Goal: Task Accomplishment & Management: Complete application form

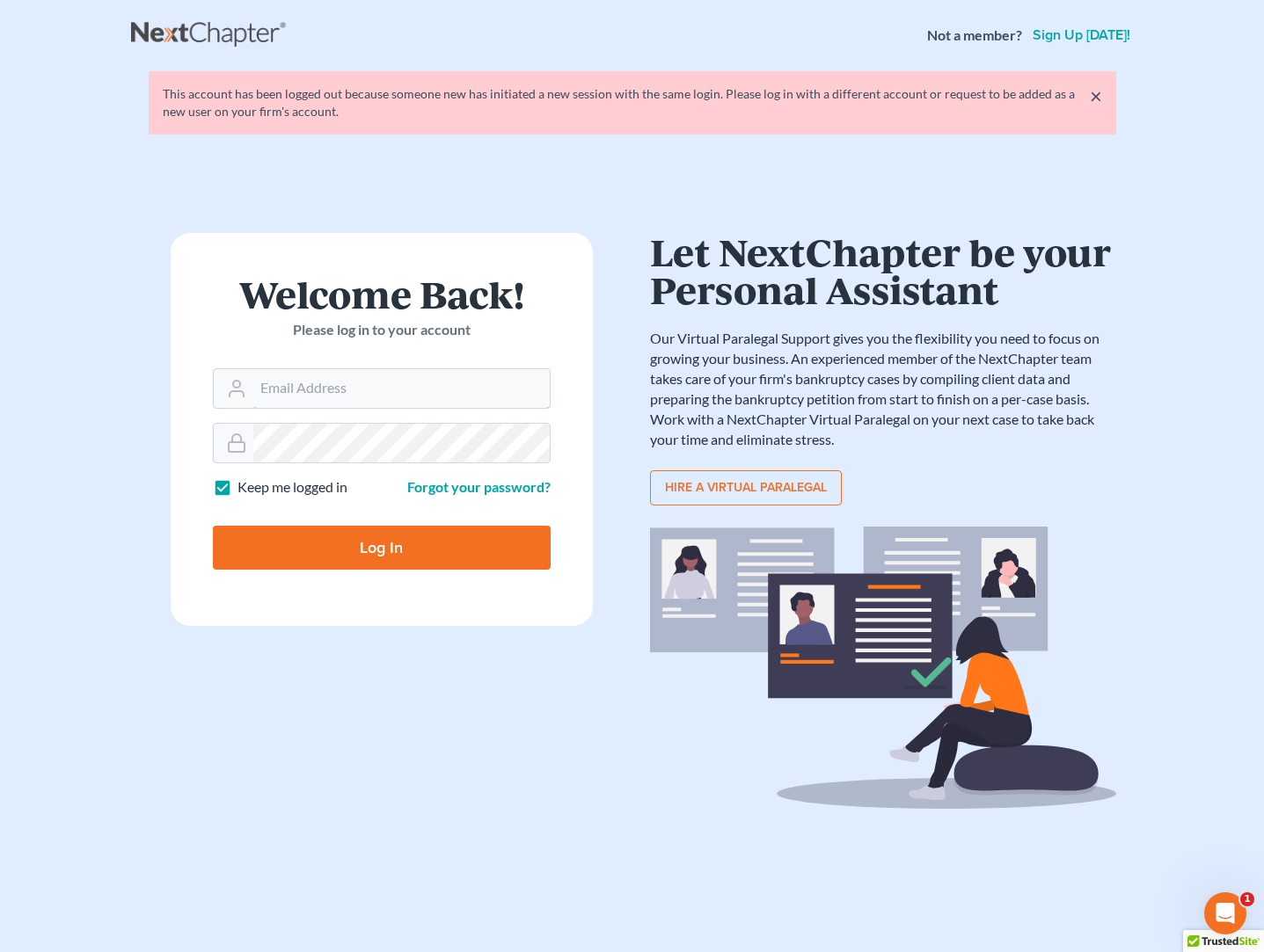
type input "mat@keerymccue.com"
click at [381, 546] on input "Log In" at bounding box center [381, 548] width 337 height 44
type input "Thinking..."
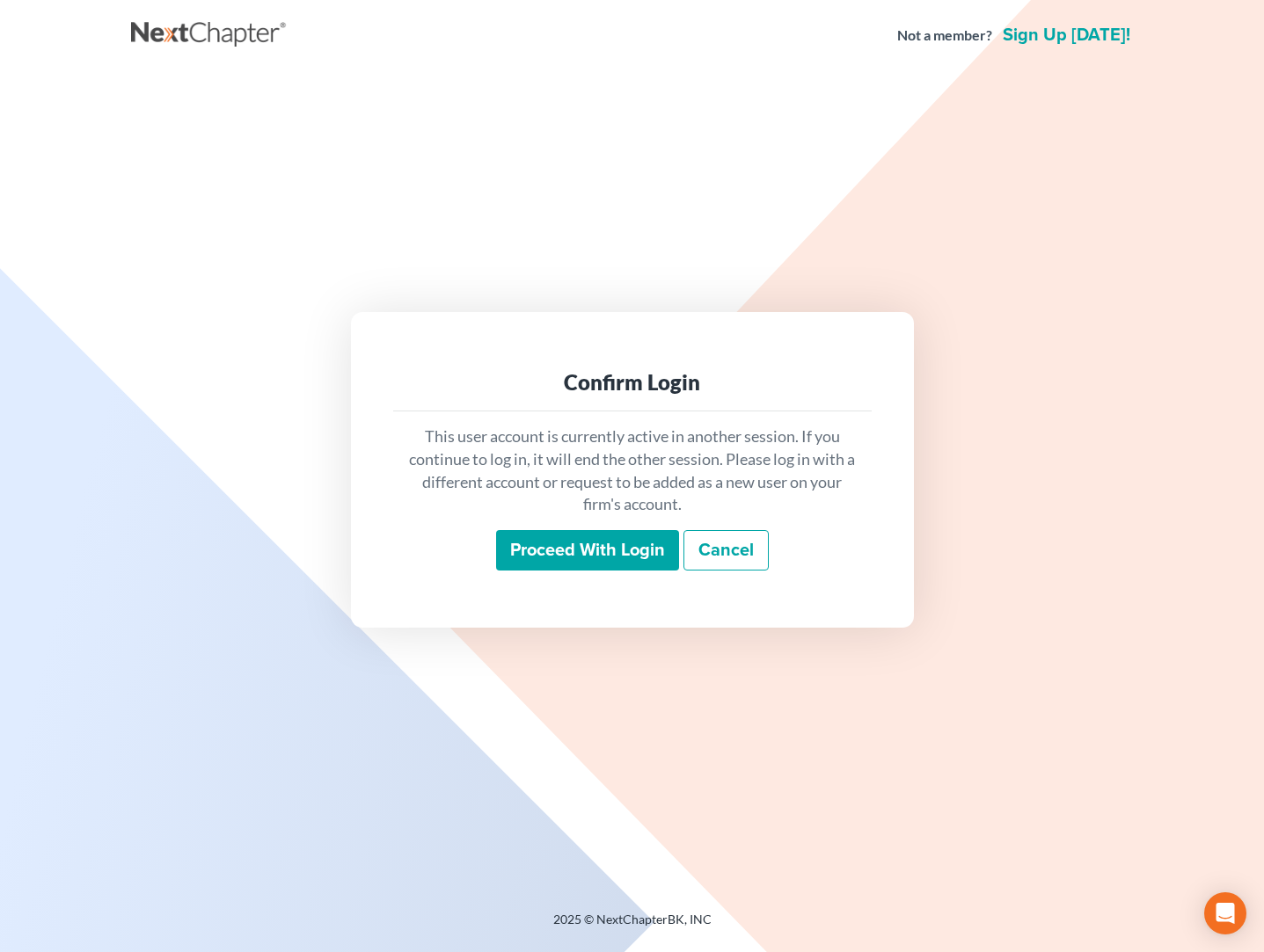
click at [542, 549] on input "Proceed with login" at bounding box center [588, 551] width 183 height 41
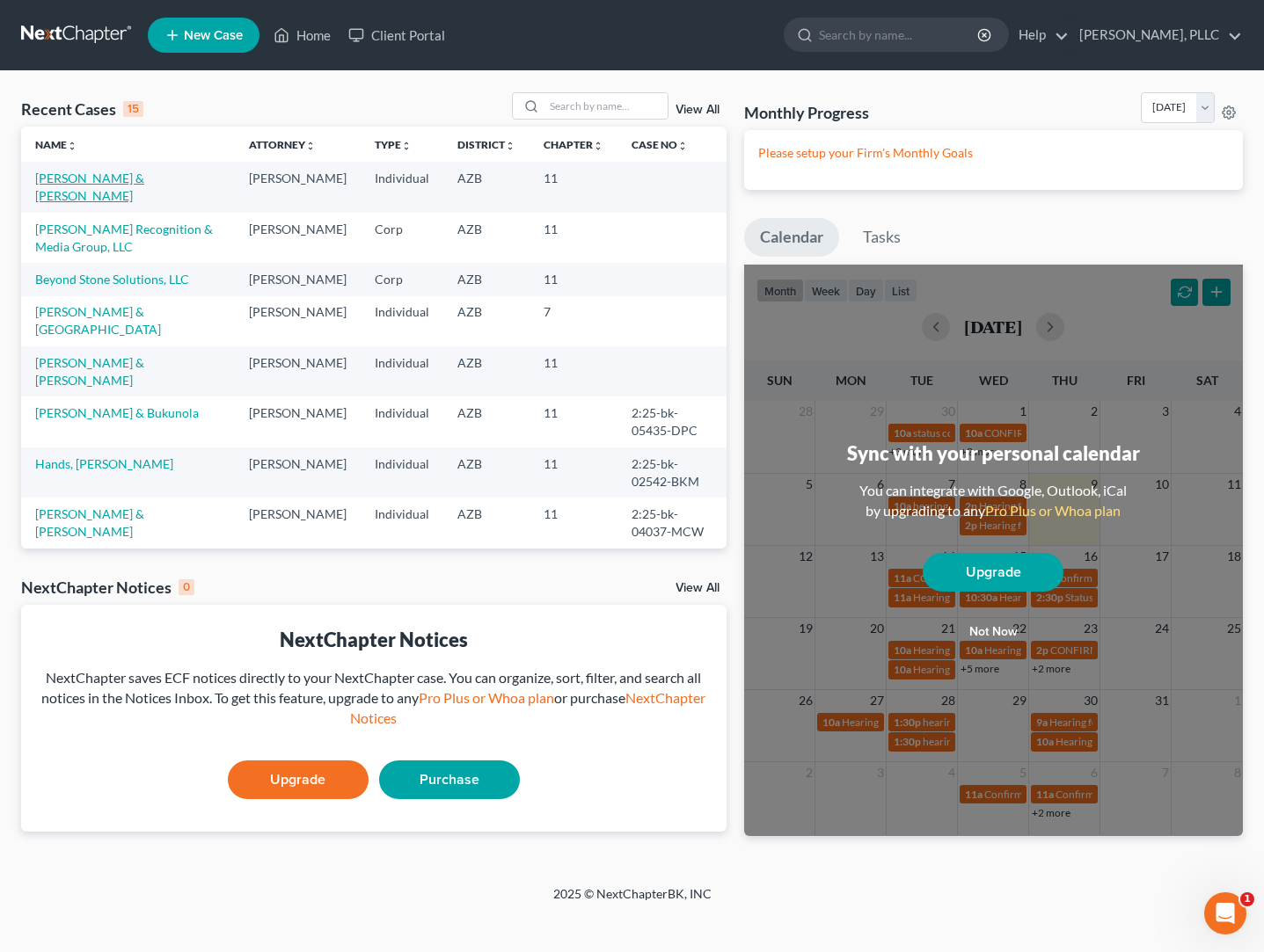
click at [144, 178] on link "Schaefer, John & Sandra" at bounding box center [90, 187] width 109 height 32
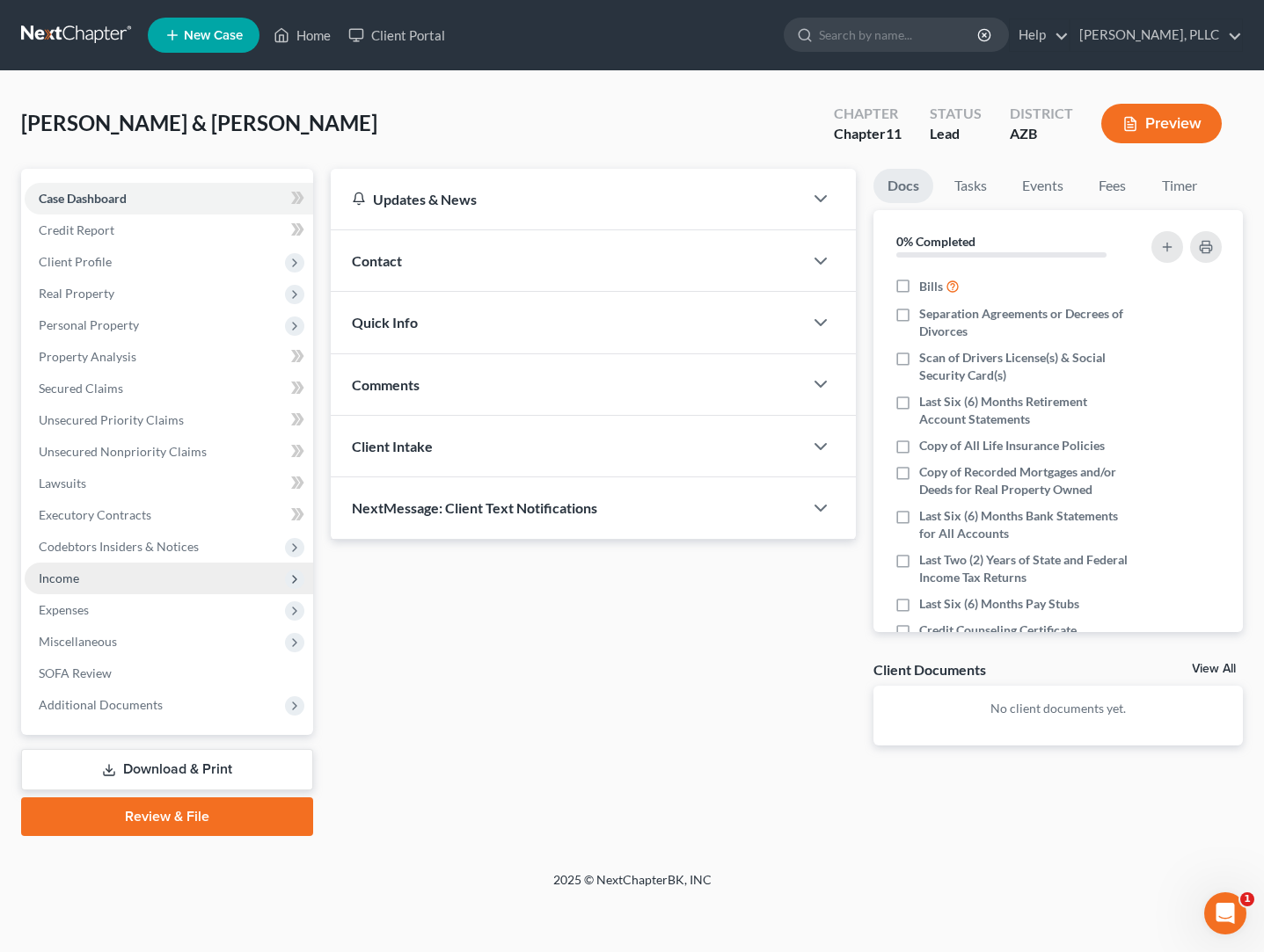
click at [73, 569] on span "Income" at bounding box center [169, 579] width 288 height 31
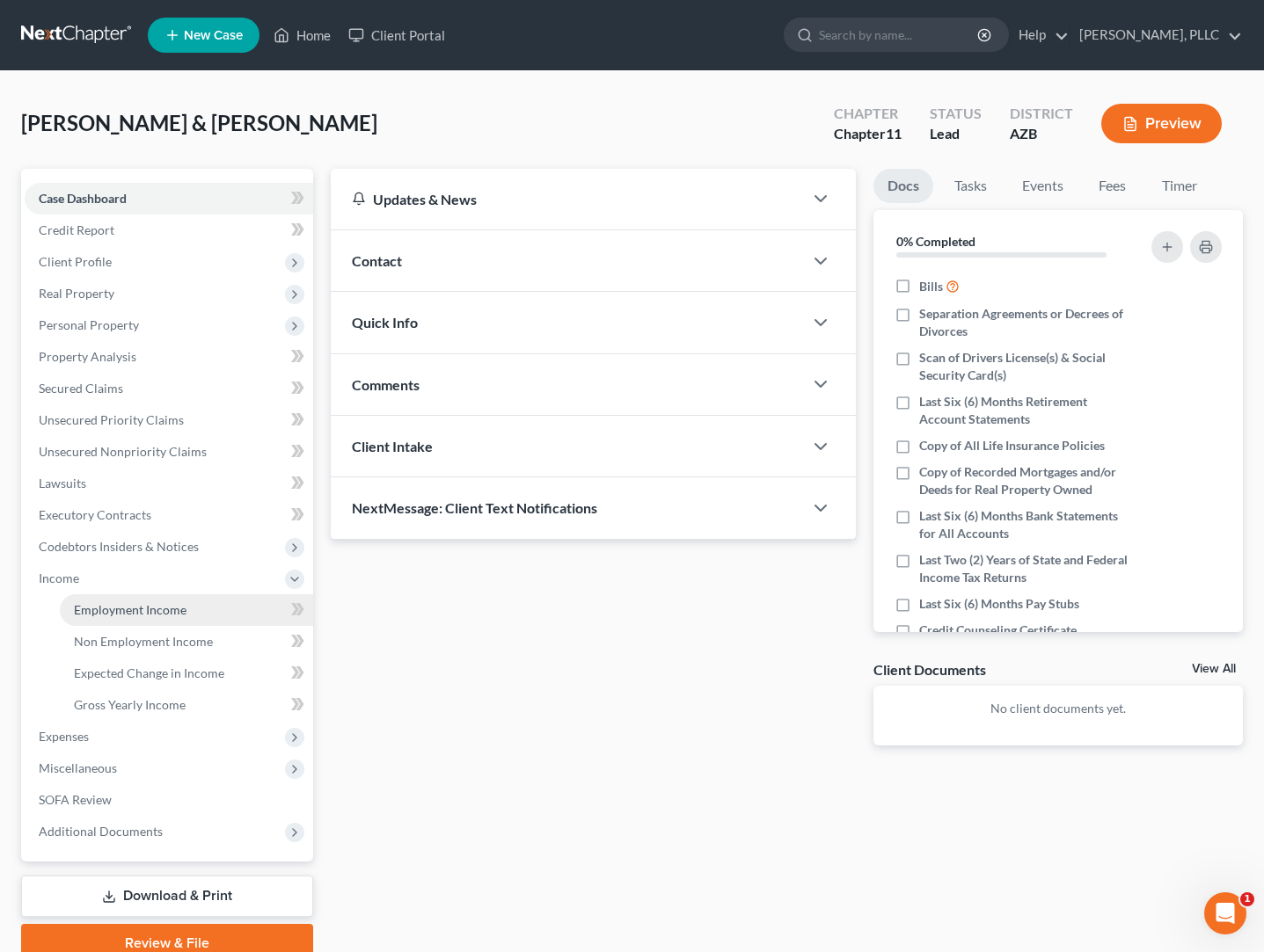
click at [101, 612] on span "Employment Income" at bounding box center [130, 610] width 113 height 15
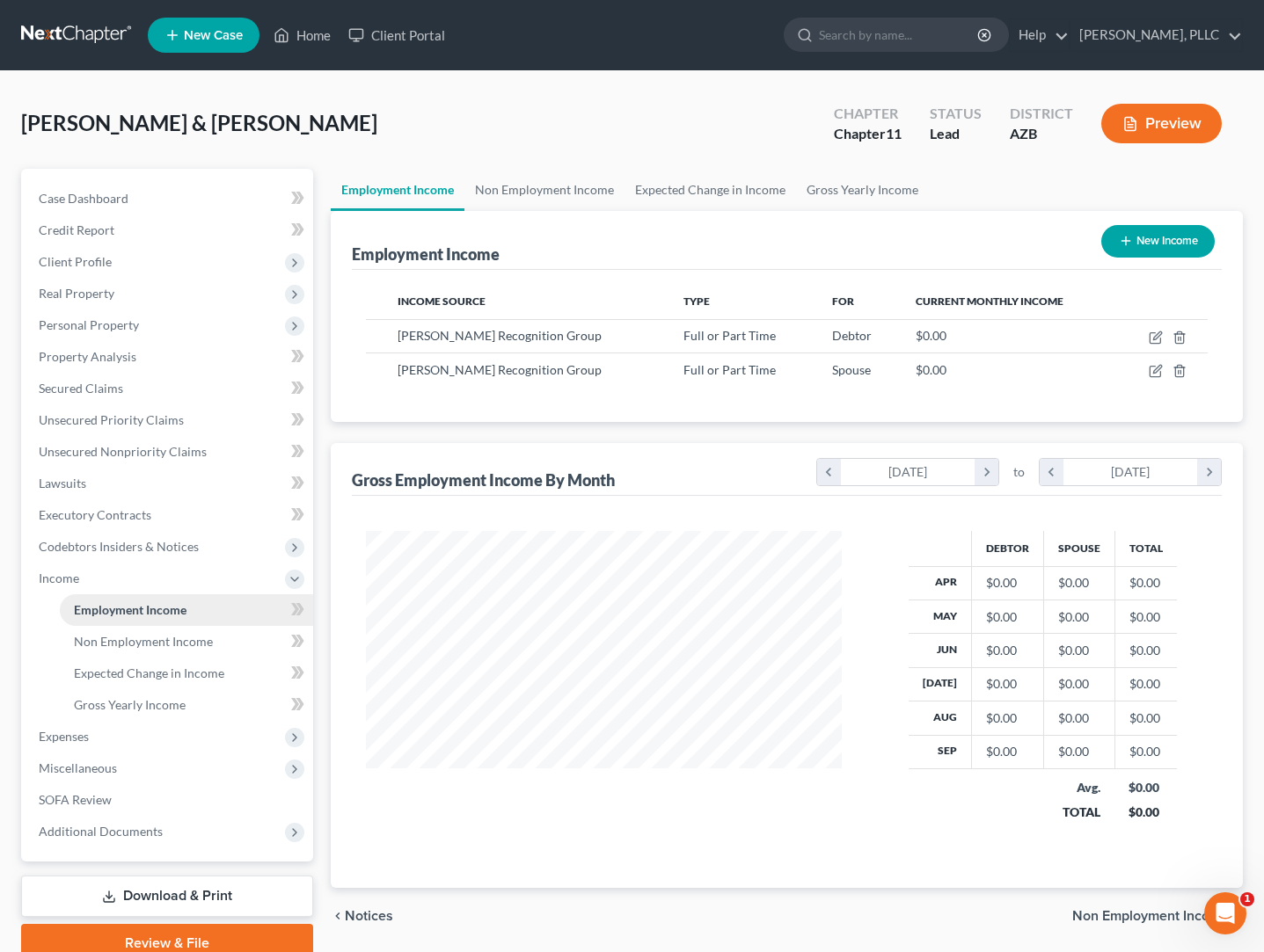
scroll to position [315, 512]
click at [1152, 337] on icon "button" at bounding box center [1155, 337] width 14 height 14
select select "0"
select select "3"
select select "0"
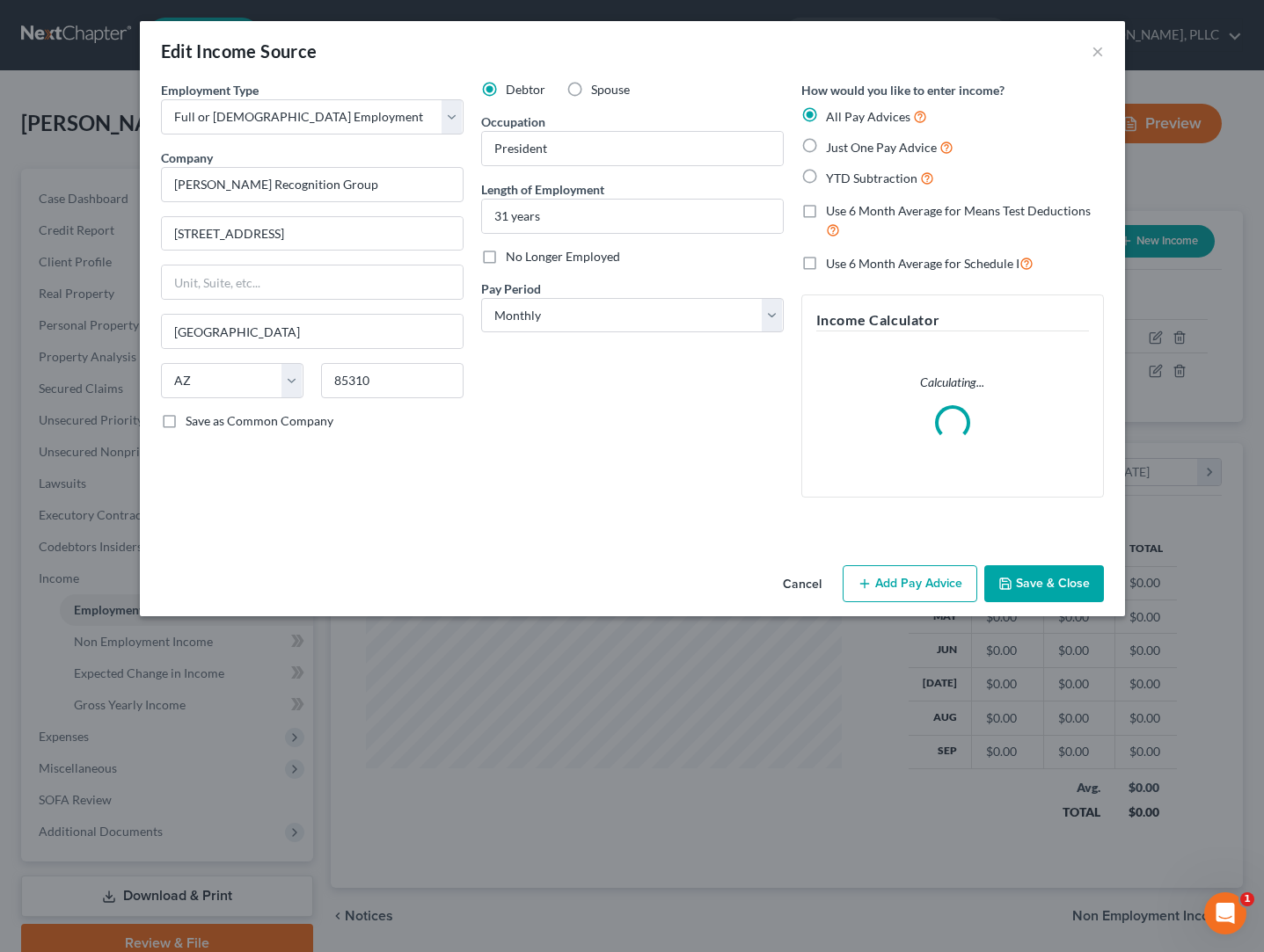
click at [823, 147] on div "Just One Pay Advice" at bounding box center [952, 147] width 302 height 20
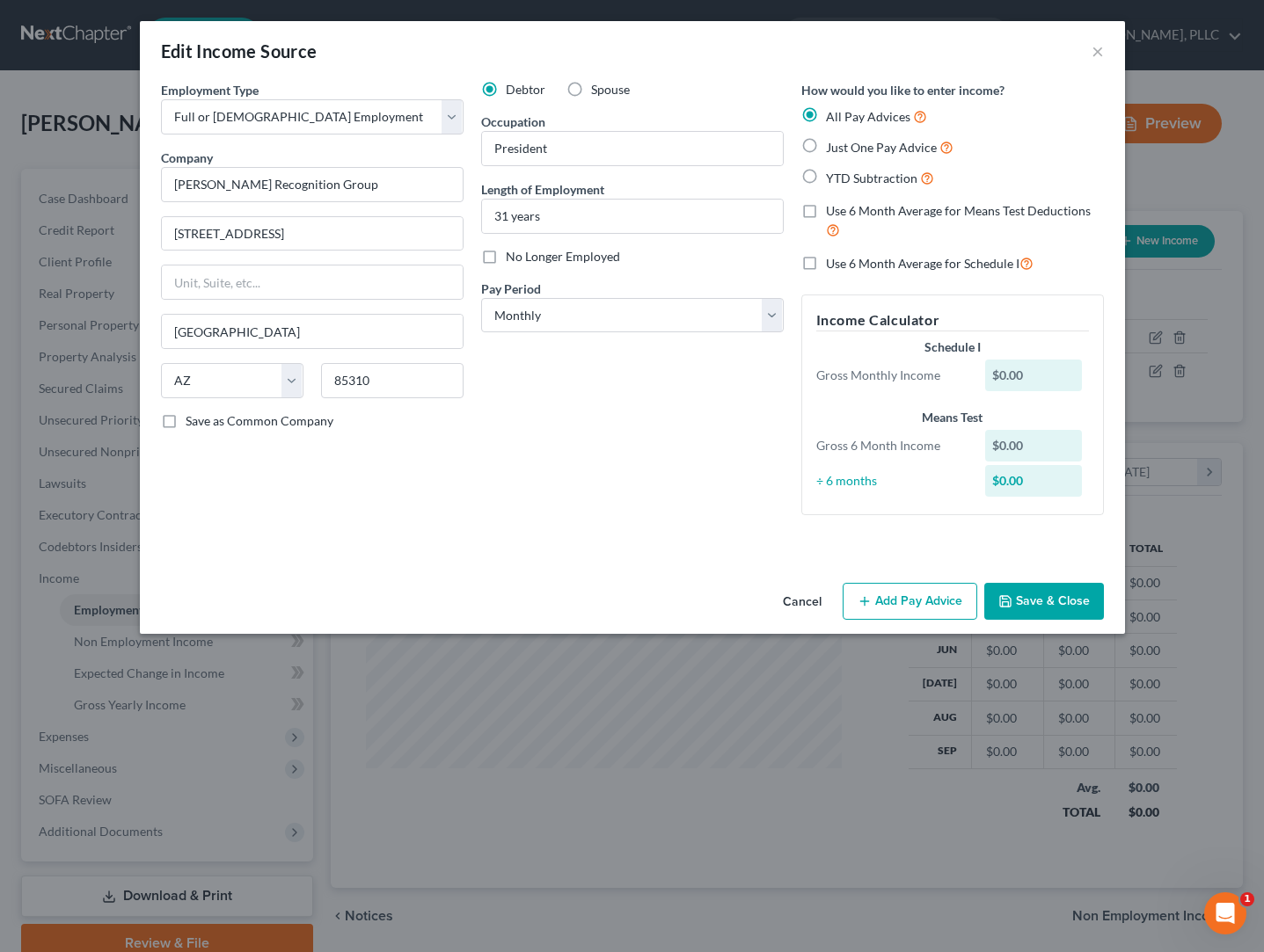
click at [826, 147] on label "Just One Pay Advice" at bounding box center [890, 147] width 128 height 20
click at [833, 147] on input "Just One Pay Advice" at bounding box center [839, 142] width 11 height 11
radio input "true"
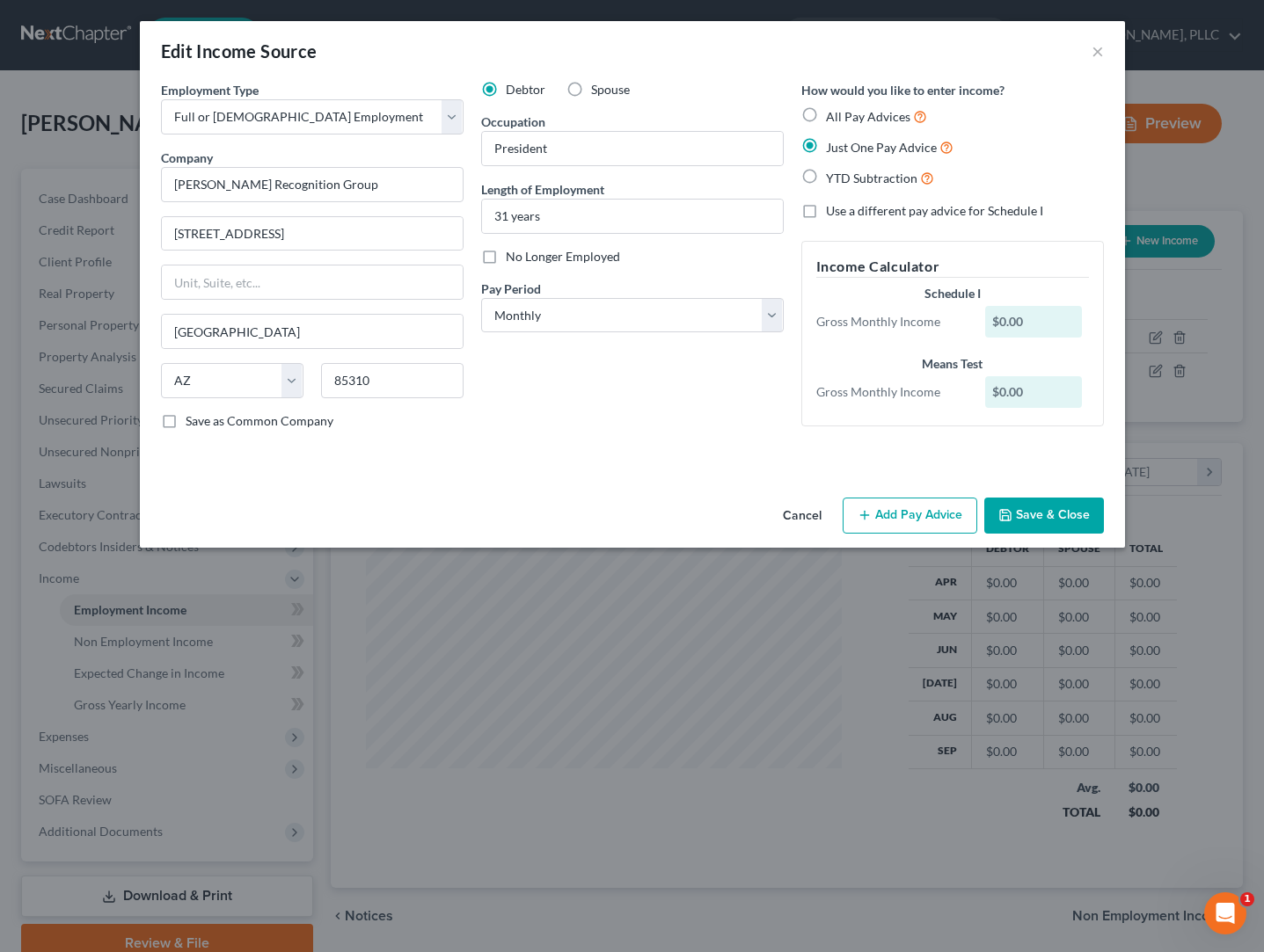
click at [887, 512] on button "Add Pay Advice" at bounding box center [910, 516] width 135 height 37
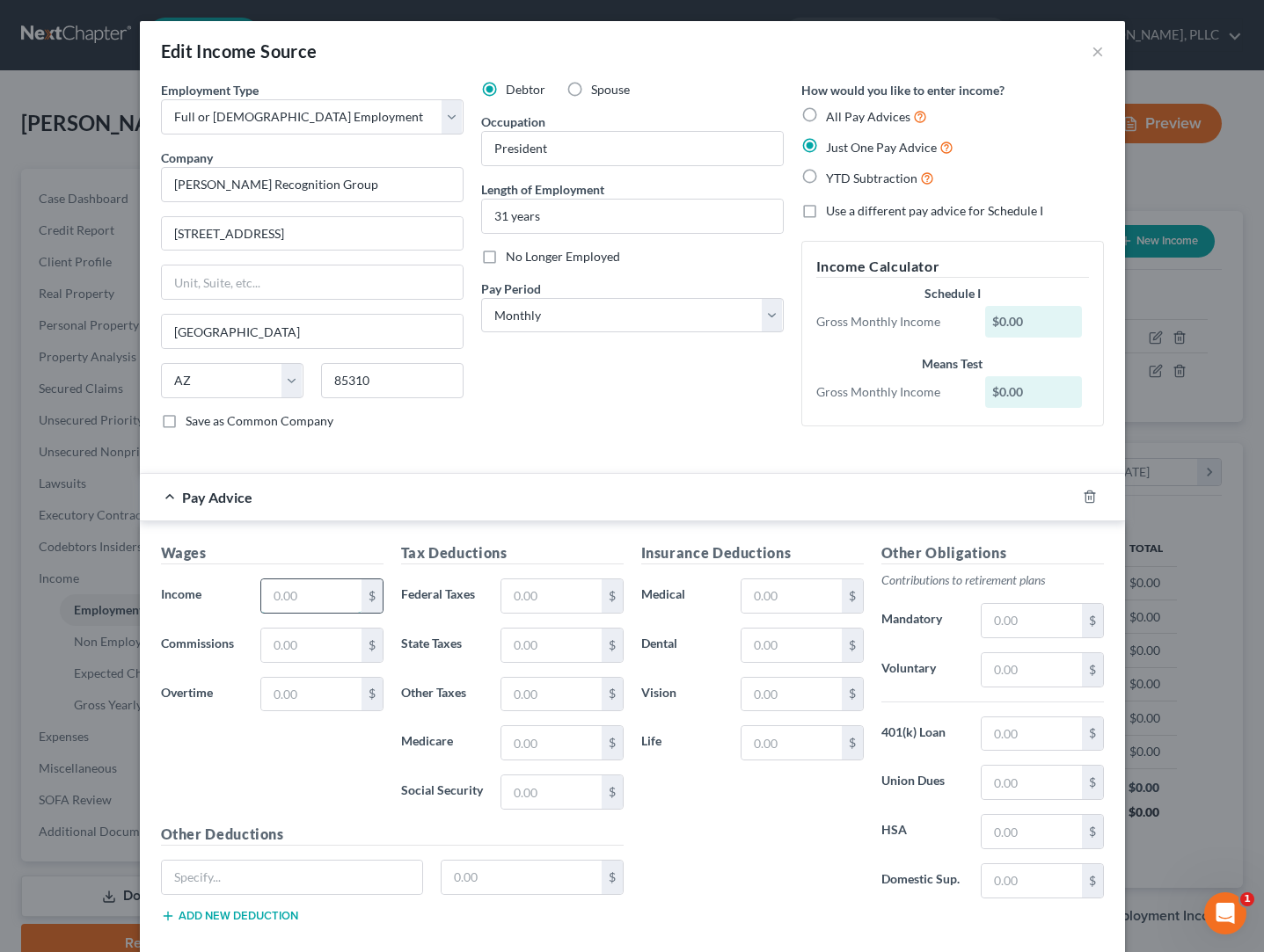
click at [292, 594] on input "text" at bounding box center [312, 596] width 100 height 33
type input "7,600"
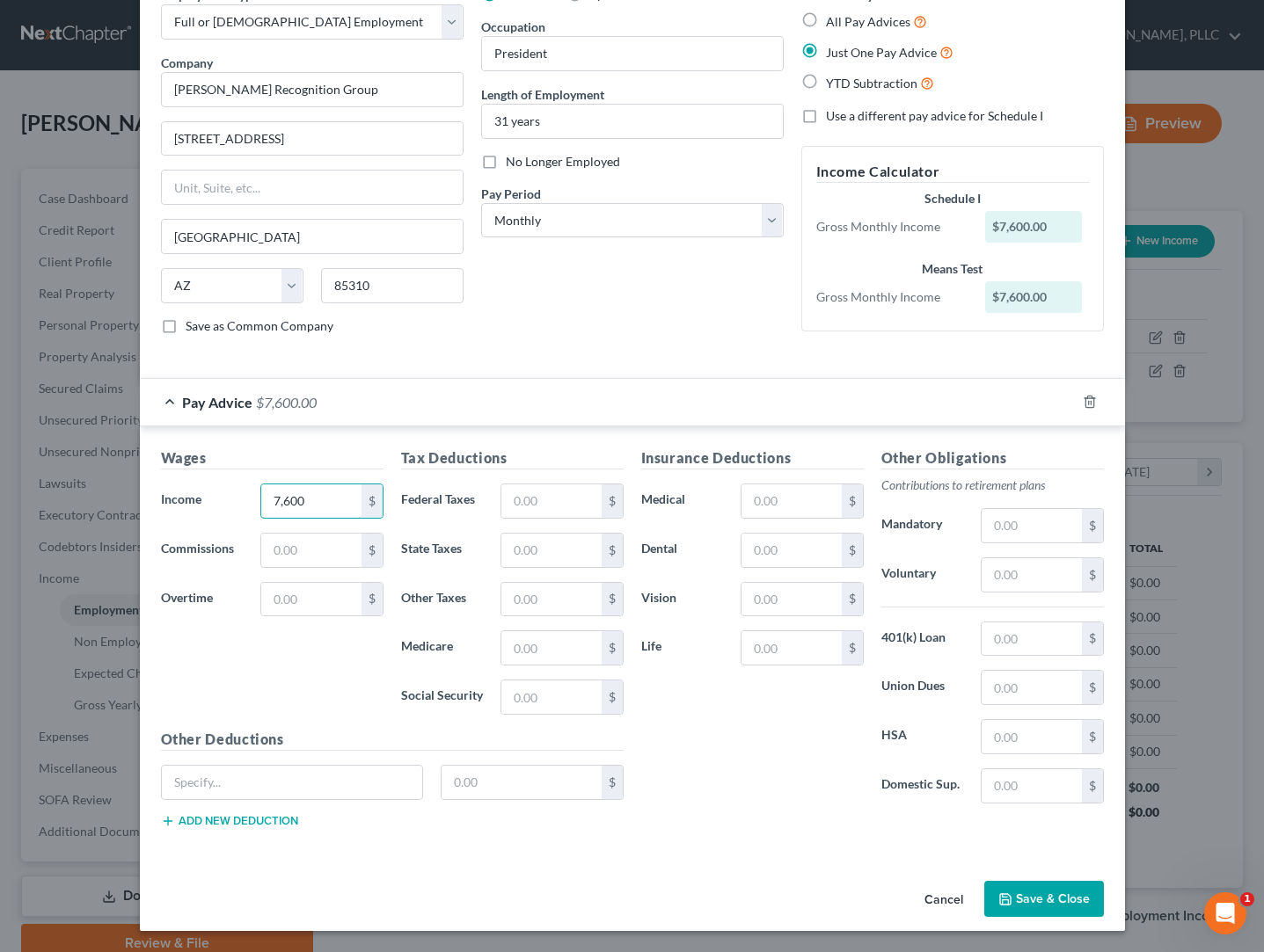
scroll to position [95, 0]
click at [1011, 904] on icon "button" at bounding box center [1005, 899] width 10 height 10
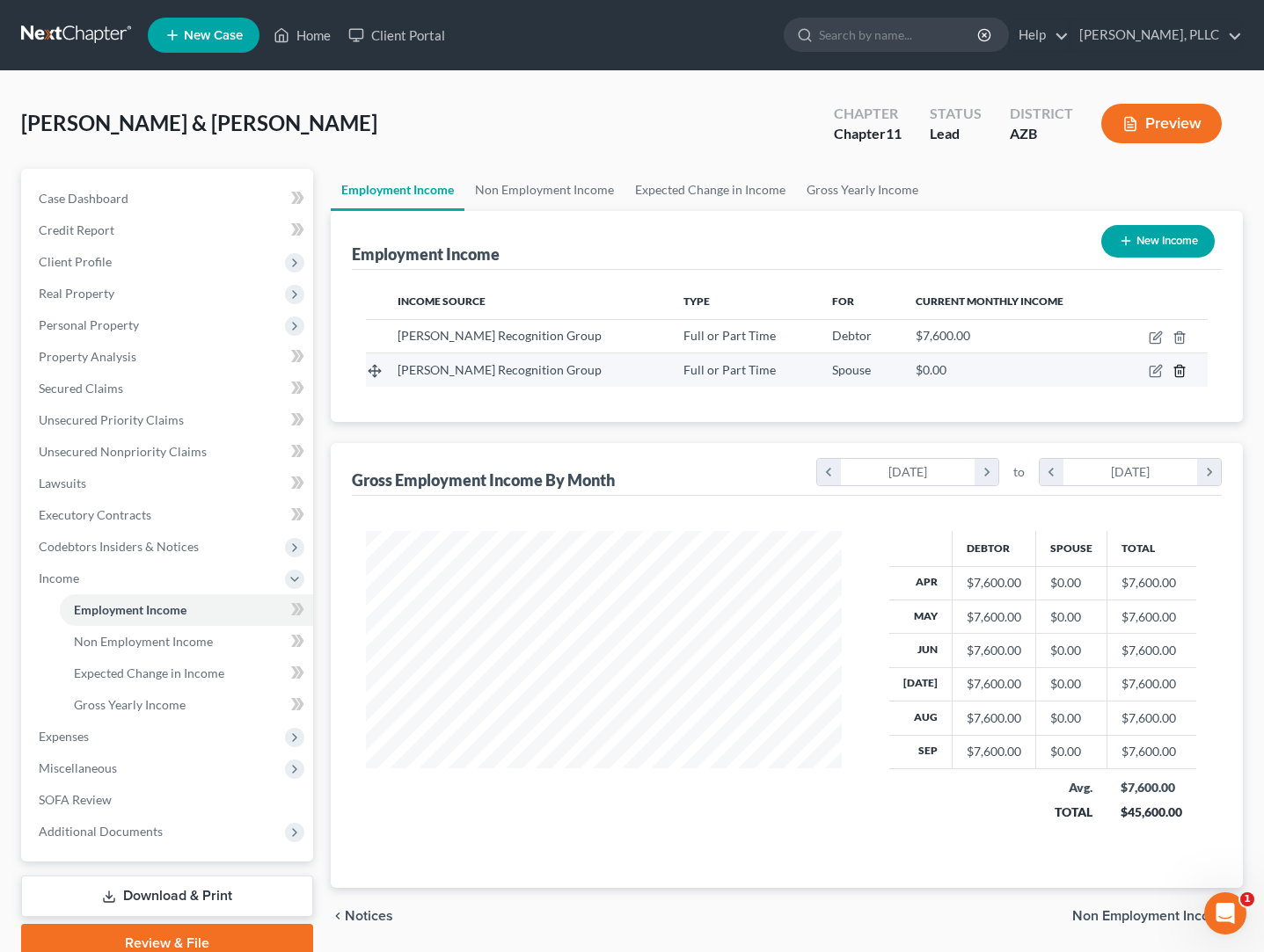
click at [1180, 374] on icon "button" at bounding box center [1179, 371] width 14 height 14
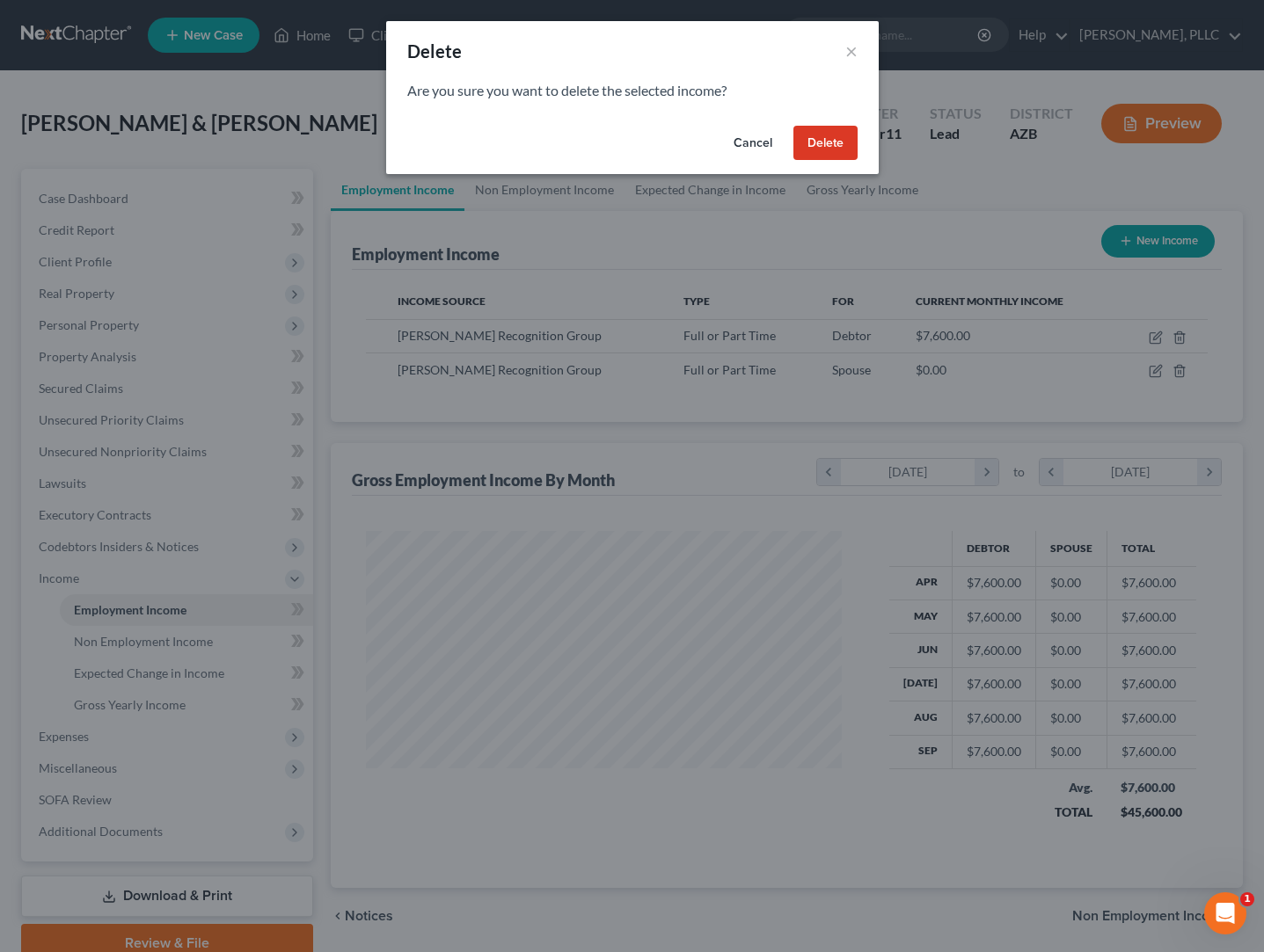
click at [821, 146] on button "Delete" at bounding box center [825, 143] width 64 height 35
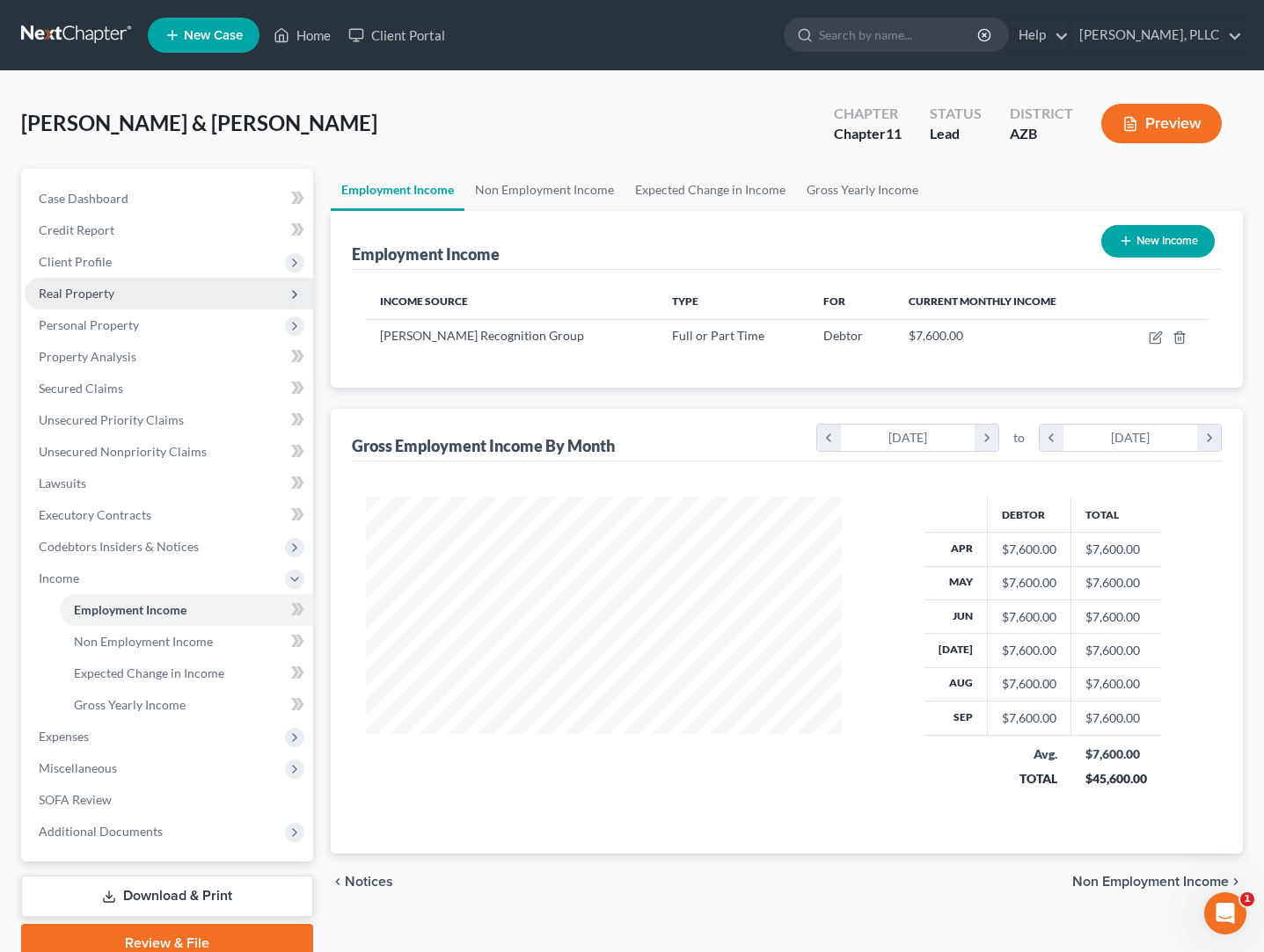
click at [94, 293] on span "Real Property" at bounding box center [77, 293] width 76 height 15
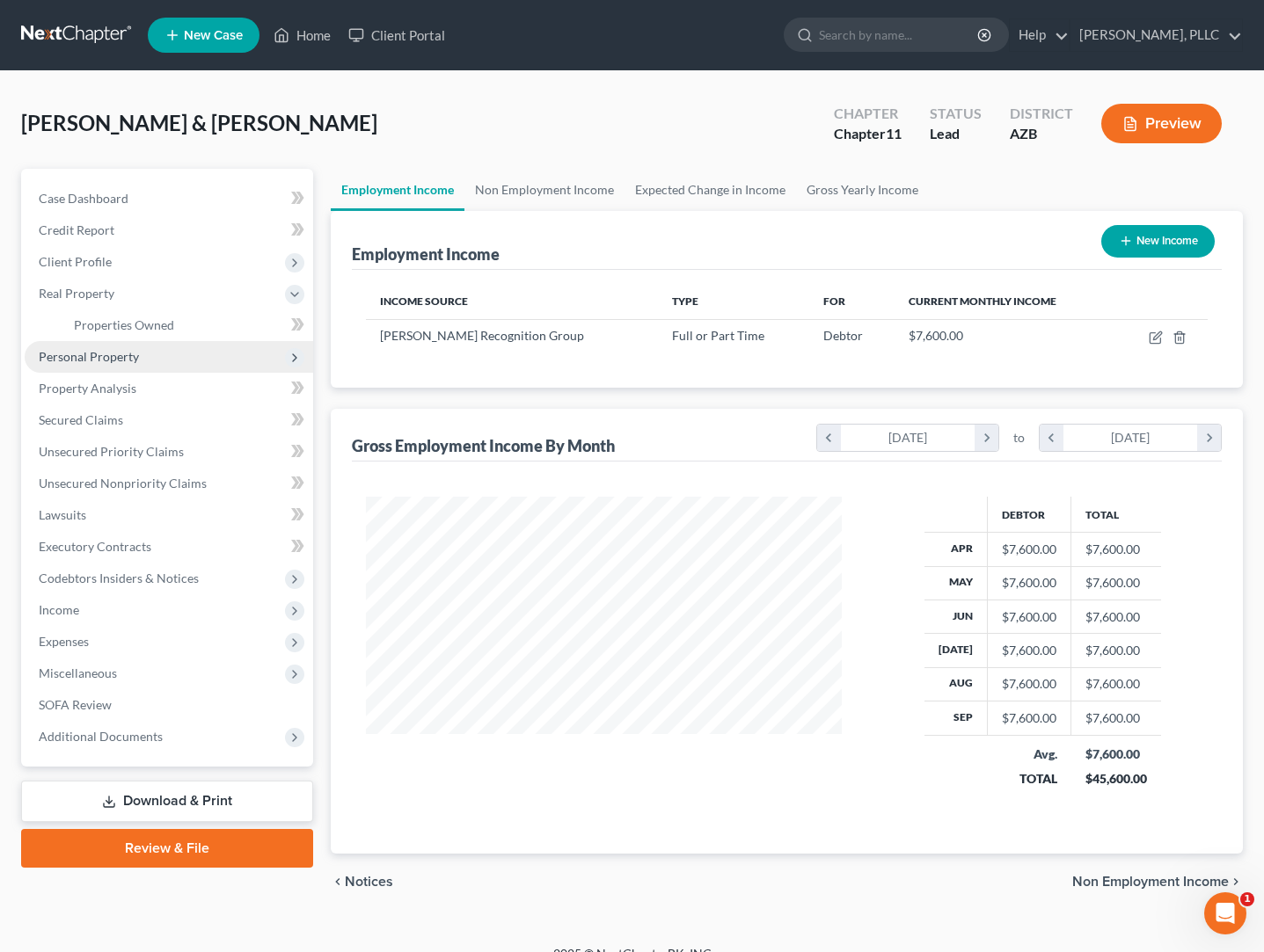
click at [75, 360] on span "Personal Property" at bounding box center [89, 357] width 100 height 15
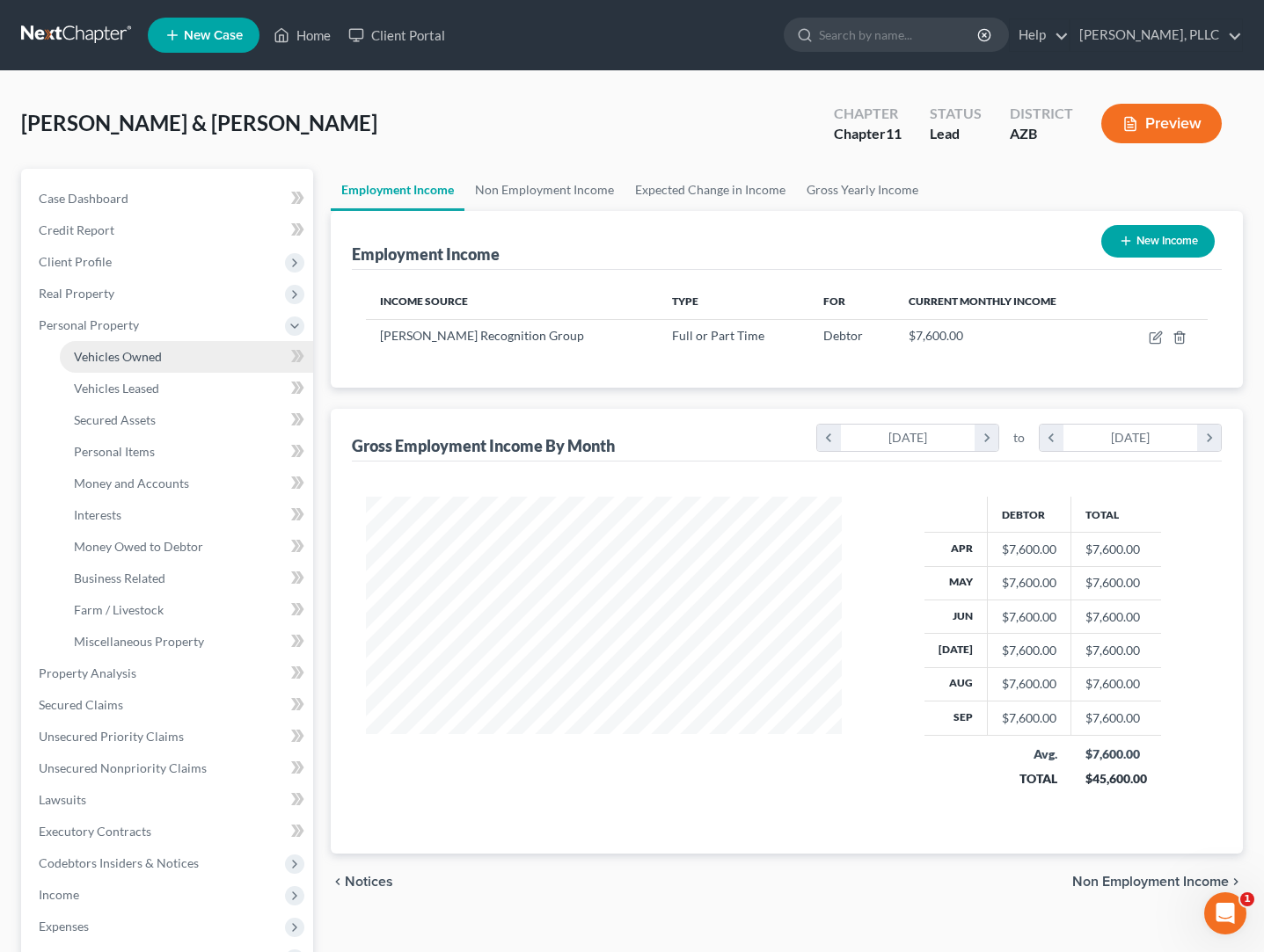
click at [115, 358] on span "Vehicles Owned" at bounding box center [117, 357] width 88 height 15
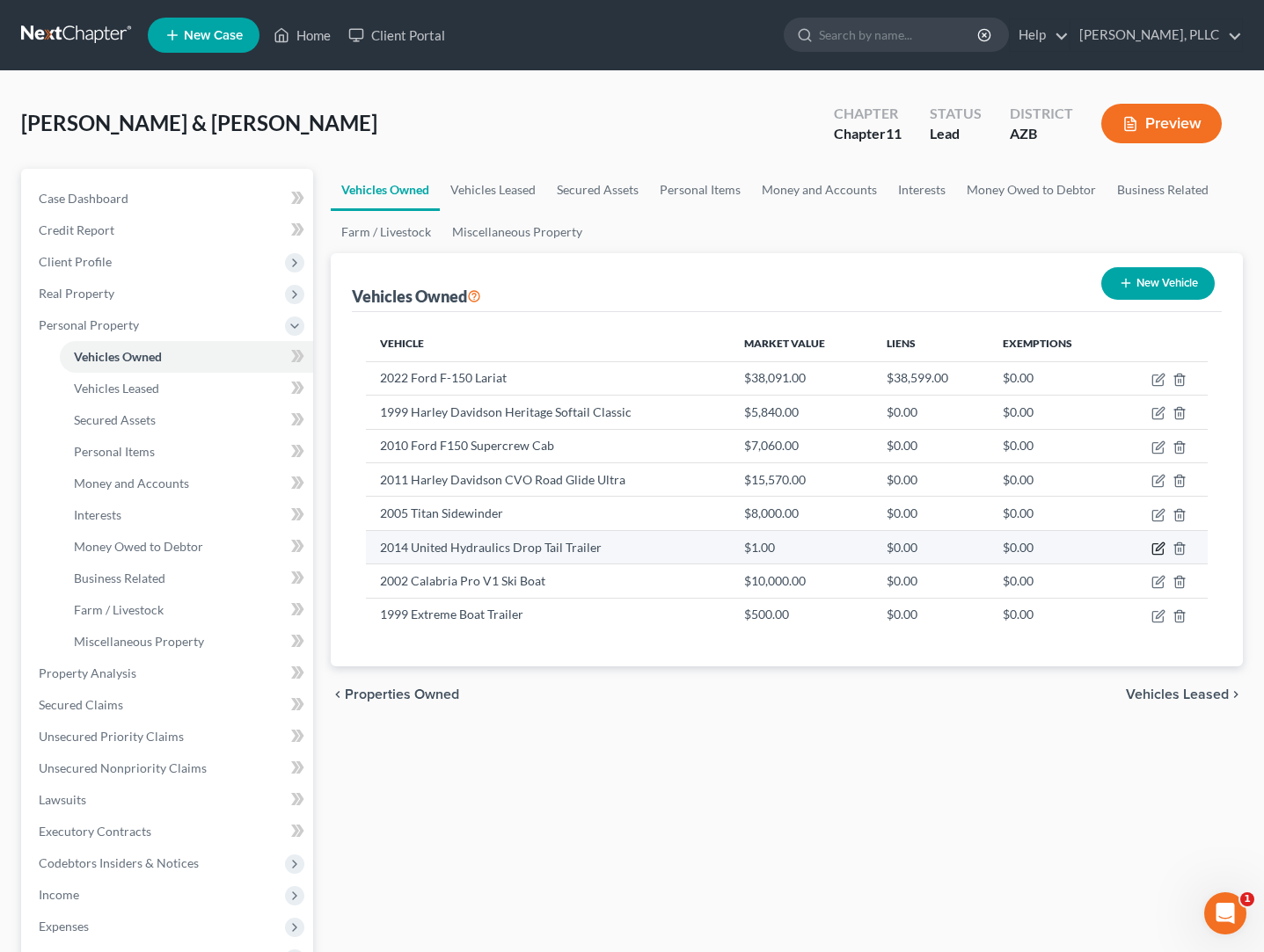
click at [1154, 549] on icon "button" at bounding box center [1158, 548] width 14 height 14
select select "2"
select select "12"
select select "2"
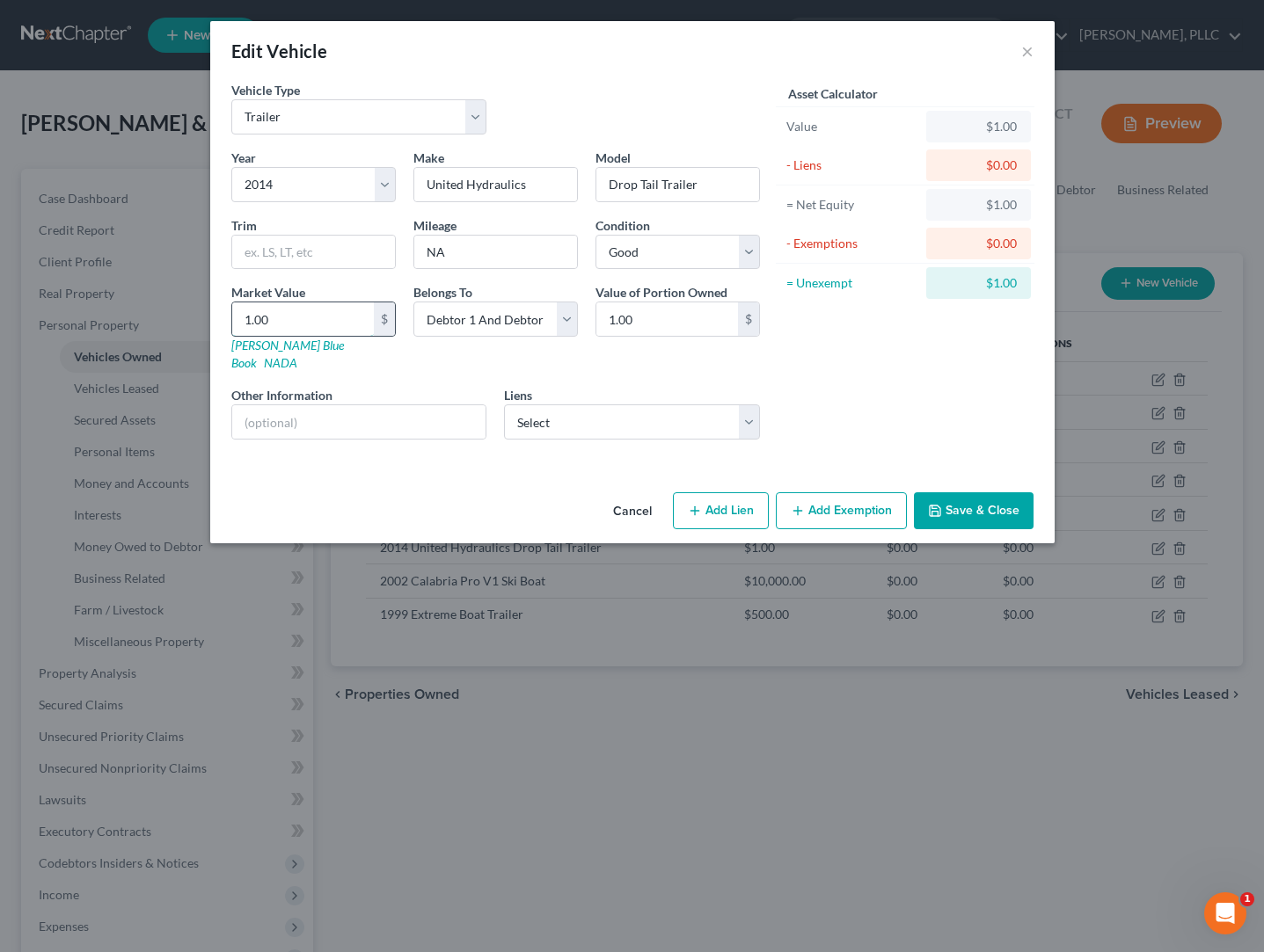
click at [301, 316] on input "1.00" at bounding box center [302, 319] width 141 height 33
type input "1"
type input "1.00"
type input "10"
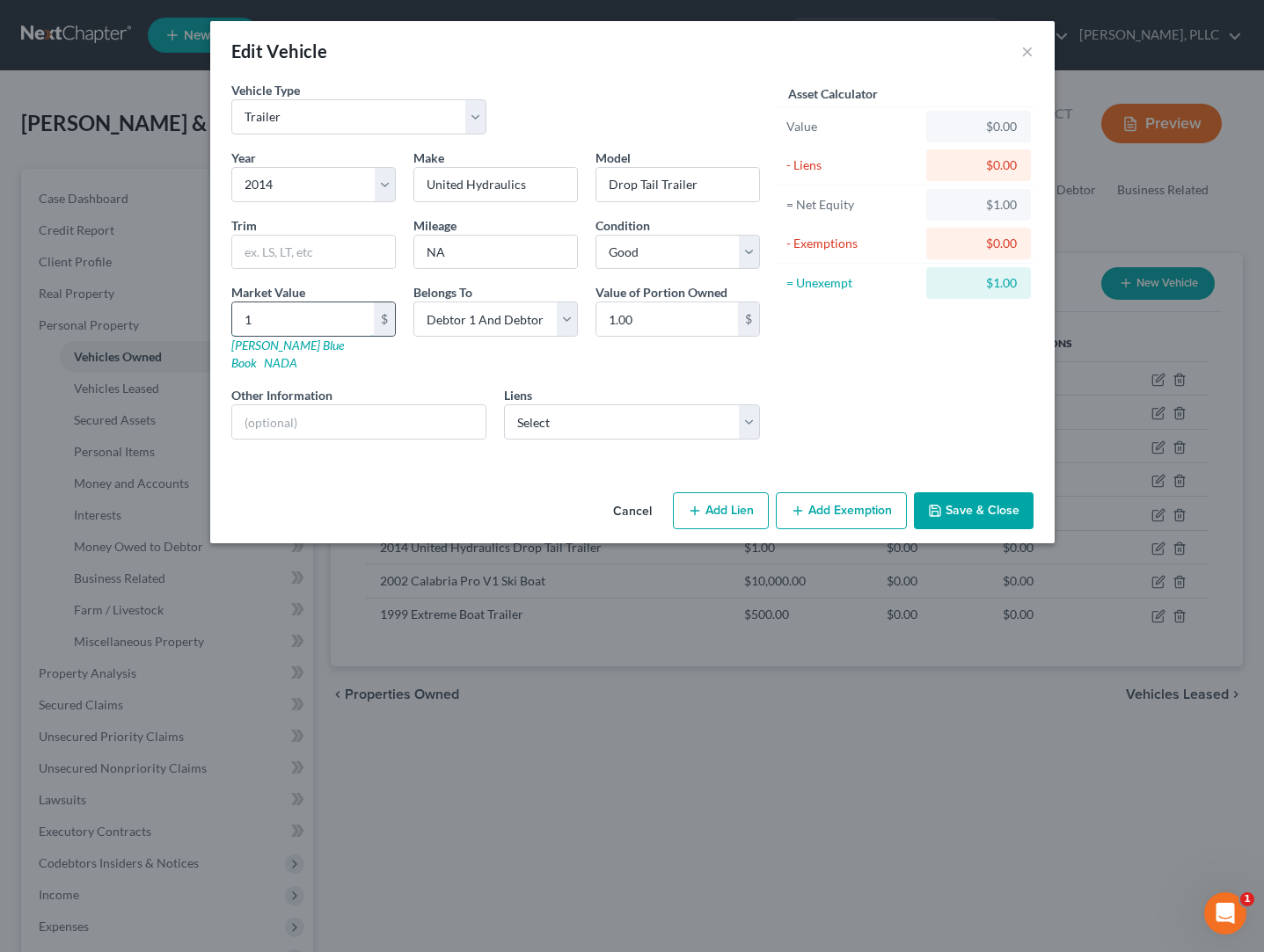
type input "10.00"
type input "100"
type input "100.00"
type input "1000"
type input "1,000.00"
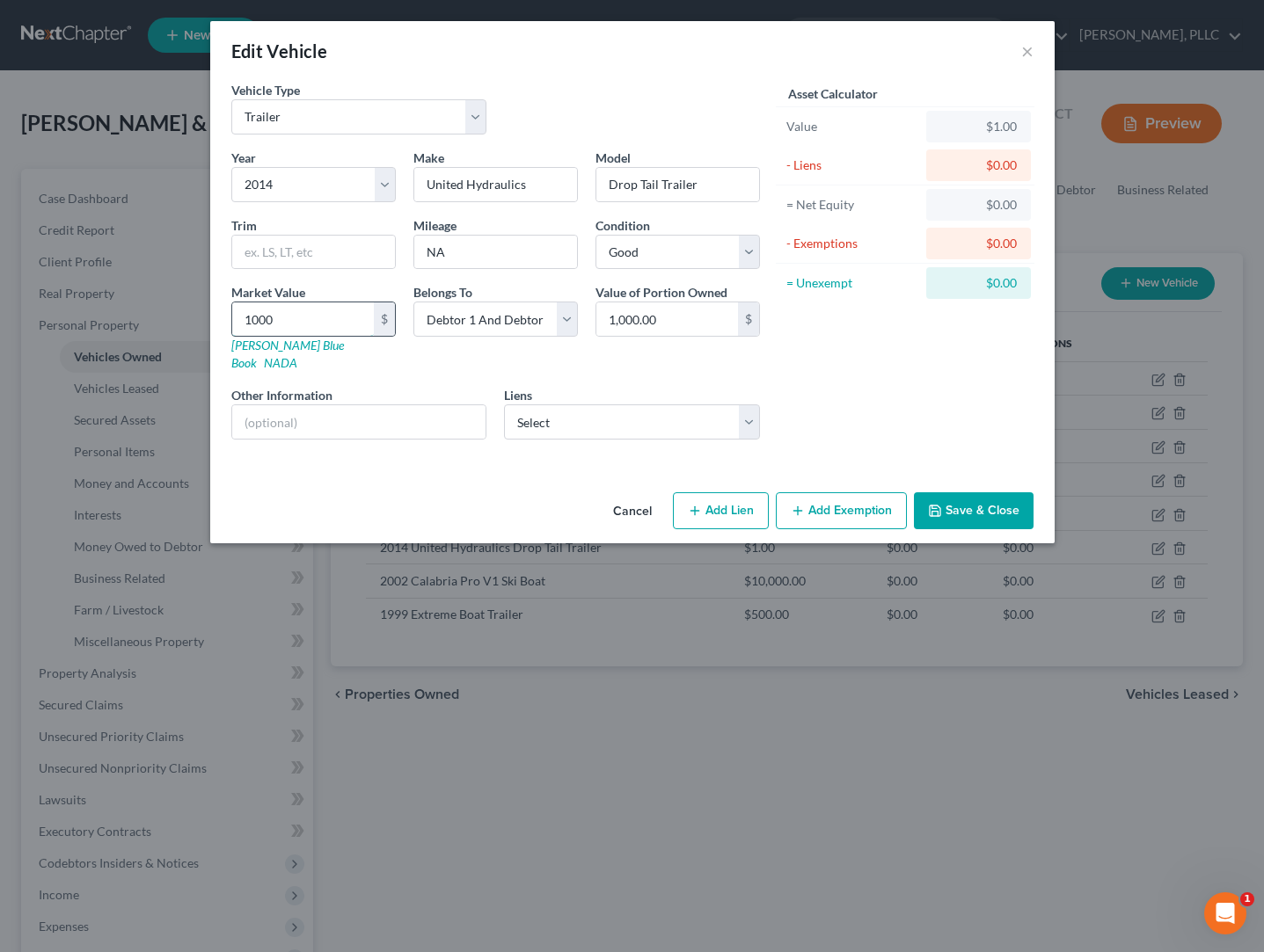
type input "1,000"
click at [950, 493] on button "Save & Close" at bounding box center [973, 511] width 119 height 37
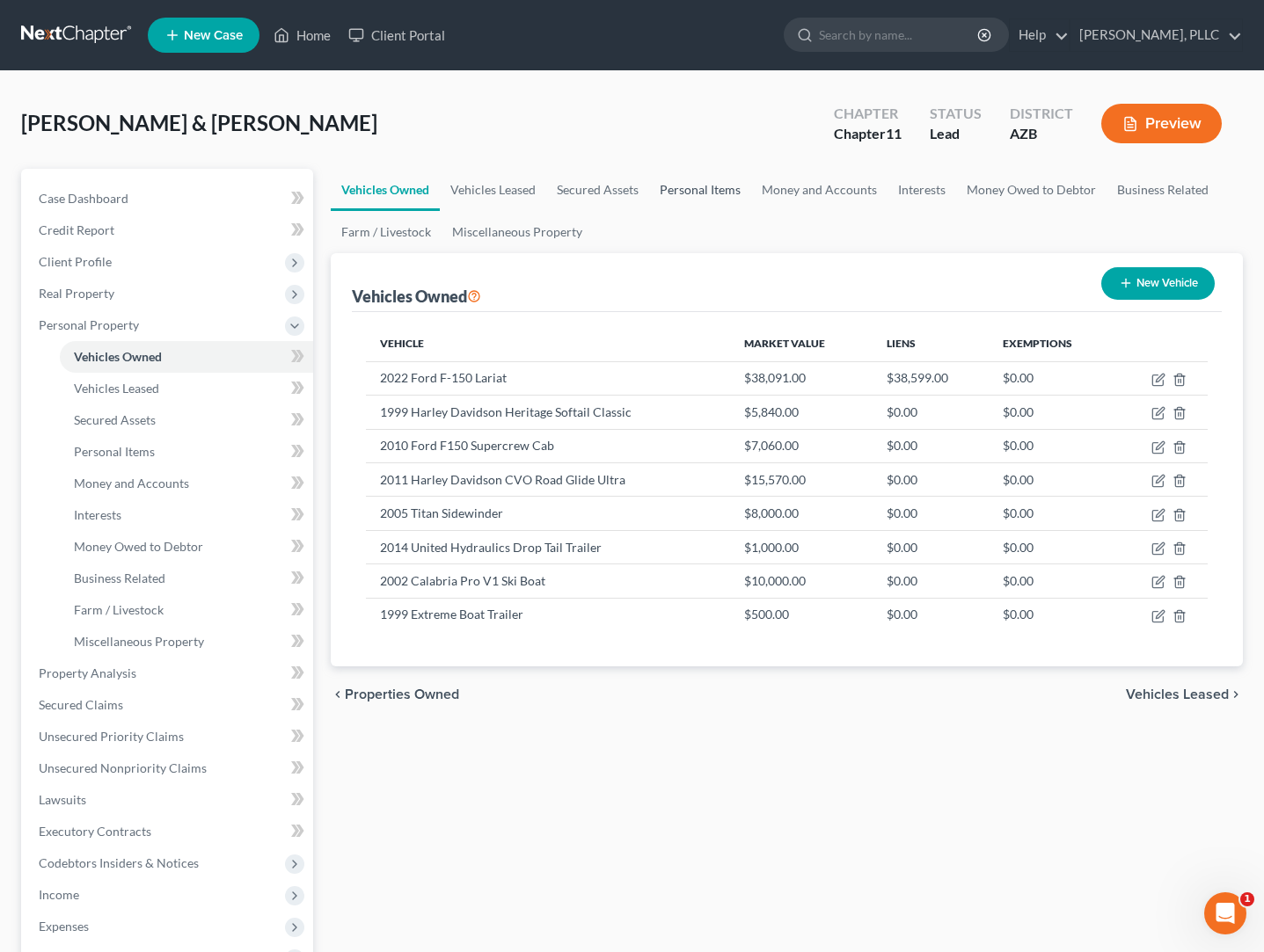
click at [699, 189] on link "Personal Items" at bounding box center [700, 190] width 102 height 43
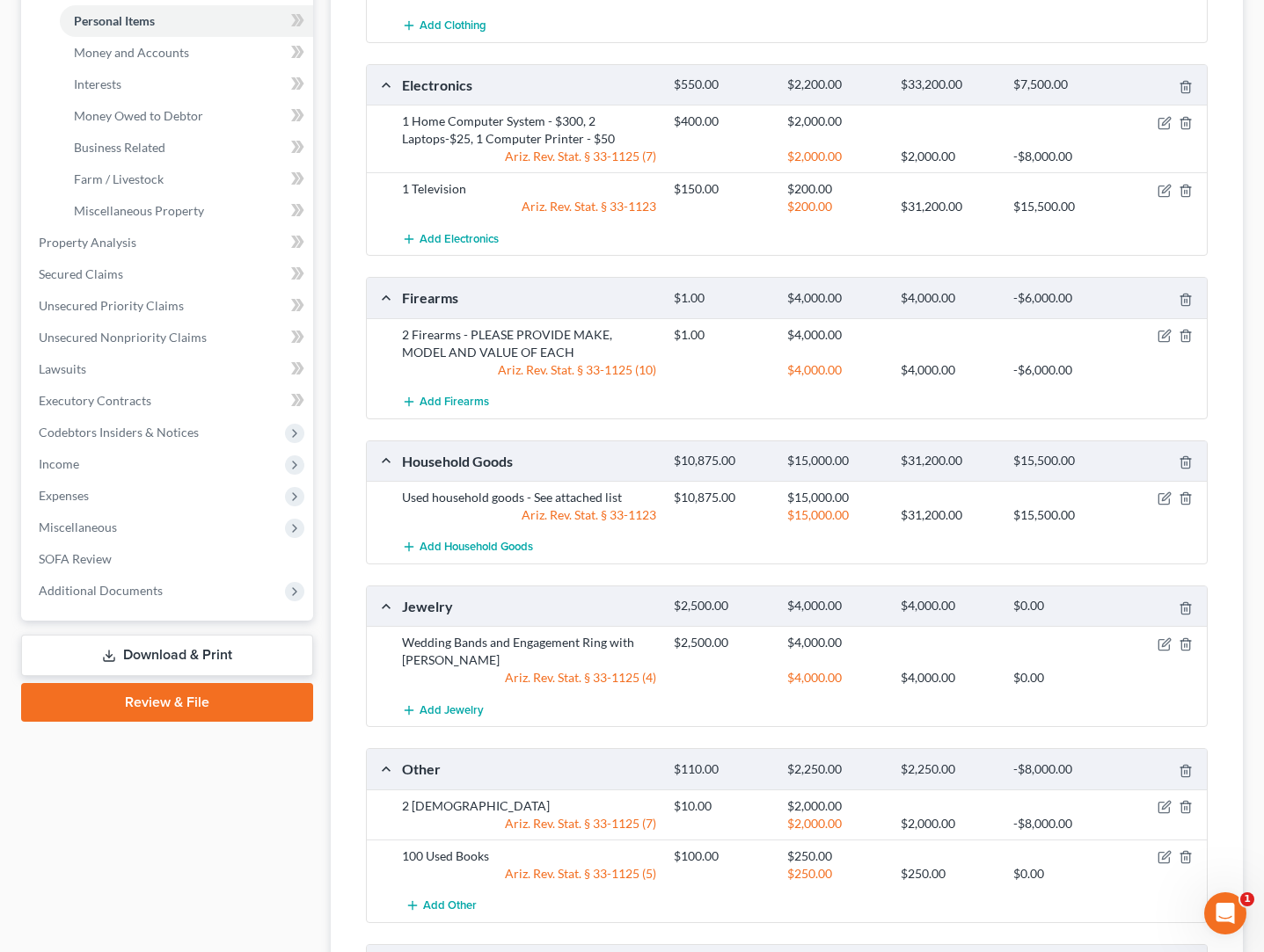
scroll to position [436, 0]
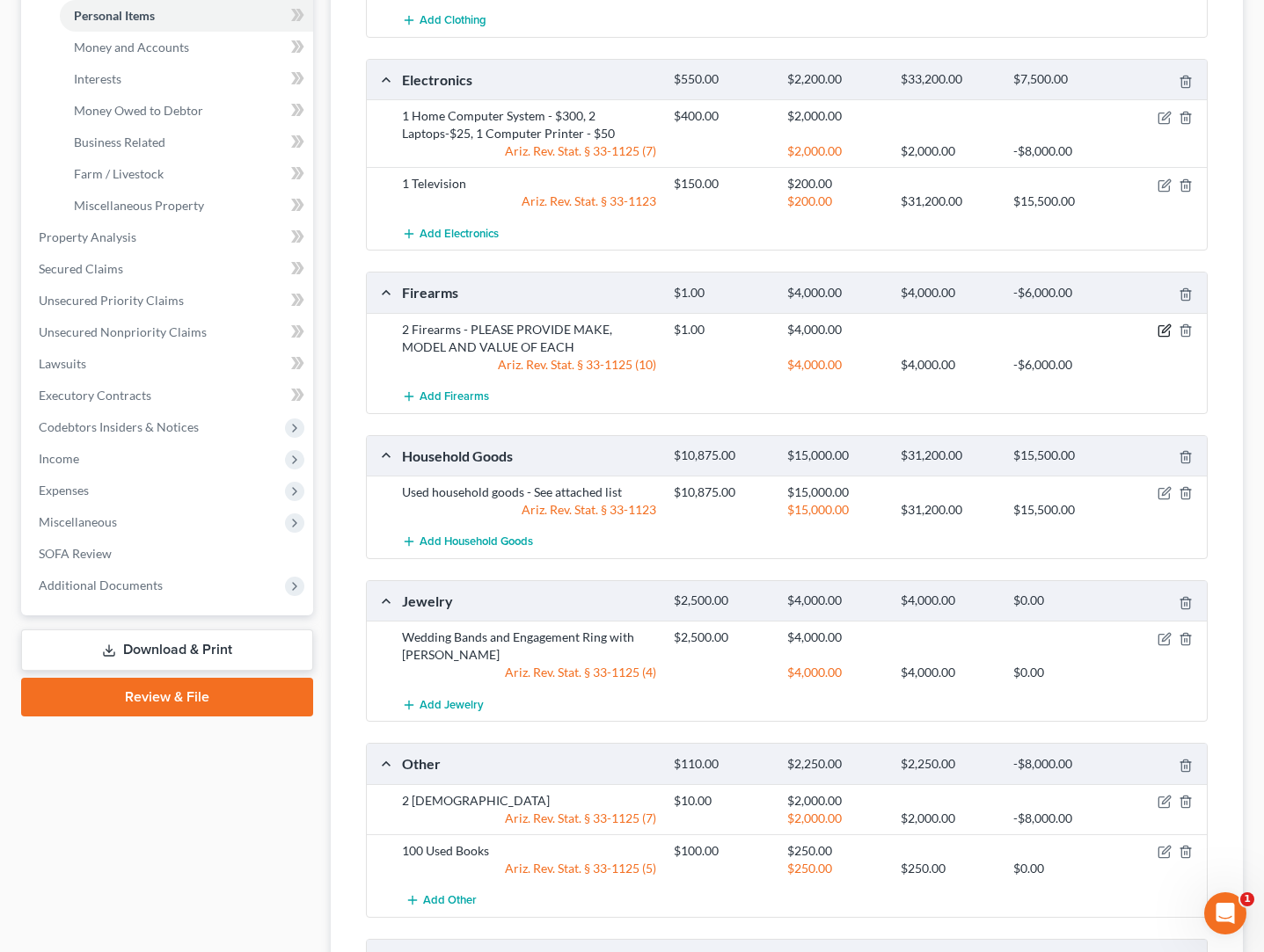
click at [1160, 327] on icon "button" at bounding box center [1164, 330] width 14 height 14
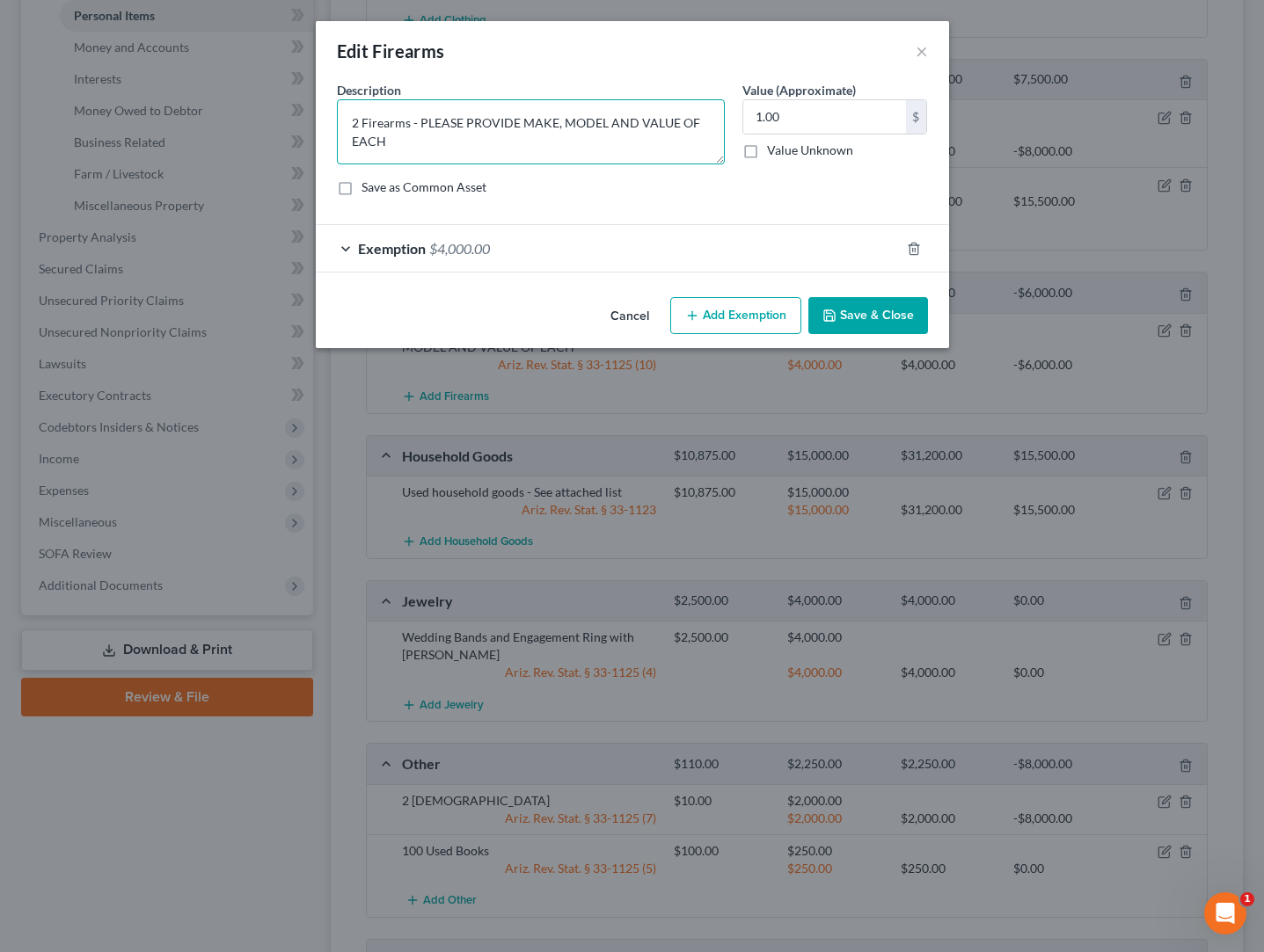
click at [447, 142] on textarea "2 Firearms - PLEASE PROVIDE MAKE, MODEL AND VALUE OF EACH" at bounding box center [531, 132] width 388 height 65
type textarea "2"
type textarea "1 Beretta Mod 92F 9mm - $300, 1 Remington 870DM 12 ga - $400"
type input "700"
click at [551, 250] on div "Exemption $4,000.00" at bounding box center [608, 249] width 584 height 46
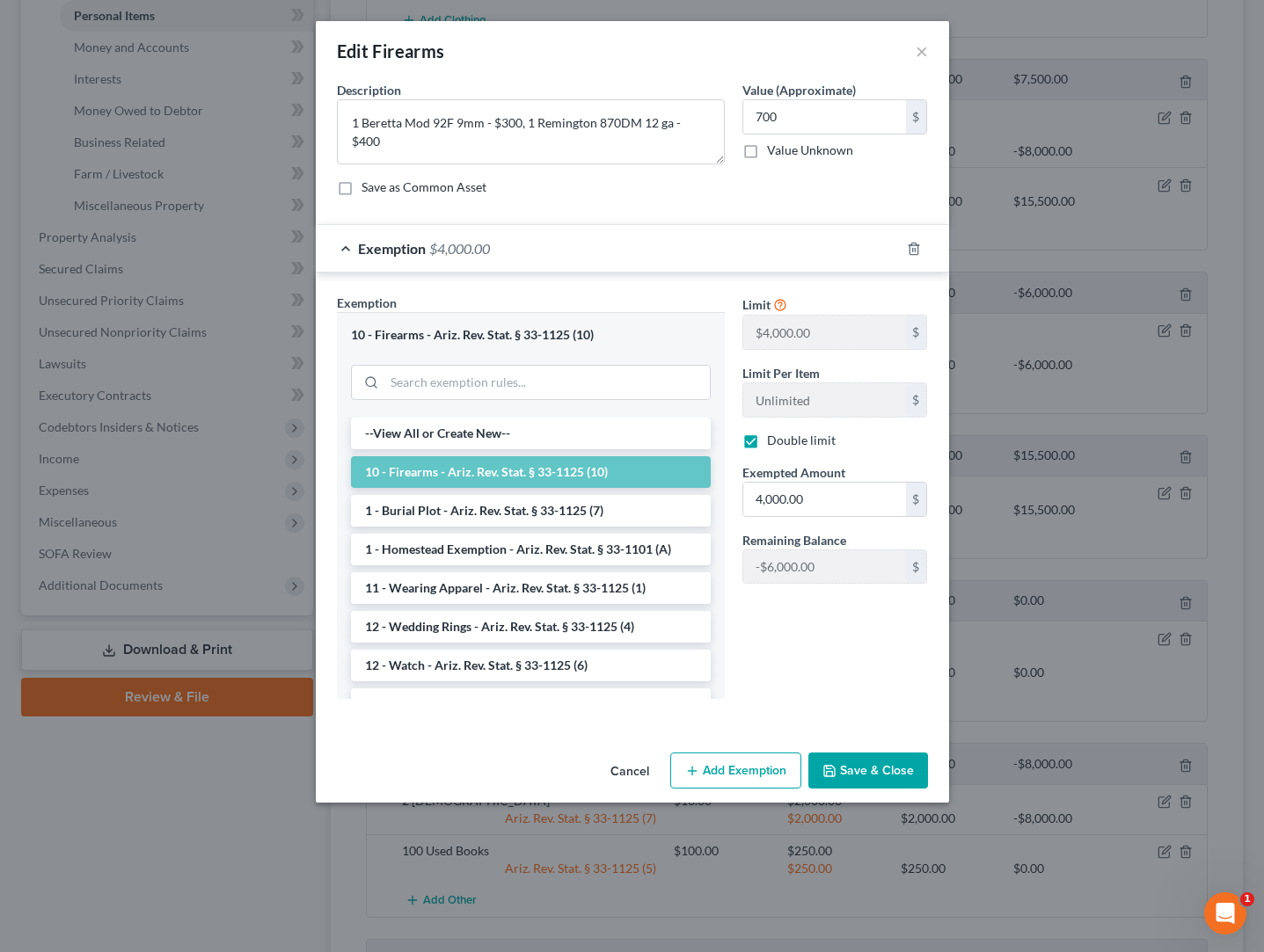
click at [551, 250] on div "Exemption $4,000.00" at bounding box center [608, 249] width 584 height 46
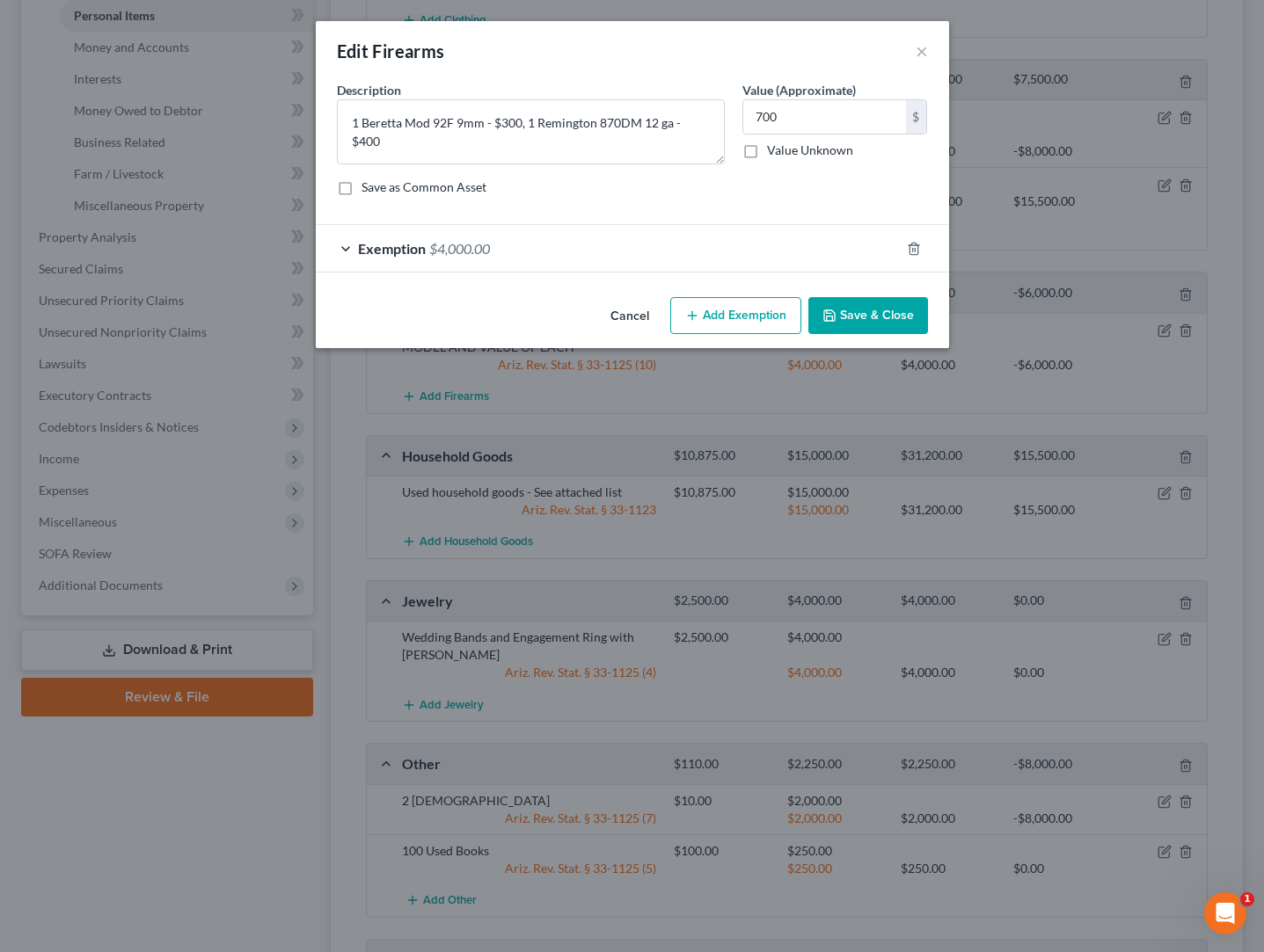
click at [862, 323] on button "Save & Close" at bounding box center [867, 316] width 119 height 37
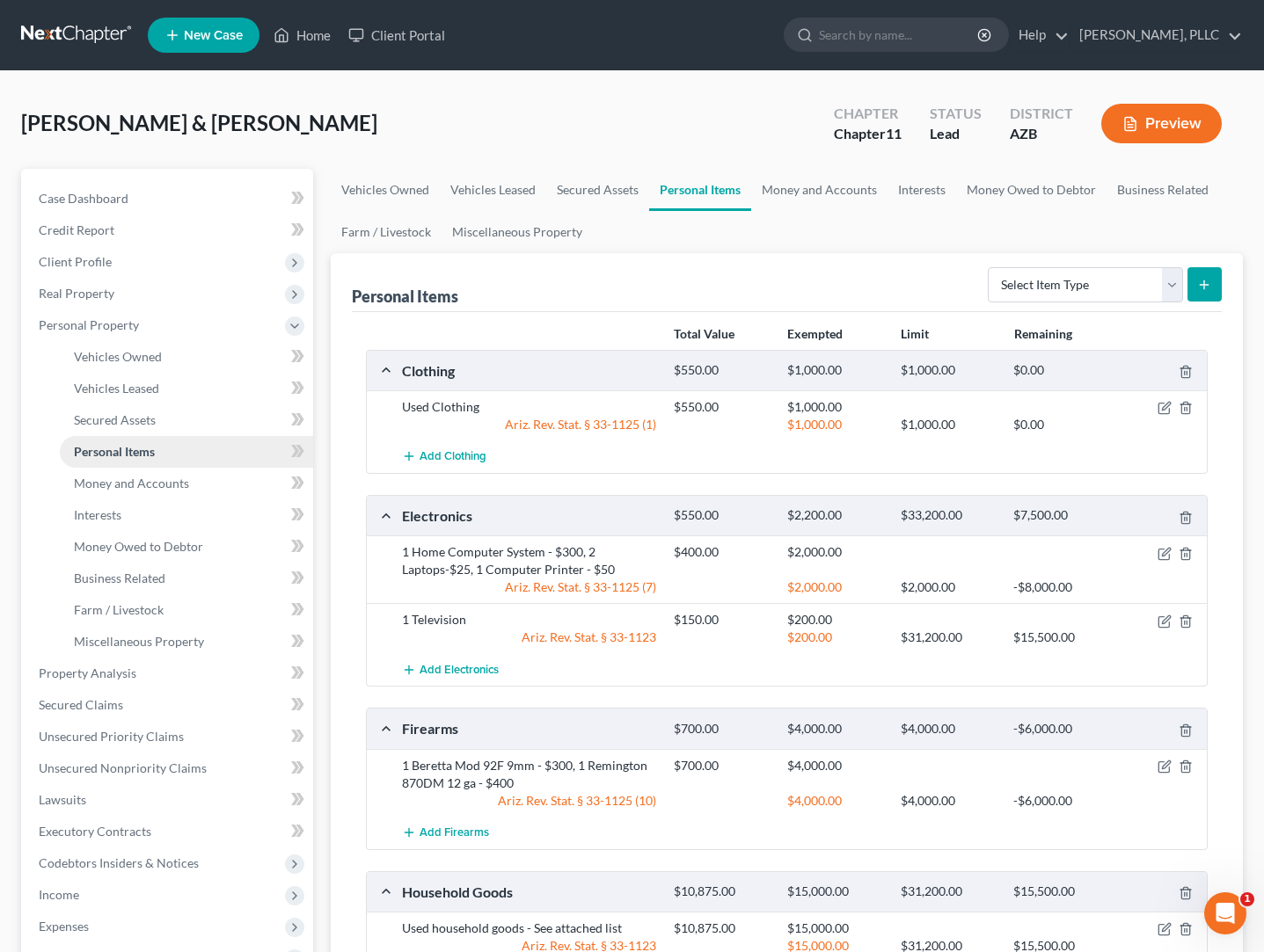
scroll to position [0, 0]
click at [129, 482] on span "Money and Accounts" at bounding box center [131, 483] width 116 height 15
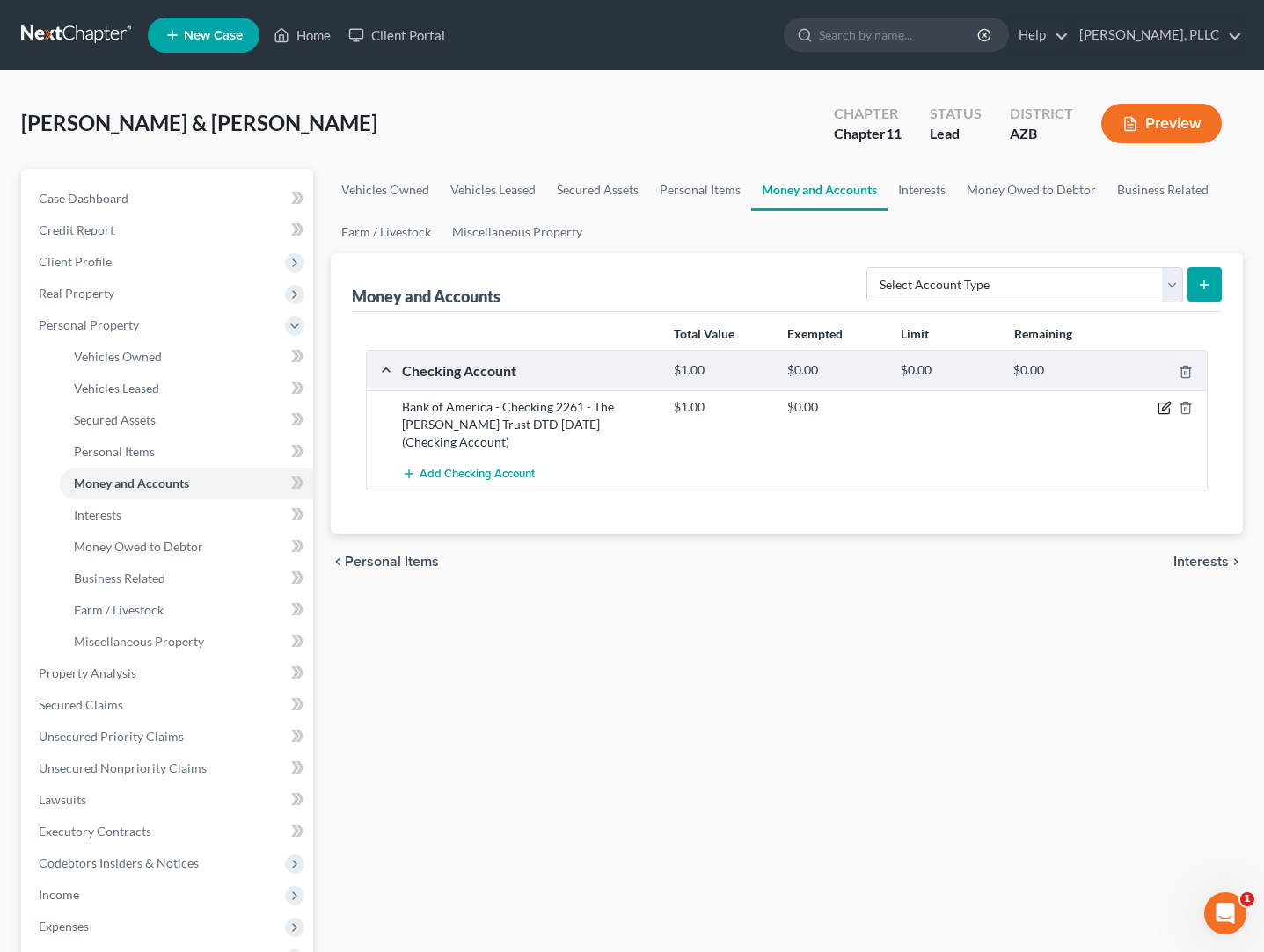
click at [1168, 409] on icon "button" at bounding box center [1164, 408] width 14 height 14
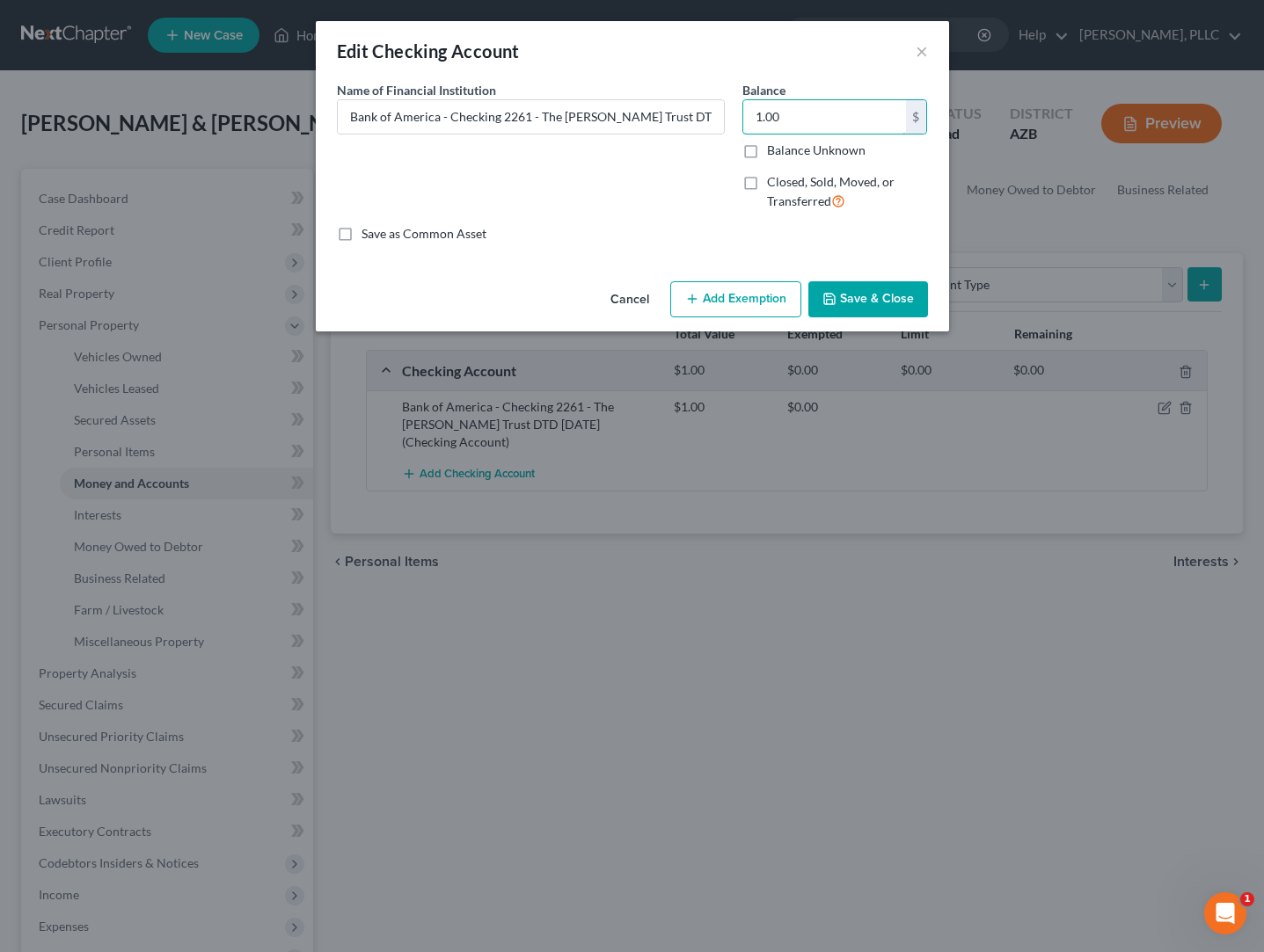
drag, startPoint x: 794, startPoint y: 116, endPoint x: 729, endPoint y: 116, distance: 65.0
click at [729, 116] on div "Name of Financial Institution * Bank of America - Checking 2261 - The Schaefer …" at bounding box center [632, 153] width 608 height 144
type input "59,183.10"
click at [700, 294] on button "Add Exemption" at bounding box center [736, 299] width 131 height 37
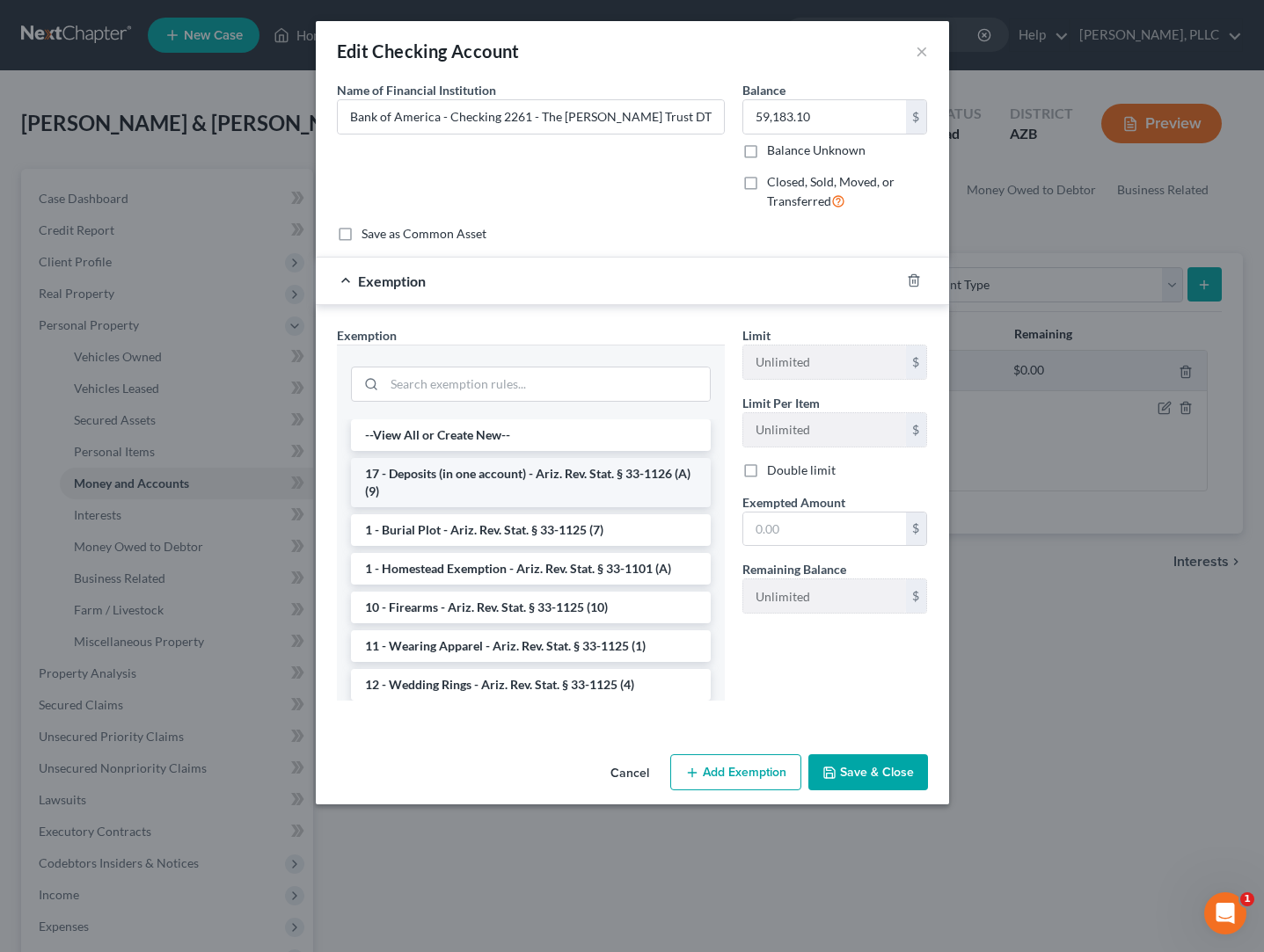
click at [512, 474] on li "17 - Deposits (in one account) - Ariz. Rev. Stat. § 33-1126 (A)(9)" at bounding box center [531, 482] width 360 height 49
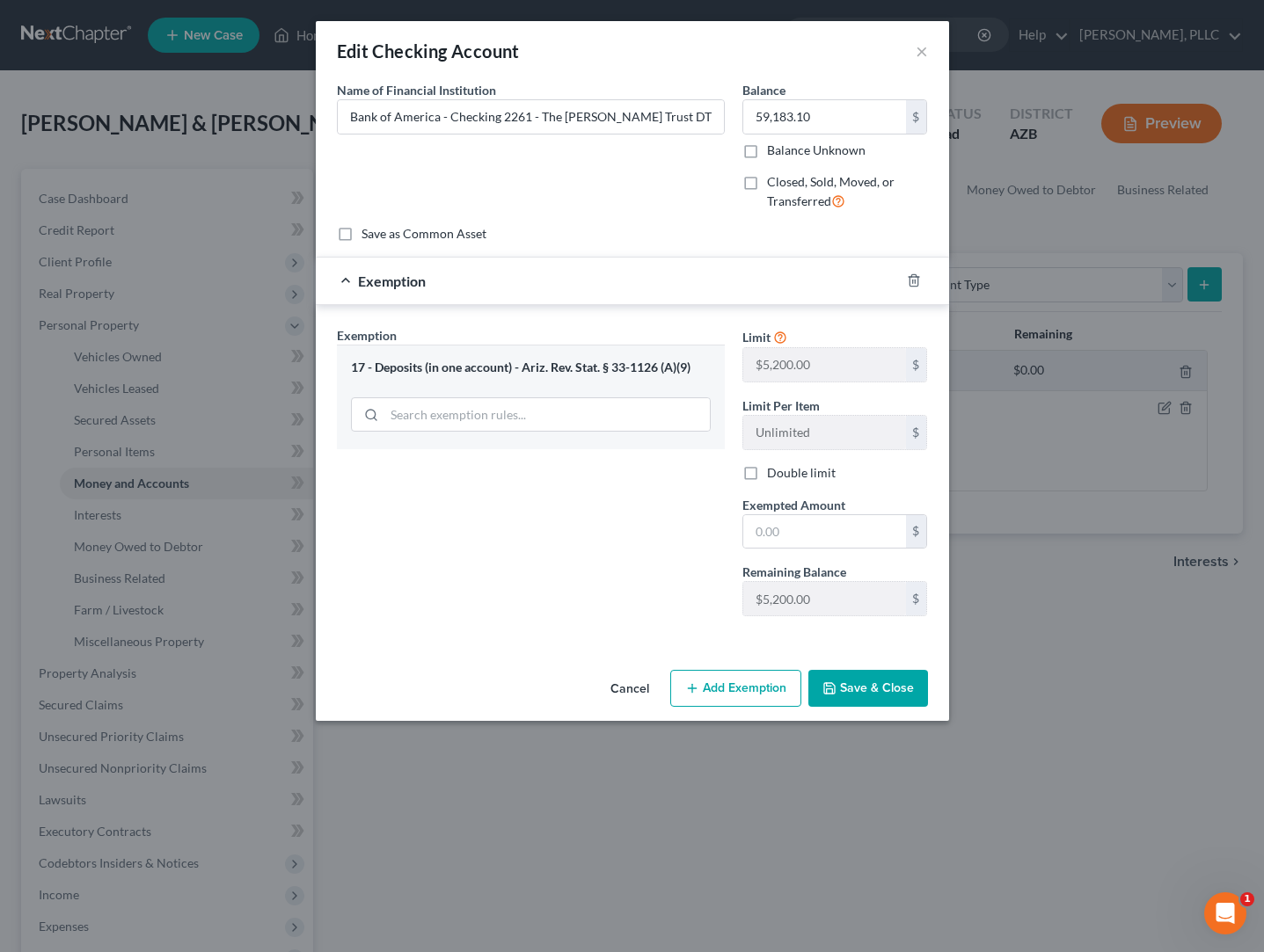
click at [767, 472] on label "Double limit" at bounding box center [802, 472] width 68 height 18
click at [774, 472] on input "Double limit" at bounding box center [779, 470] width 11 height 11
checkbox input "true"
click at [794, 535] on input "text" at bounding box center [825, 531] width 163 height 33
type input "10,400"
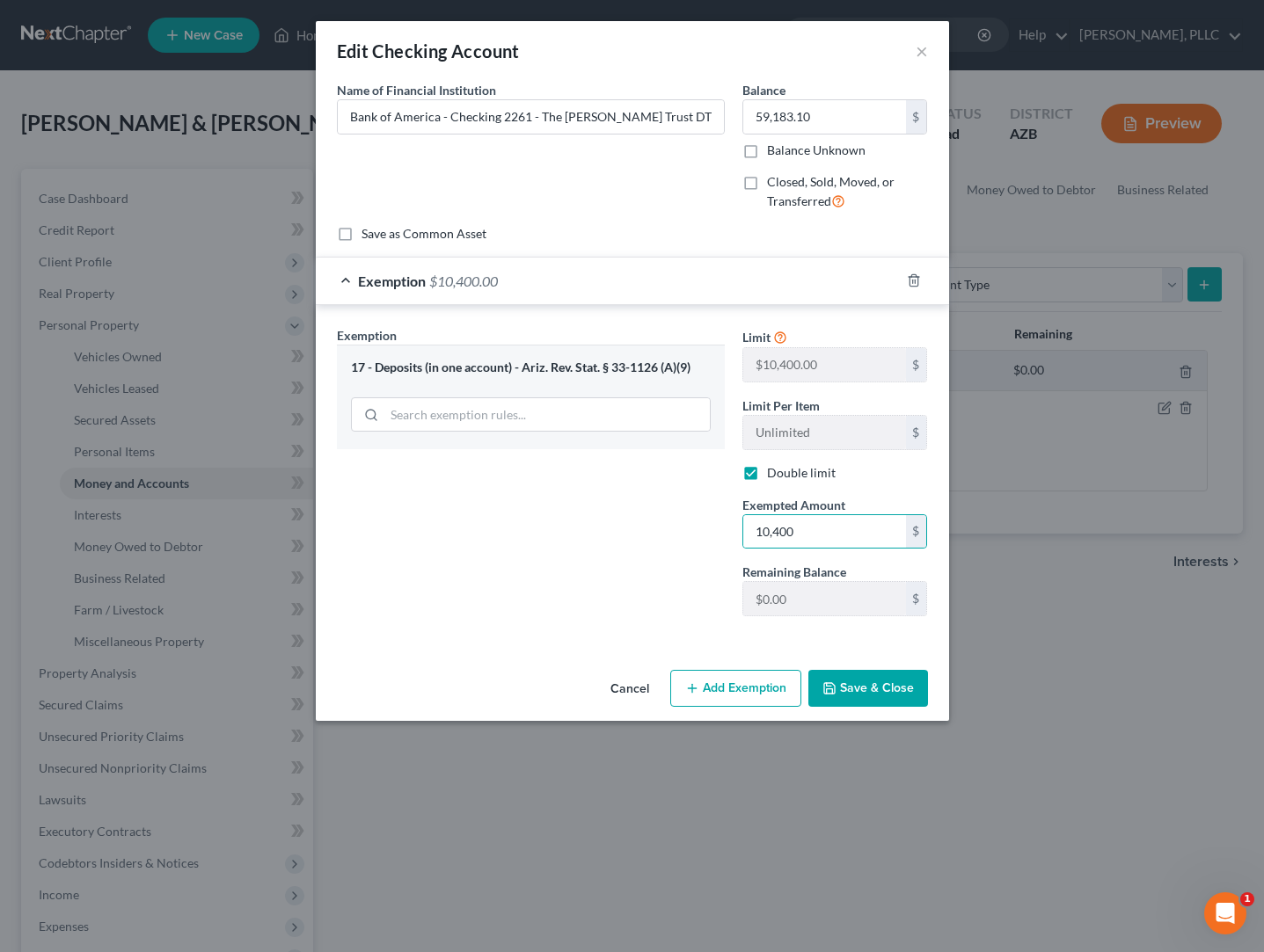
click at [869, 692] on button "Save & Close" at bounding box center [867, 689] width 119 height 37
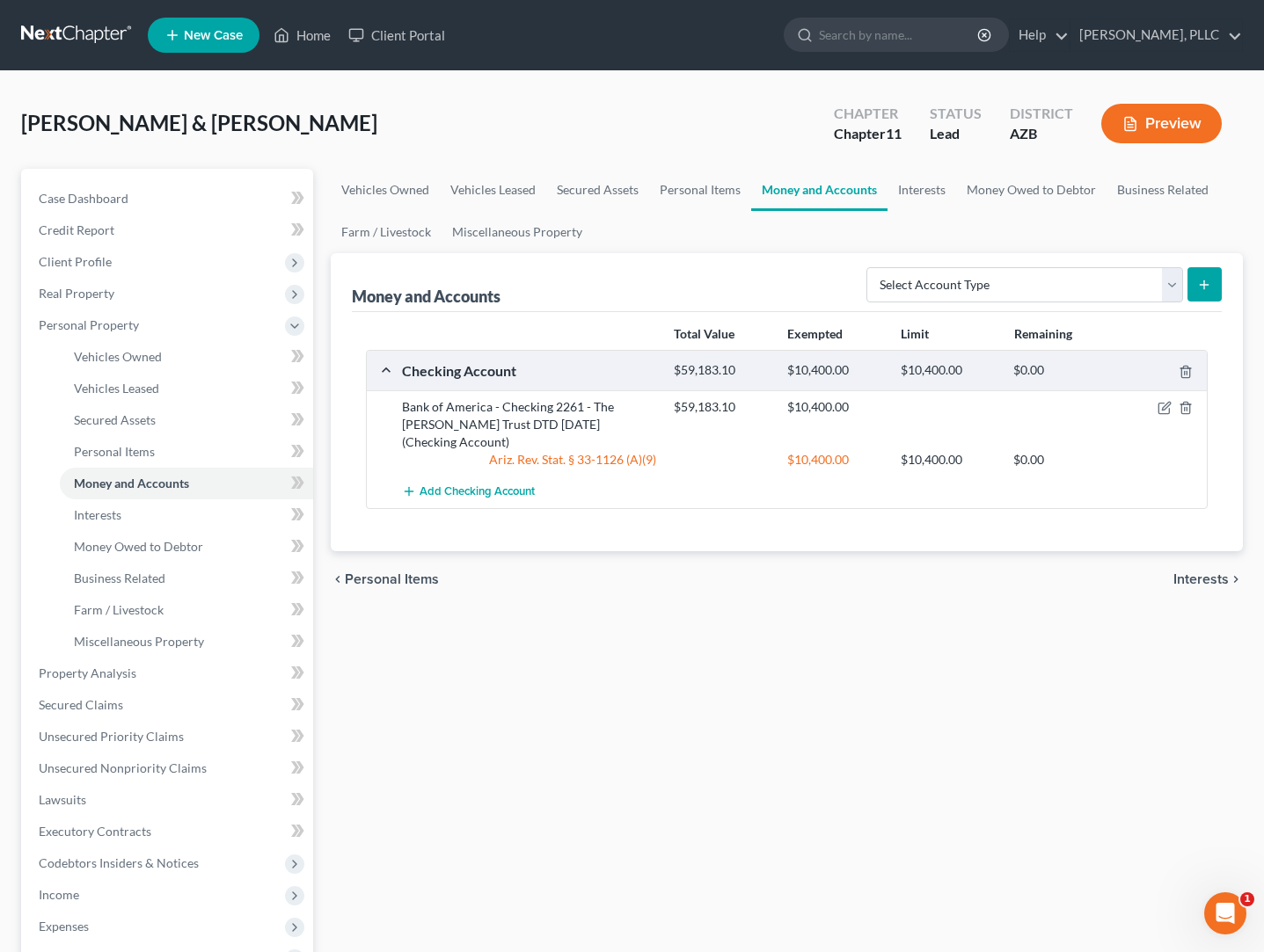
click at [1138, 128] on button "Preview" at bounding box center [1161, 123] width 120 height 40
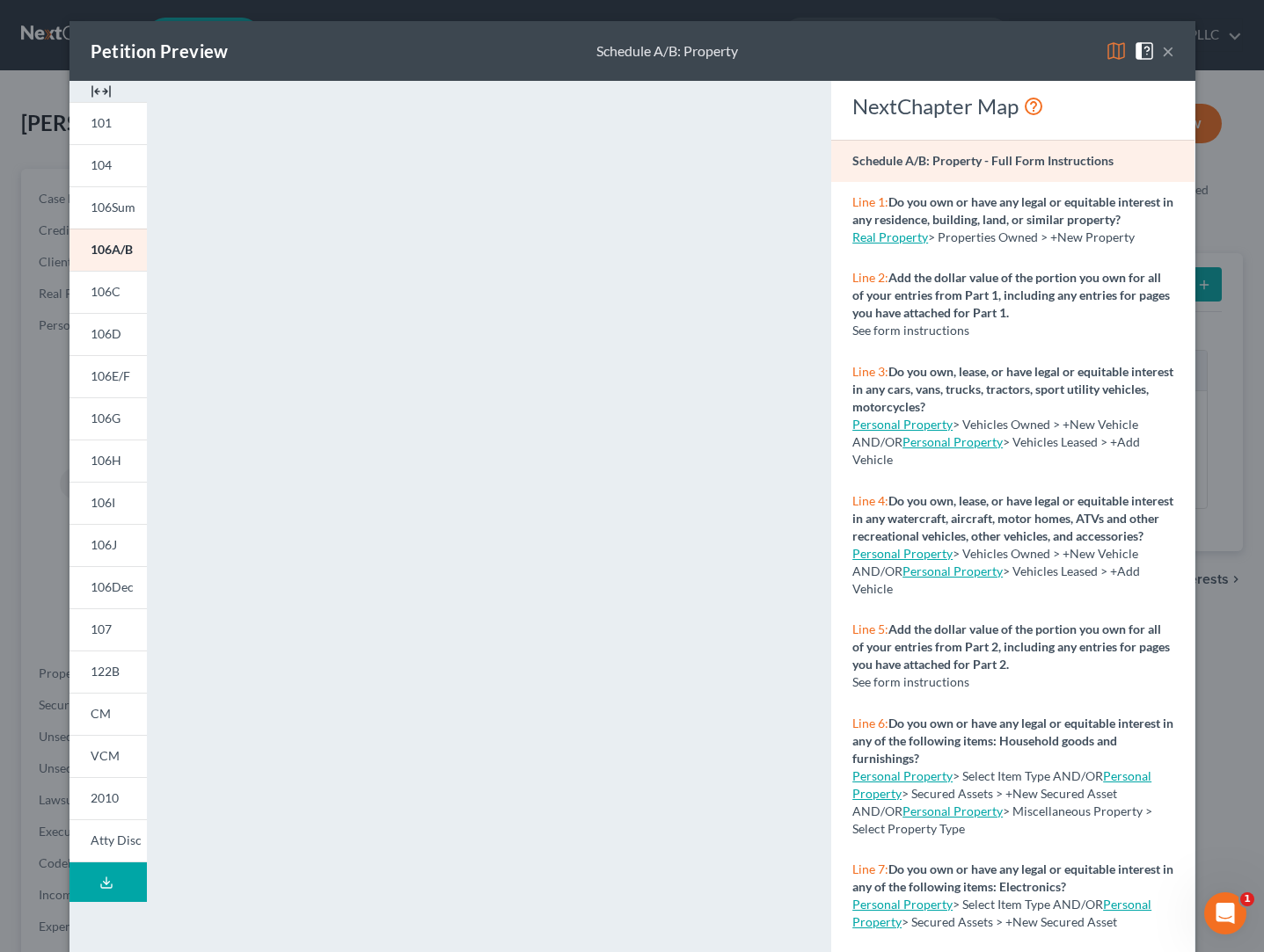
click at [1172, 51] on button "×" at bounding box center [1168, 51] width 12 height 21
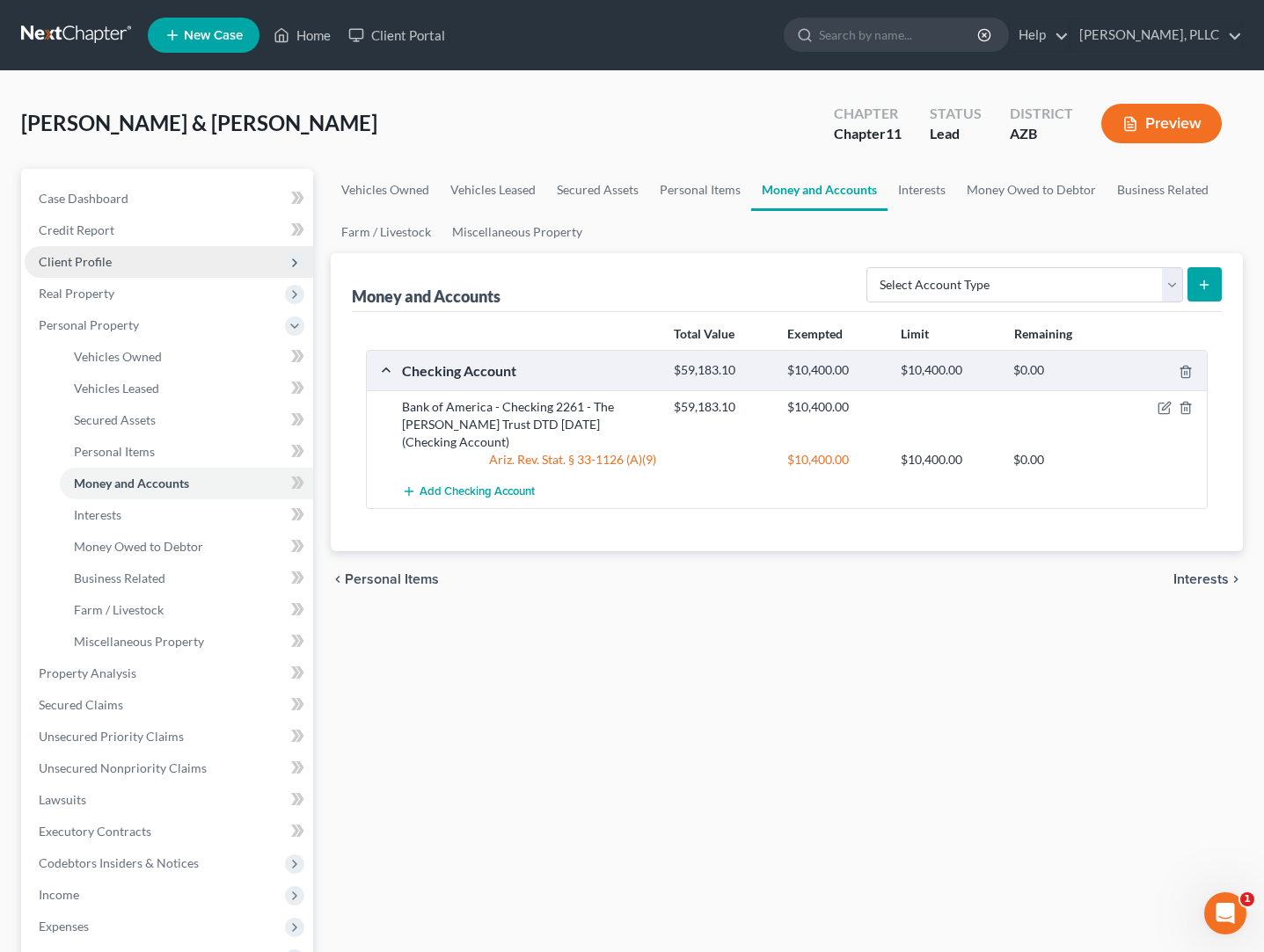
click at [63, 267] on span "Client Profile" at bounding box center [75, 262] width 73 height 15
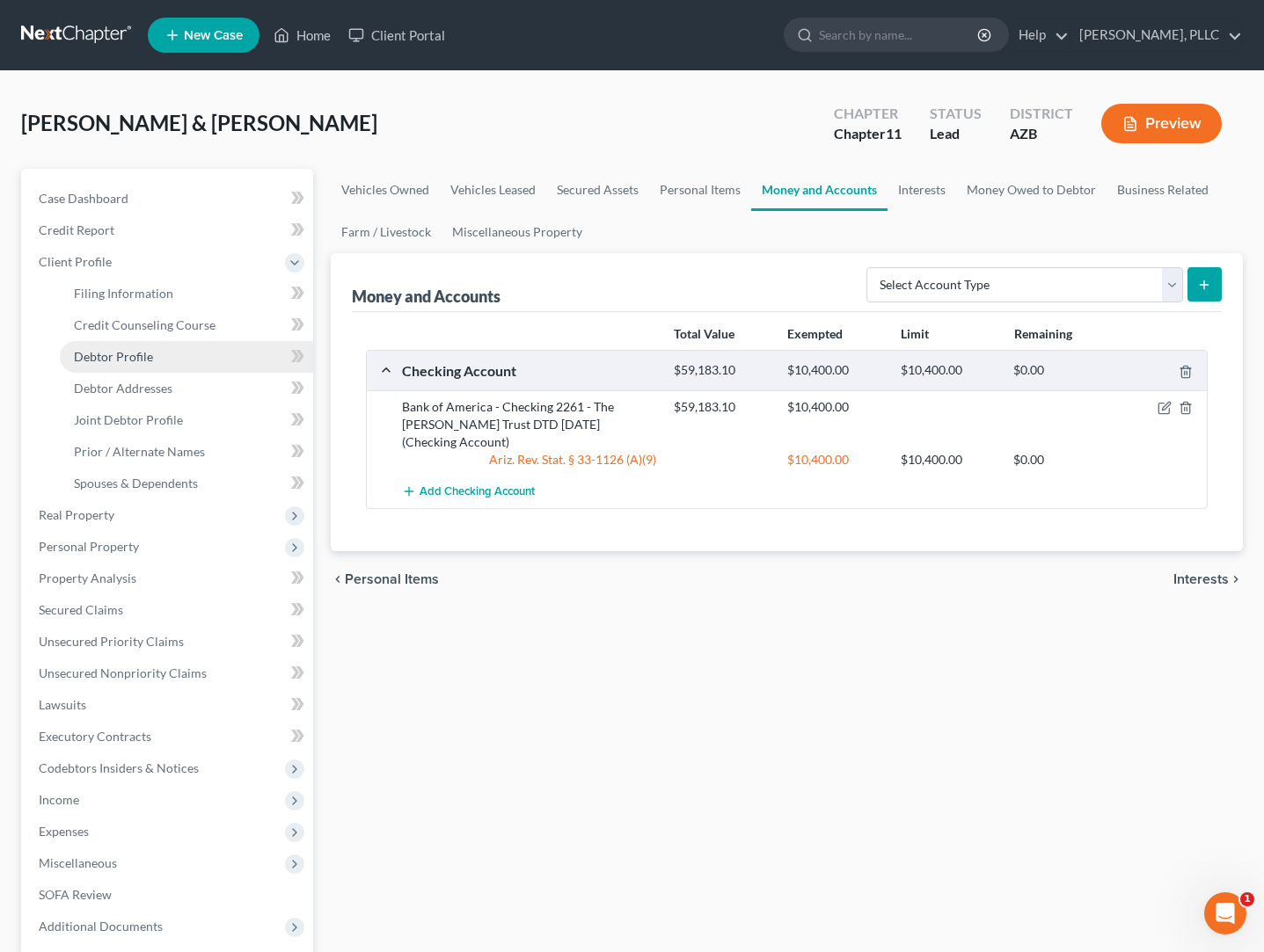
click at [127, 357] on span "Debtor Profile" at bounding box center [114, 357] width 80 height 15
select select "1"
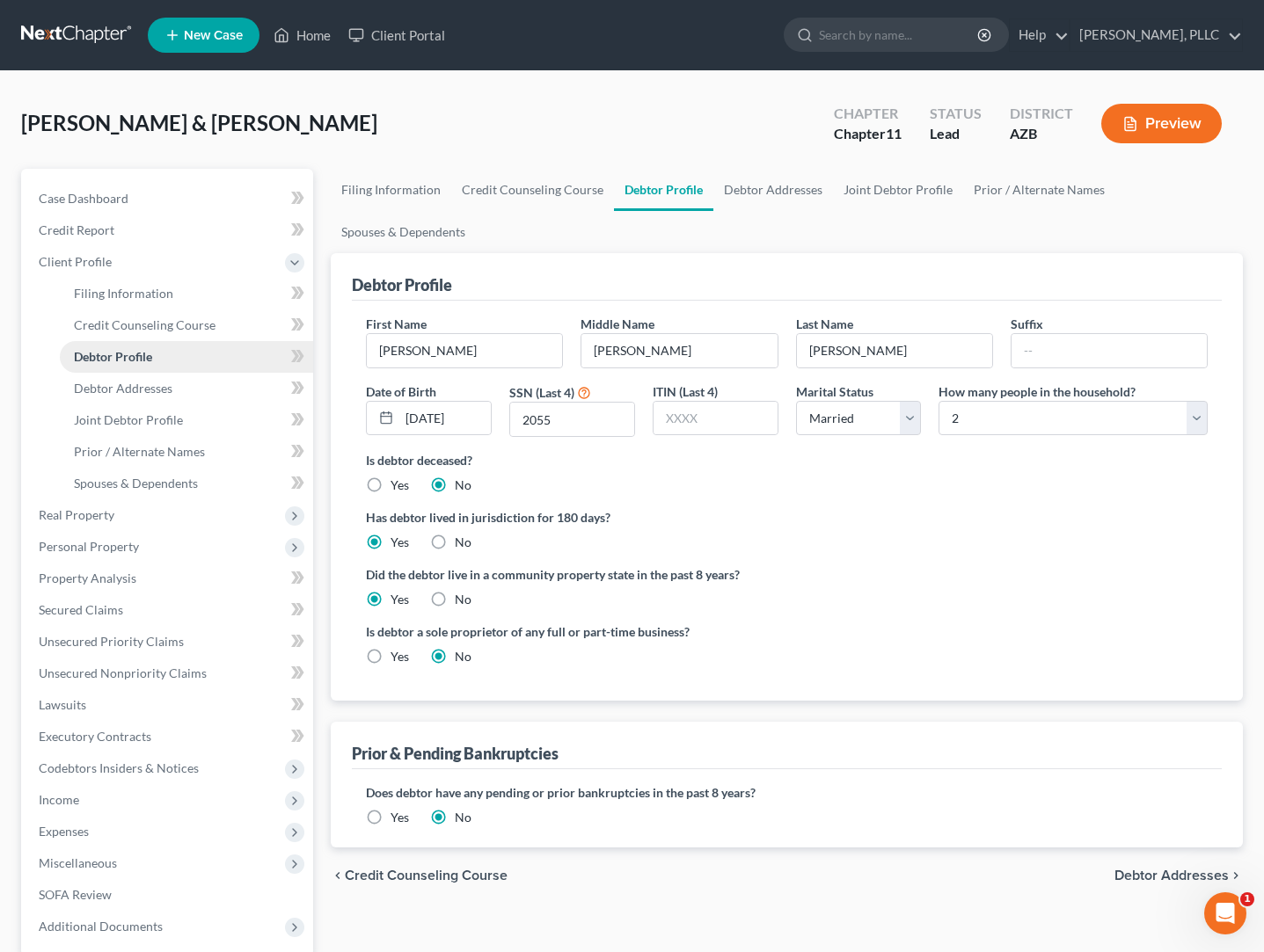
radio input "true"
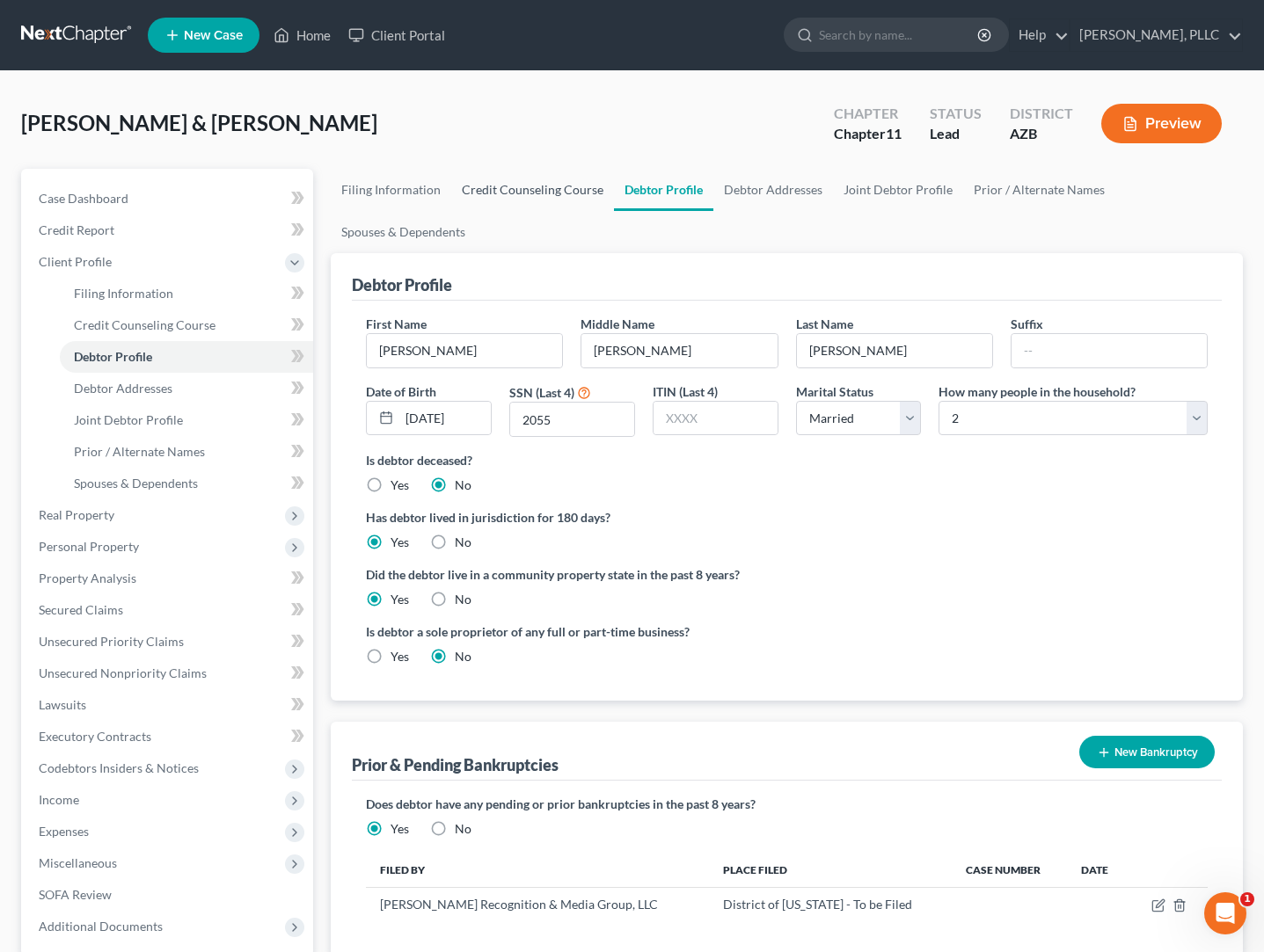
click at [523, 190] on link "Credit Counseling Course" at bounding box center [533, 190] width 163 height 43
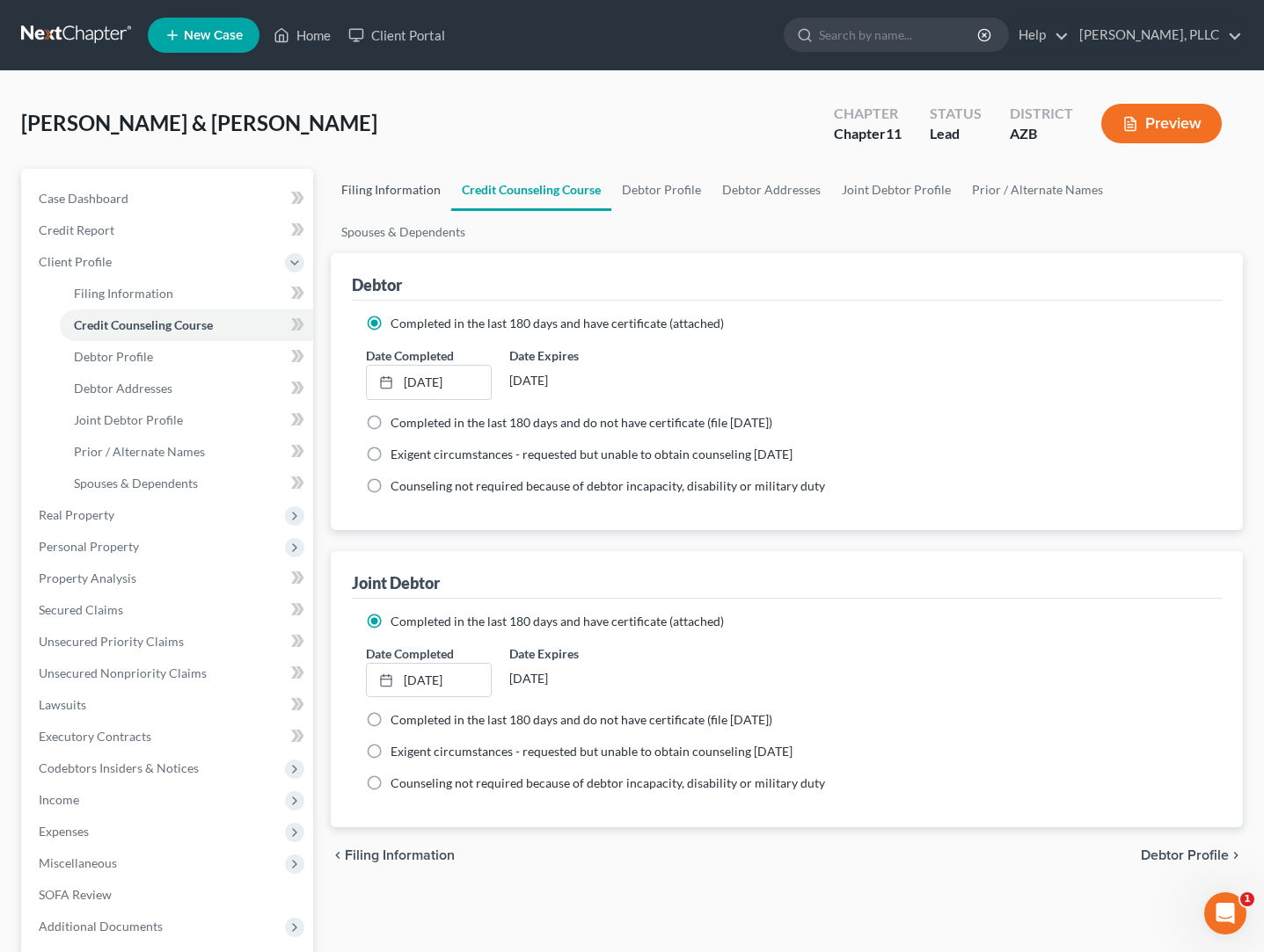
click at [418, 188] on link "Filing Information" at bounding box center [391, 190] width 120 height 43
select select "1"
select select "4"
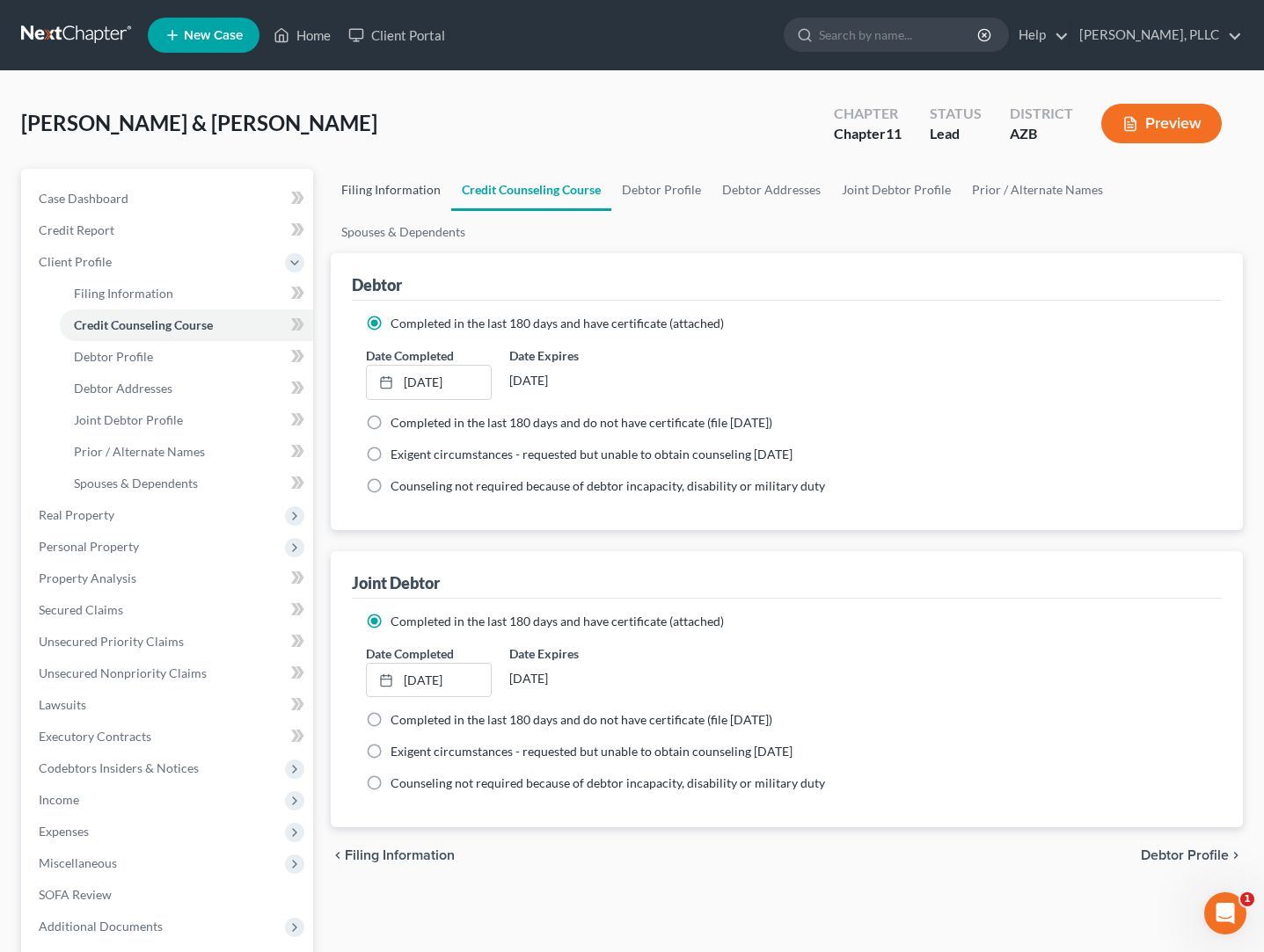
select select "0"
select select "3"
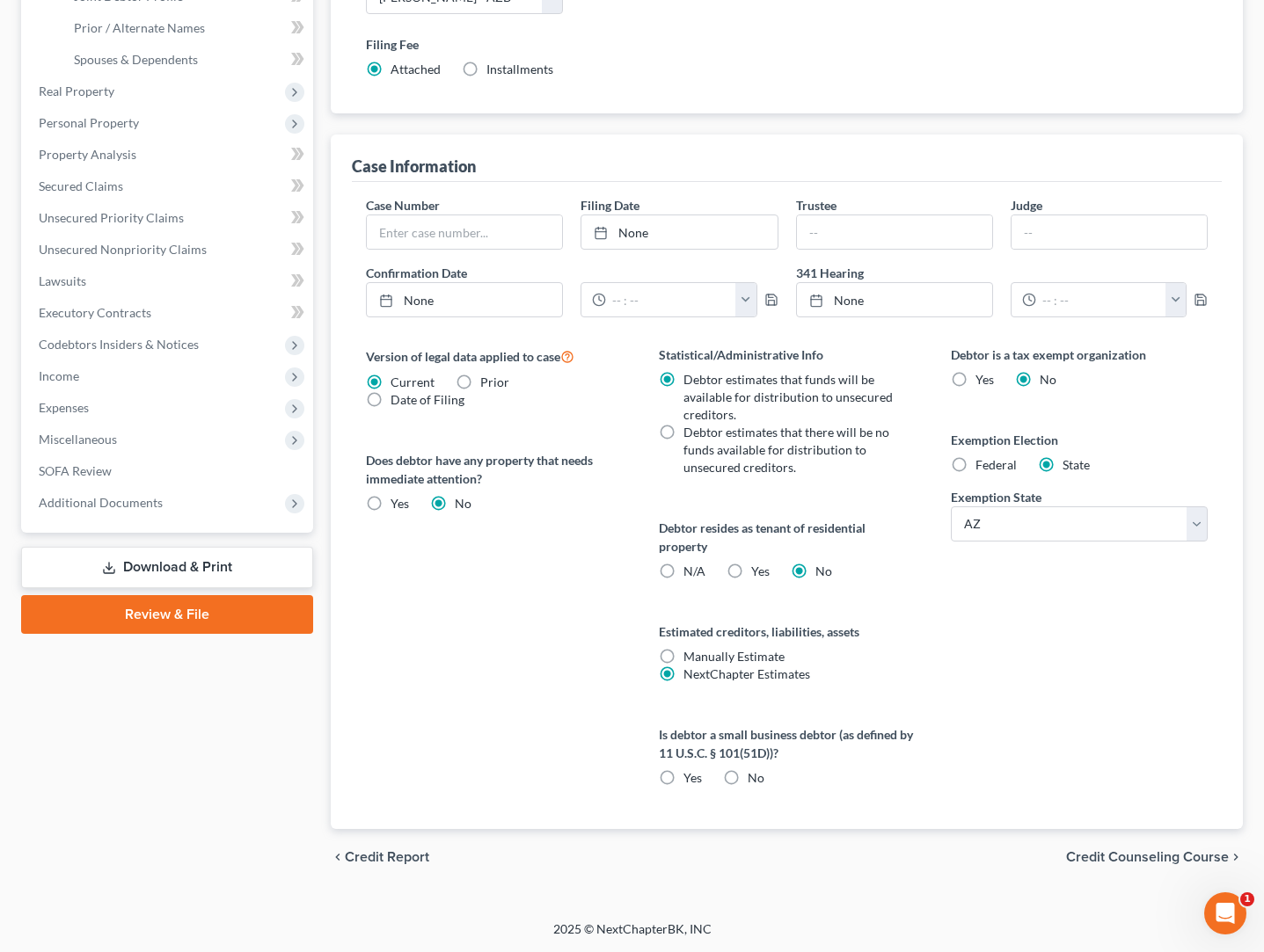
scroll to position [424, 0]
click at [683, 778] on label "Yes" at bounding box center [693, 777] width 18 height 18
click at [691, 778] on input "Yes" at bounding box center [696, 775] width 11 height 11
radio input "true"
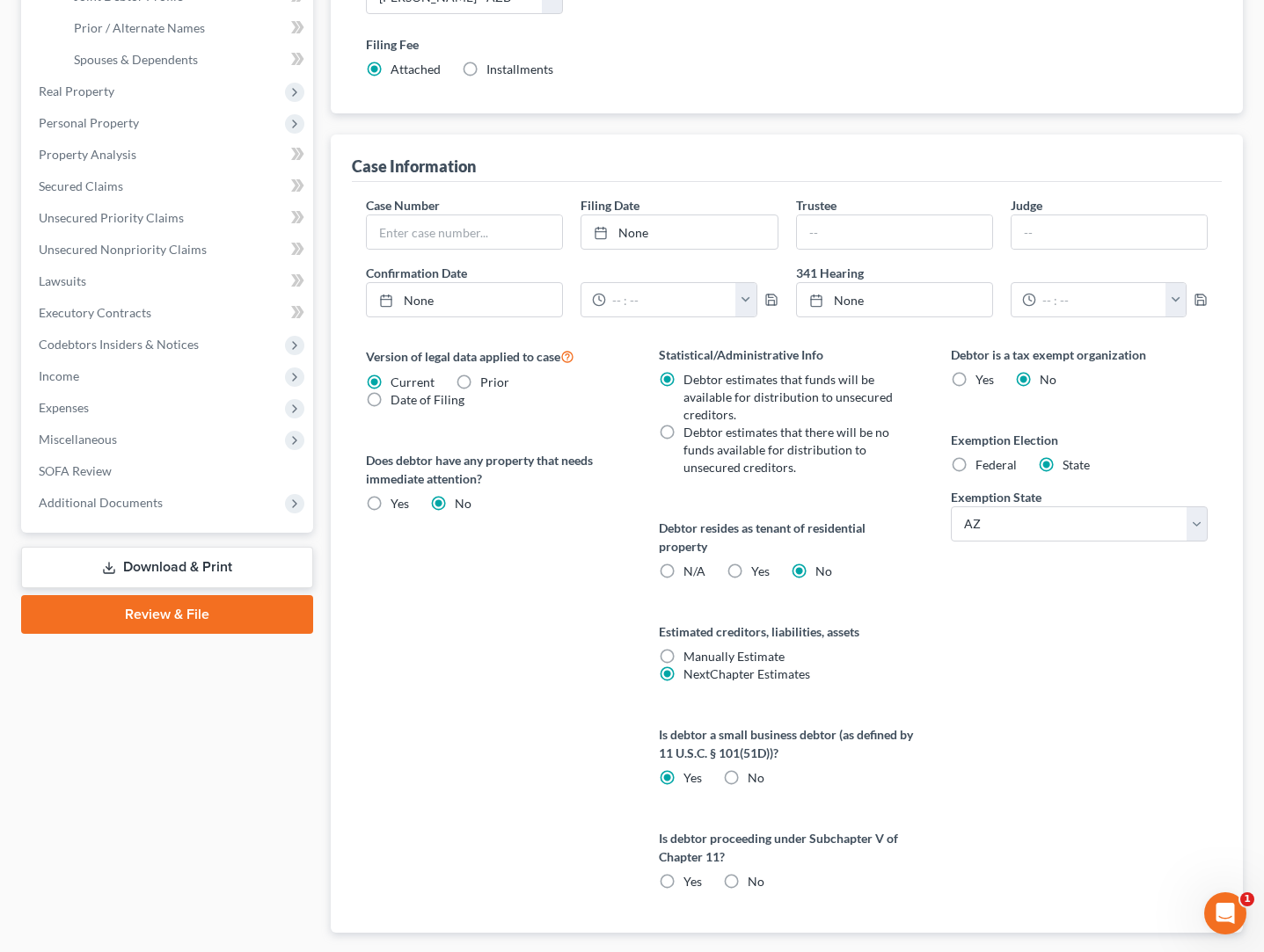
click at [683, 877] on label "Yes" at bounding box center [693, 882] width 18 height 18
click at [691, 877] on input "Yes" at bounding box center [696, 879] width 11 height 11
radio input "true"
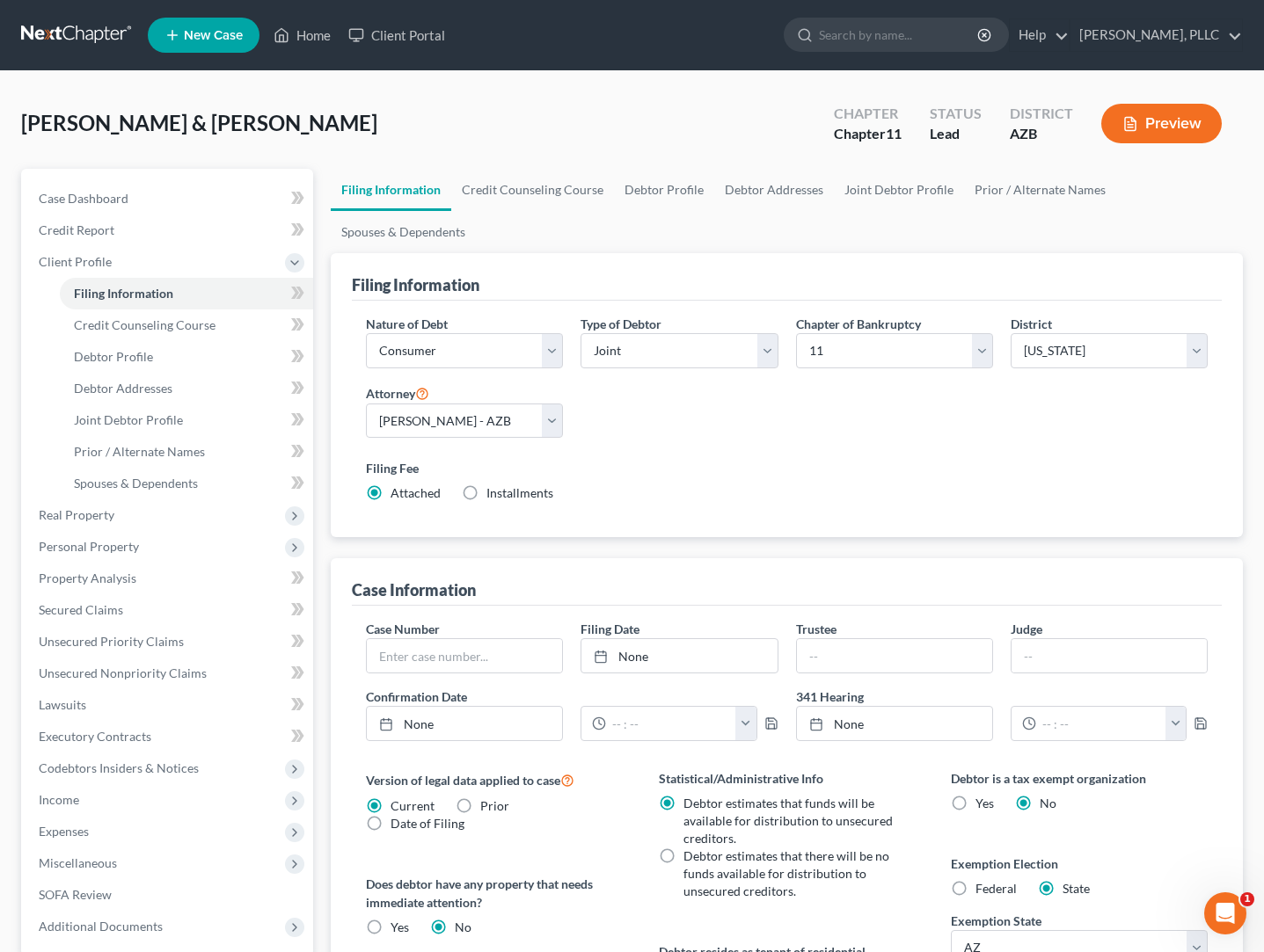
scroll to position [0, 0]
click at [501, 193] on link "Credit Counseling Course" at bounding box center [533, 190] width 163 height 43
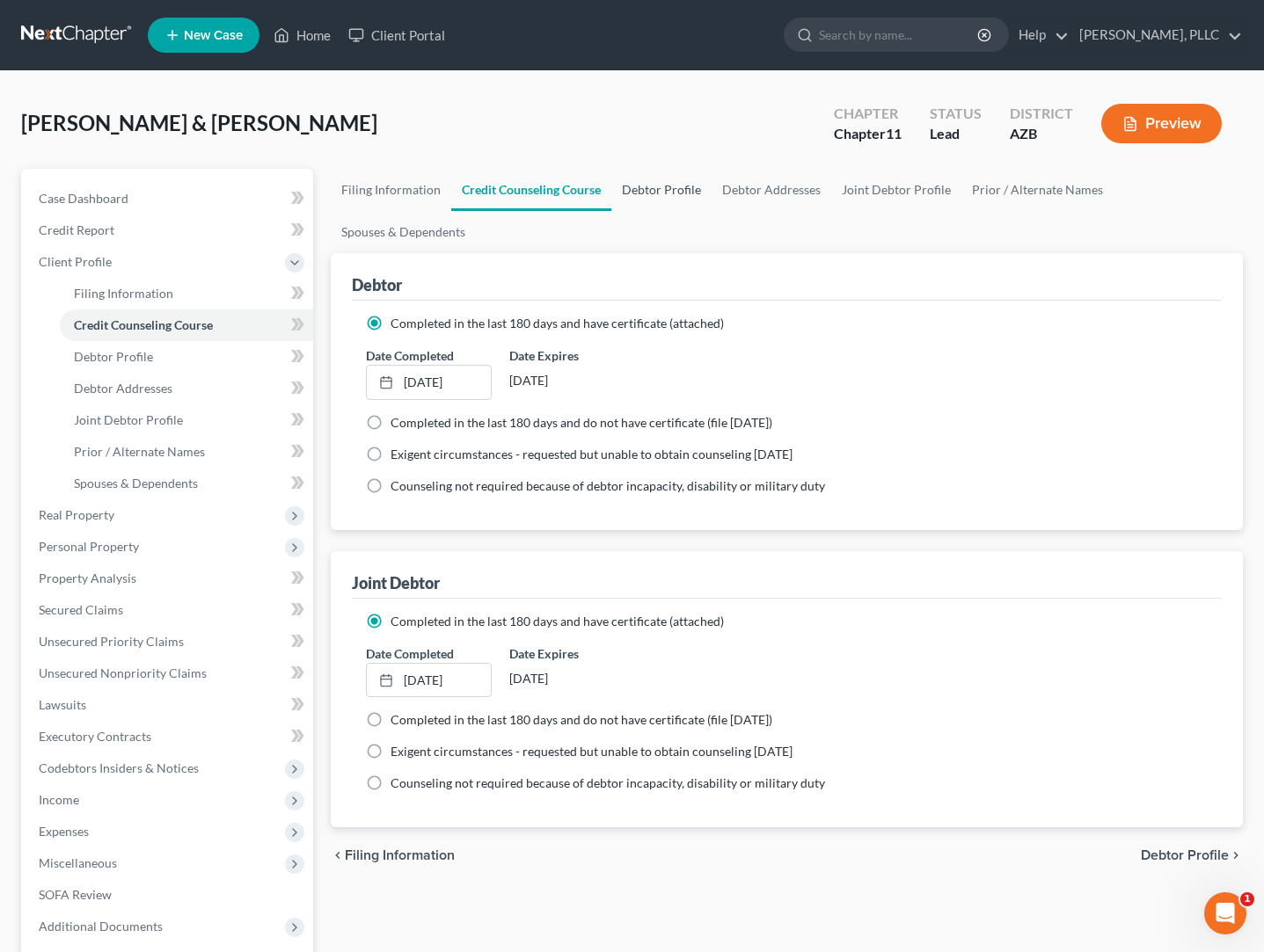
click at [652, 194] on link "Debtor Profile" at bounding box center [661, 190] width 100 height 43
select select "1"
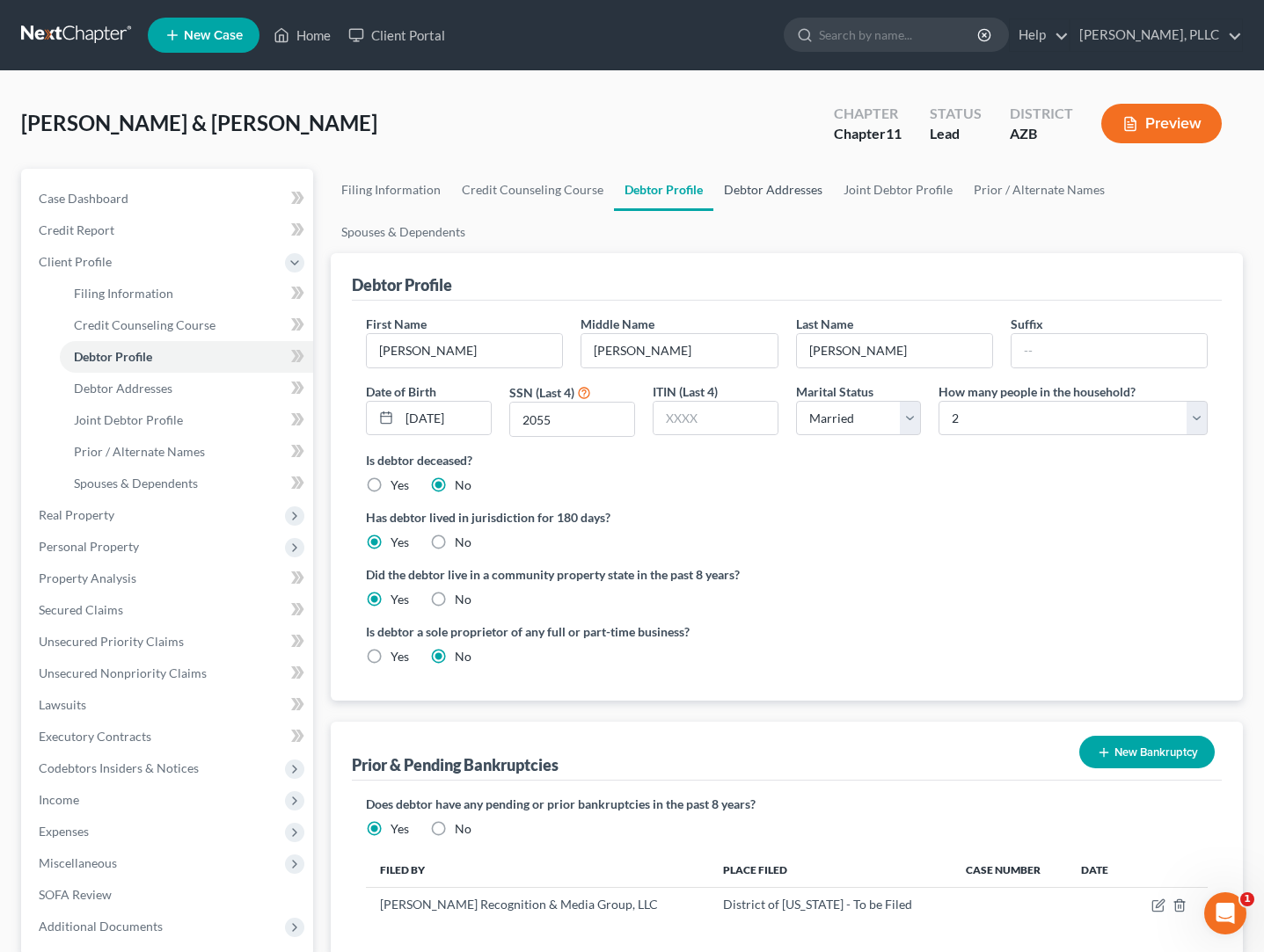
click at [782, 186] on link "Debtor Addresses" at bounding box center [773, 190] width 119 height 43
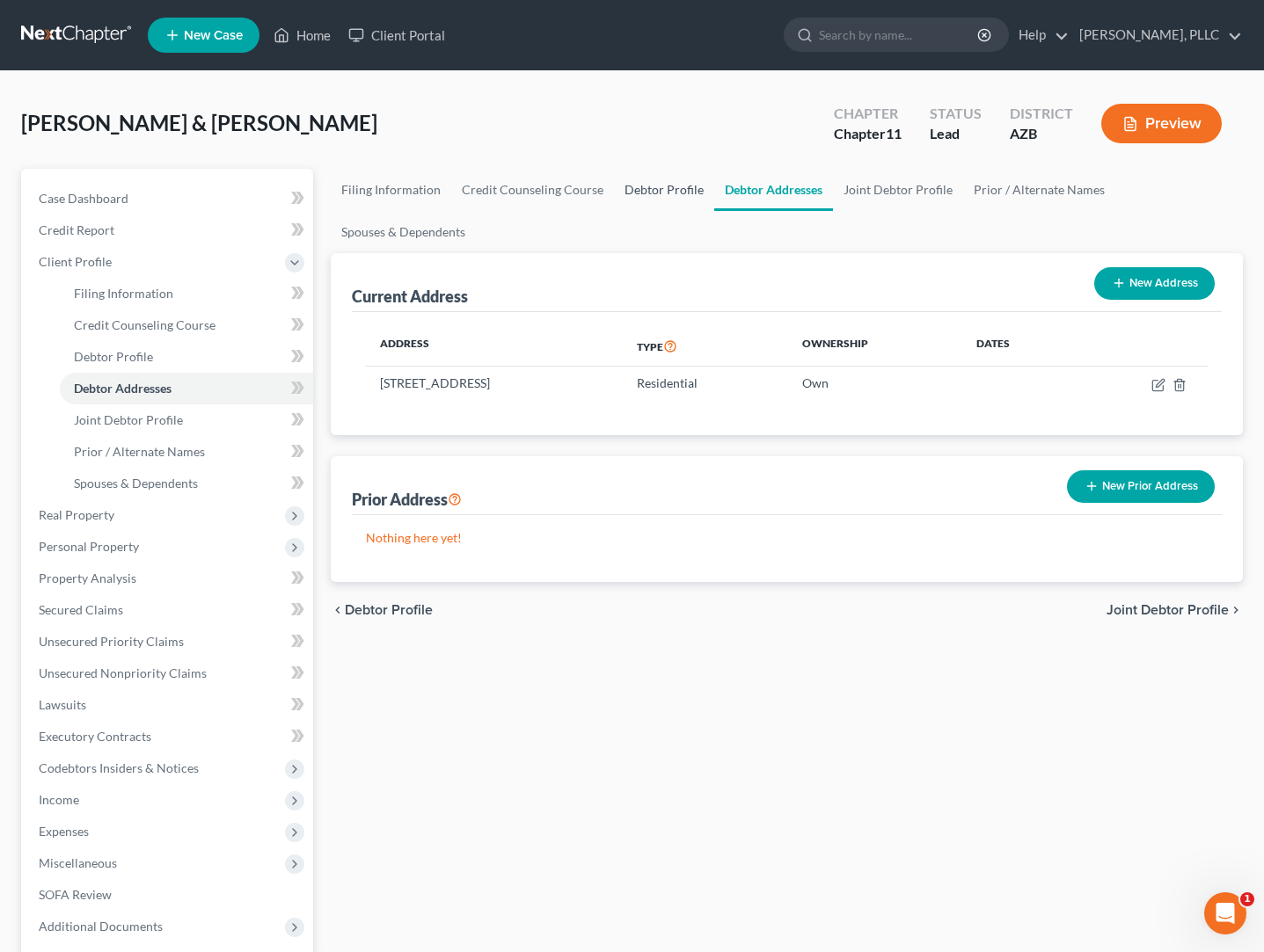
click at [638, 189] on link "Debtor Profile" at bounding box center [664, 190] width 100 height 43
select select "1"
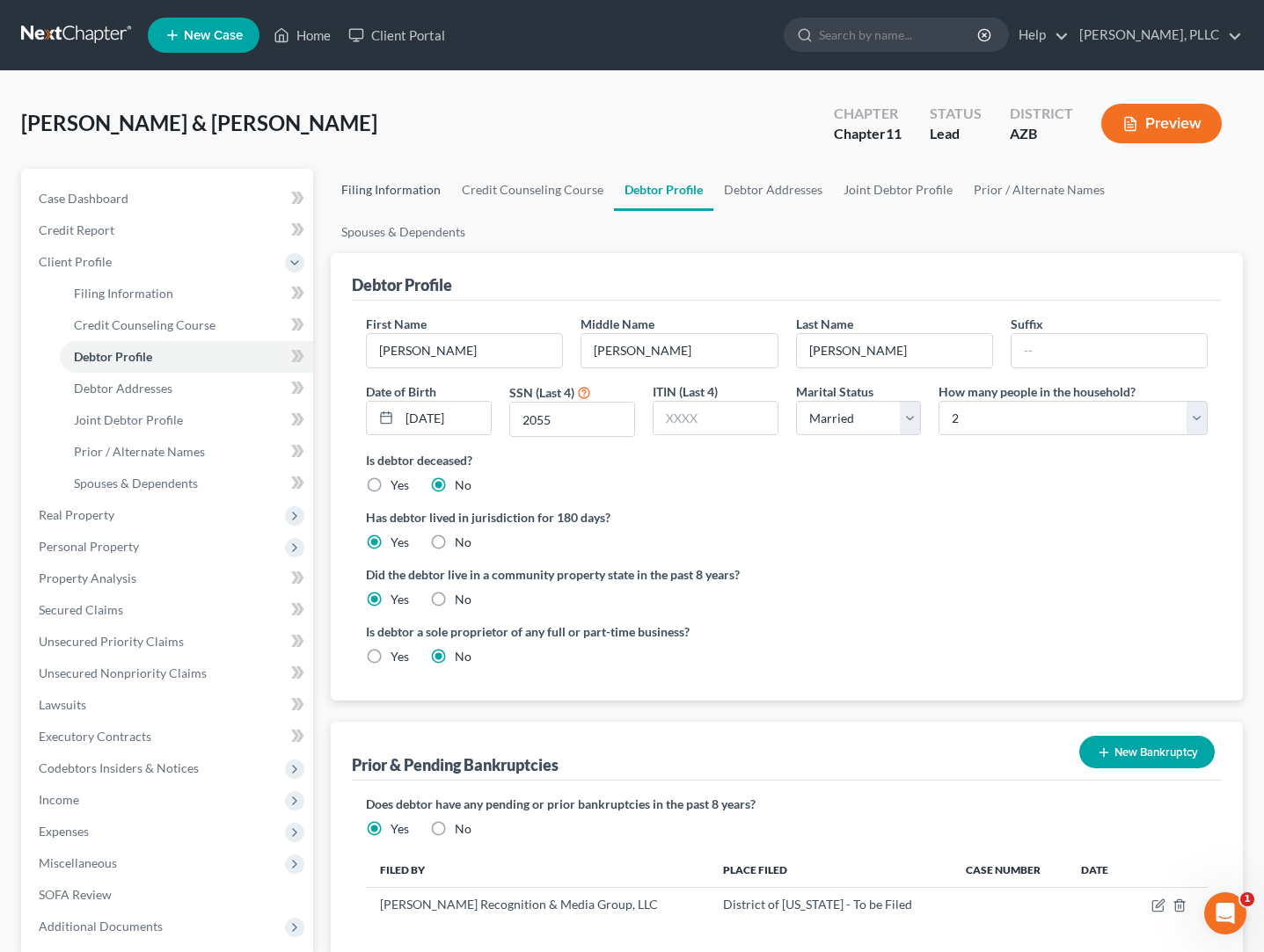
click at [408, 197] on link "Filing Information" at bounding box center [391, 190] width 120 height 43
select select "1"
select select "4"
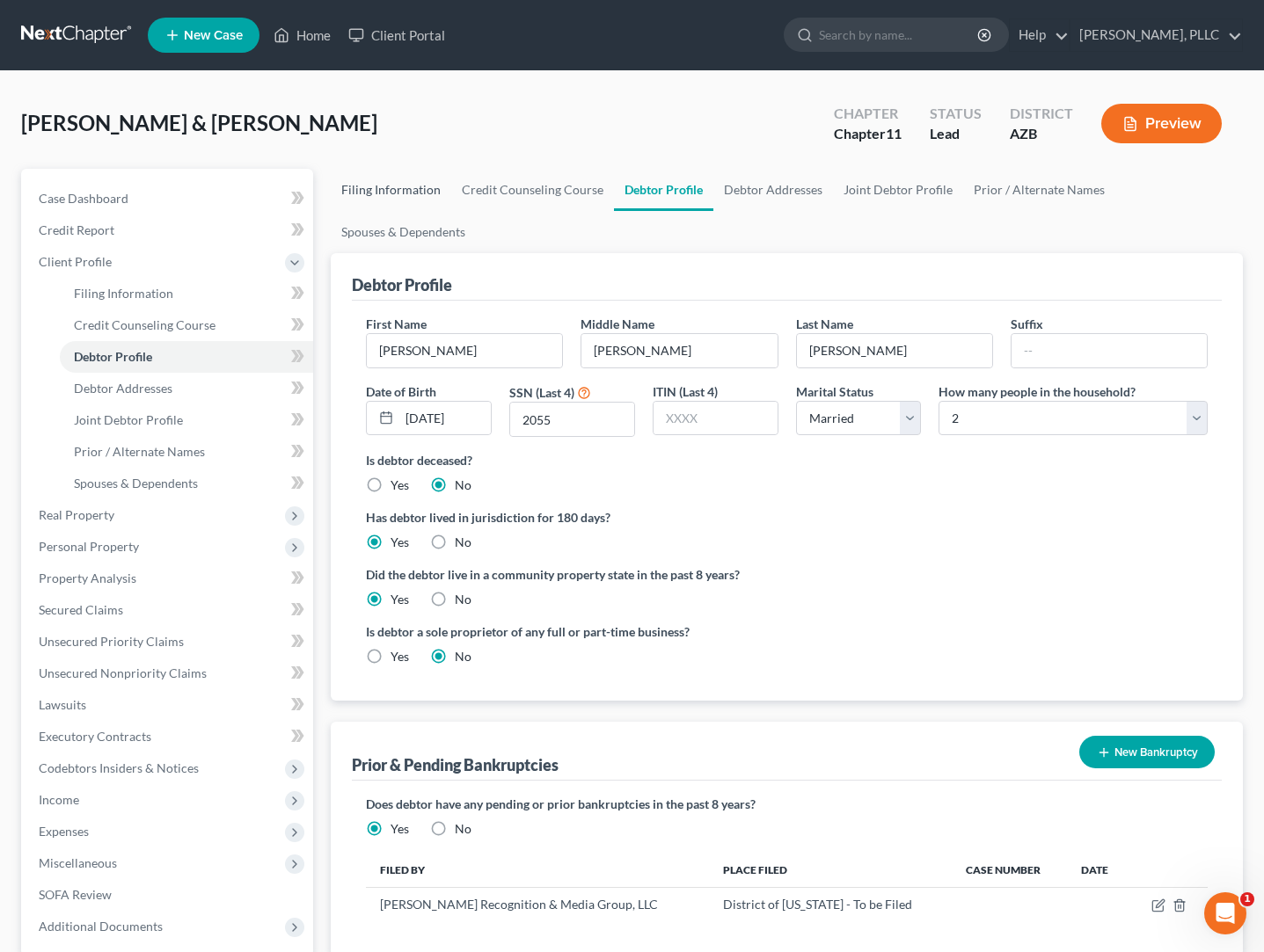
select select "0"
select select "3"
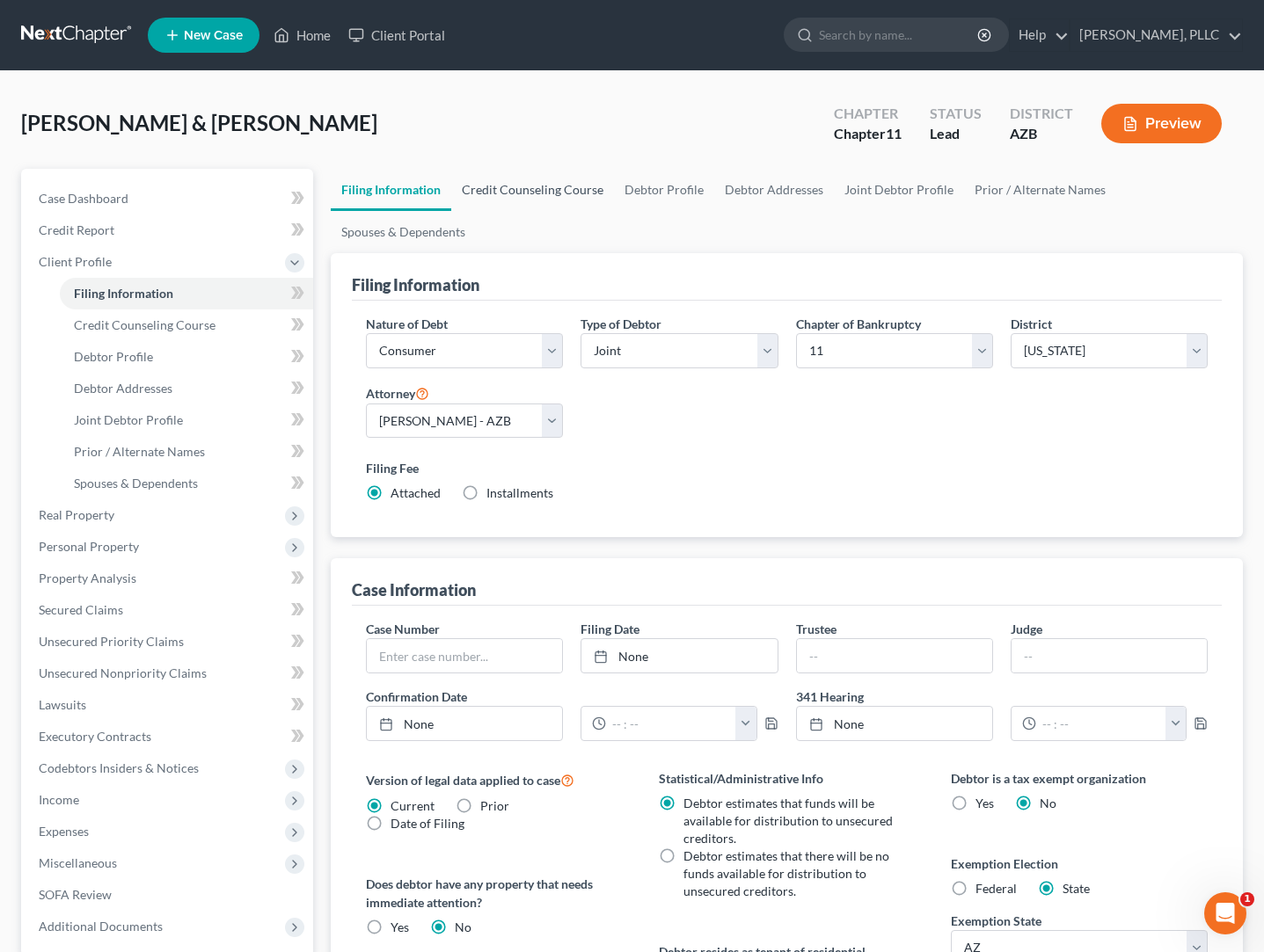
click at [531, 192] on link "Credit Counseling Course" at bounding box center [533, 190] width 163 height 43
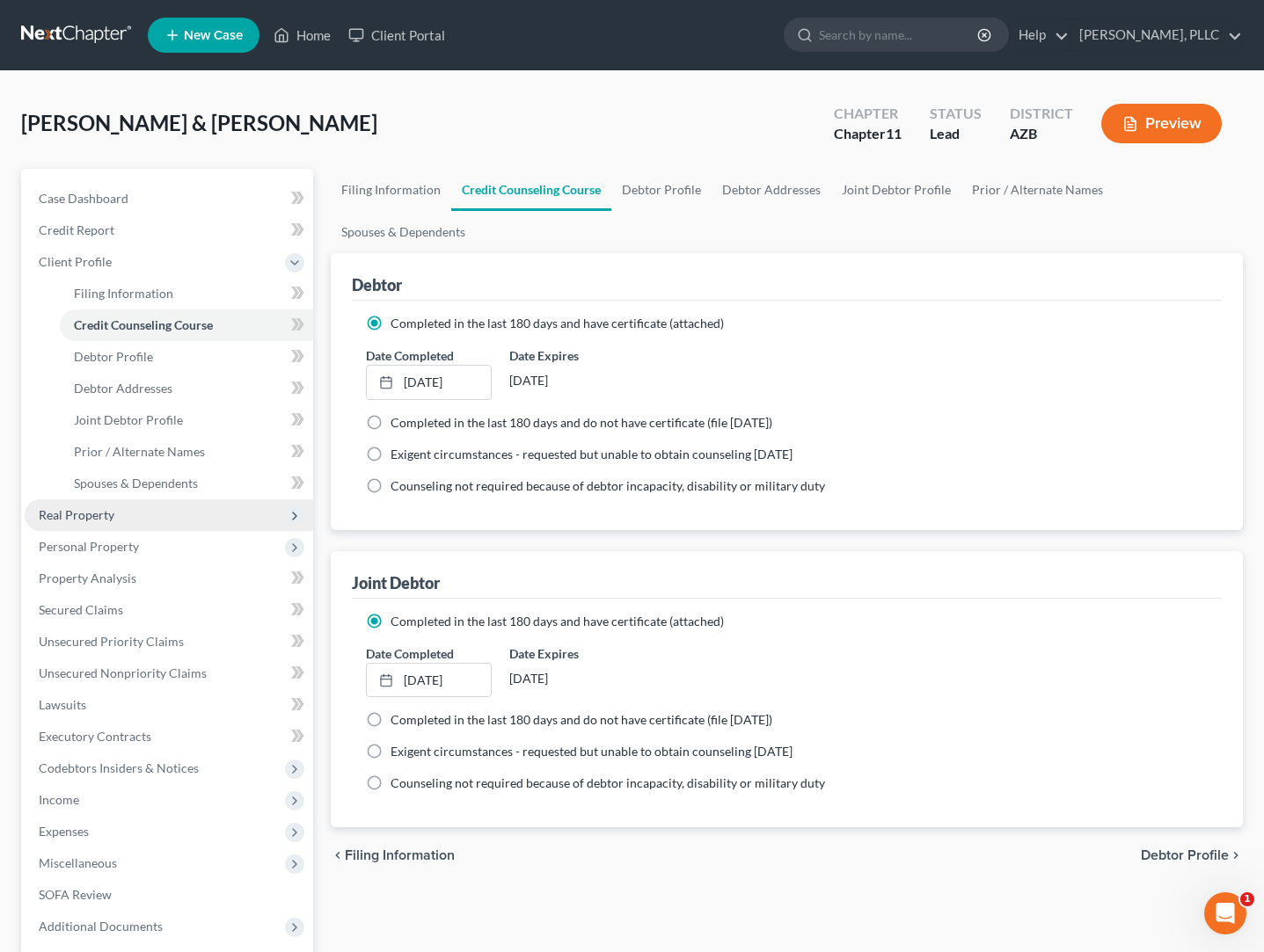
click at [85, 519] on span "Real Property" at bounding box center [77, 515] width 76 height 15
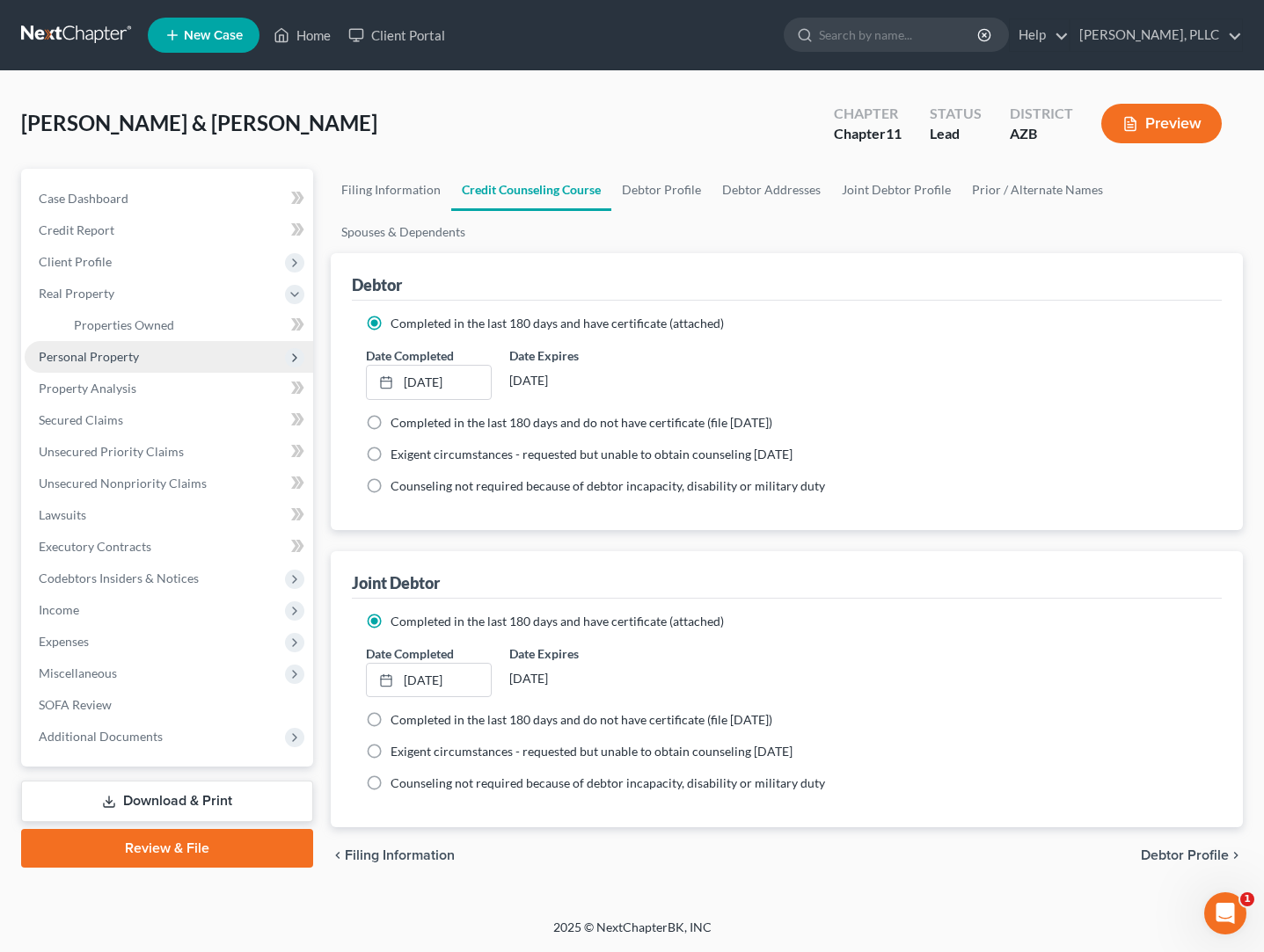
click at [69, 359] on span "Personal Property" at bounding box center [89, 357] width 100 height 15
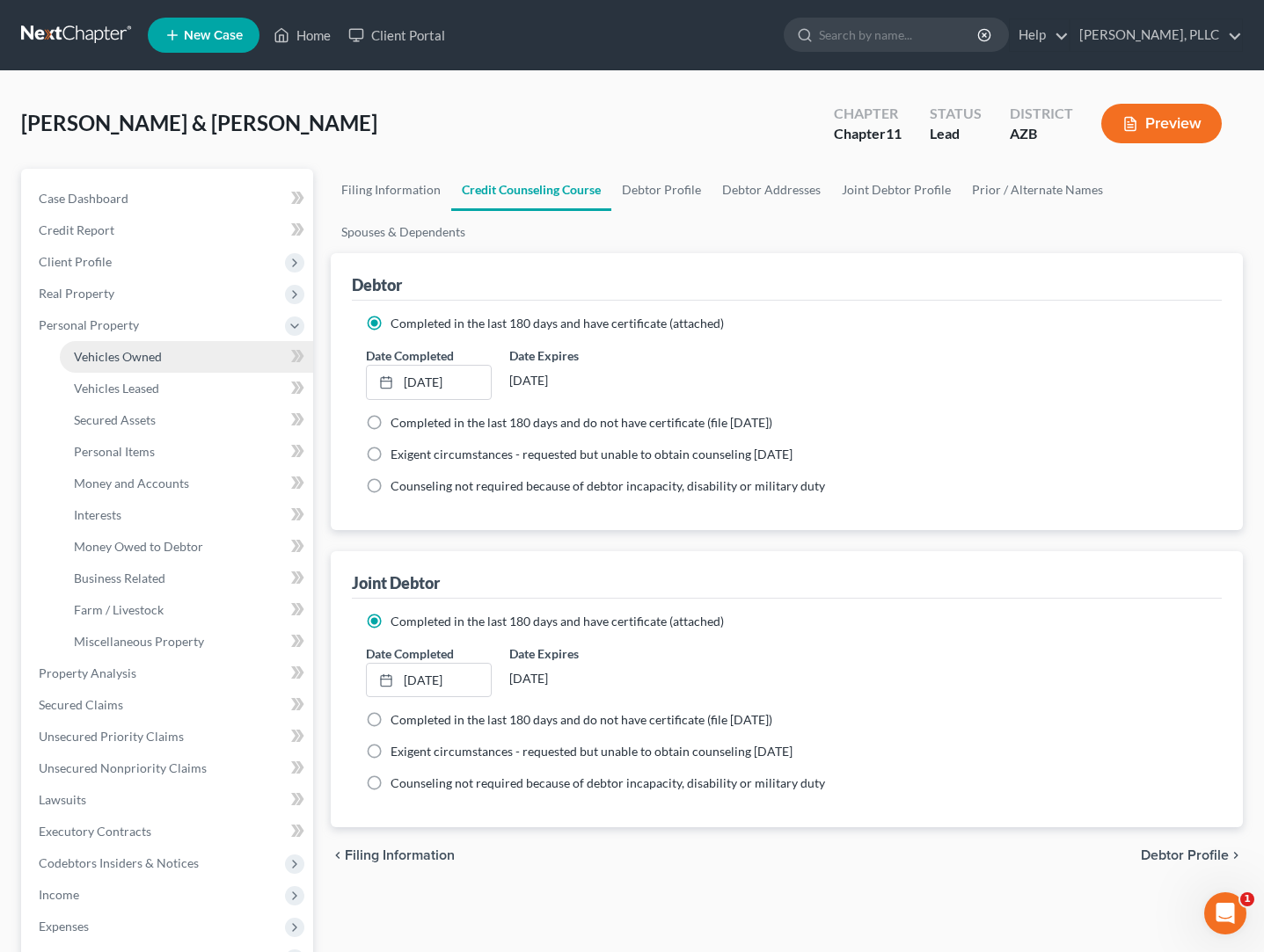
click at [92, 359] on span "Vehicles Owned" at bounding box center [117, 357] width 88 height 15
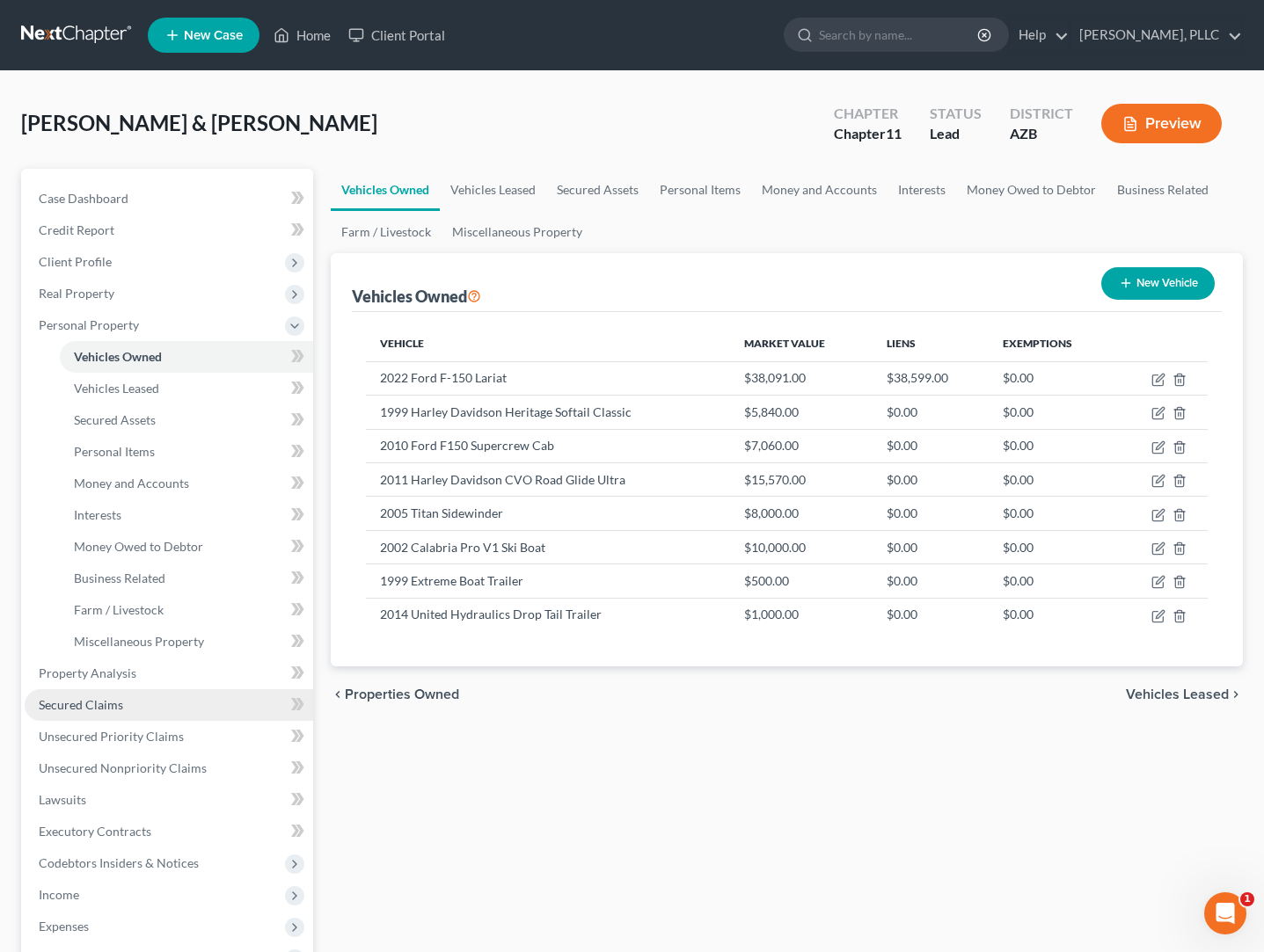
click at [100, 712] on span "Secured Claims" at bounding box center [80, 704] width 84 height 15
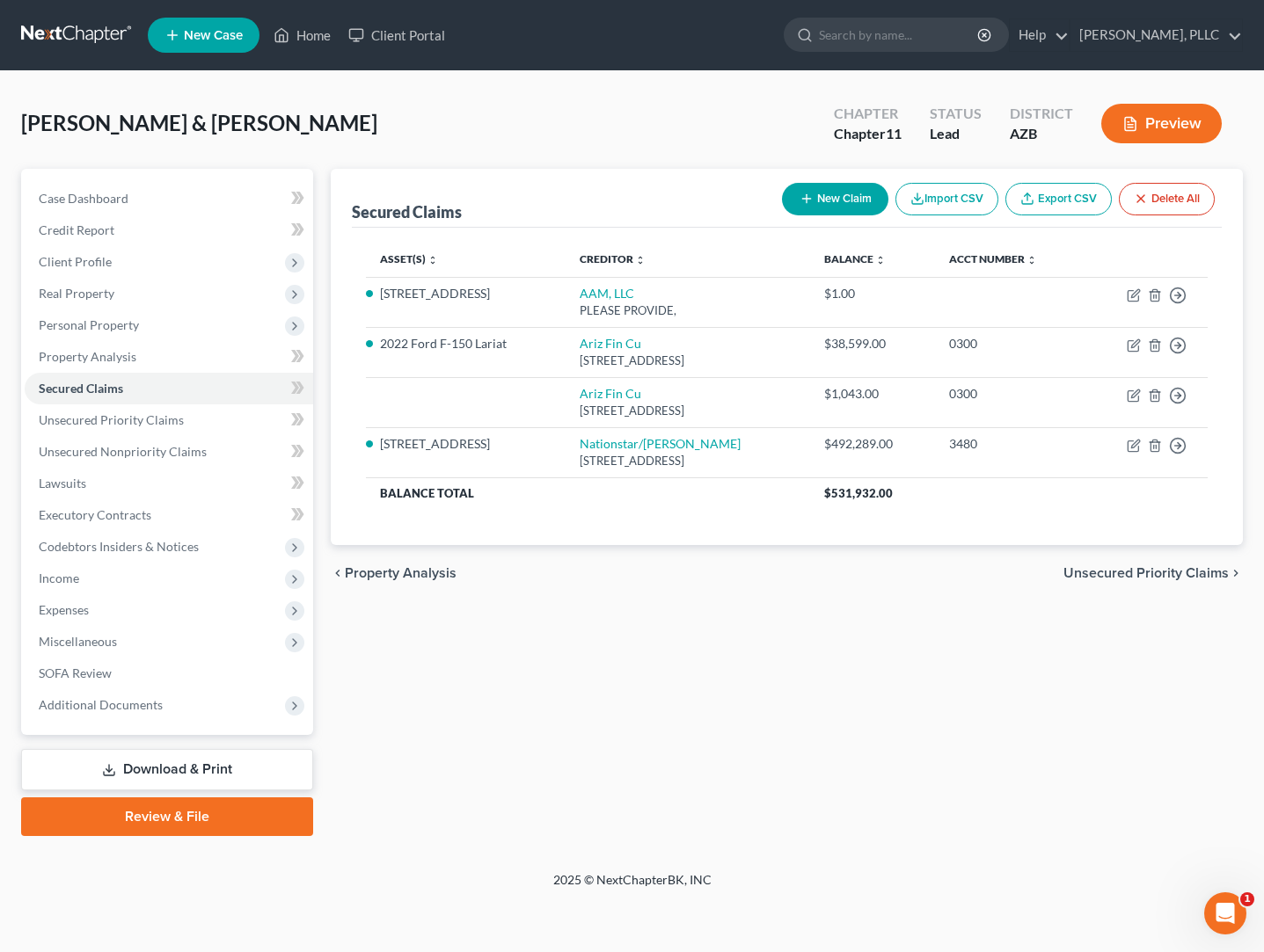
click at [1149, 128] on button "Preview" at bounding box center [1161, 123] width 120 height 40
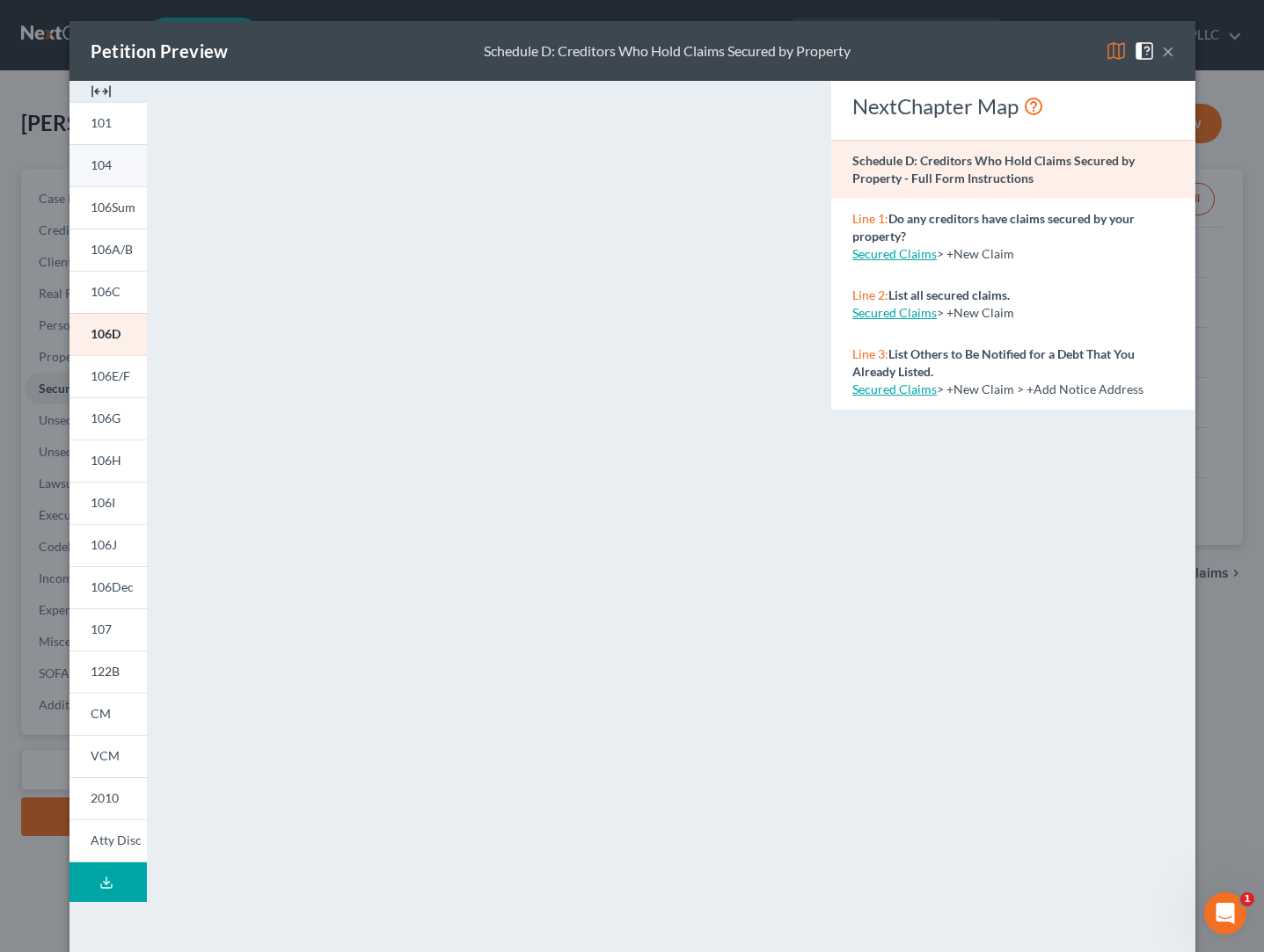
click at [101, 165] on span "104" at bounding box center [101, 165] width 21 height 15
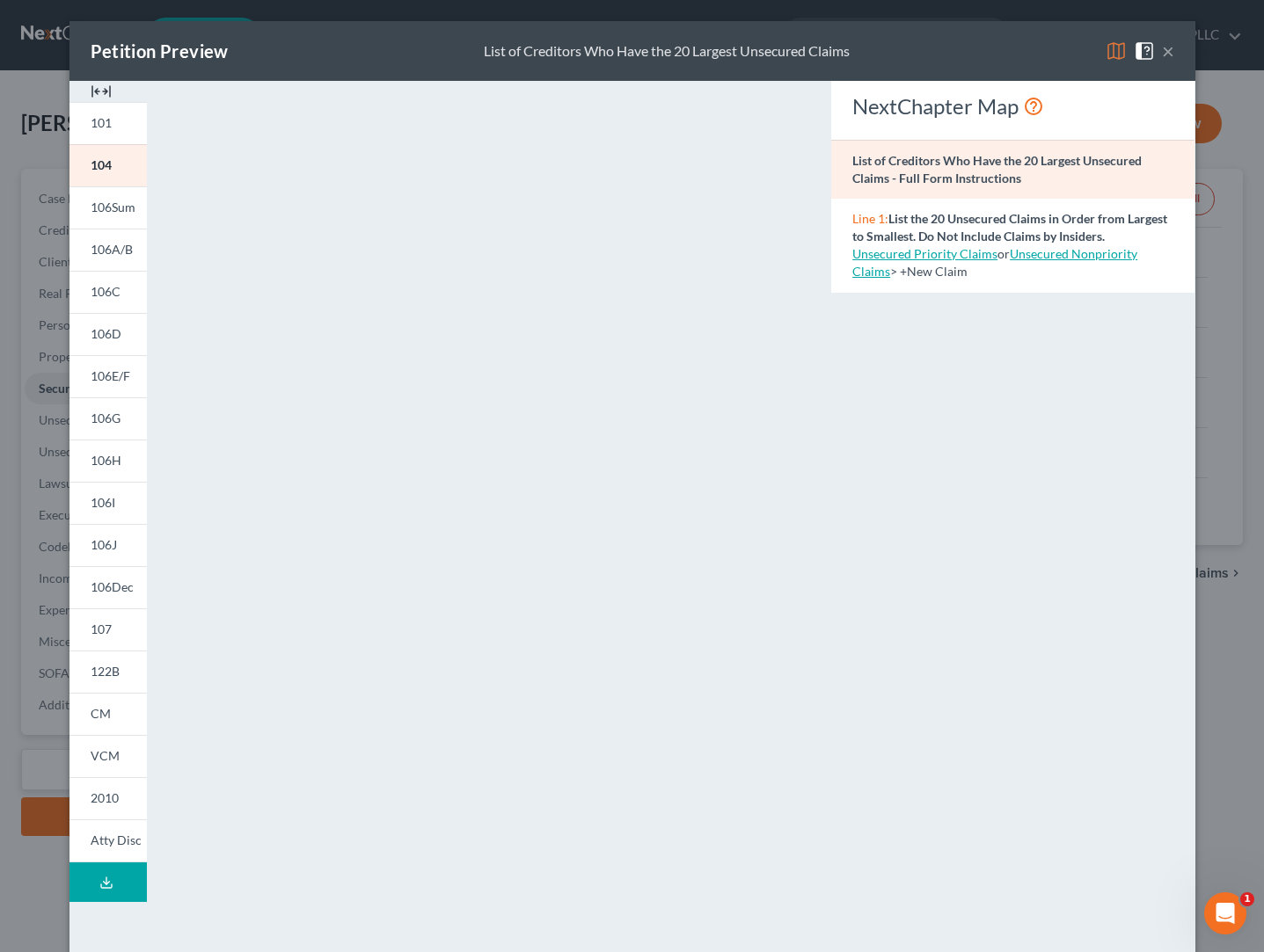
click at [1172, 51] on button "×" at bounding box center [1168, 51] width 12 height 21
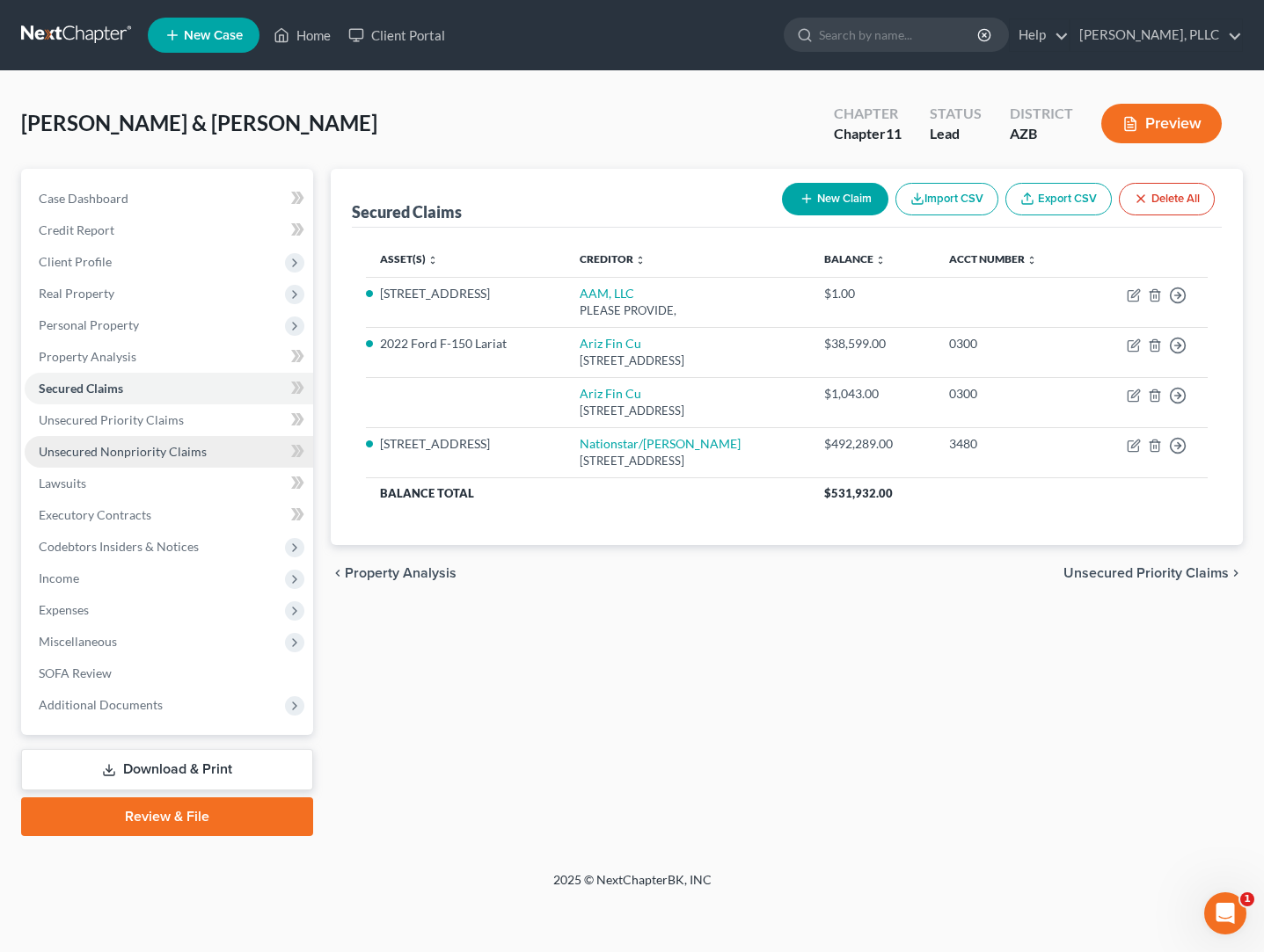
click at [117, 452] on span "Unsecured Nonpriority Claims" at bounding box center [123, 451] width 168 height 15
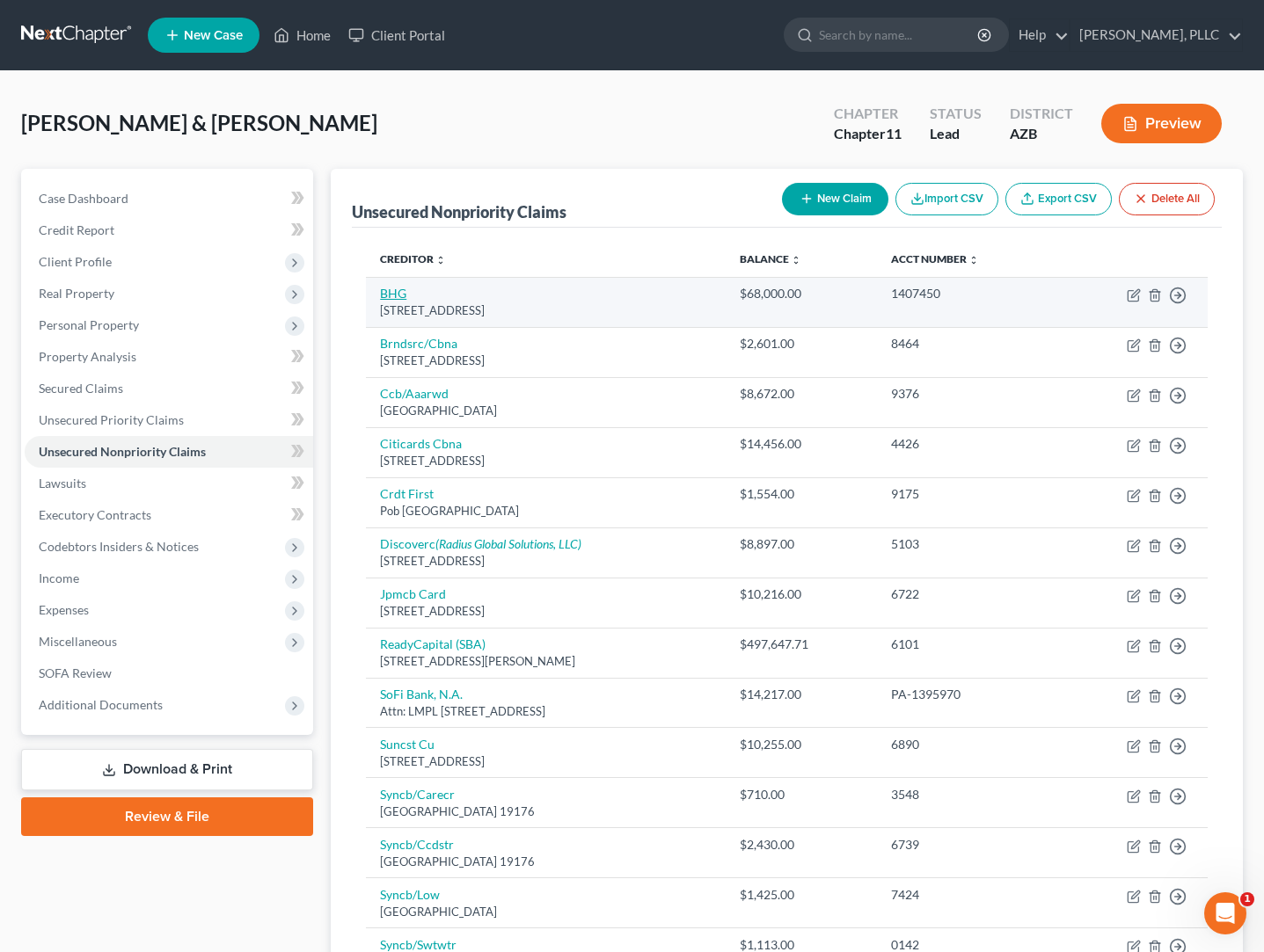
click at [393, 295] on link "BHG" at bounding box center [393, 293] width 27 height 15
select select "9"
select select "10"
select select "3"
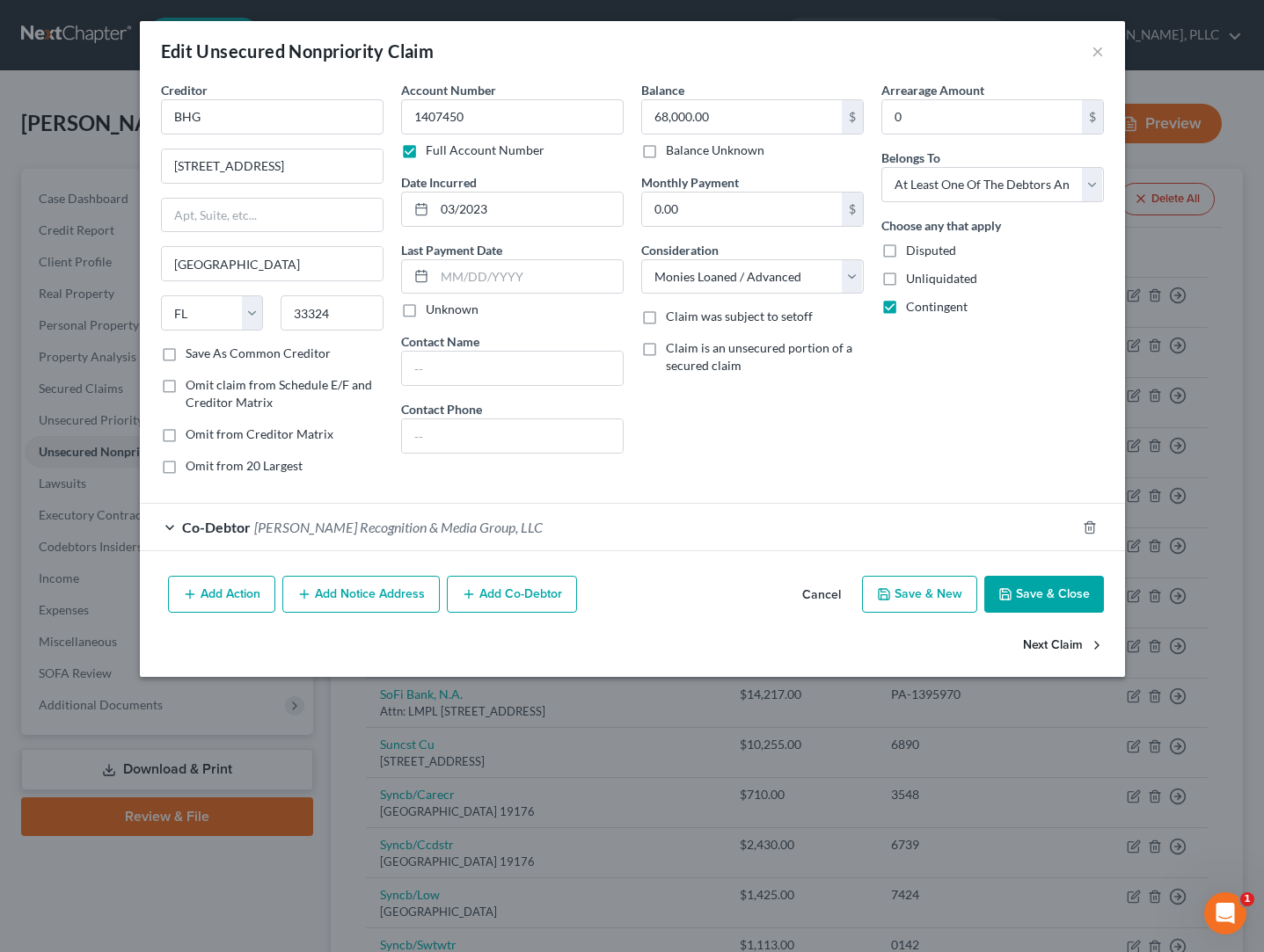
click at [1045, 639] on button "Next Claim" at bounding box center [1063, 645] width 81 height 37
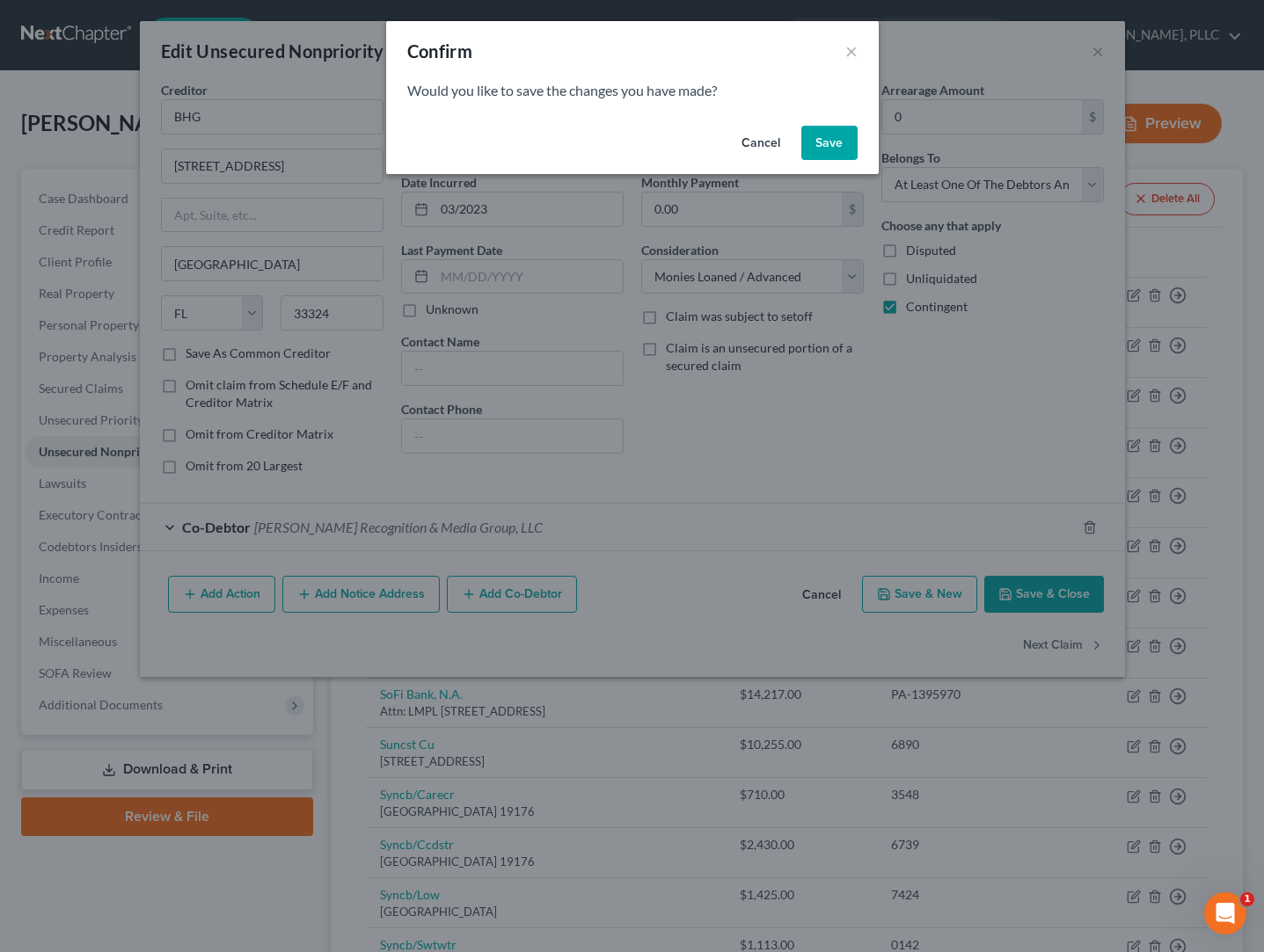
click at [829, 140] on button "Save" at bounding box center [829, 143] width 56 height 35
select select "43"
select select "2"
select select "0"
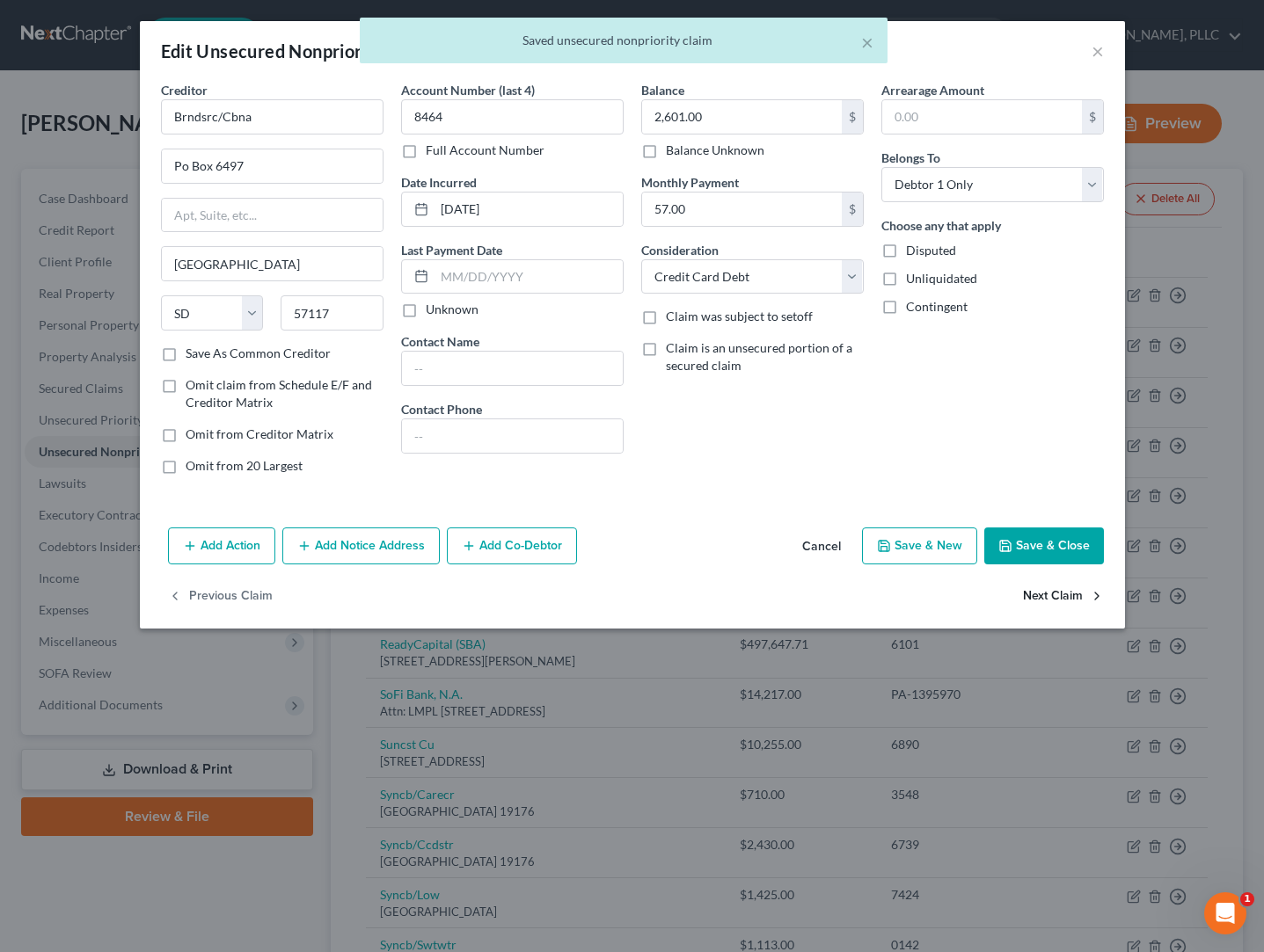
click at [1039, 600] on button "Next Claim" at bounding box center [1063, 597] width 81 height 37
select select "36"
select select "2"
select select "0"
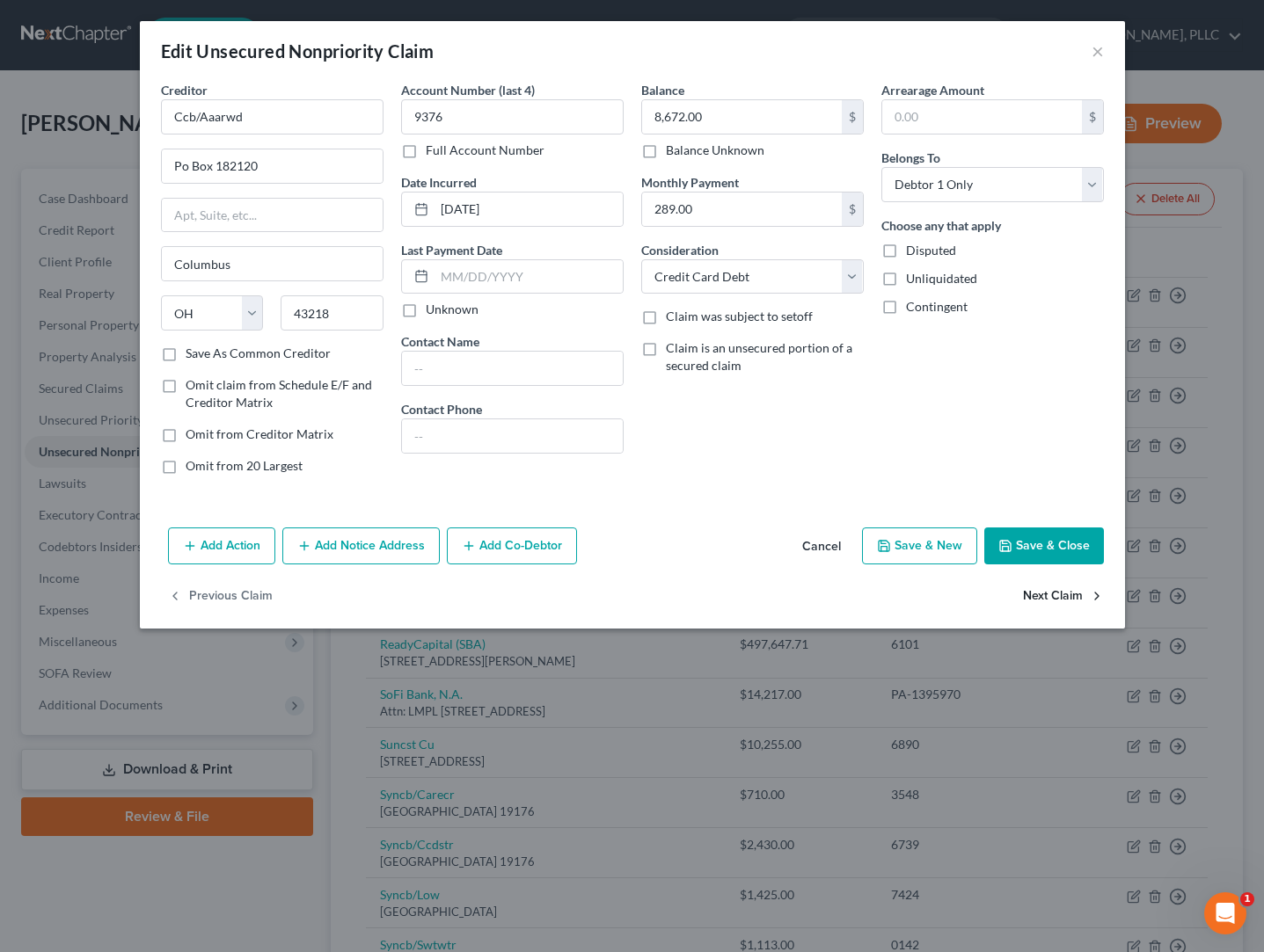
click at [1044, 598] on button "Next Claim" at bounding box center [1063, 597] width 81 height 37
select select "43"
select select "0"
select select "2"
click at [1055, 594] on button "Next Claim" at bounding box center [1063, 597] width 81 height 37
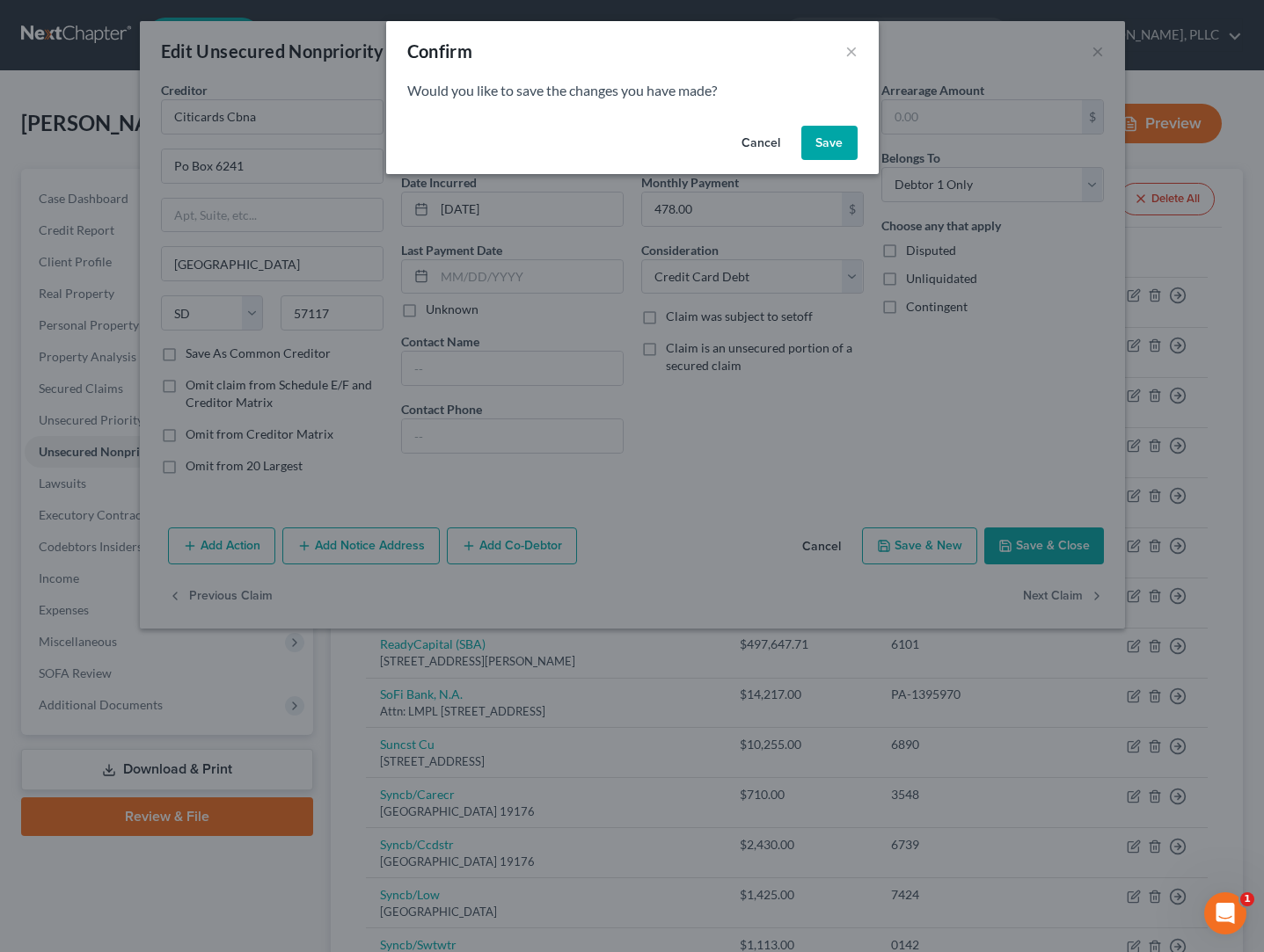
click at [828, 151] on button "Save" at bounding box center [829, 143] width 56 height 35
select select "36"
select select "2"
select select "0"
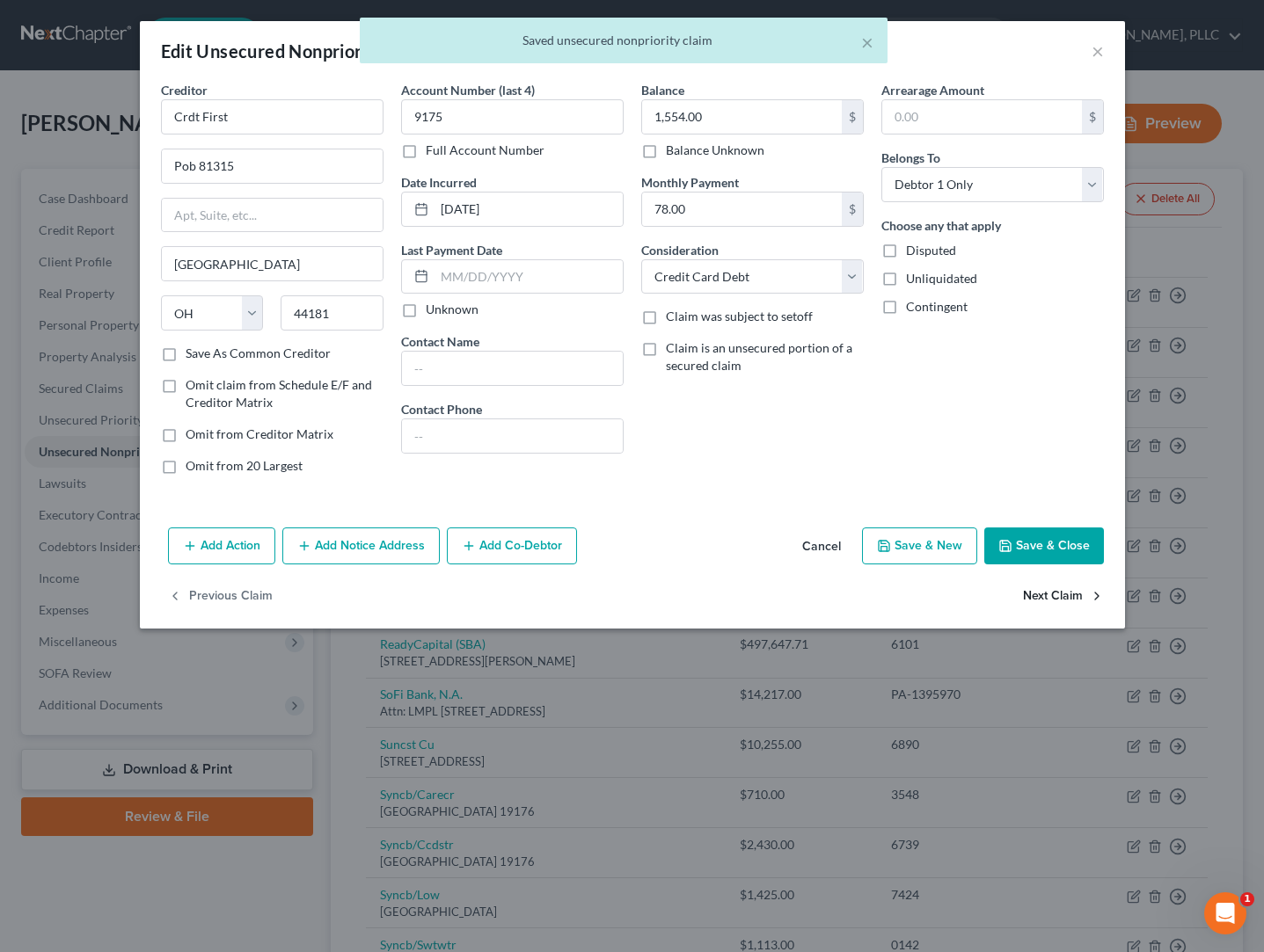
click at [1066, 596] on button "Next Claim" at bounding box center [1063, 597] width 81 height 37
select select "46"
select select "2"
select select "0"
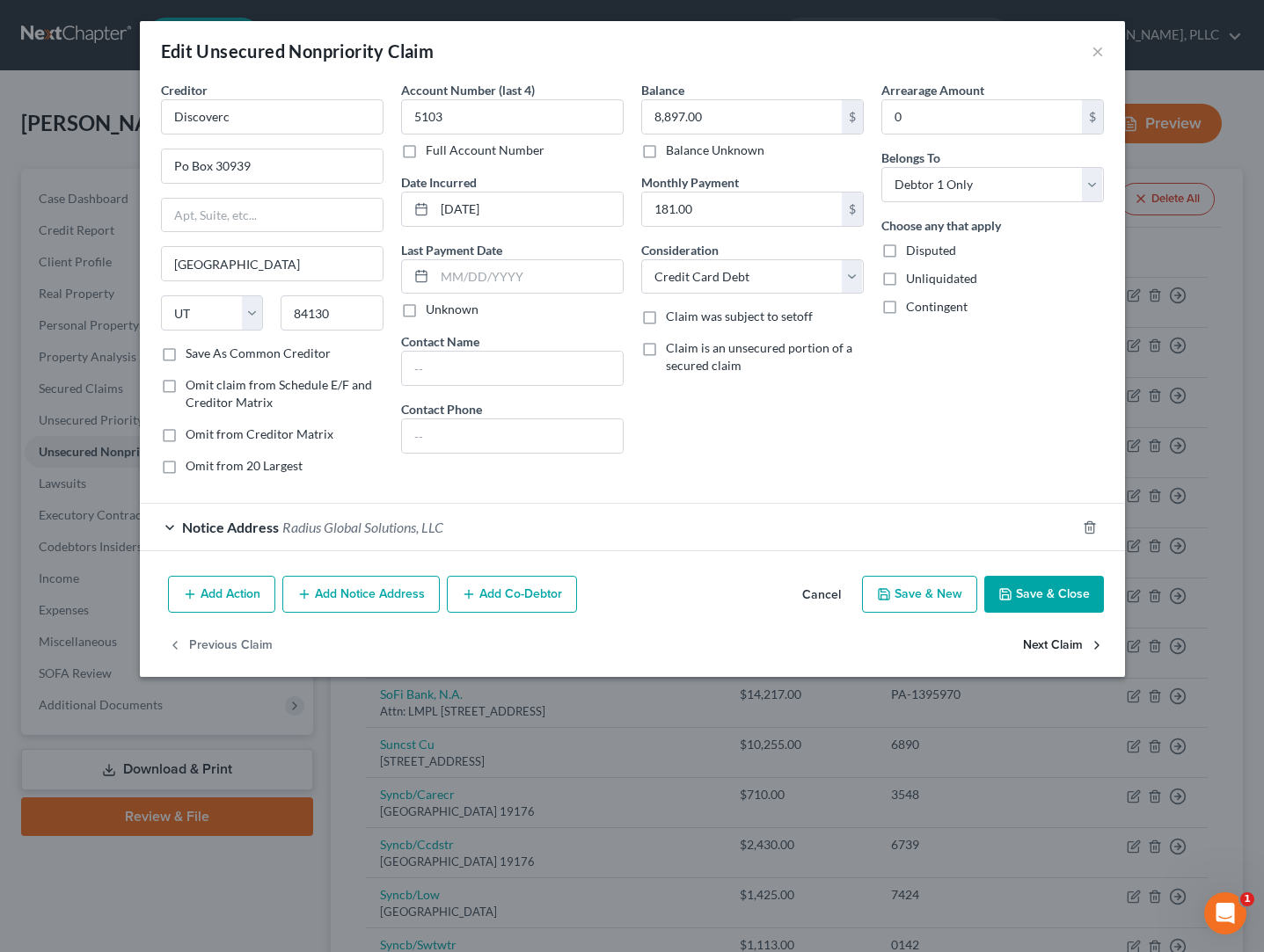
click at [1049, 646] on button "Next Claim" at bounding box center [1063, 645] width 81 height 37
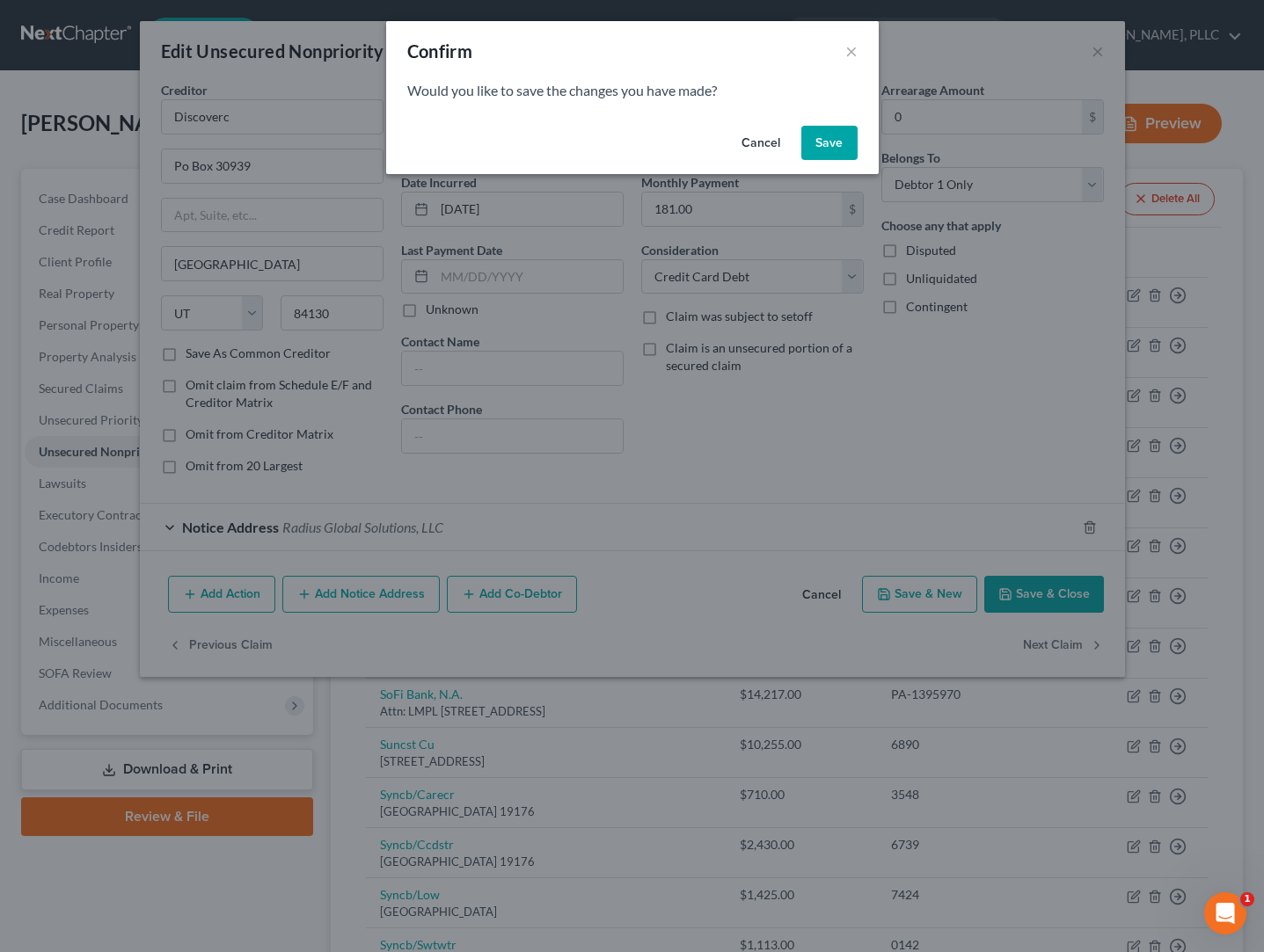
click at [832, 141] on button "Save" at bounding box center [829, 143] width 56 height 35
select select "7"
select select "0"
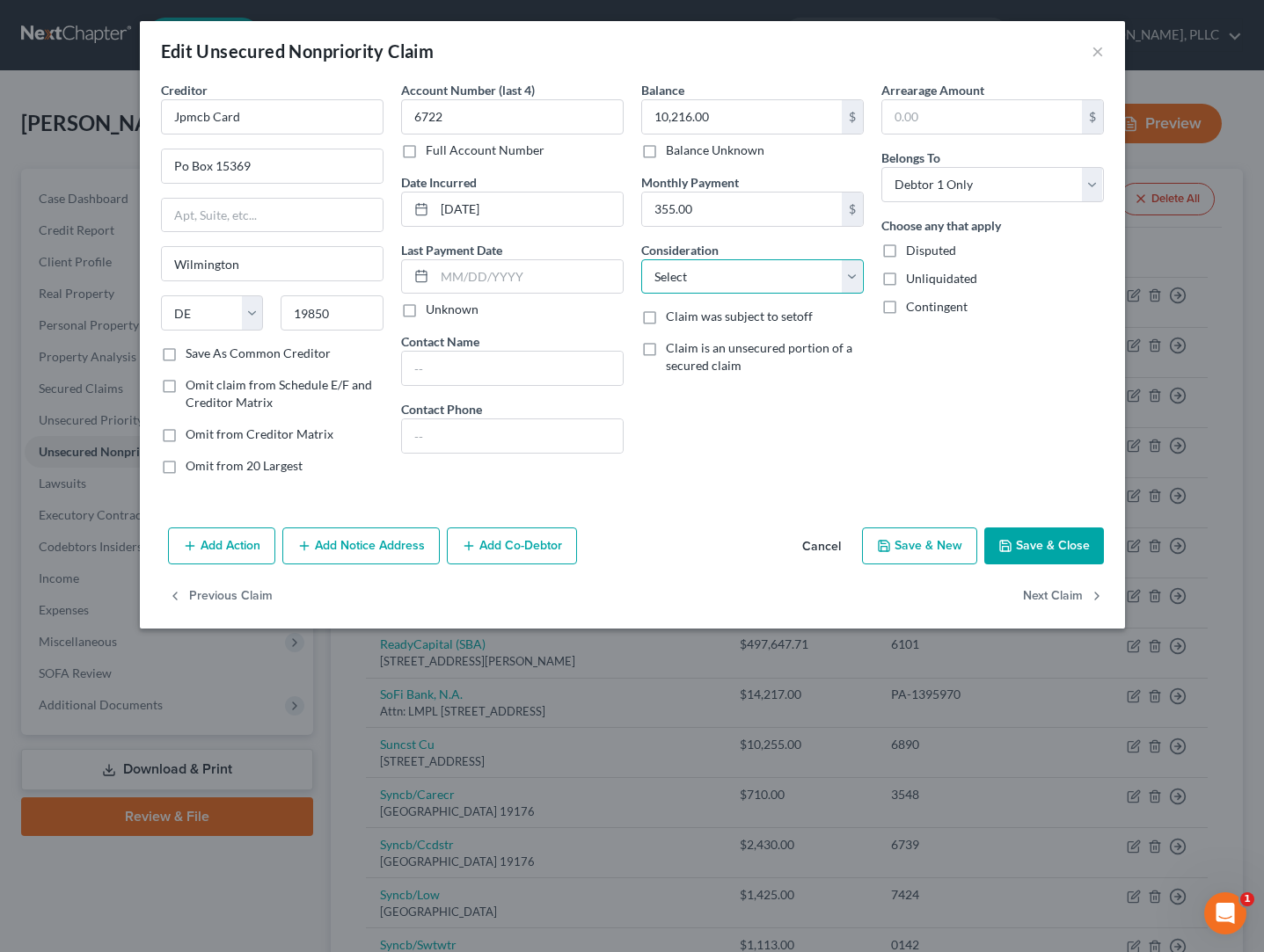
select select "2"
click at [824, 377] on div "Balance 10,216.00 $ Balance Unknown Balance Undetermined 10,216.00 $ Balance Un…" at bounding box center [753, 285] width 240 height 408
click at [1041, 598] on button "Next Claim" at bounding box center [1063, 597] width 81 height 37
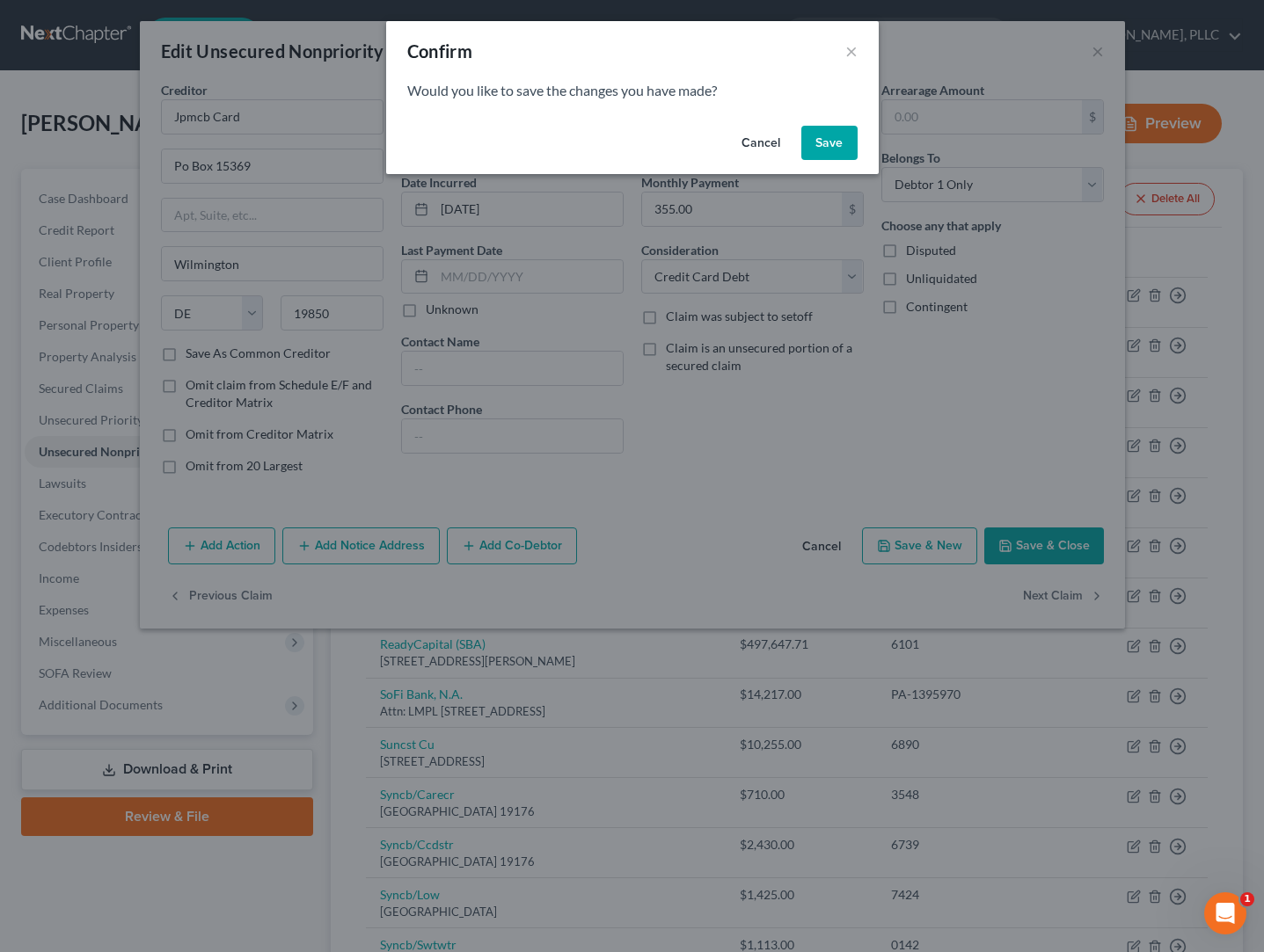
click at [834, 133] on button "Save" at bounding box center [829, 143] width 56 height 35
select select "33"
select select "10"
select select "3"
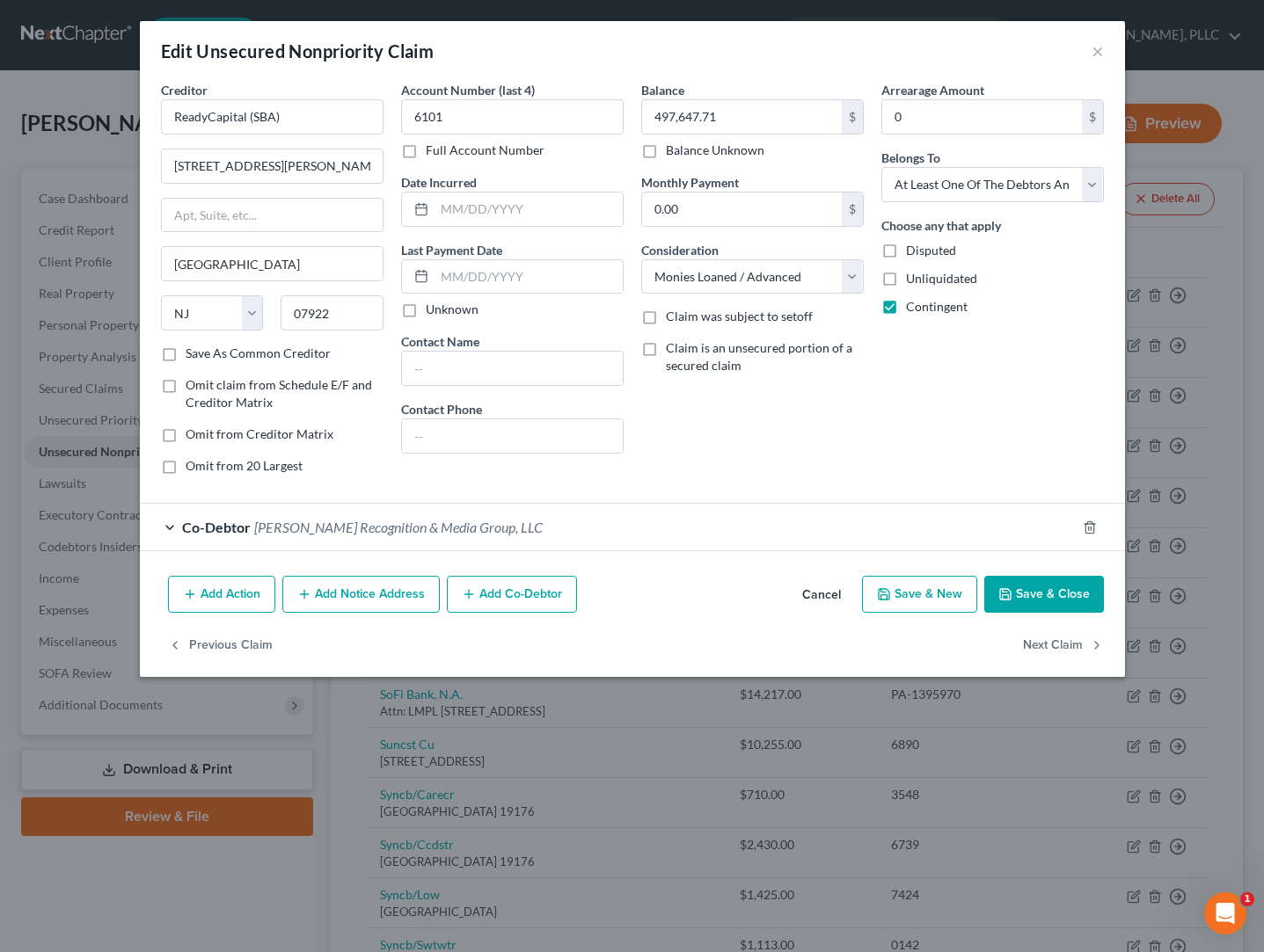
type input "0"
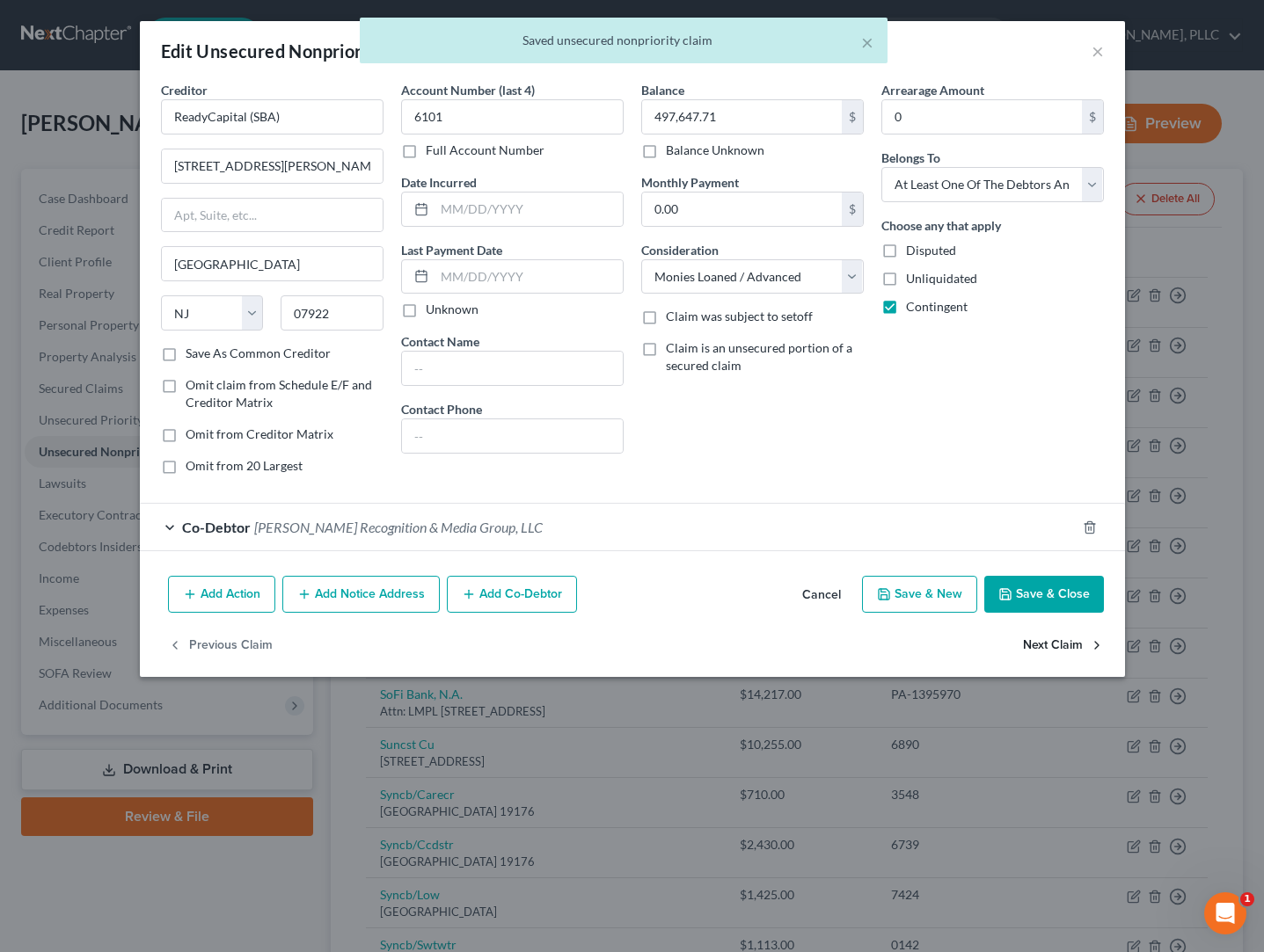
click at [1037, 645] on button "Next Claim" at bounding box center [1063, 645] width 81 height 37
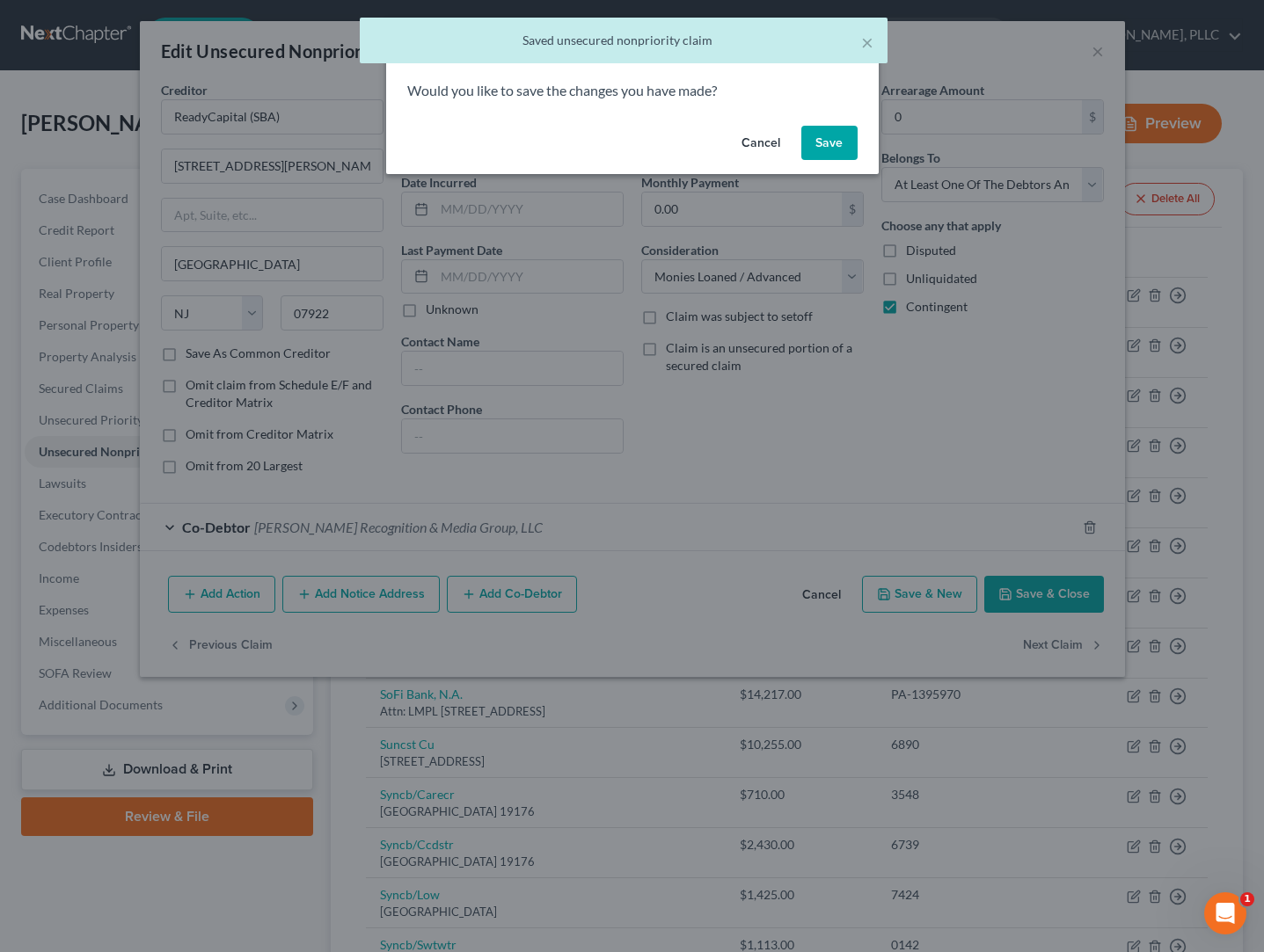
click at [816, 147] on button "Save" at bounding box center [829, 143] width 56 height 35
select select "46"
select select "3"
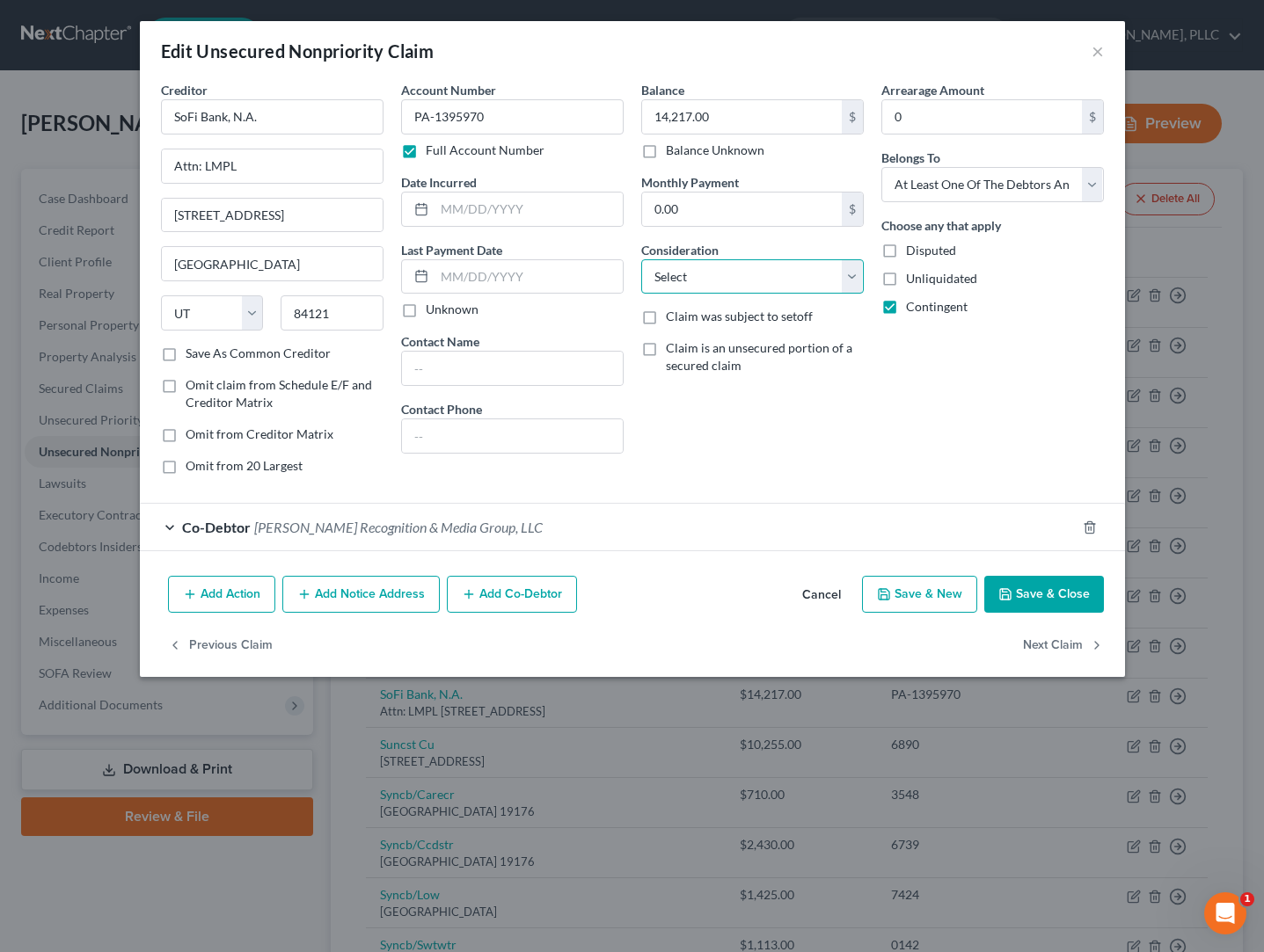
select select "10"
click at [1039, 649] on button "Next Claim" at bounding box center [1063, 645] width 81 height 37
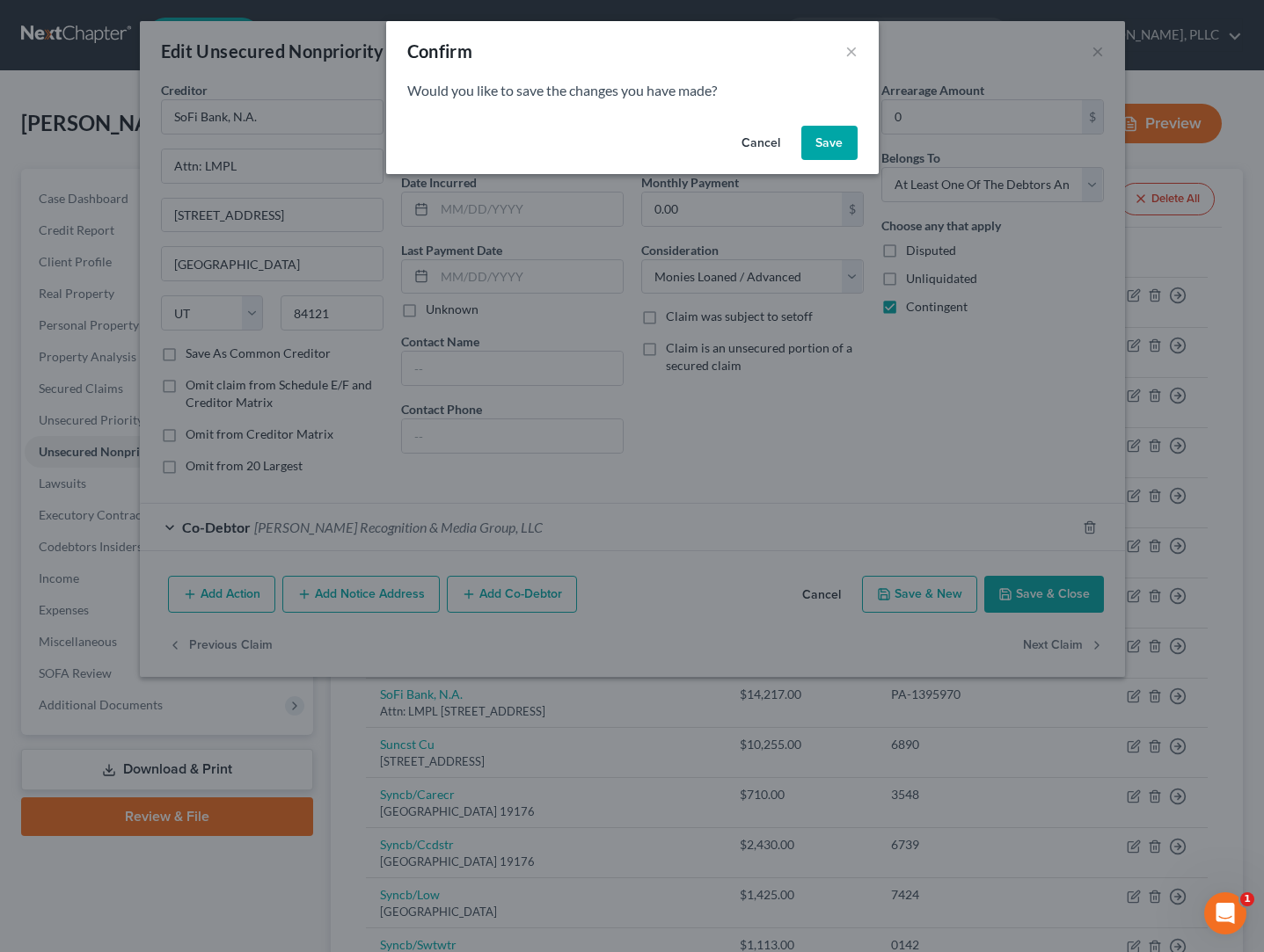
click at [830, 144] on button "Save" at bounding box center [829, 143] width 56 height 35
select select "9"
select select "2"
select select "0"
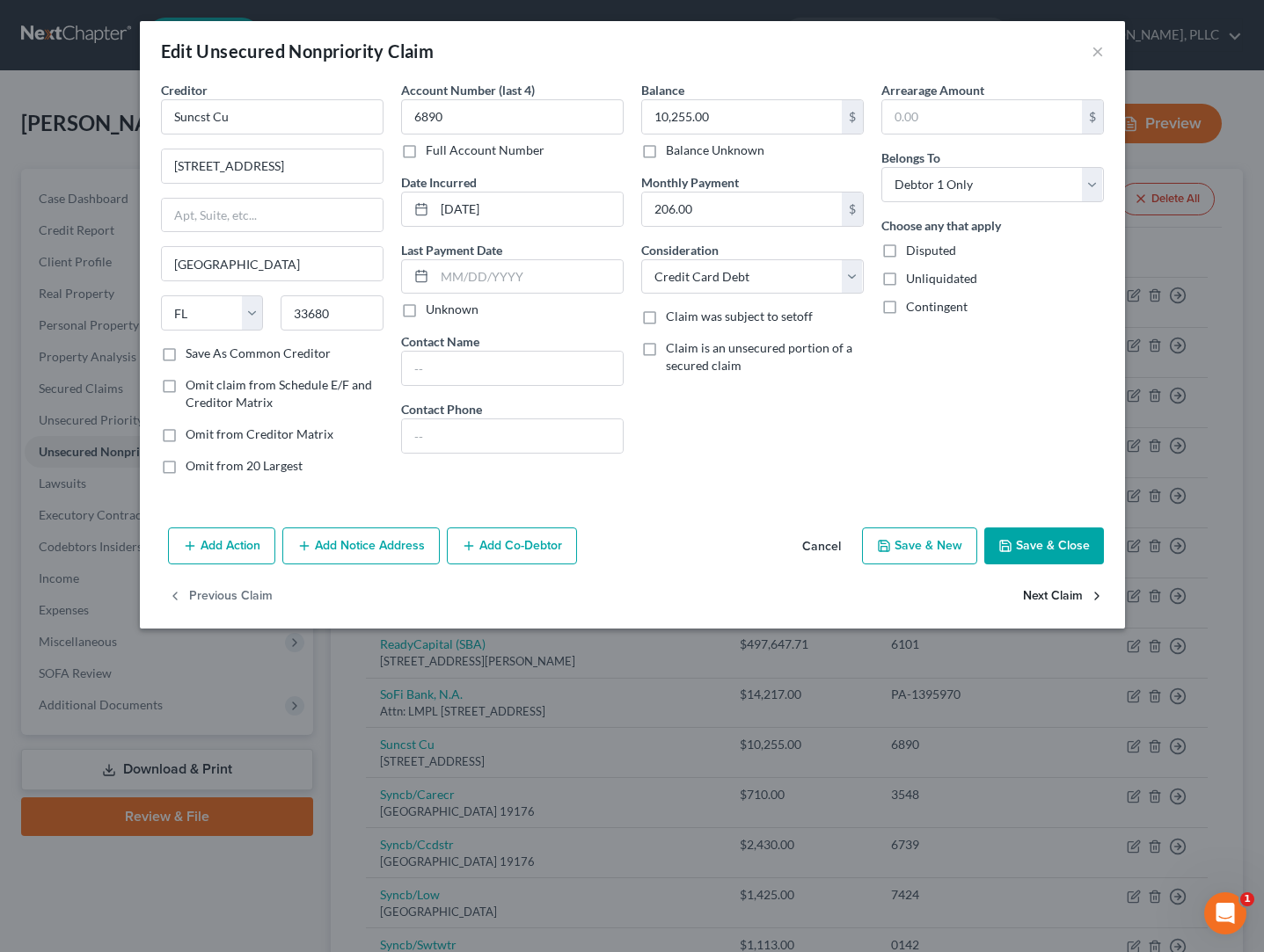
click at [1053, 596] on button "Next Claim" at bounding box center [1063, 597] width 81 height 37
select select "39"
select select "2"
select select "0"
click at [1052, 603] on button "Next Claim" at bounding box center [1063, 597] width 81 height 37
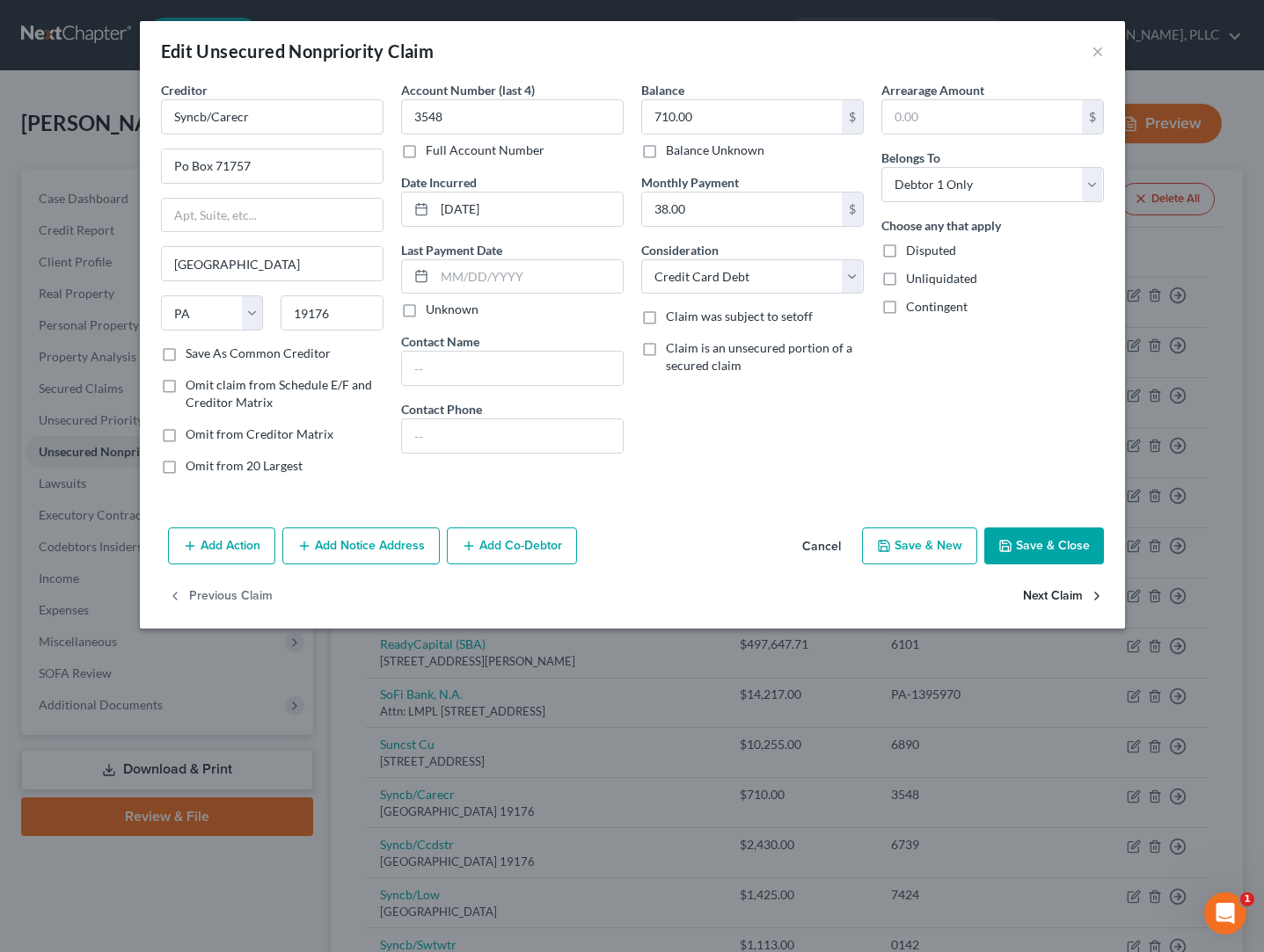
select select "39"
select select "2"
select select "0"
click at [1052, 603] on button "Next Claim" at bounding box center [1063, 597] width 81 height 37
select select "39"
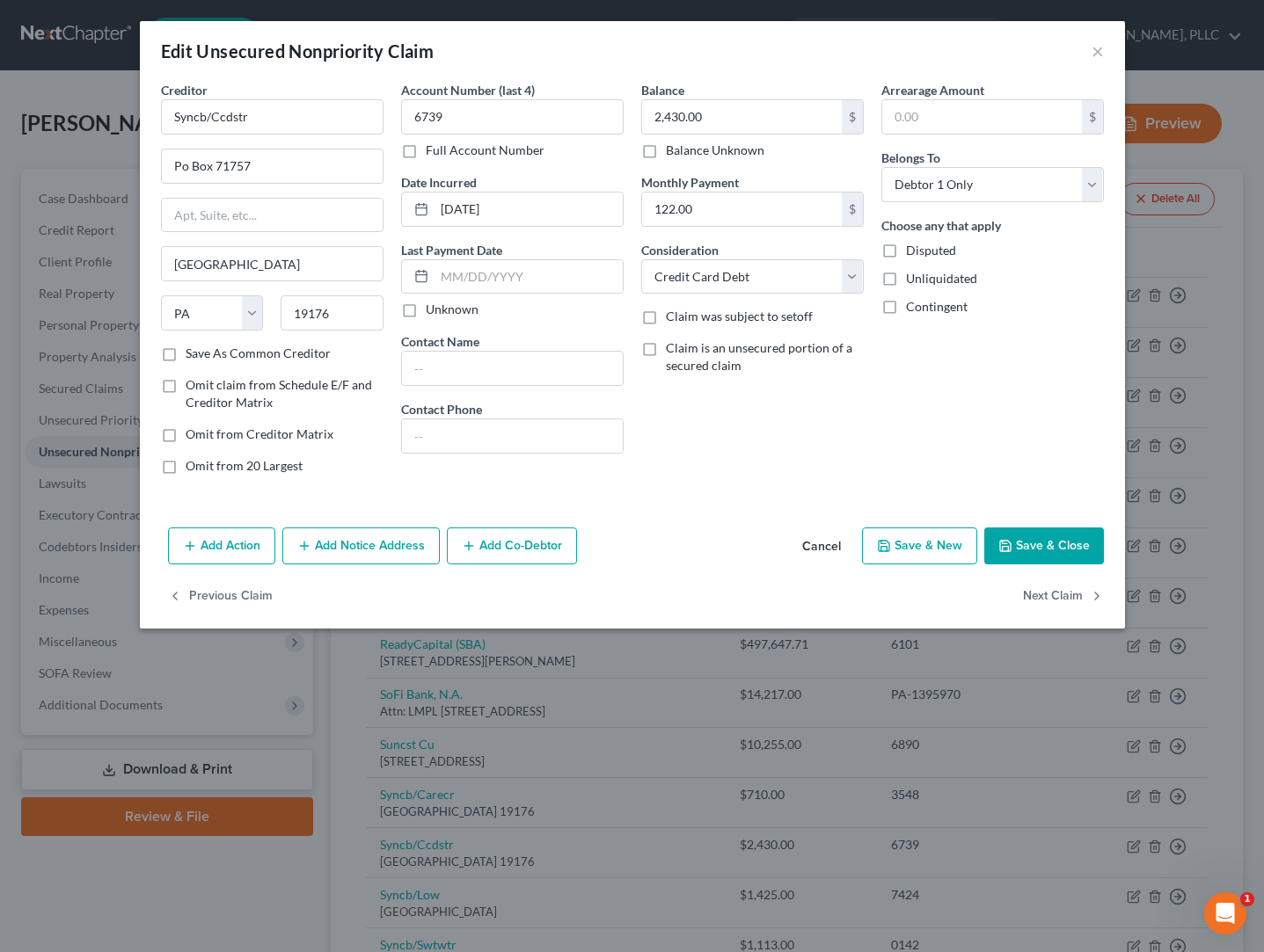
select select "2"
select select "0"
click at [1052, 603] on button "Next Claim" at bounding box center [1063, 597] width 81 height 37
select select "39"
select select "2"
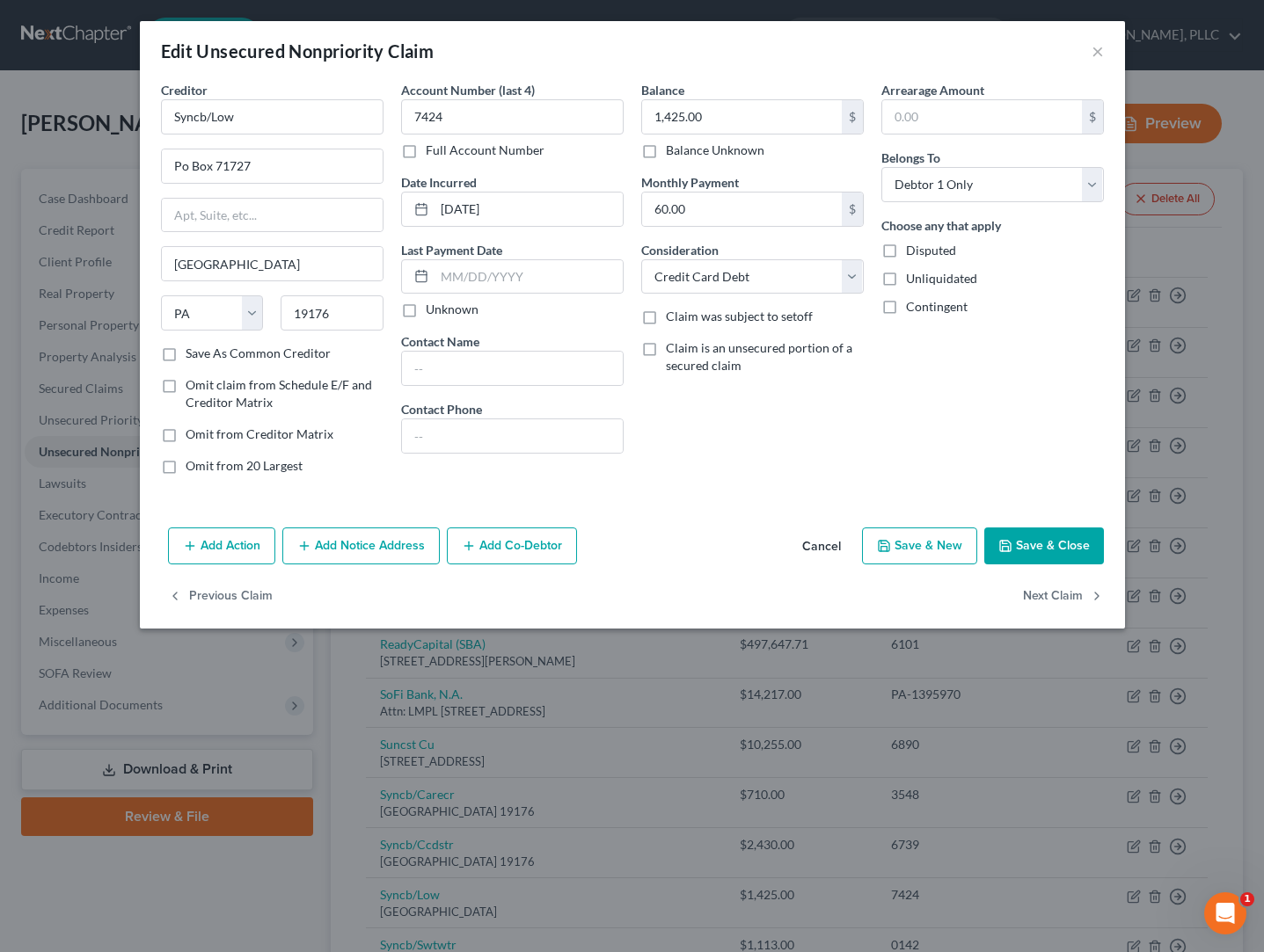
select select "0"
click at [1052, 599] on button "Next Claim" at bounding box center [1063, 597] width 81 height 37
select select "39"
select select "2"
select select "0"
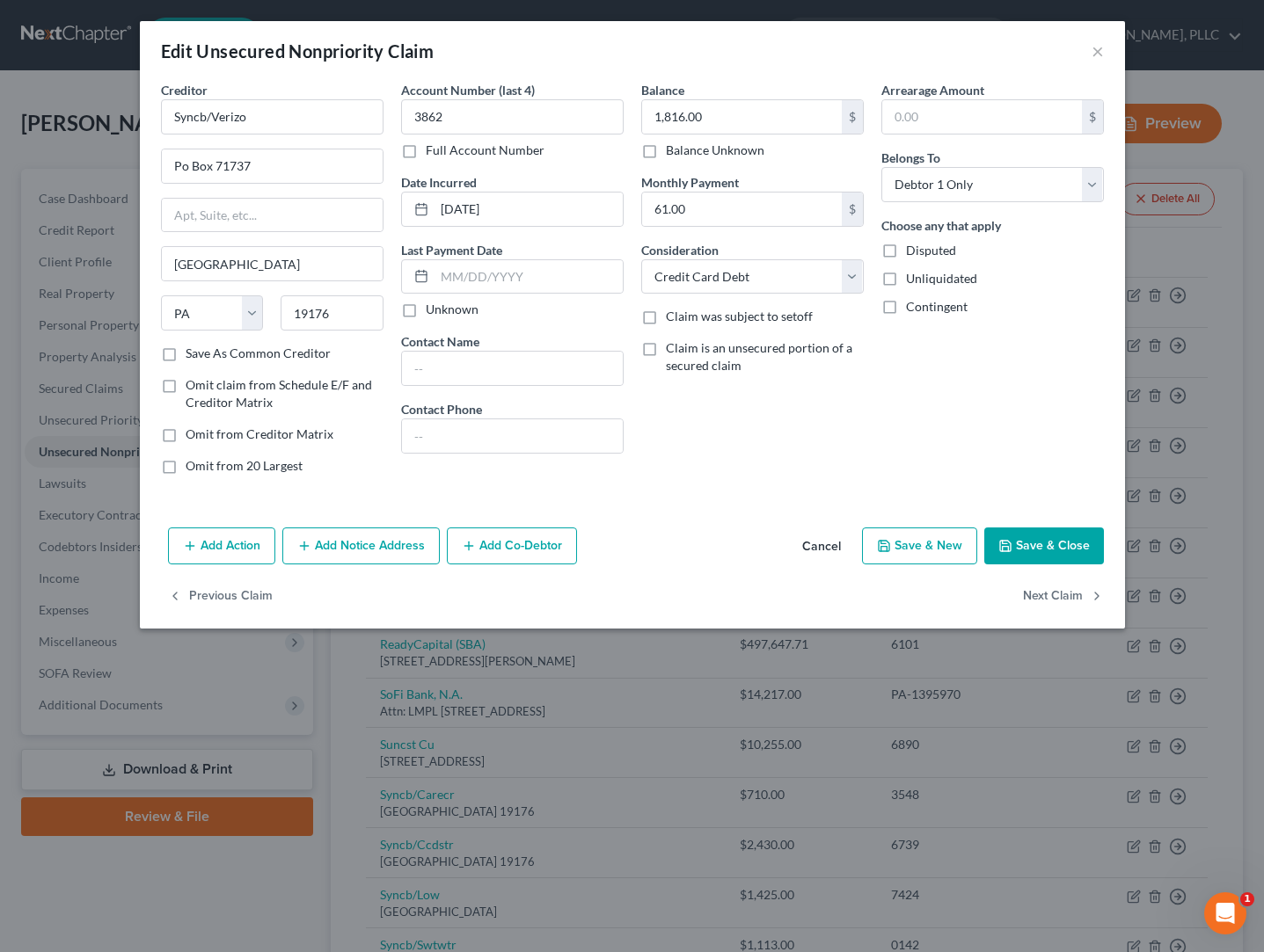
click at [1052, 599] on button "Next Claim" at bounding box center [1063, 597] width 81 height 37
select select "43"
select select "2"
select select "0"
click at [1052, 599] on button "Next Claim" at bounding box center [1063, 597] width 81 height 37
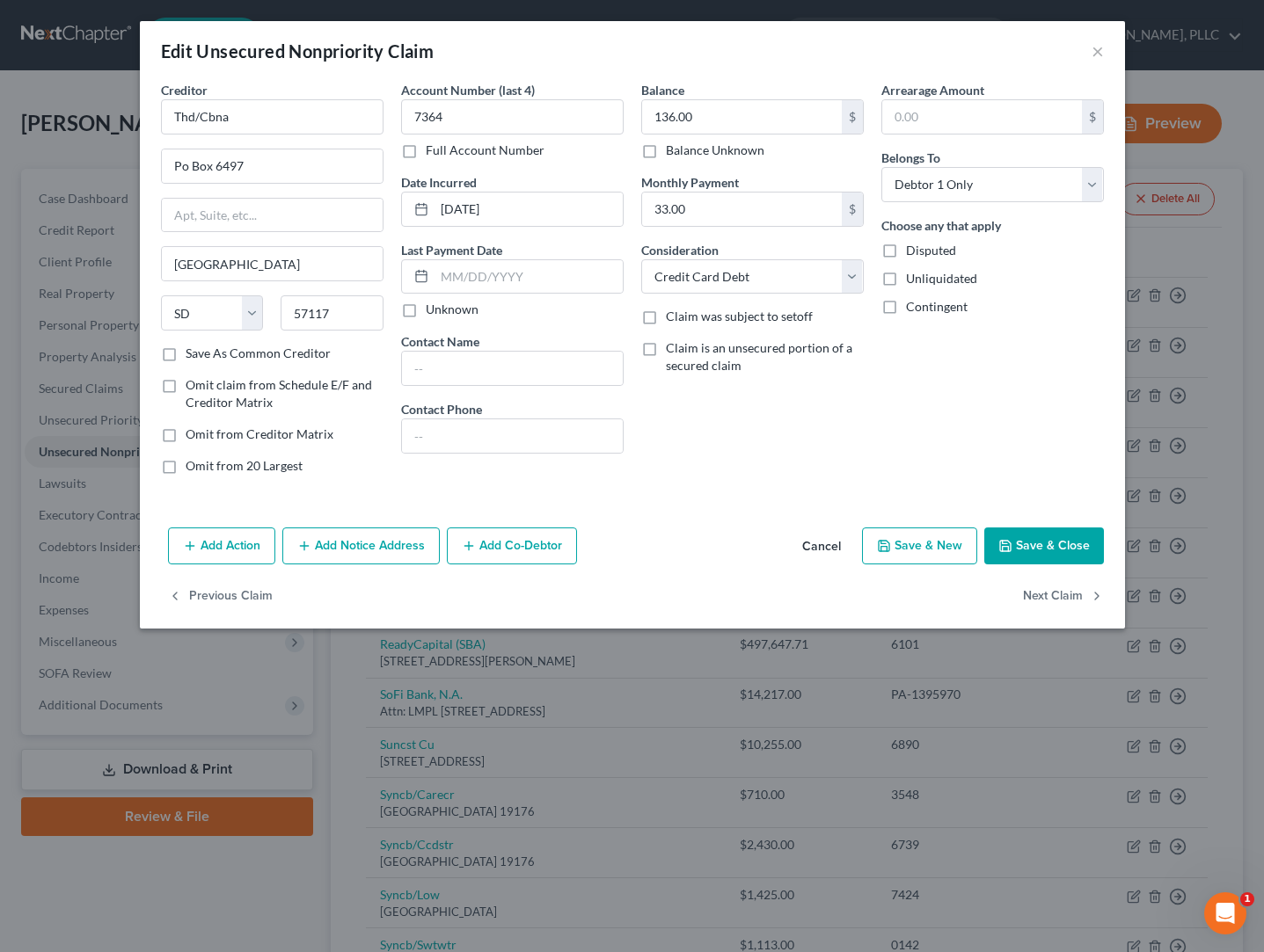
select select "43"
select select "2"
select select "0"
click at [1052, 599] on button "Next Claim" at bounding box center [1063, 597] width 81 height 37
select select "16"
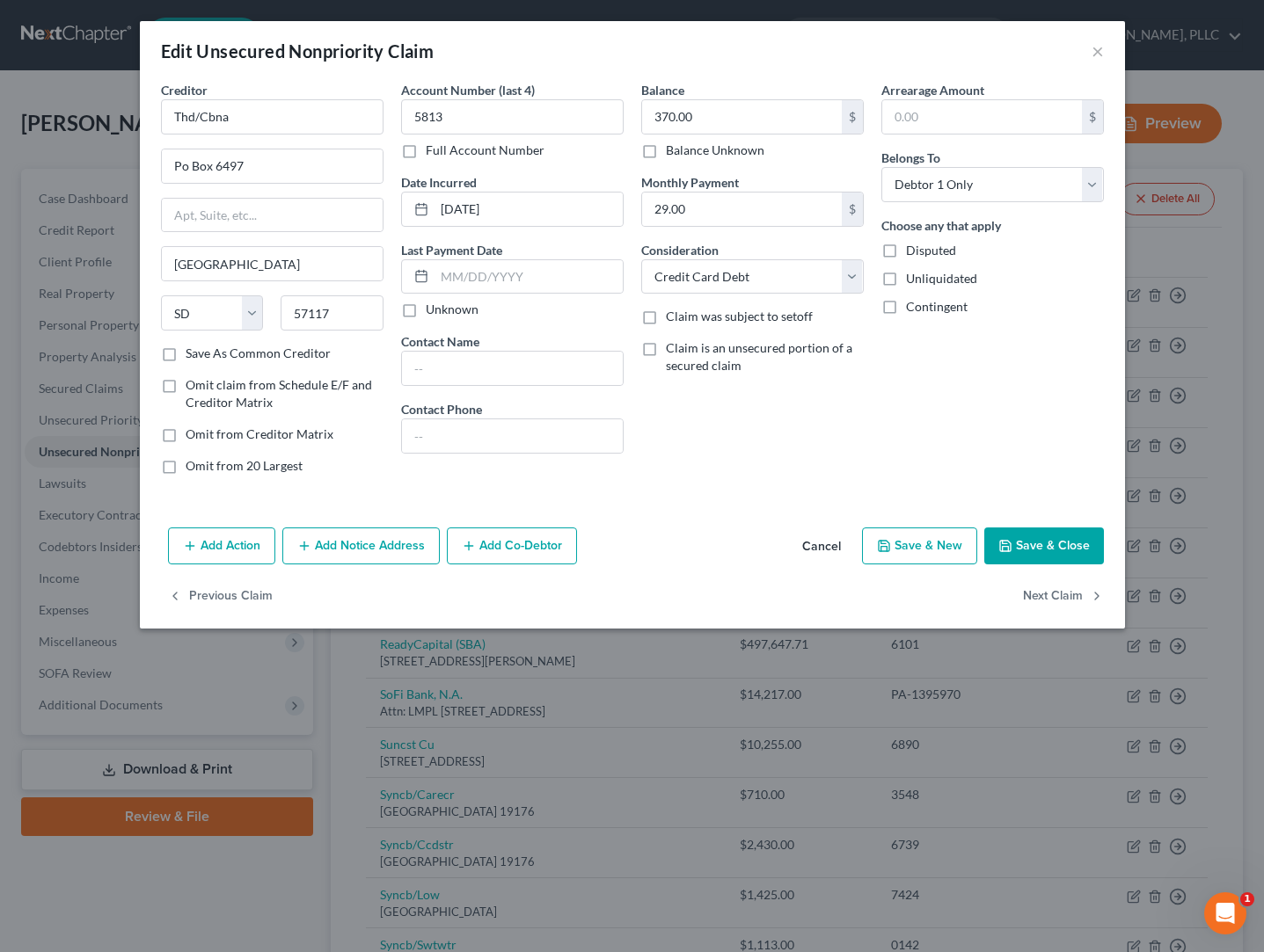
select select "2"
select select "0"
click at [1052, 599] on button "Next Claim" at bounding box center [1063, 597] width 81 height 37
select select "24"
select select "2"
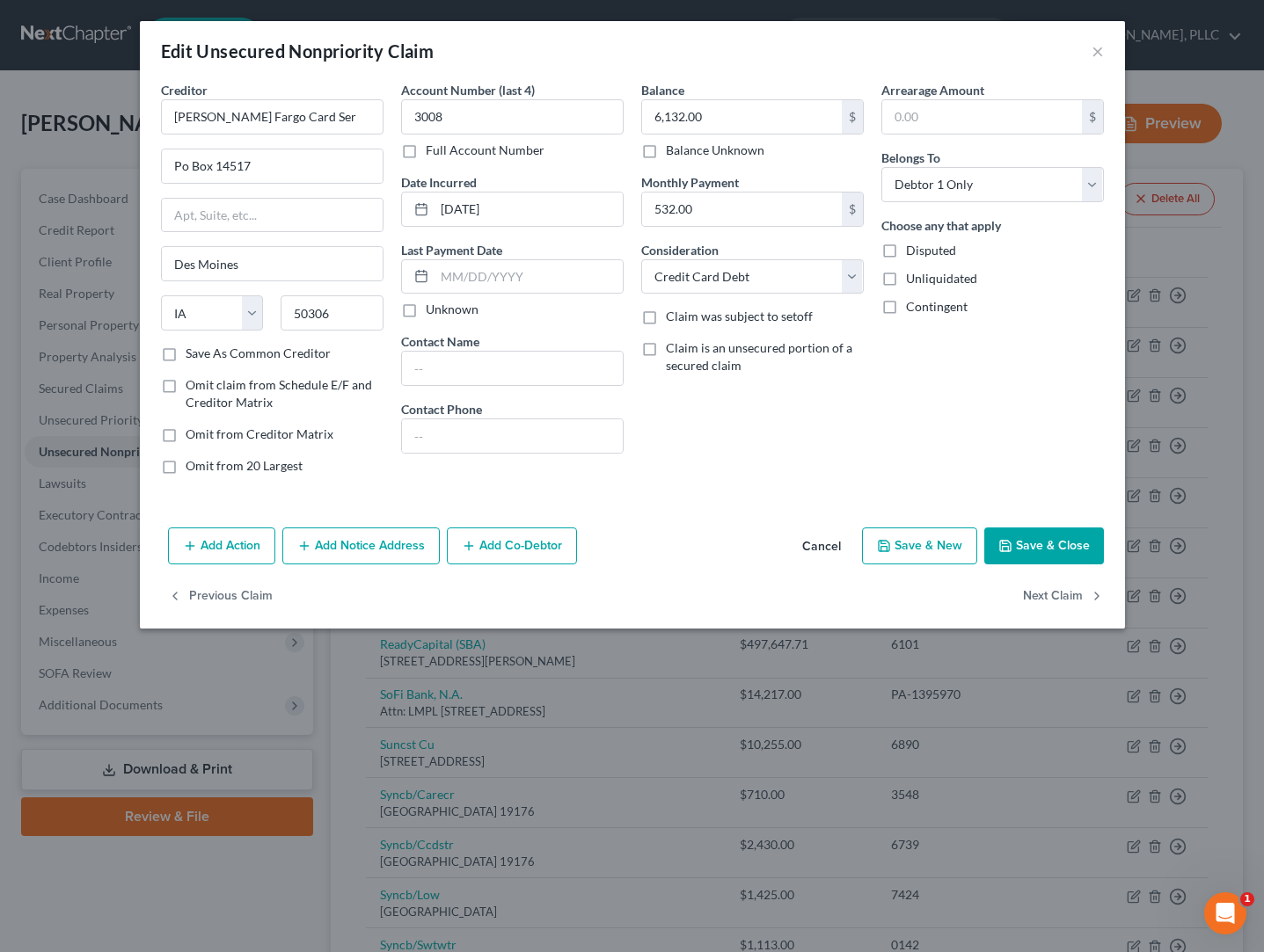
select select "0"
click at [1052, 599] on div "Previous Claim" at bounding box center [632, 604] width 986 height 51
click at [1055, 549] on button "Save & Close" at bounding box center [1044, 546] width 119 height 37
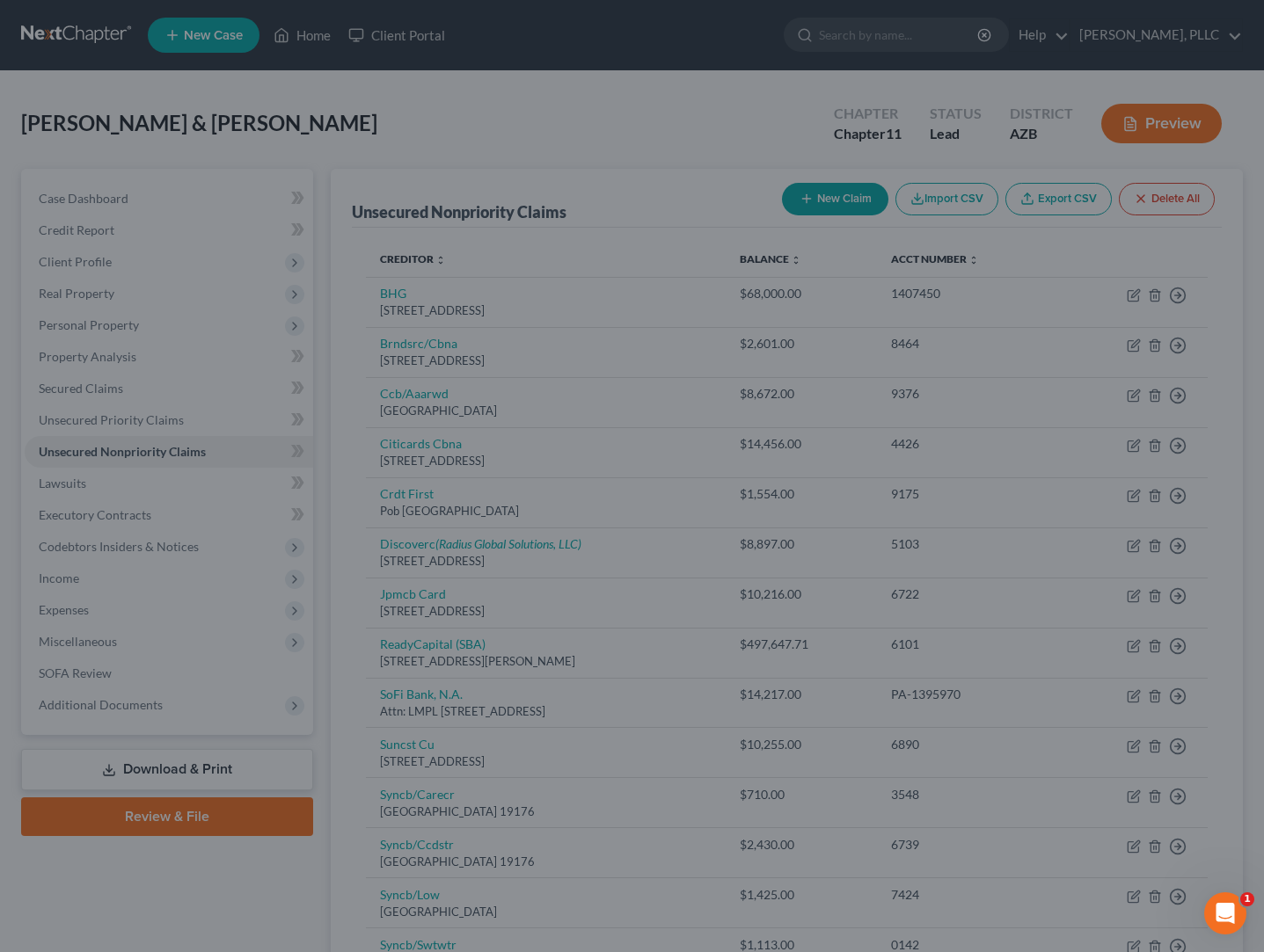
type input "0"
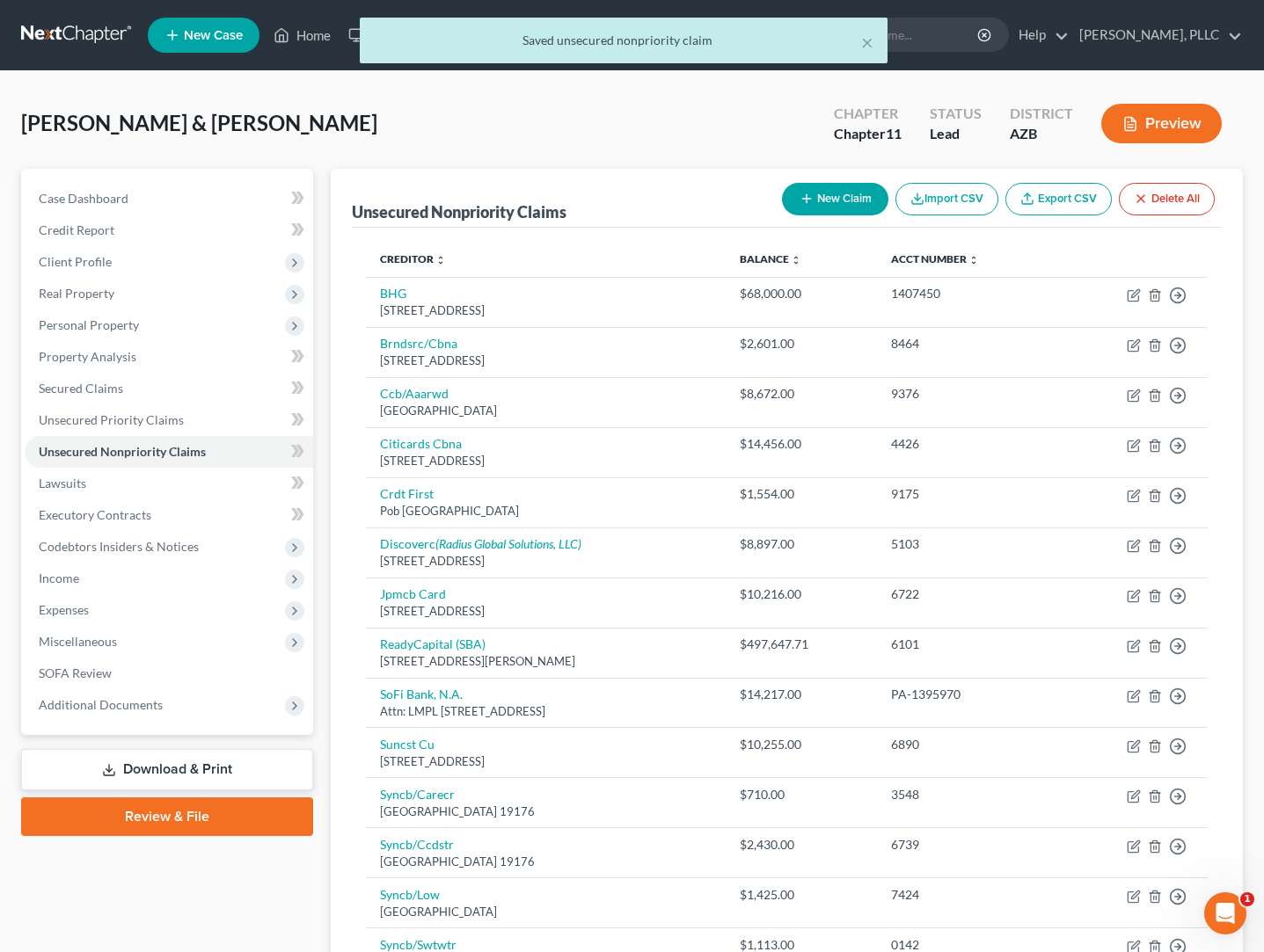
click at [1198, 127] on button "Preview" at bounding box center [1161, 123] width 120 height 40
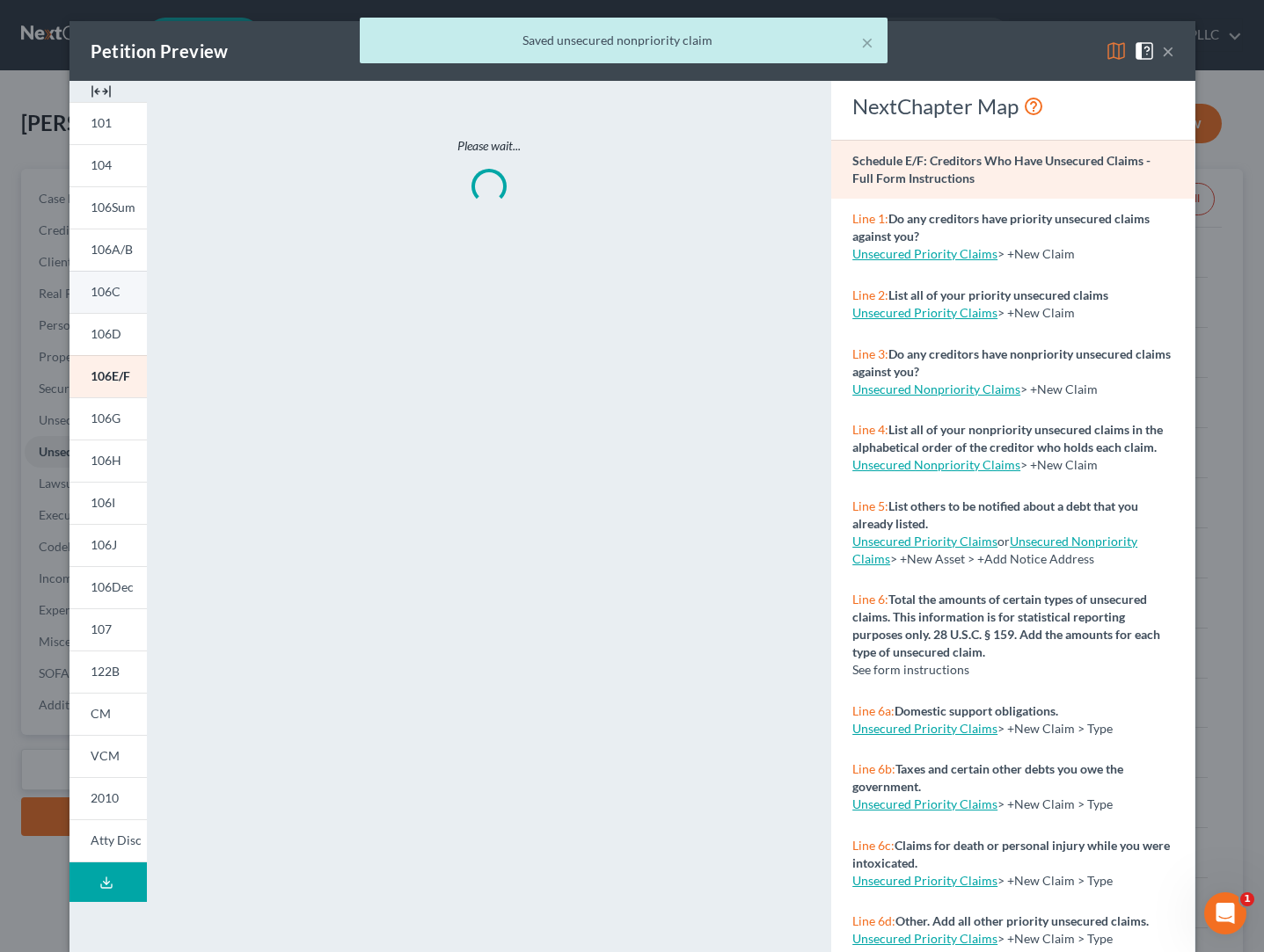
click at [104, 294] on span "106C" at bounding box center [105, 291] width 30 height 15
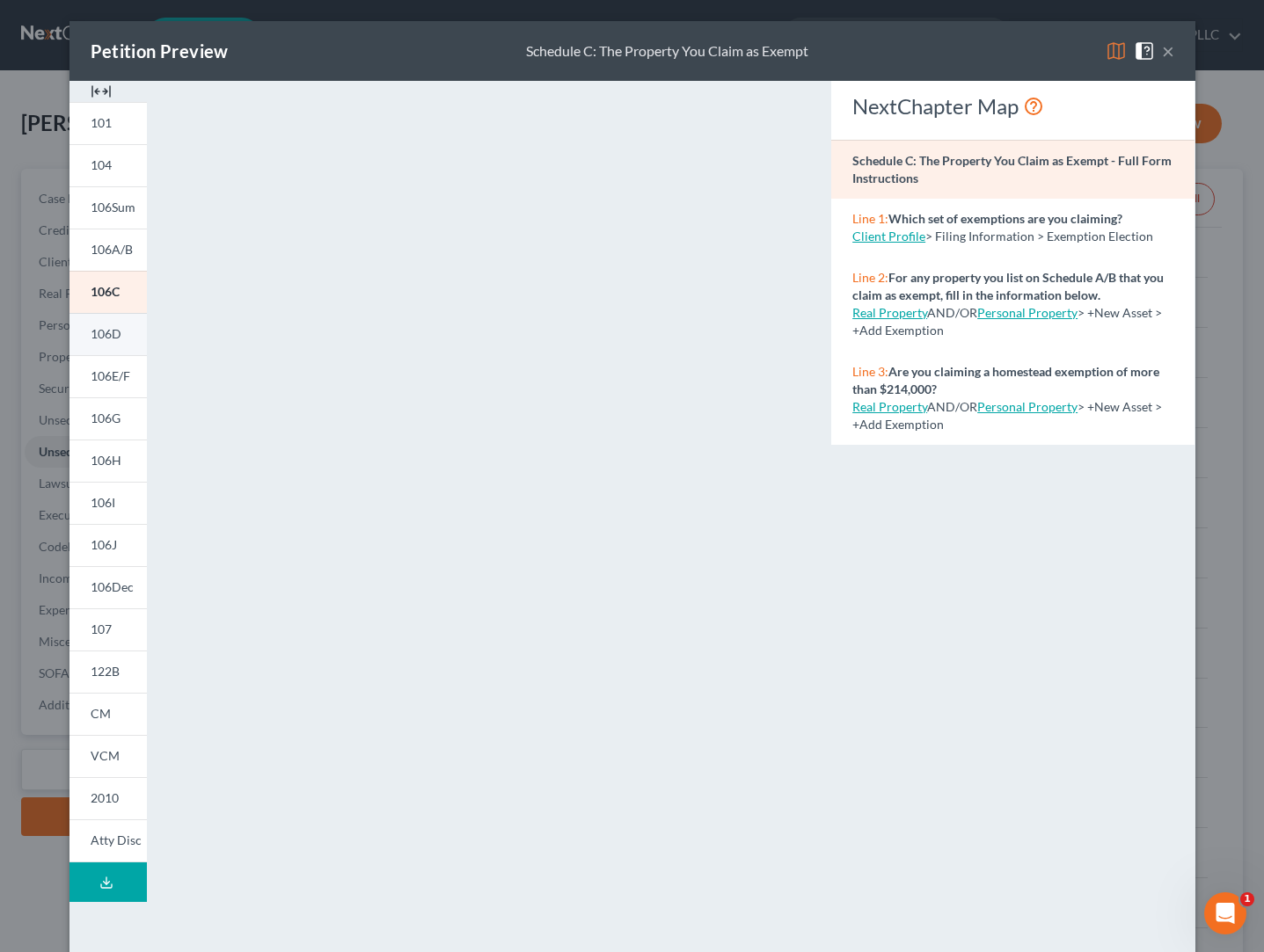
click at [104, 329] on span "106D" at bounding box center [105, 334] width 31 height 15
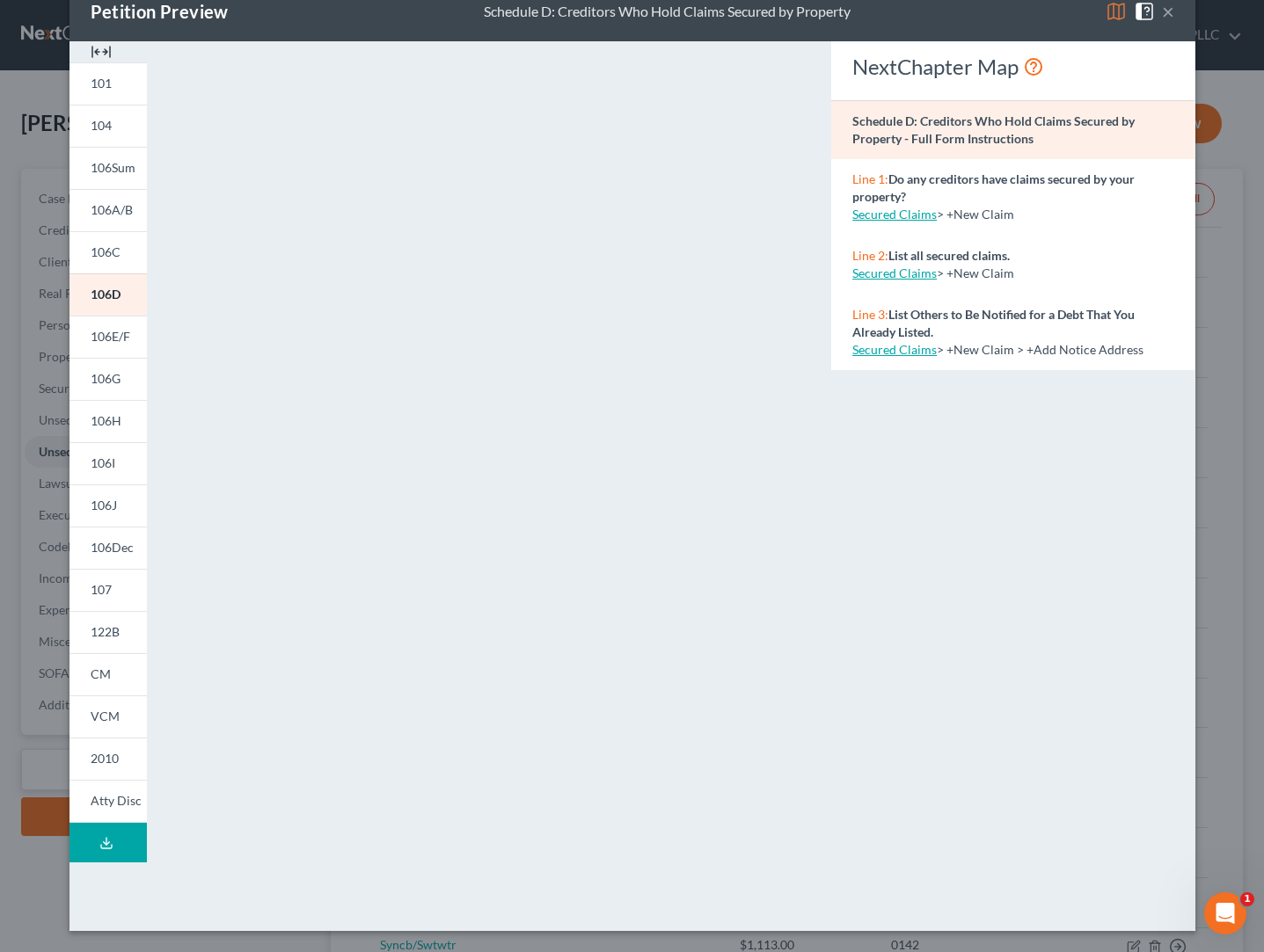
scroll to position [40, 0]
click at [1170, 13] on button "×" at bounding box center [1168, 11] width 12 height 21
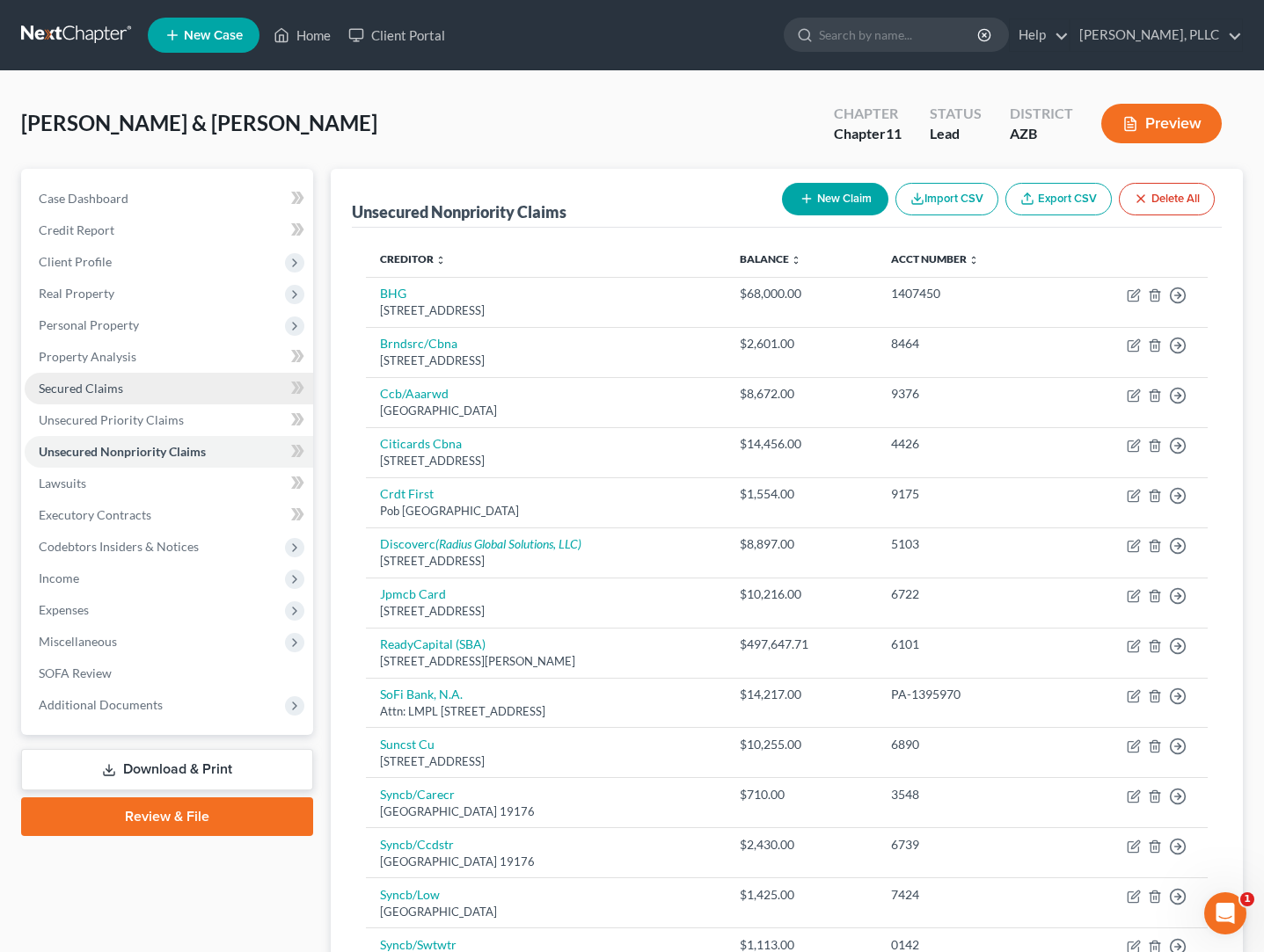
click at [90, 392] on span "Secured Claims" at bounding box center [80, 388] width 84 height 15
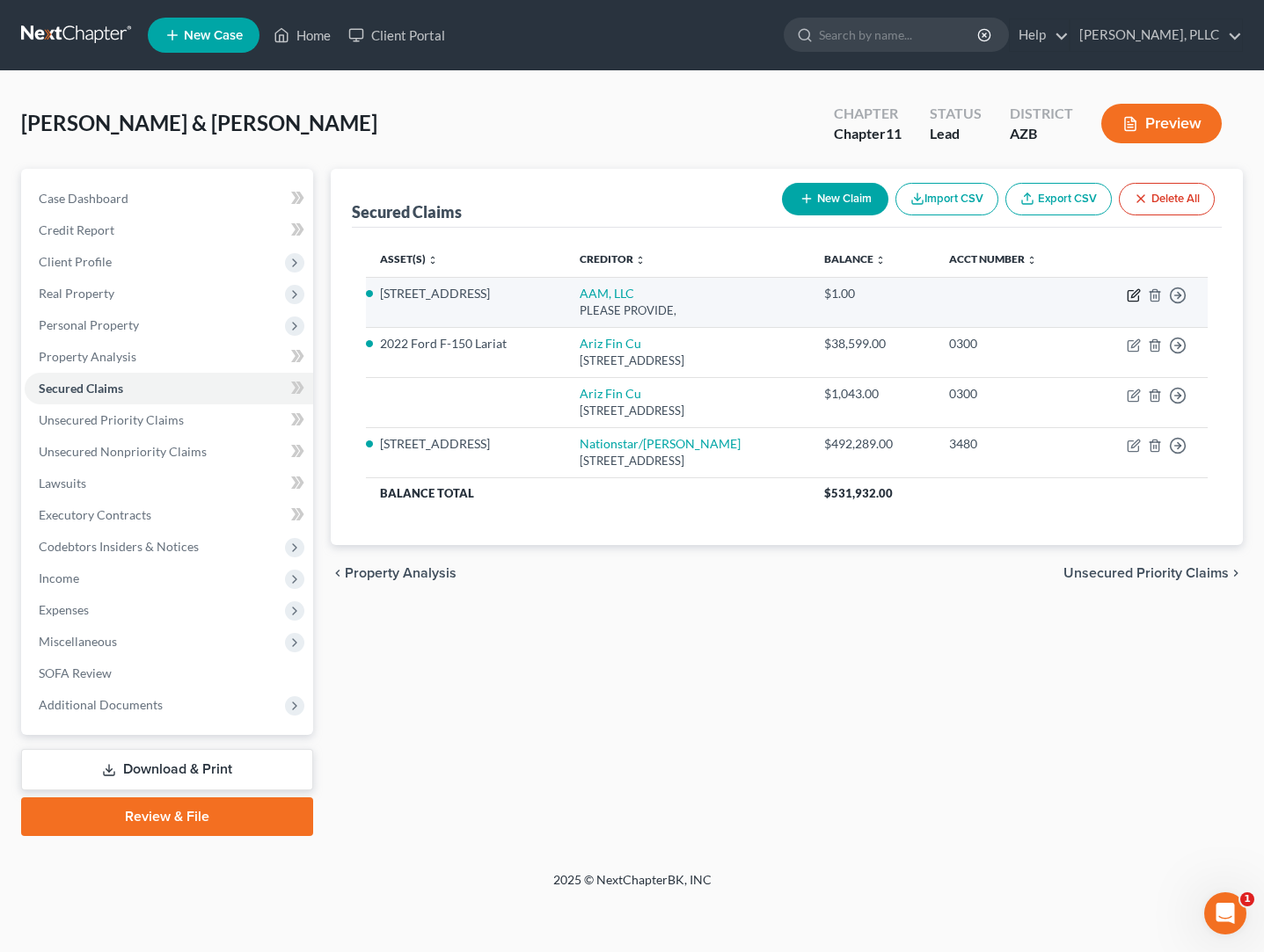
click at [1135, 296] on icon "button" at bounding box center [1135, 293] width 8 height 8
select select "2"
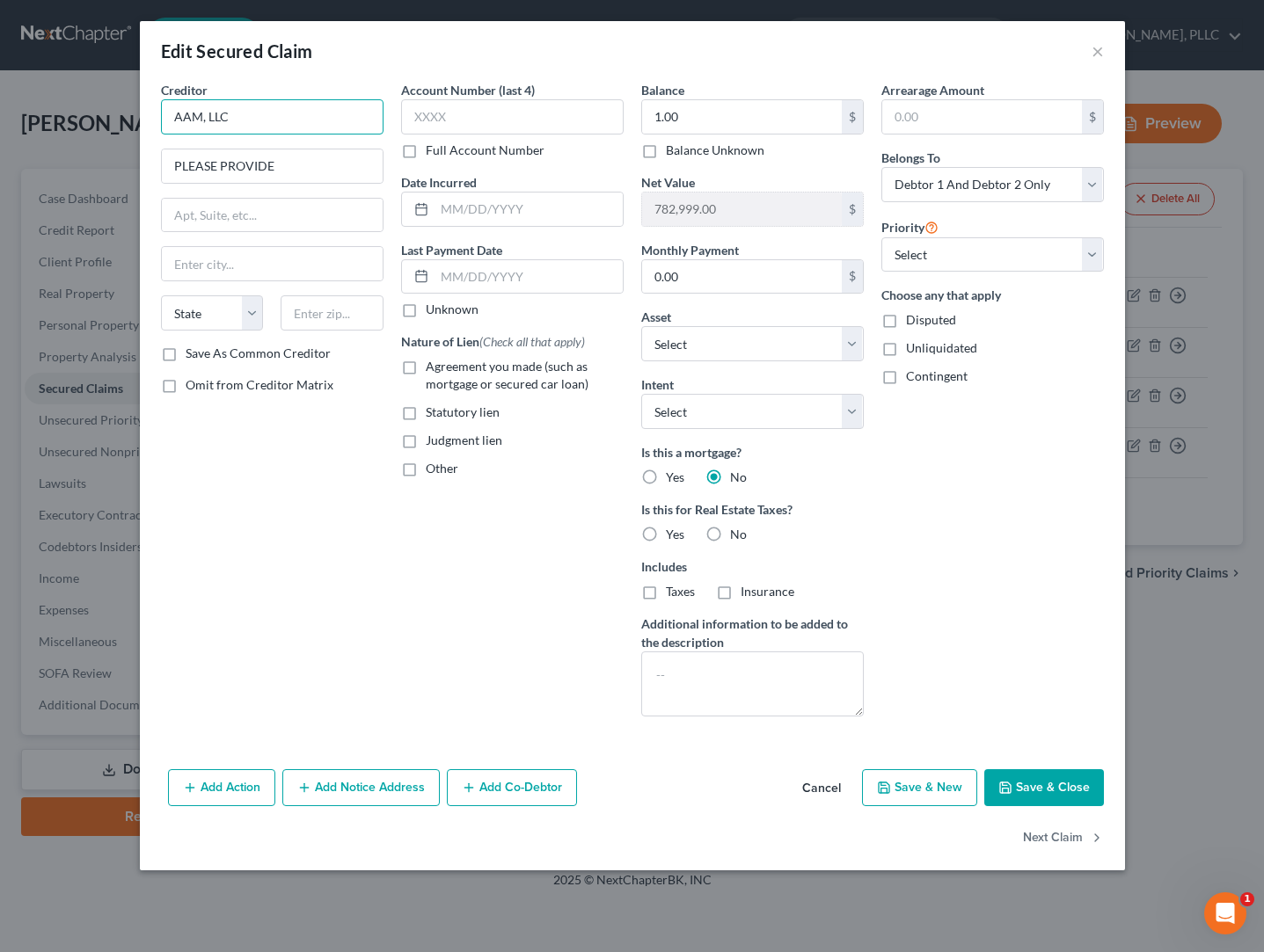
click at [299, 117] on input "AAM, LLC" at bounding box center [272, 117] width 223 height 35
type input "AAM, LLC - HOA?"
click at [1054, 794] on button "Save & Close" at bounding box center [1044, 787] width 119 height 37
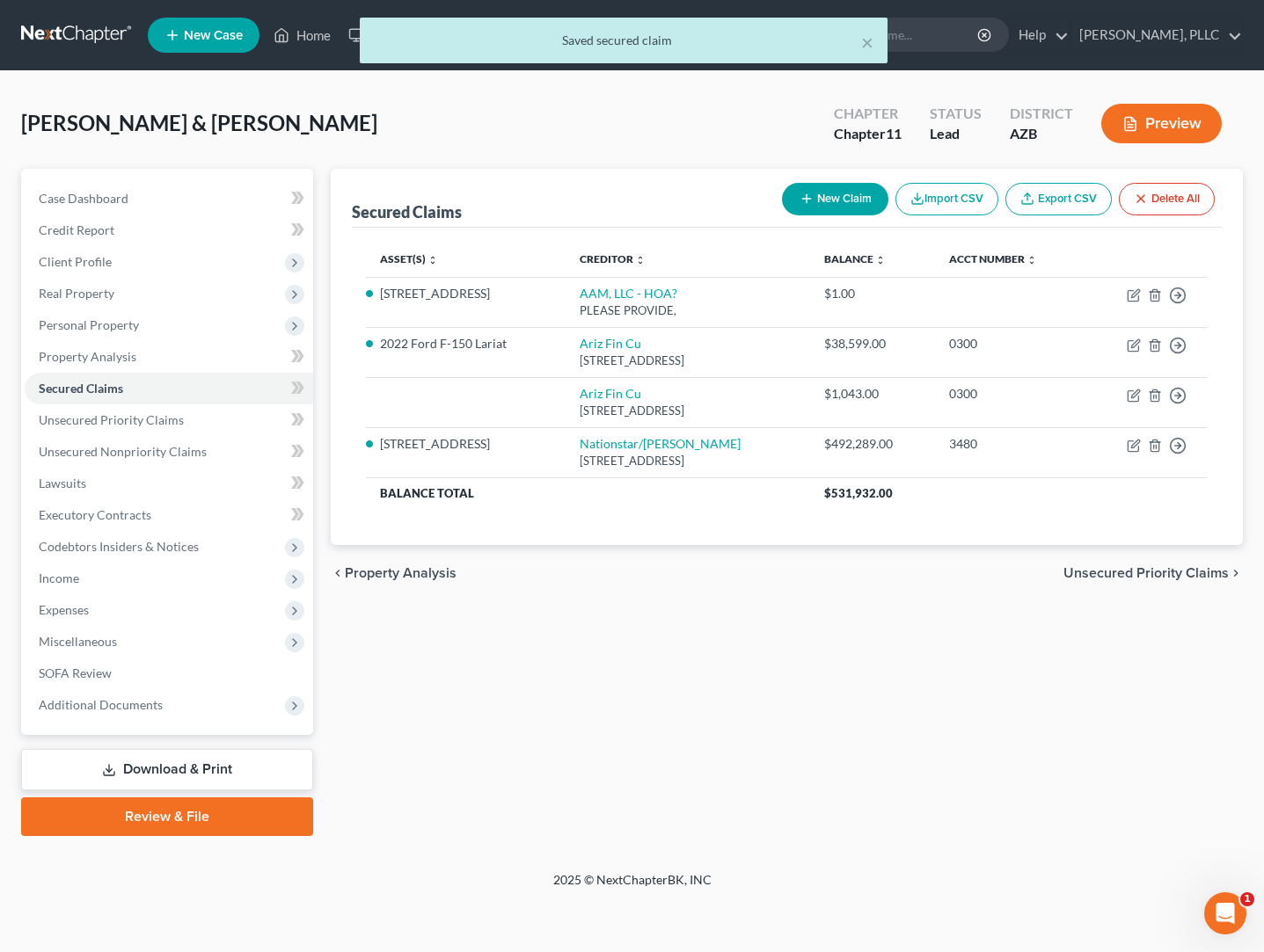
click at [1188, 130] on button "Preview" at bounding box center [1161, 123] width 120 height 40
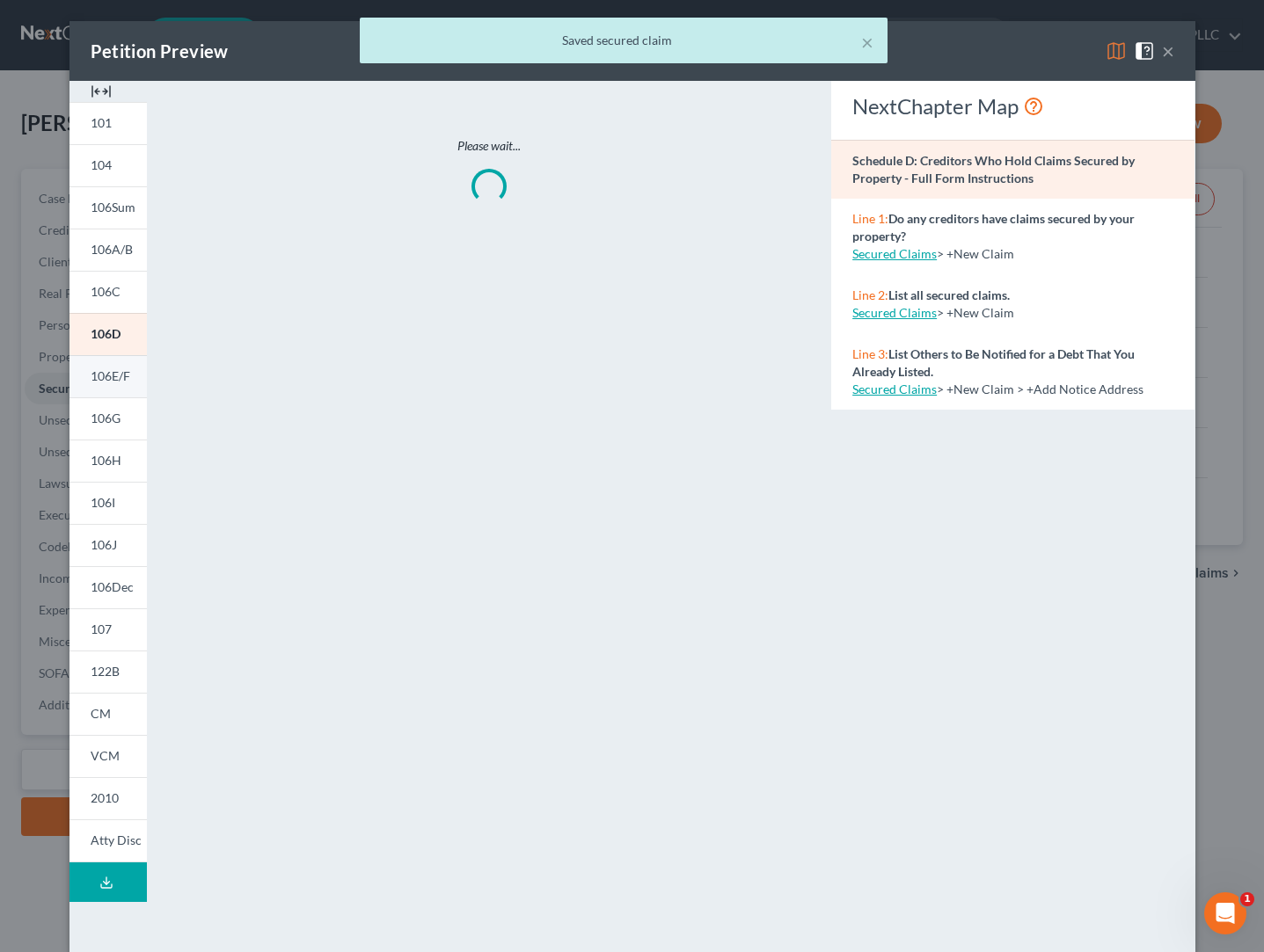
click at [105, 381] on span "106E/F" at bounding box center [110, 376] width 40 height 15
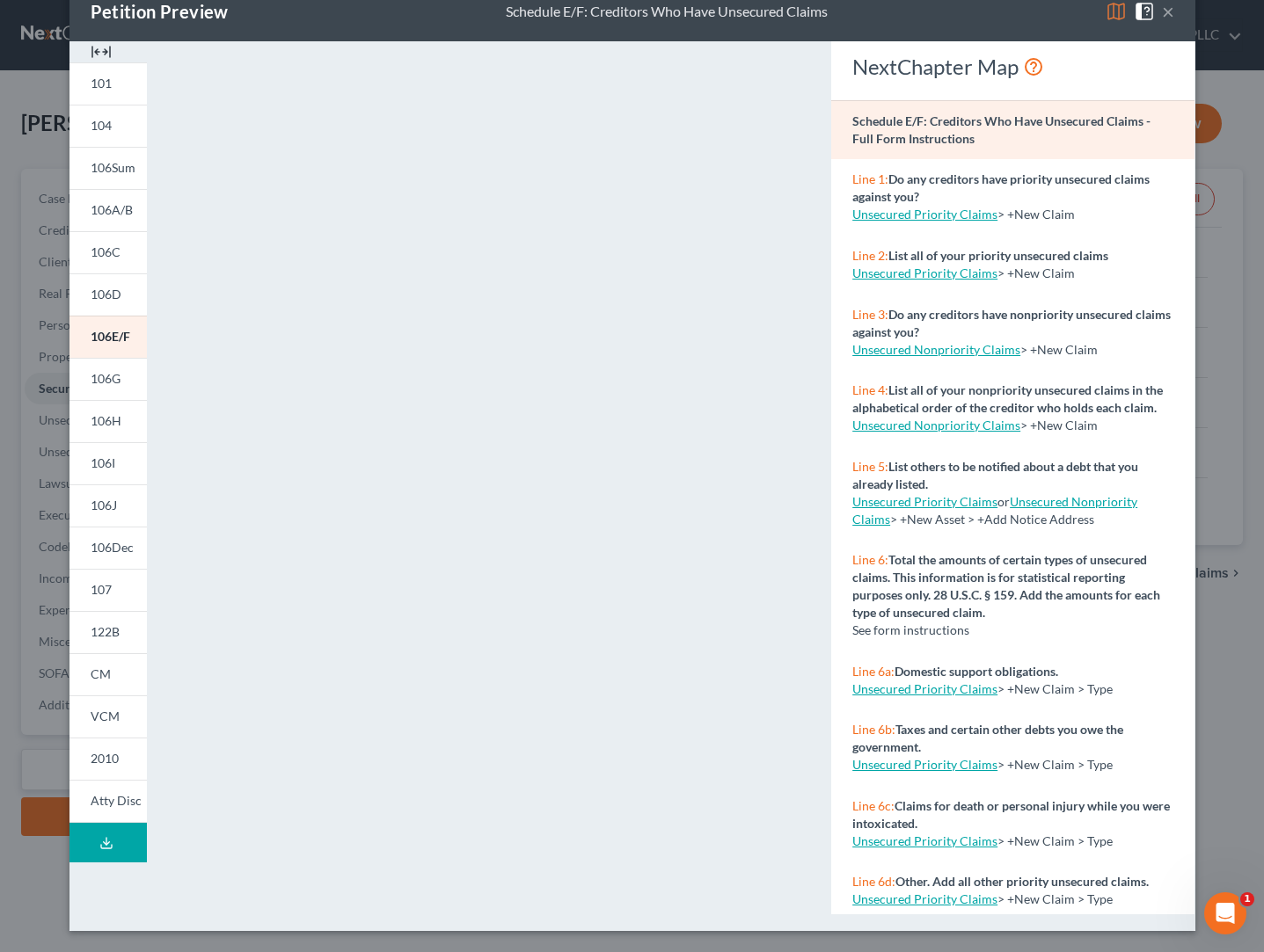
scroll to position [40, 0]
click at [109, 371] on link "106G" at bounding box center [108, 379] width 78 height 43
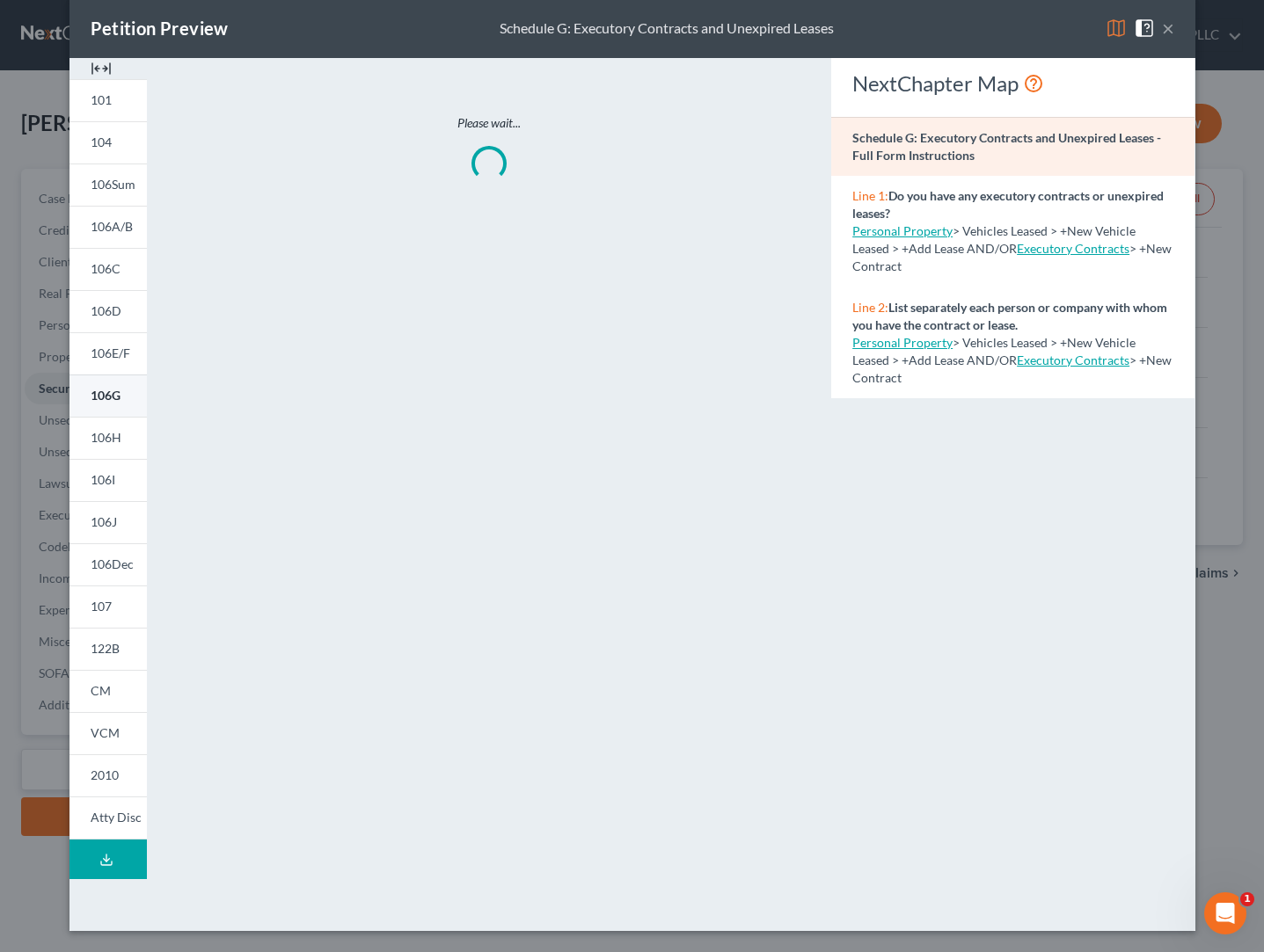
scroll to position [23, 0]
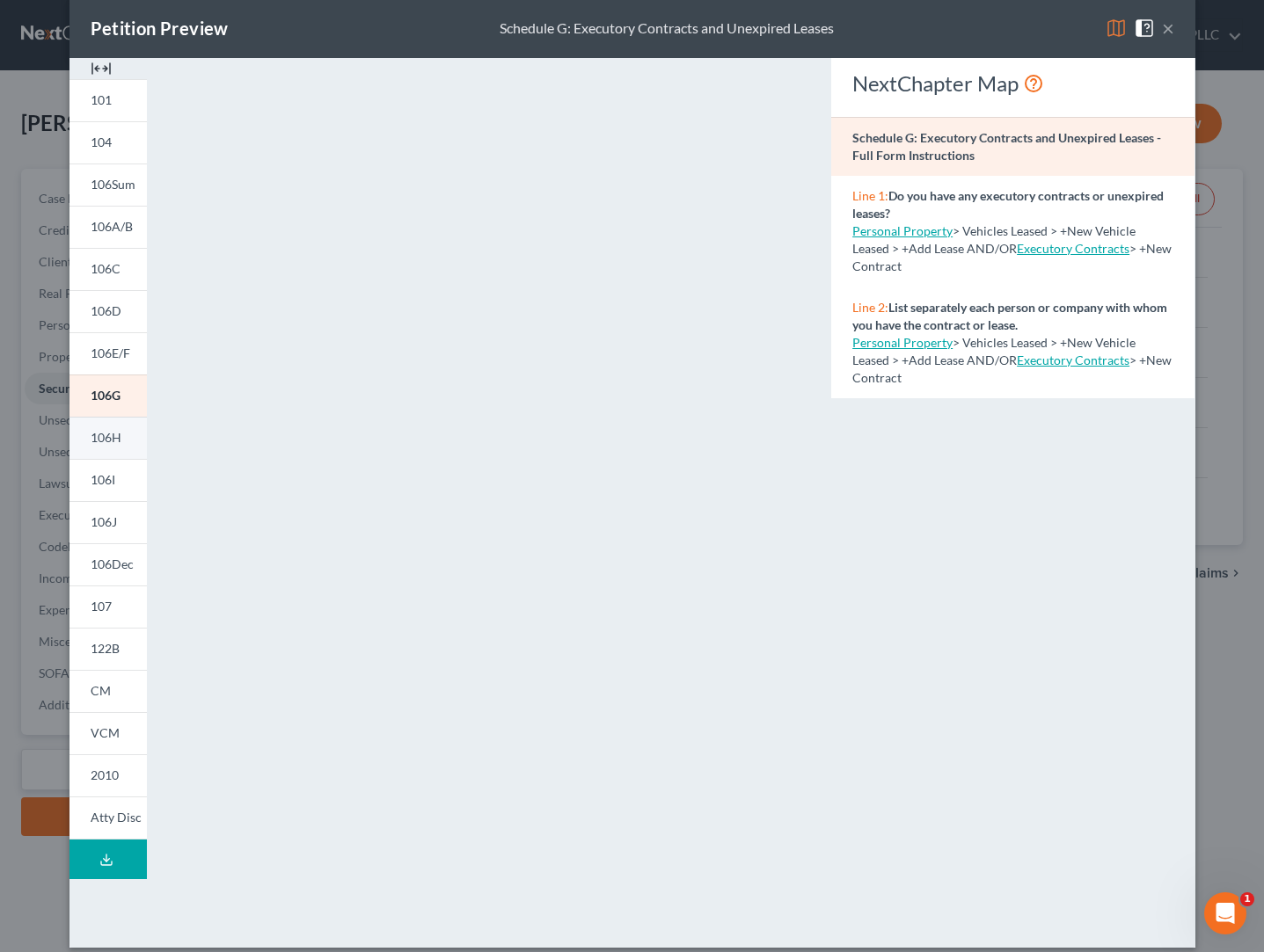
click at [103, 439] on span "106H" at bounding box center [105, 437] width 31 height 15
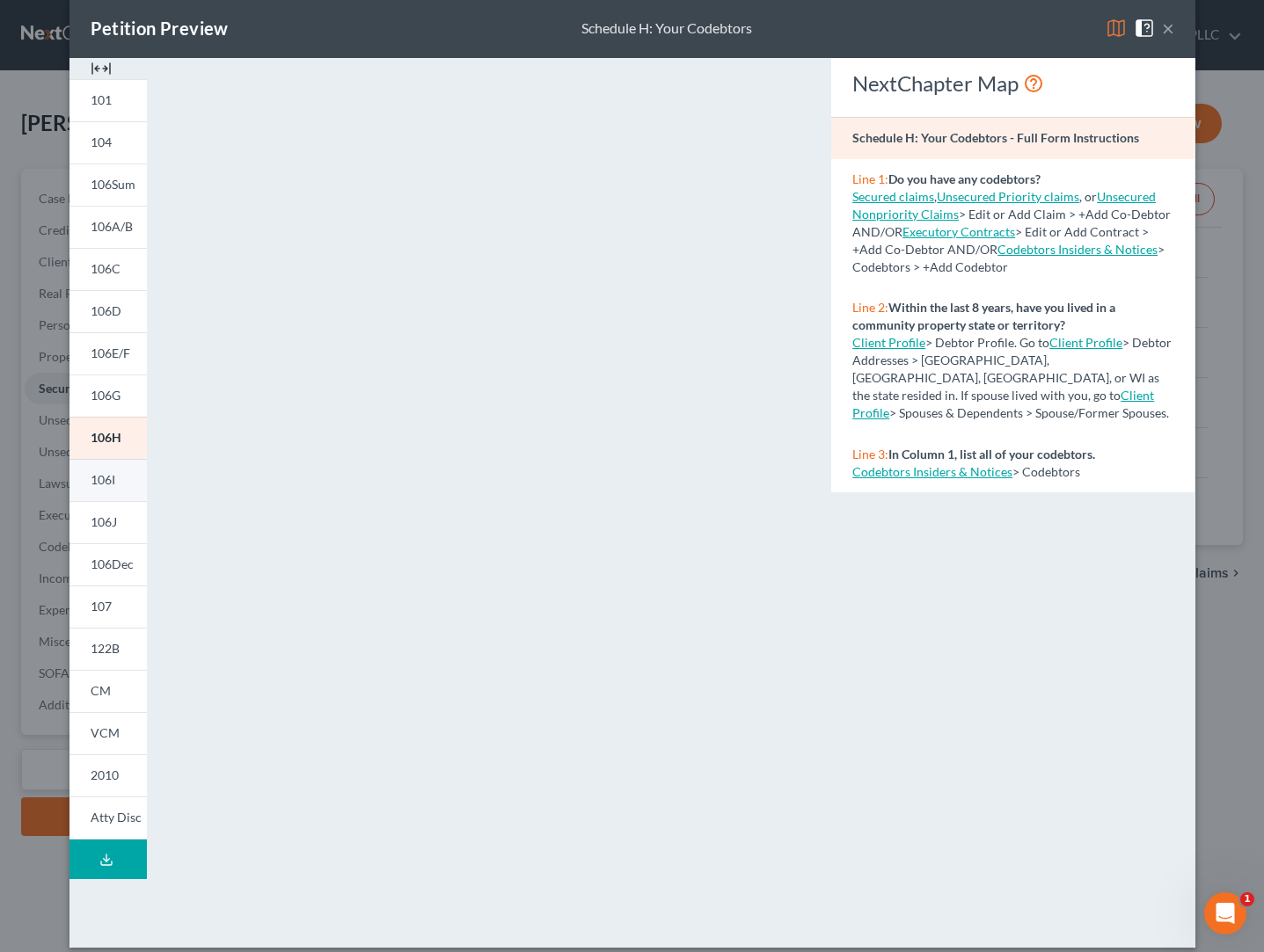
click at [108, 481] on span "106I" at bounding box center [103, 480] width 25 height 15
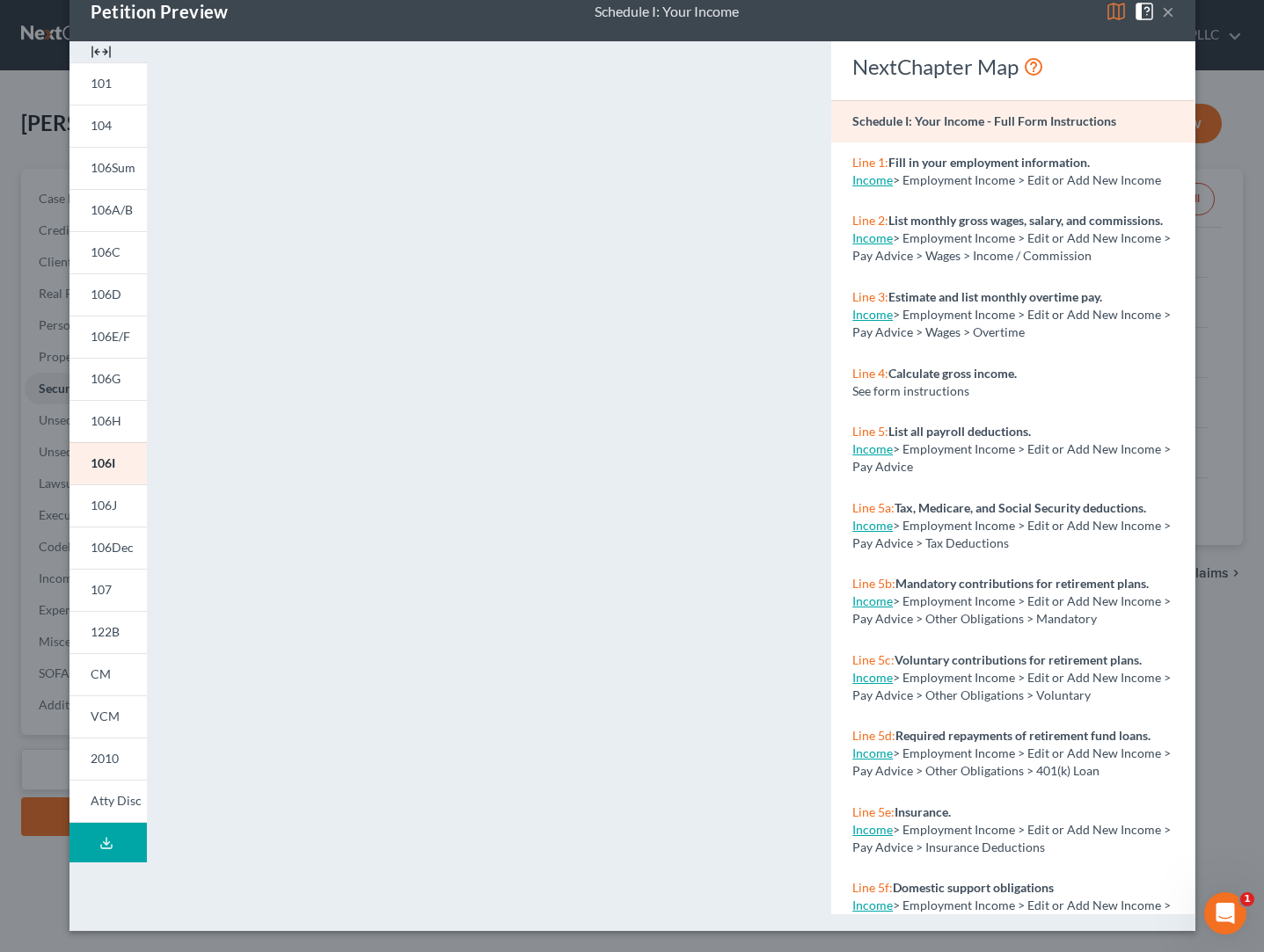
scroll to position [40, 0]
click at [105, 502] on span "106J" at bounding box center [104, 505] width 27 height 15
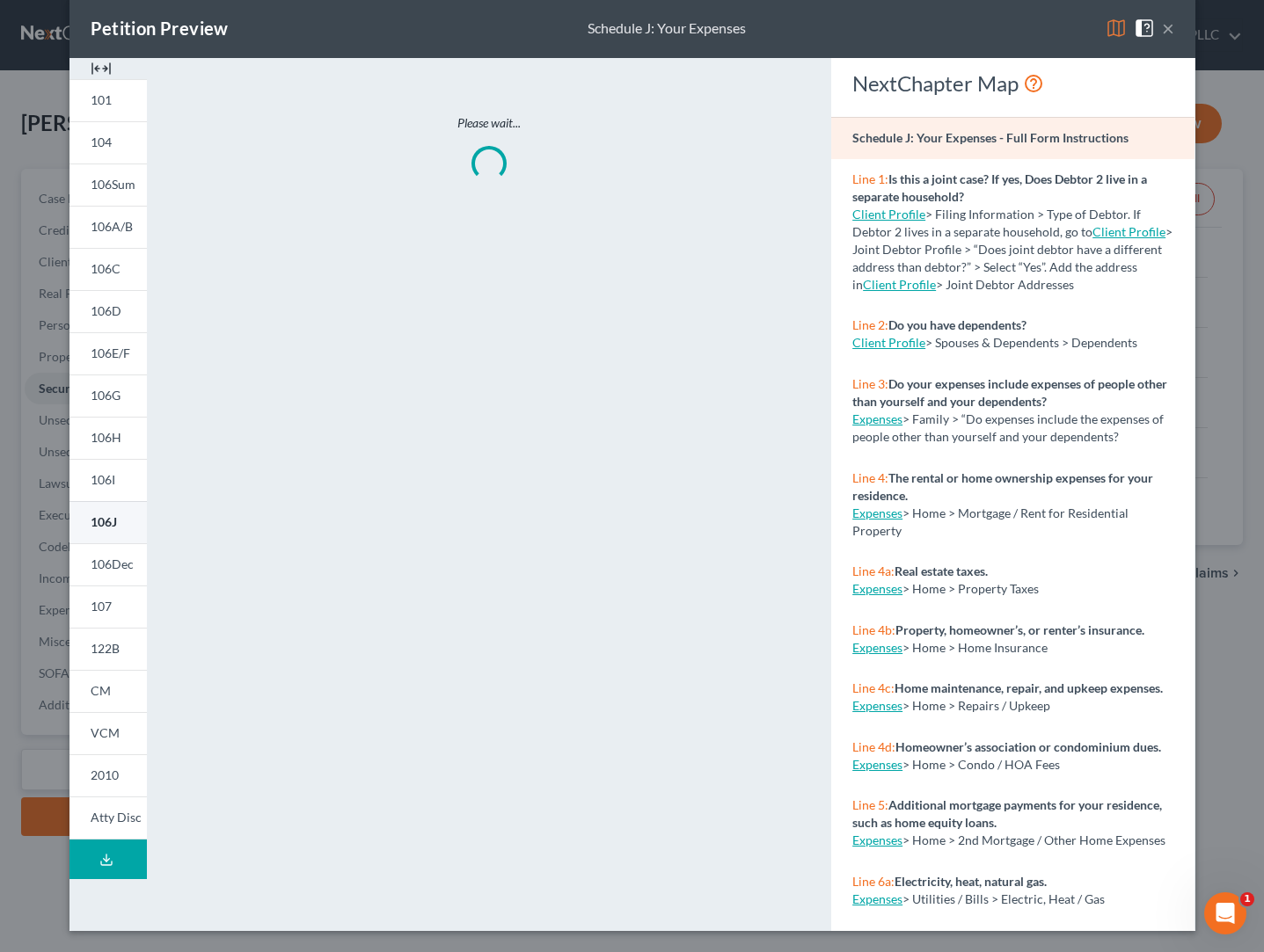
scroll to position [23, 0]
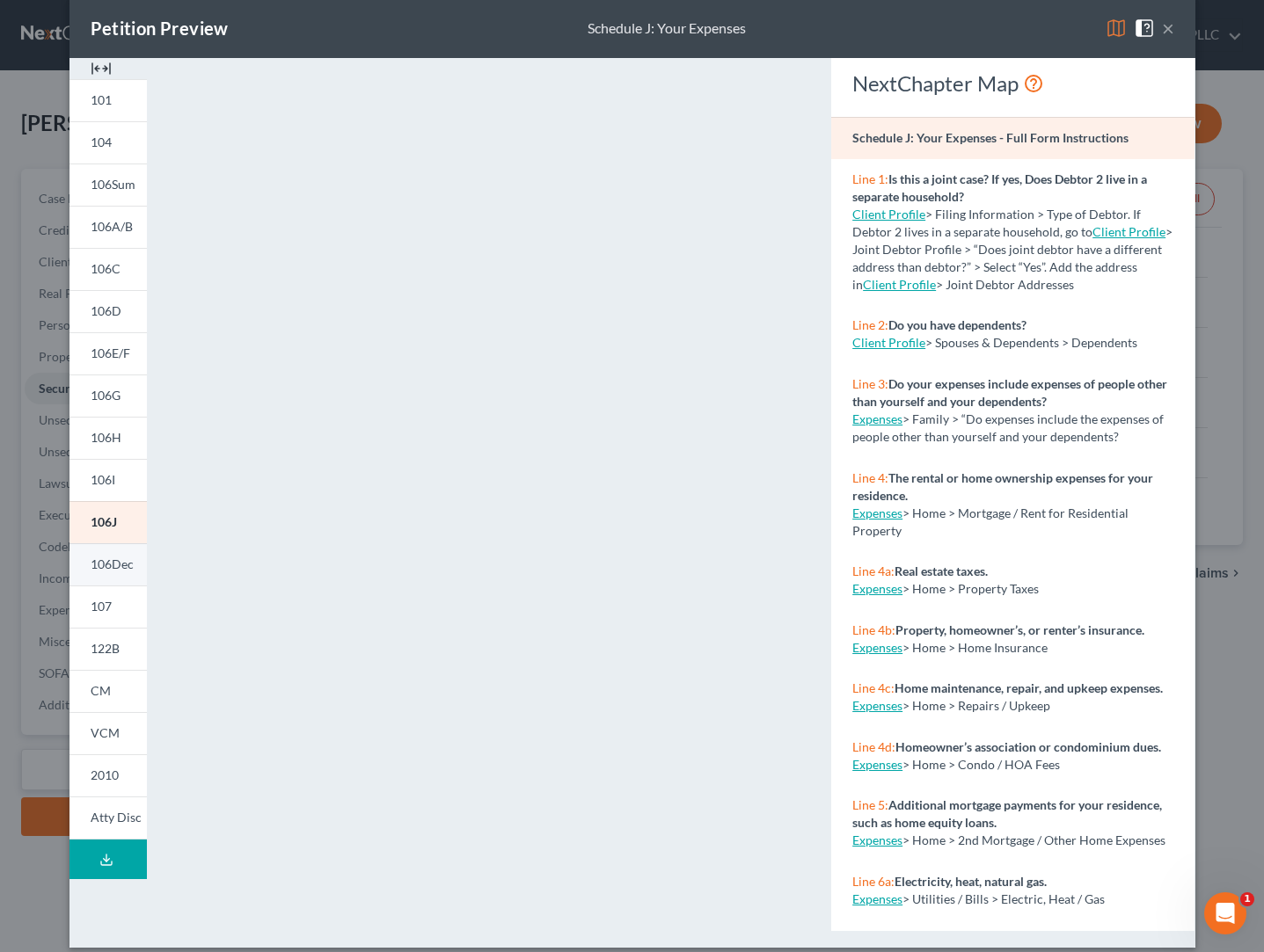
click at [100, 568] on span "106Dec" at bounding box center [112, 564] width 43 height 15
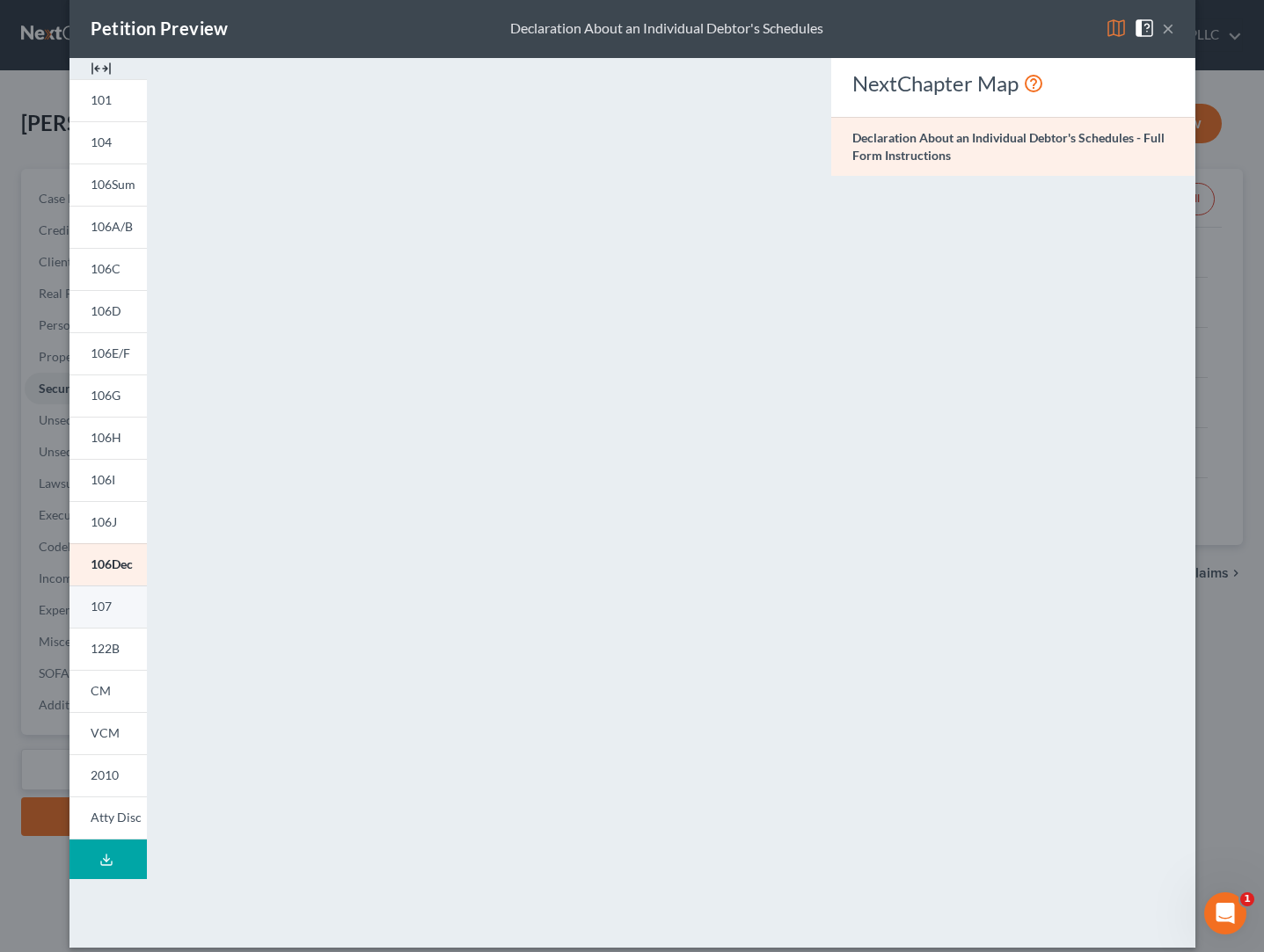
click at [102, 608] on span "107" at bounding box center [101, 606] width 21 height 15
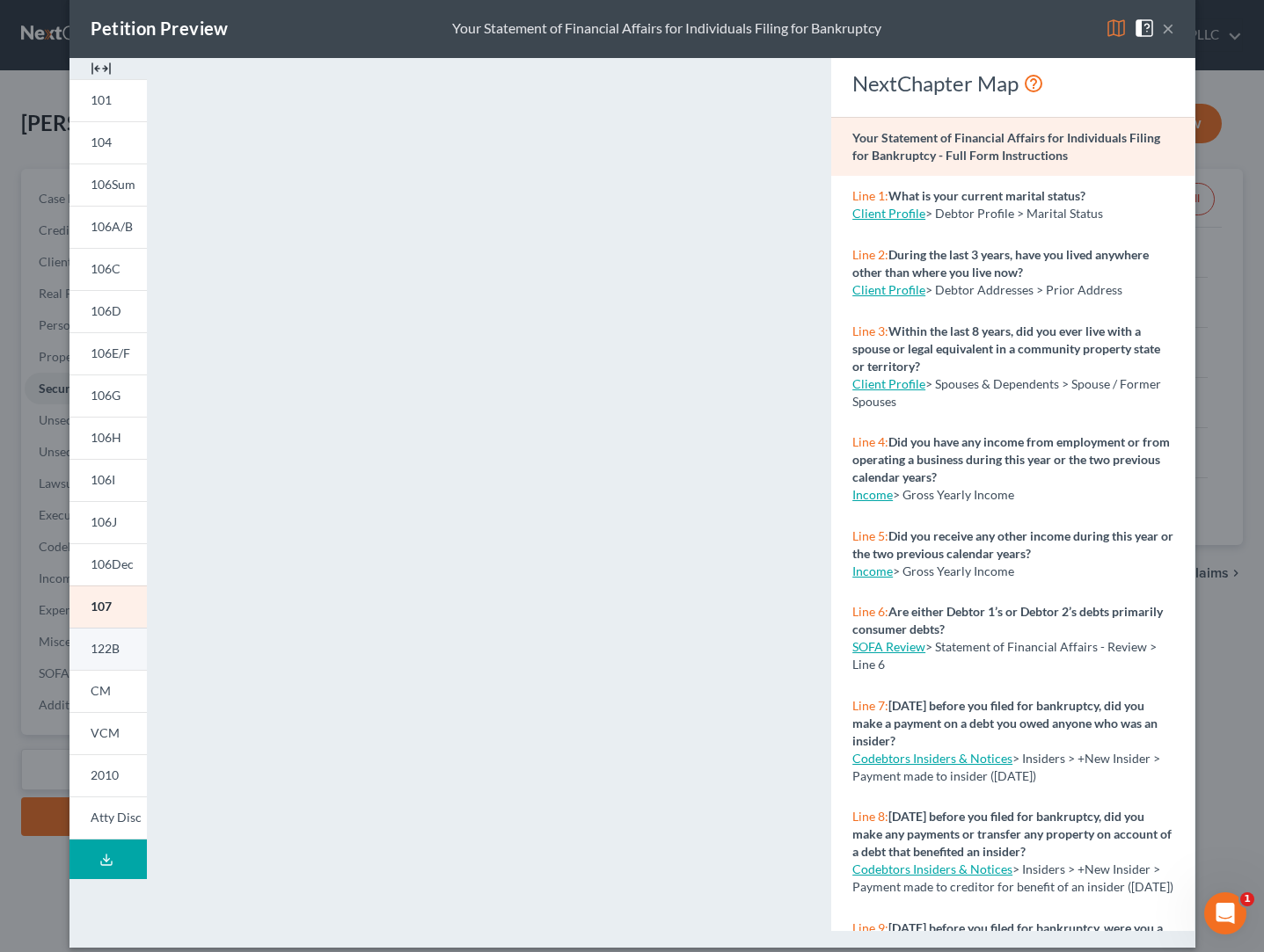
click at [104, 653] on span "122B" at bounding box center [104, 649] width 29 height 15
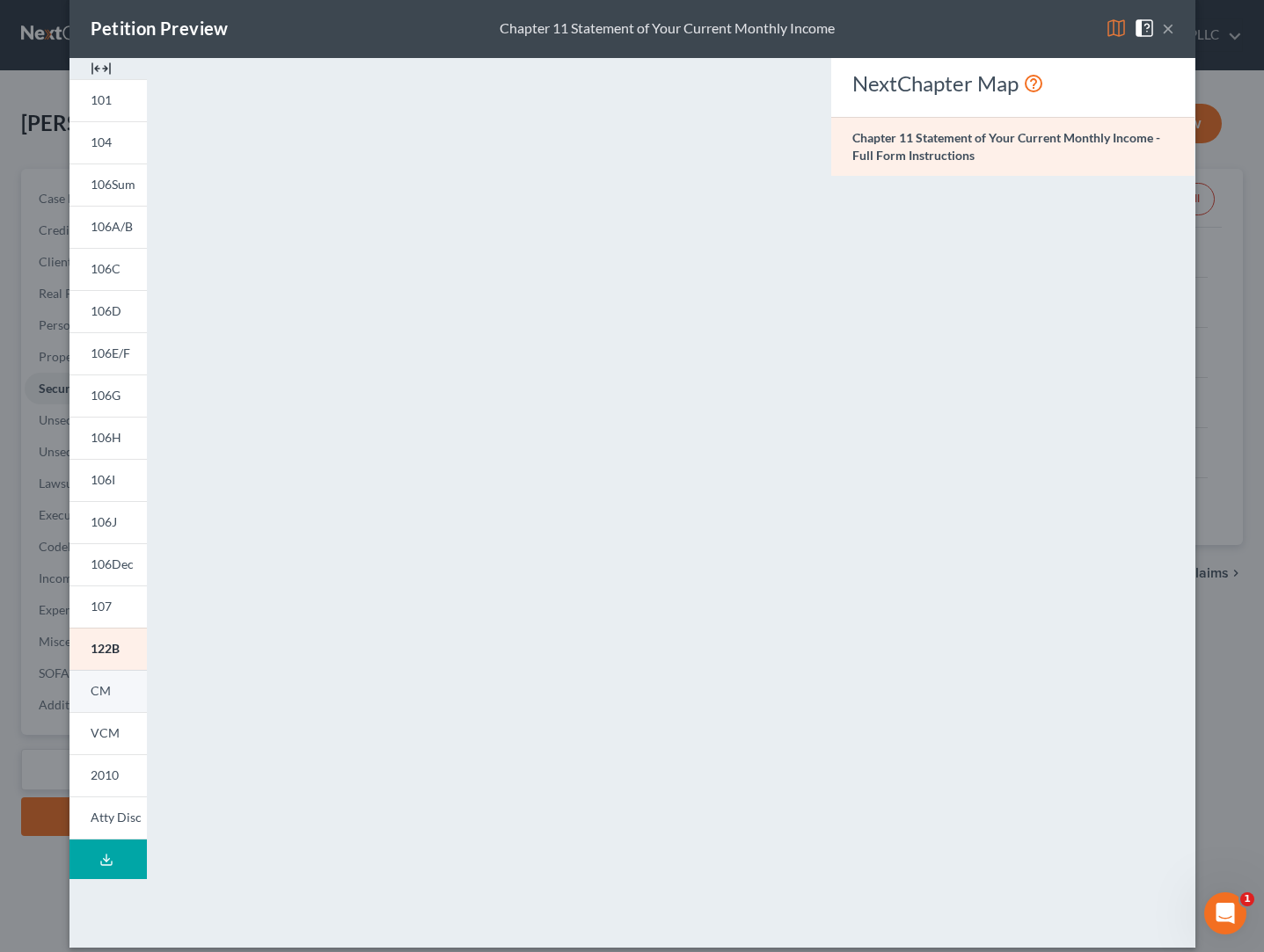
click at [105, 690] on span "CM" at bounding box center [101, 690] width 20 height 15
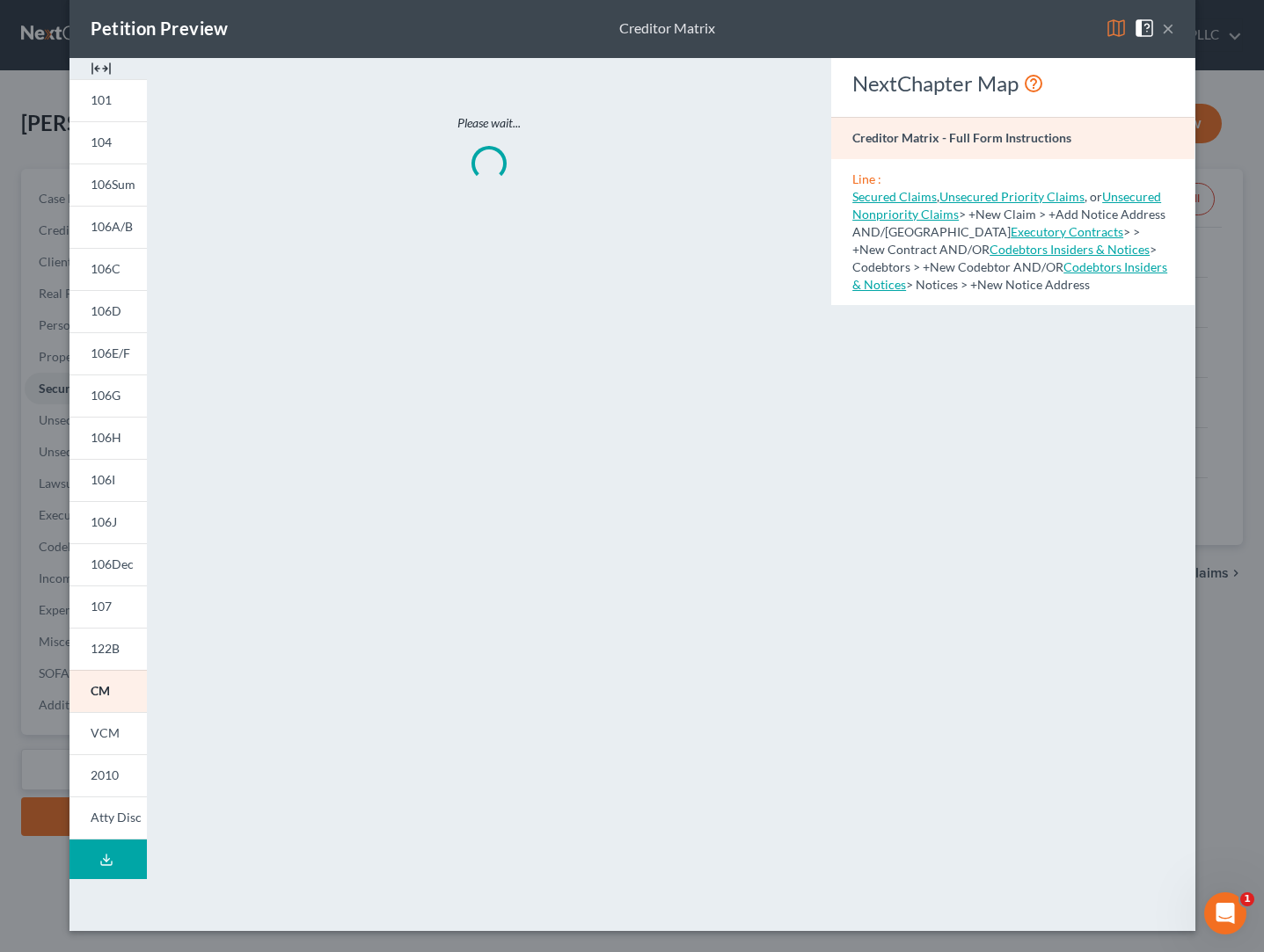
click at [1166, 29] on button "×" at bounding box center [1168, 28] width 12 height 21
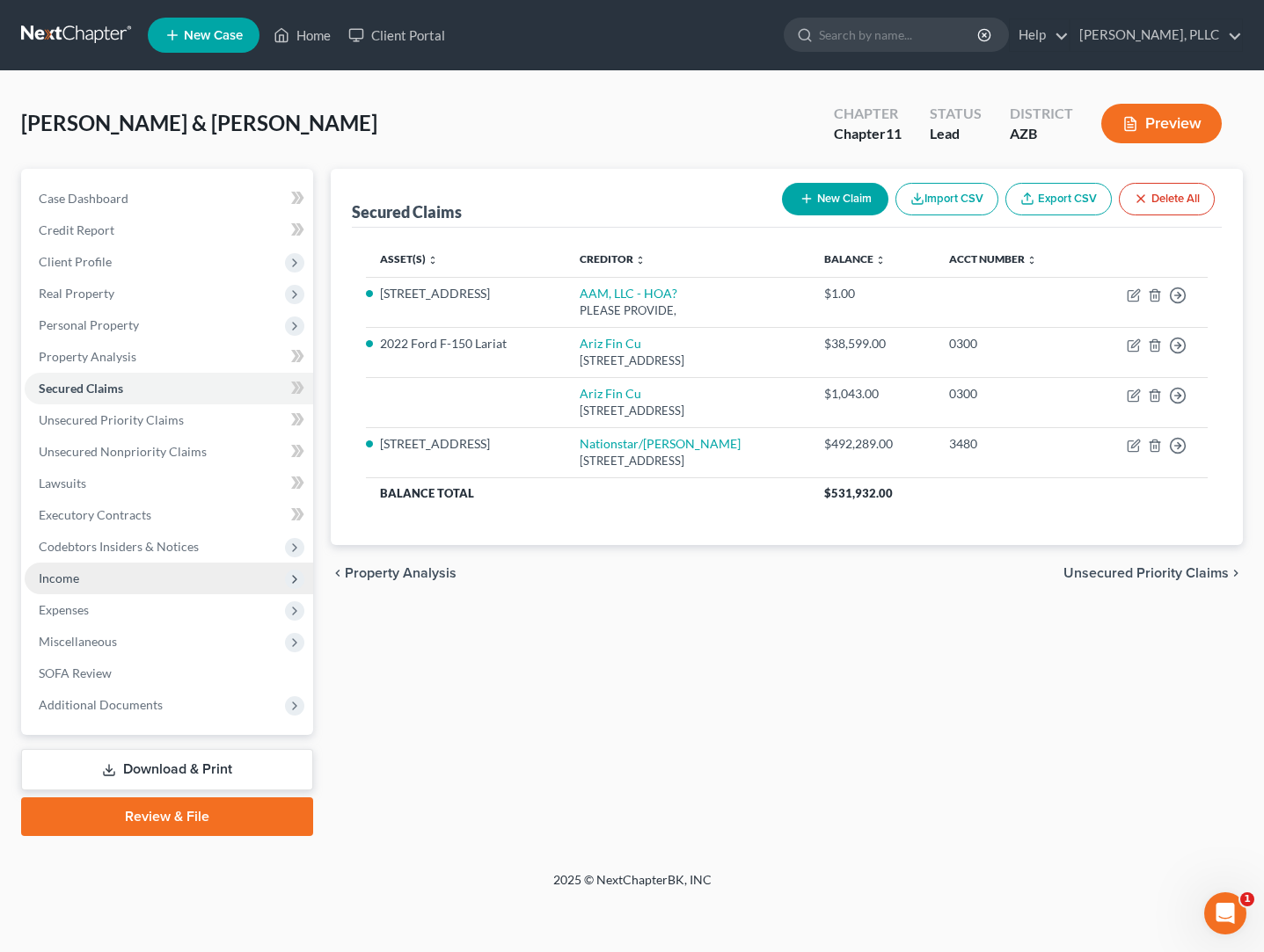
click at [65, 581] on span "Income" at bounding box center [59, 578] width 41 height 15
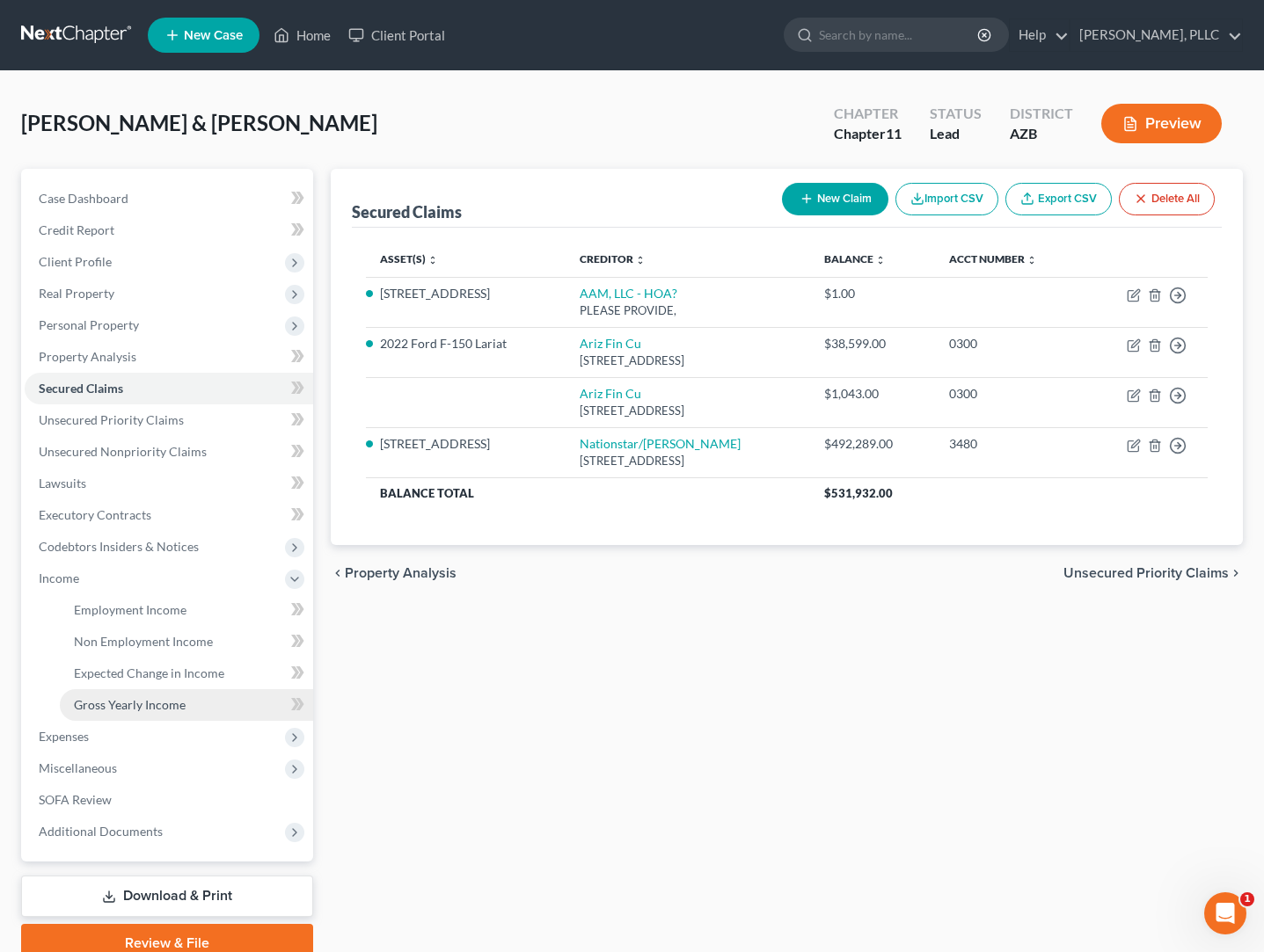
click at [97, 702] on span "Gross Yearly Income" at bounding box center [129, 704] width 112 height 15
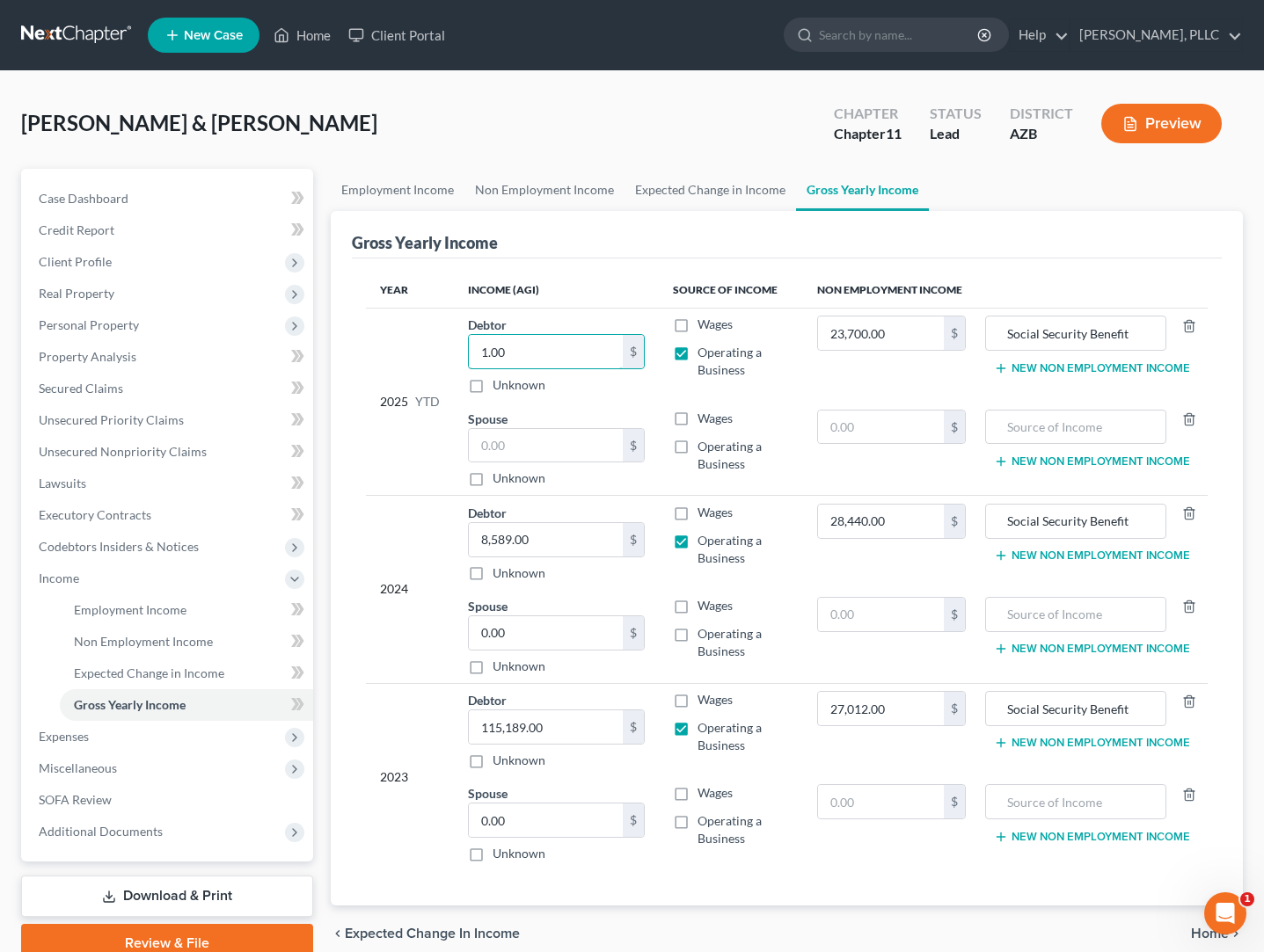
drag, startPoint x: 568, startPoint y: 348, endPoint x: 449, endPoint y: 352, distance: 119.1
click at [449, 352] on tr "2025 YTD Debtor 1.00 $ Unknown Balance Undetermined 1.00 $ Unknown Wages Operat…" at bounding box center [787, 355] width 841 height 94
type input "76,000"
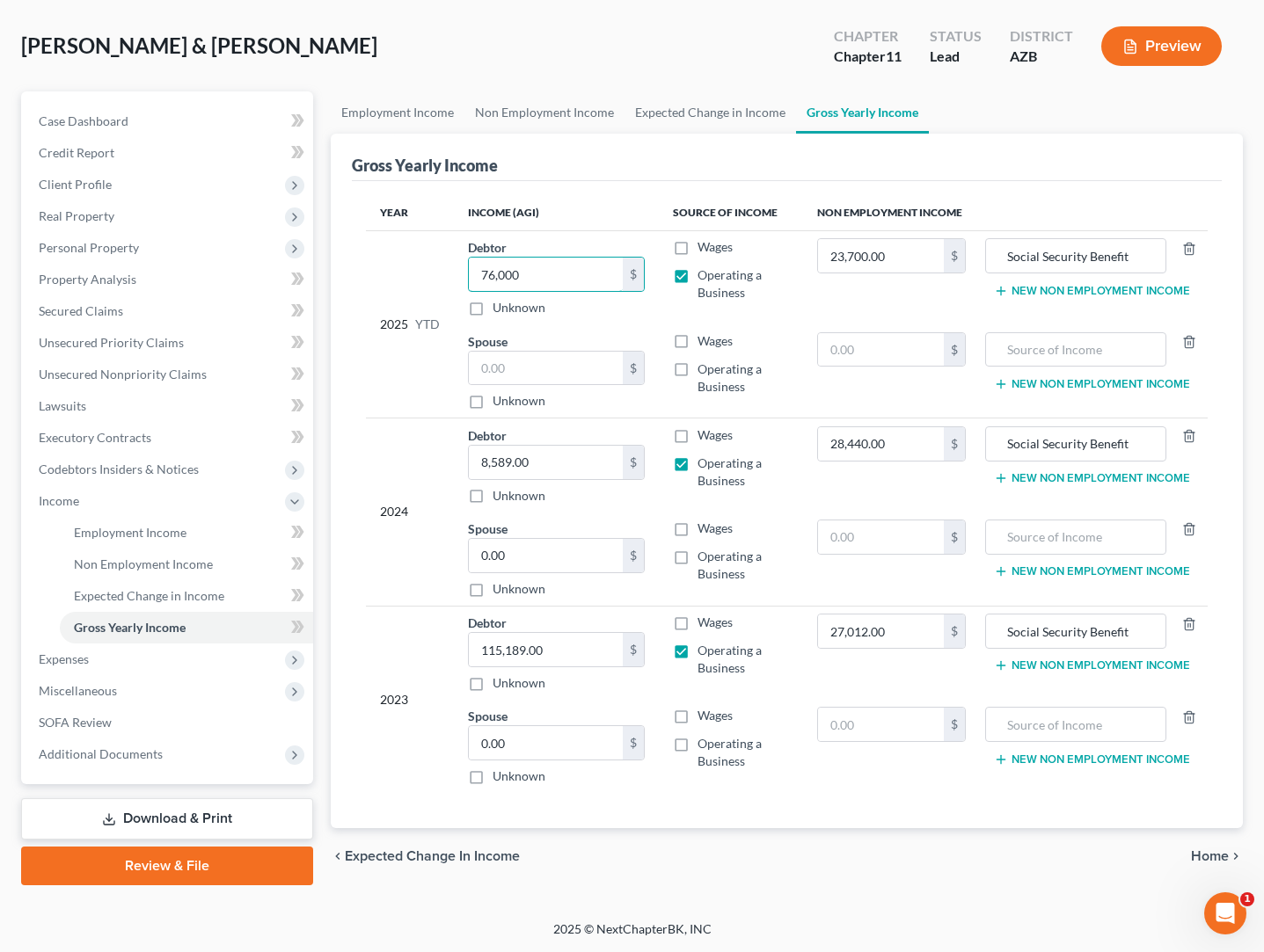
scroll to position [78, 0]
click at [81, 691] on span "Miscellaneous" at bounding box center [78, 690] width 79 height 15
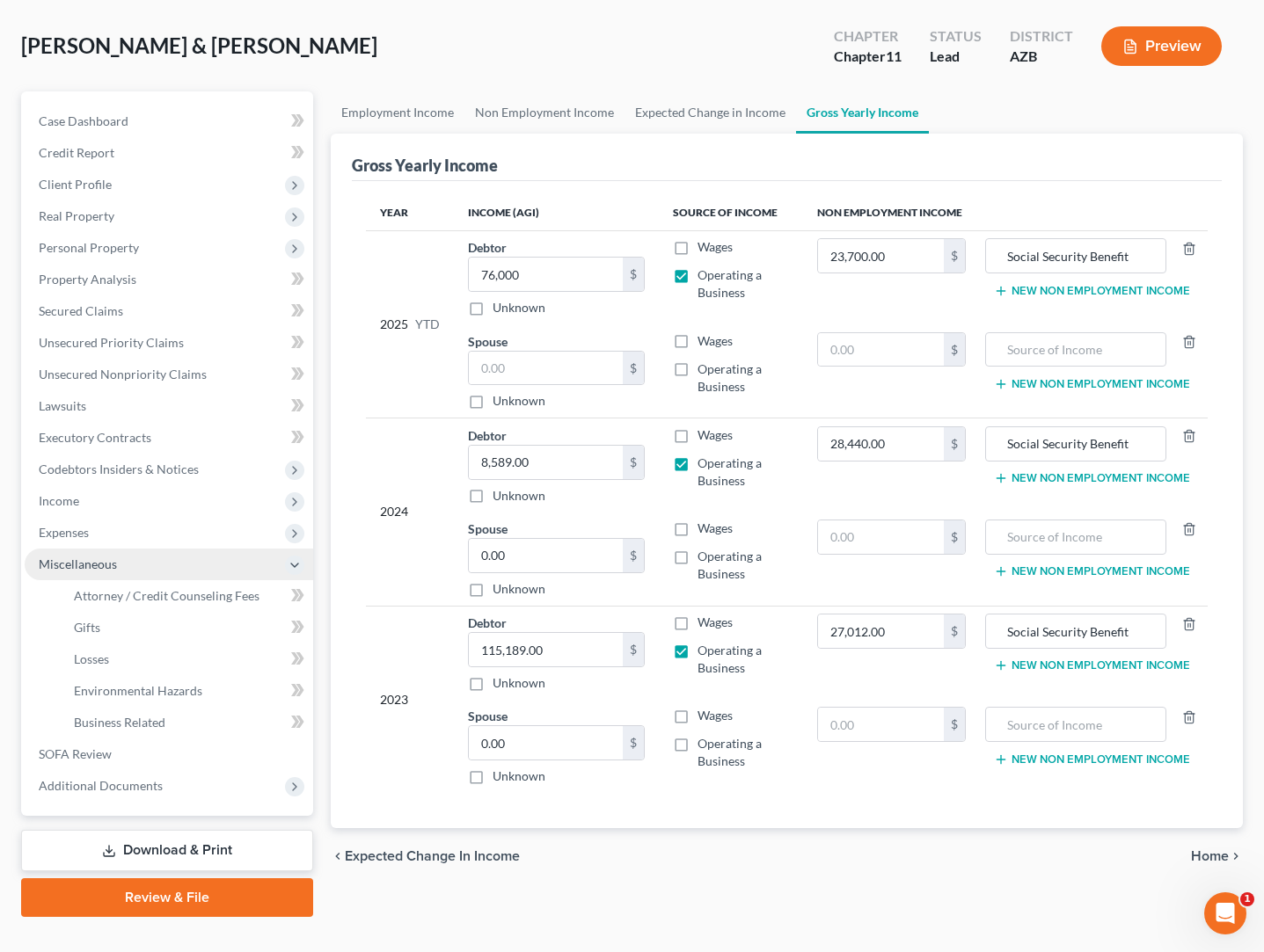
click at [81, 691] on span "Environmental Hazards" at bounding box center [138, 690] width 129 height 15
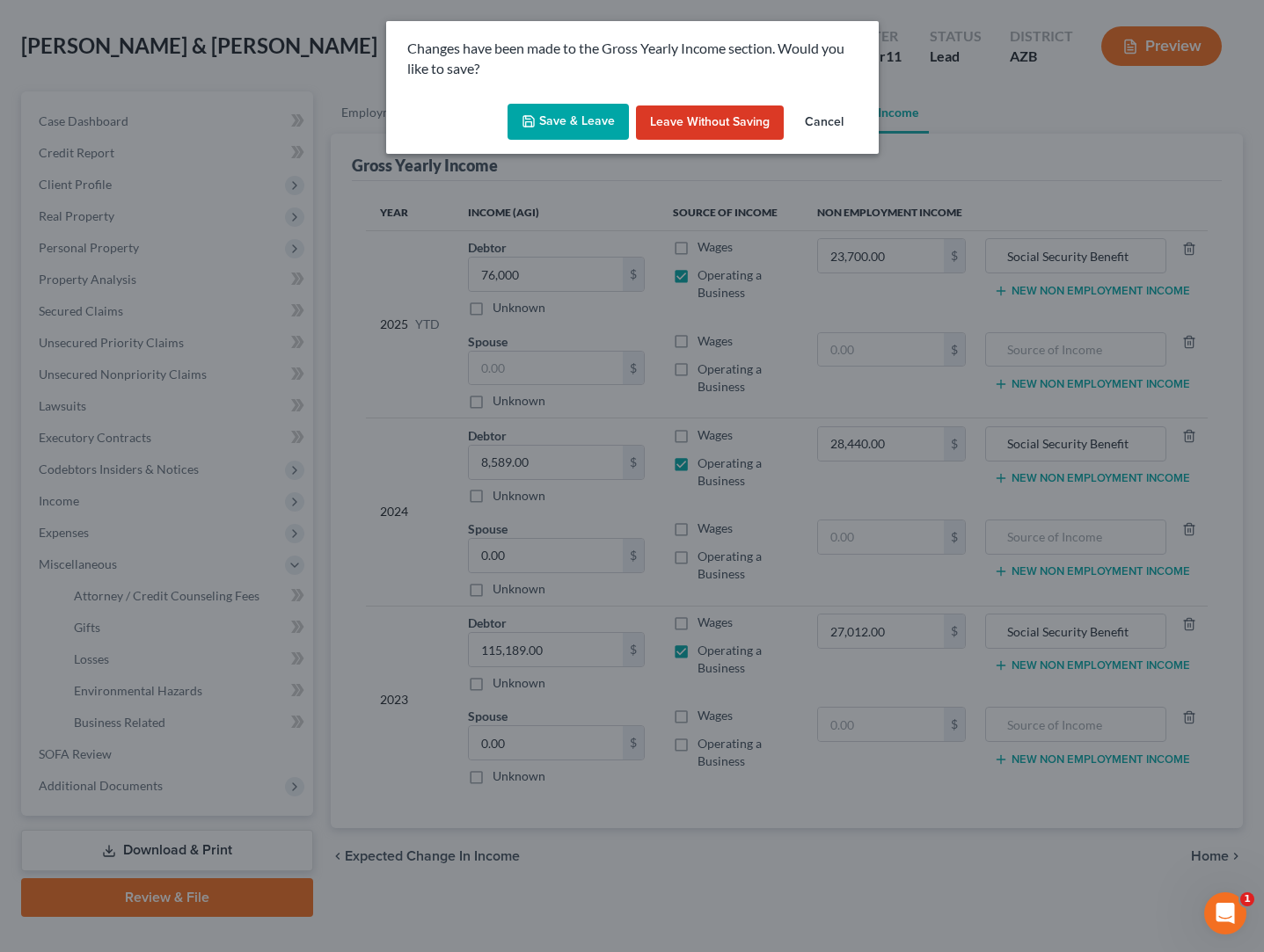
click at [551, 116] on button "Save & Leave" at bounding box center [568, 122] width 121 height 37
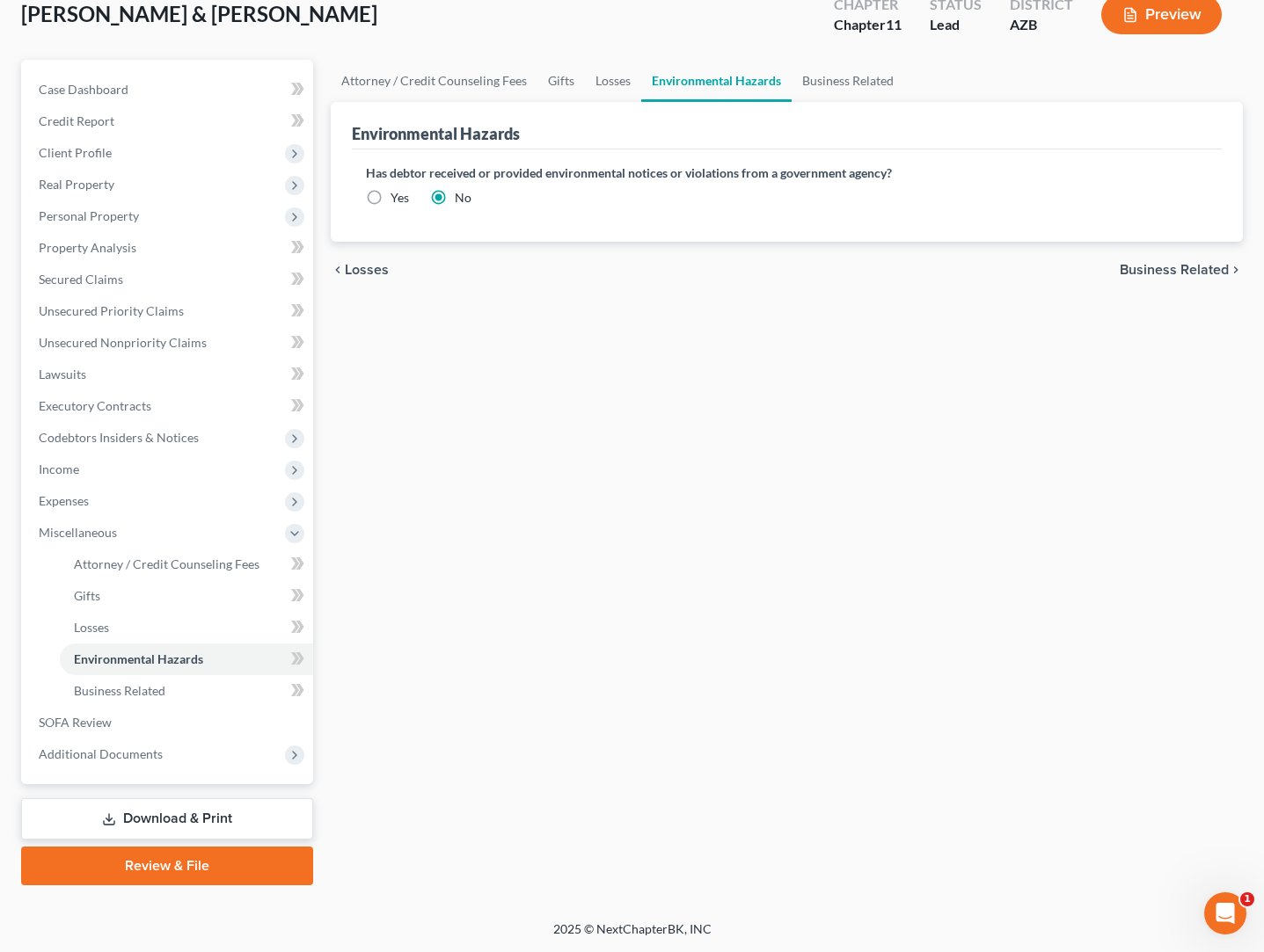
scroll to position [109, 0]
click at [163, 849] on link "Review & File" at bounding box center [167, 866] width 292 height 39
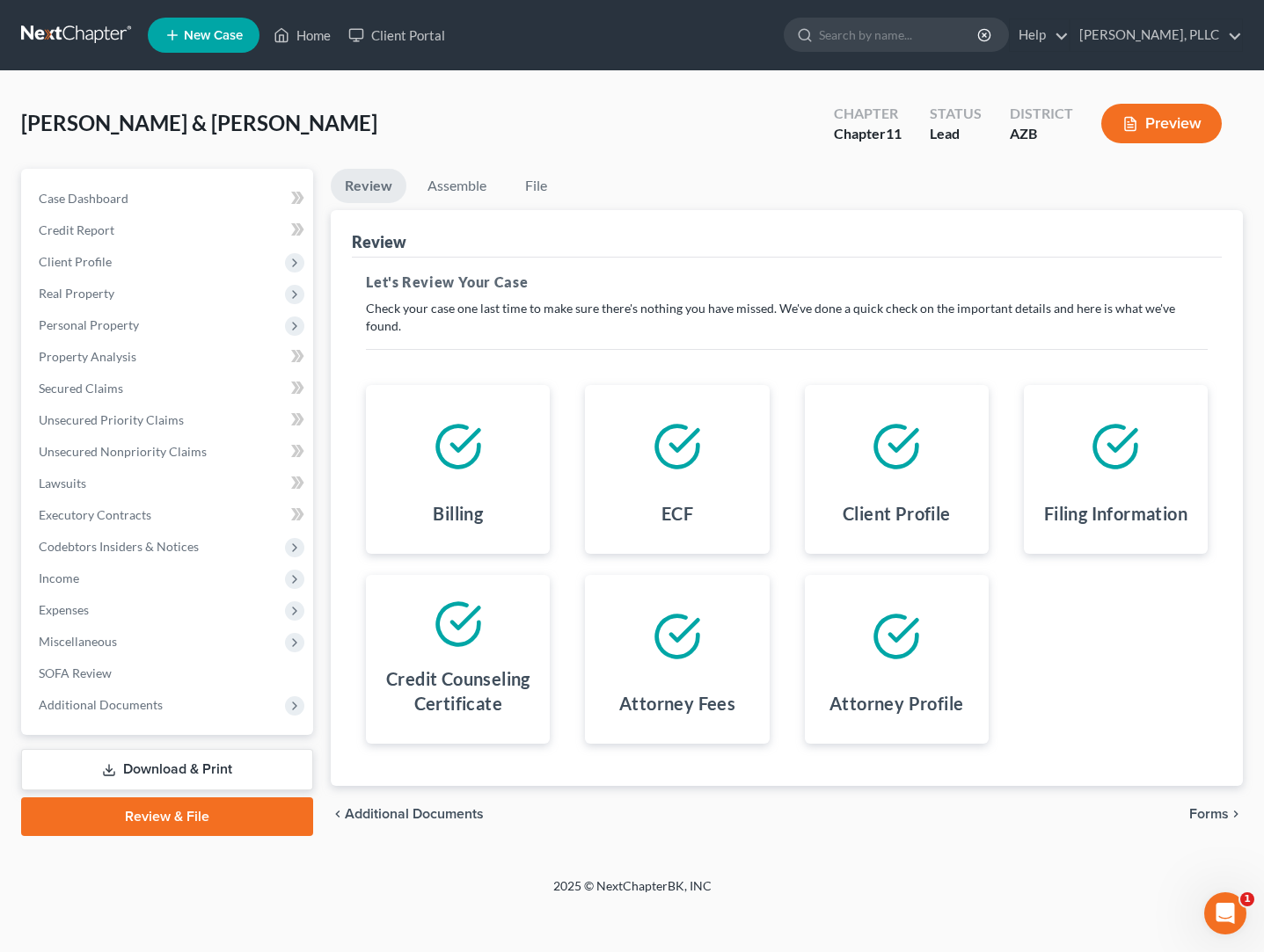
click at [185, 766] on link "Download & Print" at bounding box center [167, 770] width 292 height 42
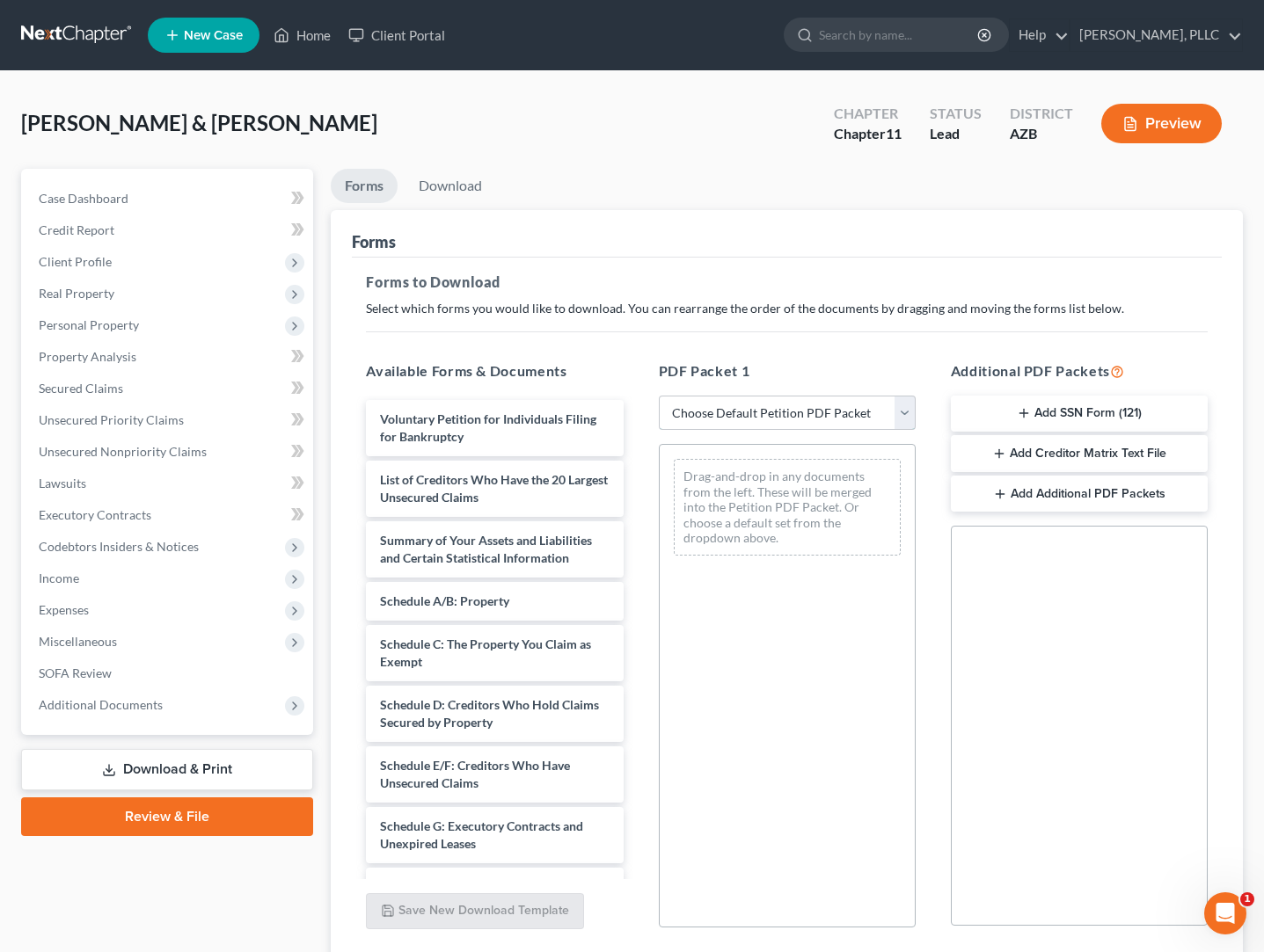
select select "0"
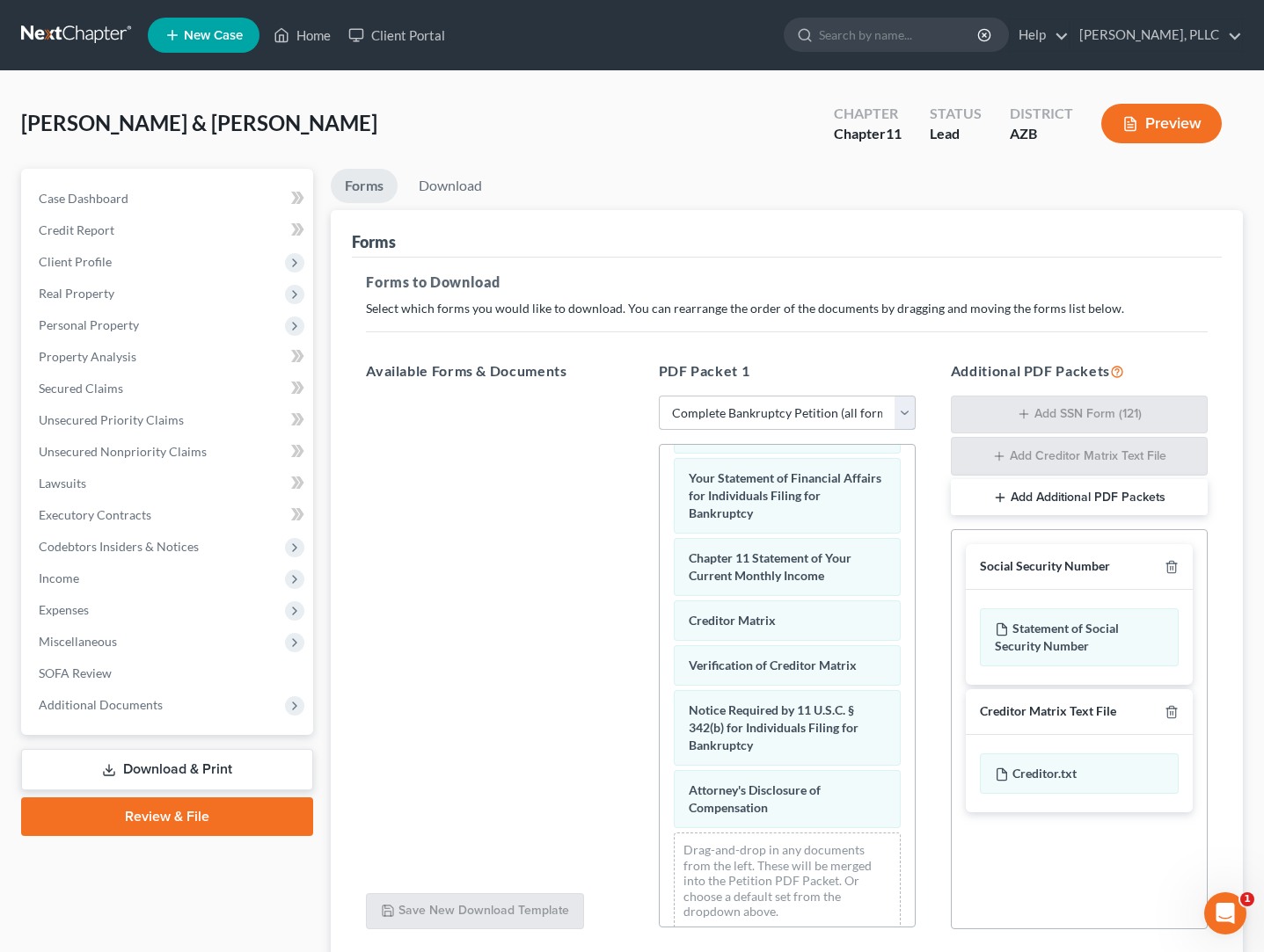
scroll to position [696, 0]
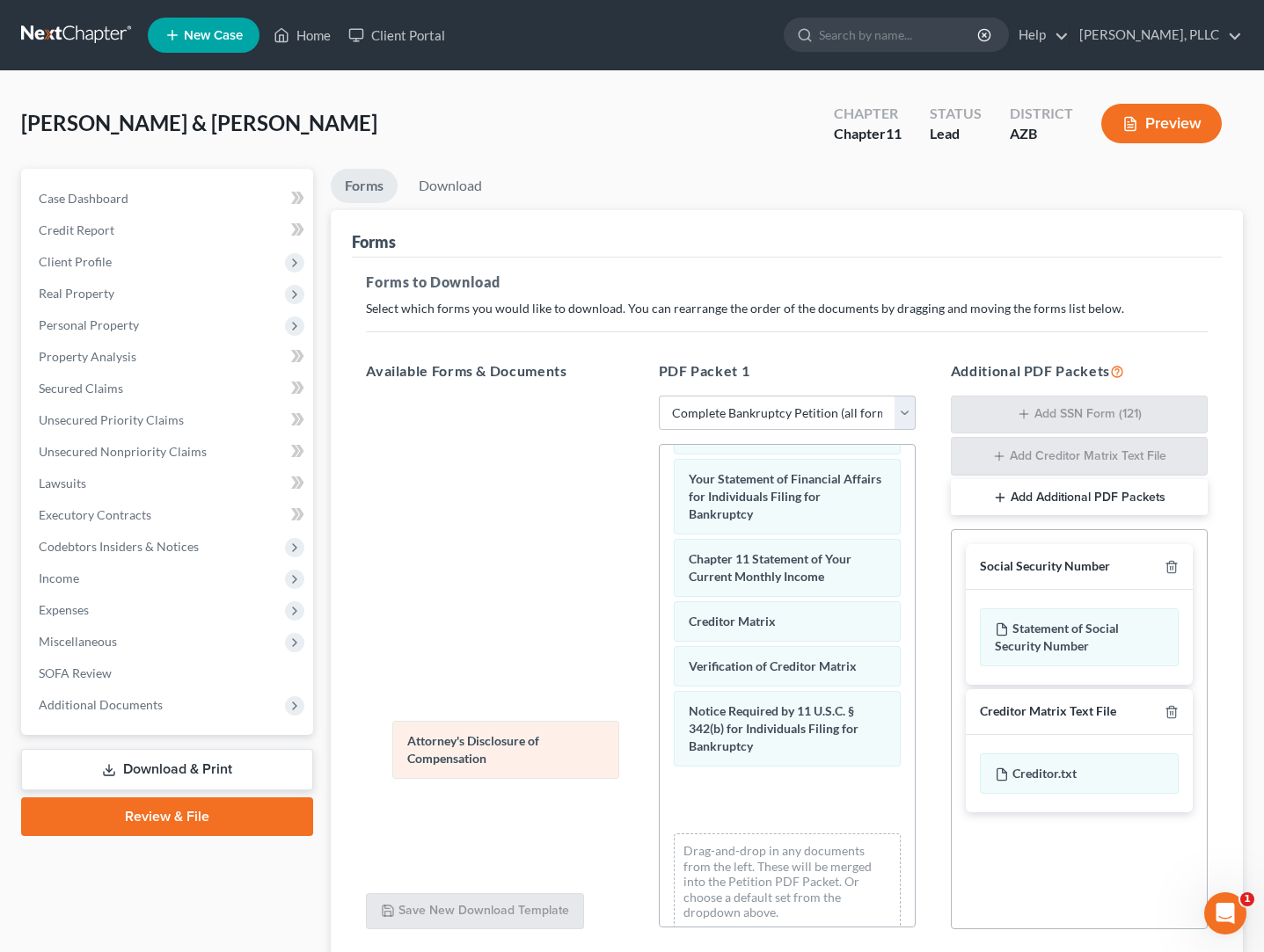
drag, startPoint x: 738, startPoint y: 814, endPoint x: 438, endPoint y: 714, distance: 316.2
click at [660, 714] on div "Attorney's Disclosure of Compensation Voluntary Petition for Individuals Filing…" at bounding box center [788, 347] width 255 height 1196
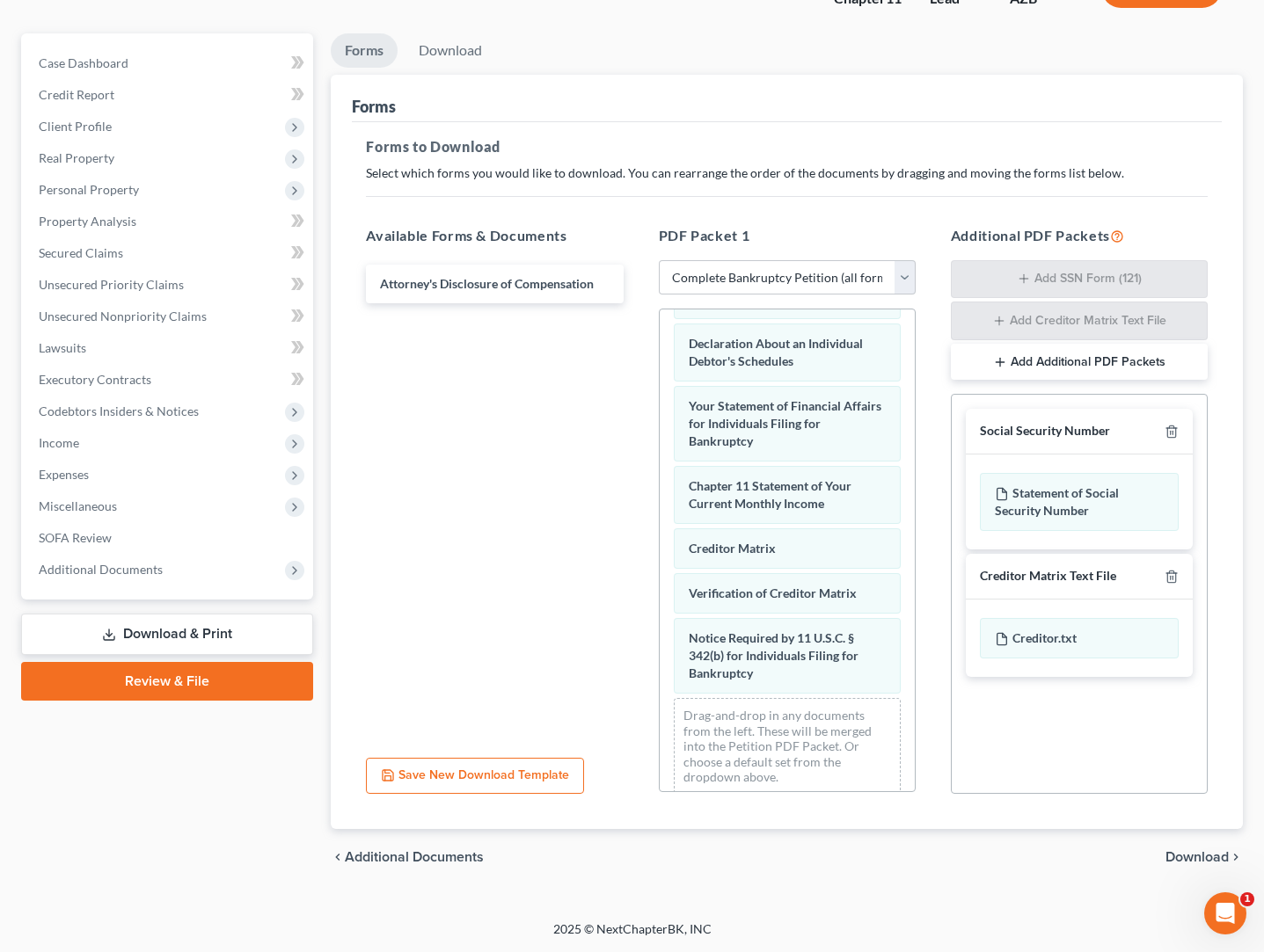
scroll to position [136, 0]
click at [1179, 861] on span "Download" at bounding box center [1197, 857] width 63 height 14
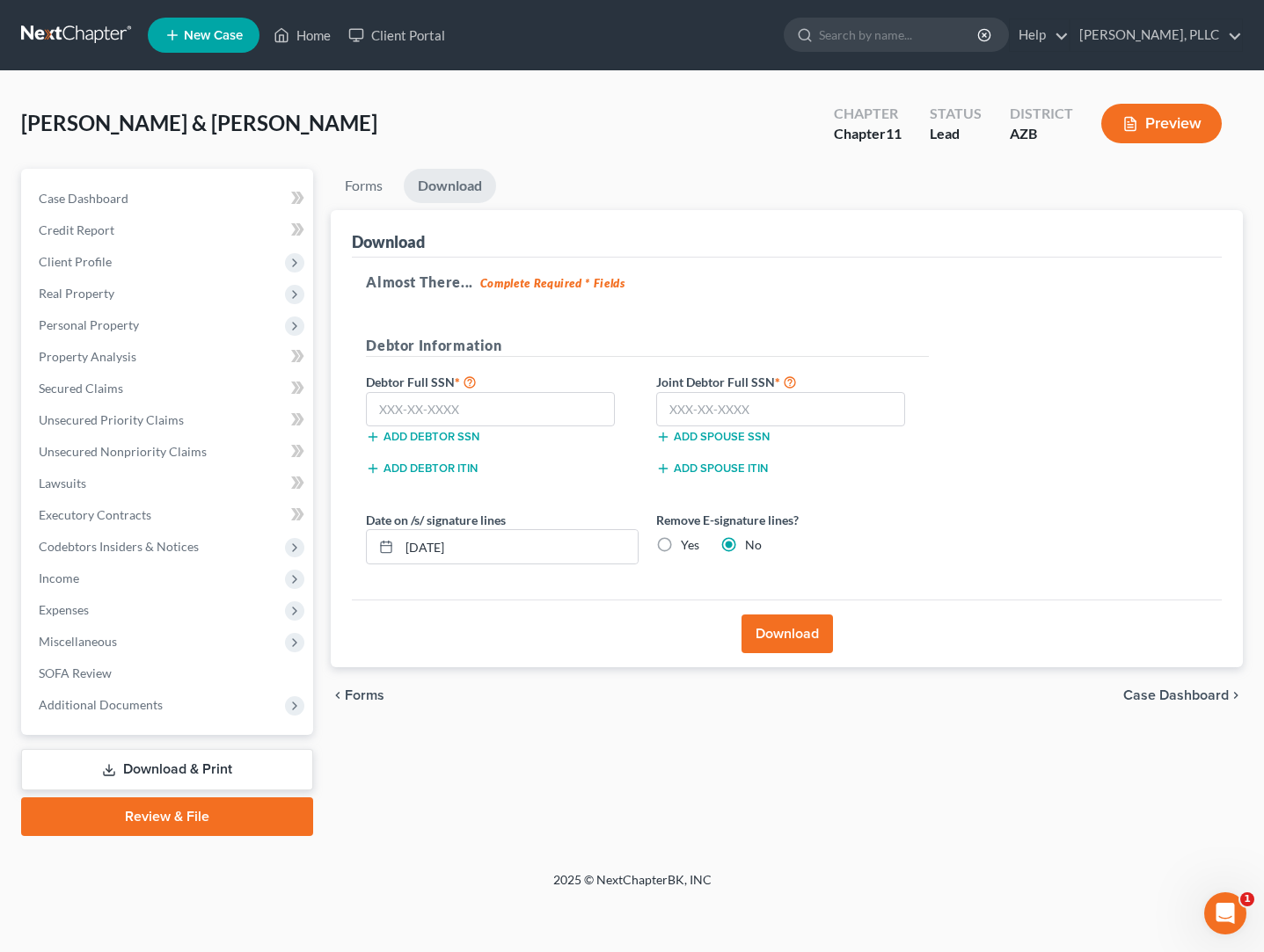
scroll to position [0, 0]
click at [572, 412] on input "text" at bounding box center [490, 409] width 249 height 35
type input "928-35-9283"
click at [717, 410] on input "text" at bounding box center [780, 409] width 249 height 35
type input "857-56-6643"
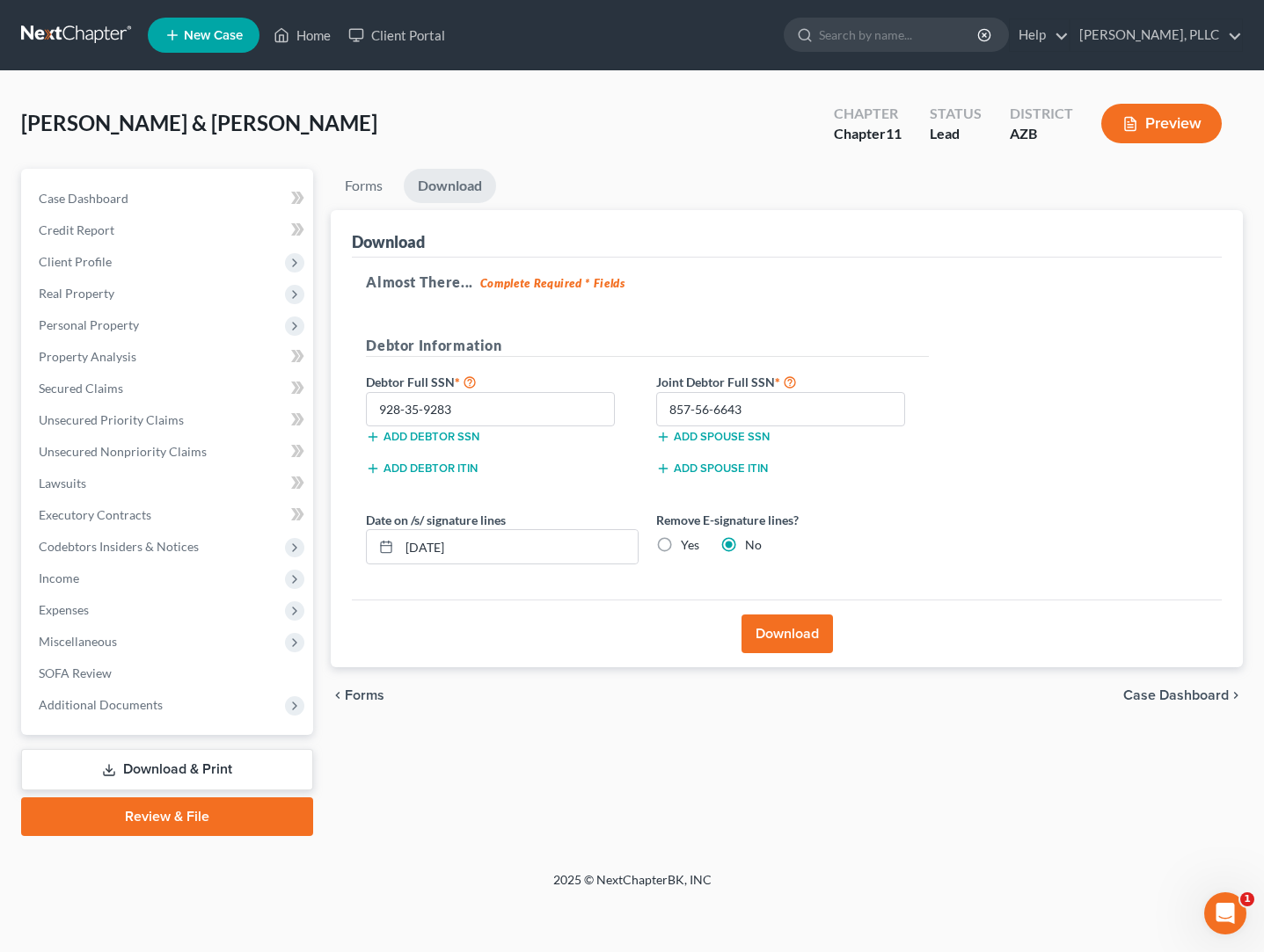
click at [775, 628] on button "Download" at bounding box center [787, 634] width 92 height 39
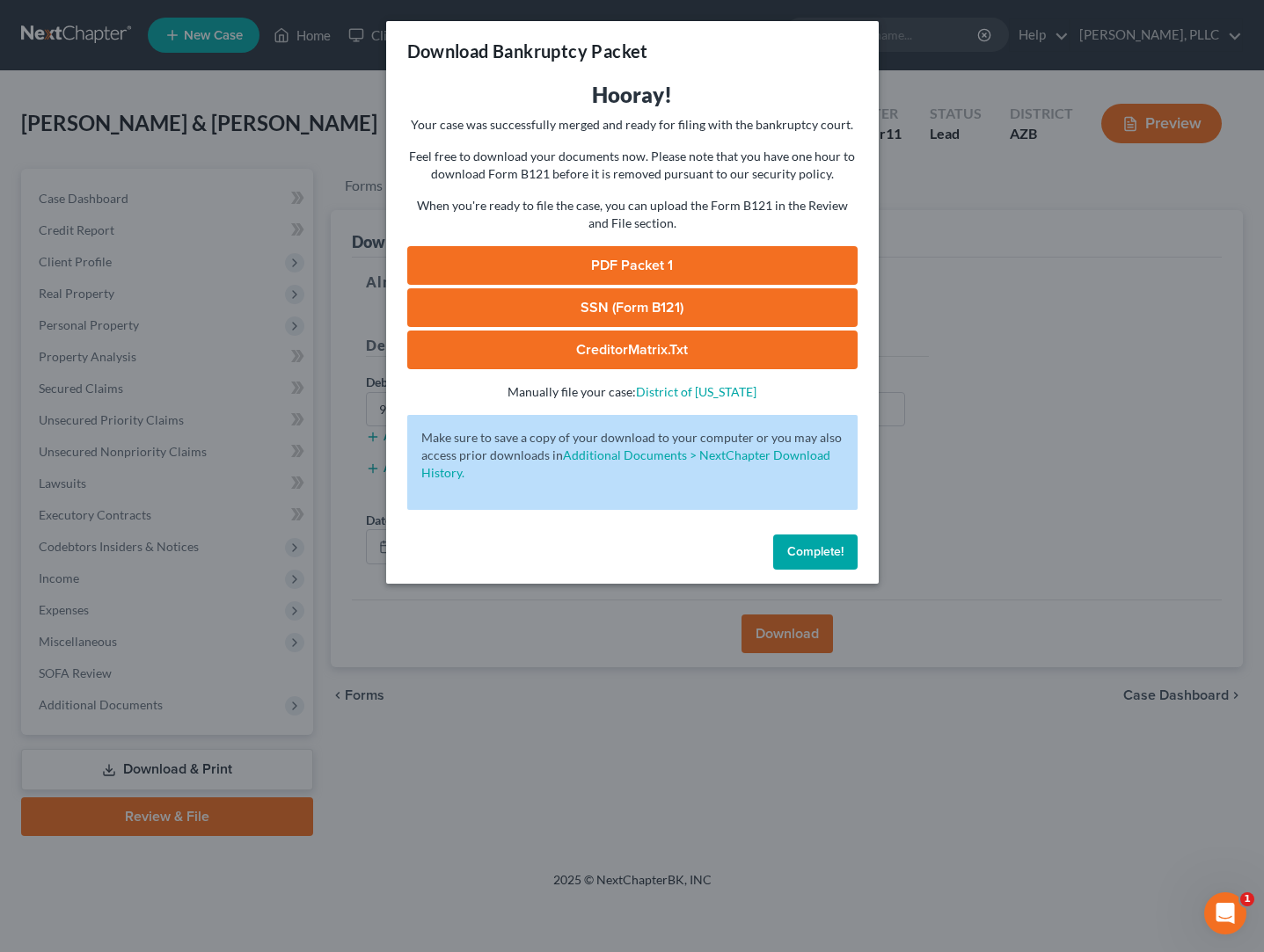
click at [623, 262] on link "PDF Packet 1" at bounding box center [632, 265] width 450 height 39
click at [797, 547] on span "Complete!" at bounding box center [815, 552] width 56 height 15
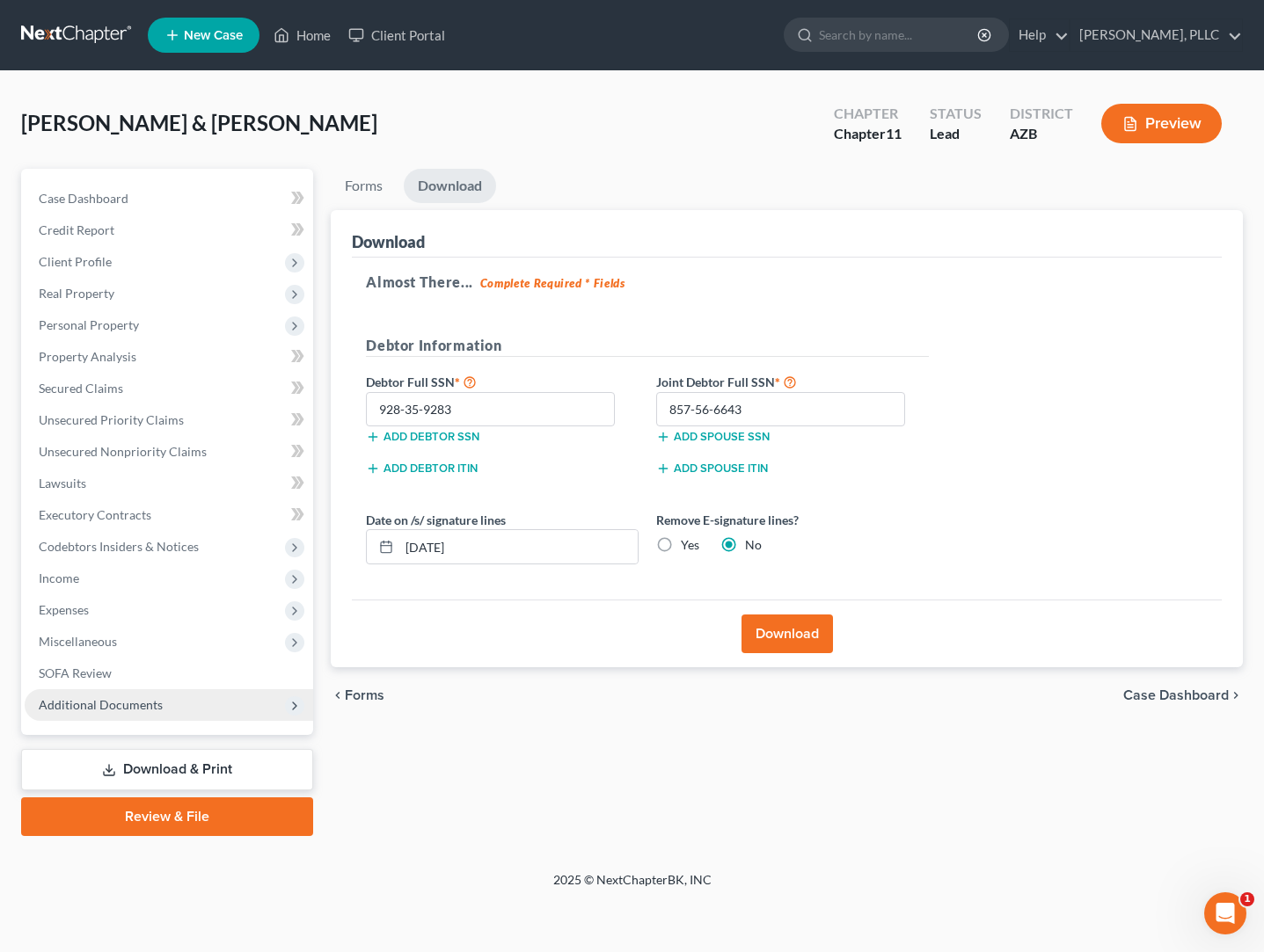
click at [65, 705] on span "Additional Documents" at bounding box center [101, 704] width 124 height 15
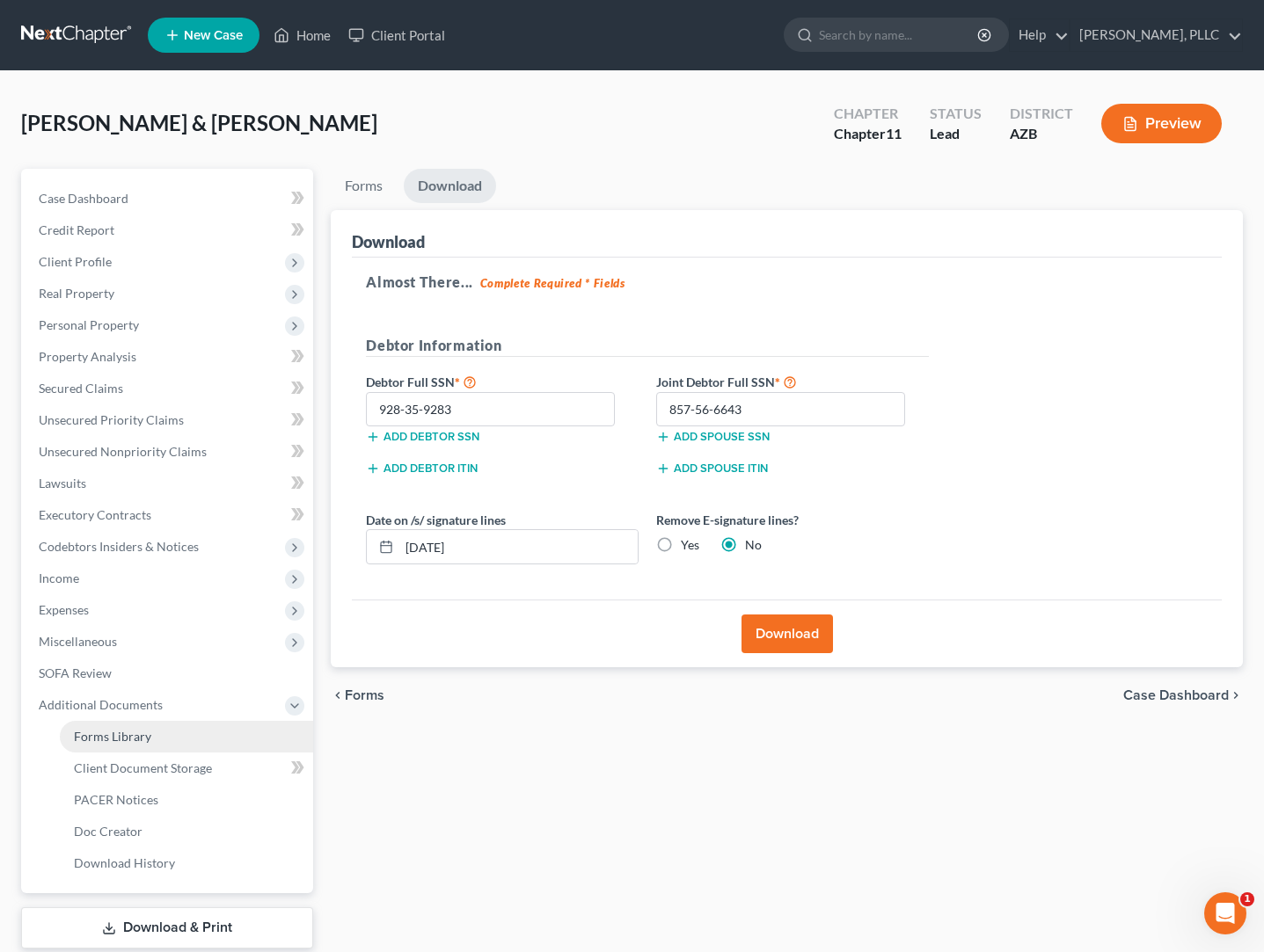
click at [106, 730] on span "Forms Library" at bounding box center [113, 737] width 78 height 15
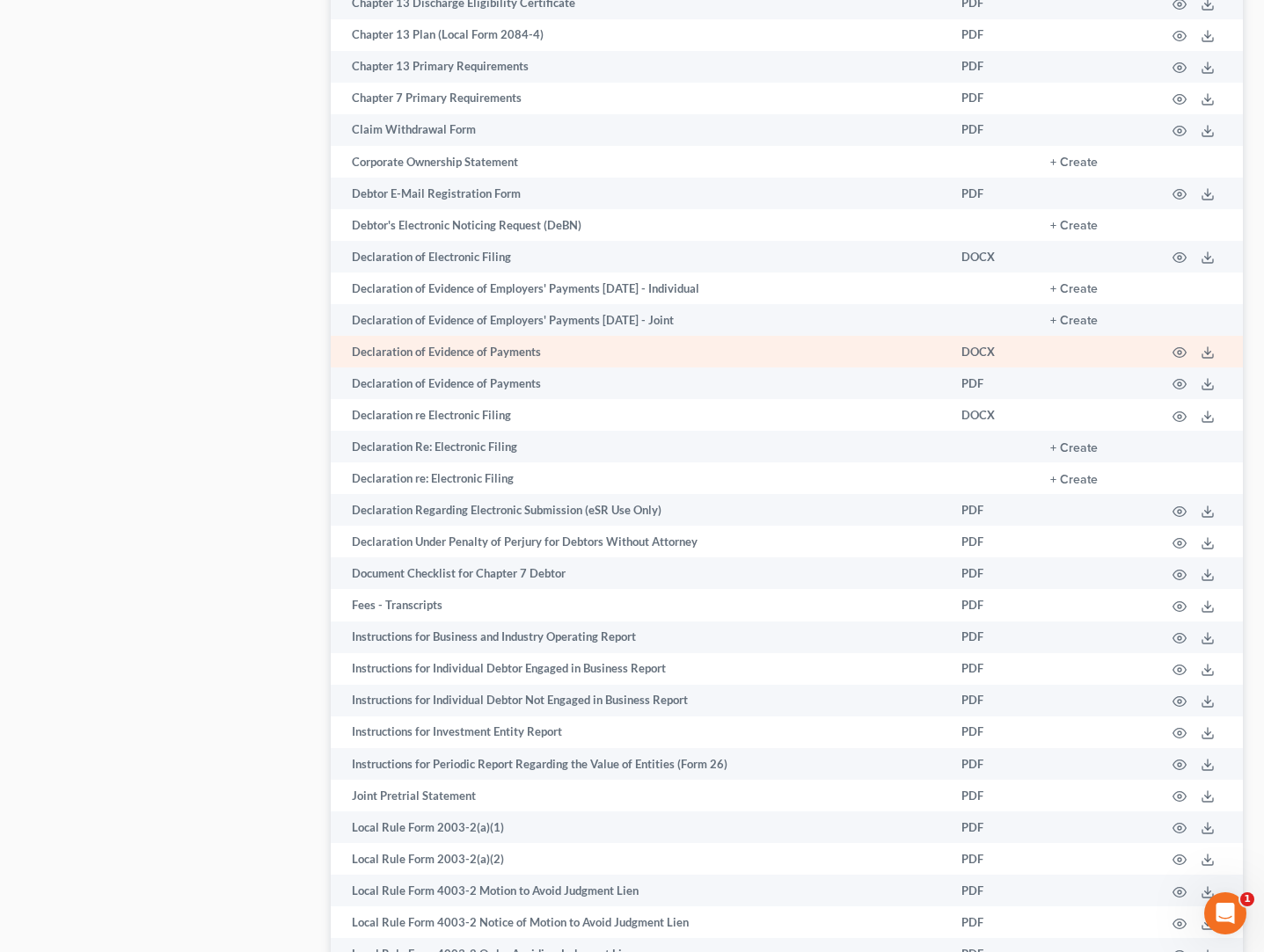
scroll to position [1099, 0]
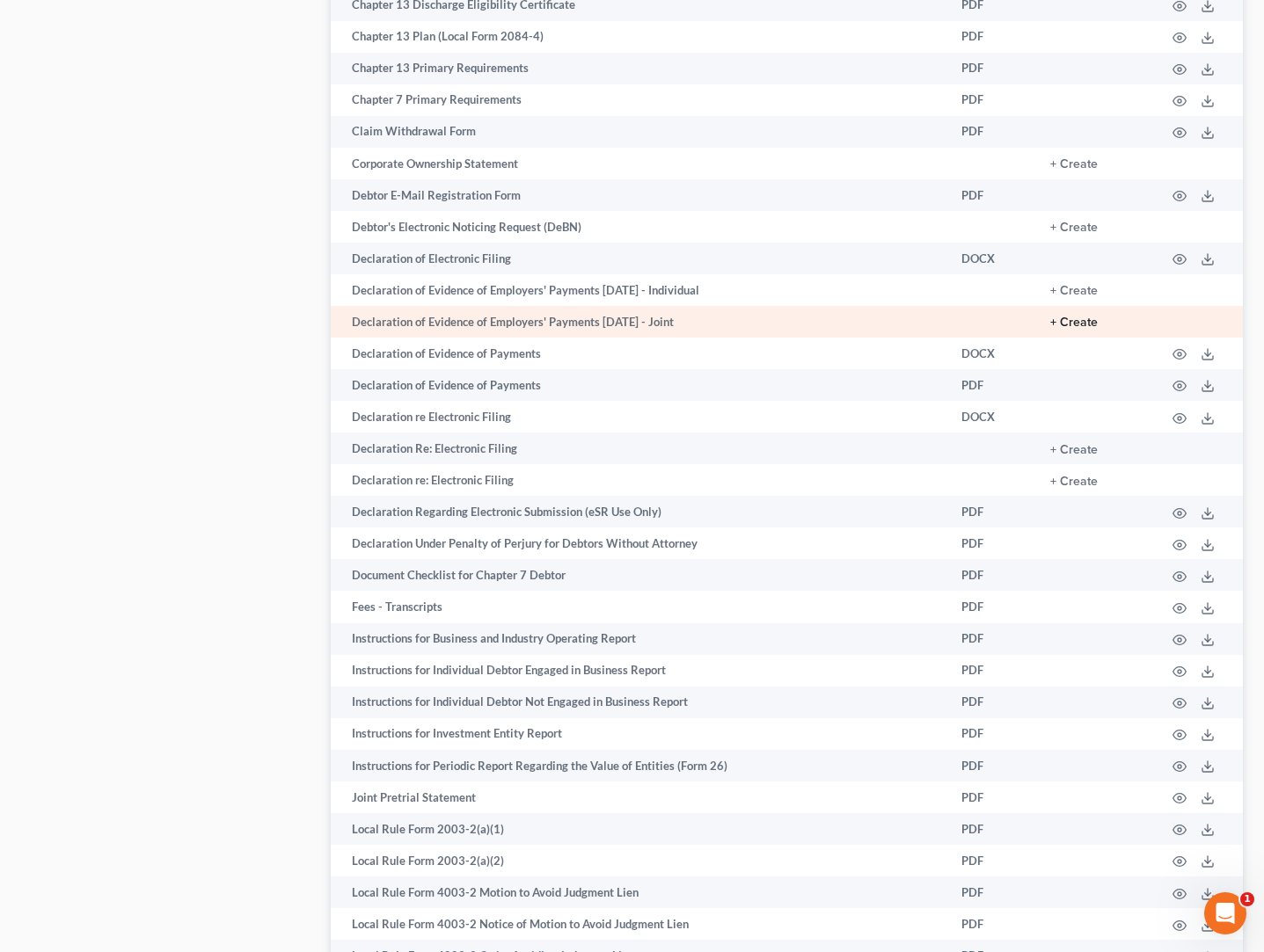
click at [1063, 323] on button "+ Create" at bounding box center [1074, 322] width 47 height 12
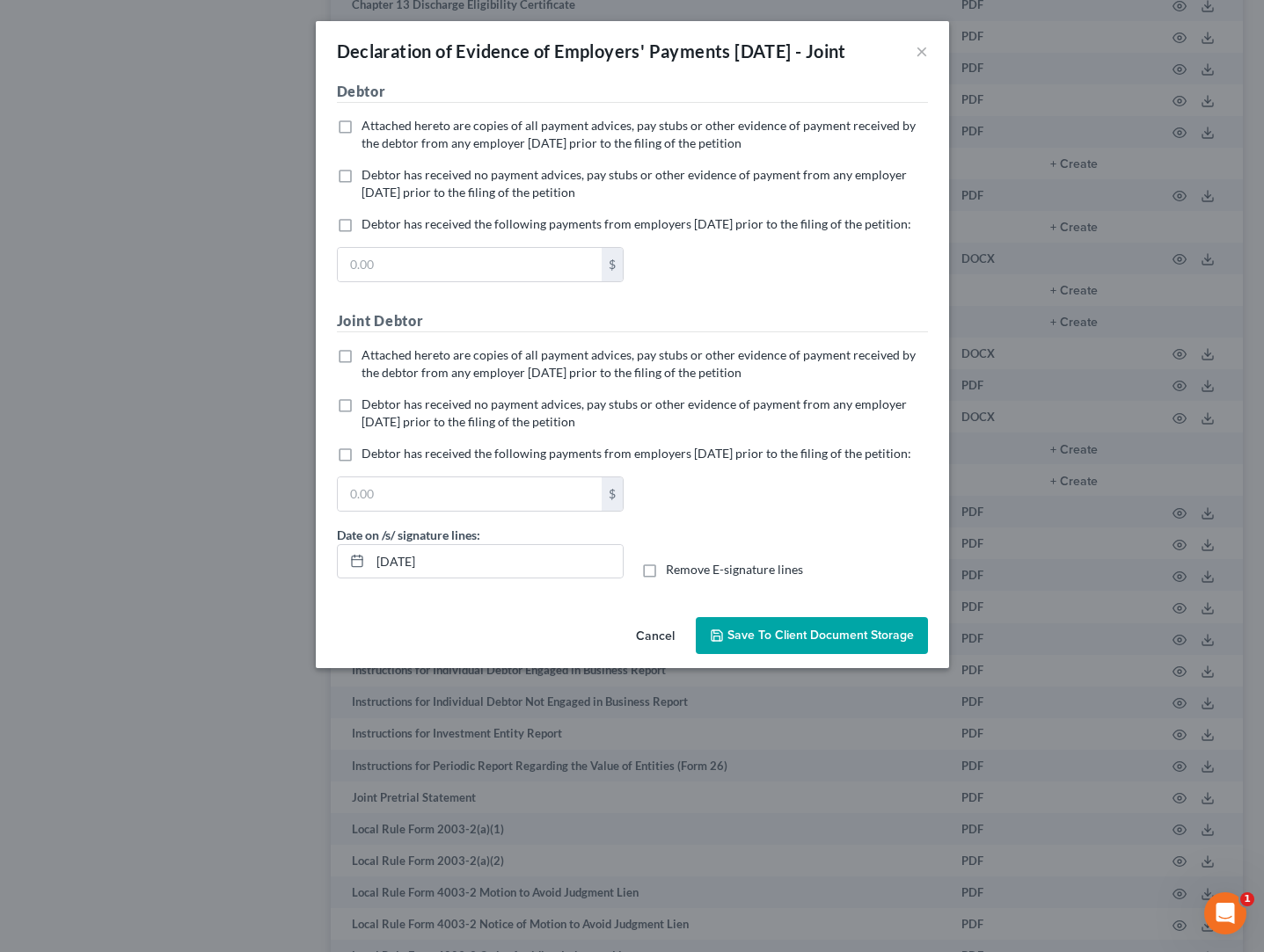
click at [362, 200] on label "Debtor has received no payment advices, pay stubs or other evidence of payment …" at bounding box center [644, 184] width 567 height 35
click at [369, 177] on input "Debtor has received no payment advices, pay stubs or other evidence of payment …" at bounding box center [374, 172] width 11 height 11
checkbox input "true"
click at [362, 431] on label "Debtor has received no payment advices, pay stubs or other evidence of payment …" at bounding box center [644, 413] width 567 height 35
click at [369, 407] on input "Debtor has received no payment advices, pay stubs or other evidence of payment …" at bounding box center [374, 401] width 11 height 11
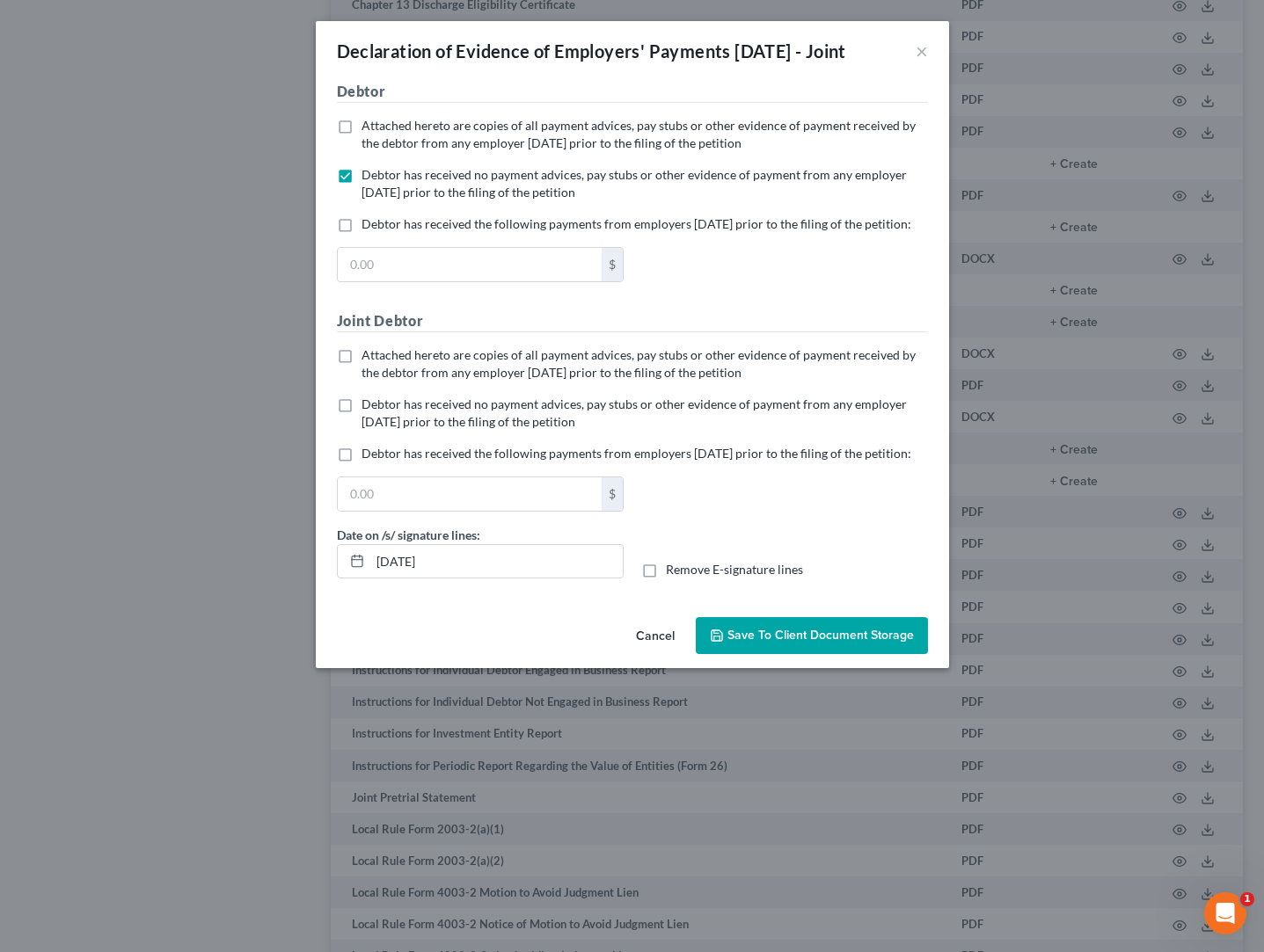
checkbox input "true"
click at [771, 654] on button "Save to Client Document Storage" at bounding box center [812, 636] width 232 height 37
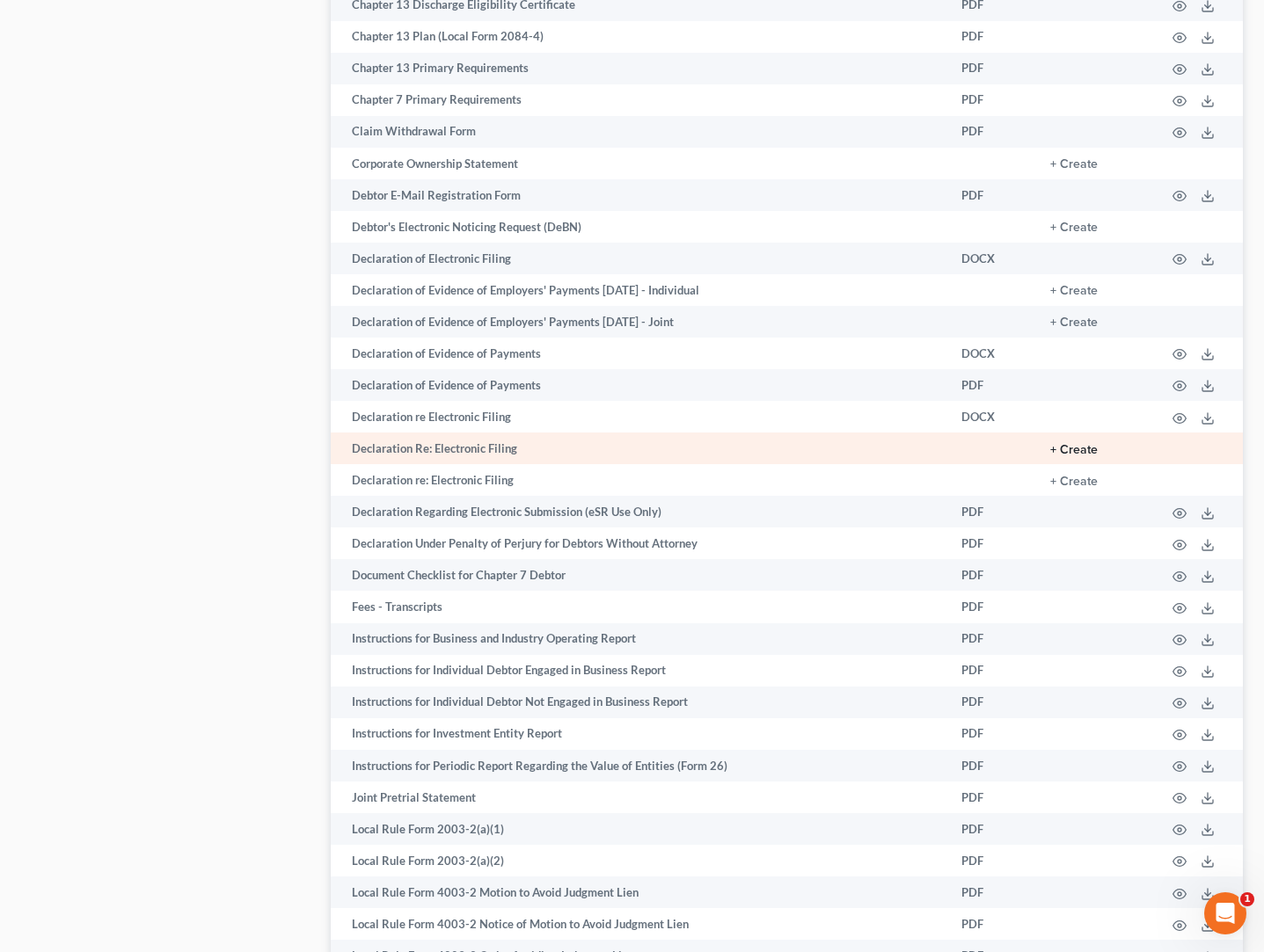
click at [1074, 453] on button "+ Create" at bounding box center [1074, 449] width 47 height 12
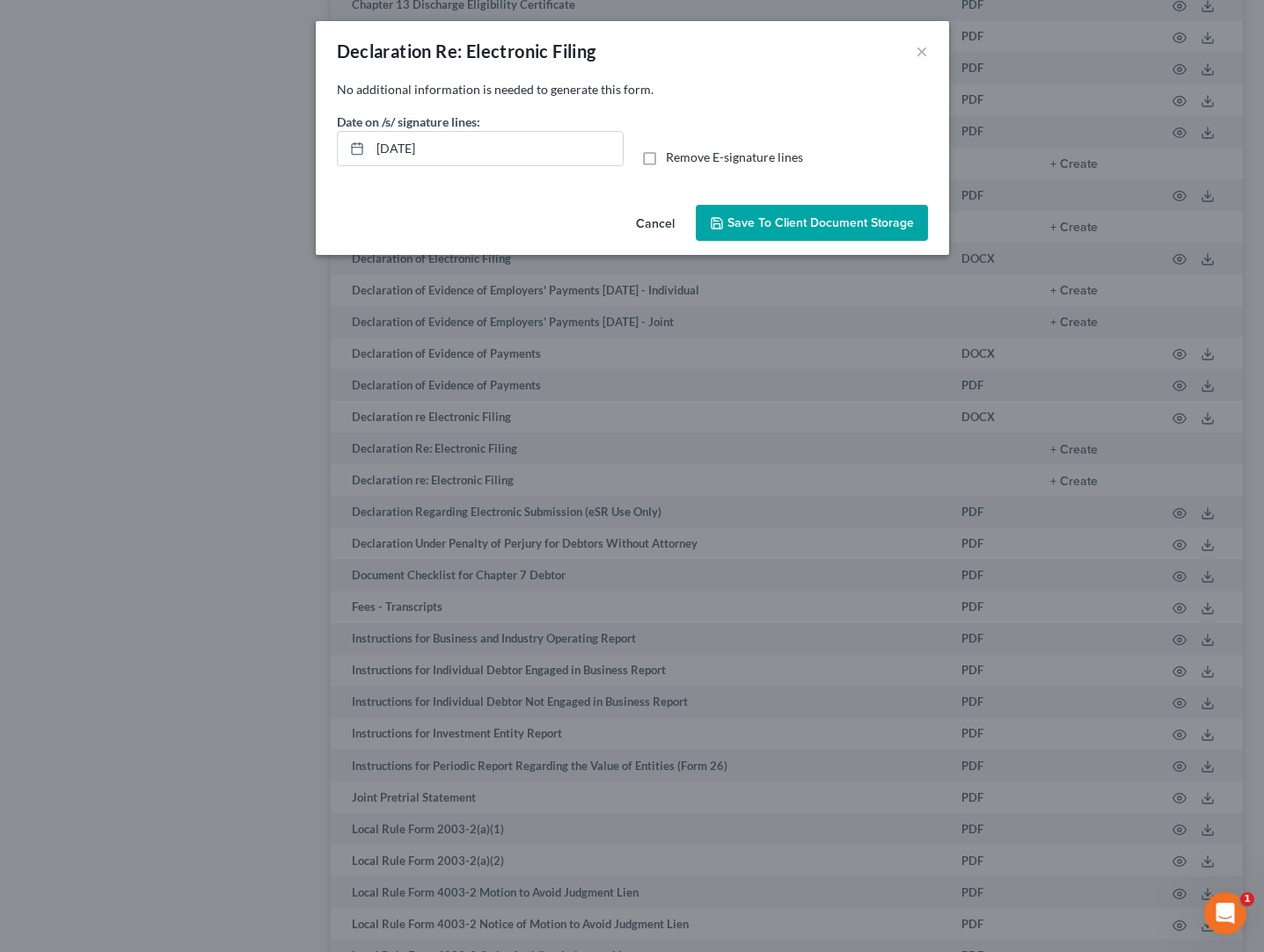
click at [877, 227] on span "Save to Client Document Storage" at bounding box center [821, 223] width 187 height 15
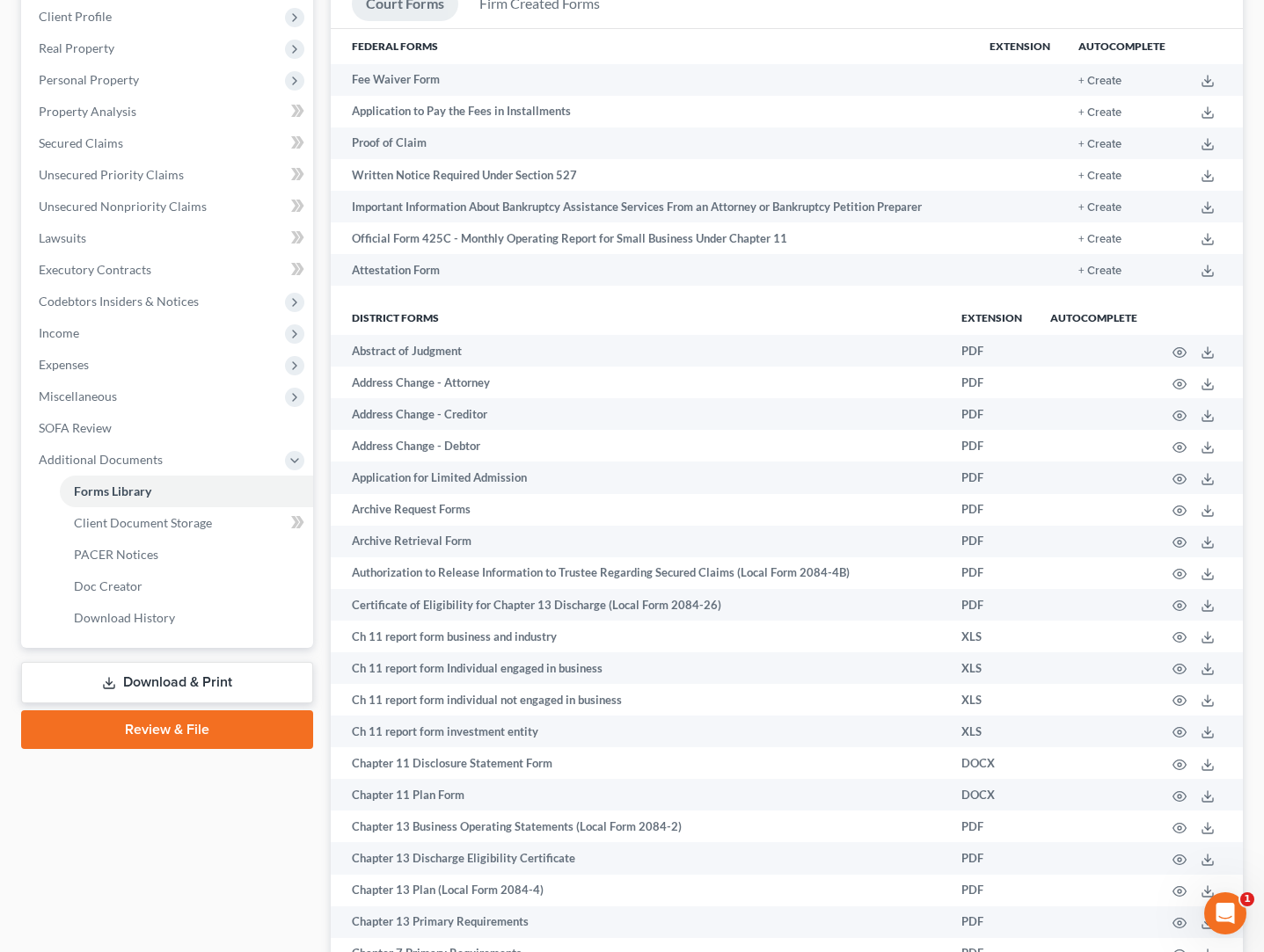
scroll to position [255, 0]
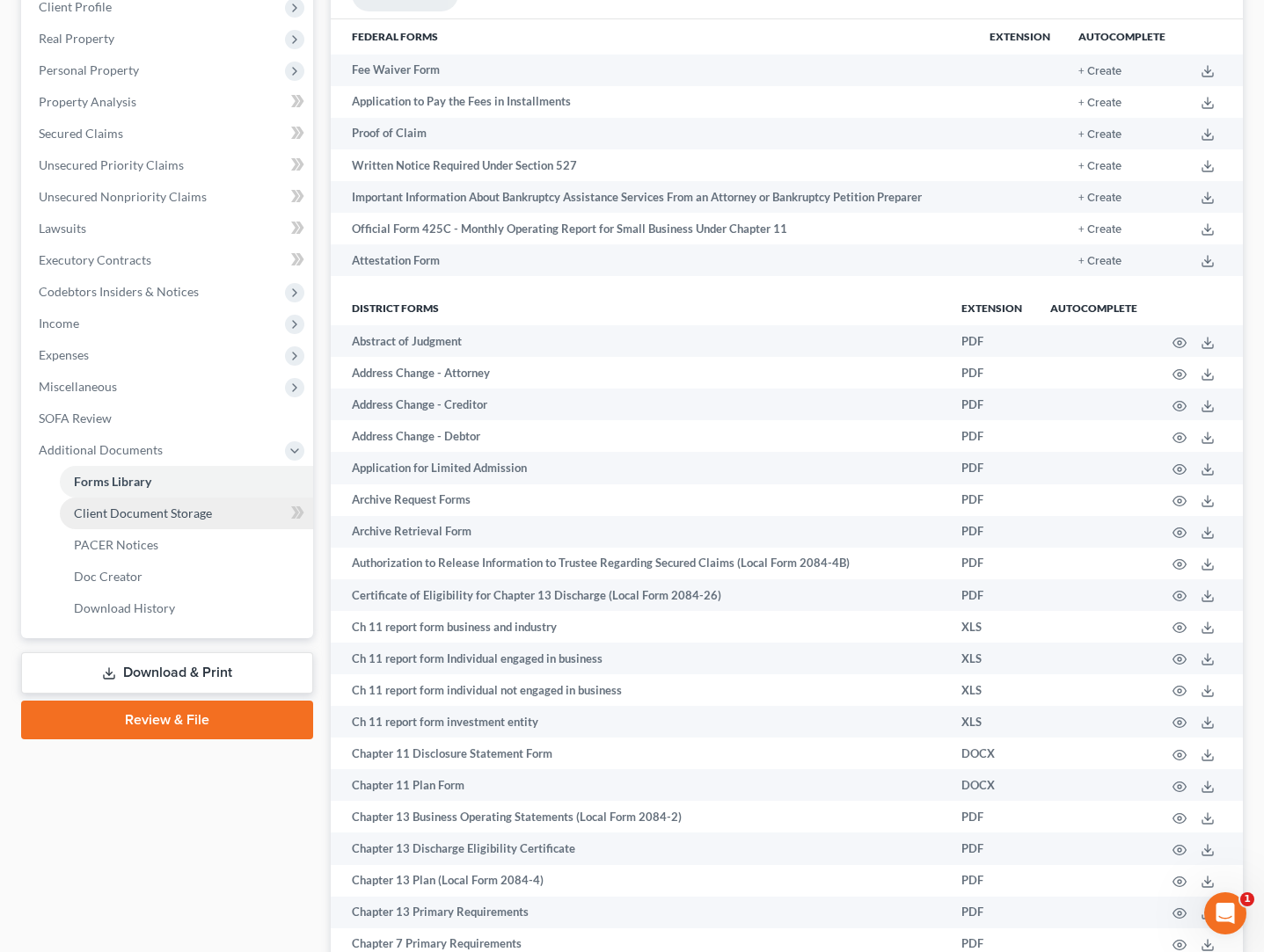
click at [141, 517] on span "Client Document Storage" at bounding box center [142, 513] width 138 height 15
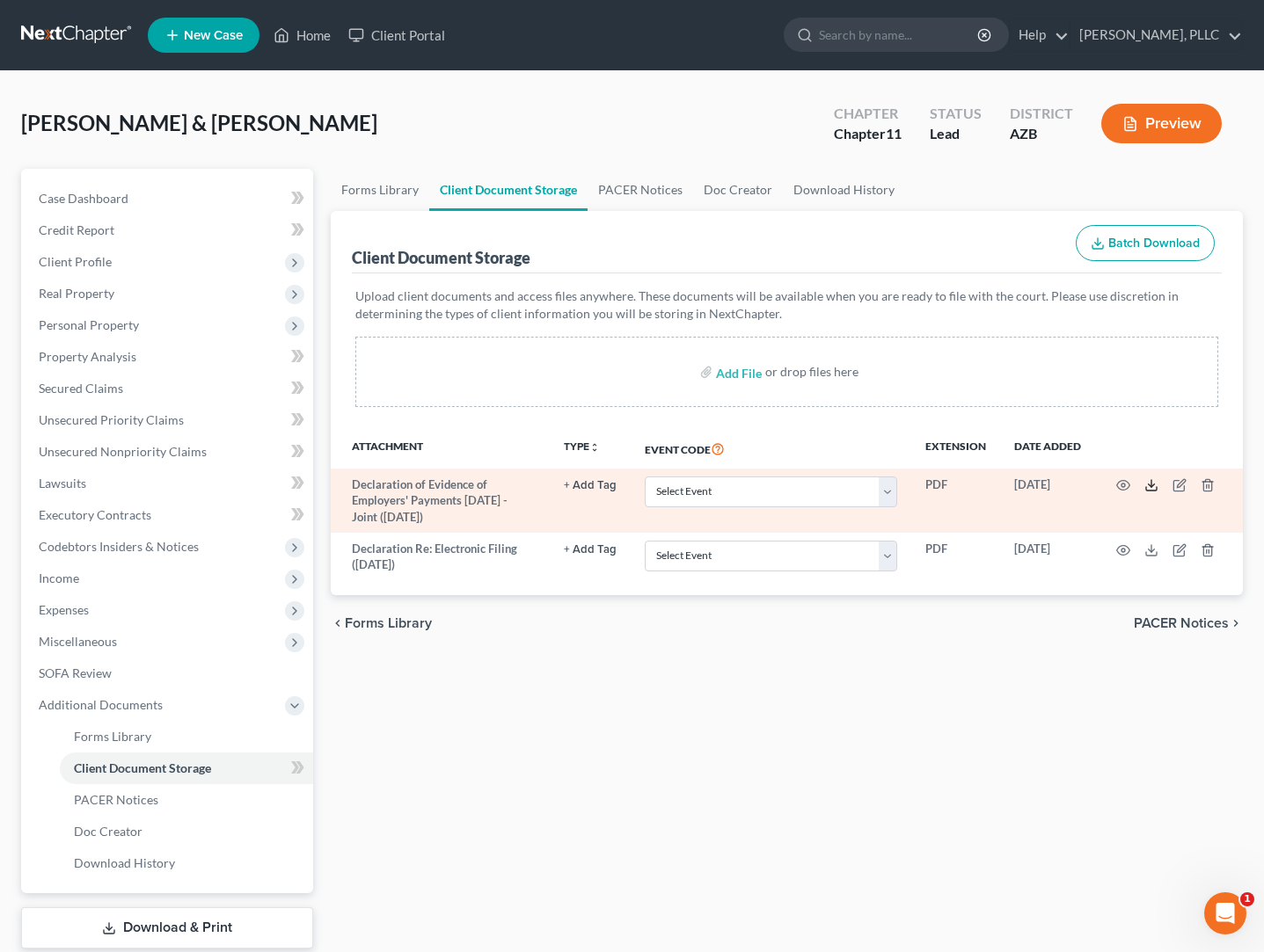
click at [1148, 486] on icon at bounding box center [1151, 485] width 14 height 14
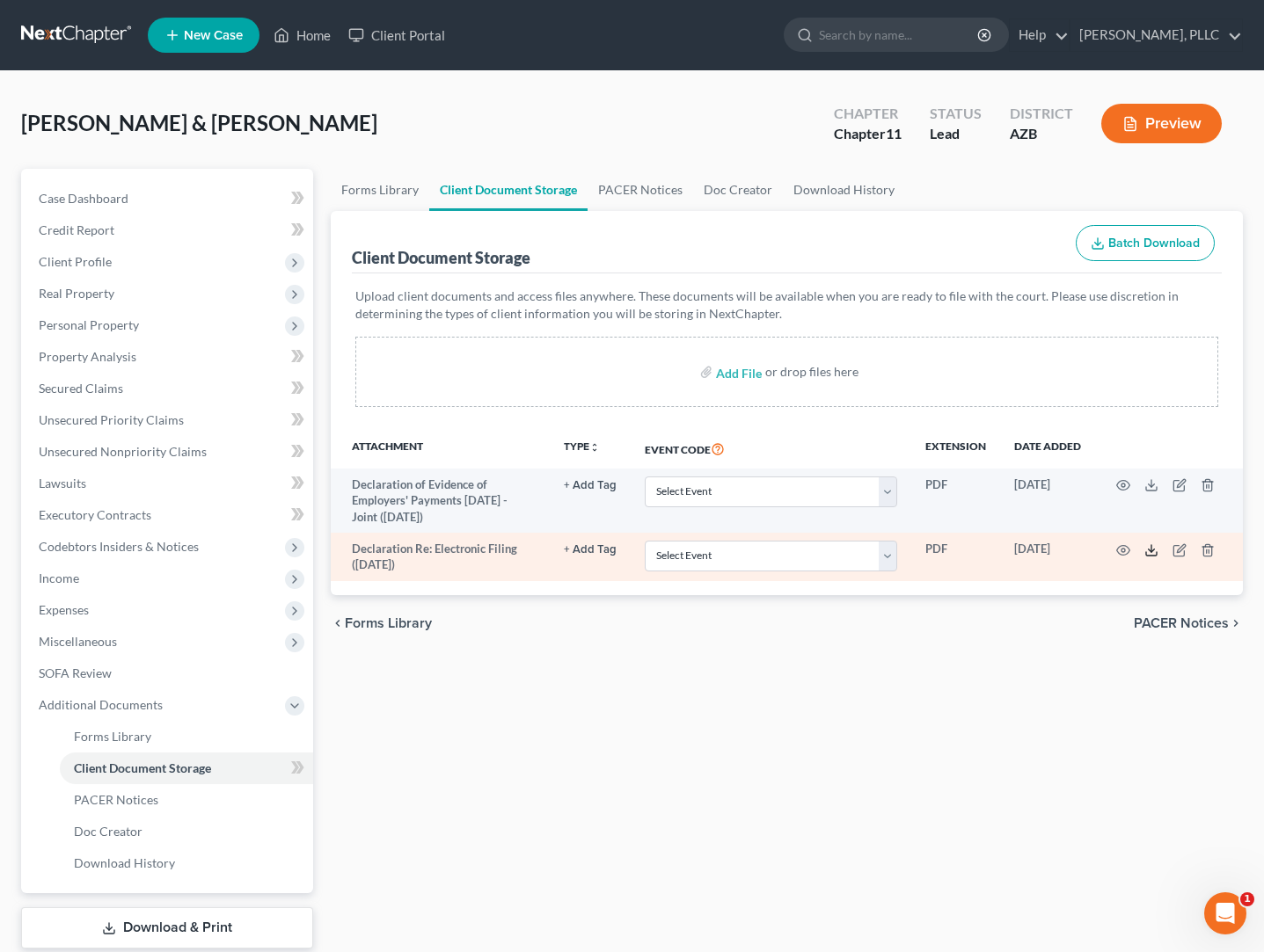
click at [1153, 551] on icon at bounding box center [1151, 550] width 14 height 14
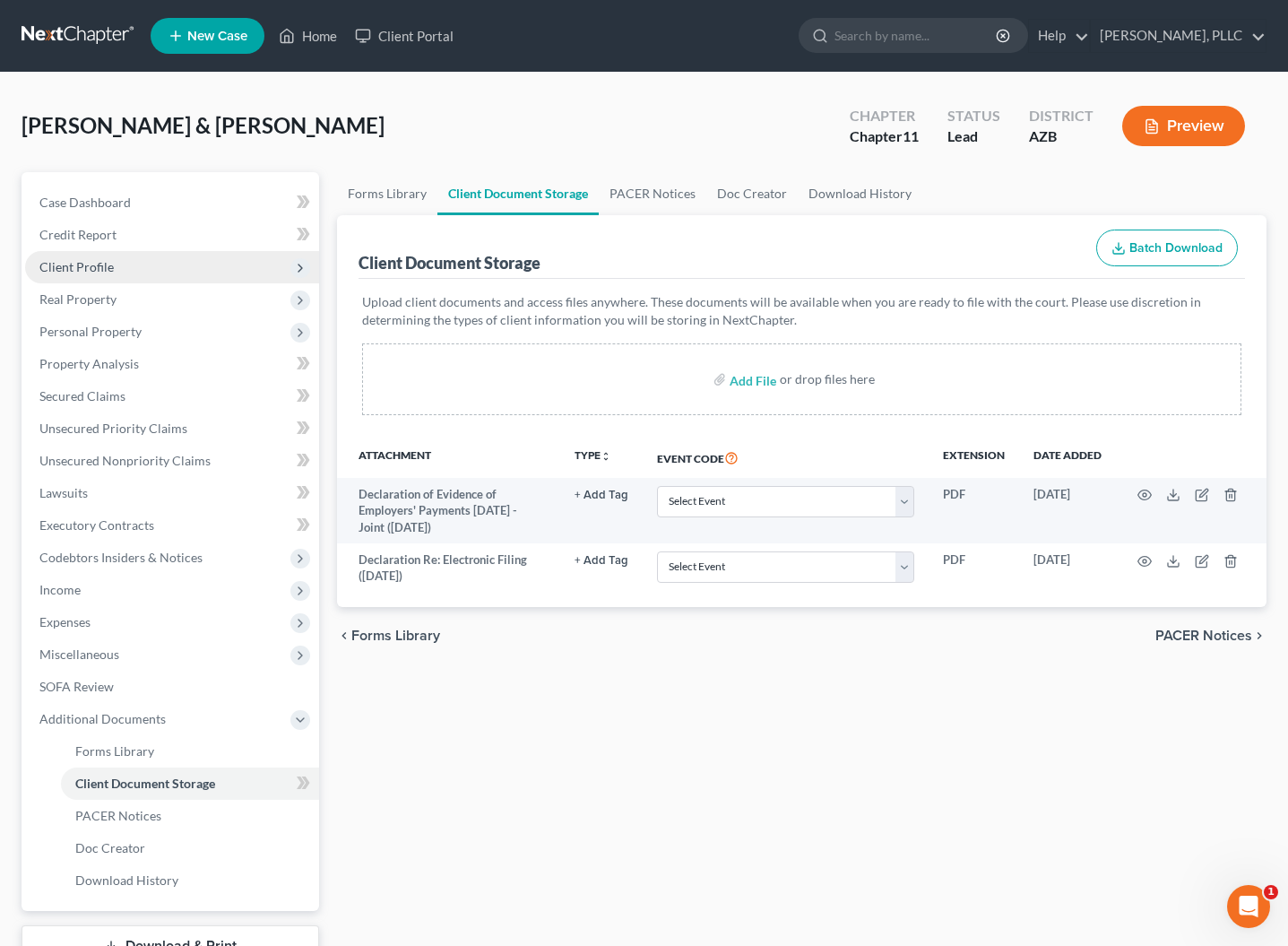
click at [92, 276] on span "Client Profile" at bounding box center [172, 267] width 294 height 32
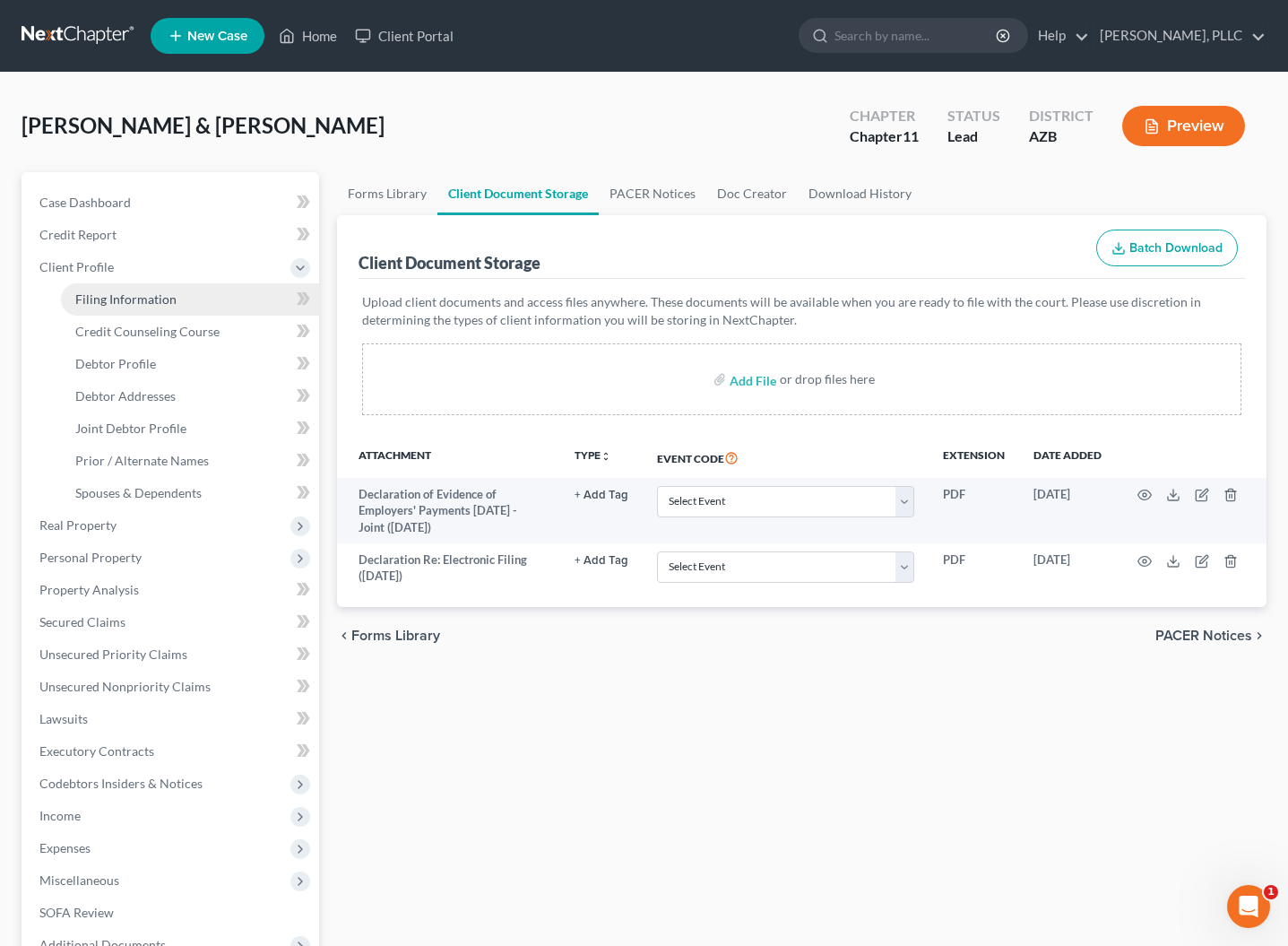
click at [103, 299] on span "Filing Information" at bounding box center [126, 299] width 102 height 15
select select "1"
select select "4"
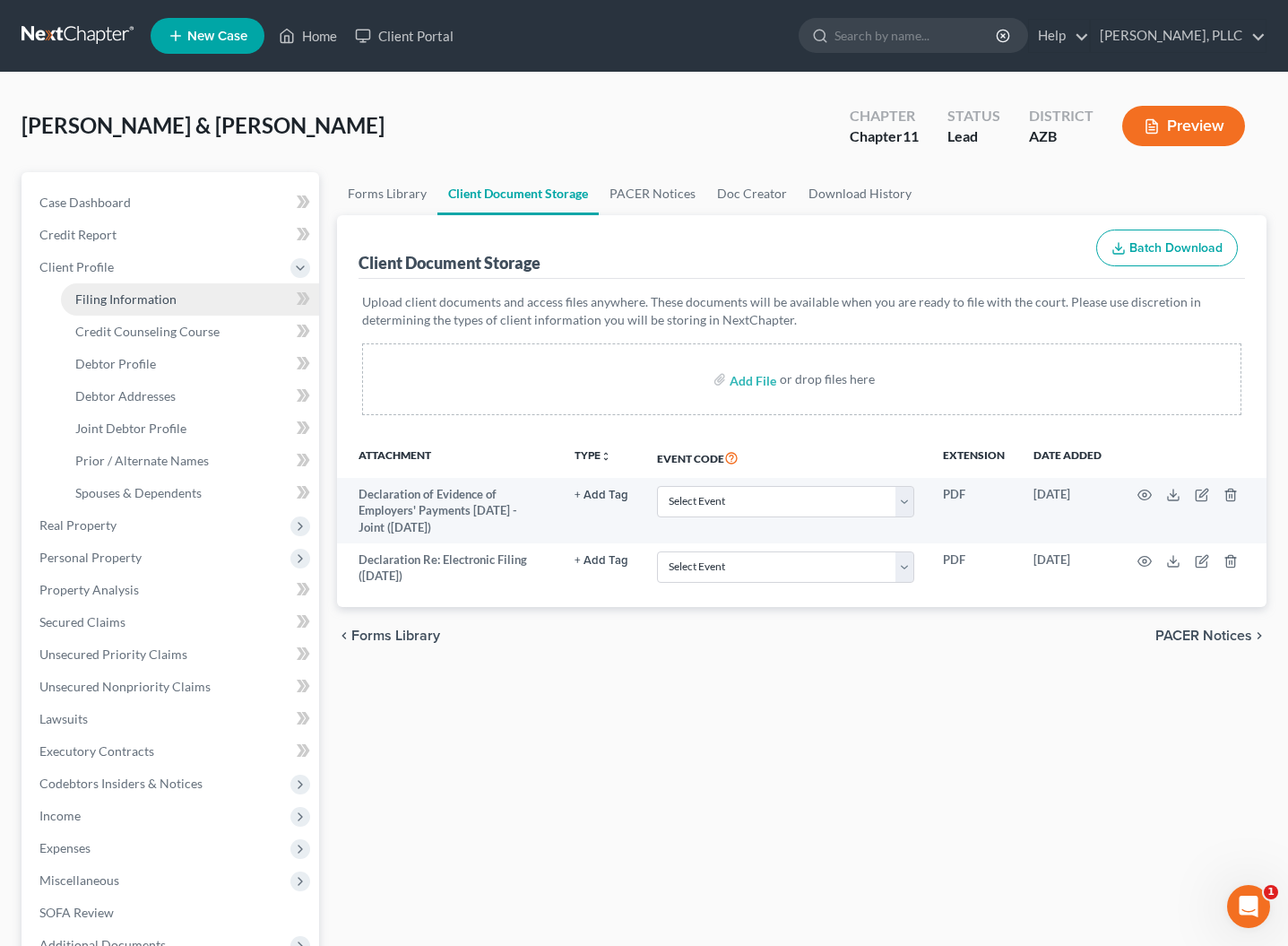
select select "0"
select select "3"
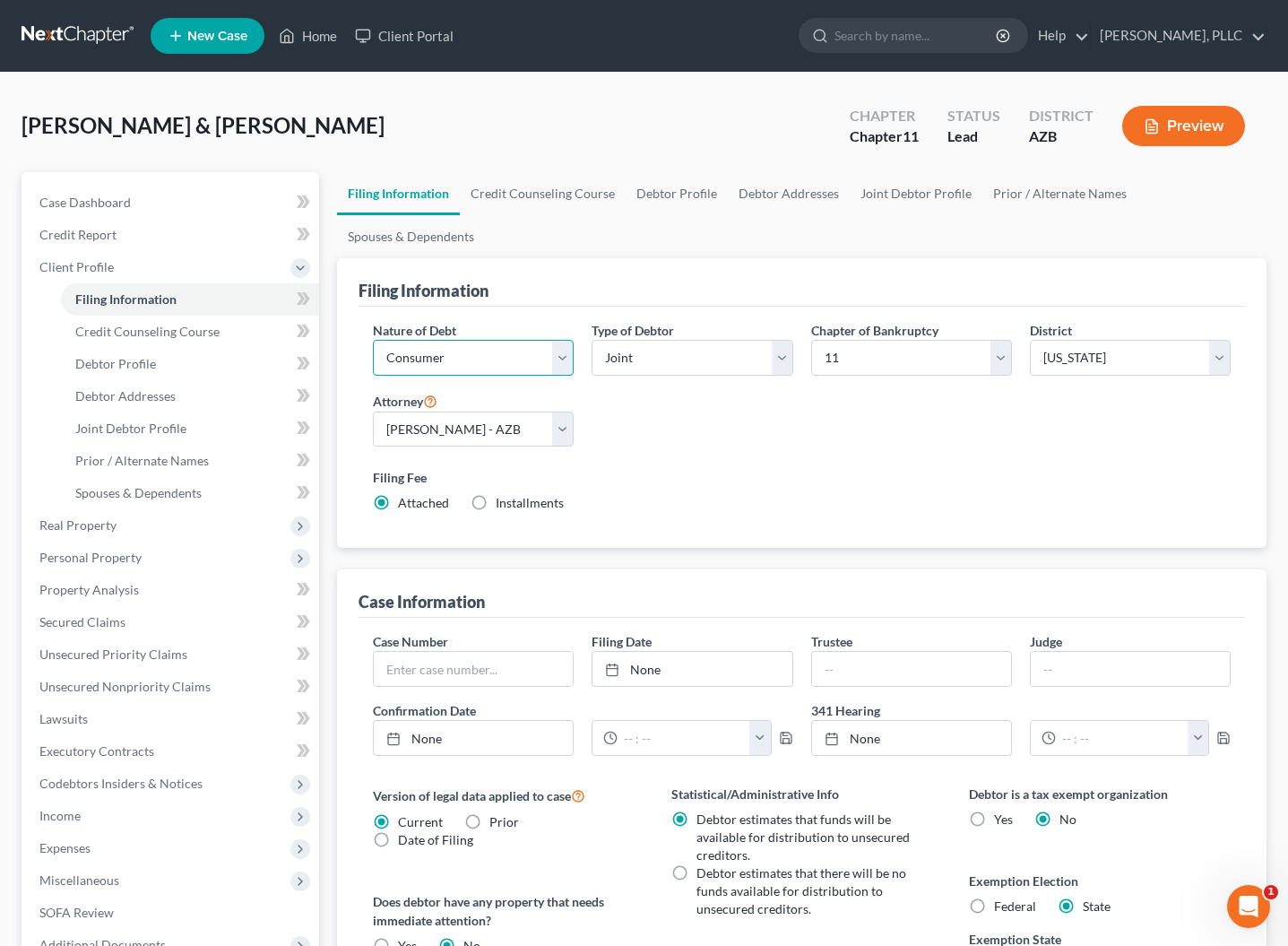
select select "0"
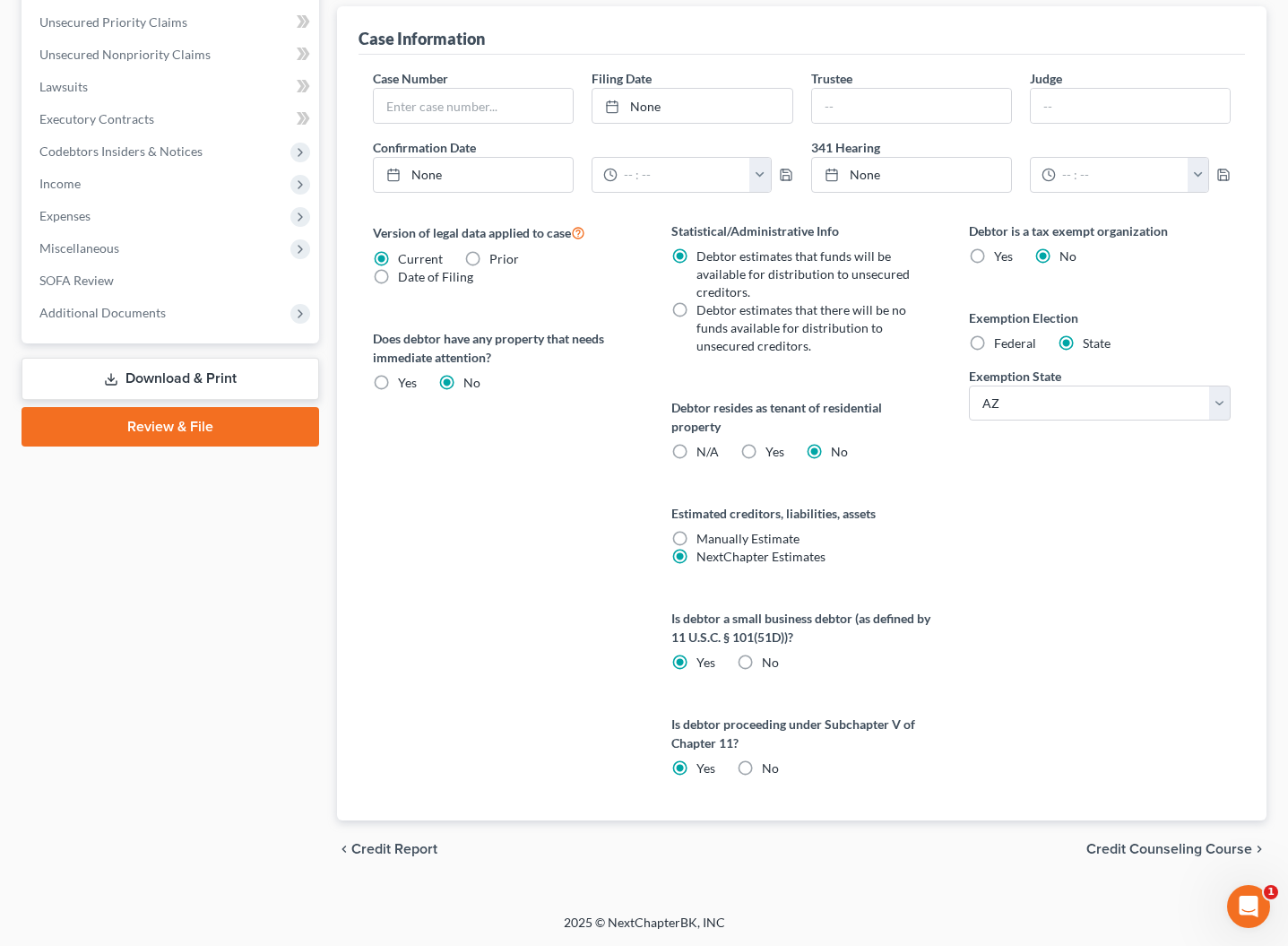
scroll to position [632, 0]
click at [167, 379] on link "Download & Print" at bounding box center [171, 379] width 298 height 42
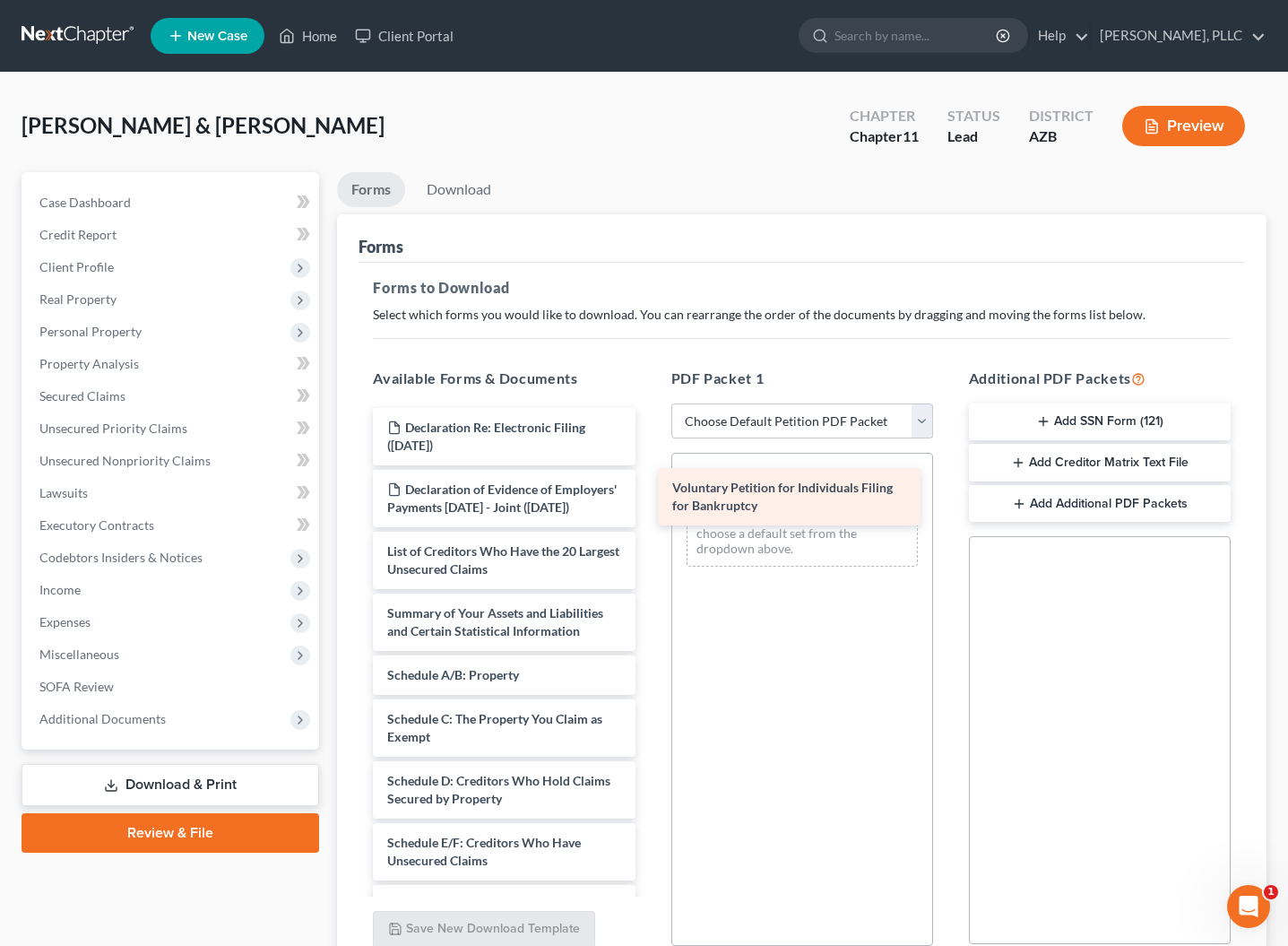
drag, startPoint x: 496, startPoint y: 582, endPoint x: 783, endPoint y: 497, distance: 299.3
click at [649, 499] on div "Voluntary Petition for Individuals Filing for Bankruptcy Declaration Re: Electr…" at bounding box center [504, 930] width 290 height 1045
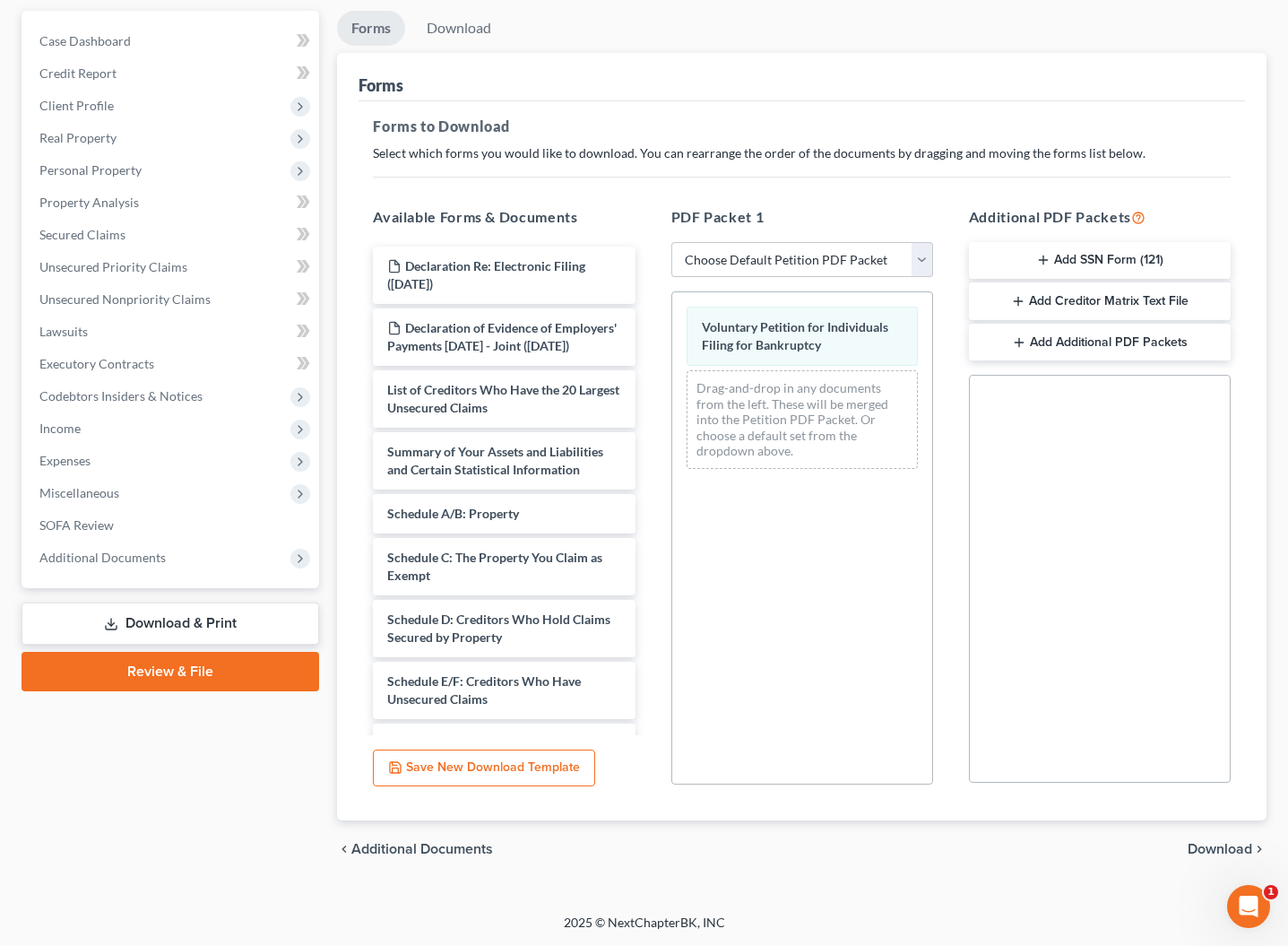
scroll to position [161, 0]
click at [1204, 848] on span "Download" at bounding box center [1220, 848] width 64 height 14
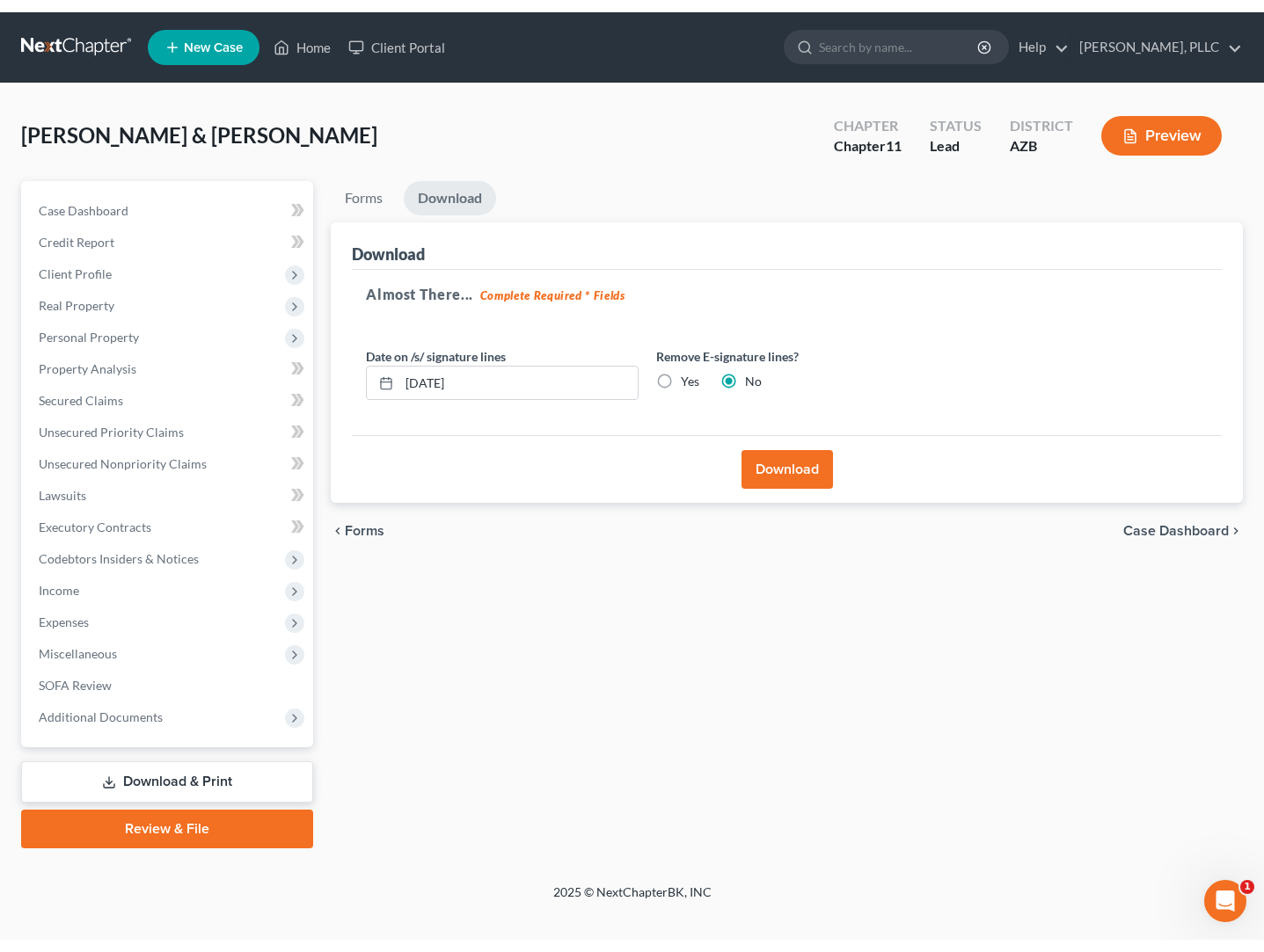
scroll to position [0, 0]
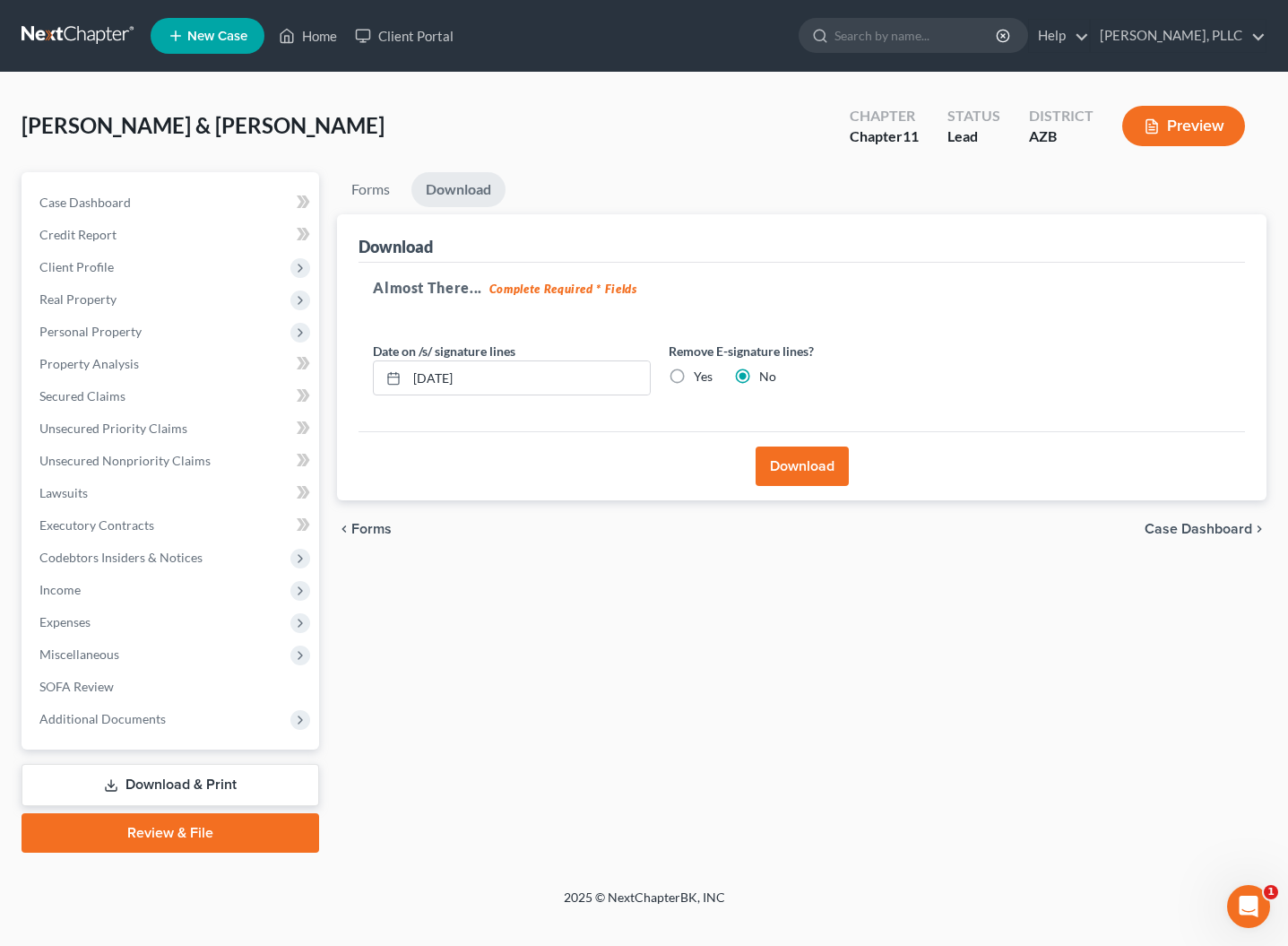
click at [779, 475] on button "Download" at bounding box center [802, 466] width 93 height 40
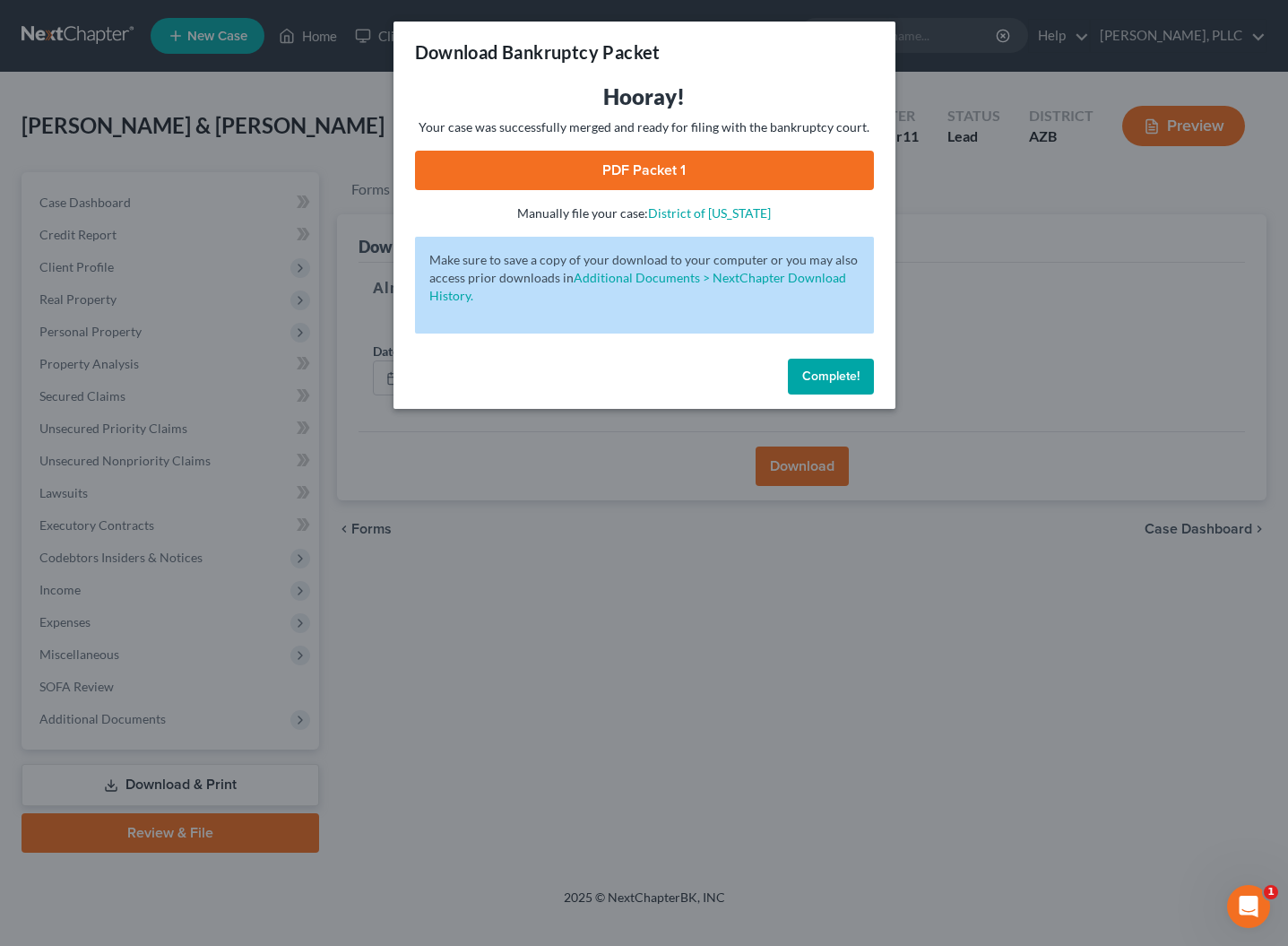
click at [676, 166] on link "PDF Packet 1" at bounding box center [644, 171] width 459 height 40
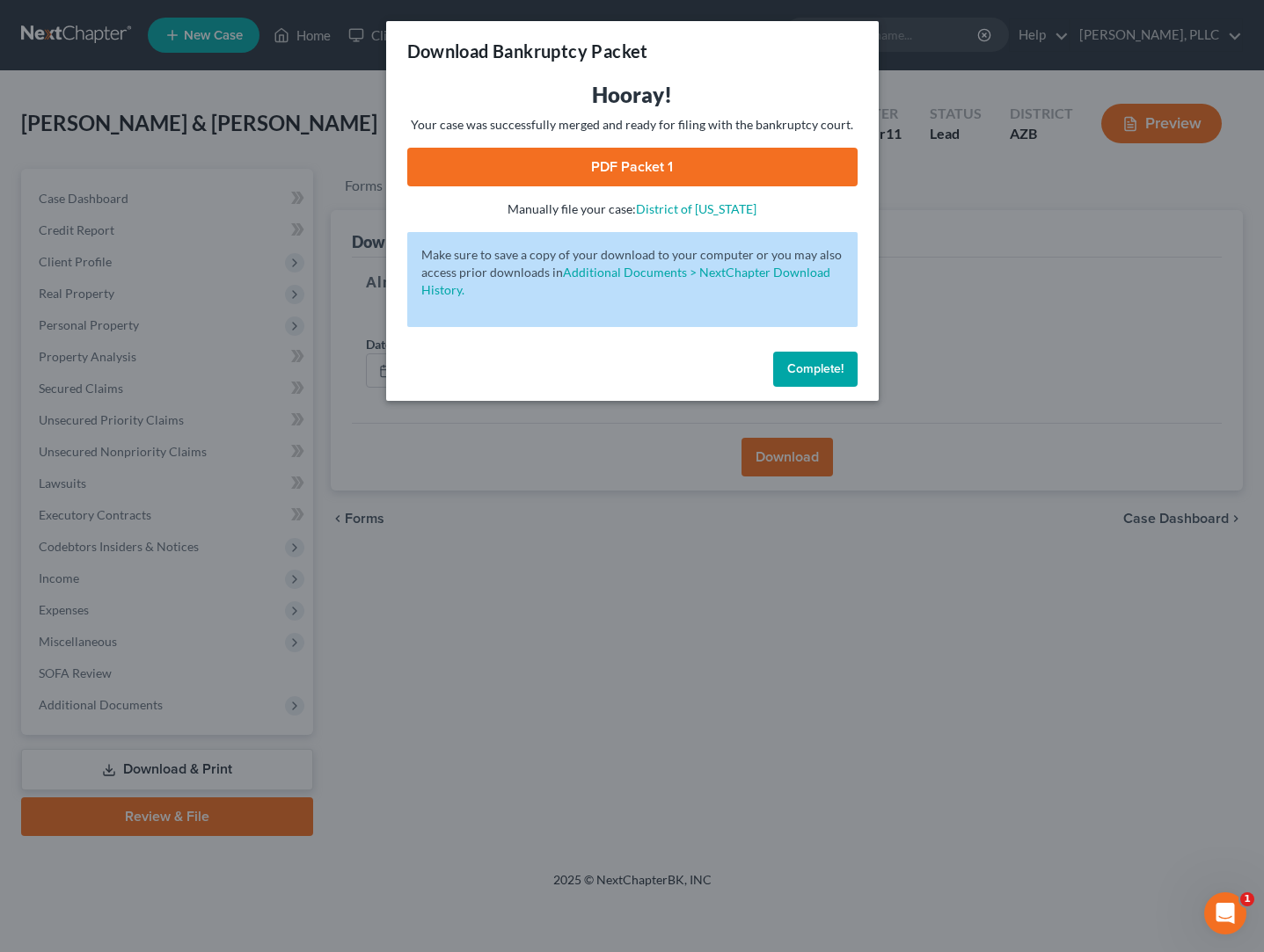
click at [819, 363] on span "Complete!" at bounding box center [815, 369] width 56 height 15
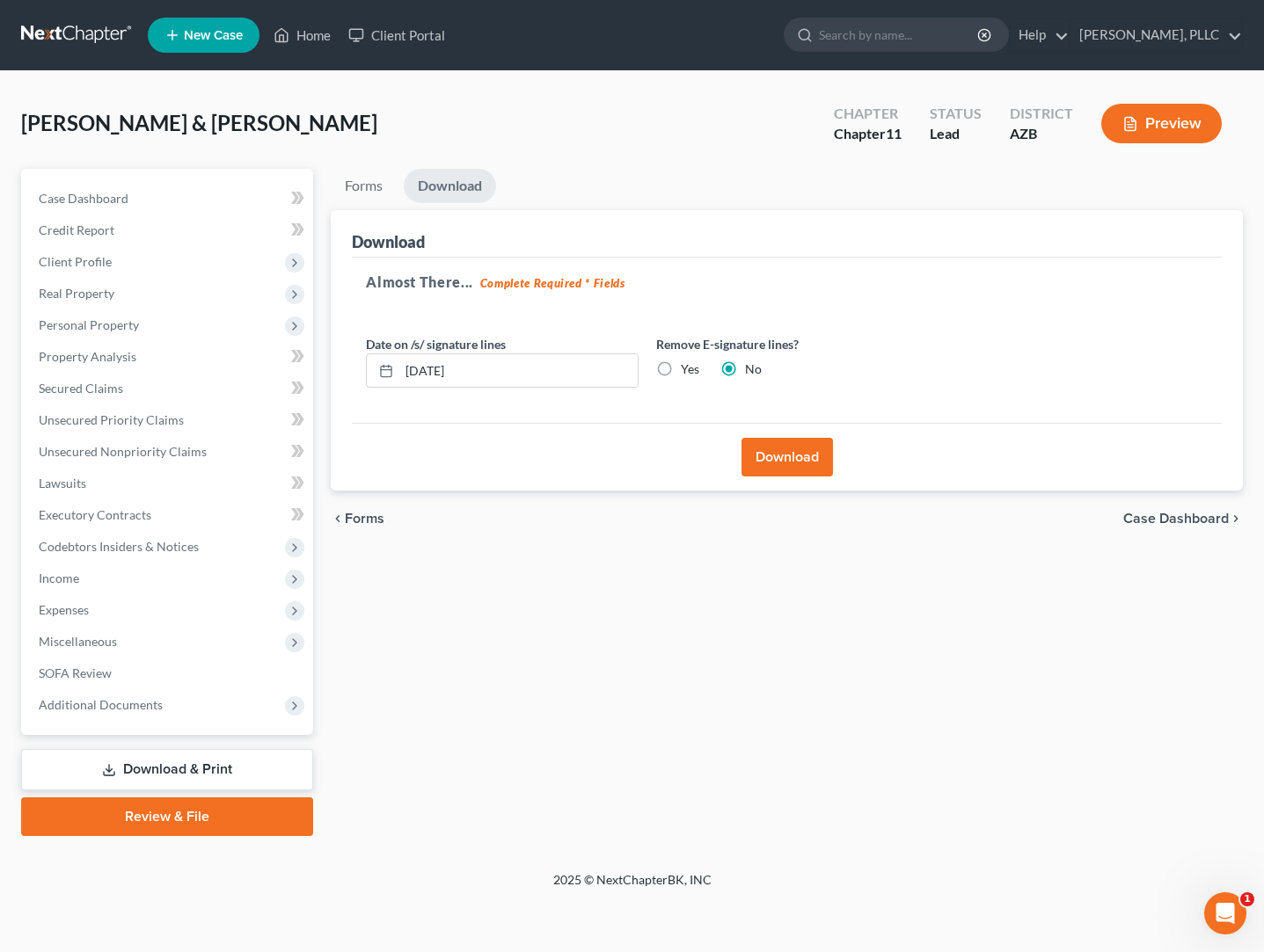
click at [86, 33] on link at bounding box center [78, 35] width 113 height 31
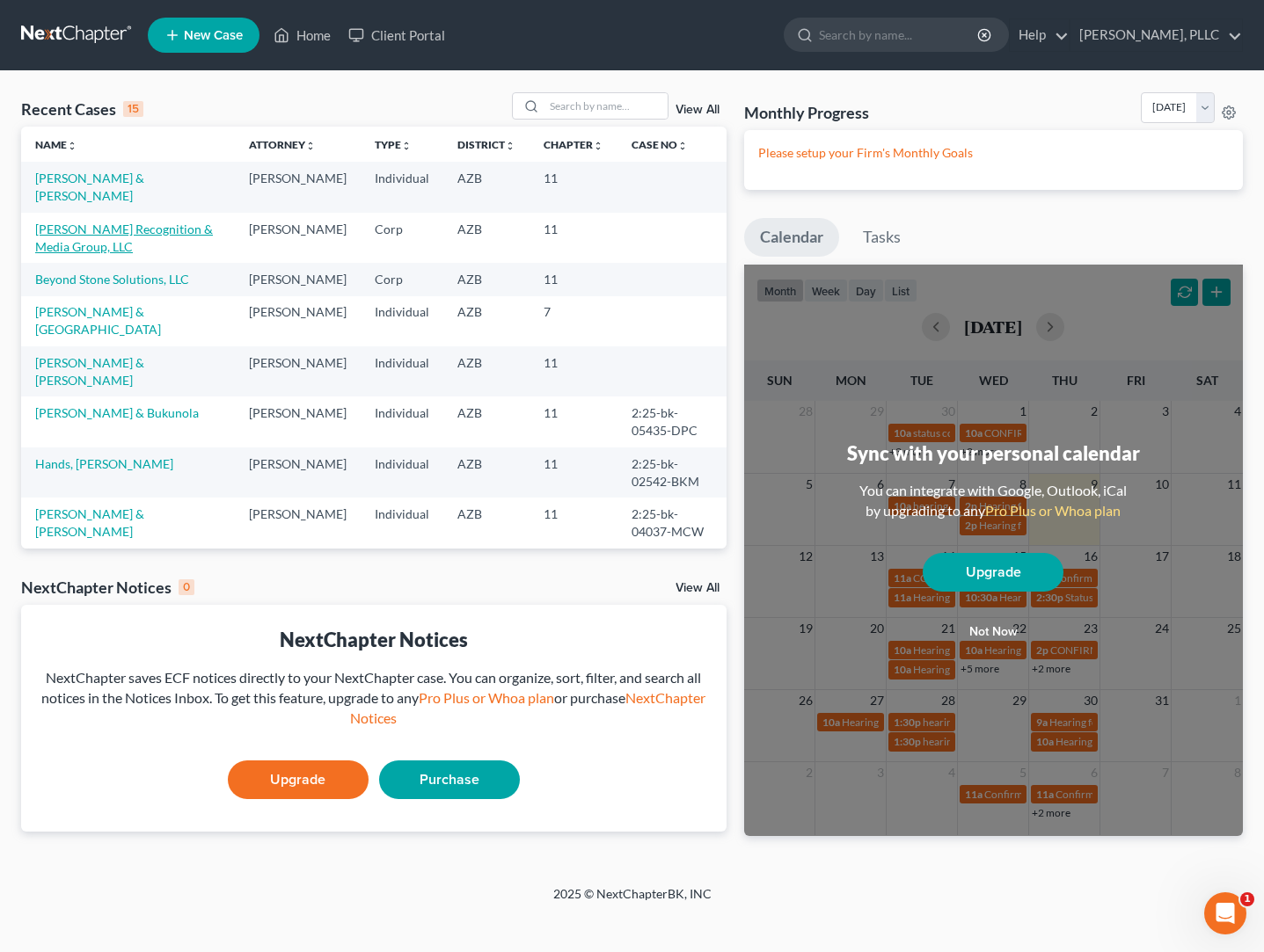
click at [106, 232] on link "Schaefer Recognition & Media Group, LLC" at bounding box center [124, 238] width 178 height 32
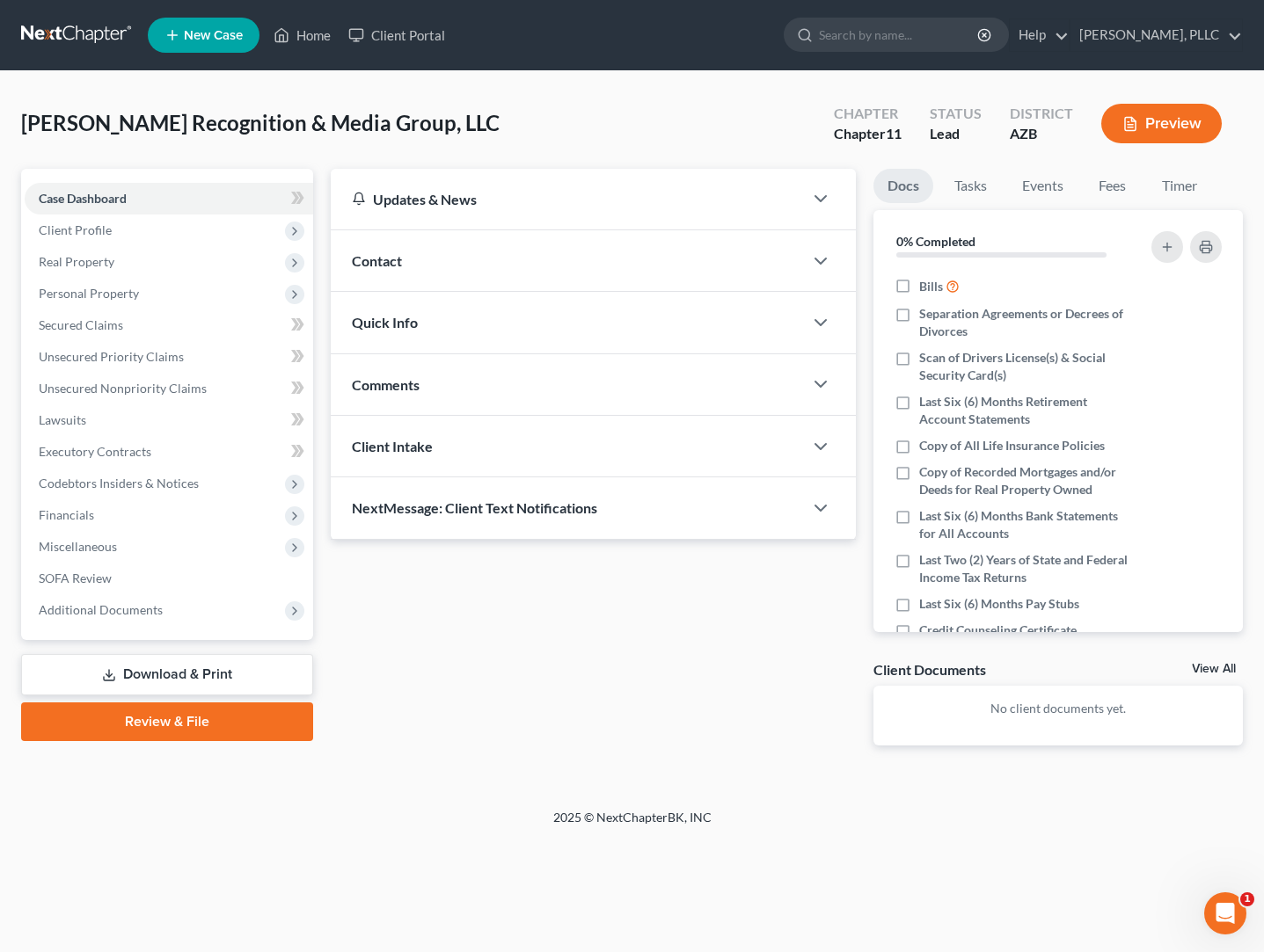
click at [106, 232] on span "Client Profile" at bounding box center [75, 230] width 73 height 15
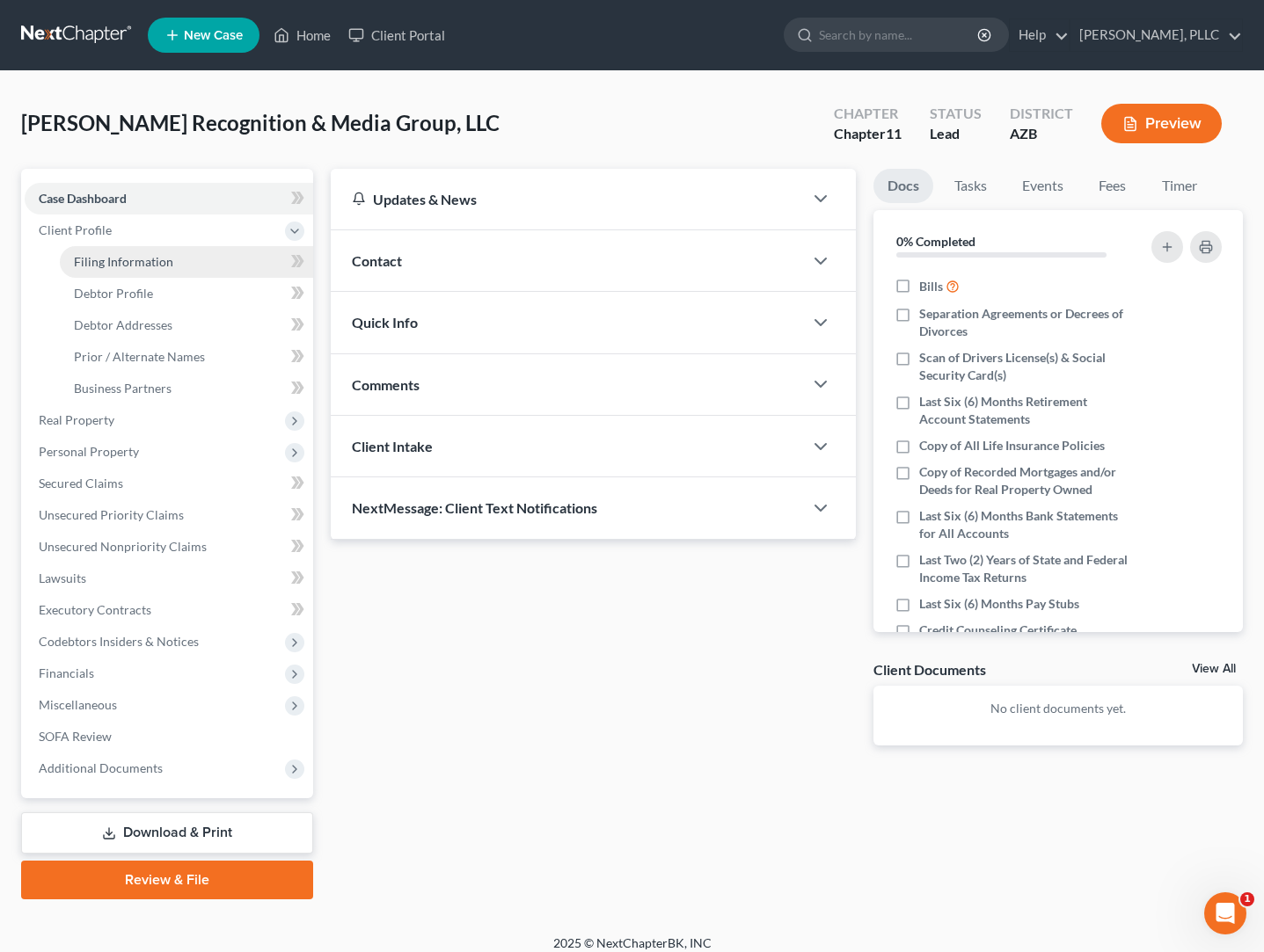
click at [96, 259] on span "Filing Information" at bounding box center [124, 262] width 100 height 15
select select "3"
select select "1"
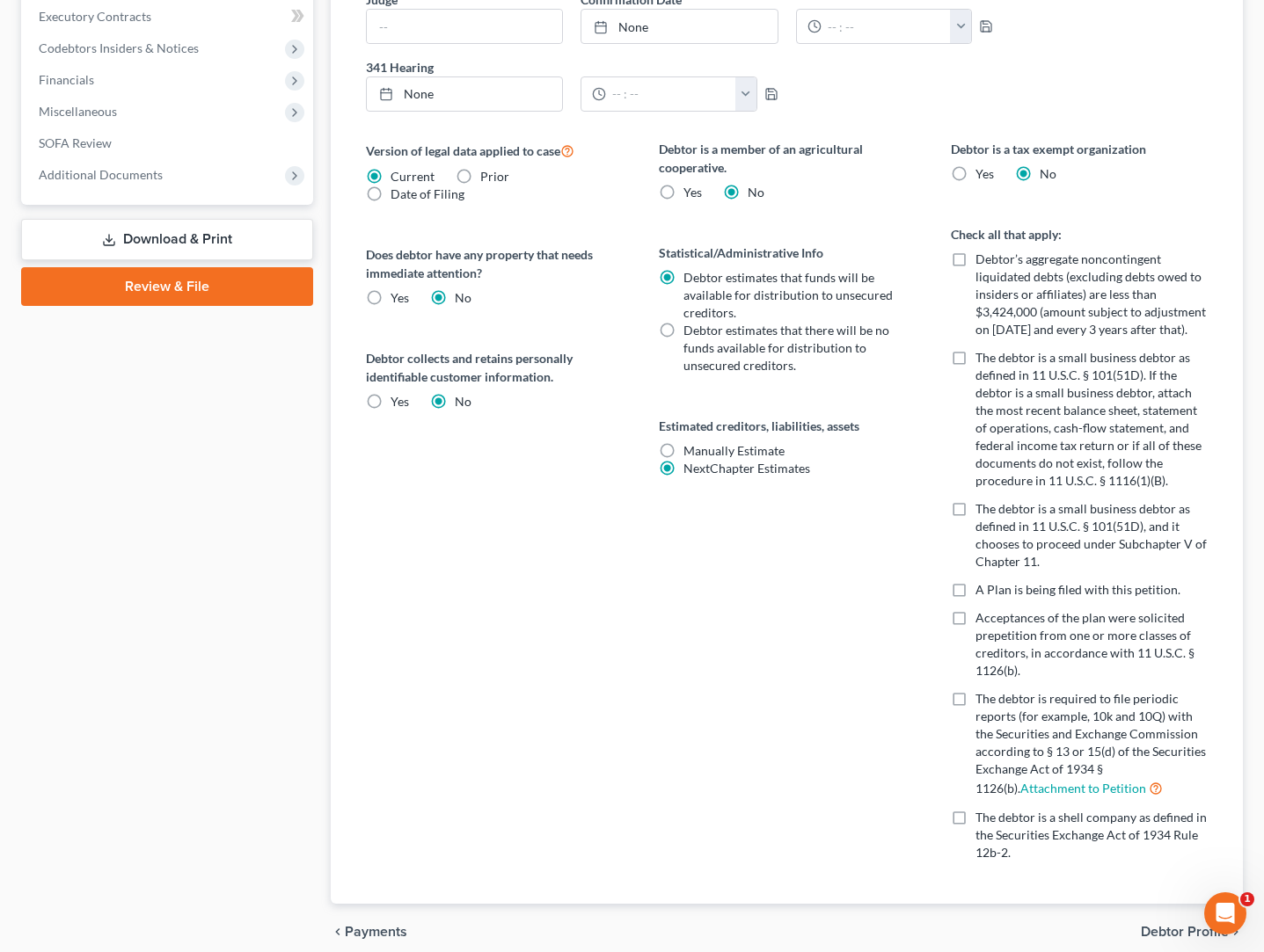
scroll to position [598, 0]
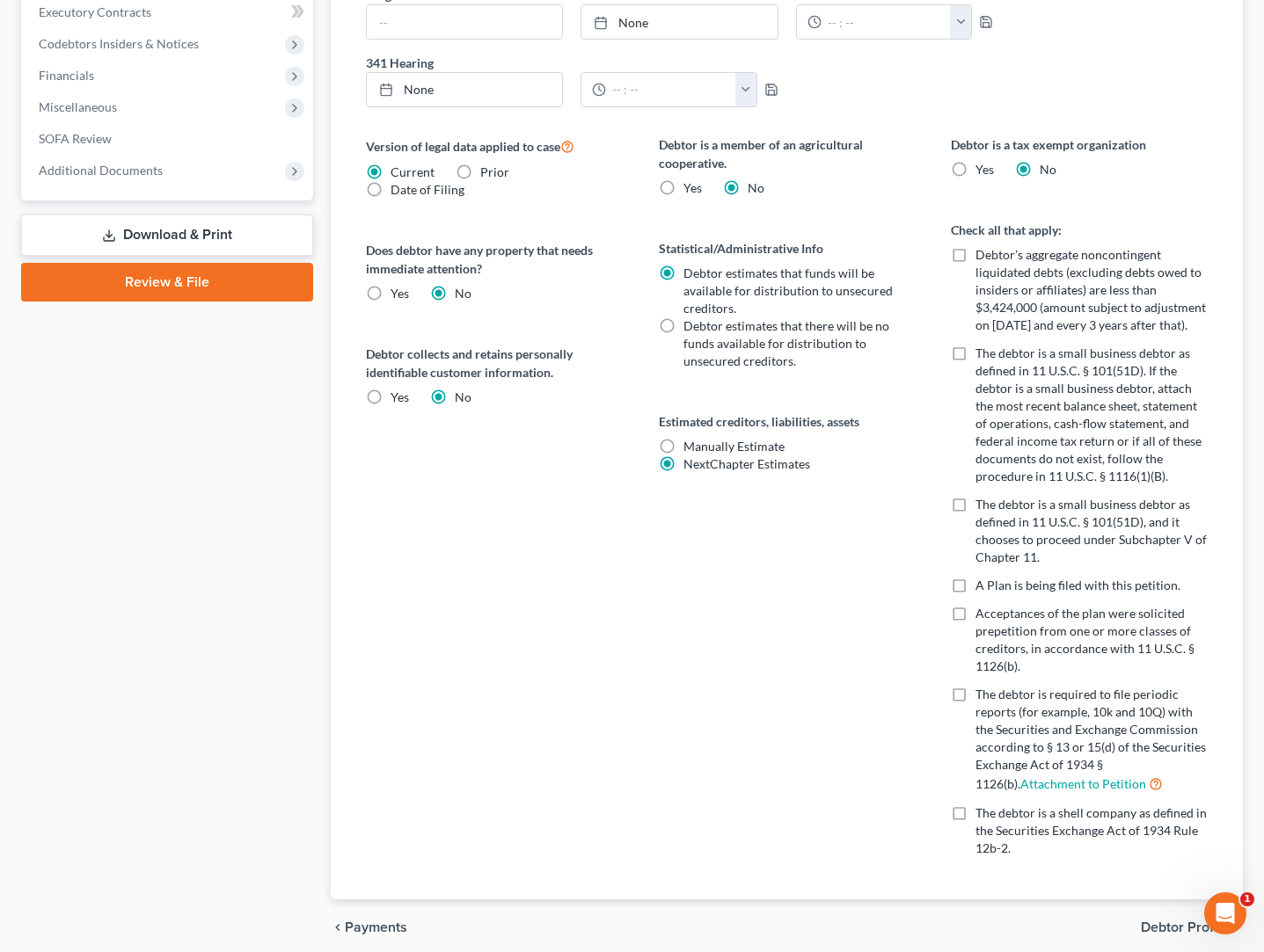
click at [976, 258] on label "Debtor’s aggregate noncontingent liquidated debts (excluding debts owed to insi…" at bounding box center [1091, 289] width 232 height 88
click at [983, 258] on input "Debtor’s aggregate noncontingent liquidated debts (excluding debts owed to insi…" at bounding box center [988, 251] width 11 height 11
checkbox input "true"
click at [976, 505] on label "The debtor is a small business debtor as defined in 11 U.S.C. § 101(51D), and i…" at bounding box center [1091, 531] width 232 height 70
click at [983, 505] on input "The debtor is a small business debtor as defined in 11 U.S.C. § 101(51D), and i…" at bounding box center [988, 502] width 11 height 11
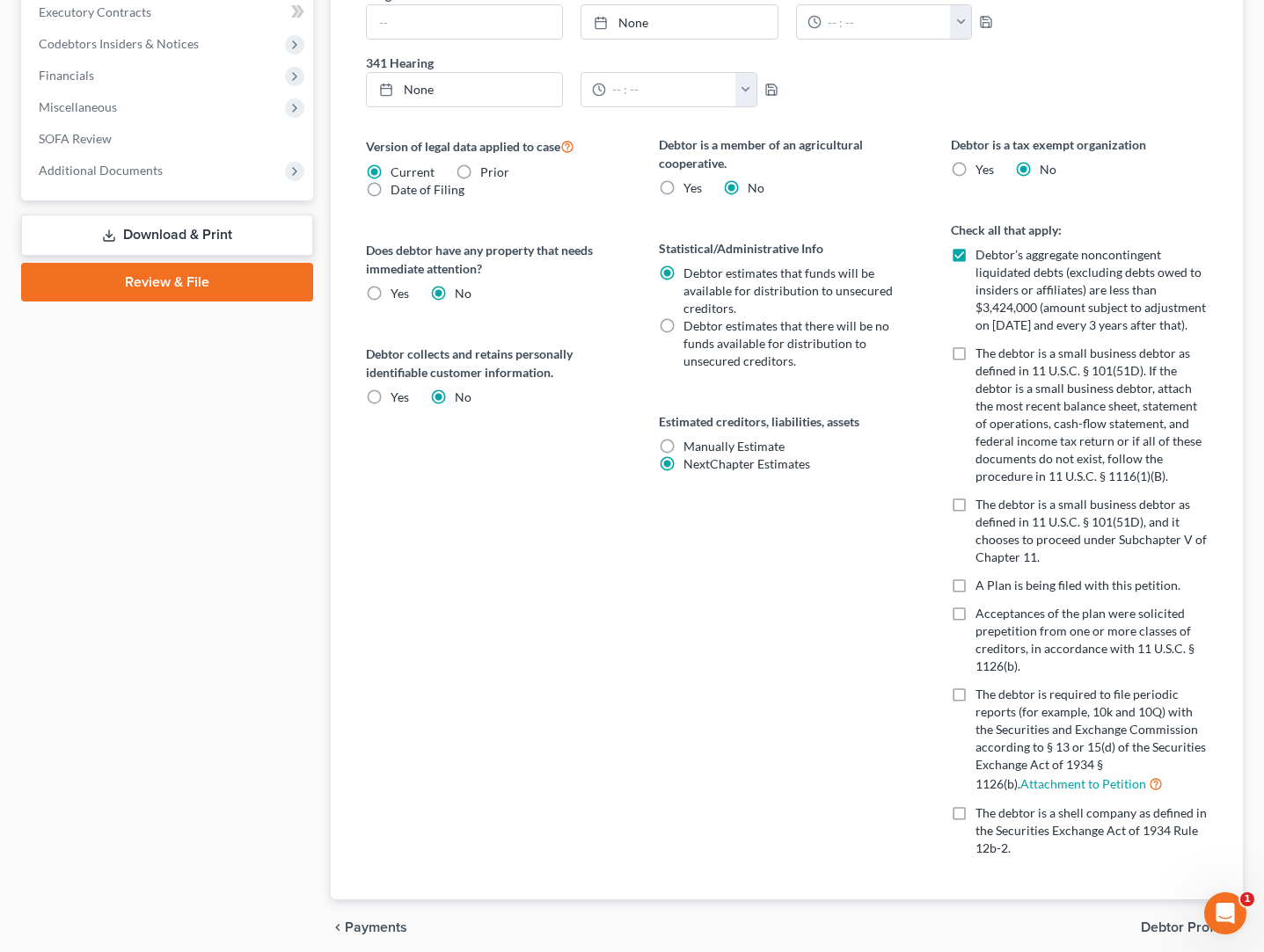
checkbox input "true"
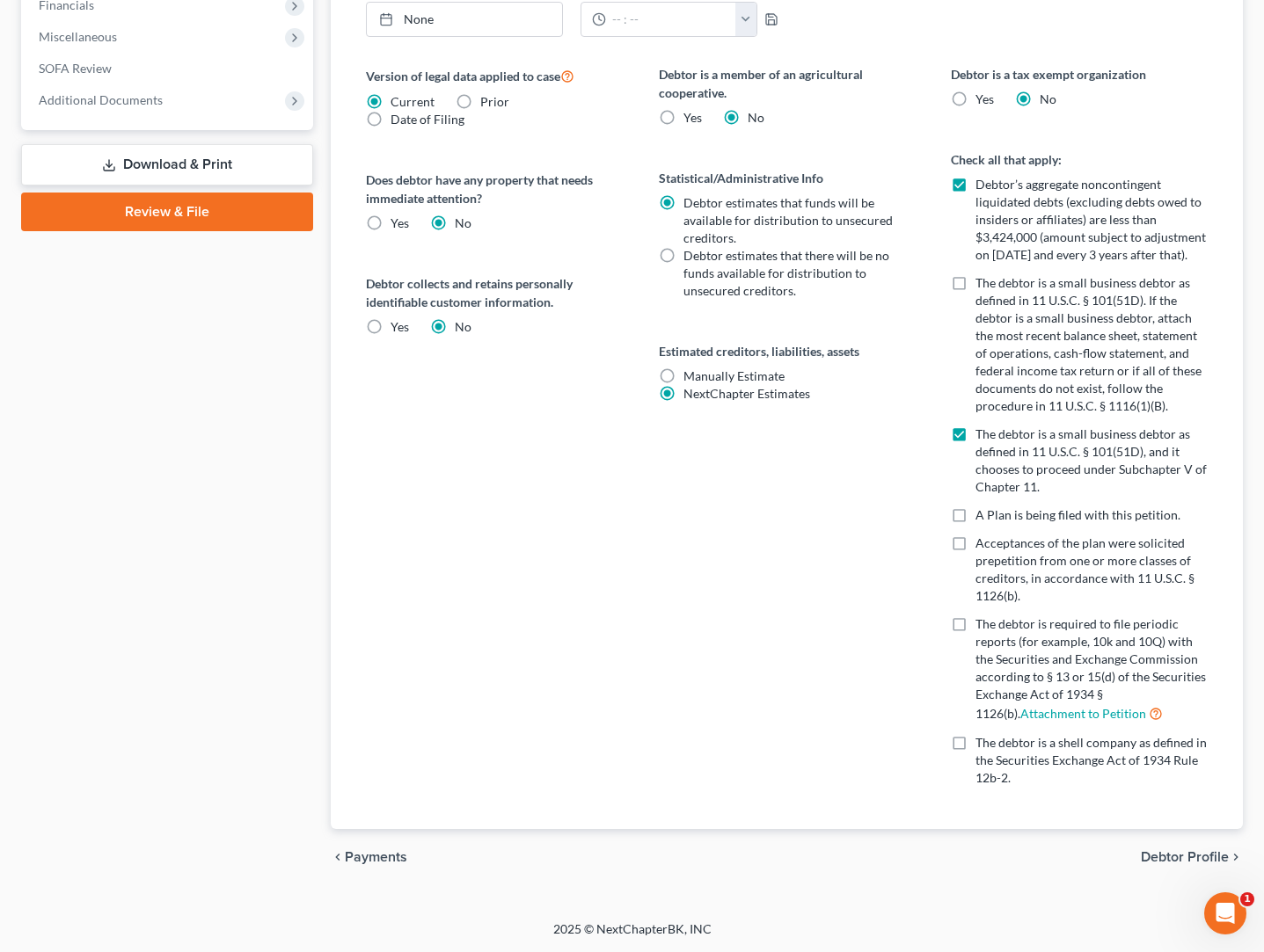
scroll to position [667, 0]
click at [1166, 862] on span "Debtor Profile" at bounding box center [1184, 858] width 88 height 14
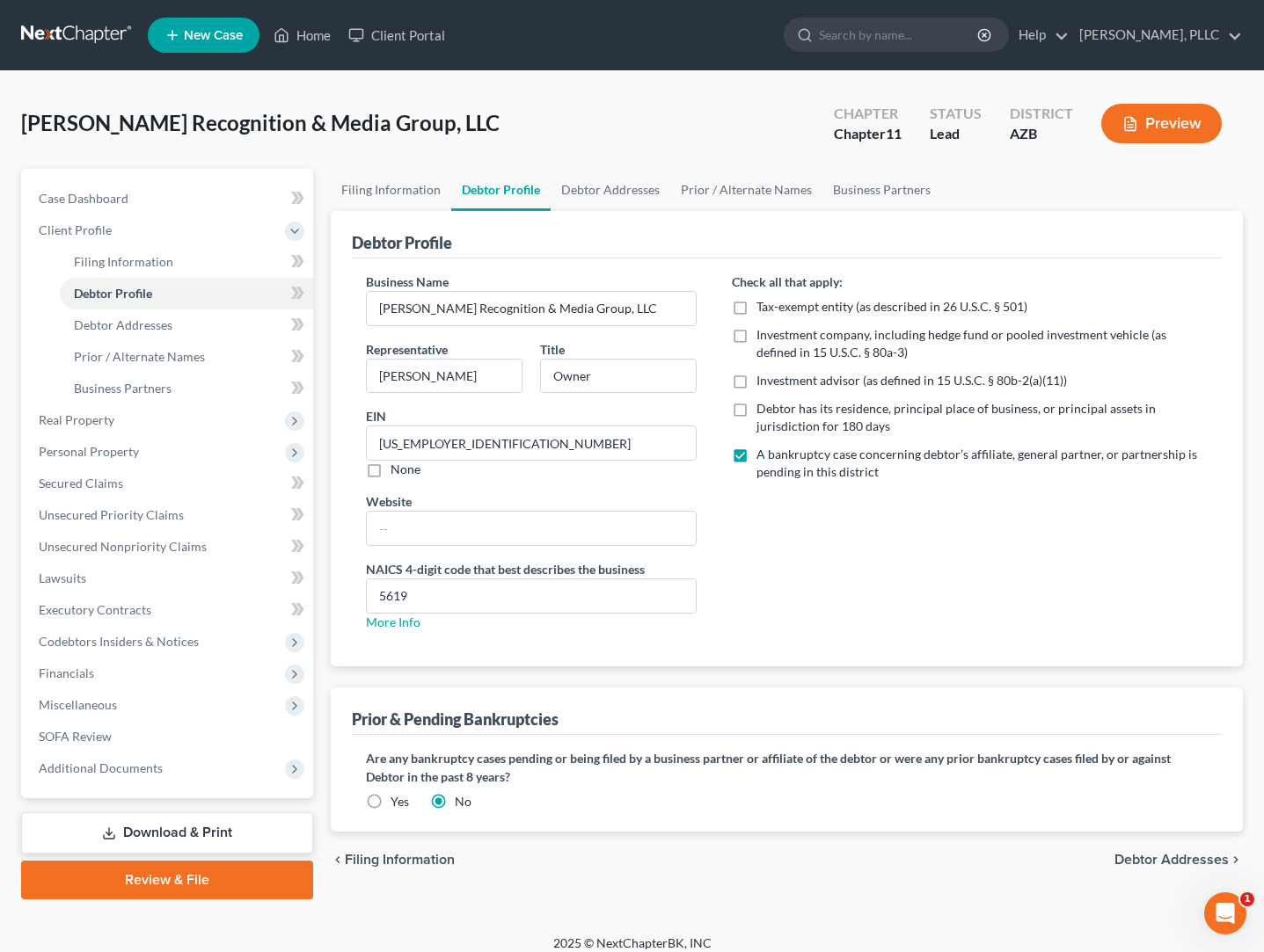
radio input "true"
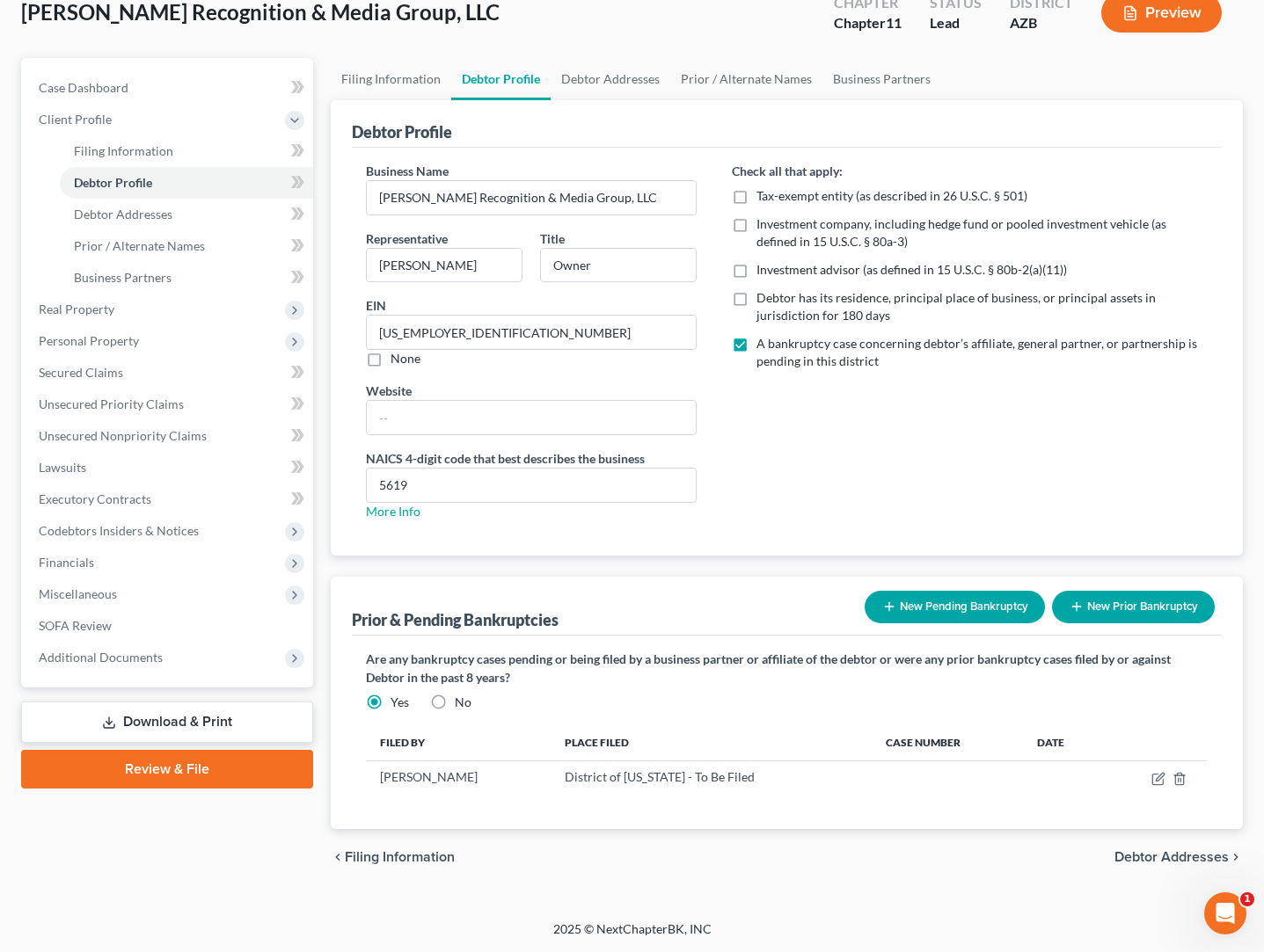
scroll to position [111, 0]
click at [1155, 778] on icon "button" at bounding box center [1158, 778] width 14 height 14
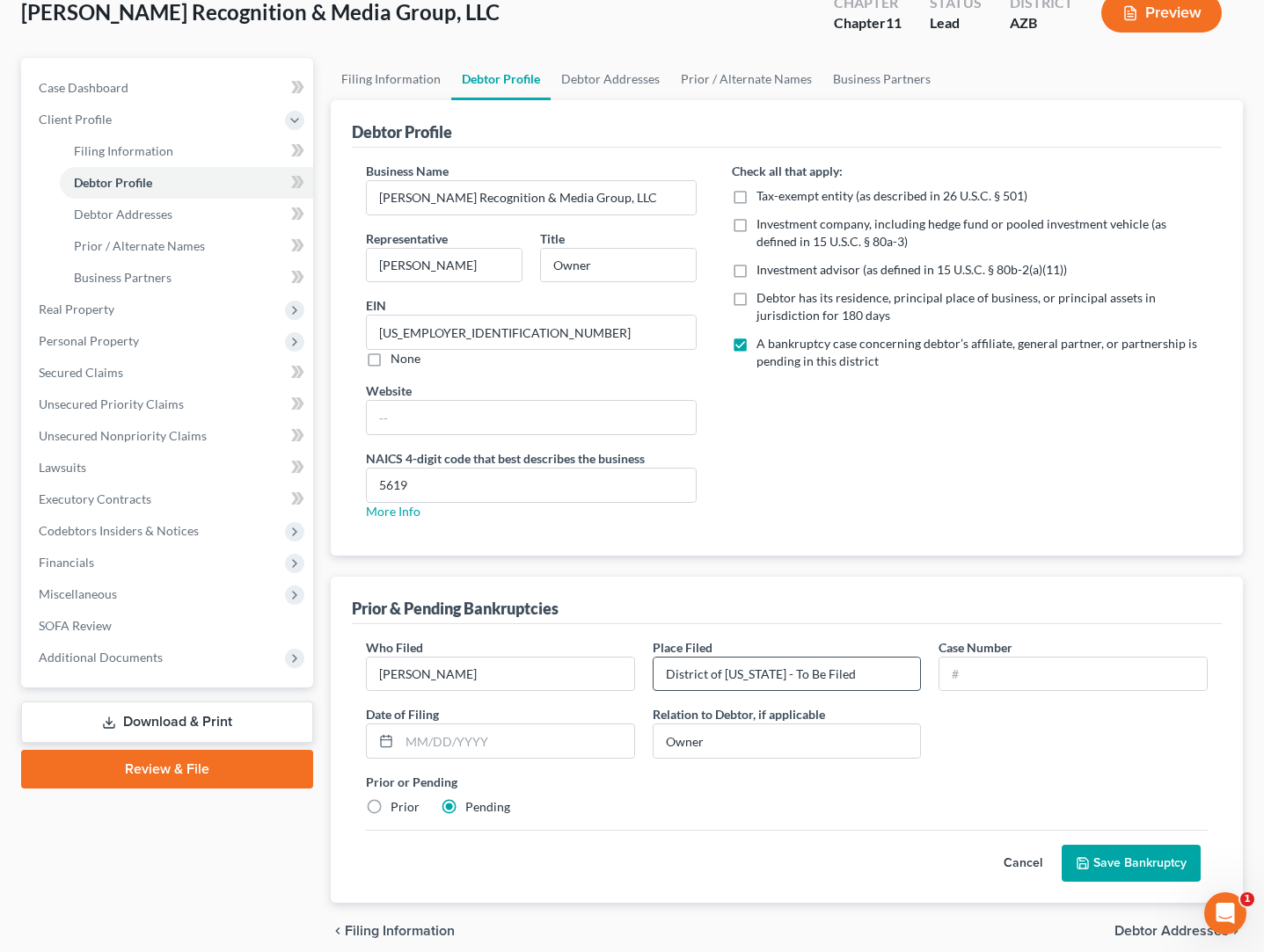
click at [792, 675] on input "District of Arizona - To Be Filed" at bounding box center [787, 675] width 267 height 33
type input "District of Arizona - To be Filed"
click at [1123, 863] on button "Save Bankruptcy" at bounding box center [1131, 863] width 139 height 37
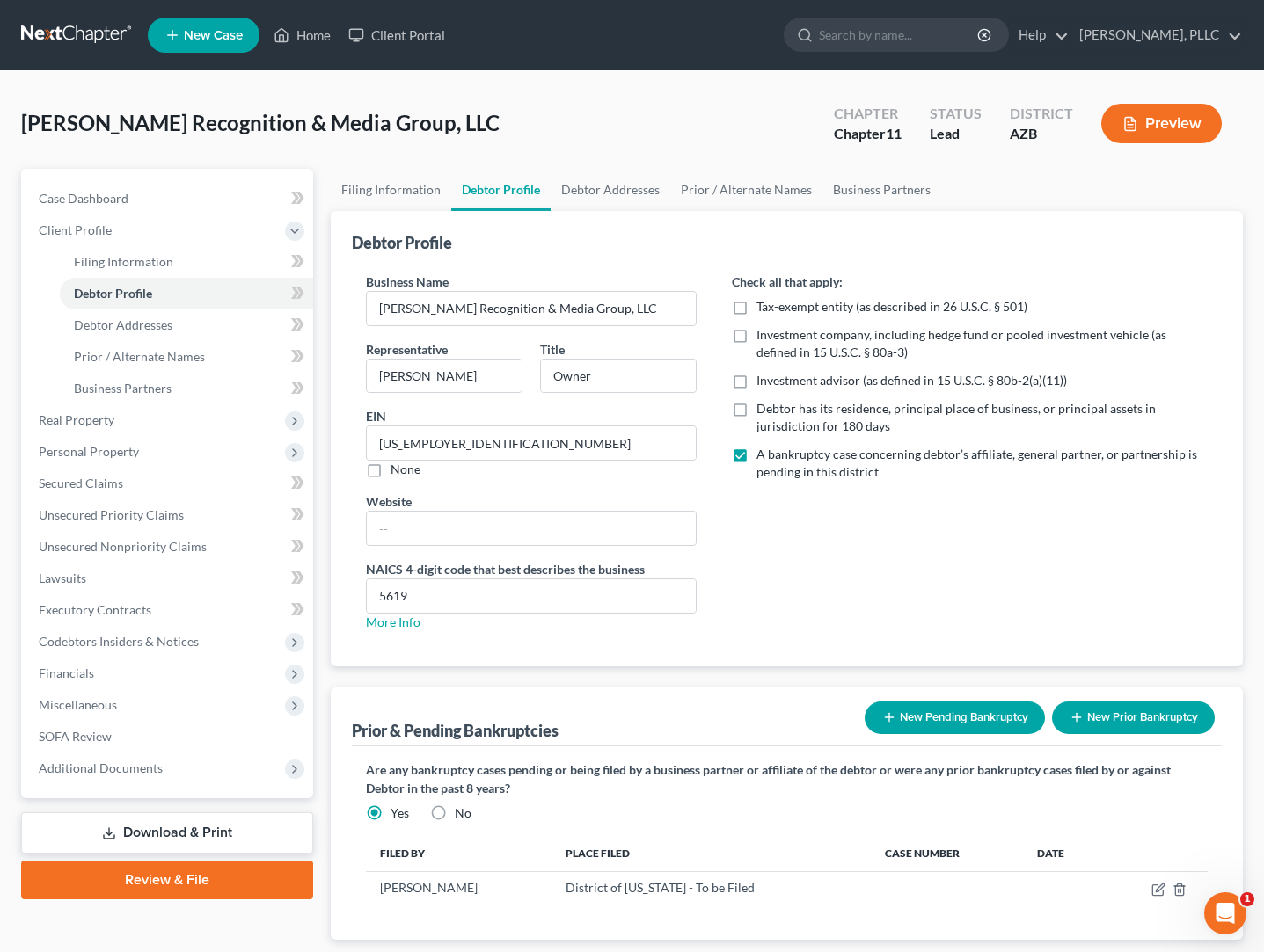
scroll to position [0, 0]
click at [1151, 121] on button "Preview" at bounding box center [1161, 123] width 120 height 40
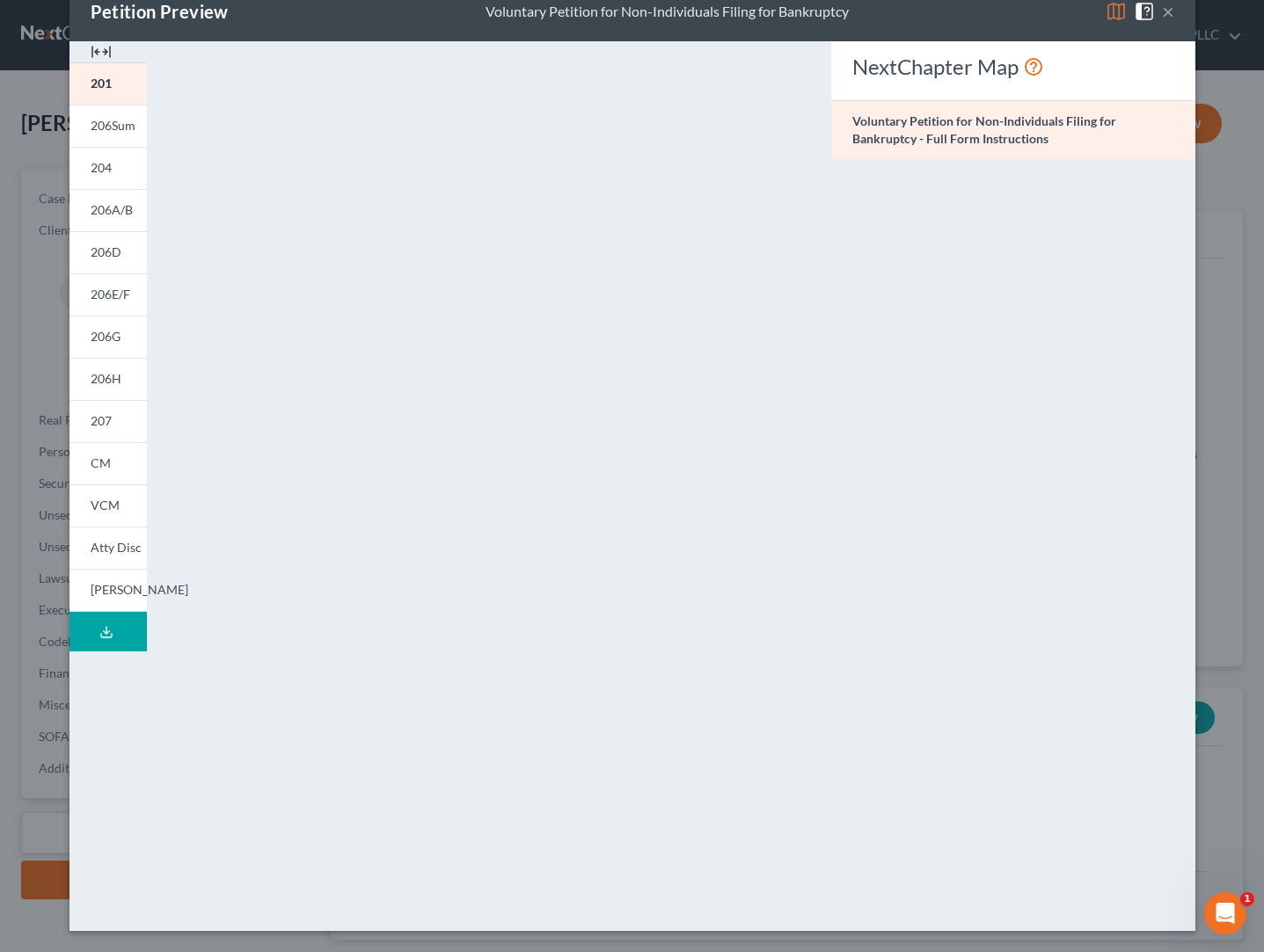
scroll to position [40, 0]
click at [113, 121] on span "206Sum" at bounding box center [113, 125] width 45 height 15
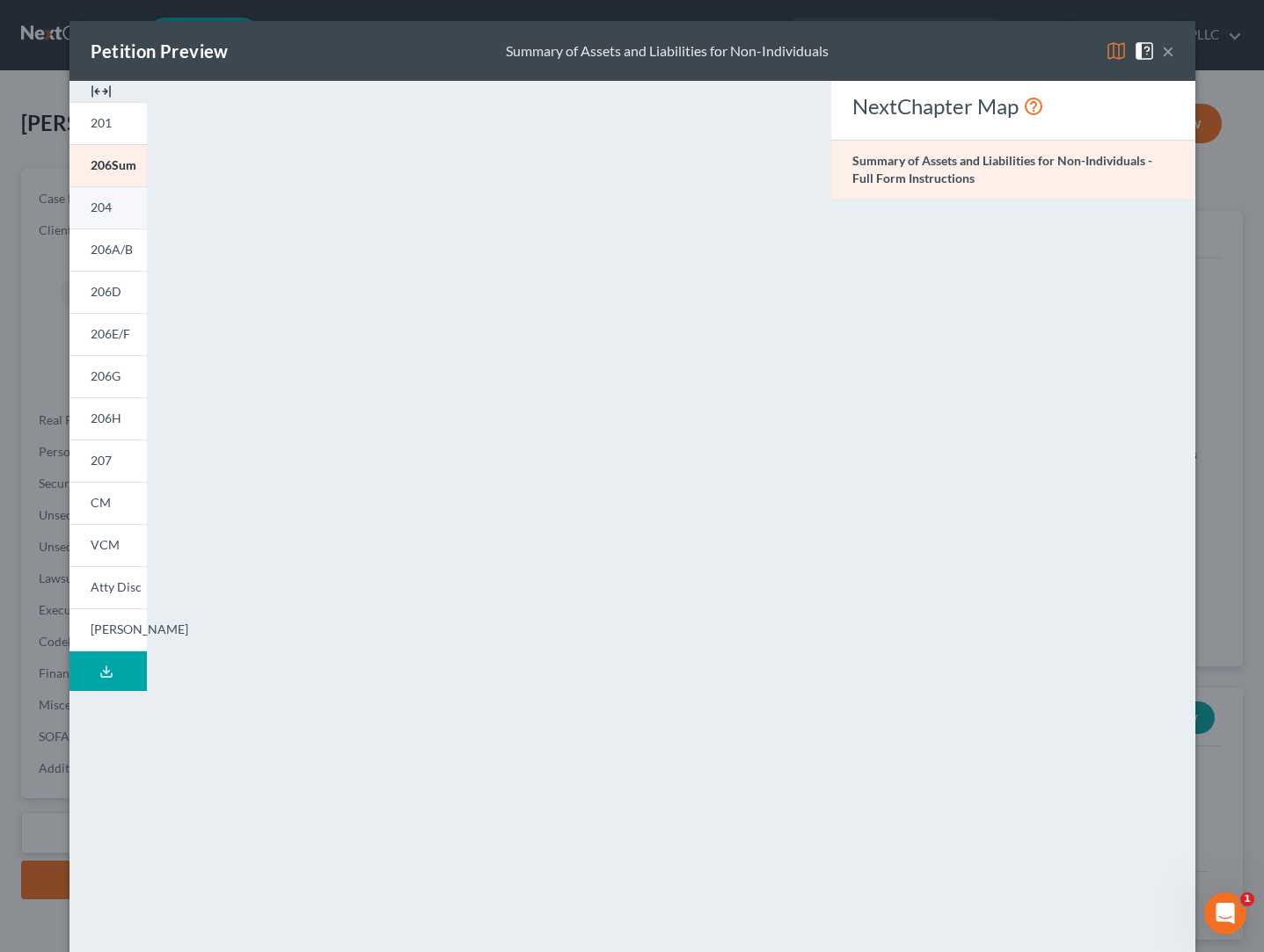
click at [108, 210] on span "204" at bounding box center [101, 207] width 21 height 15
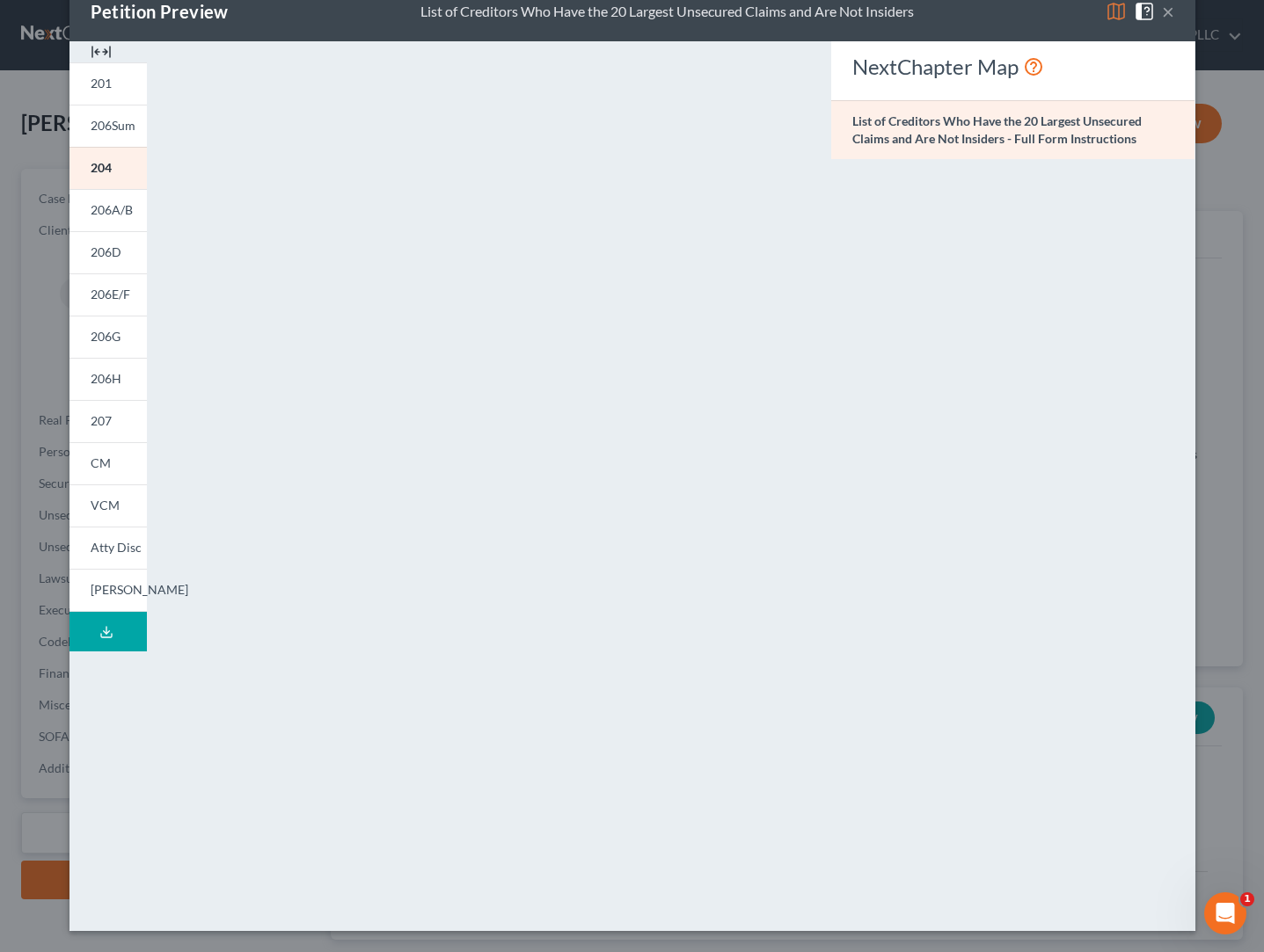
scroll to position [40, 0]
click at [105, 201] on link "206A/B" at bounding box center [108, 211] width 78 height 43
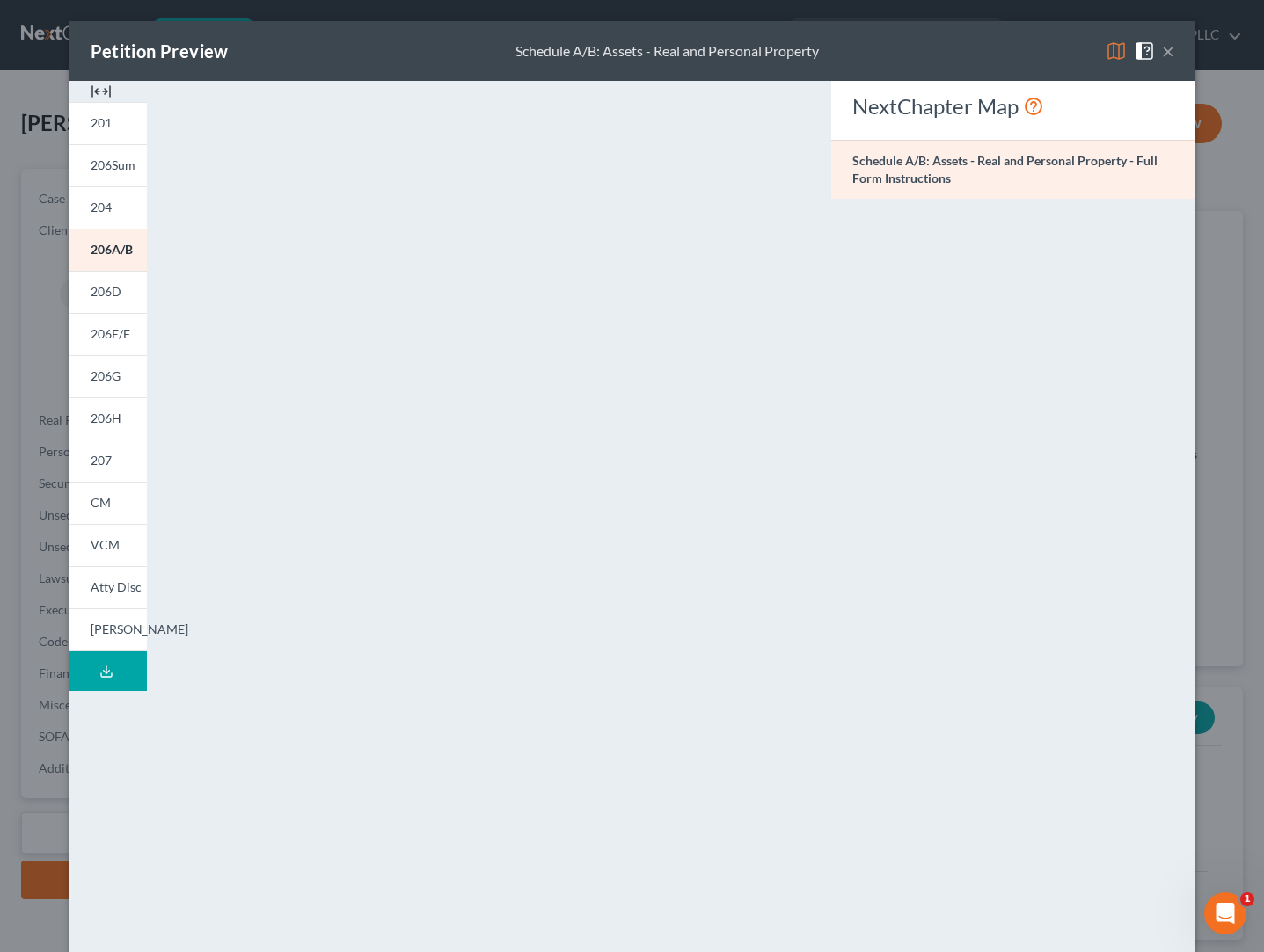
scroll to position [0, 0]
click at [1167, 54] on button "×" at bounding box center [1168, 51] width 12 height 21
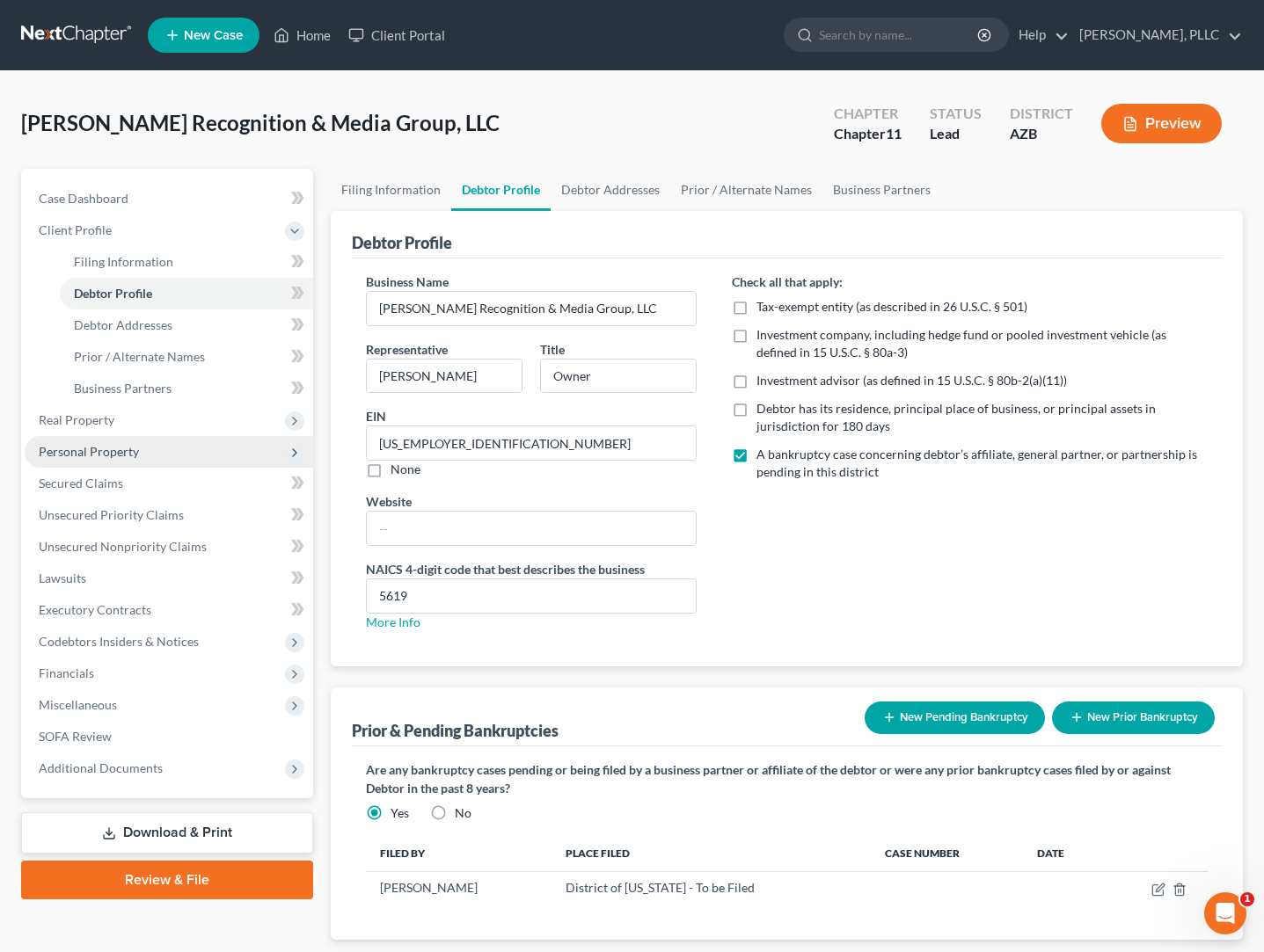
click at [77, 449] on span "Personal Property" at bounding box center [89, 451] width 100 height 15
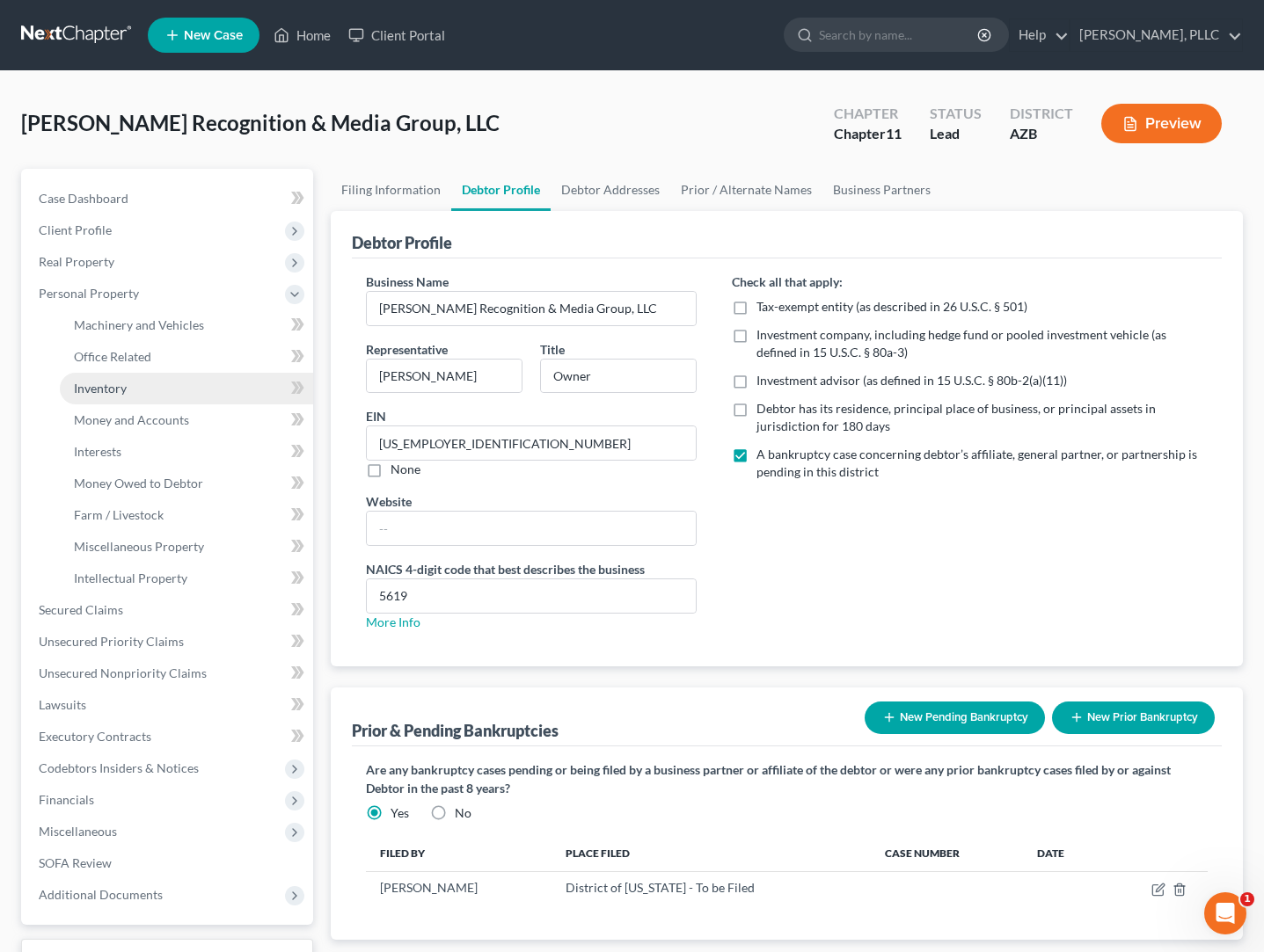
click at [127, 390] on link "Inventory" at bounding box center [187, 388] width 253 height 31
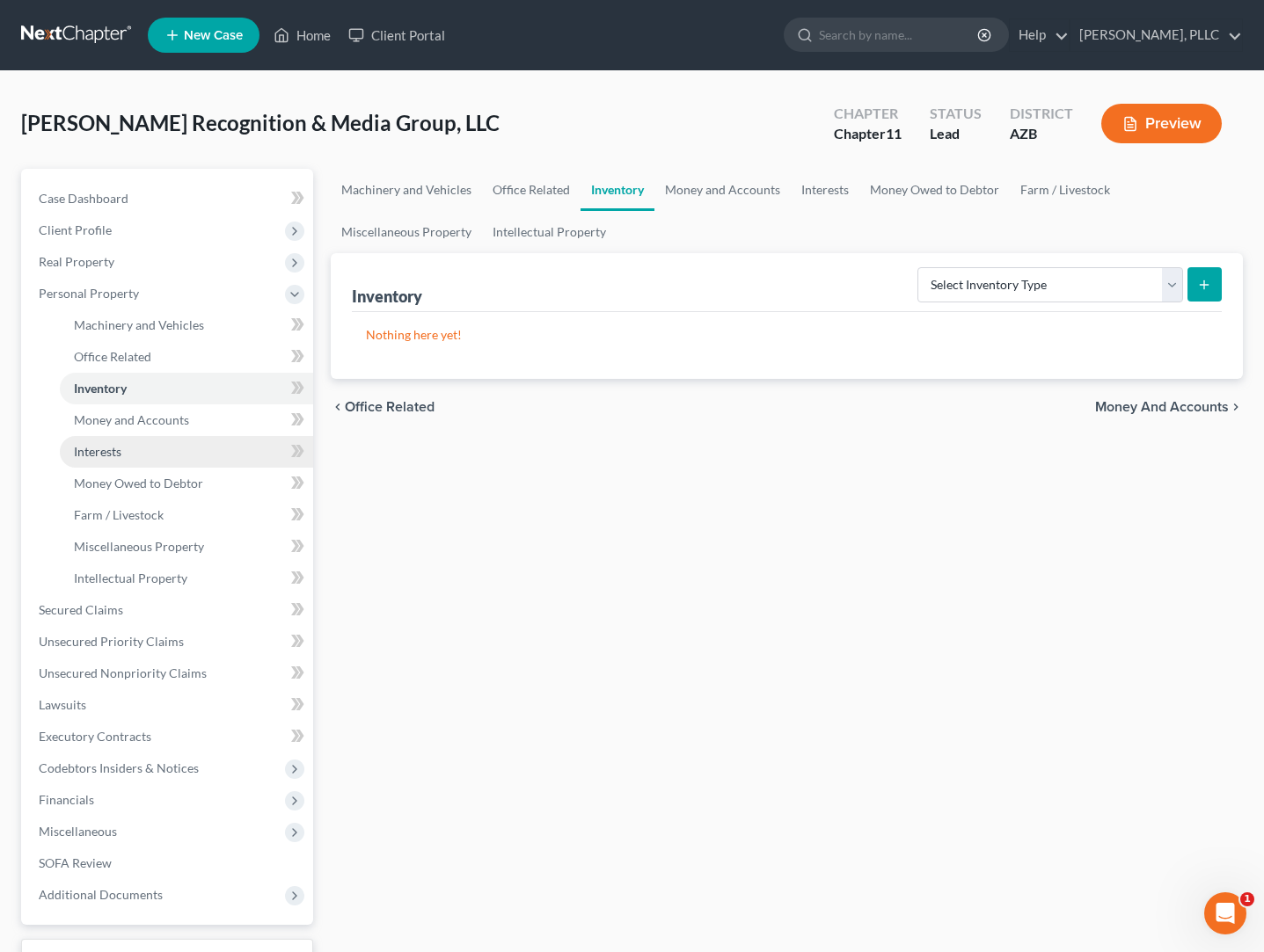
click at [121, 458] on span "Interests" at bounding box center [97, 451] width 47 height 15
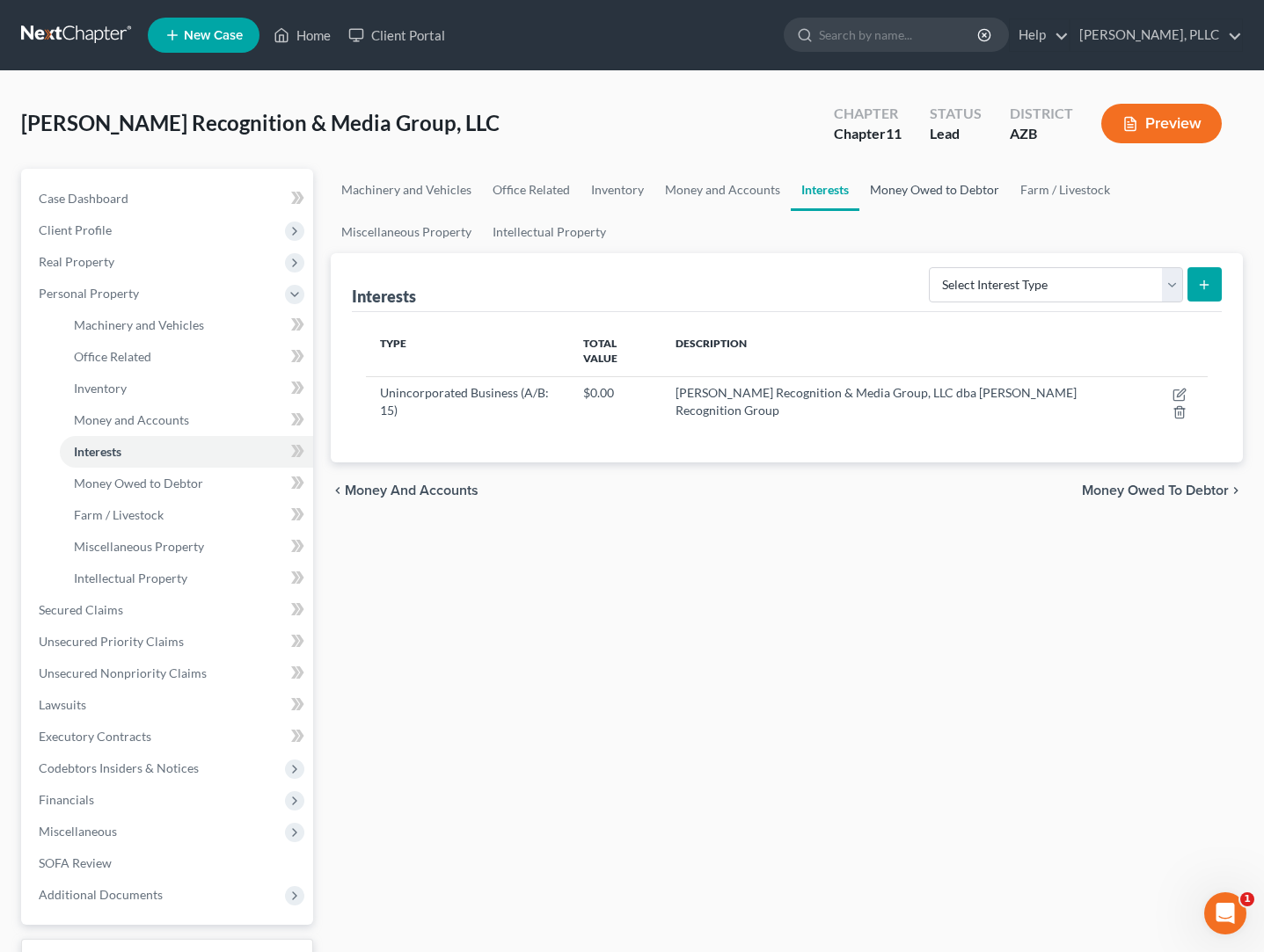
click at [913, 194] on link "Money Owed to Debtor" at bounding box center [934, 190] width 151 height 43
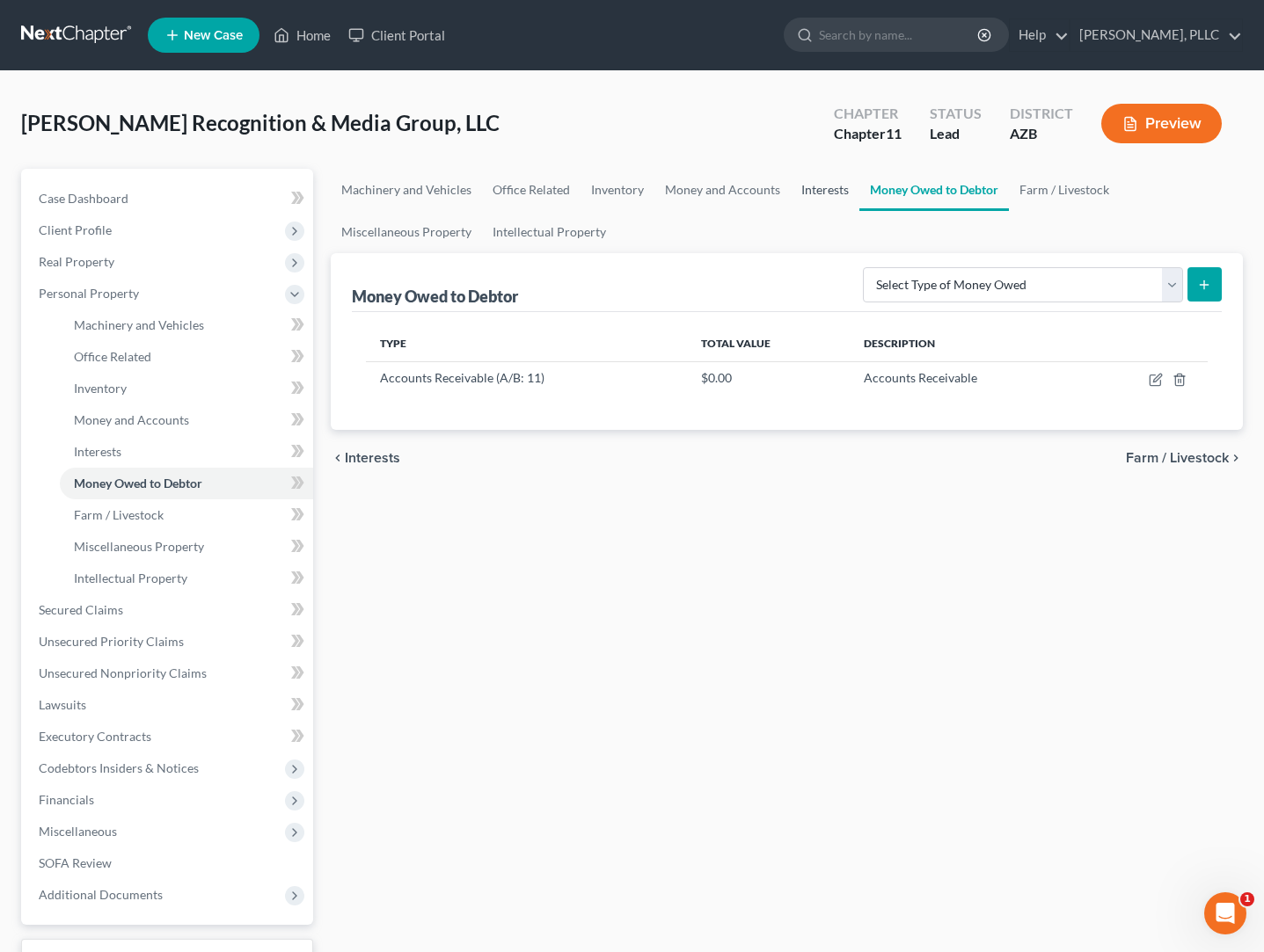
click at [823, 187] on link "Interests" at bounding box center [825, 190] width 68 height 43
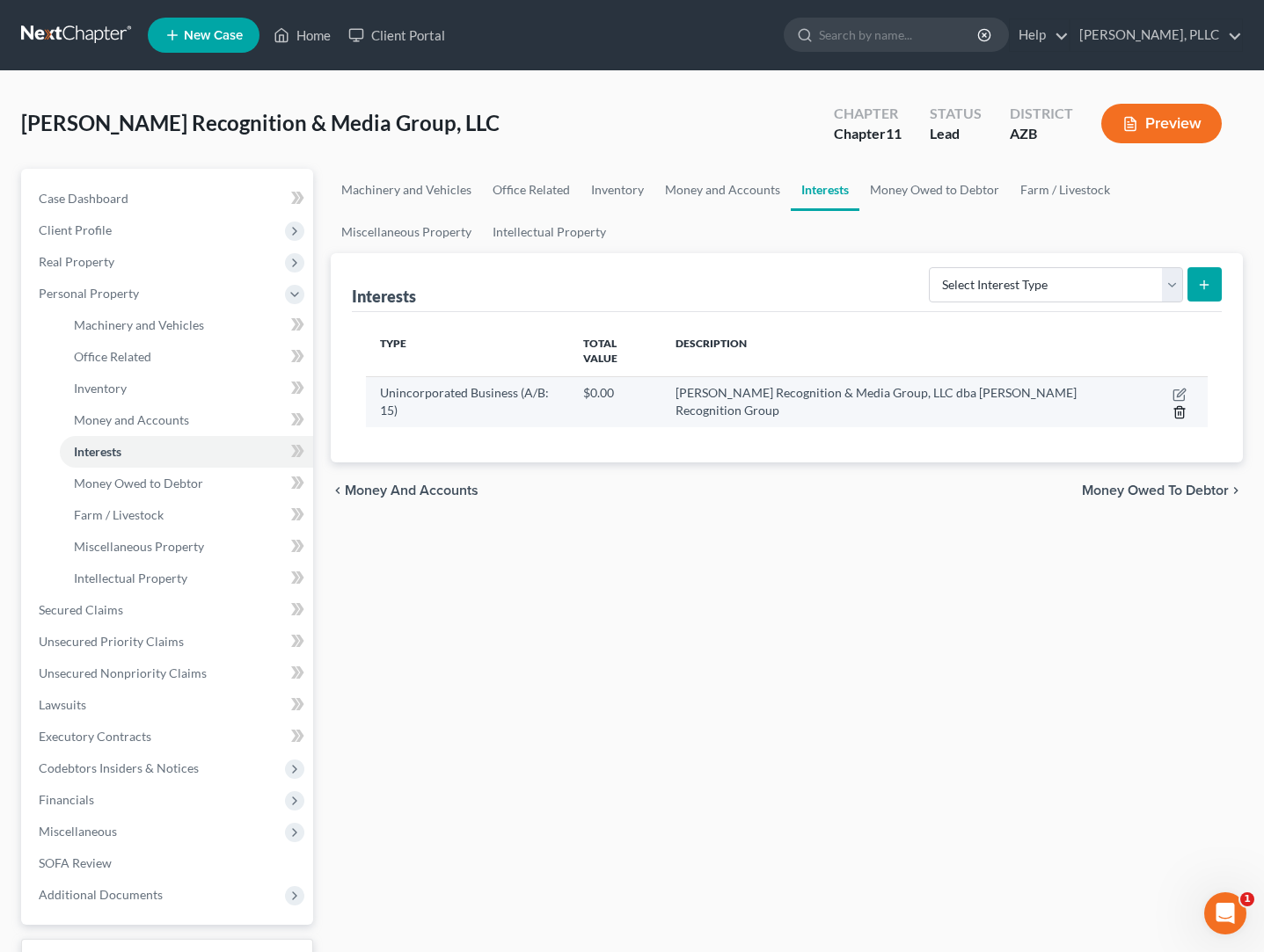
click at [1178, 406] on icon "button" at bounding box center [1179, 412] width 14 height 14
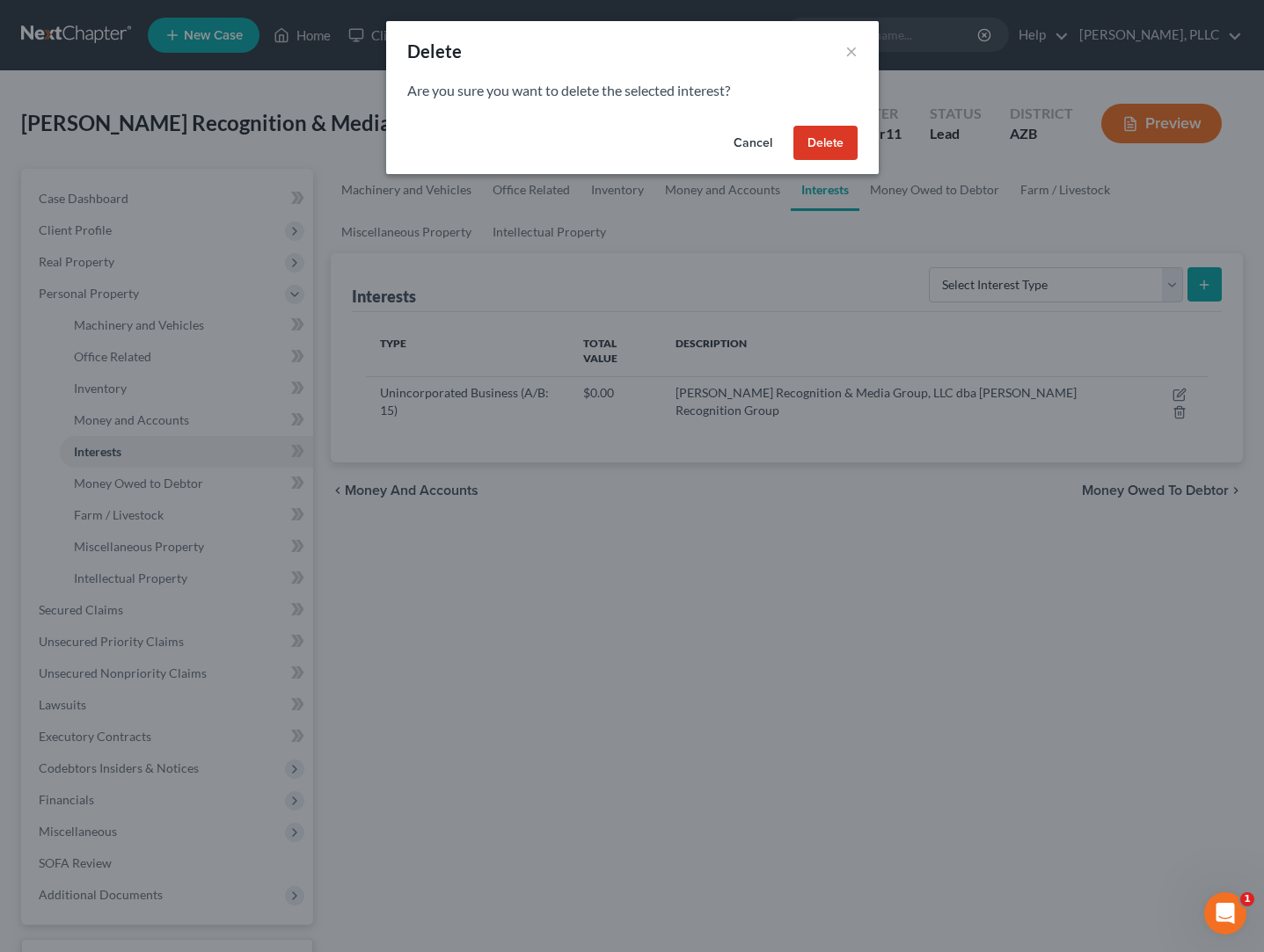
click at [814, 140] on button "Delete" at bounding box center [825, 143] width 64 height 35
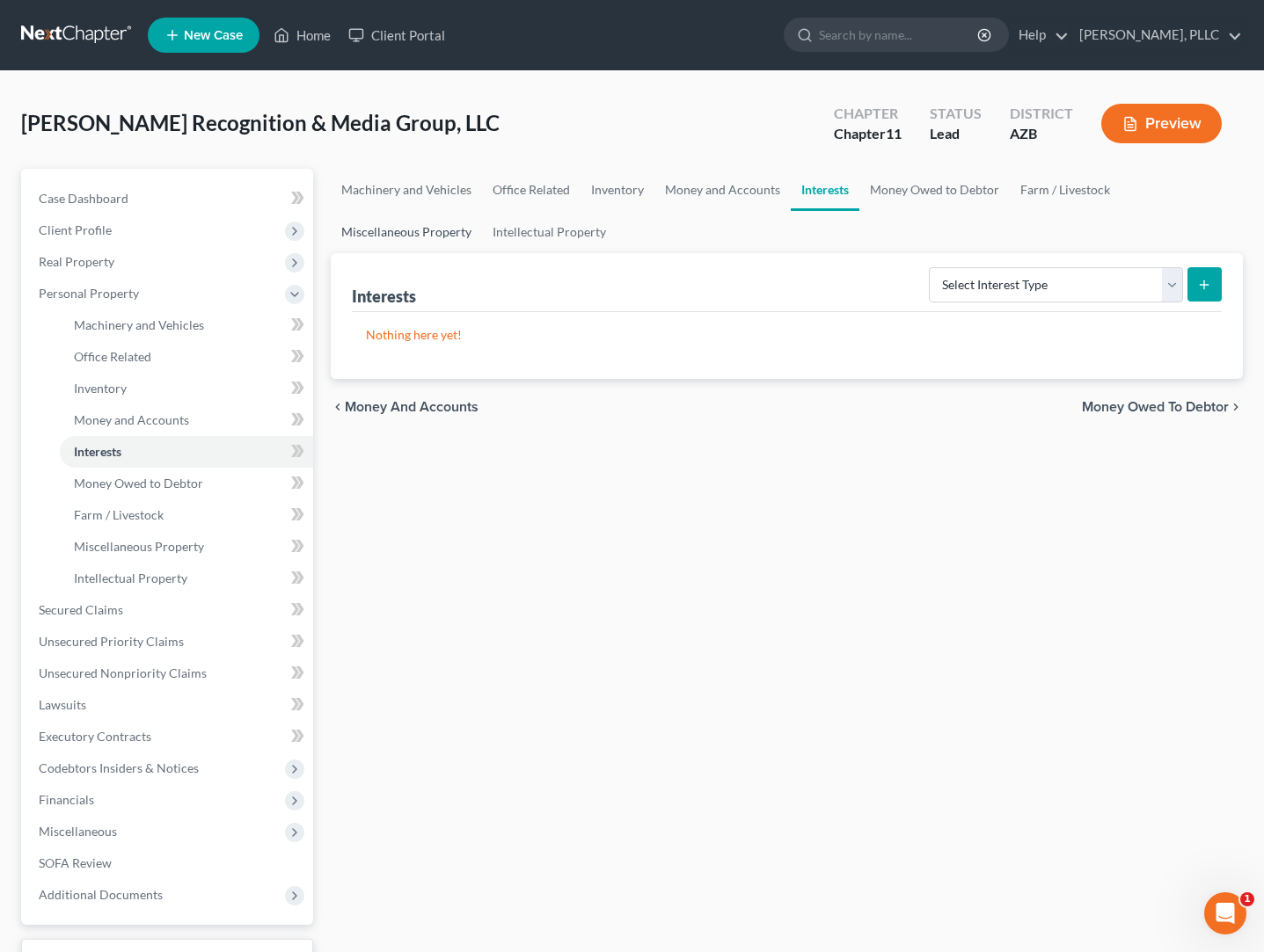
click at [431, 232] on link "Miscellaneous Property" at bounding box center [407, 232] width 152 height 43
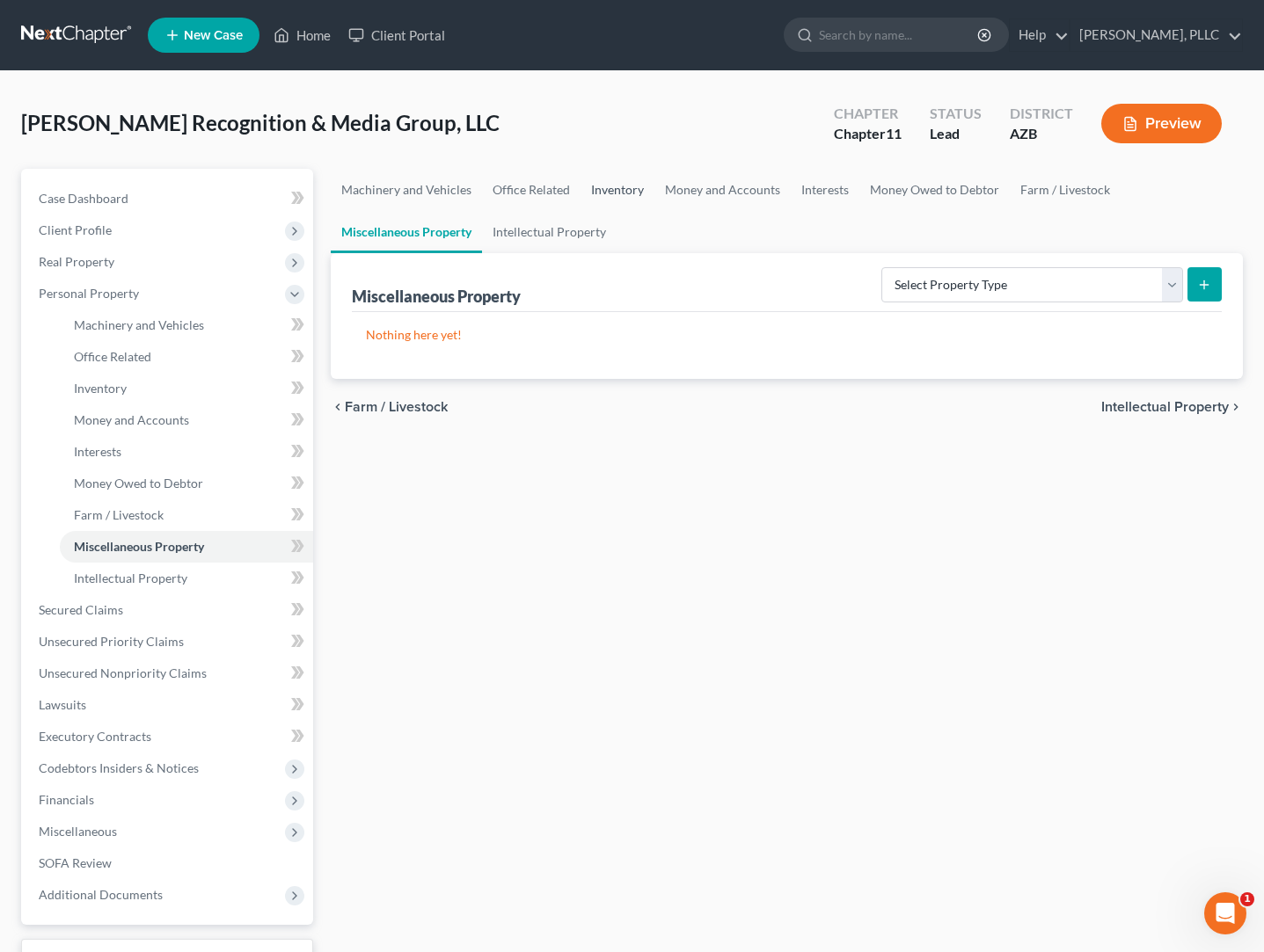
click at [599, 191] on link "Inventory" at bounding box center [618, 190] width 74 height 43
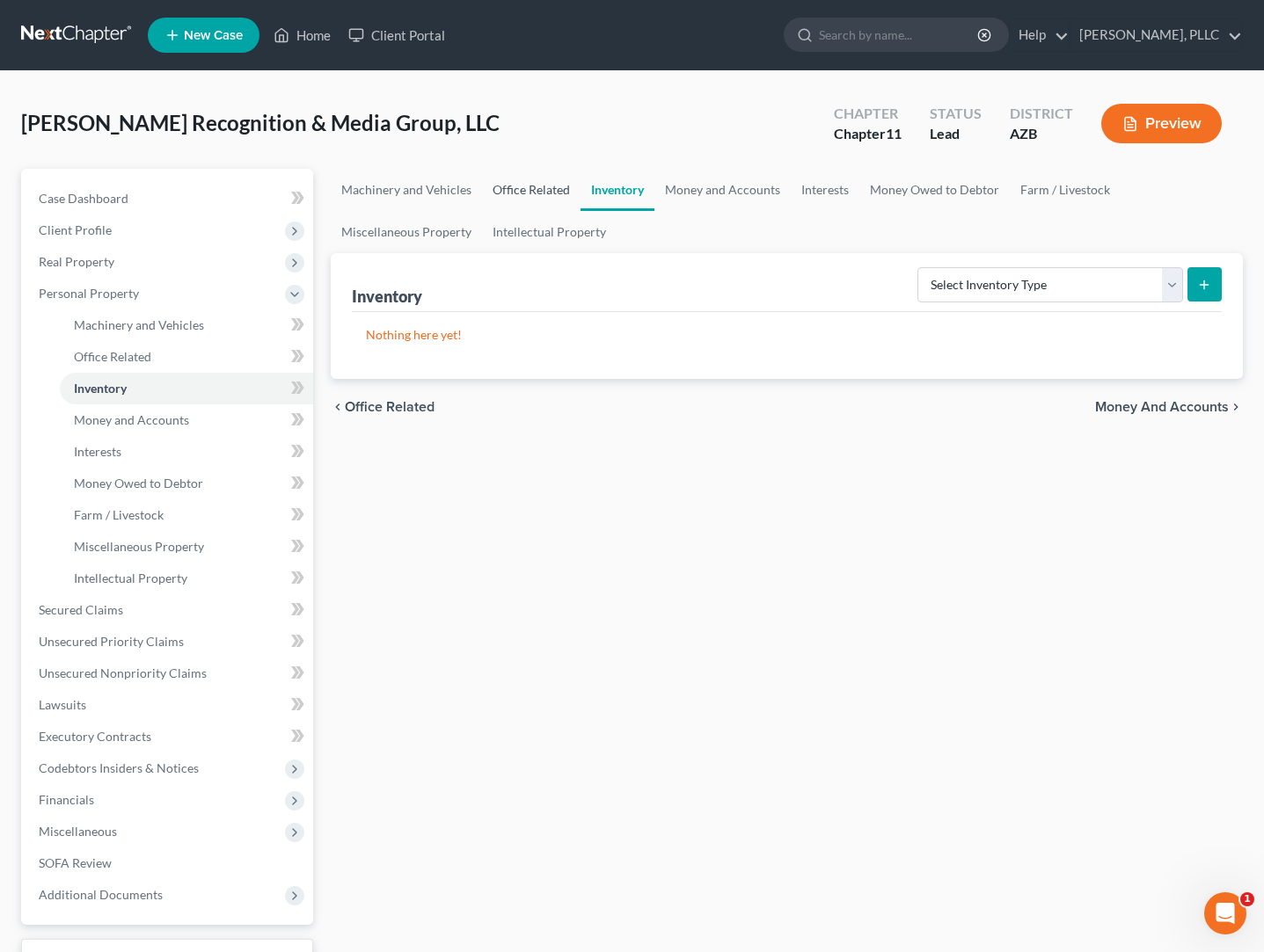
click at [527, 195] on link "Office Related" at bounding box center [531, 190] width 99 height 43
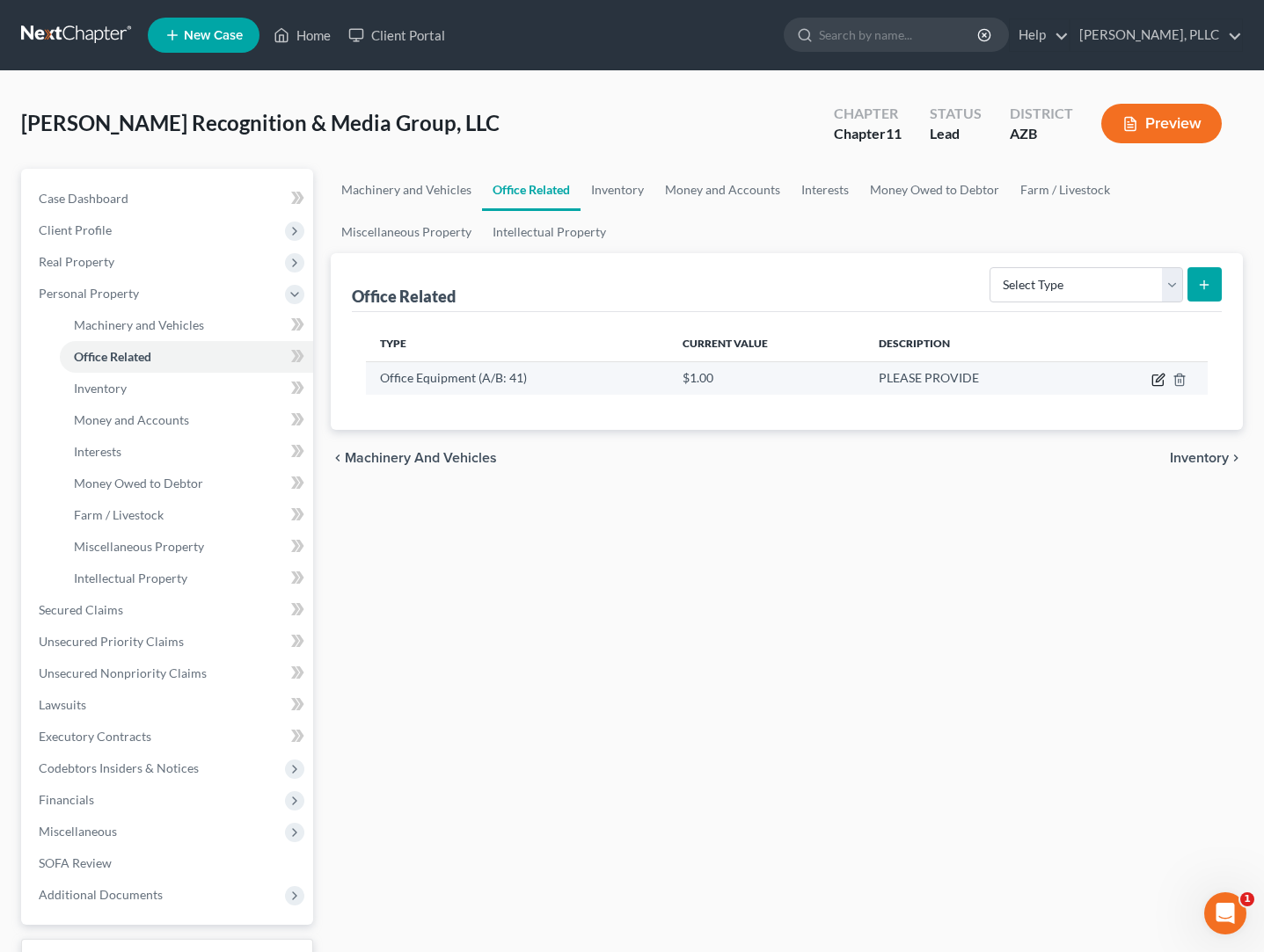
click at [1154, 384] on icon "button" at bounding box center [1158, 379] width 14 height 14
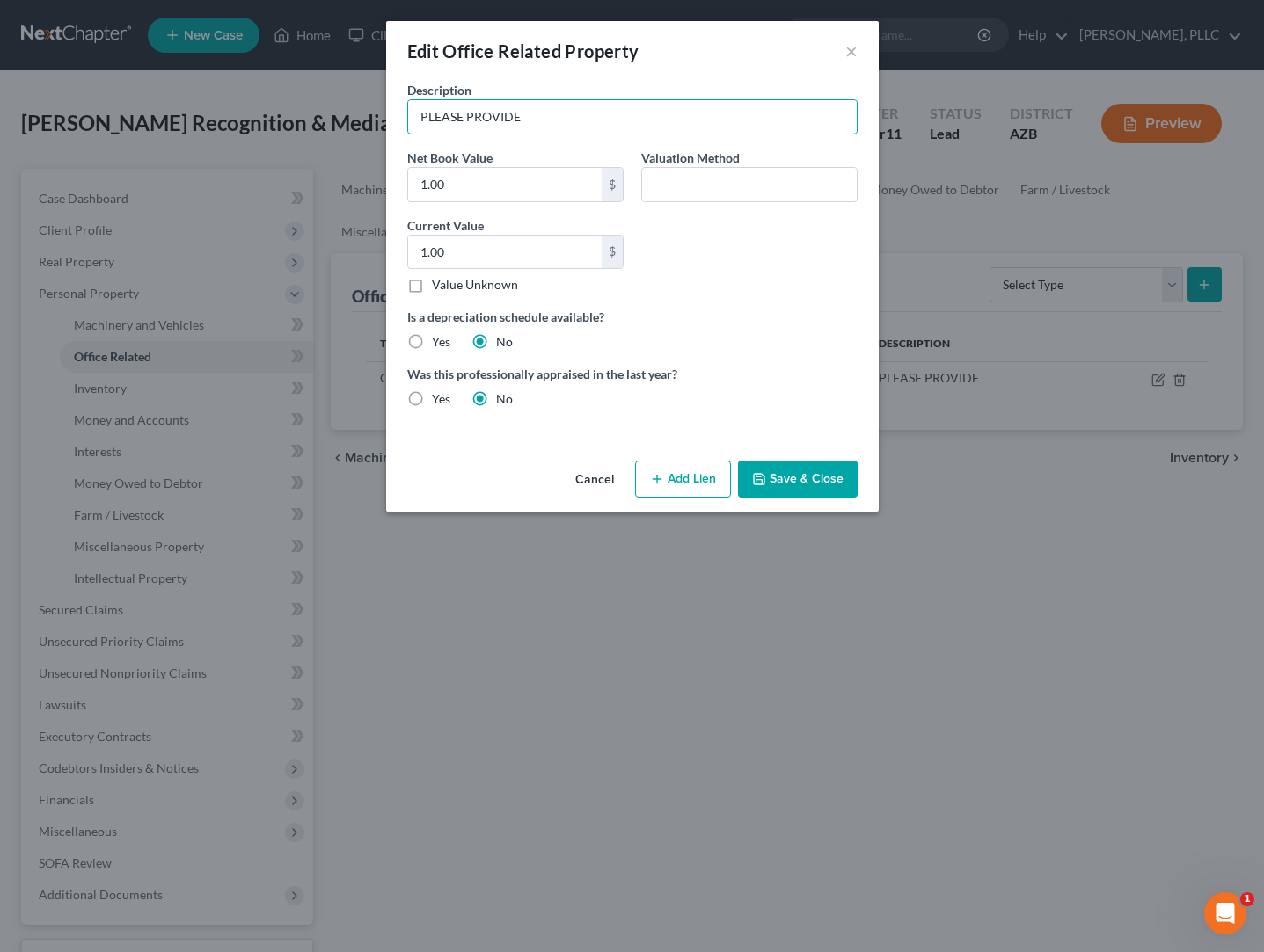
drag, startPoint x: 585, startPoint y: 119, endPoint x: 371, endPoint y: 123, distance: 214.0
click at [371, 123] on div "Edit Office Related Property × Description PLEASE PROVIDE Net Book Value 1.00 $…" at bounding box center [632, 476] width 1264 height 952
type input "Office Furniture, Fixtures"
drag, startPoint x: 461, startPoint y: 187, endPoint x: 388, endPoint y: 187, distance: 73.0
click at [388, 187] on div "Description Office Furniture, Fixtures Net Book Value 1.00 $ Valuation Method C…" at bounding box center [632, 267] width 493 height 372
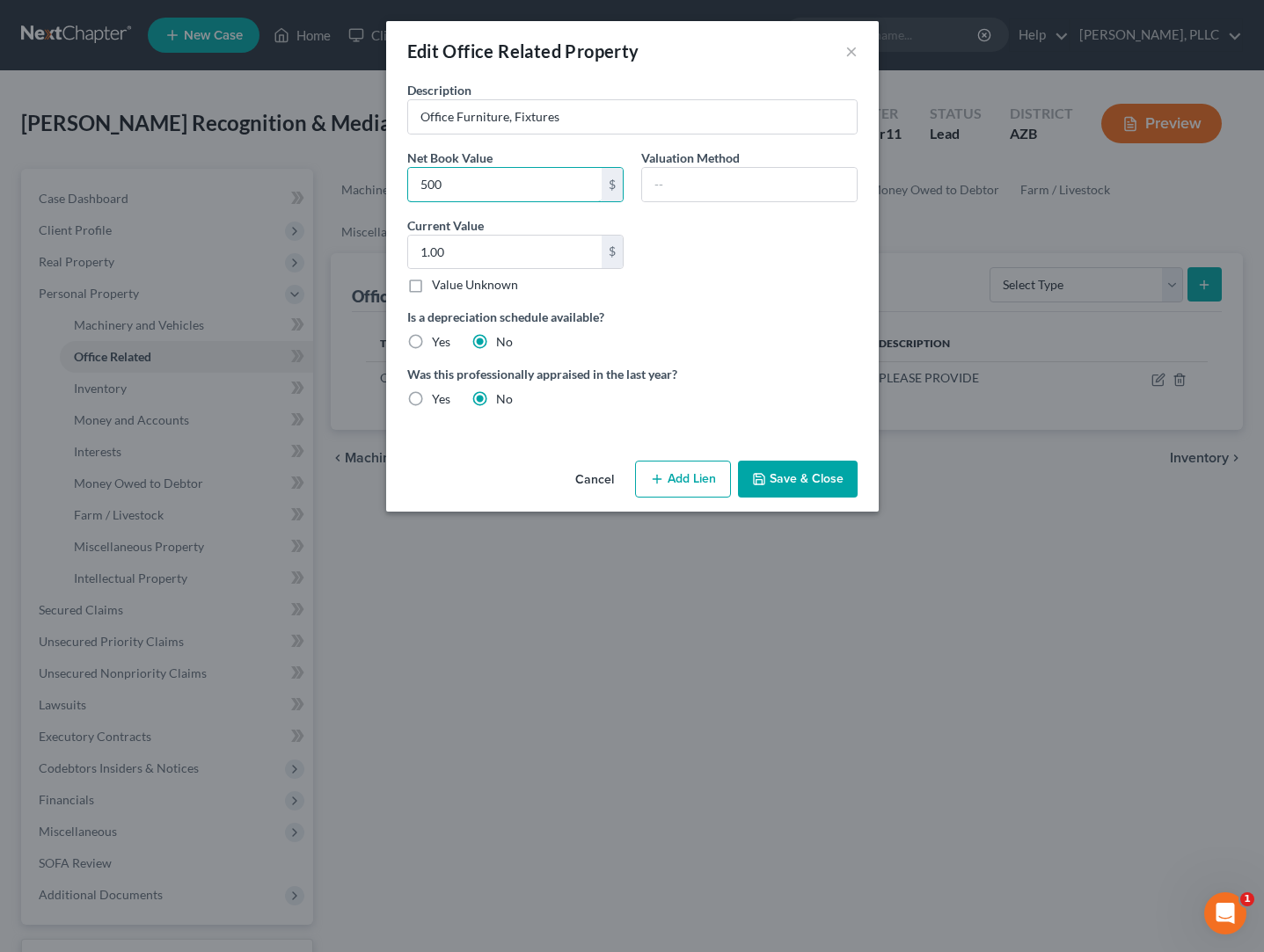
type input "500"
type input "Liquidation"
type input "500"
click at [755, 488] on button "Save & Close" at bounding box center [797, 480] width 119 height 37
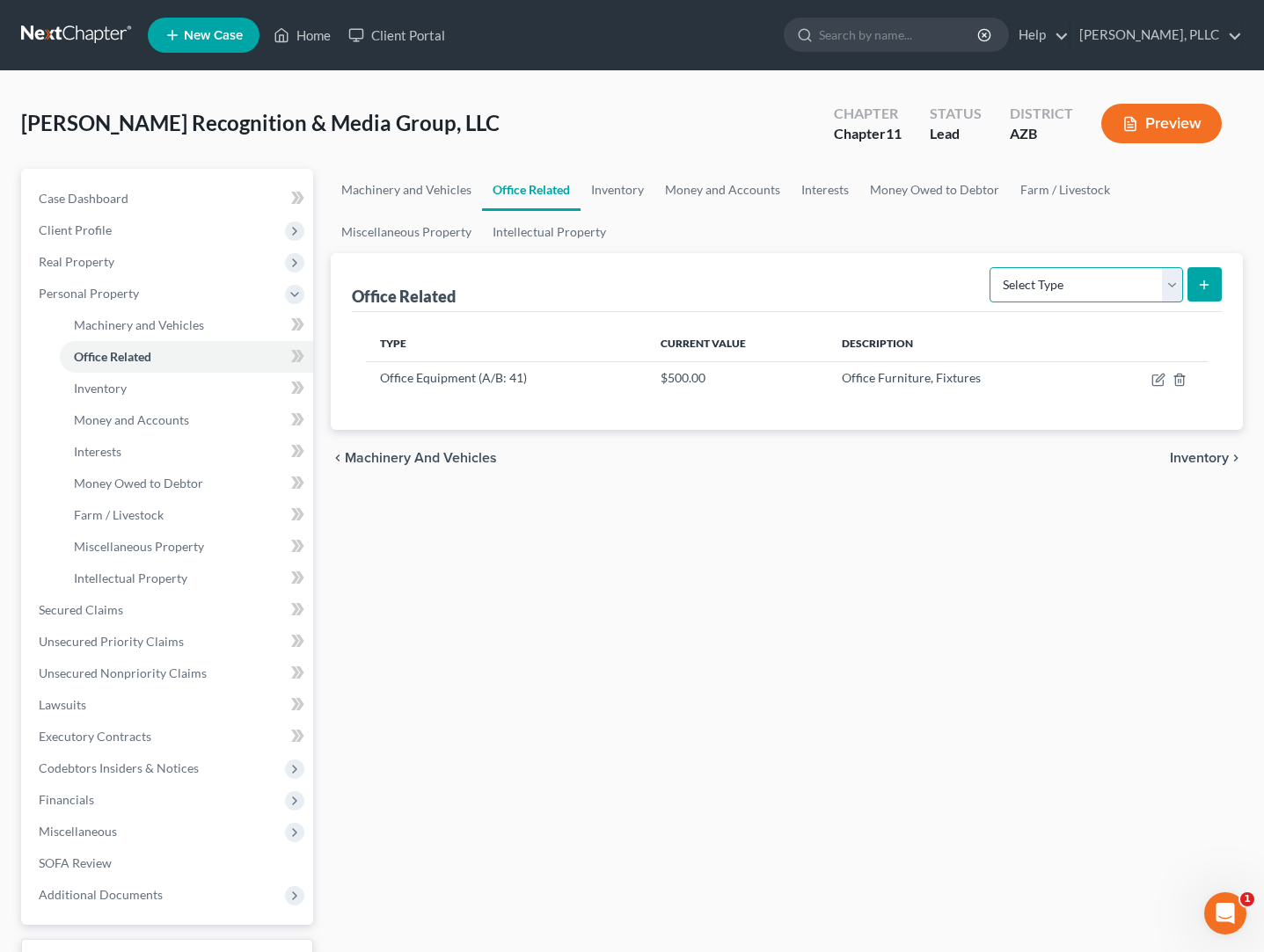
select select "furniture"
click at [1202, 287] on icon "submit" at bounding box center [1204, 285] width 14 height 14
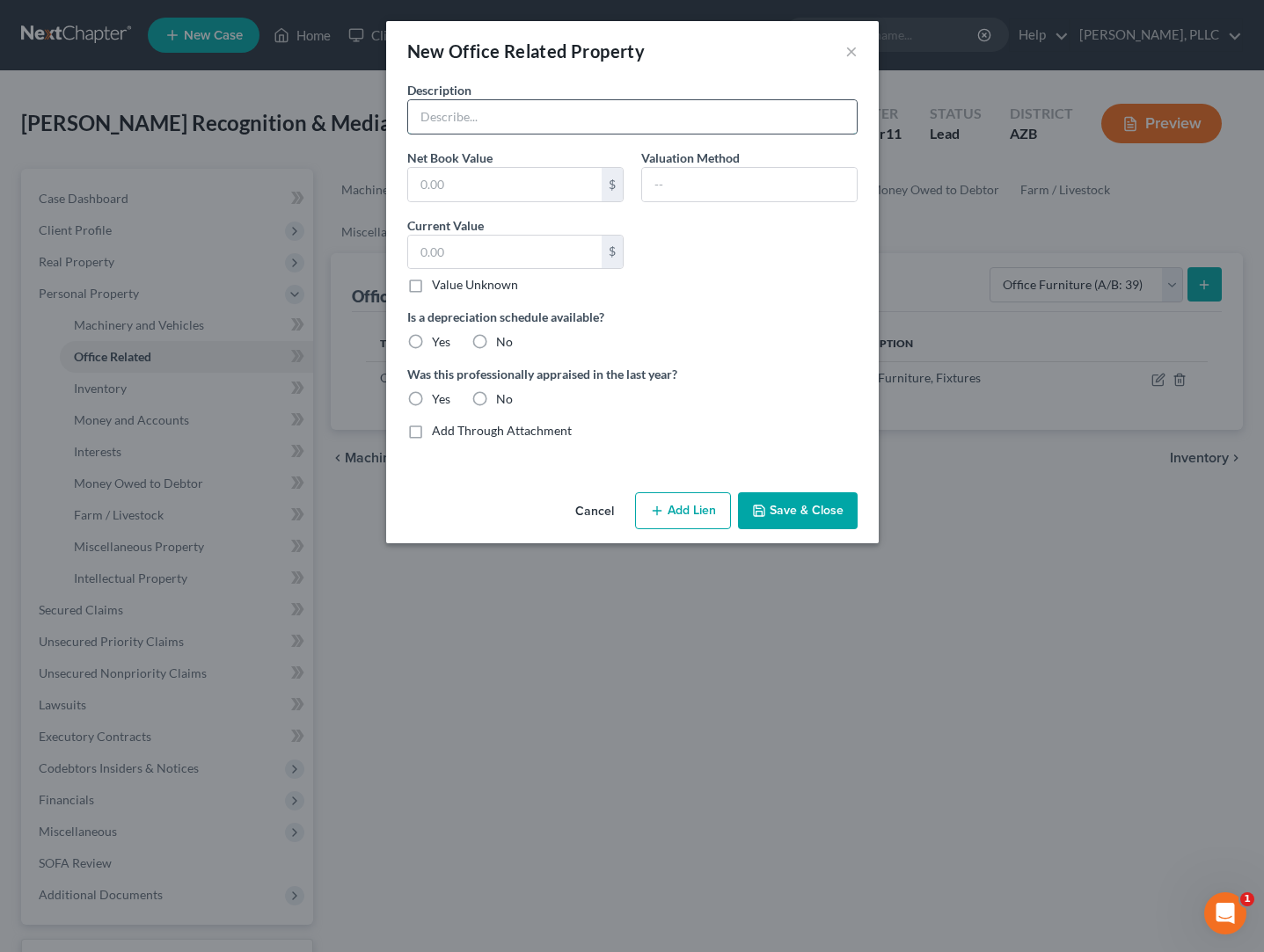
click at [542, 118] on input "text" at bounding box center [632, 116] width 448 height 33
type input "Miscellaneous used office furniture"
type input "500"
type input "Liquidation"
type input "500"
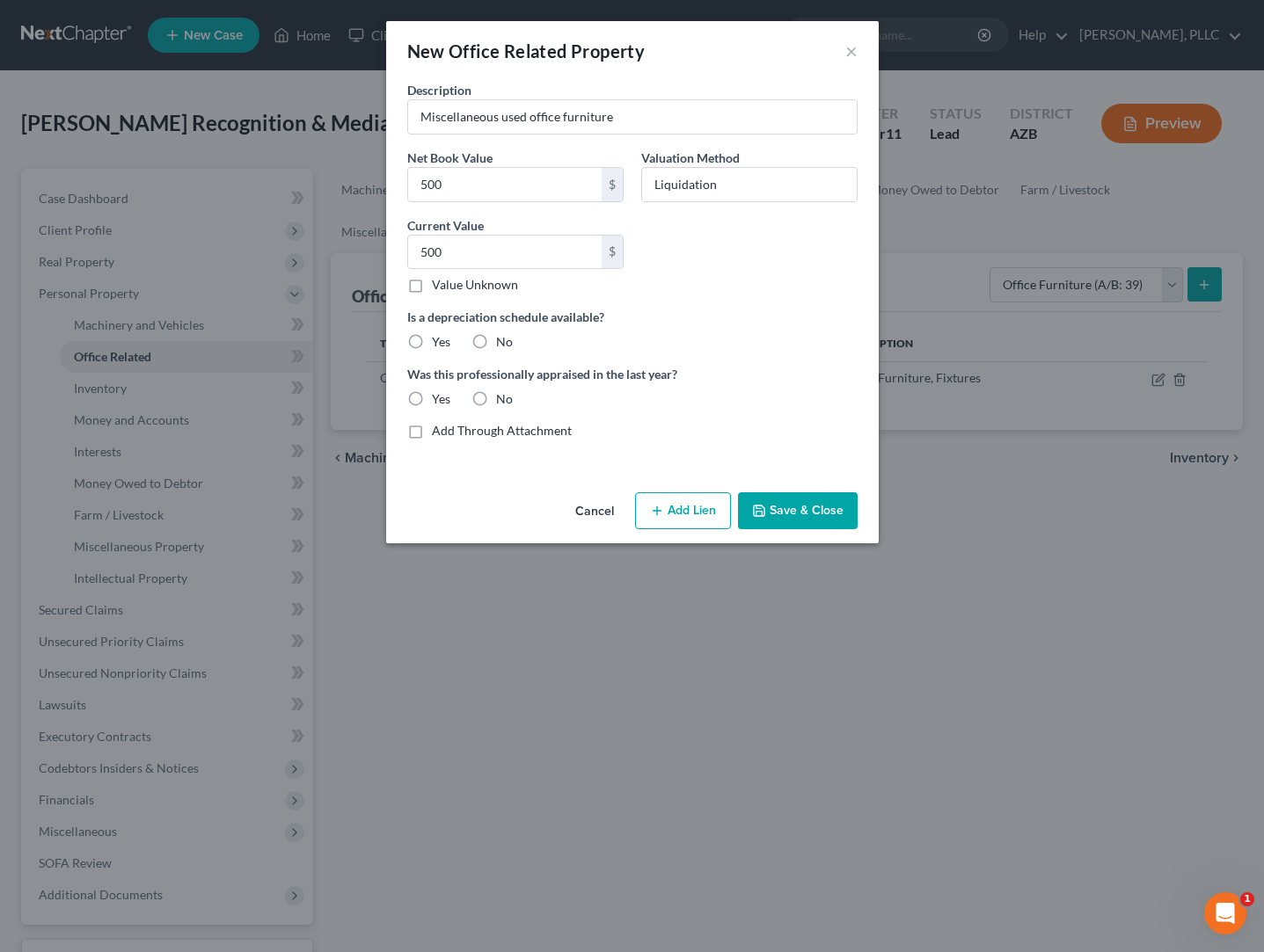
click at [497, 344] on label "No" at bounding box center [505, 342] width 17 height 18
click at [503, 344] on input "No" at bounding box center [509, 339] width 11 height 11
radio input "true"
click at [497, 401] on label "No" at bounding box center [505, 398] width 17 height 18
click at [503, 401] on input "No" at bounding box center [509, 396] width 11 height 11
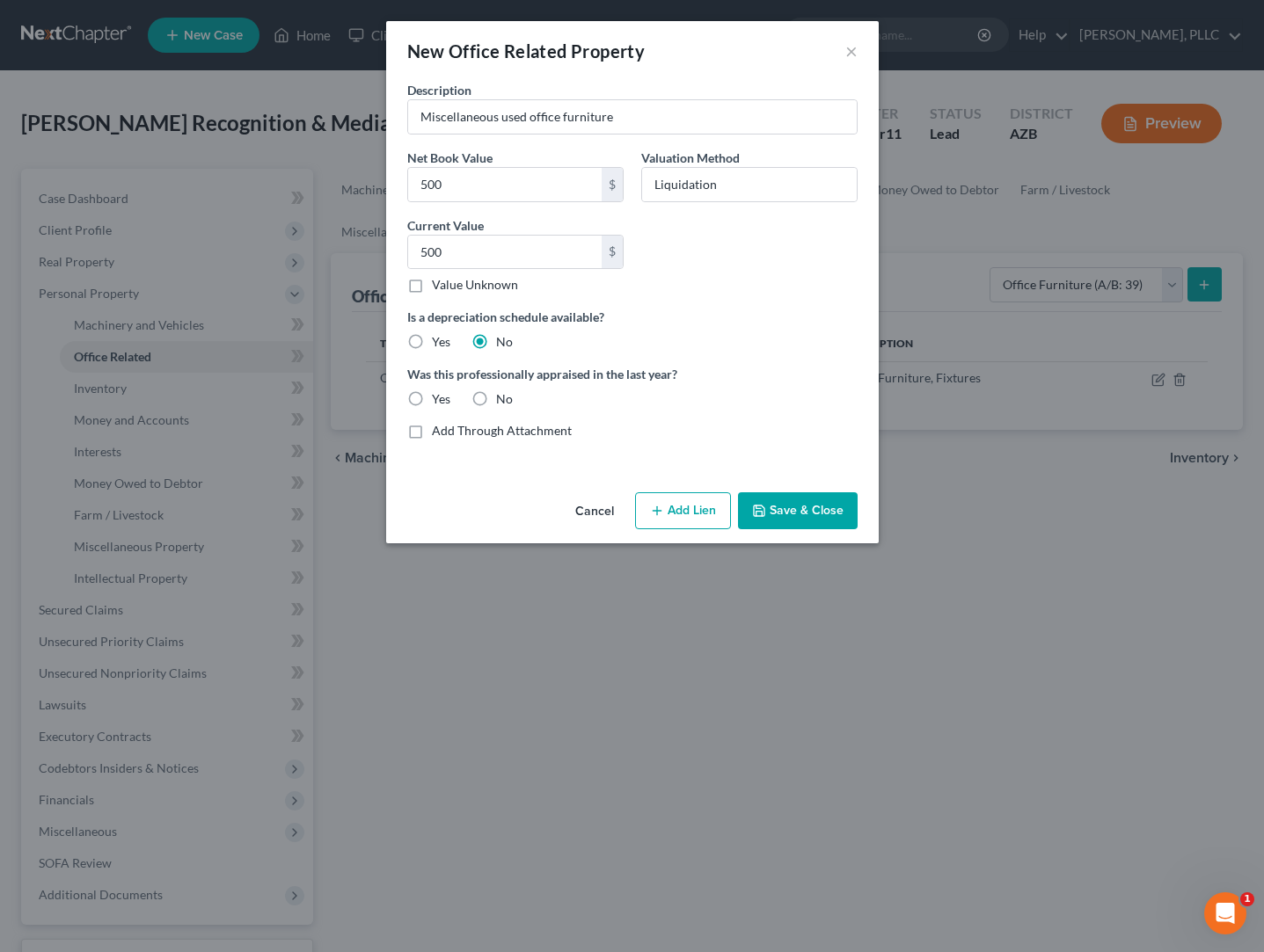
radio input "true"
click at [770, 514] on button "Save & Close" at bounding box center [797, 511] width 119 height 37
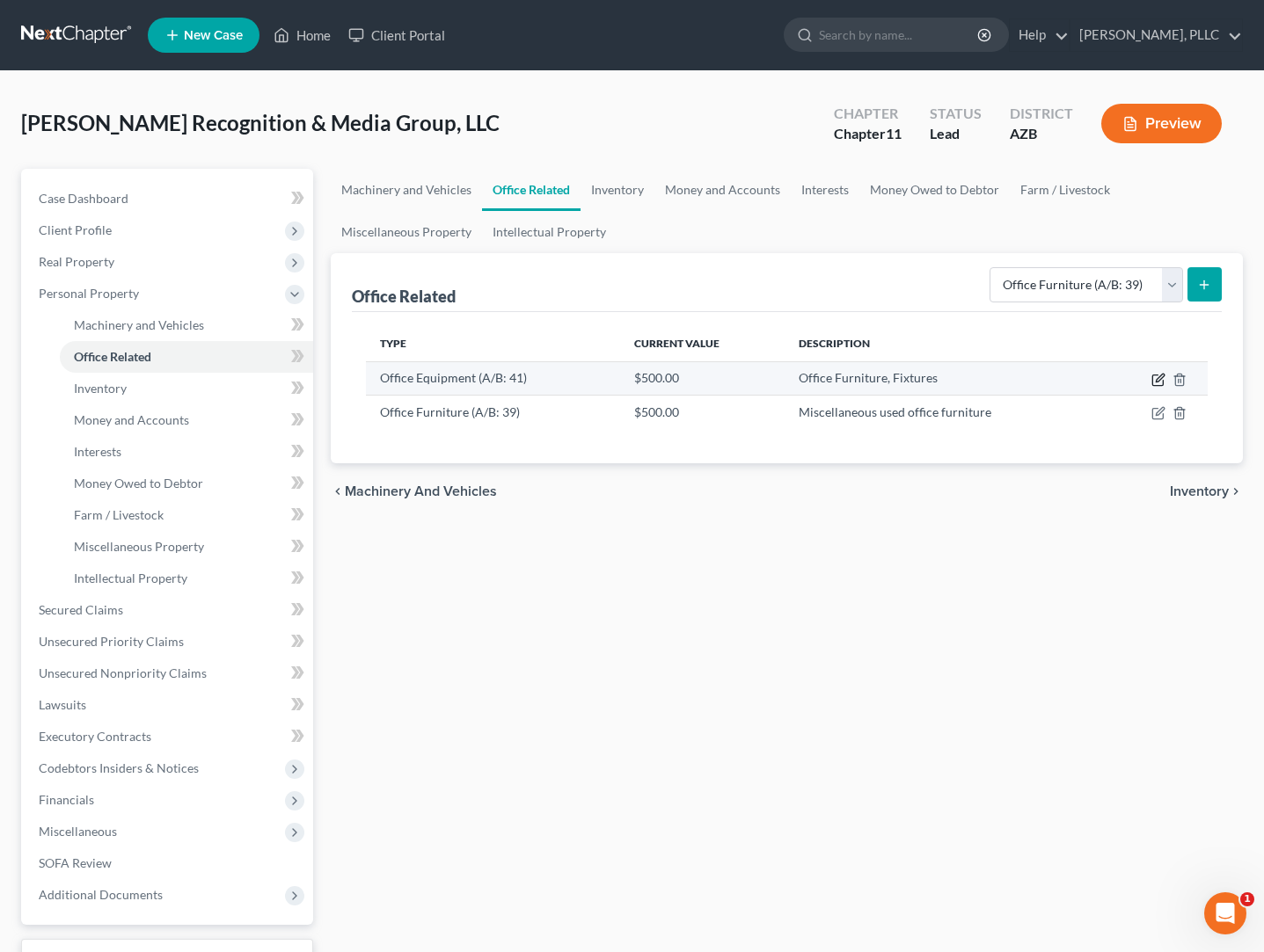
click at [1162, 377] on icon "button" at bounding box center [1160, 377] width 8 height 8
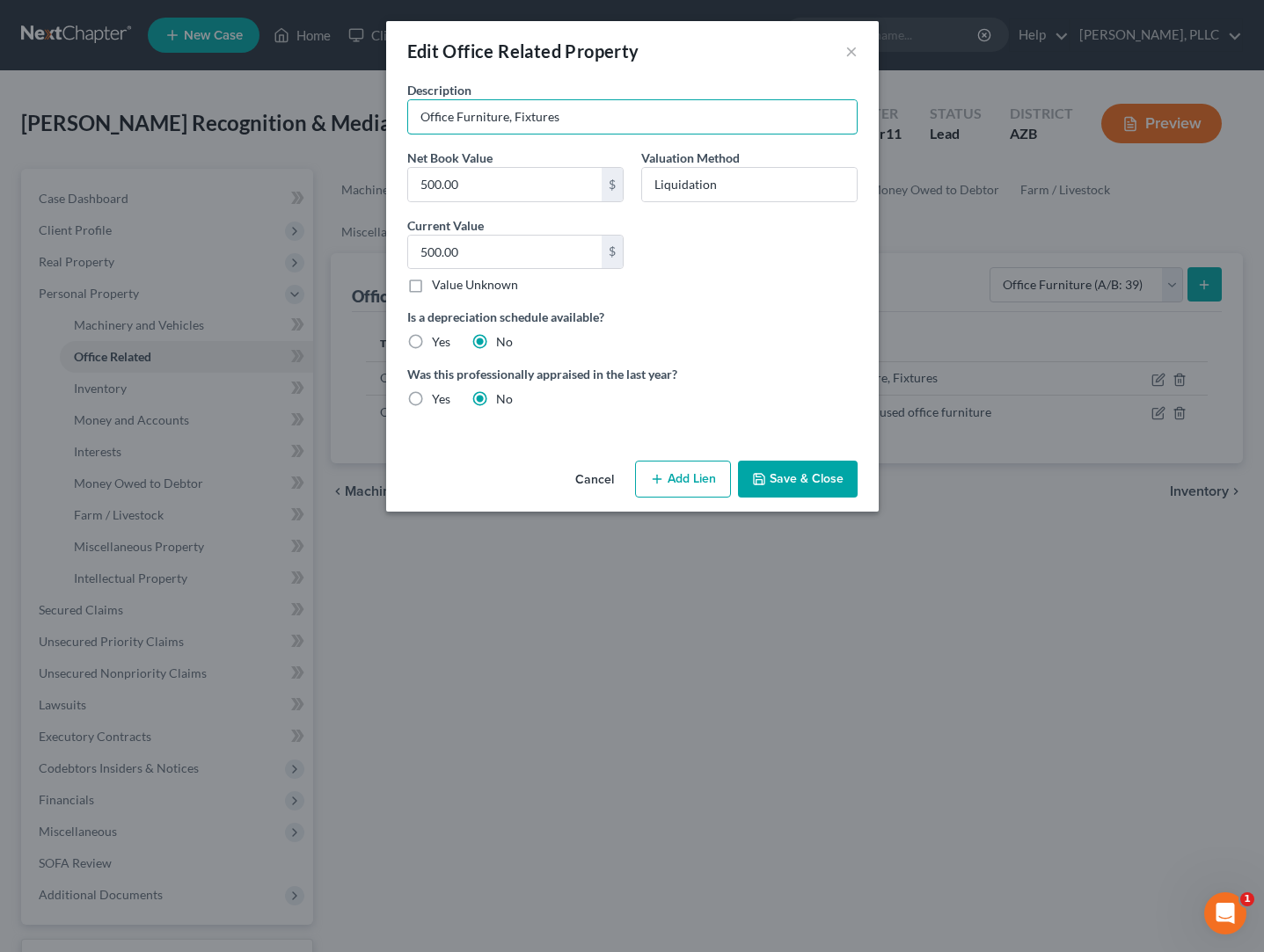
drag, startPoint x: 599, startPoint y: 118, endPoint x: 388, endPoint y: 123, distance: 211.1
click at [388, 123] on div "Description Office Furniture, Fixtures Net Book Value 500.00 $ Valuation Method…" at bounding box center [632, 267] width 493 height 372
type input "Computer, Monitors, Printer"
type input "1,400"
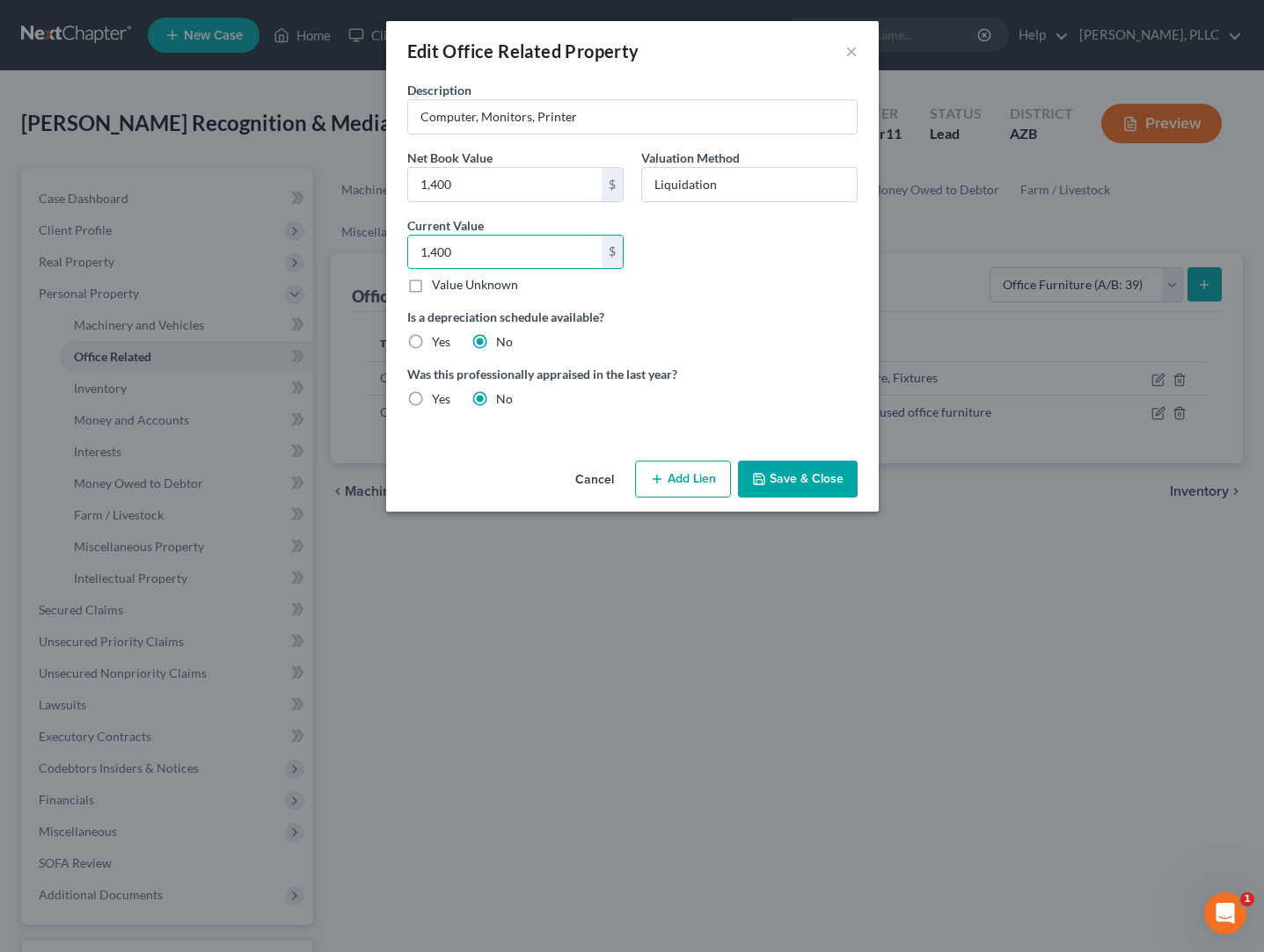
click at [771, 479] on button "Save & Close" at bounding box center [797, 480] width 119 height 37
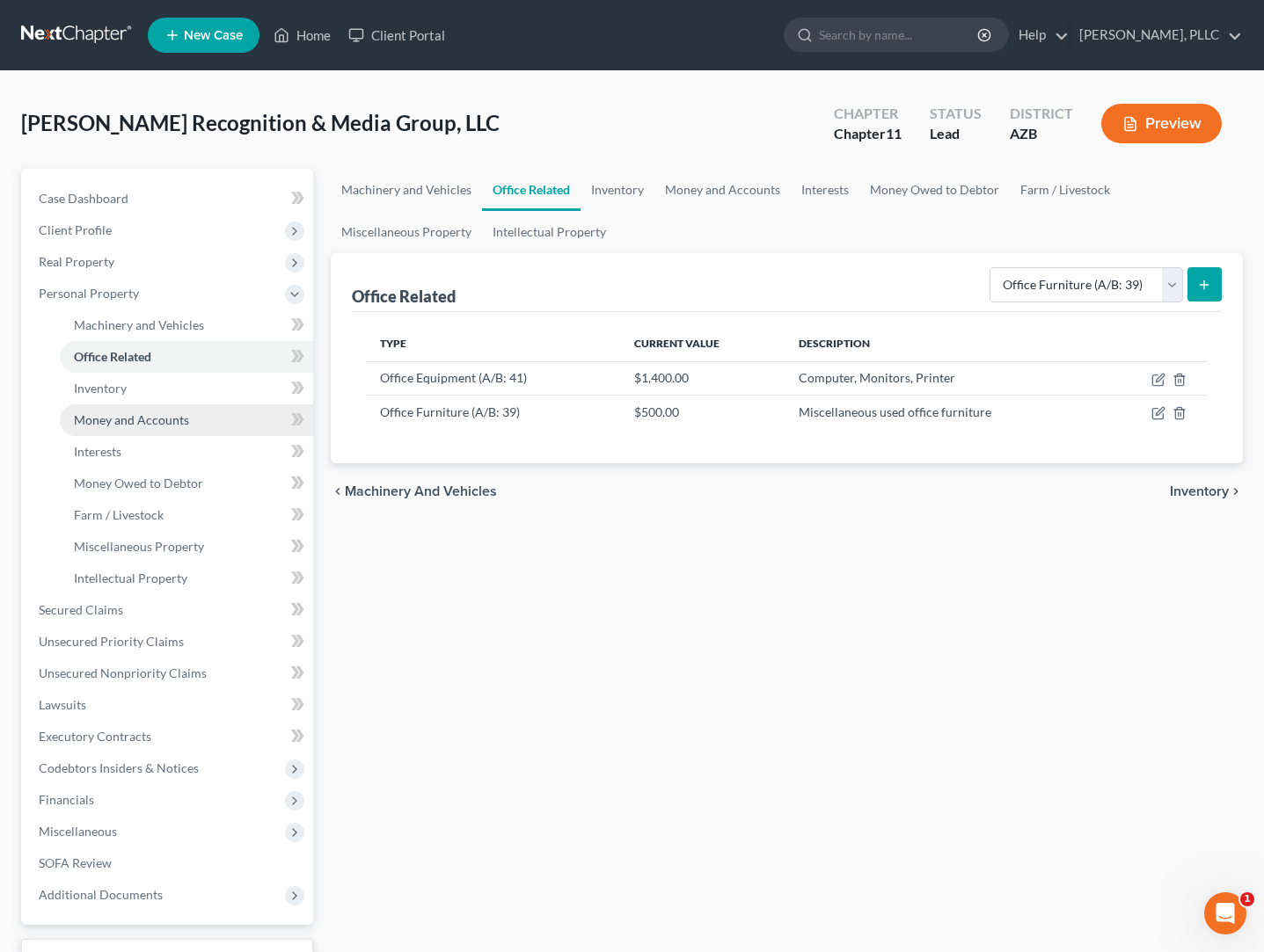
click at [100, 421] on span "Money and Accounts" at bounding box center [131, 420] width 116 height 15
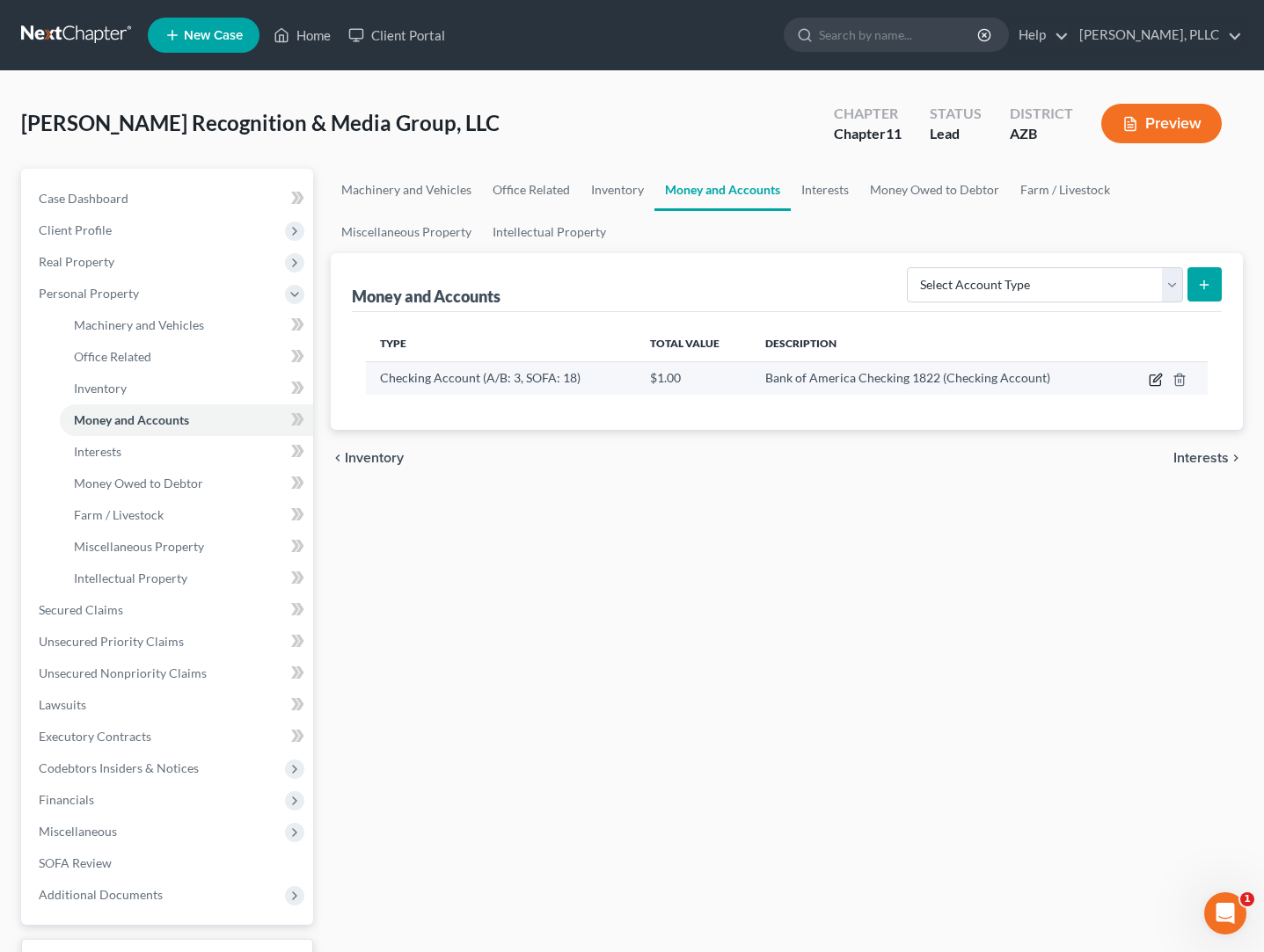
click at [1157, 381] on icon "button" at bounding box center [1157, 377] width 8 height 8
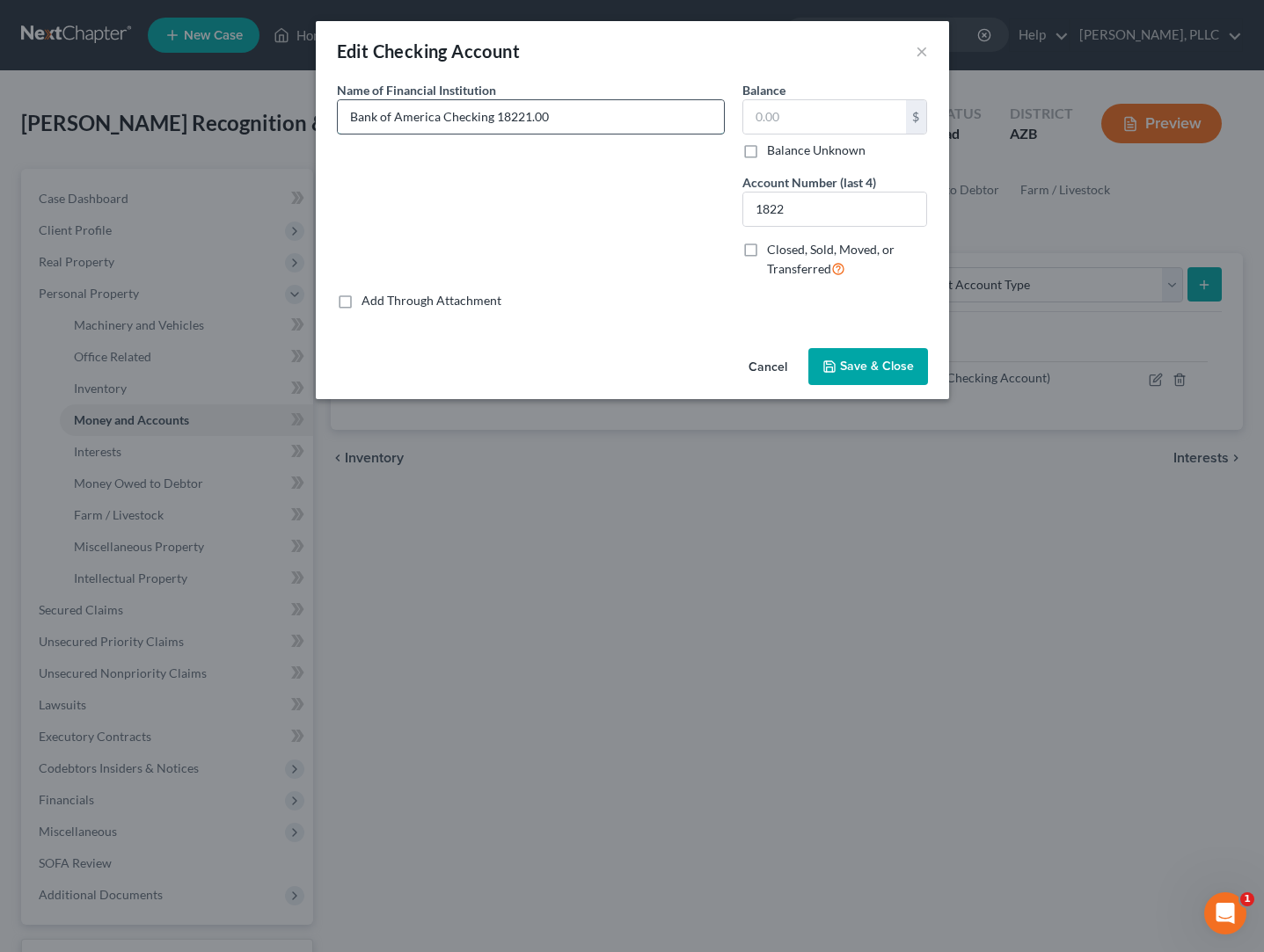
type input "Bank of America Checking 1822"
click at [764, 115] on input "text" at bounding box center [825, 116] width 163 height 33
type input "18,077.87"
click at [653, 218] on div "Name of Financial Institution * Bank of America Checking 1822" at bounding box center [531, 187] width 406 height 211
click at [873, 362] on span "Save & Close" at bounding box center [877, 366] width 74 height 15
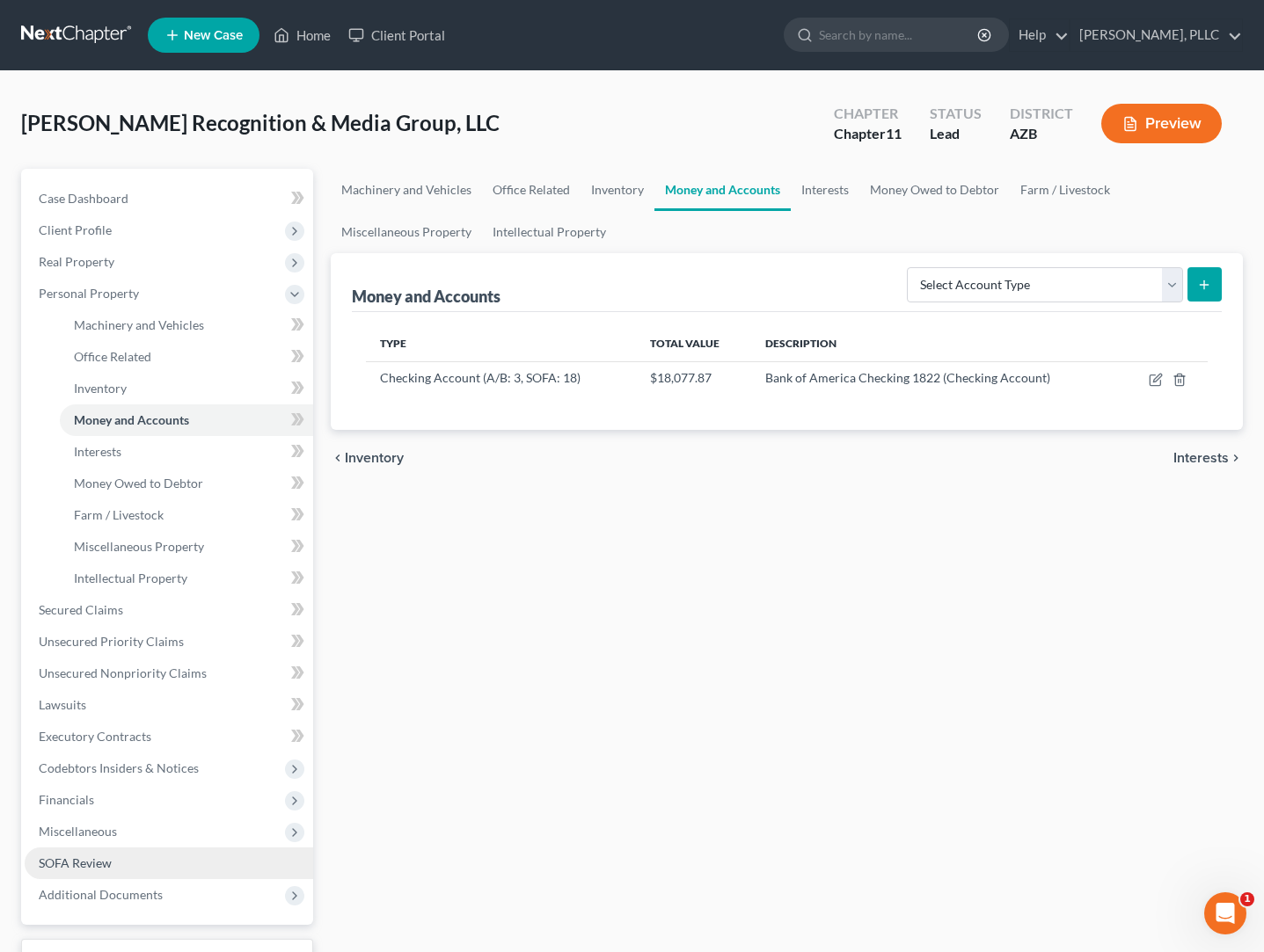
click at [78, 856] on span "SOFA Review" at bounding box center [75, 863] width 73 height 15
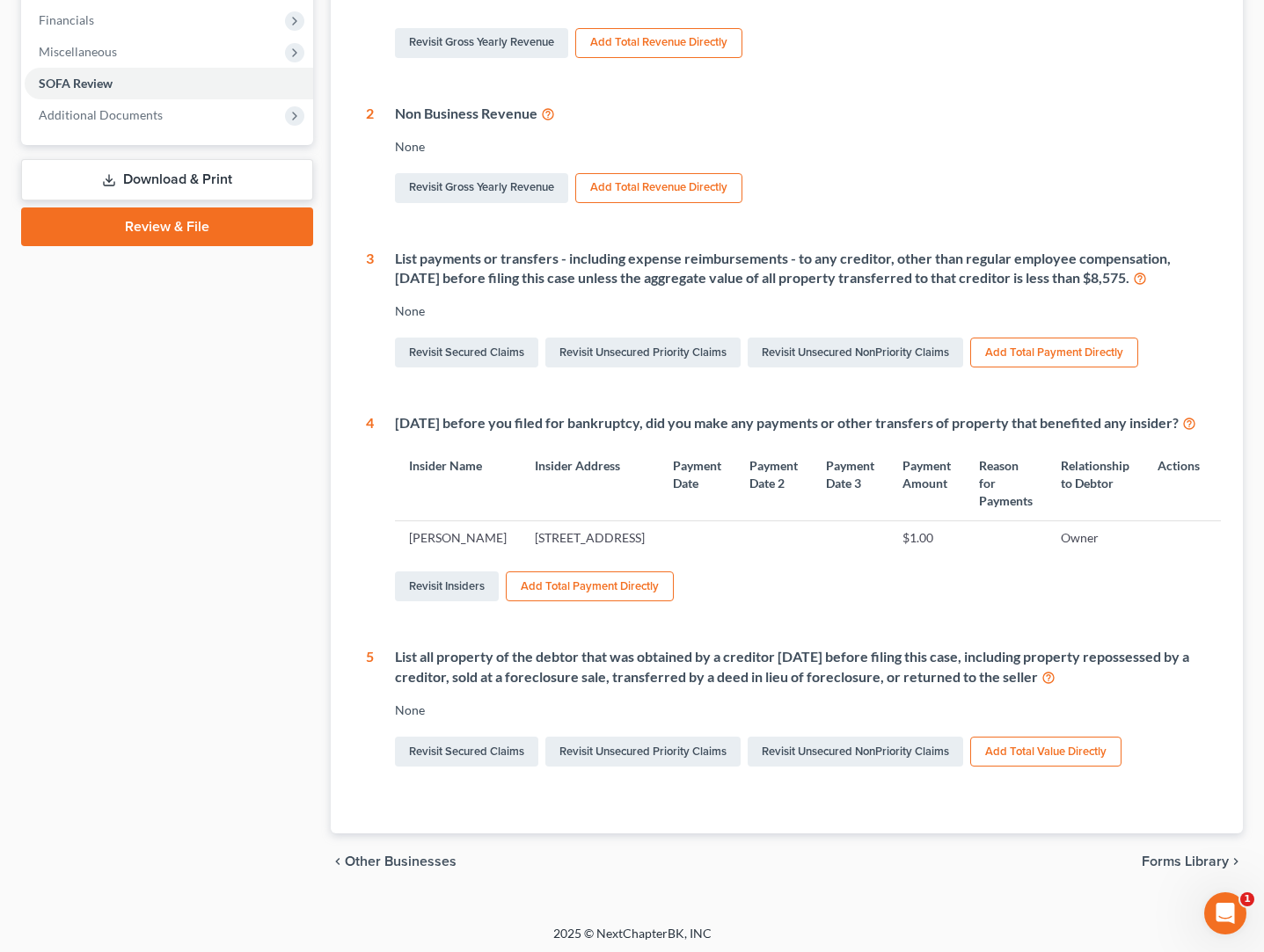
scroll to position [496, 0]
click at [448, 601] on link "Revisit Insiders" at bounding box center [447, 585] width 104 height 30
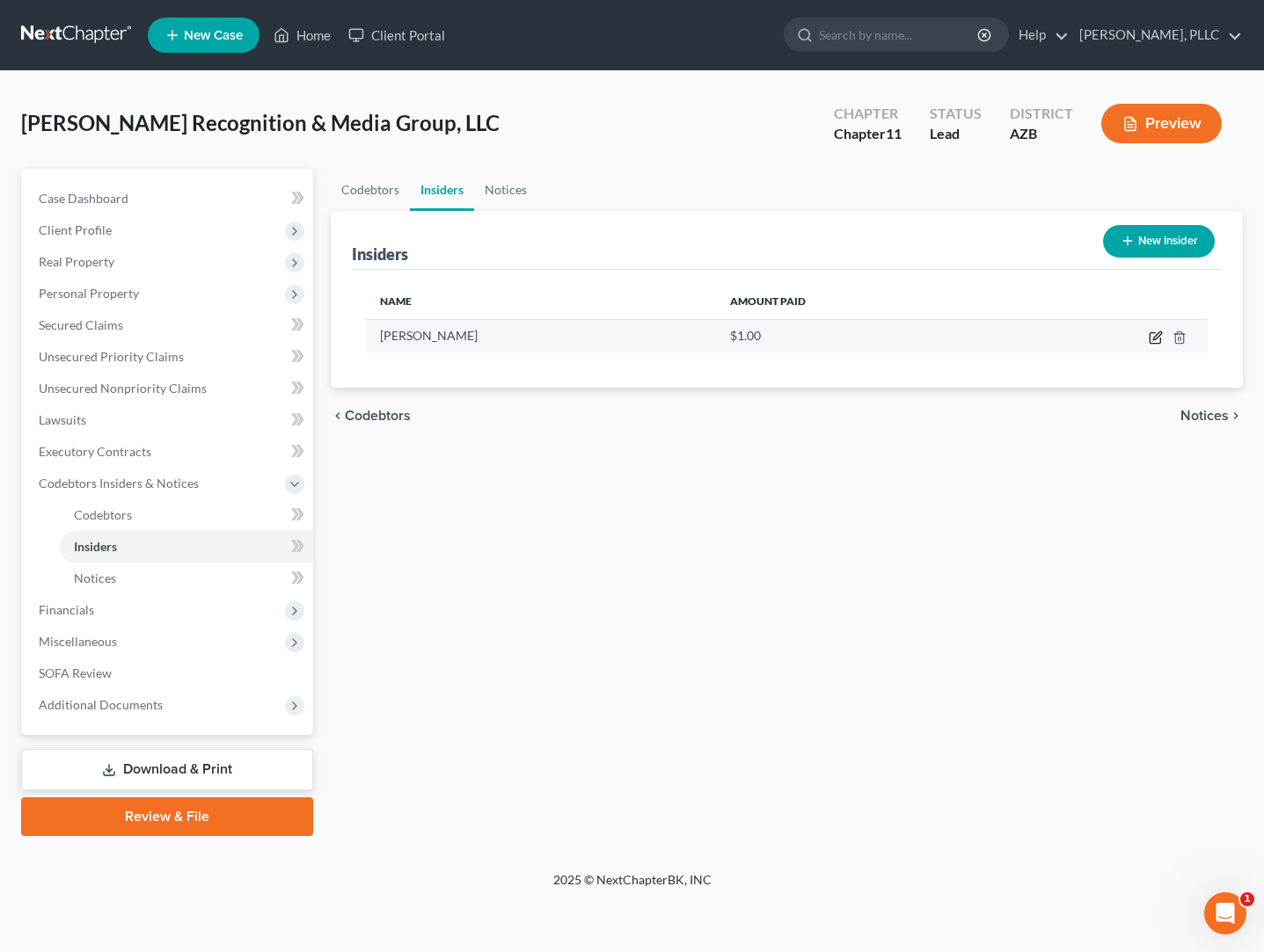
click at [1152, 339] on icon "button" at bounding box center [1155, 337] width 14 height 14
select select "3"
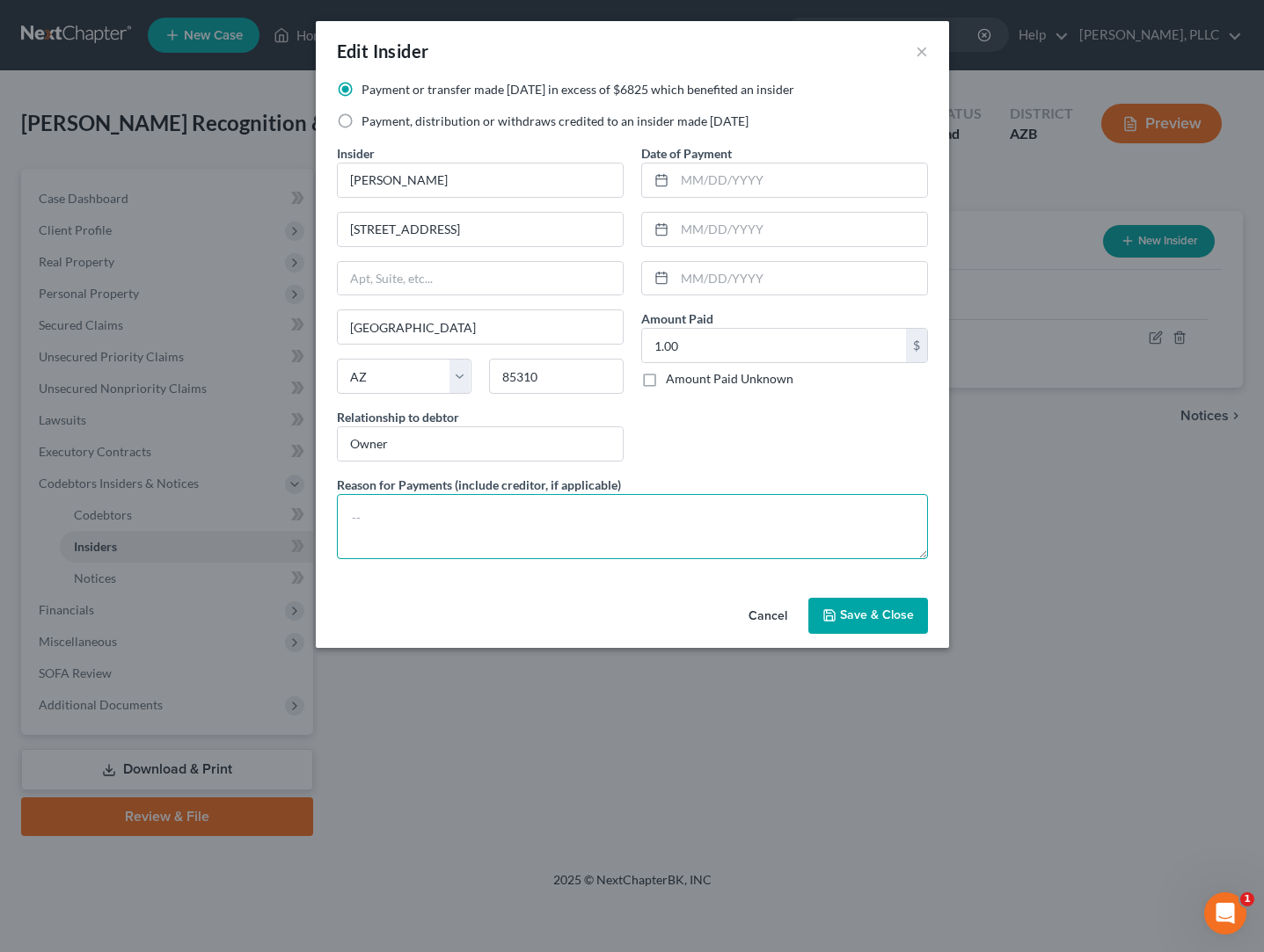
click at [526, 506] on textarea at bounding box center [632, 527] width 591 height 65
type textarea "Salary - $7,600 per month"
click at [724, 188] on input "text" at bounding box center [801, 180] width 252 height 33
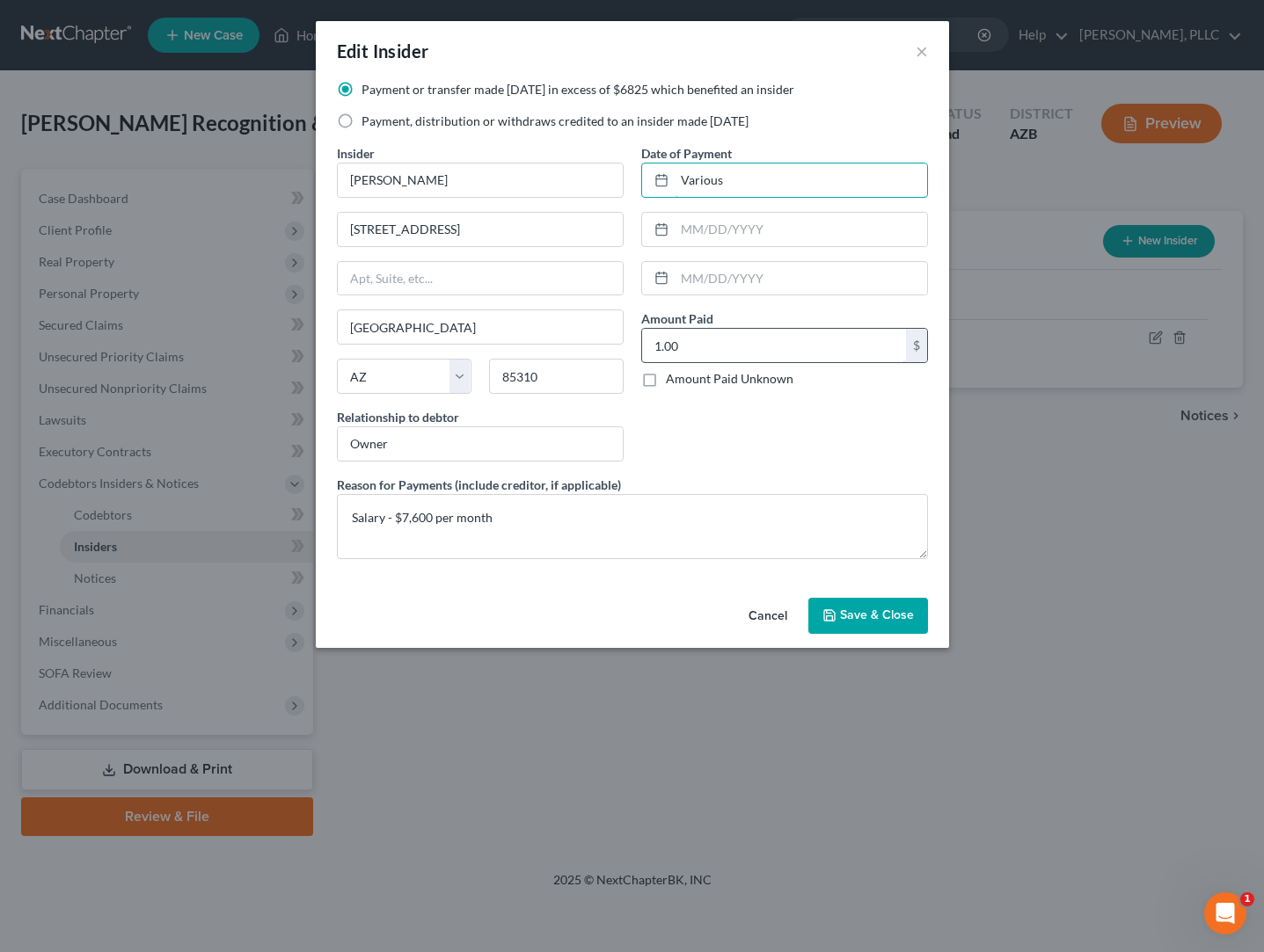
type input "Various"
drag, startPoint x: 686, startPoint y: 352, endPoint x: 613, endPoint y: 348, distance: 73.1
click at [613, 348] on div "Payment or transfer made within 1 year in excess of $6825 which benefited an in…" at bounding box center [632, 327] width 608 height 493
type input "91,200"
click at [846, 603] on button "Save & Close" at bounding box center [867, 616] width 119 height 37
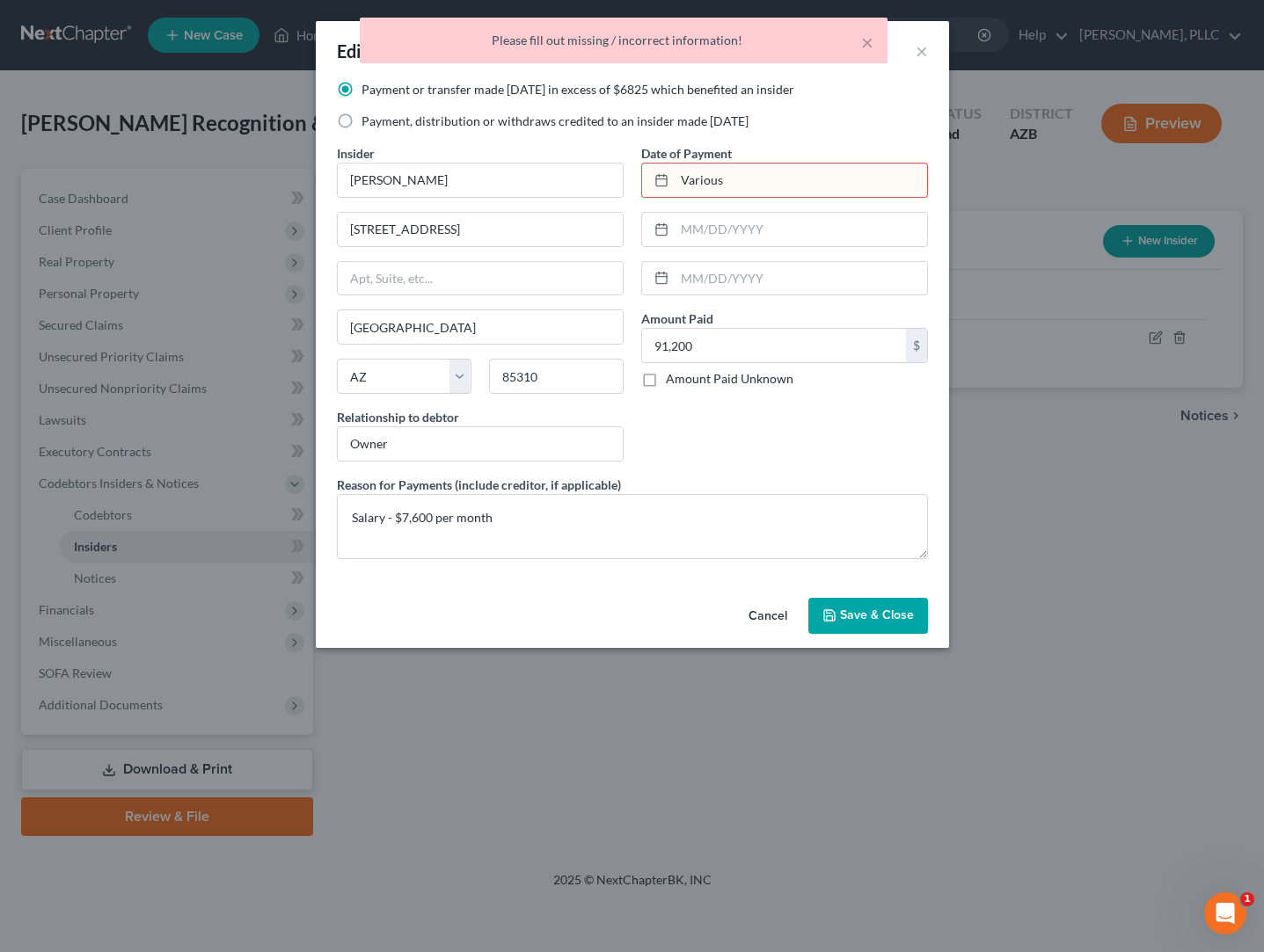
click at [779, 180] on input "Various" at bounding box center [801, 180] width 252 height 33
type input "V"
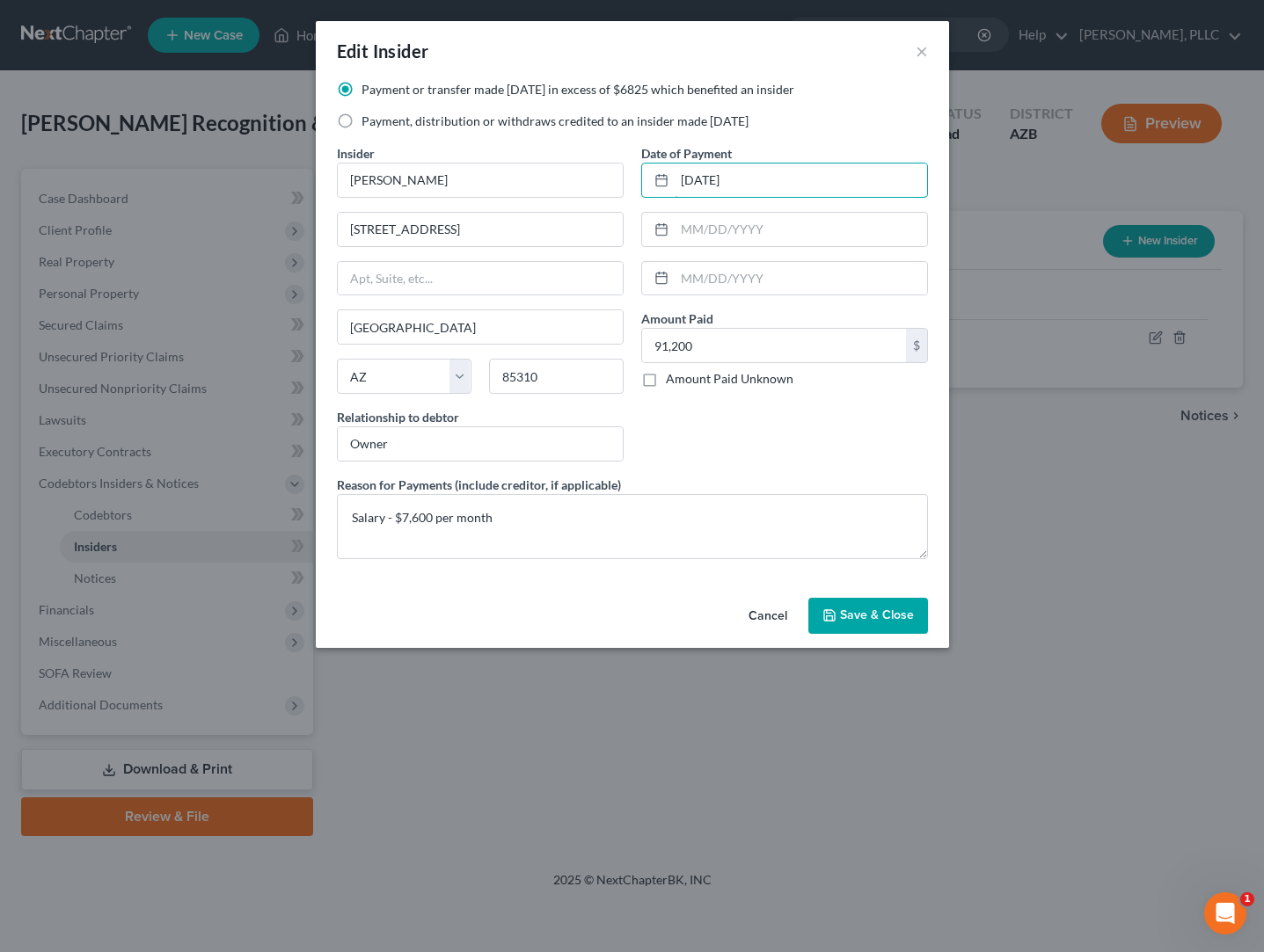
type input "10/01/2025"
click at [841, 617] on button "Save & Close" at bounding box center [867, 616] width 119 height 37
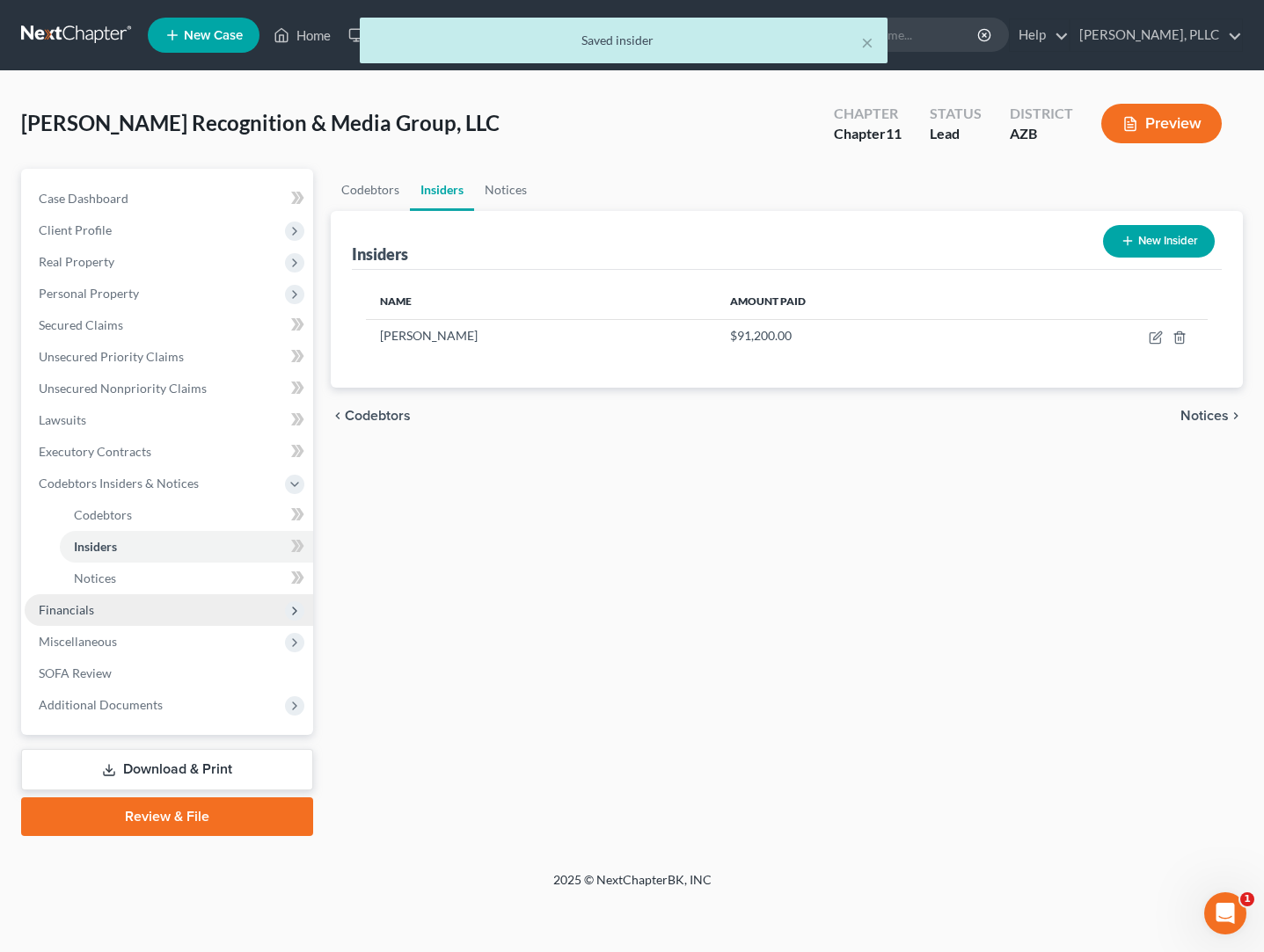
click at [82, 605] on span "Financials" at bounding box center [67, 610] width 55 height 15
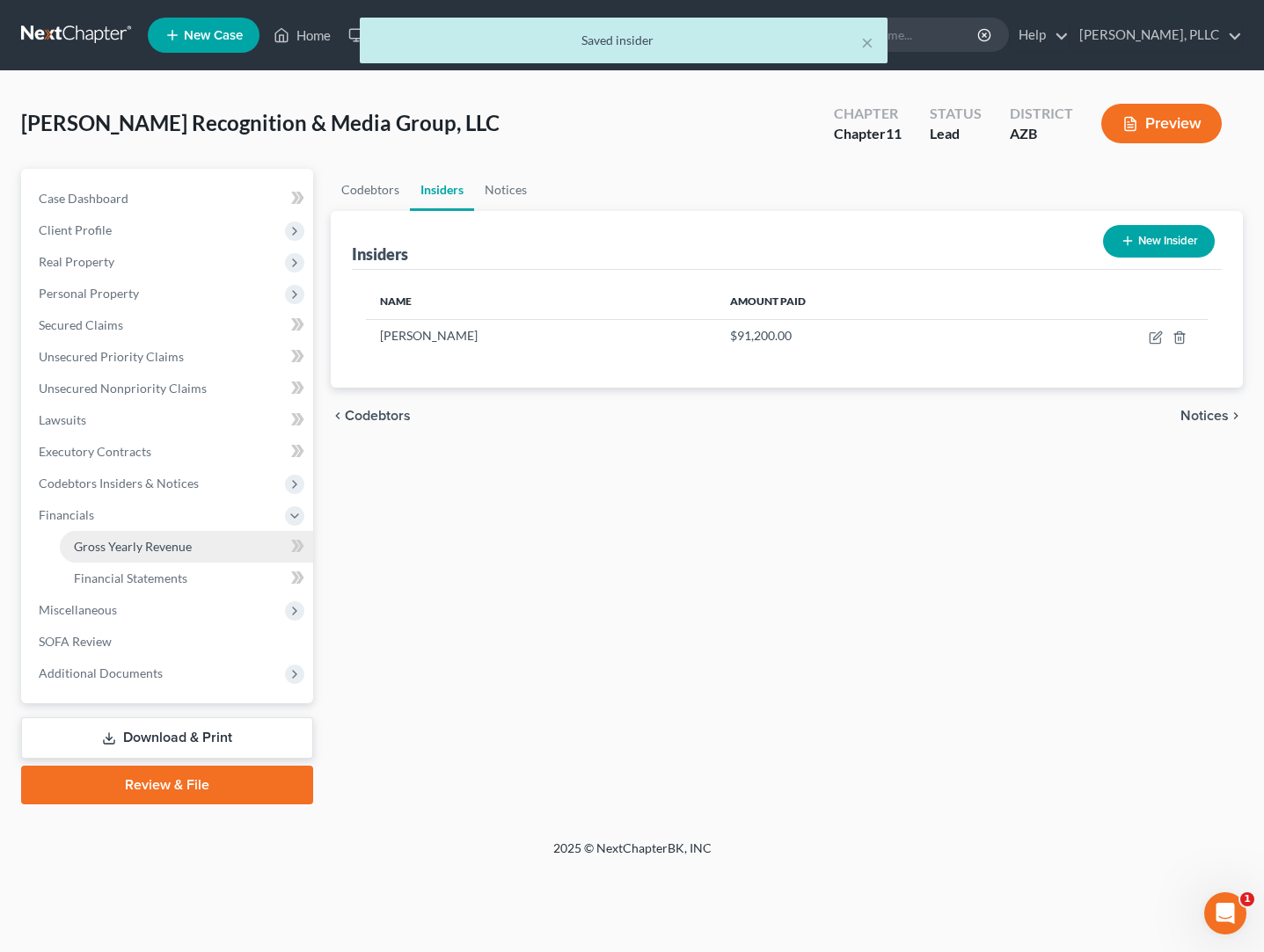
click at [136, 551] on span "Gross Yearly Revenue" at bounding box center [132, 546] width 117 height 15
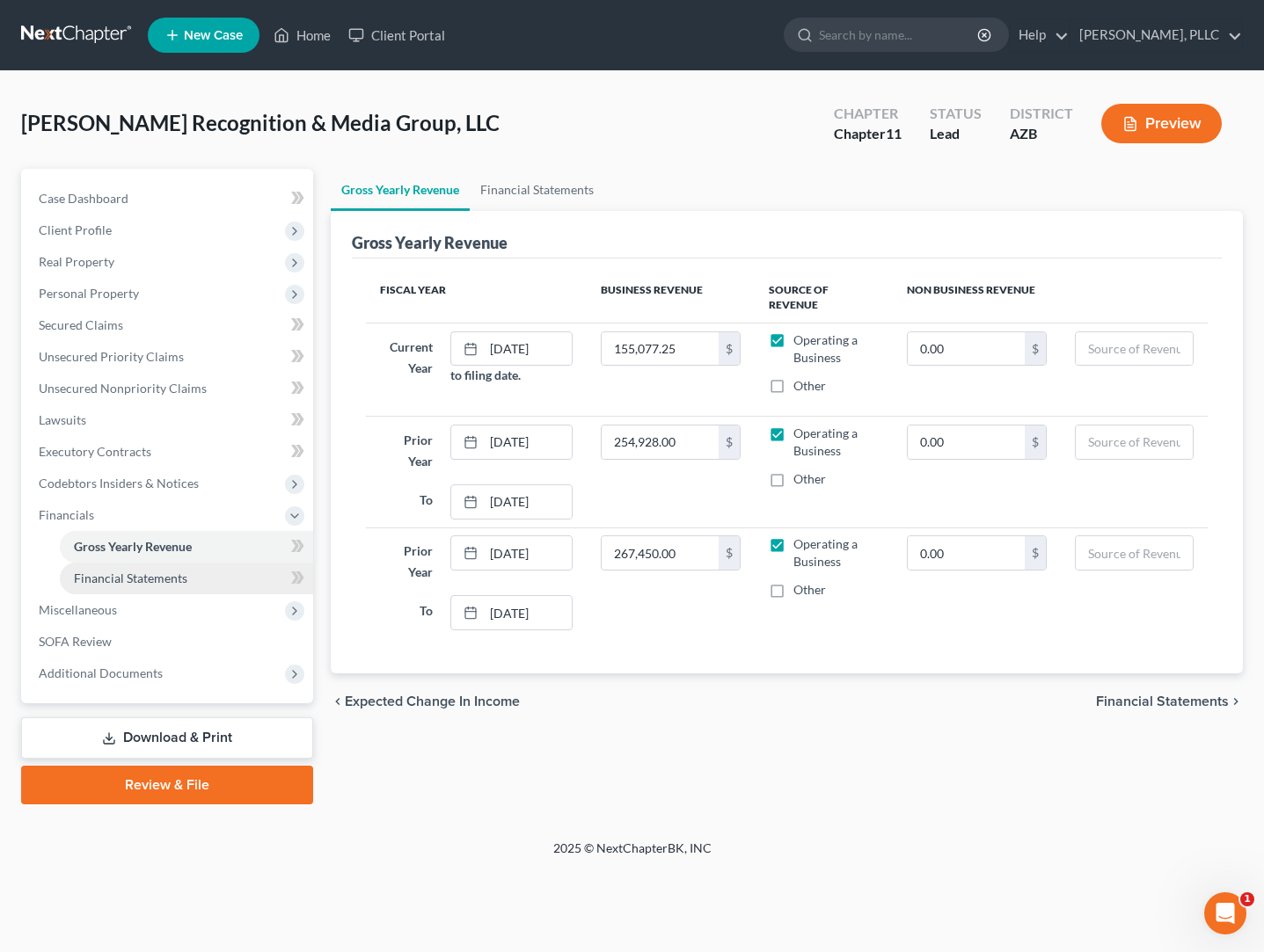
click at [108, 581] on span "Financial Statements" at bounding box center [130, 578] width 114 height 15
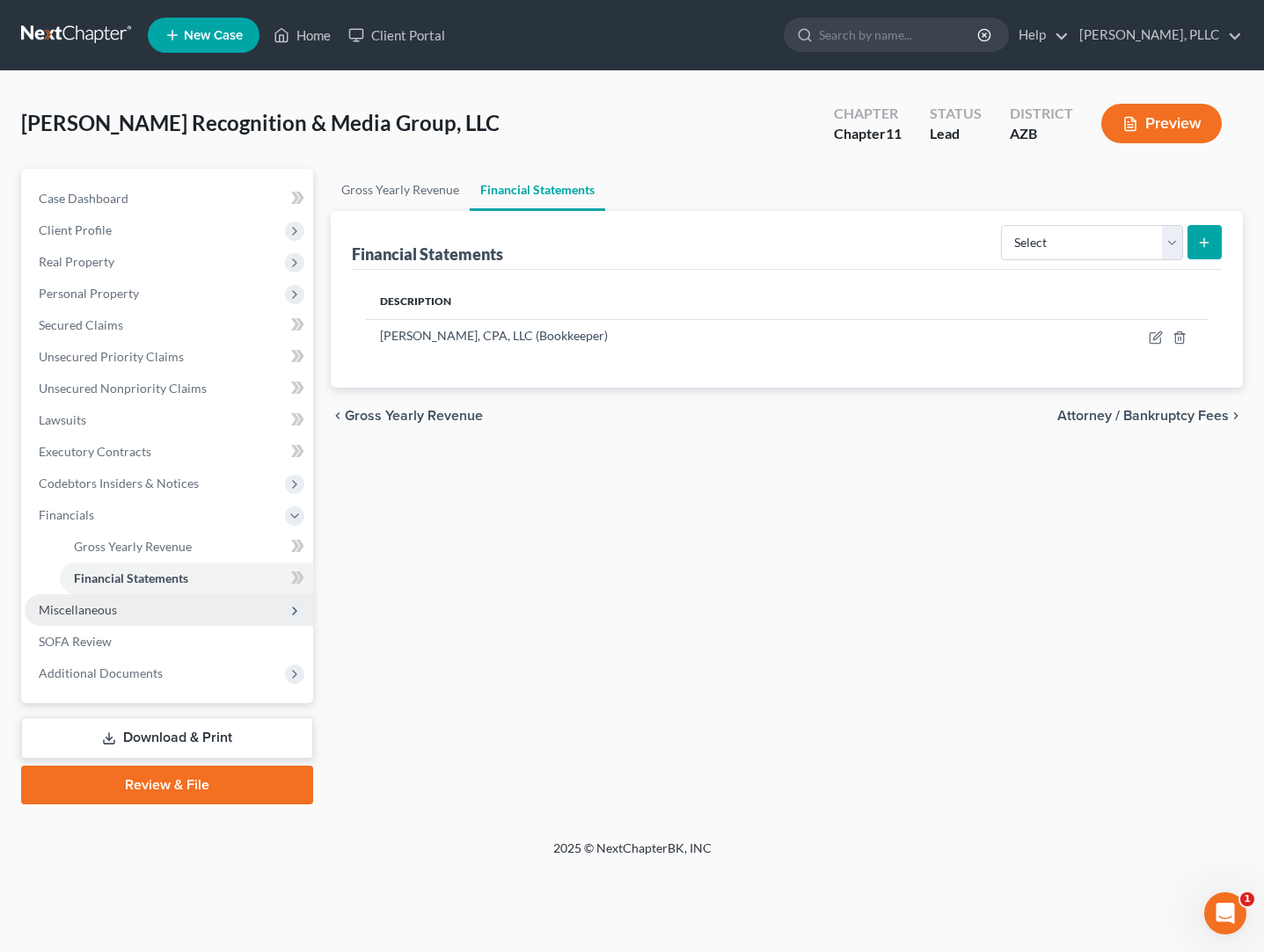
click at [97, 615] on span "Miscellaneous" at bounding box center [78, 610] width 79 height 15
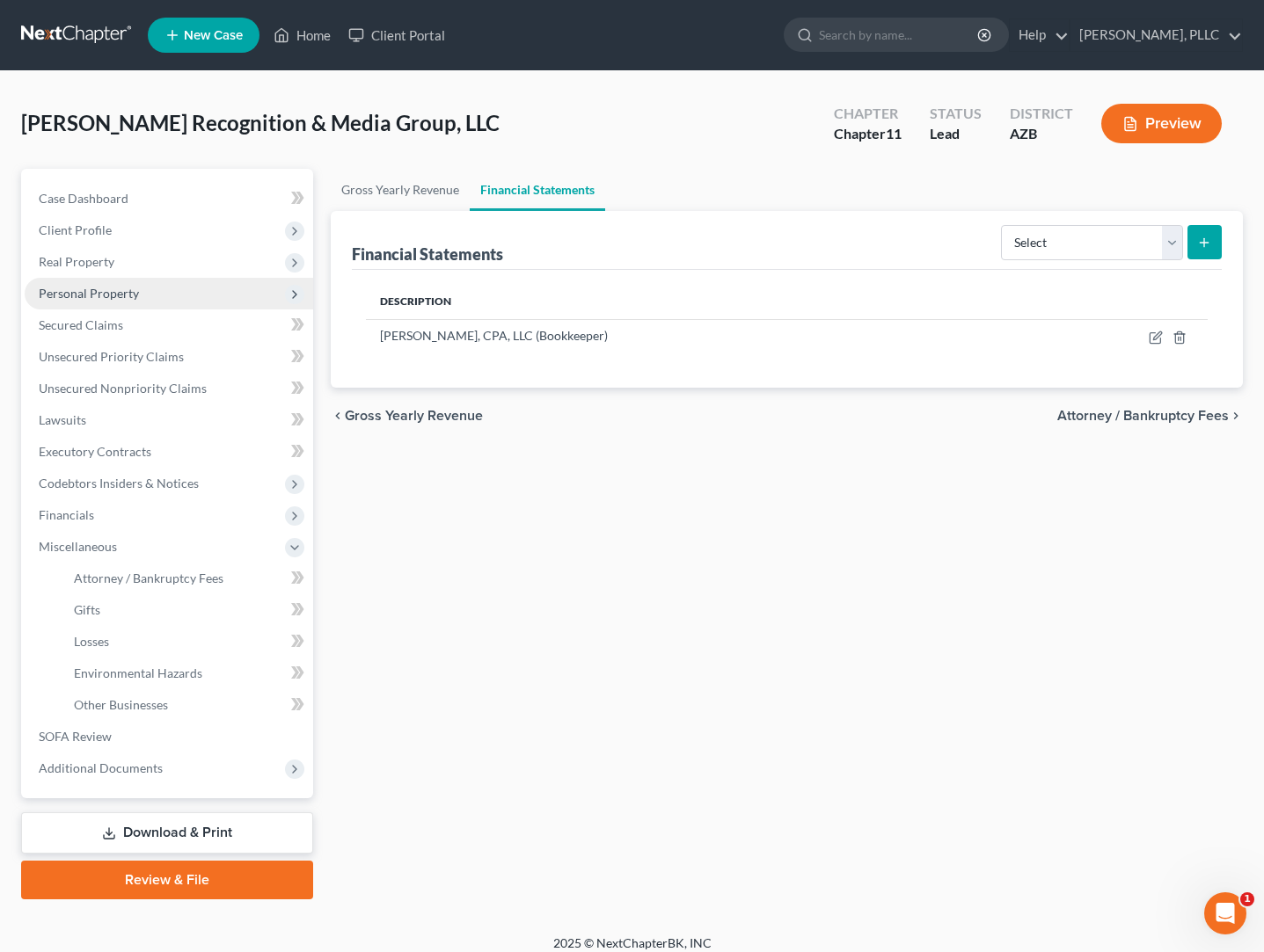
click at [89, 295] on span "Personal Property" at bounding box center [89, 293] width 100 height 15
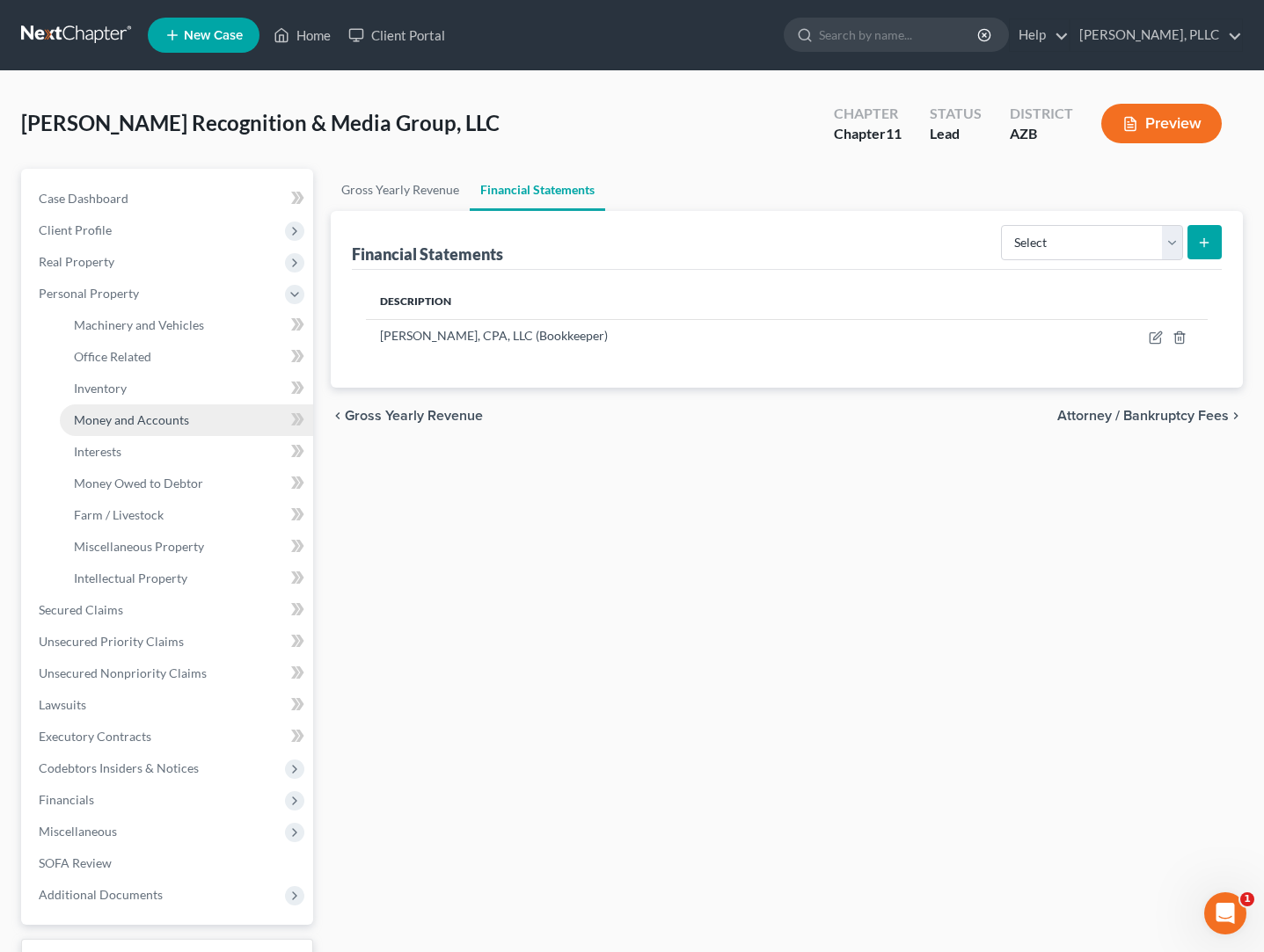
click at [110, 410] on link "Money and Accounts" at bounding box center [187, 421] width 253 height 31
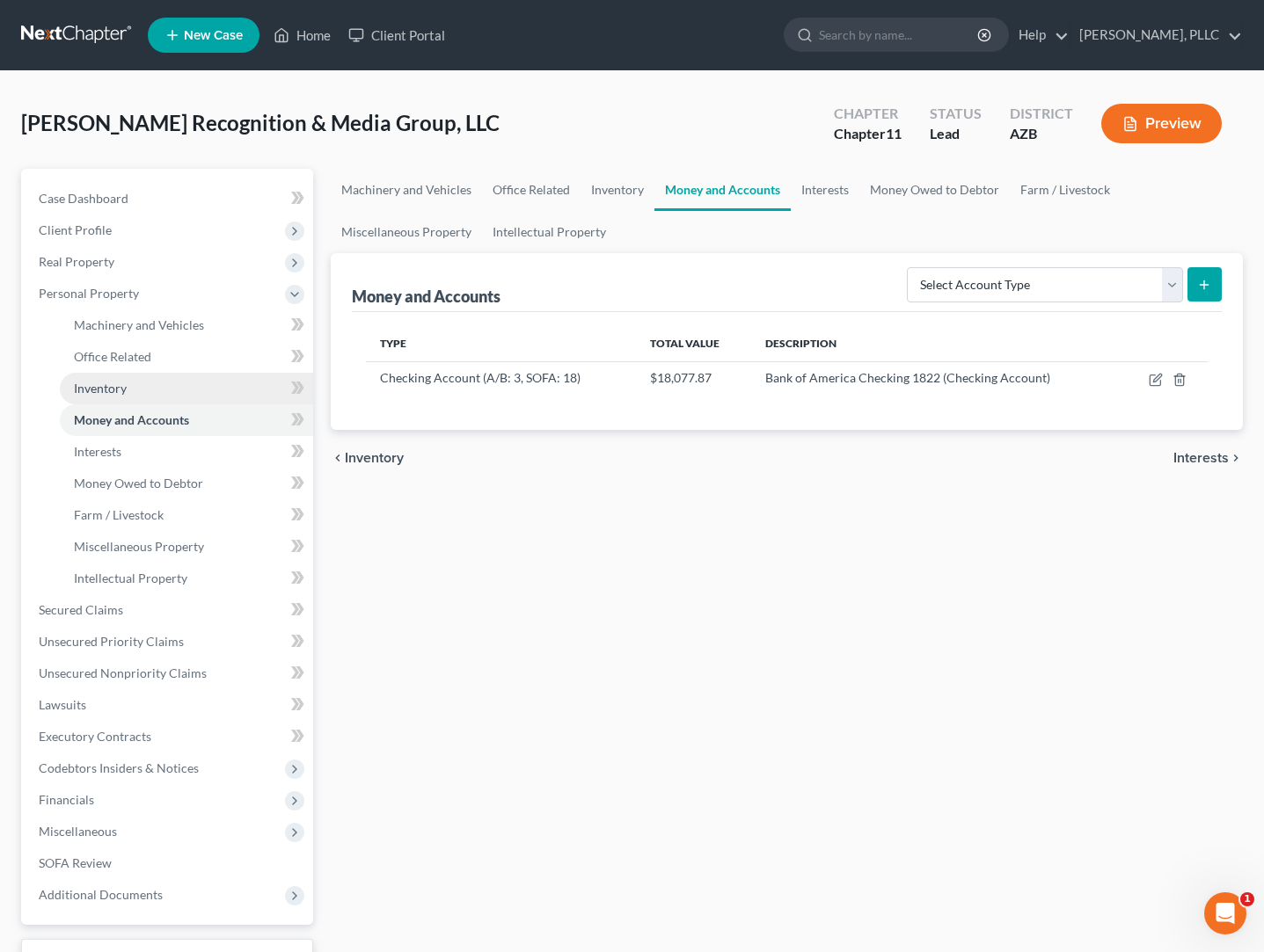
click at [112, 393] on span "Inventory" at bounding box center [100, 388] width 53 height 15
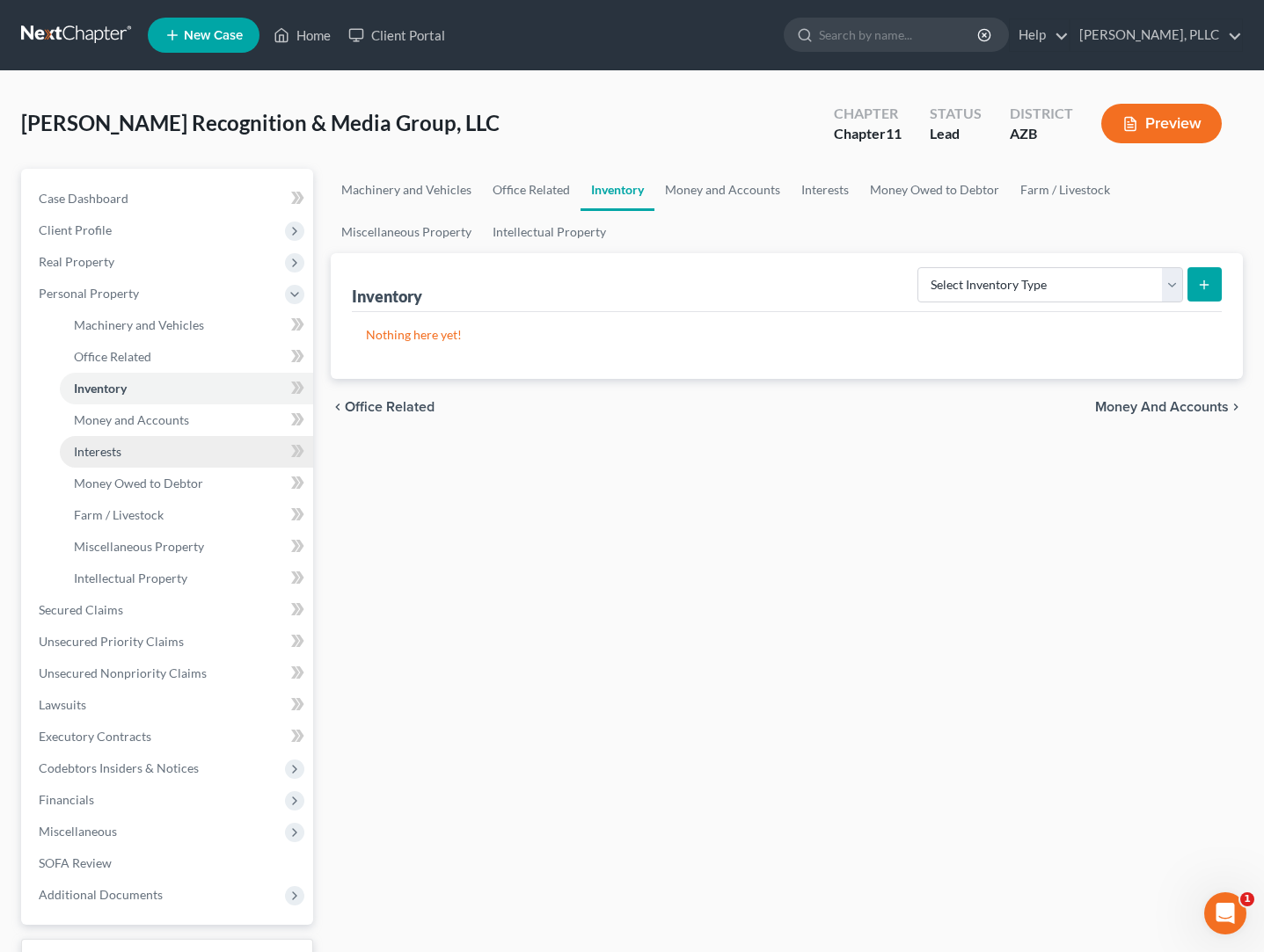
click at [104, 452] on span "Interests" at bounding box center [97, 451] width 47 height 15
click at [925, 178] on link "Money Owed to Debtor" at bounding box center [934, 190] width 151 height 43
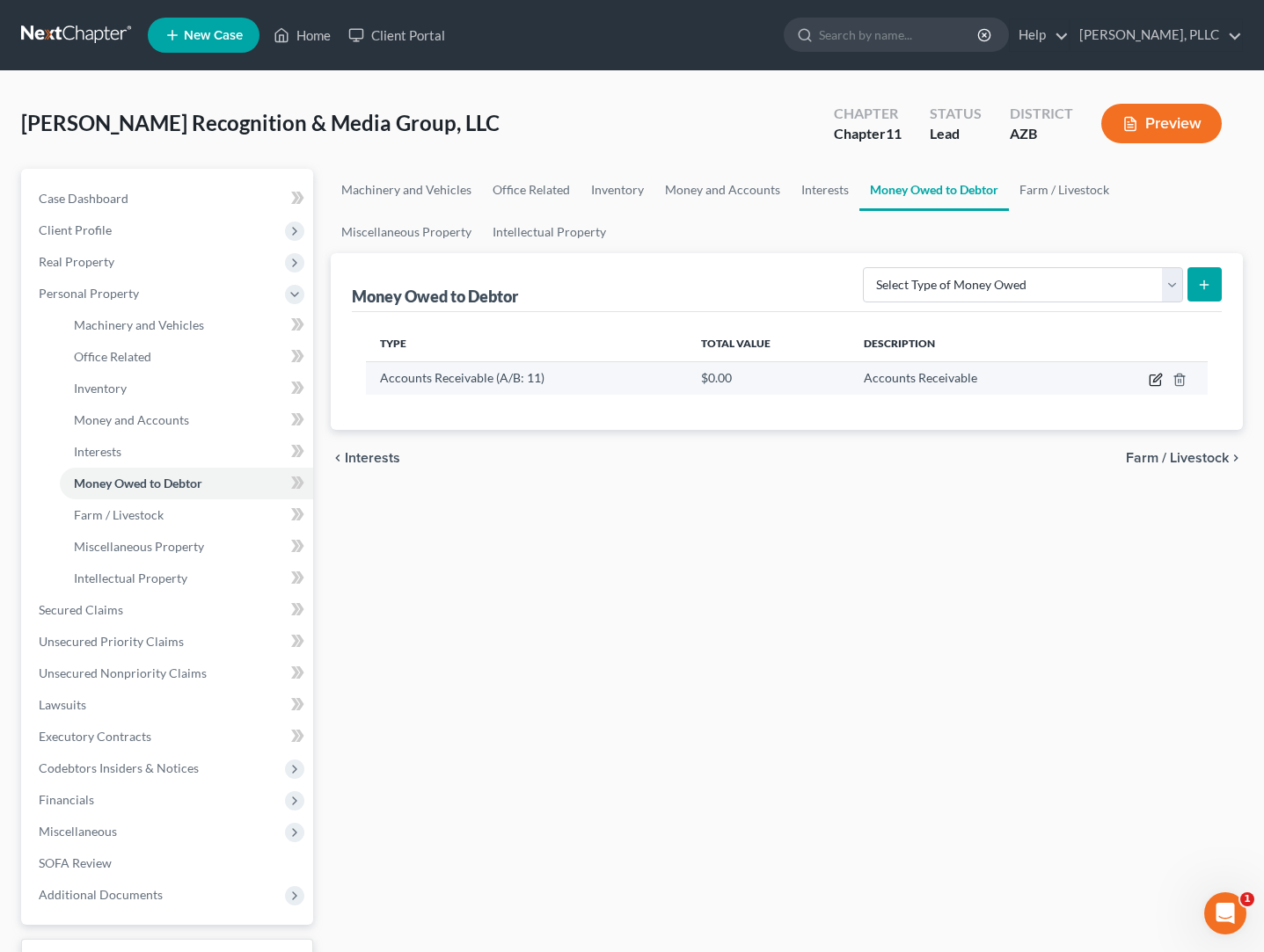
click at [1154, 380] on icon "button" at bounding box center [1157, 377] width 8 height 8
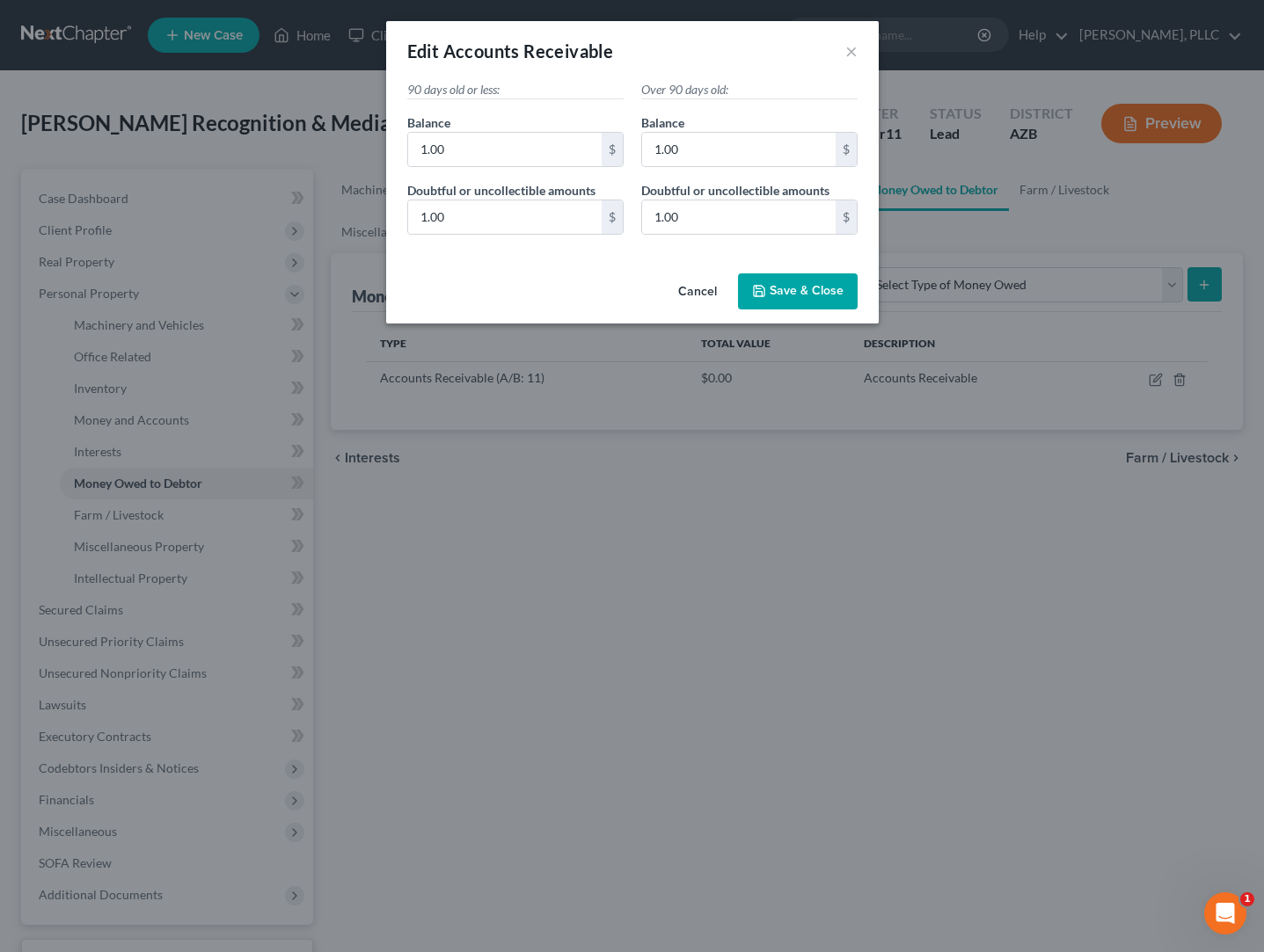
click at [704, 285] on button "Cancel" at bounding box center [697, 293] width 67 height 35
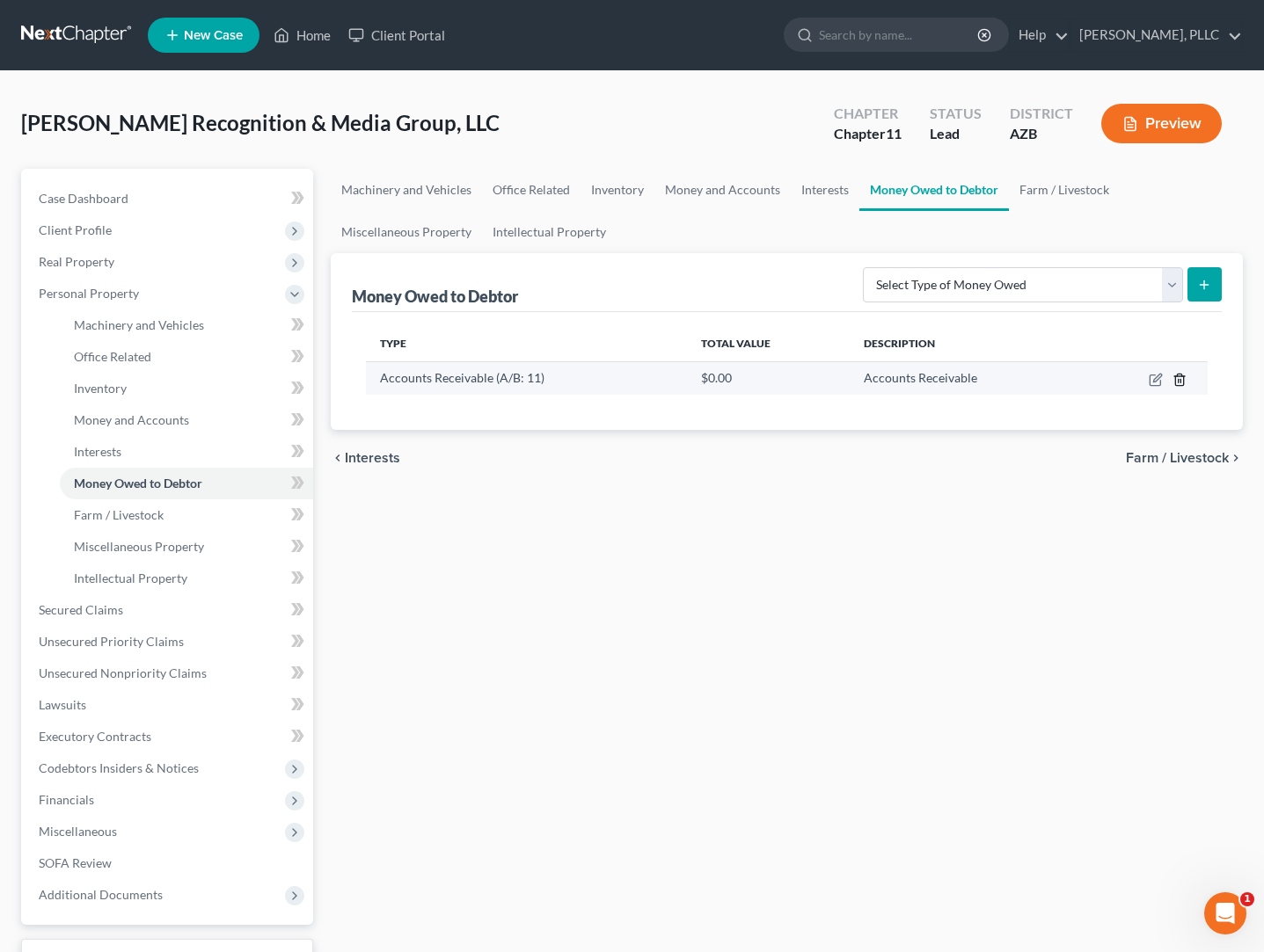
click at [1181, 383] on line "button" at bounding box center [1181, 381] width 0 height 4
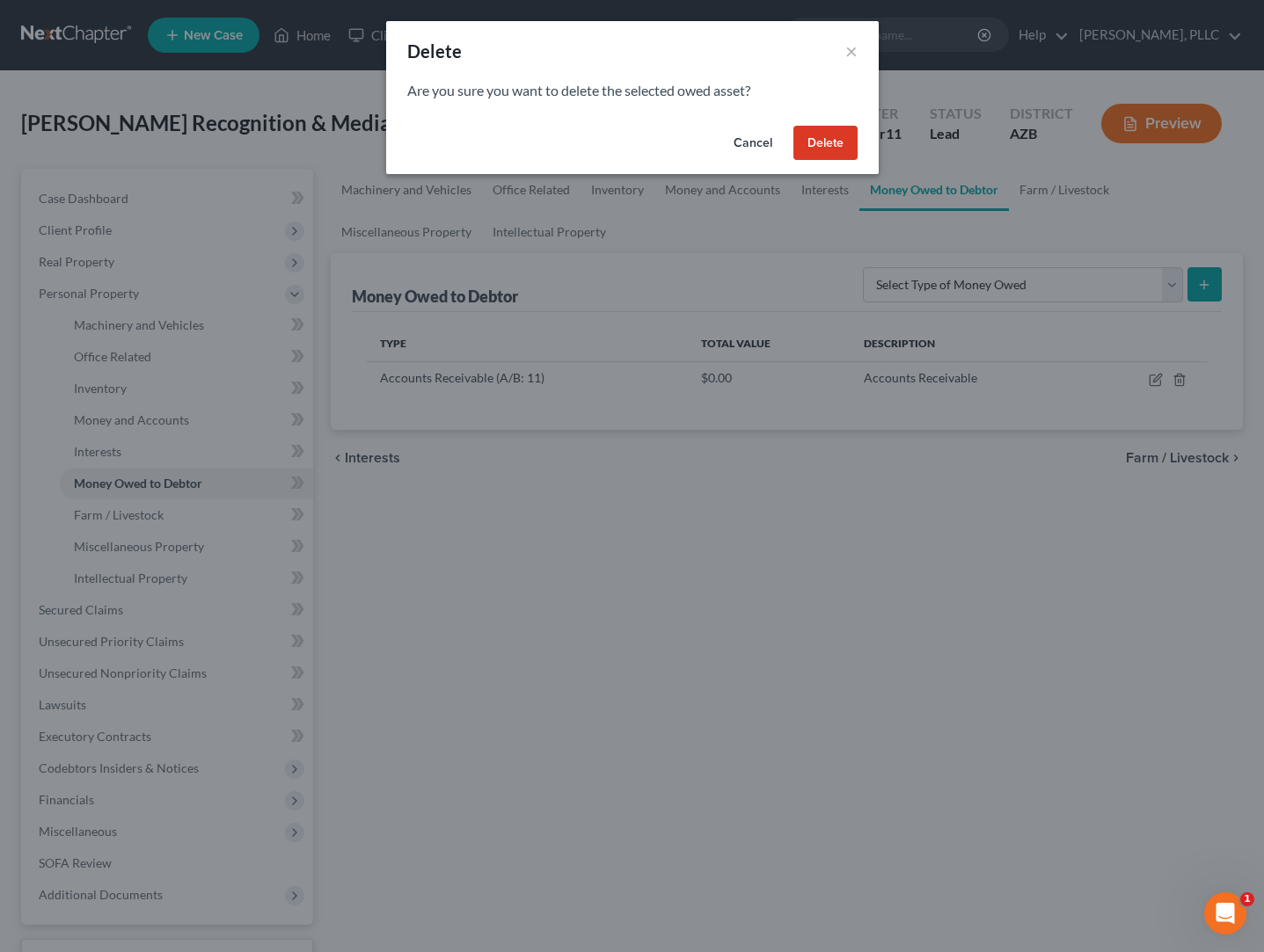
click at [837, 148] on button "Delete" at bounding box center [825, 143] width 64 height 35
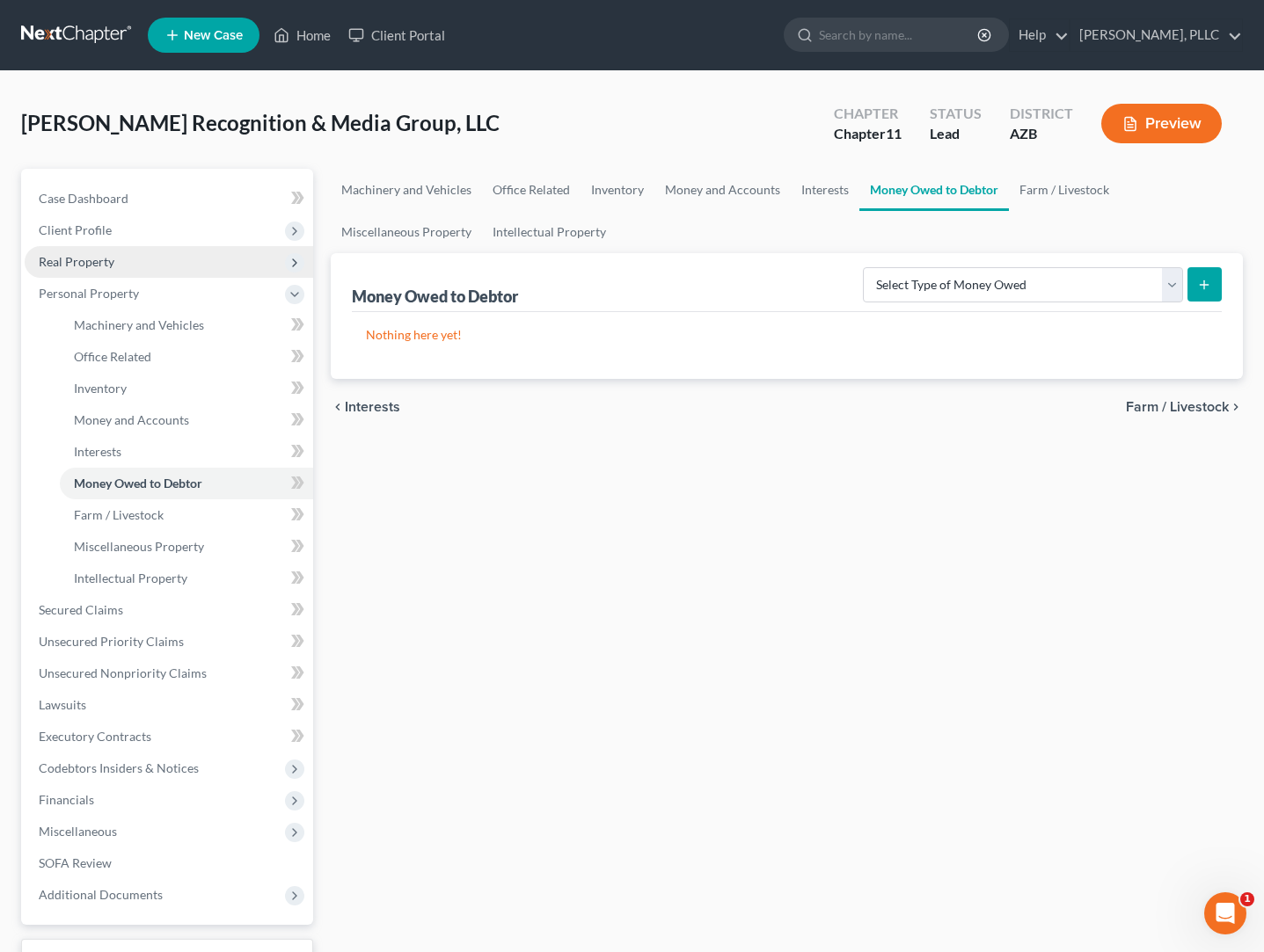
click at [94, 261] on span "Real Property" at bounding box center [77, 262] width 76 height 15
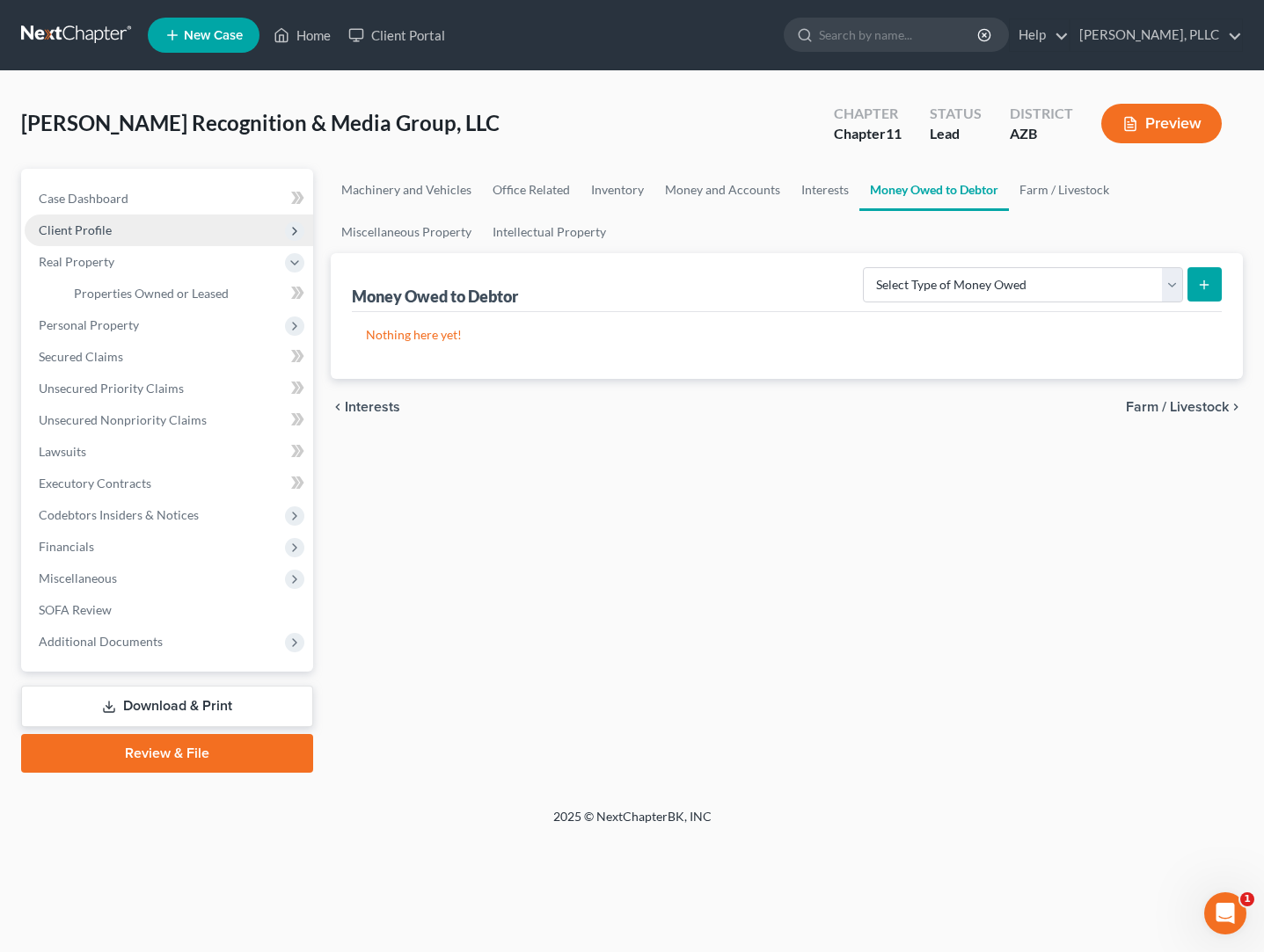
click at [93, 235] on span "Client Profile" at bounding box center [75, 230] width 73 height 15
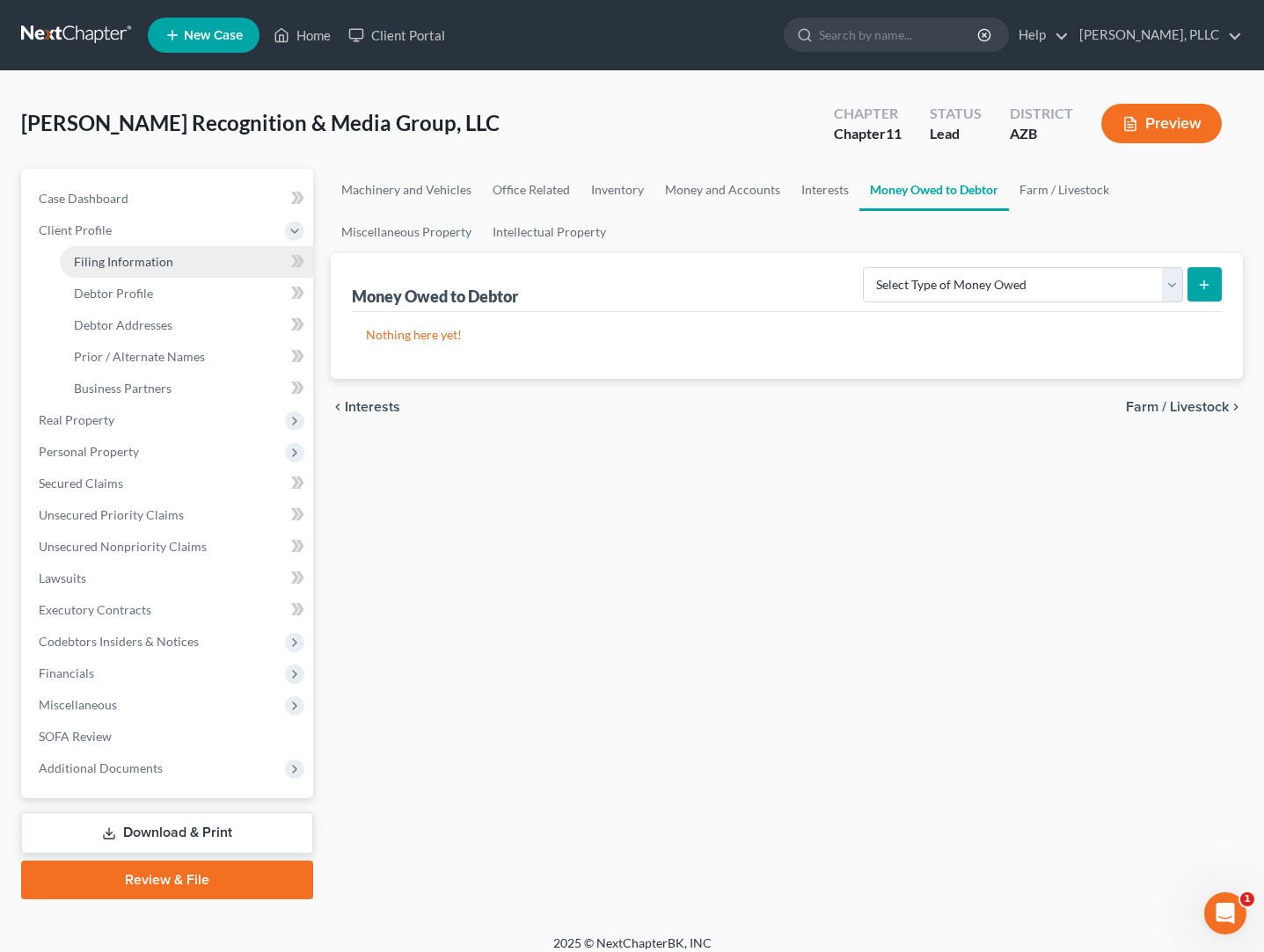
click at [102, 259] on span "Filing Information" at bounding box center [124, 262] width 100 height 15
select select "3"
select select "1"
select select "4"
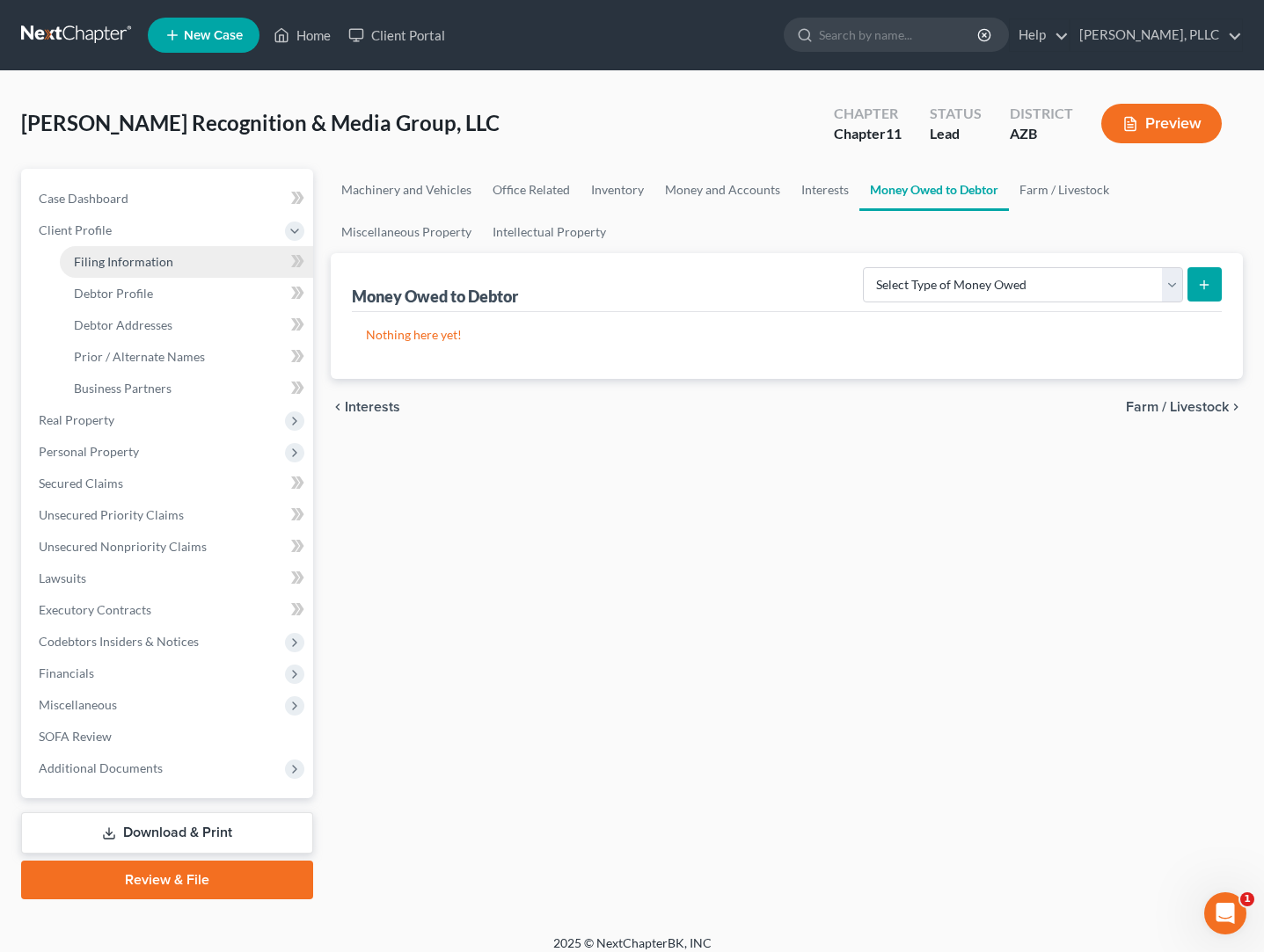
select select "0"
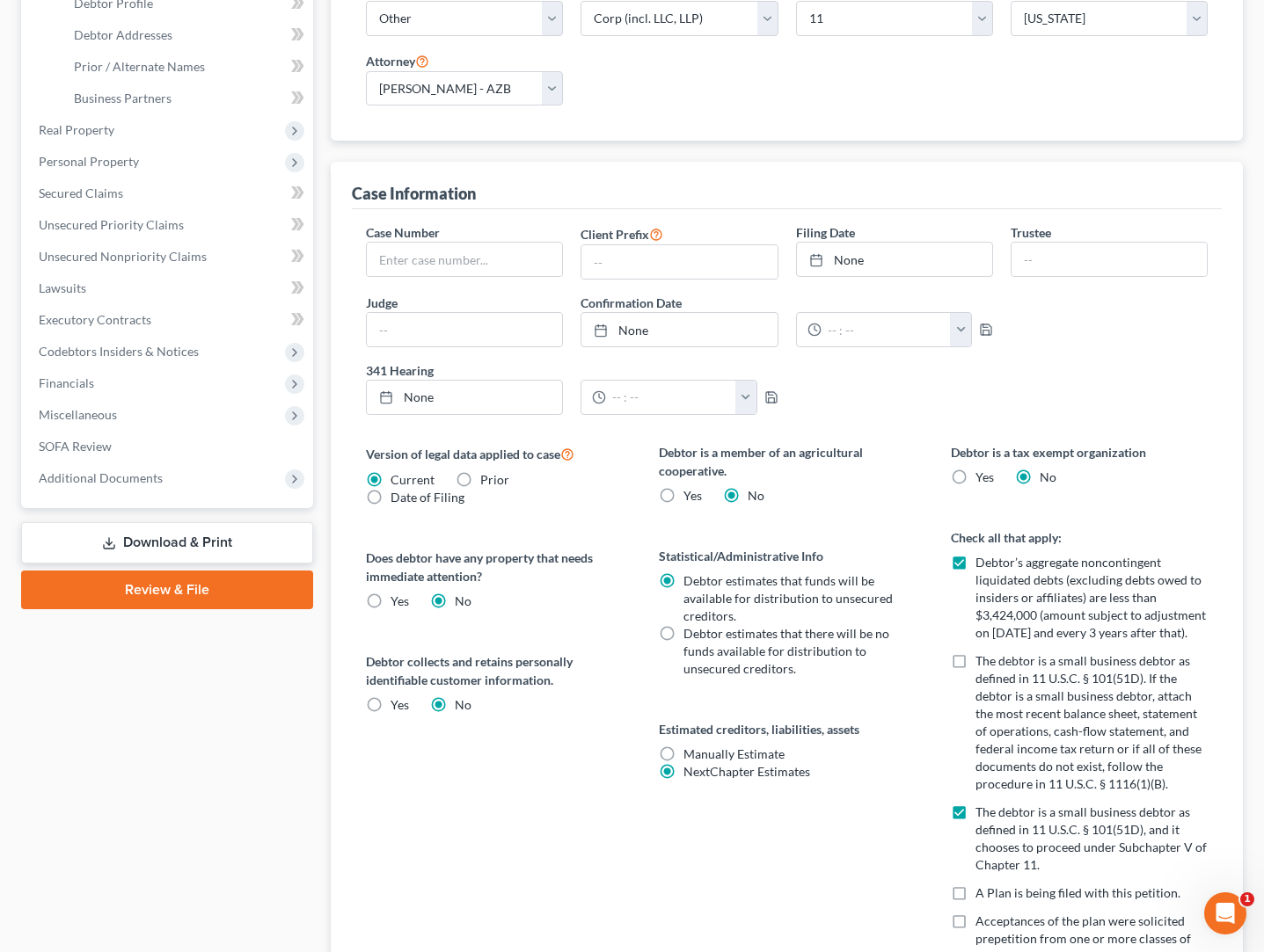
scroll to position [293, 0]
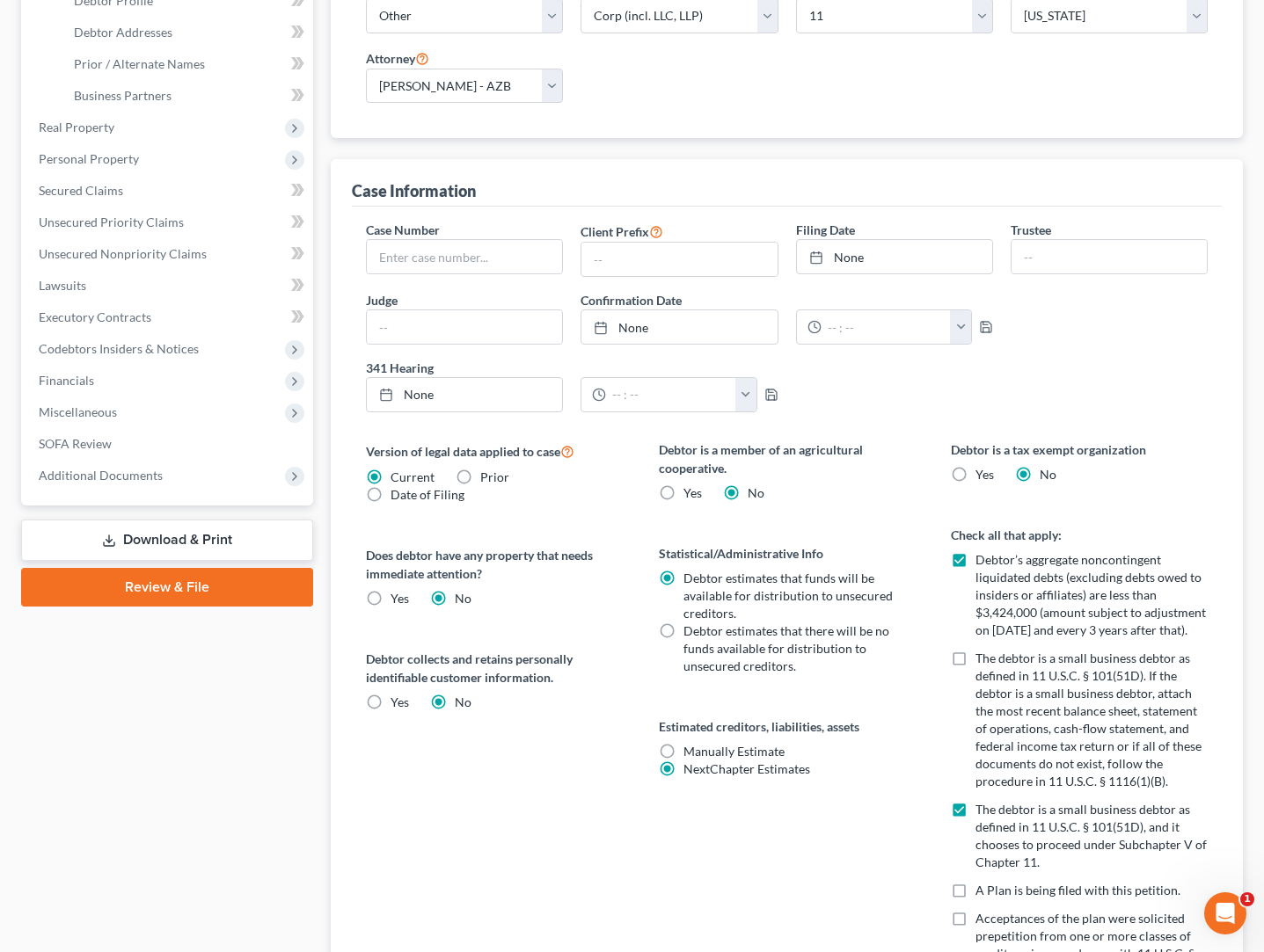
click at [976, 560] on label "Debtor’s aggregate noncontingent liquidated debts (excluding debts owed to insi…" at bounding box center [1091, 594] width 232 height 88
click at [983, 560] on input "Debtor’s aggregate noncontingent liquidated debts (excluding debts owed to insi…" at bounding box center [988, 556] width 11 height 11
checkbox input "false"
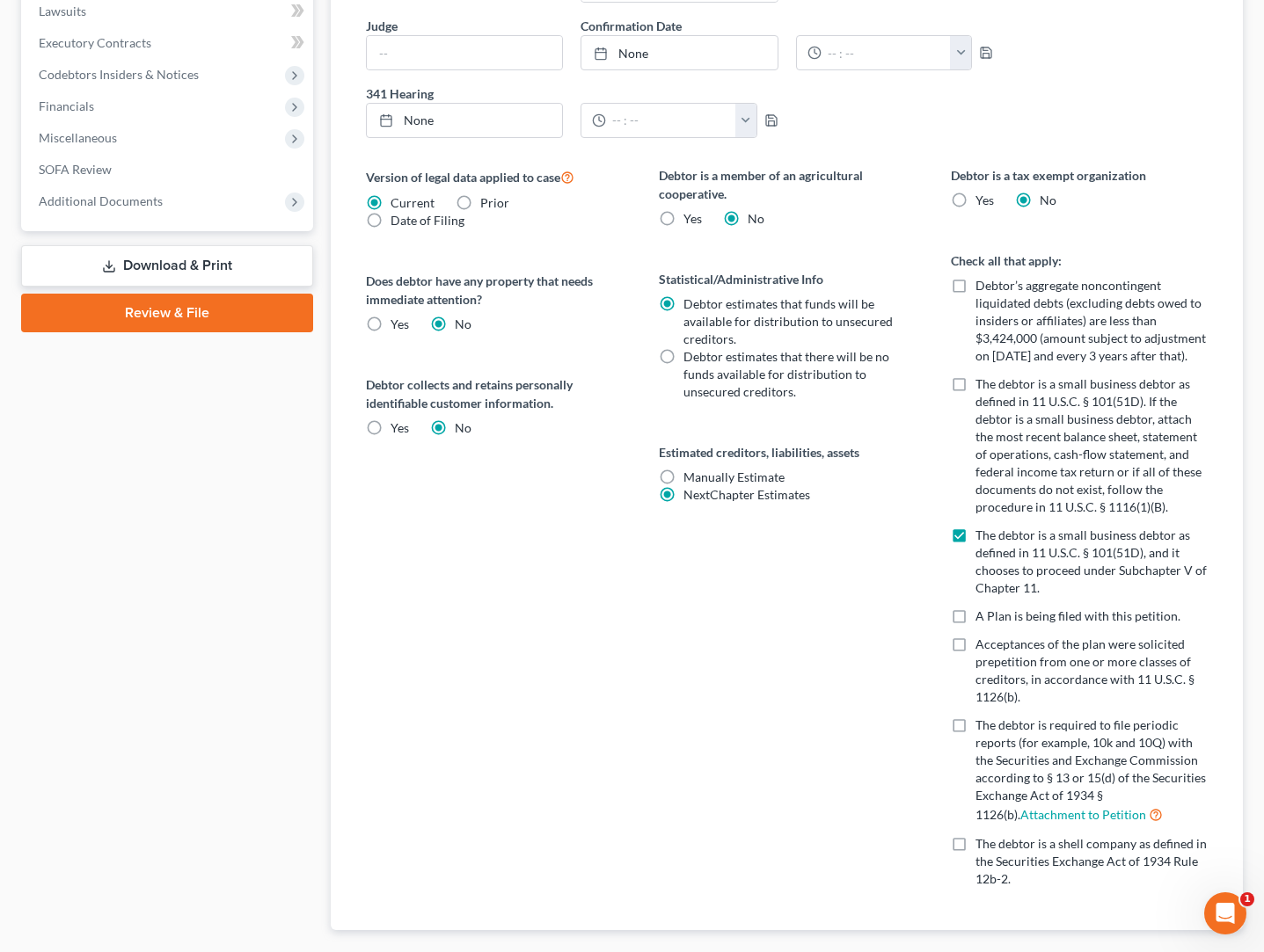
scroll to position [568, 0]
click at [976, 385] on label "The debtor is a small business debtor as defined in 11 U.S.C. § 101(51D). If th…" at bounding box center [1091, 445] width 232 height 140
click at [983, 385] on input "The debtor is a small business debtor as defined in 11 U.S.C. § 101(51D). If th…" at bounding box center [988, 380] width 11 height 11
checkbox input "true"
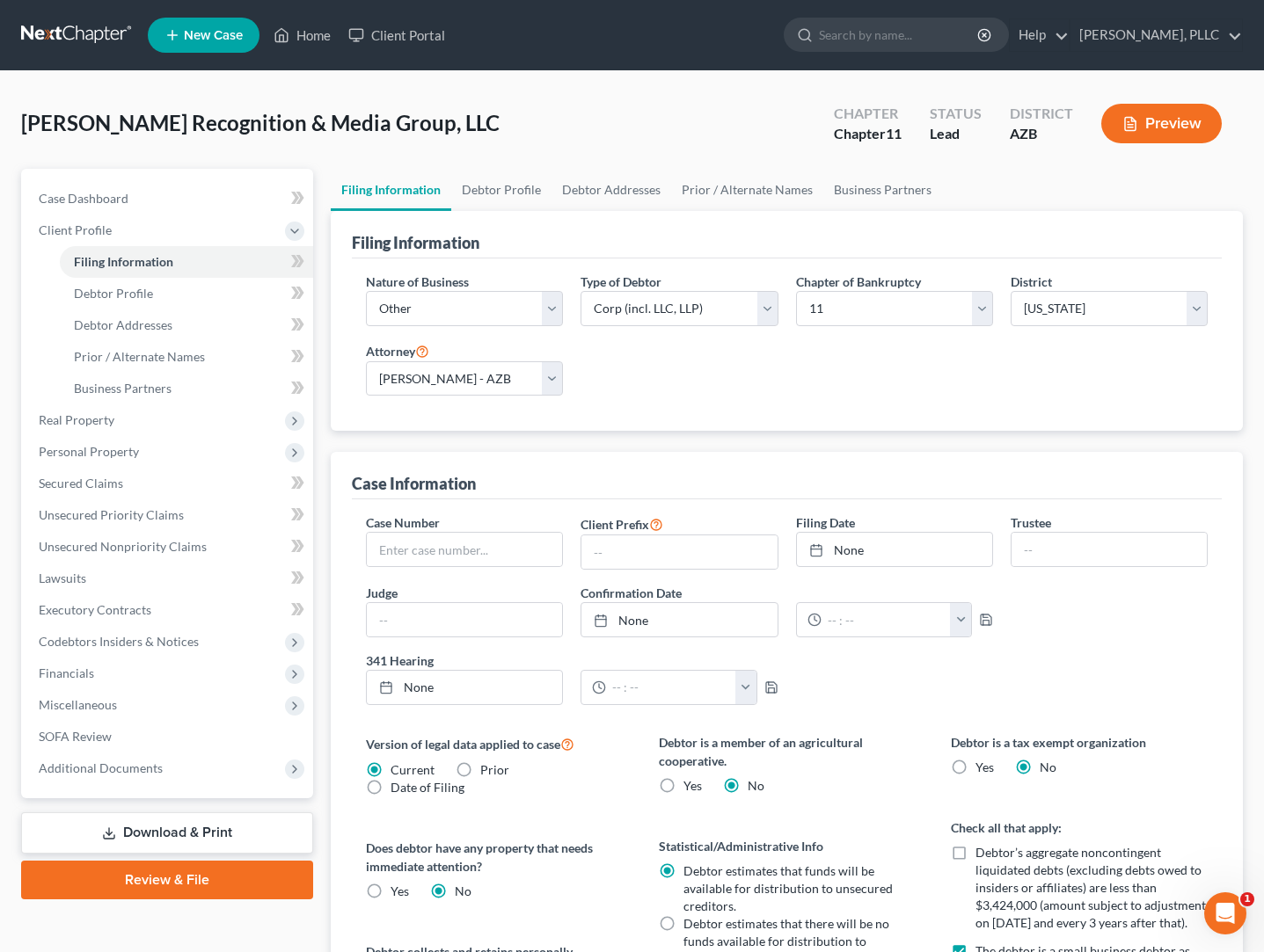
scroll to position [0, 0]
click at [1160, 110] on button "Preview" at bounding box center [1161, 123] width 120 height 40
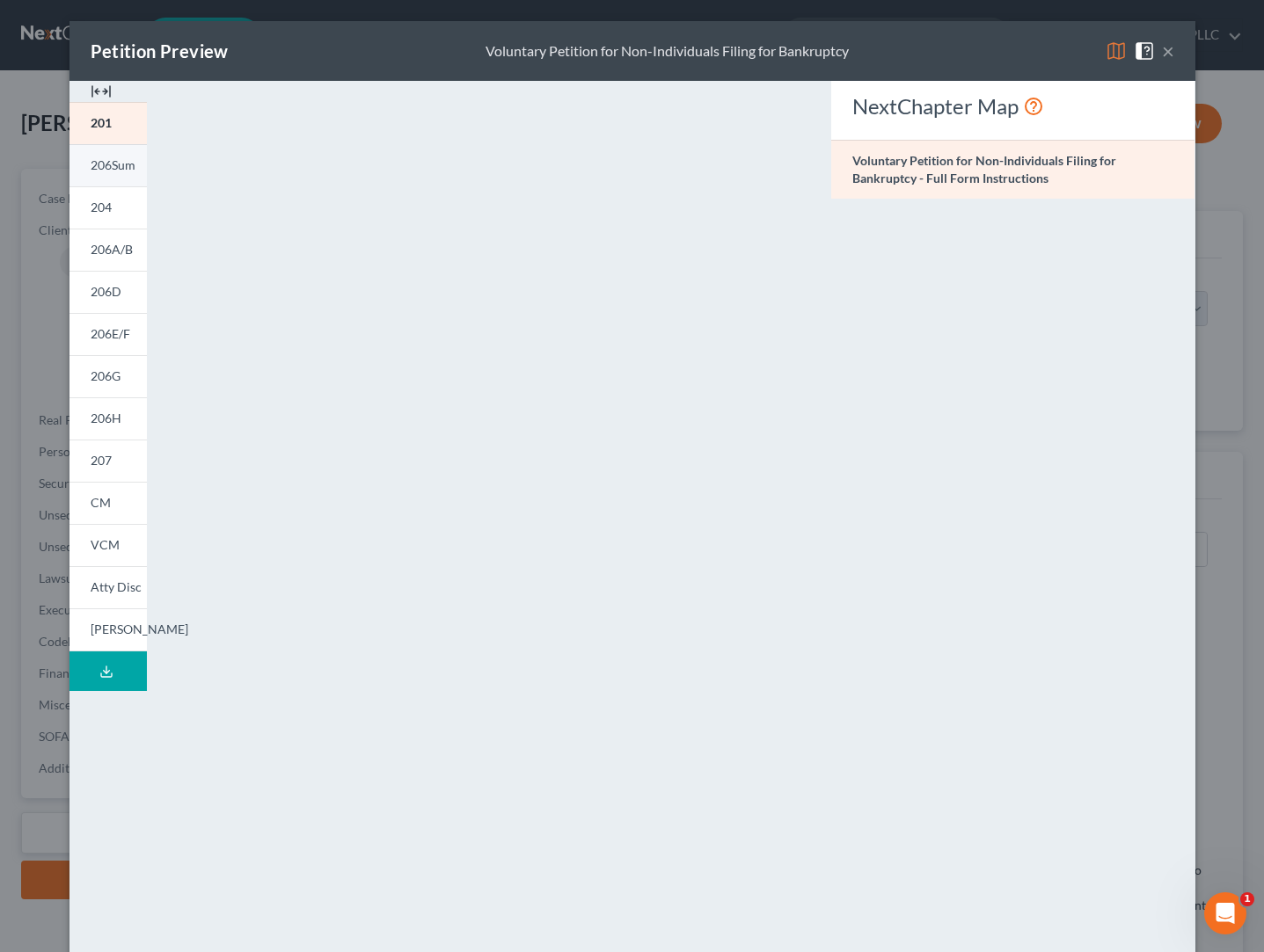
click at [91, 159] on span "206Sum" at bounding box center [113, 165] width 45 height 15
click at [96, 197] on link "204" at bounding box center [108, 208] width 78 height 43
click at [102, 253] on span "206A/B" at bounding box center [112, 250] width 43 height 15
click at [100, 283] on link "206D" at bounding box center [108, 292] width 78 height 43
click at [117, 330] on span "206E/F" at bounding box center [110, 334] width 40 height 15
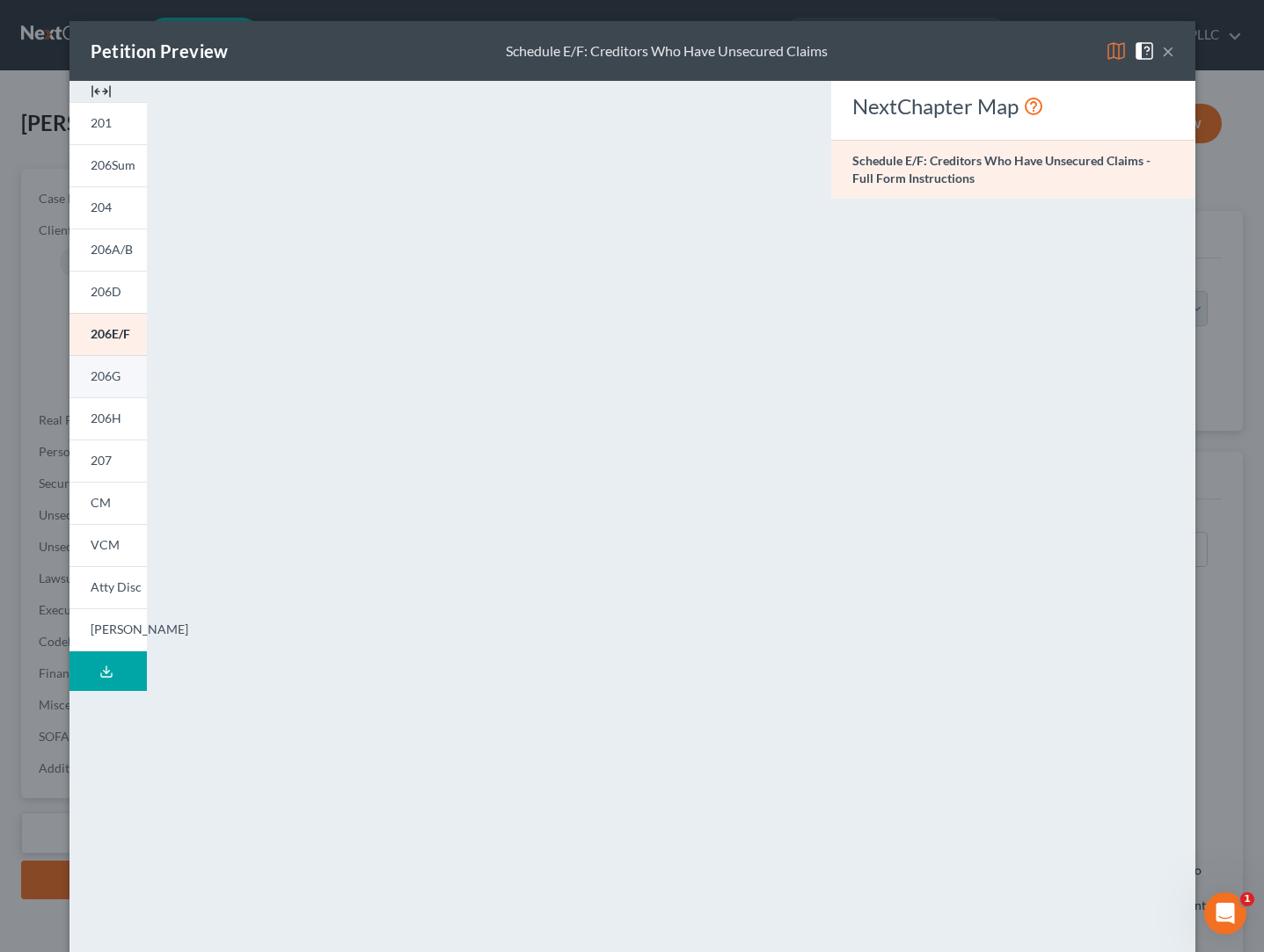
click at [106, 379] on span "206G" at bounding box center [105, 376] width 30 height 15
click at [105, 417] on span "206H" at bounding box center [105, 418] width 31 height 15
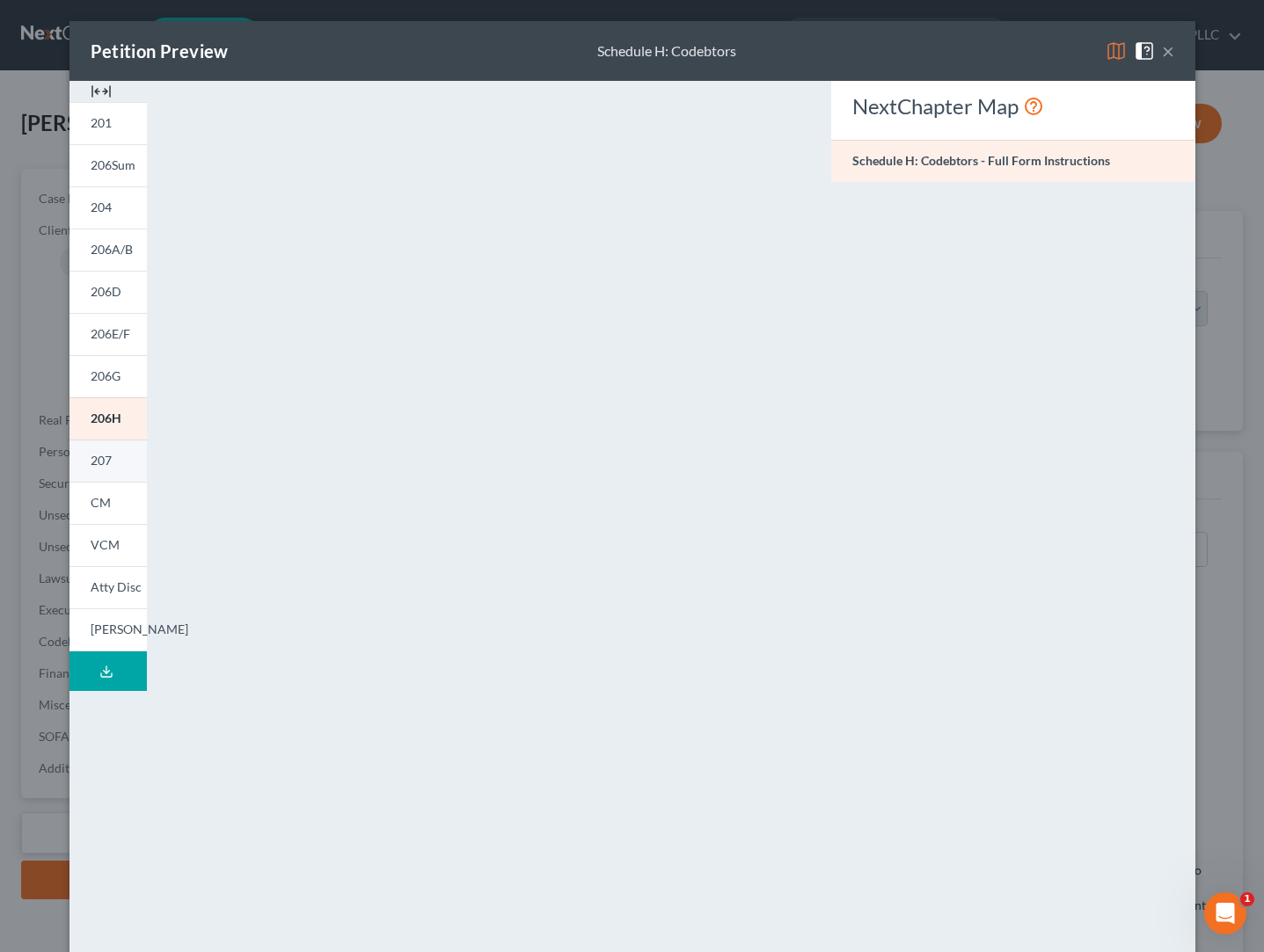
click at [103, 450] on link "207" at bounding box center [108, 461] width 78 height 43
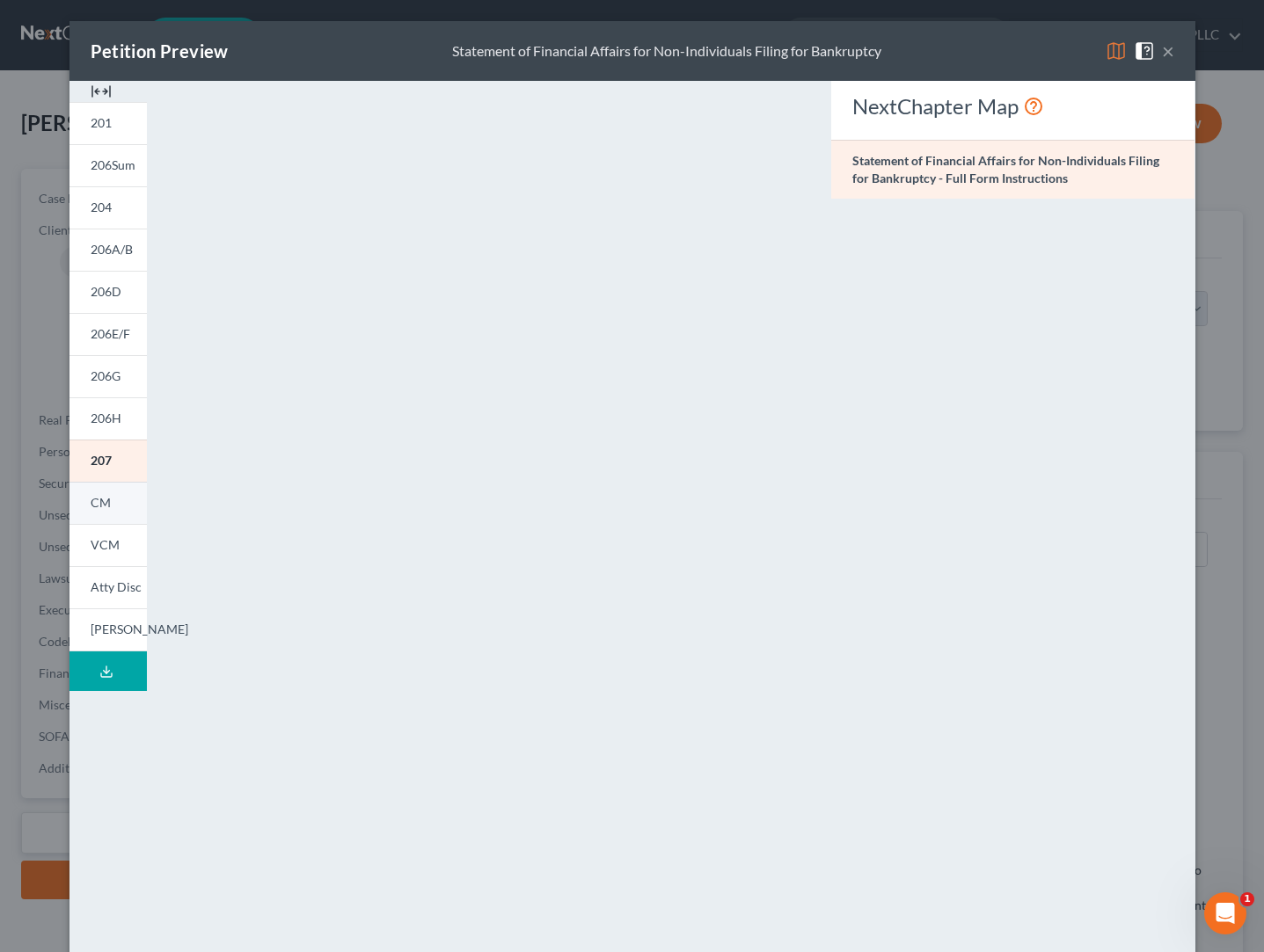
click at [102, 499] on span "CM" at bounding box center [101, 503] width 20 height 15
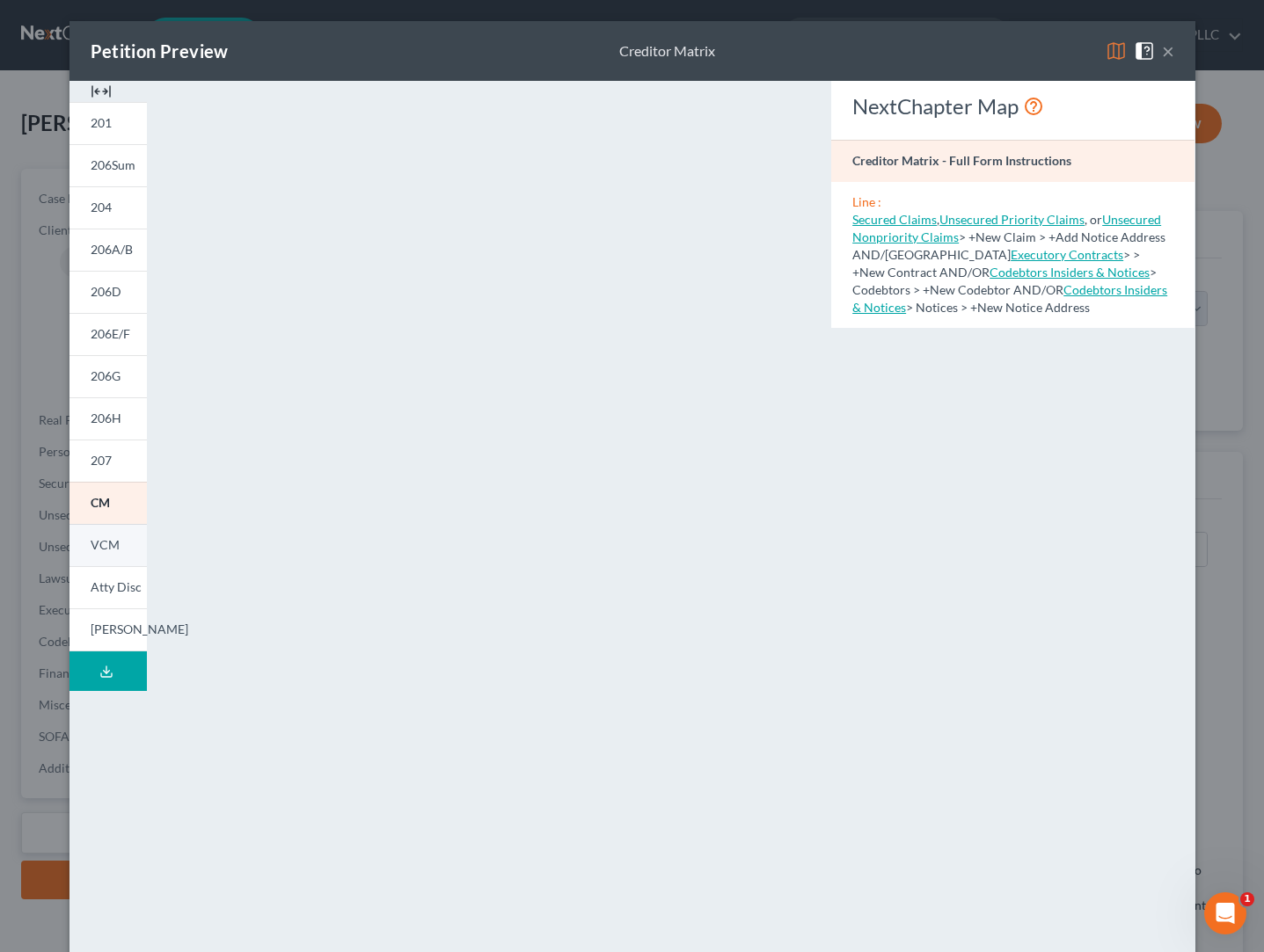
click at [101, 543] on span "VCM" at bounding box center [104, 544] width 29 height 15
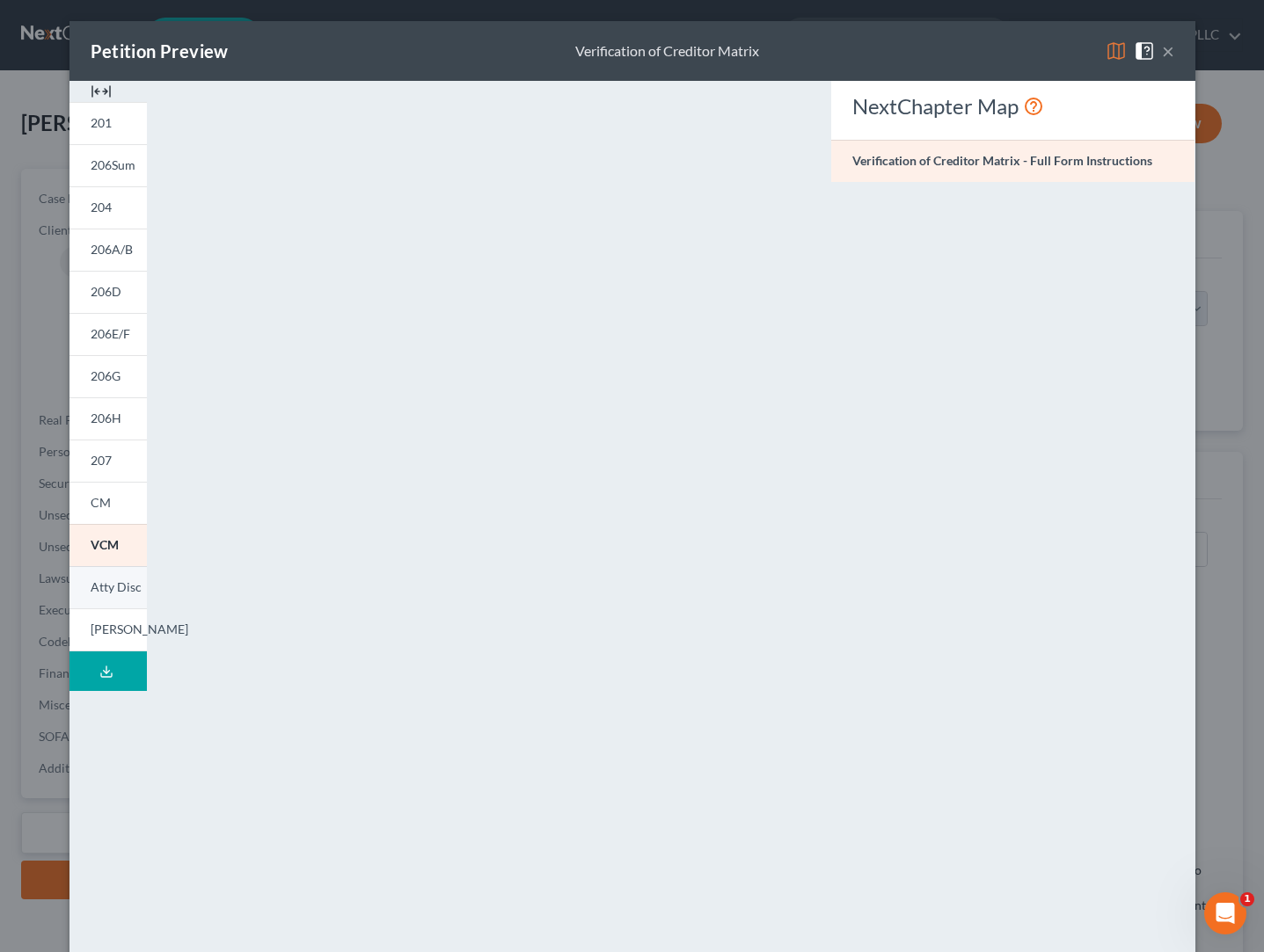
click at [104, 594] on span "Atty Disc" at bounding box center [116, 587] width 51 height 15
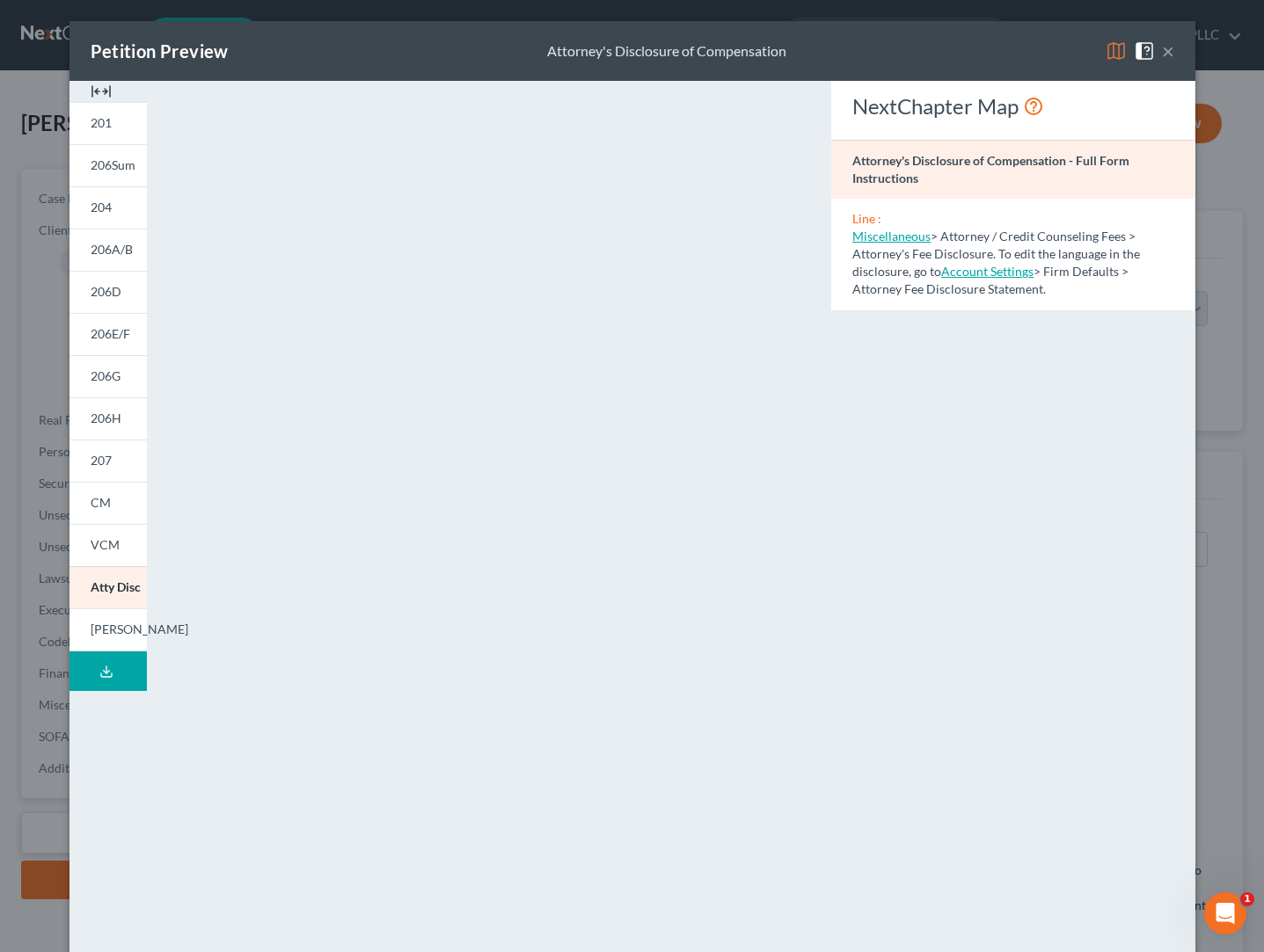
click at [1172, 53] on button "×" at bounding box center [1168, 51] width 12 height 21
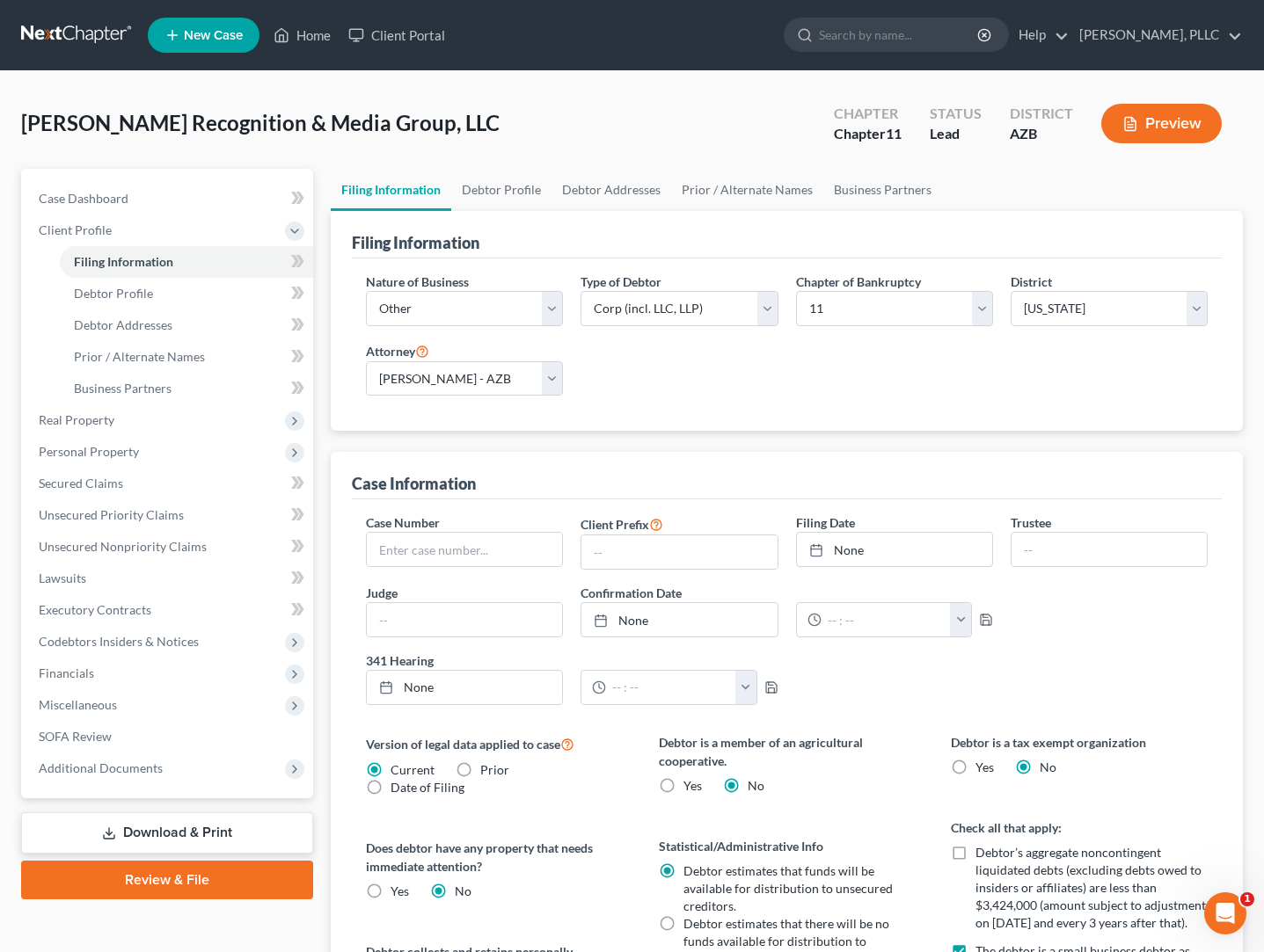
click at [146, 830] on link "Download & Print" at bounding box center [167, 833] width 292 height 42
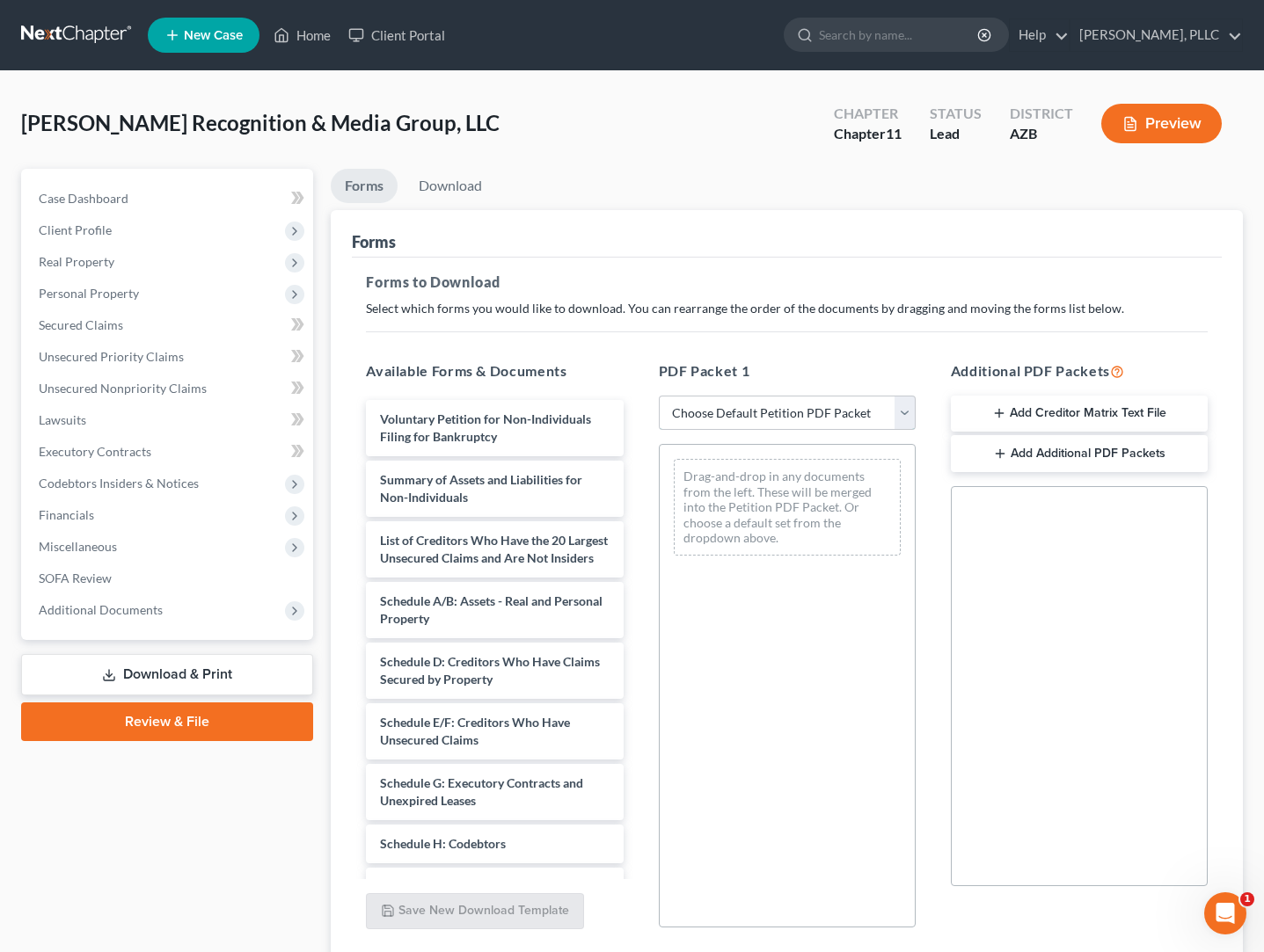
select select "0"
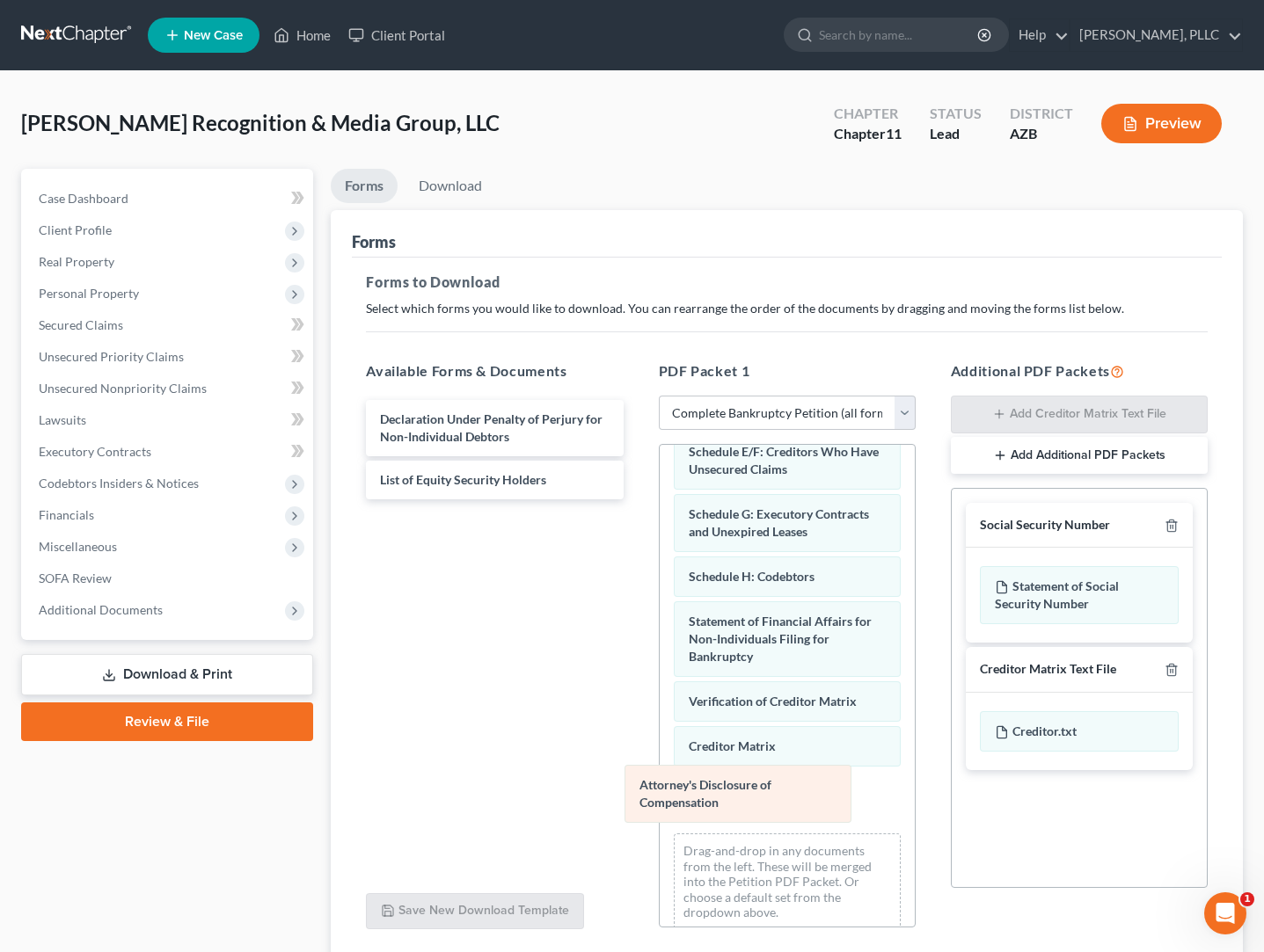
scroll to position [295, 0]
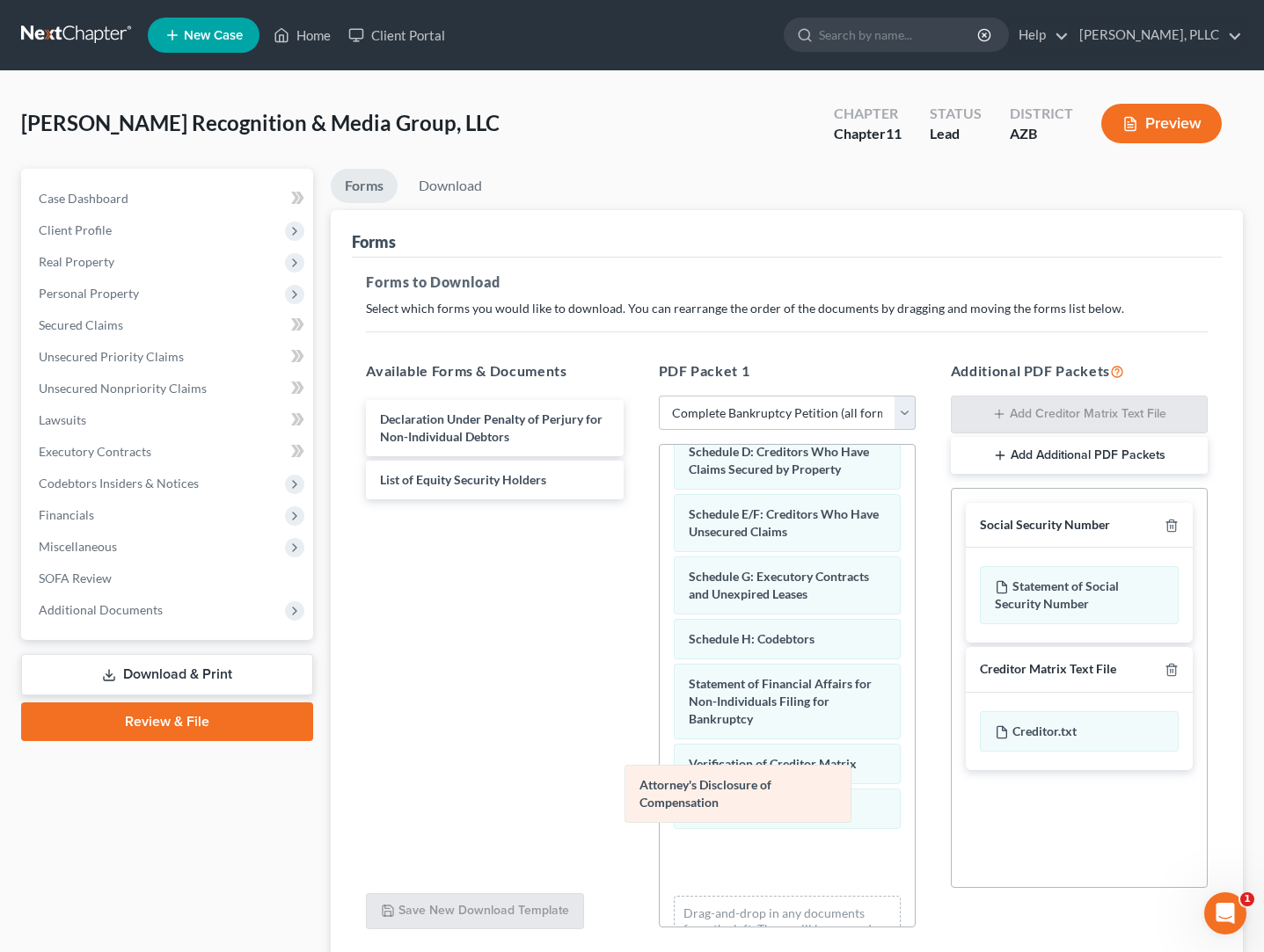
drag, startPoint x: 732, startPoint y: 811, endPoint x: 407, endPoint y: 691, distance: 346.4
click at [660, 691] on div "Attorney's Disclosure of Compensation Voluntary Petition for Non-Individuals Fi…" at bounding box center [788, 579] width 255 height 857
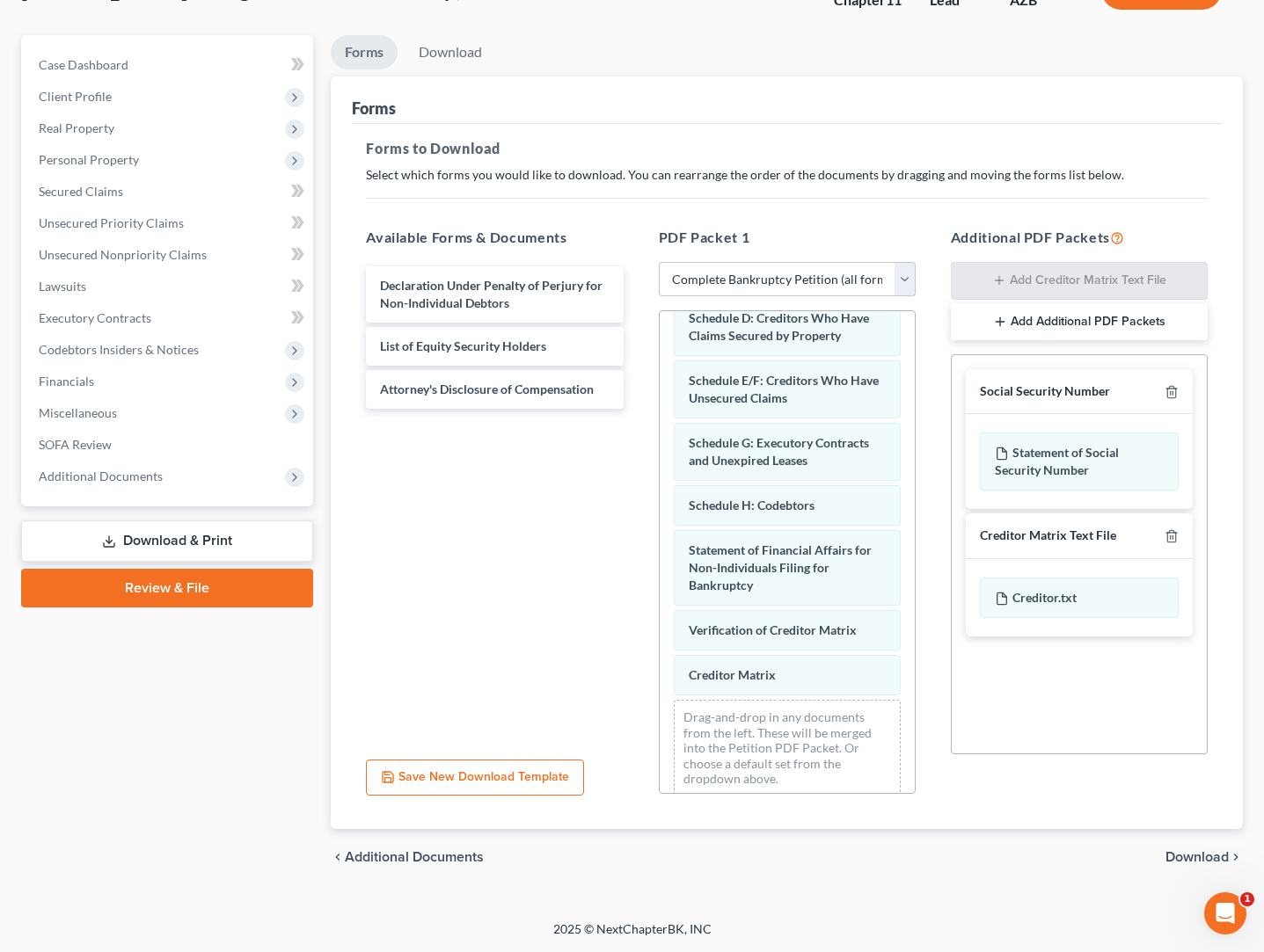
scroll to position [134, 0]
click at [1195, 857] on span "Download" at bounding box center [1197, 857] width 63 height 14
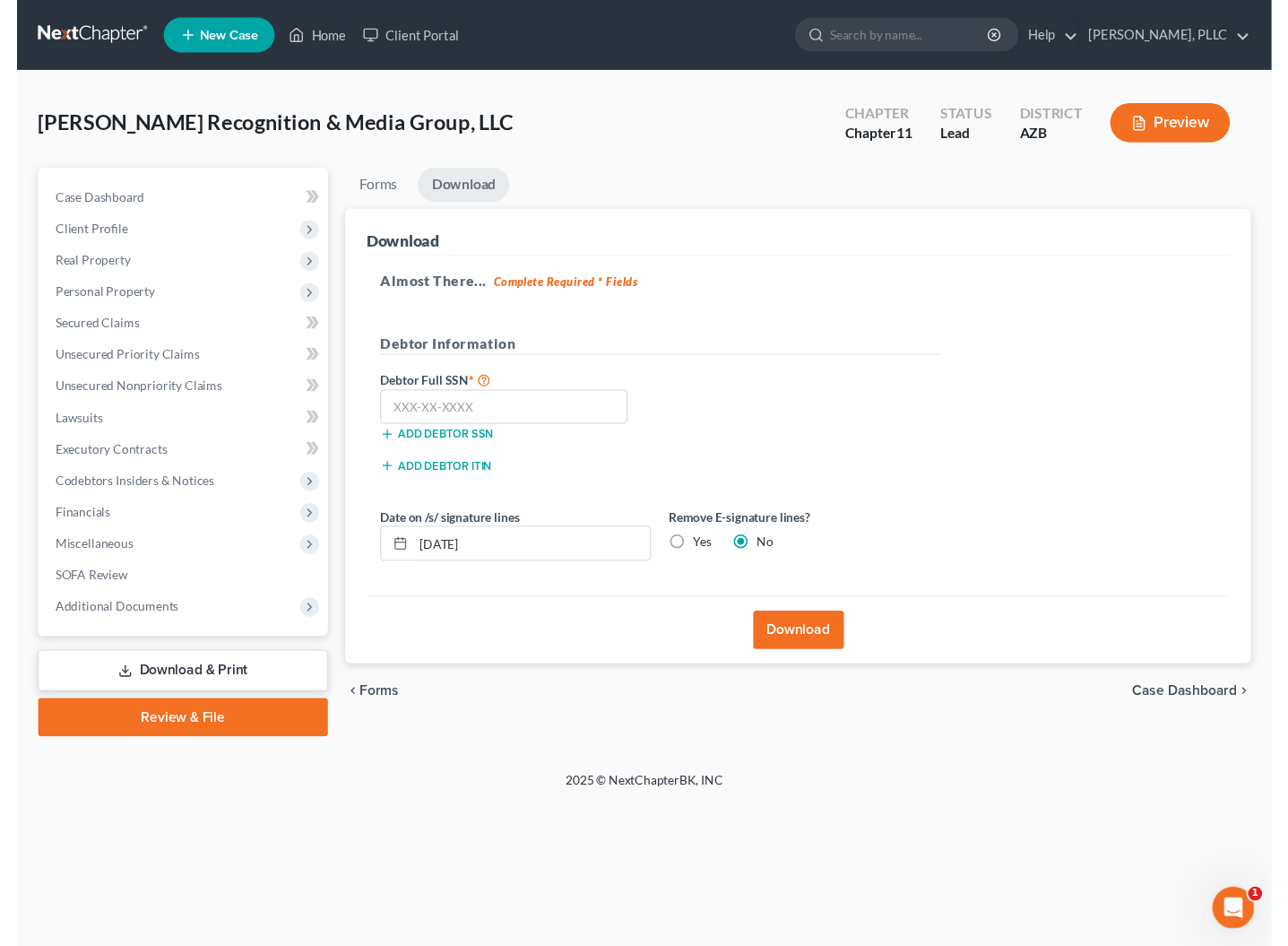
scroll to position [0, 0]
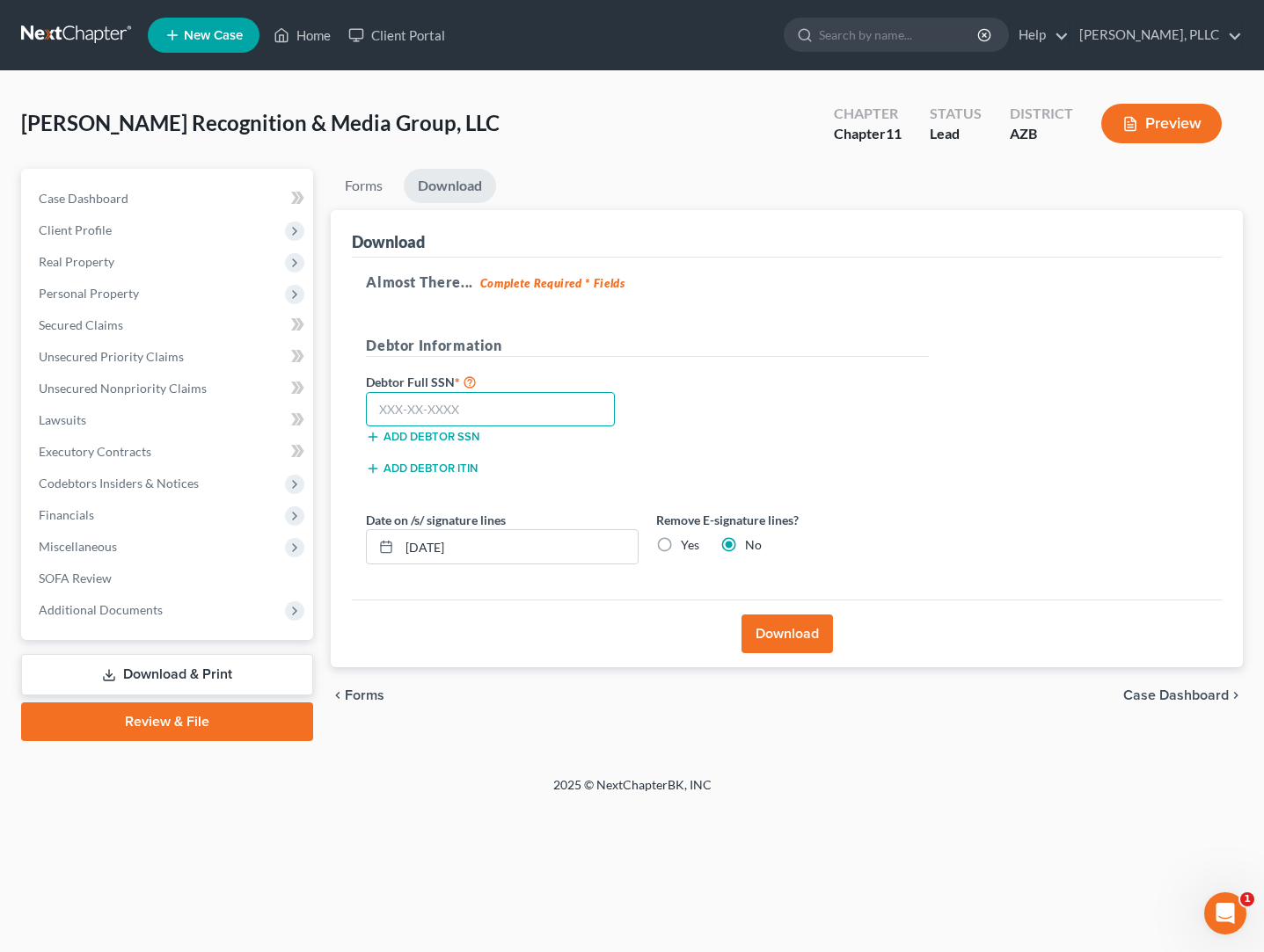
click at [563, 410] on input "text" at bounding box center [490, 409] width 249 height 35
type input "436-35-7334"
click at [768, 646] on button "Download" at bounding box center [787, 634] width 92 height 39
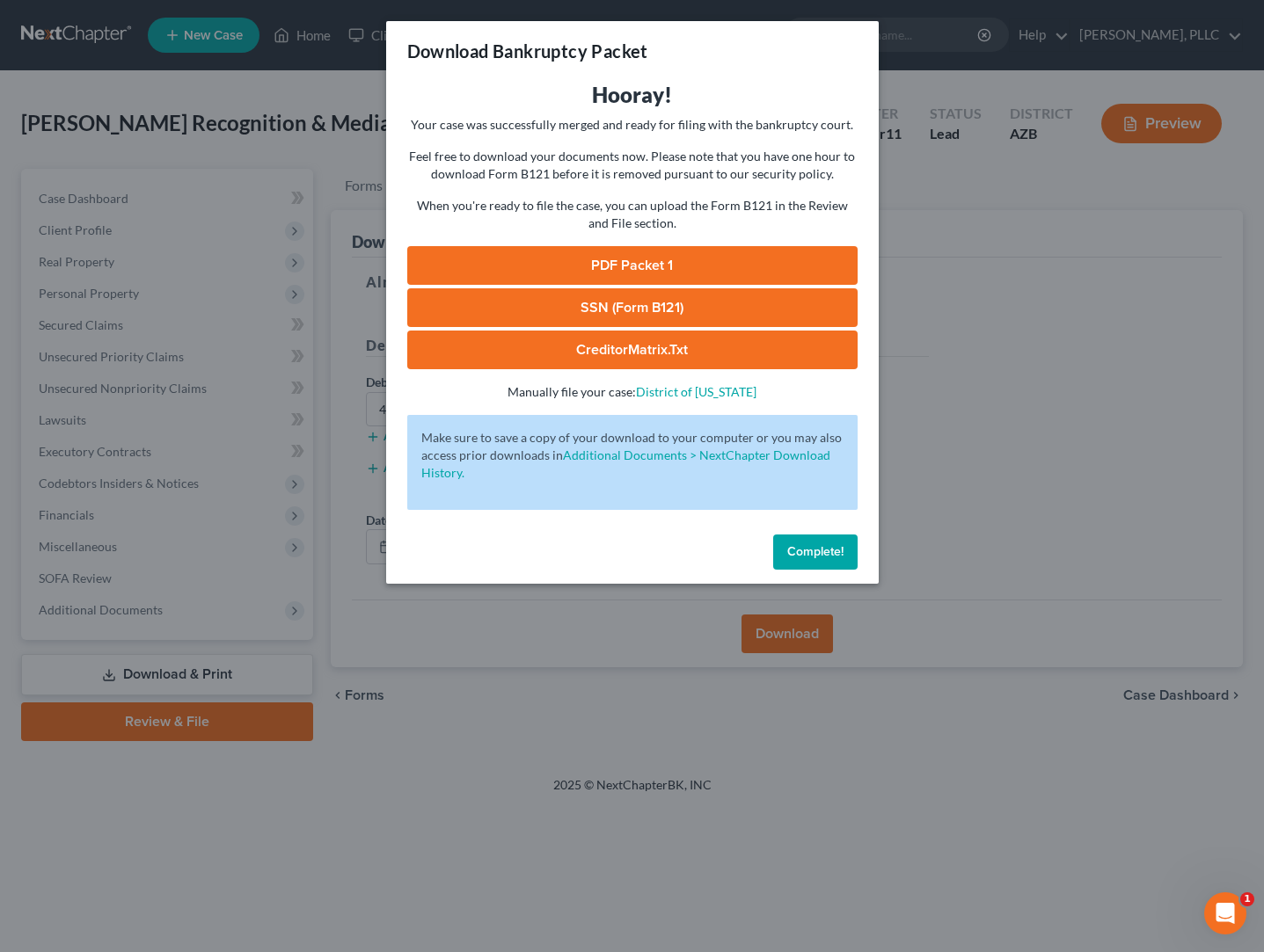
click at [659, 249] on link "PDF Packet 1" at bounding box center [632, 265] width 450 height 39
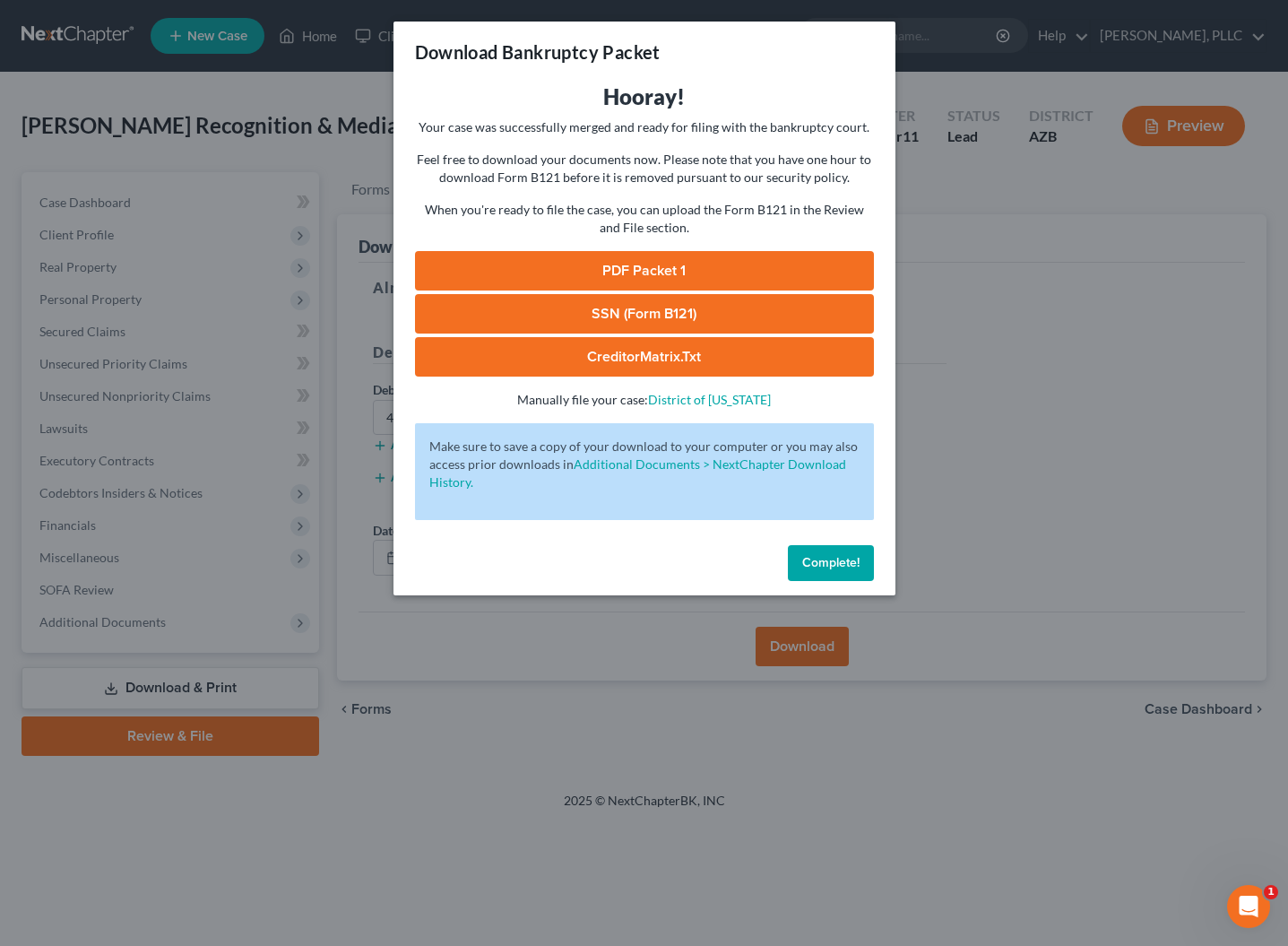
click at [840, 569] on span "Complete!" at bounding box center [830, 563] width 57 height 15
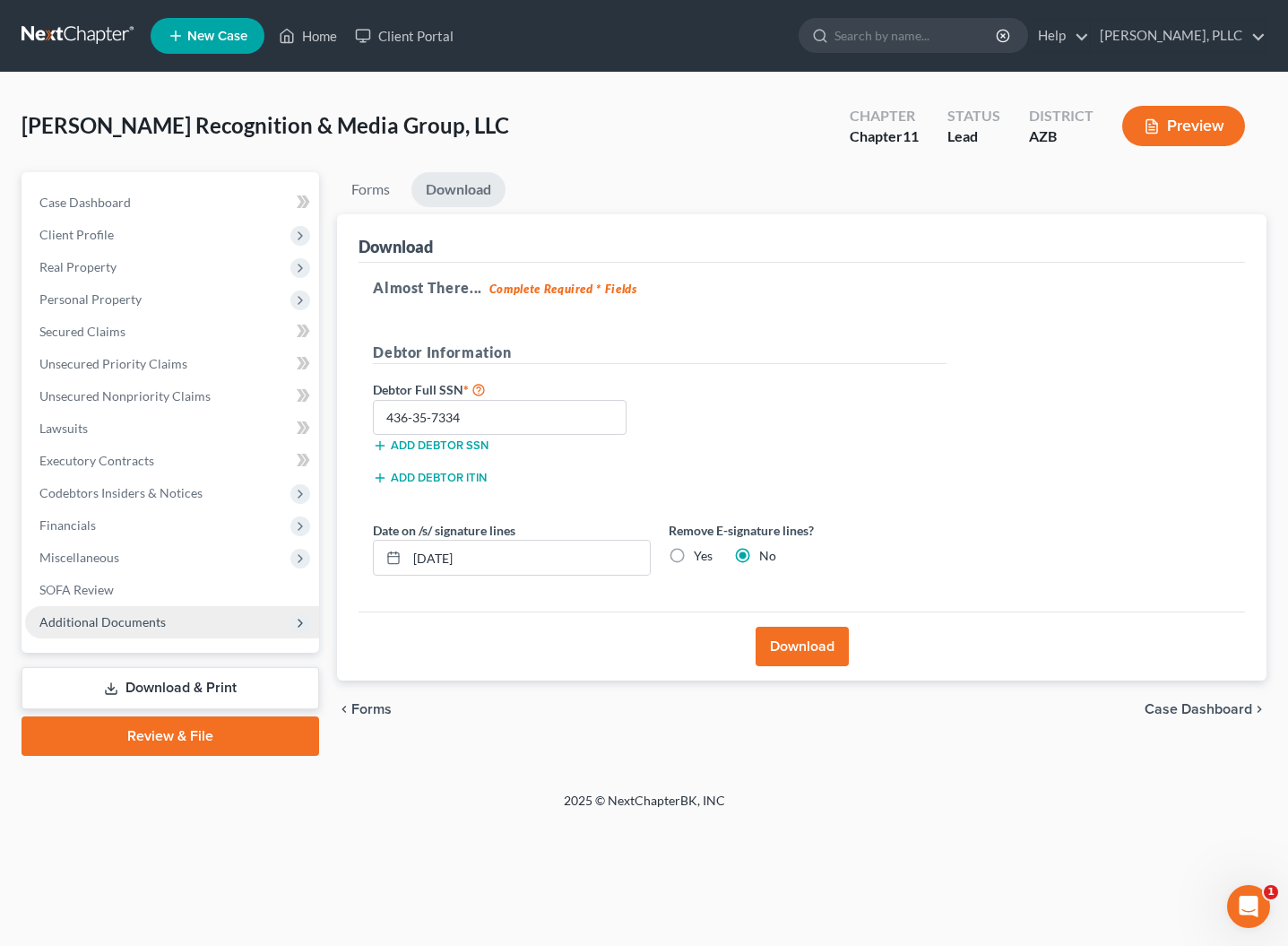
click at [128, 617] on span "Additional Documents" at bounding box center [103, 622] width 126 height 15
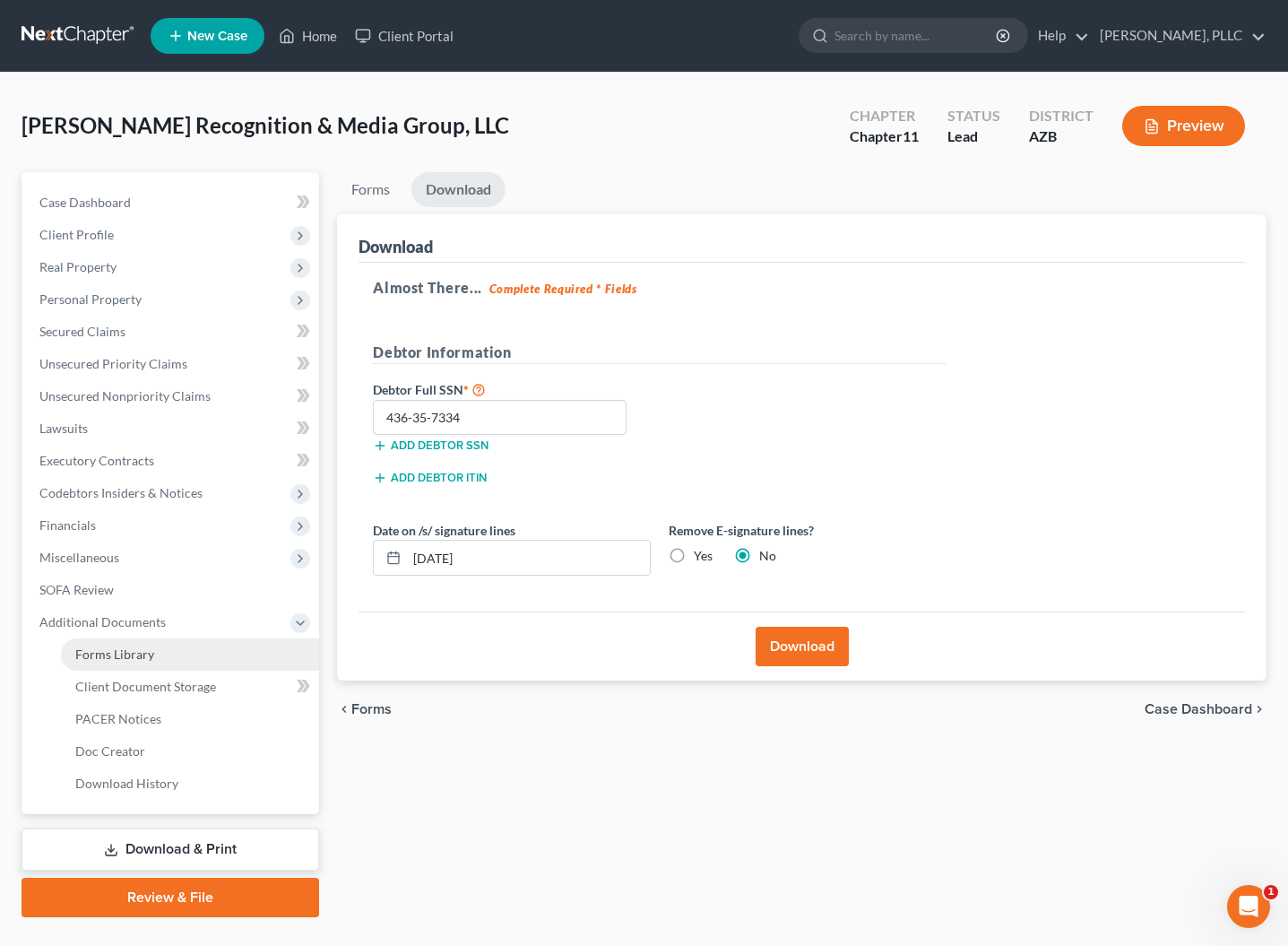
click at [122, 656] on span "Forms Library" at bounding box center [115, 654] width 79 height 15
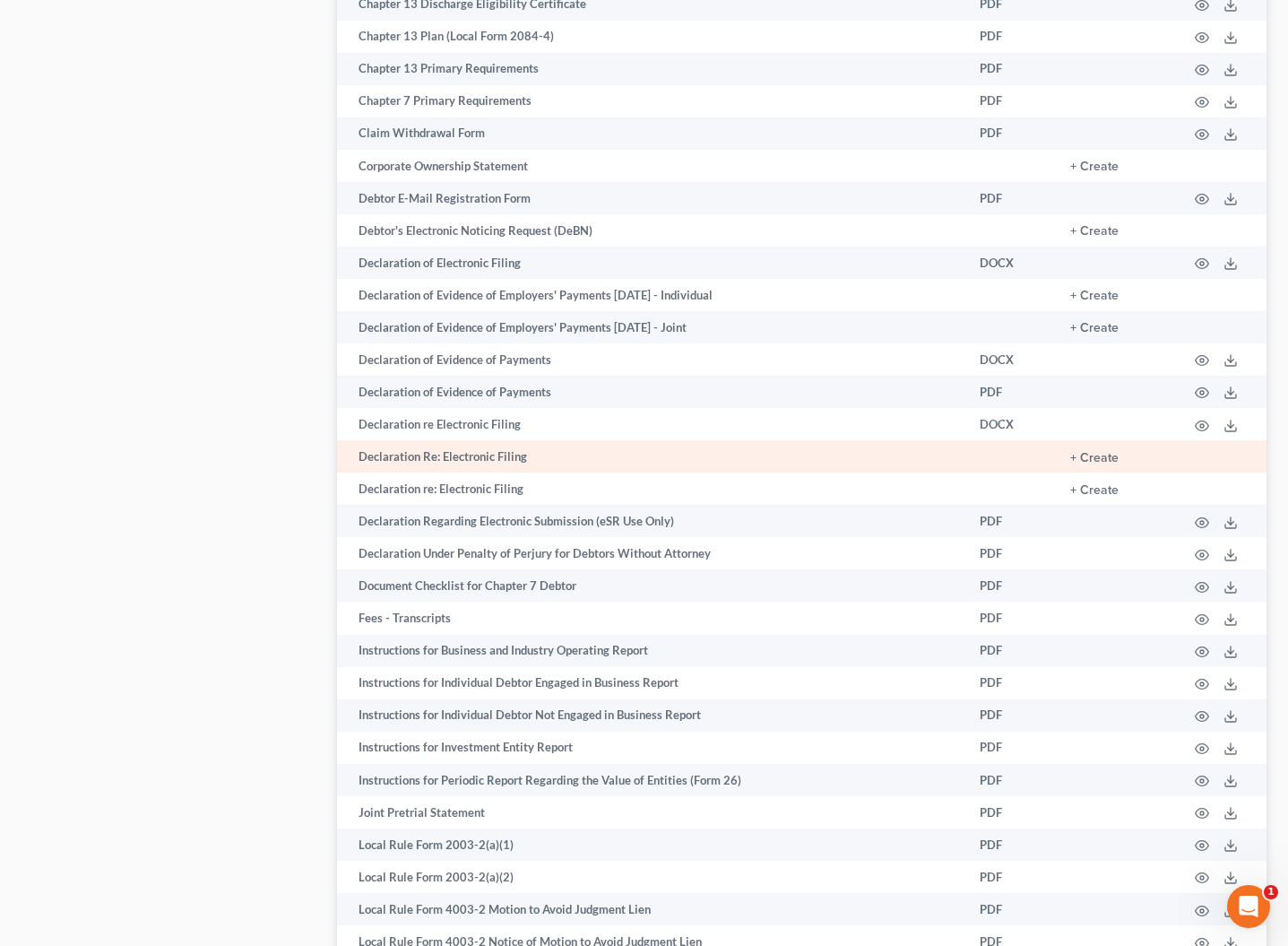
scroll to position [1122, 0]
click at [1084, 451] on button "+ Create" at bounding box center [1094, 457] width 48 height 12
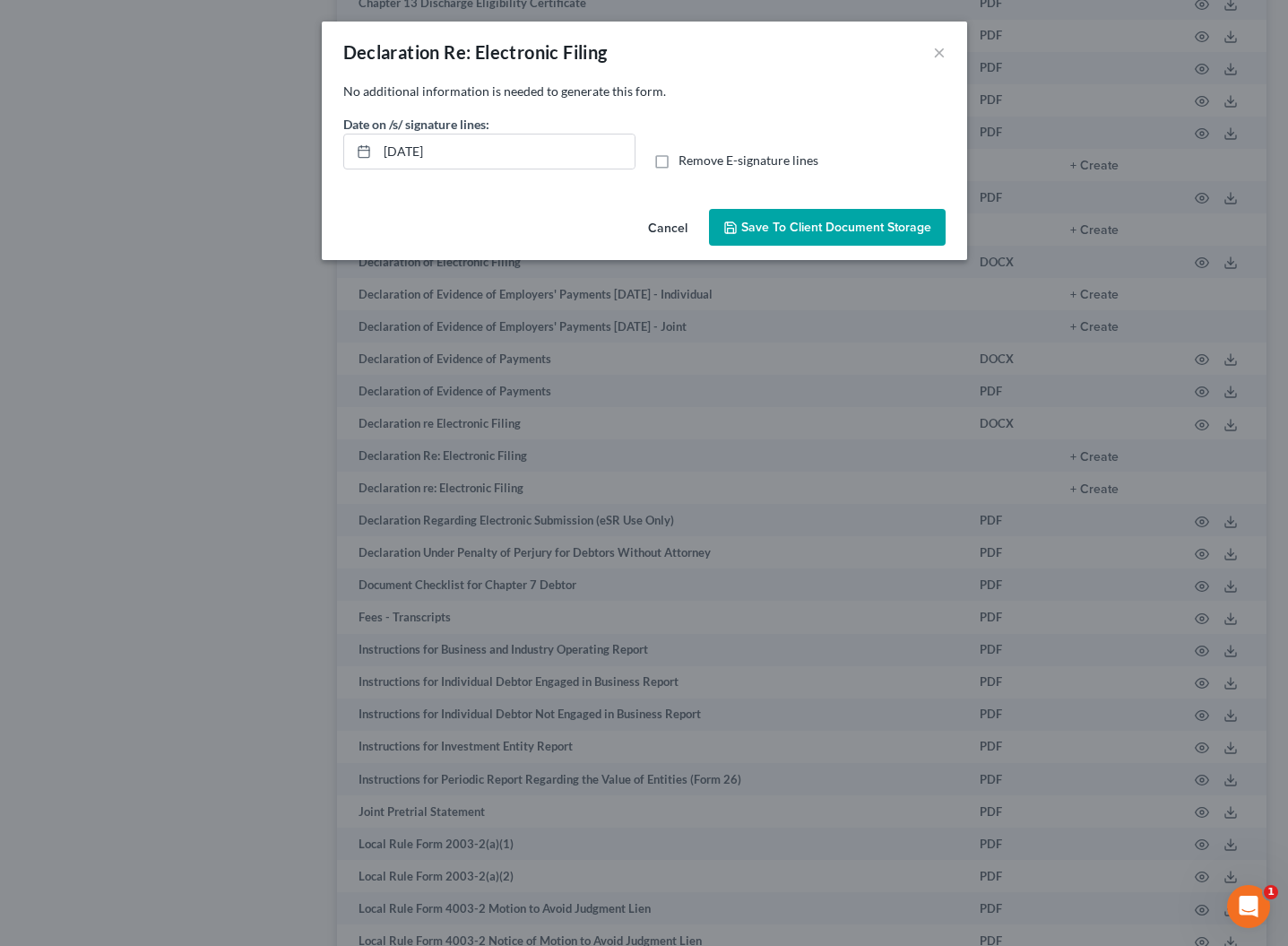
click at [813, 222] on span "Save to Client Document Storage" at bounding box center [837, 227] width 190 height 15
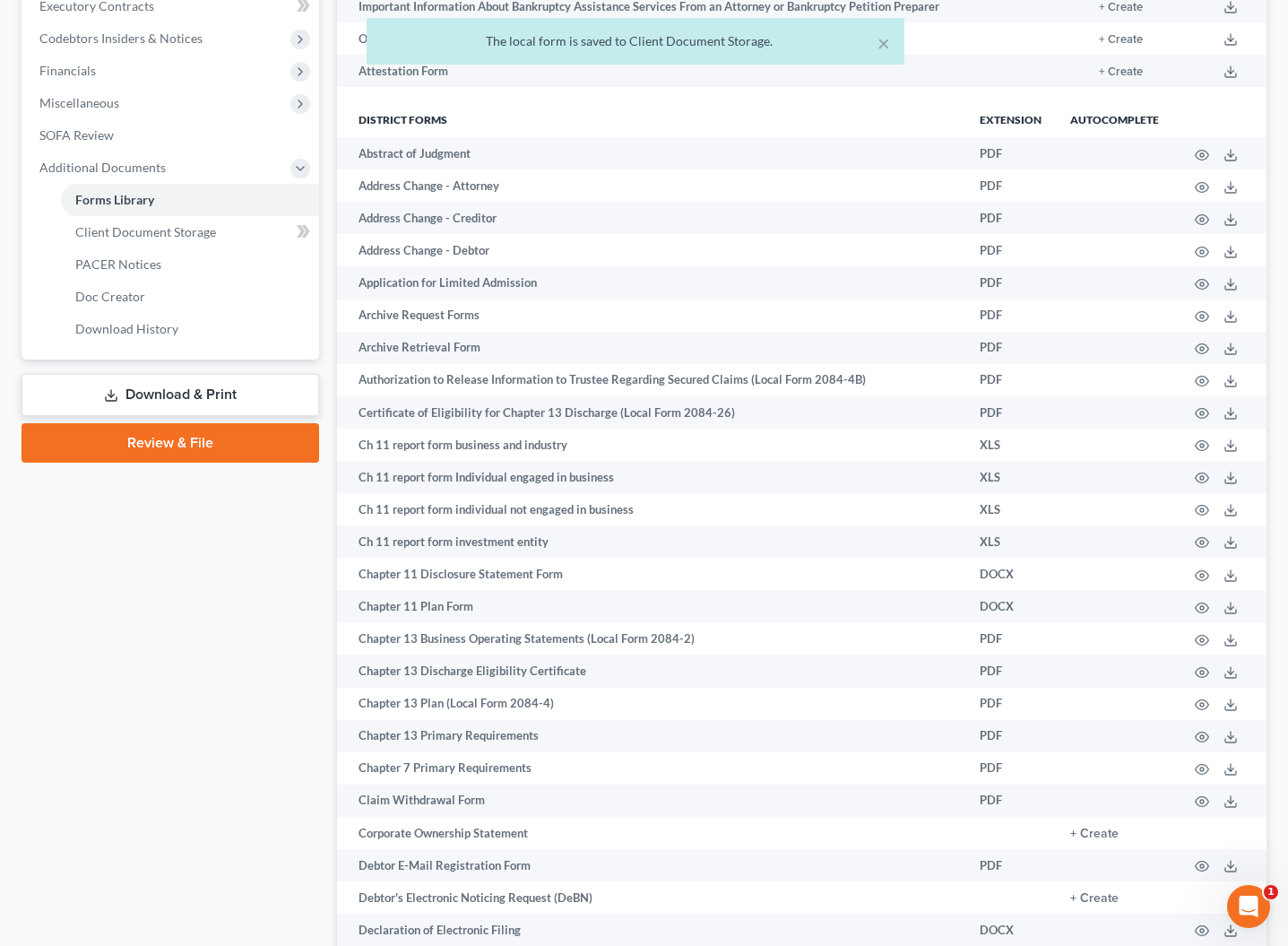
scroll to position [442, 0]
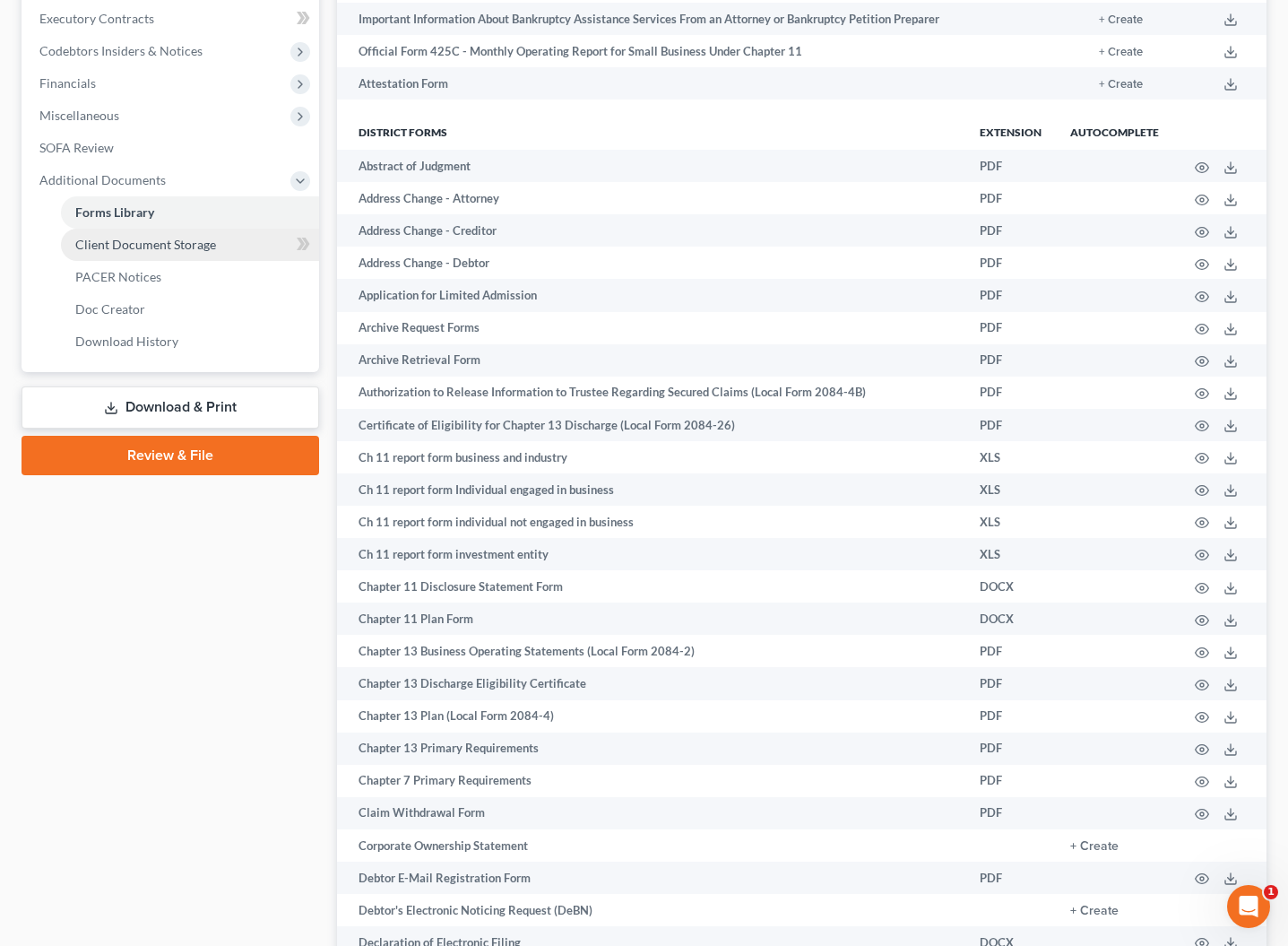
click at [116, 248] on span "Client Document Storage" at bounding box center [145, 244] width 140 height 15
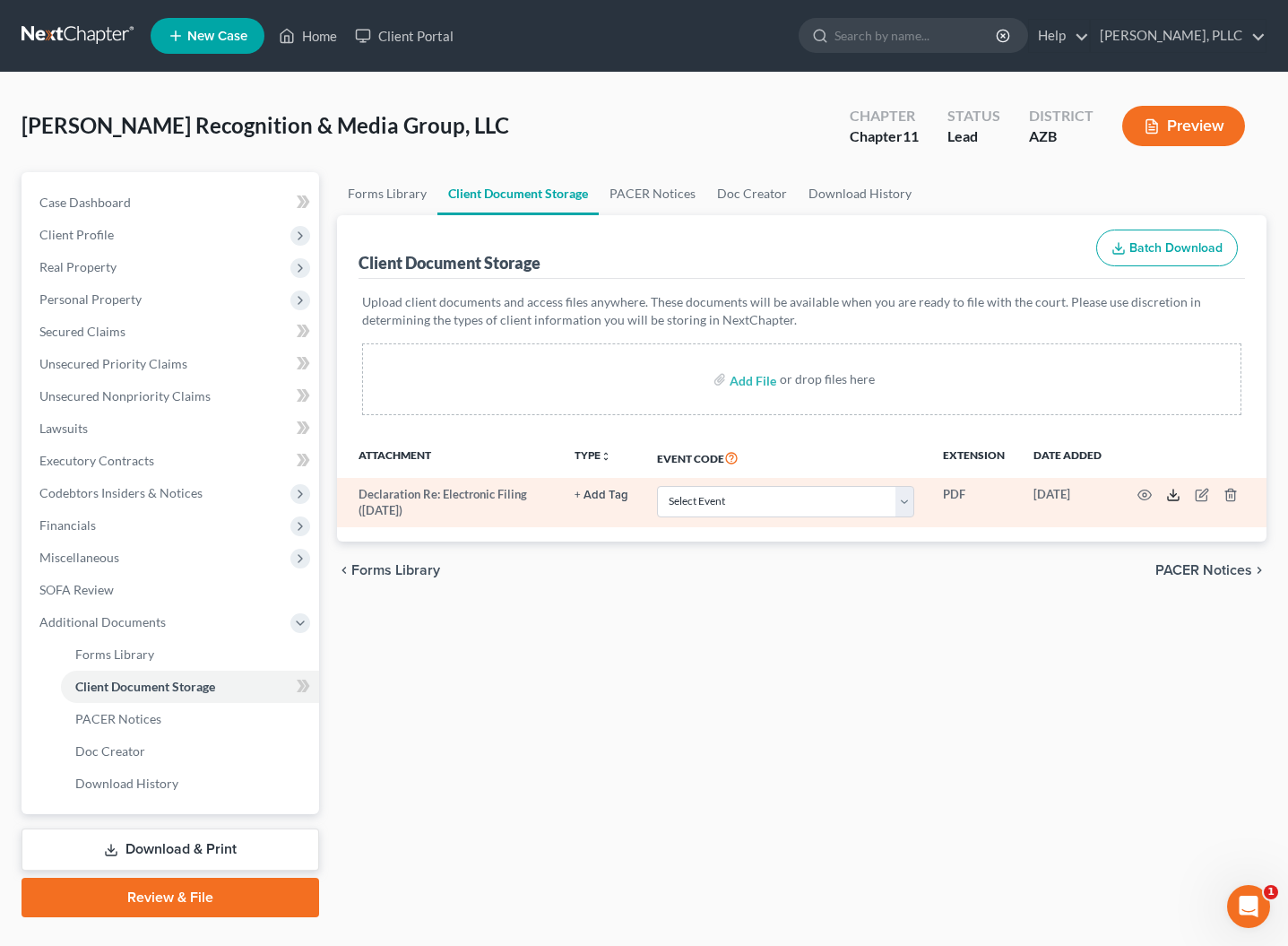
click at [1177, 498] on icon at bounding box center [1173, 495] width 14 height 14
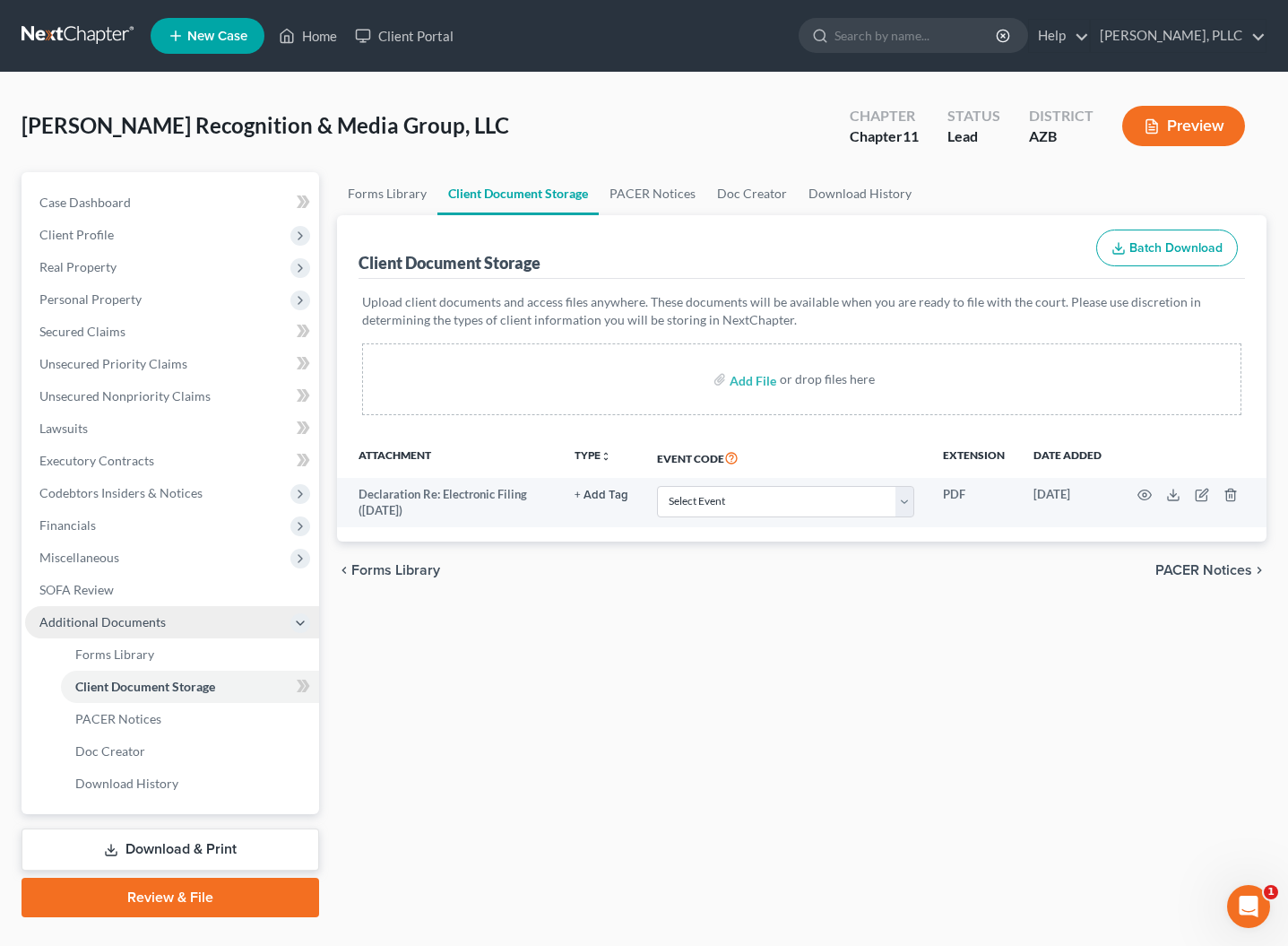
click at [108, 626] on span "Additional Documents" at bounding box center [103, 622] width 126 height 15
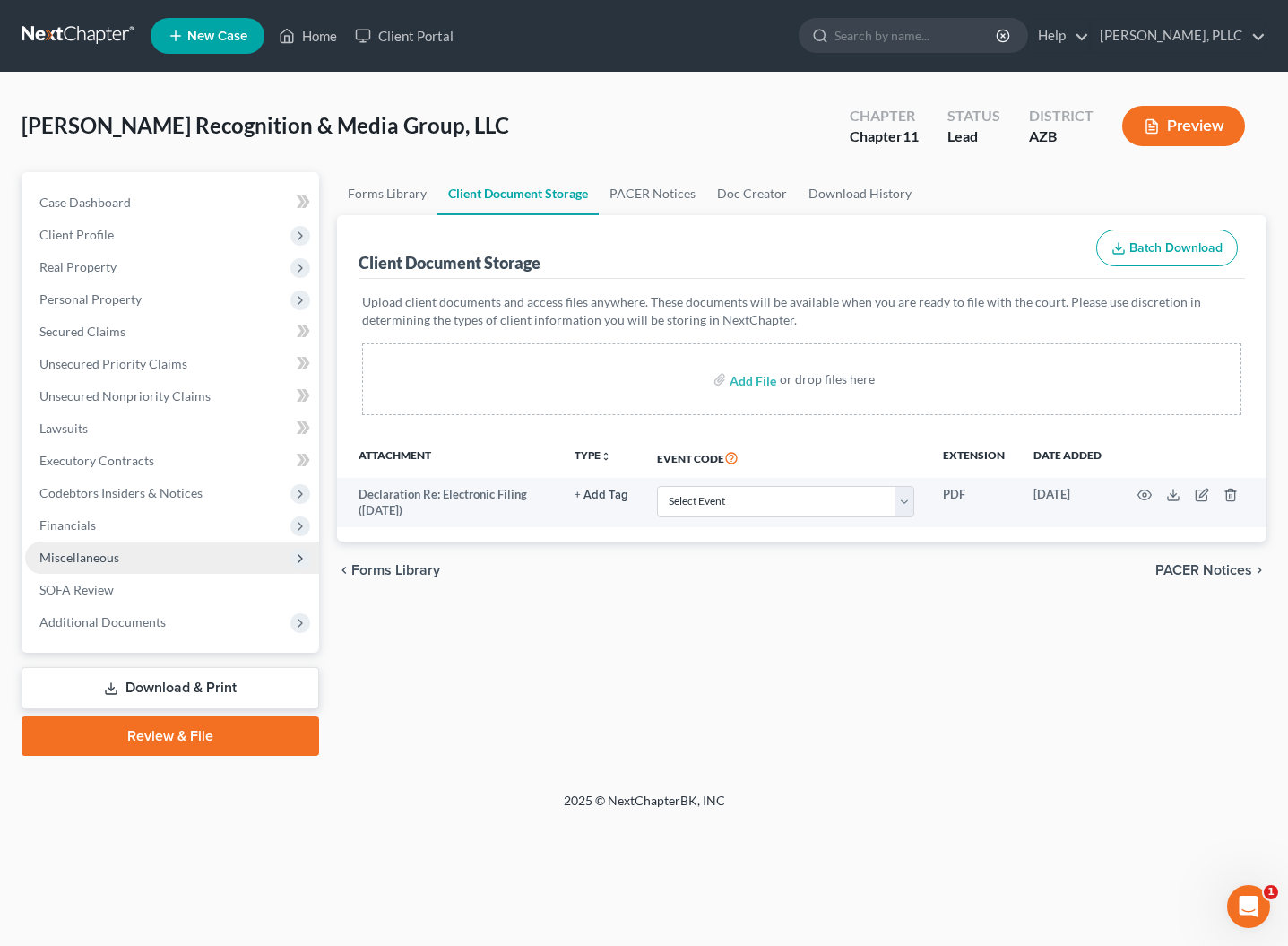
click at [98, 560] on span "Miscellaneous" at bounding box center [79, 557] width 80 height 15
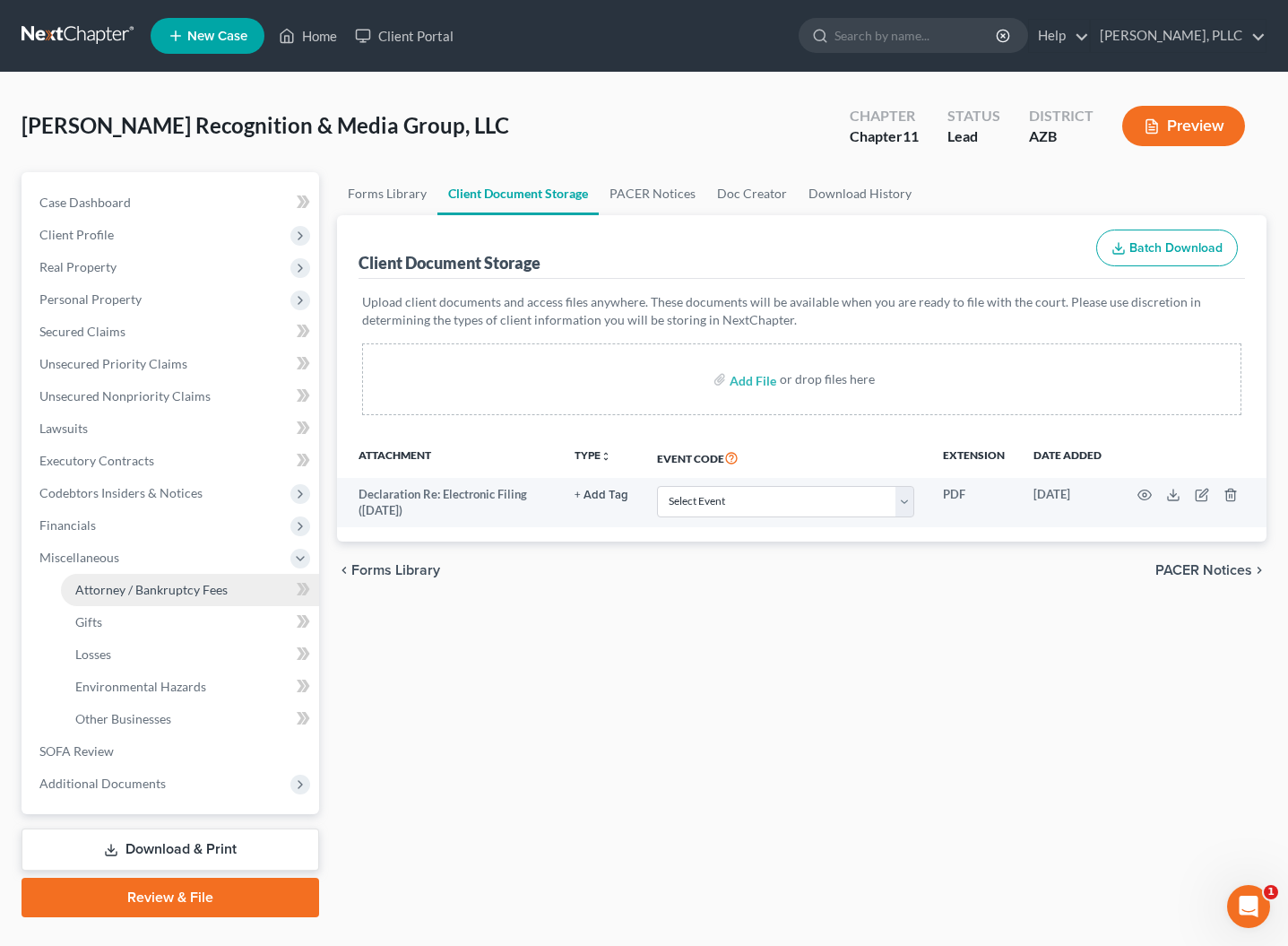
click at [123, 595] on span "Attorney / Bankruptcy Fees" at bounding box center [152, 589] width 153 height 15
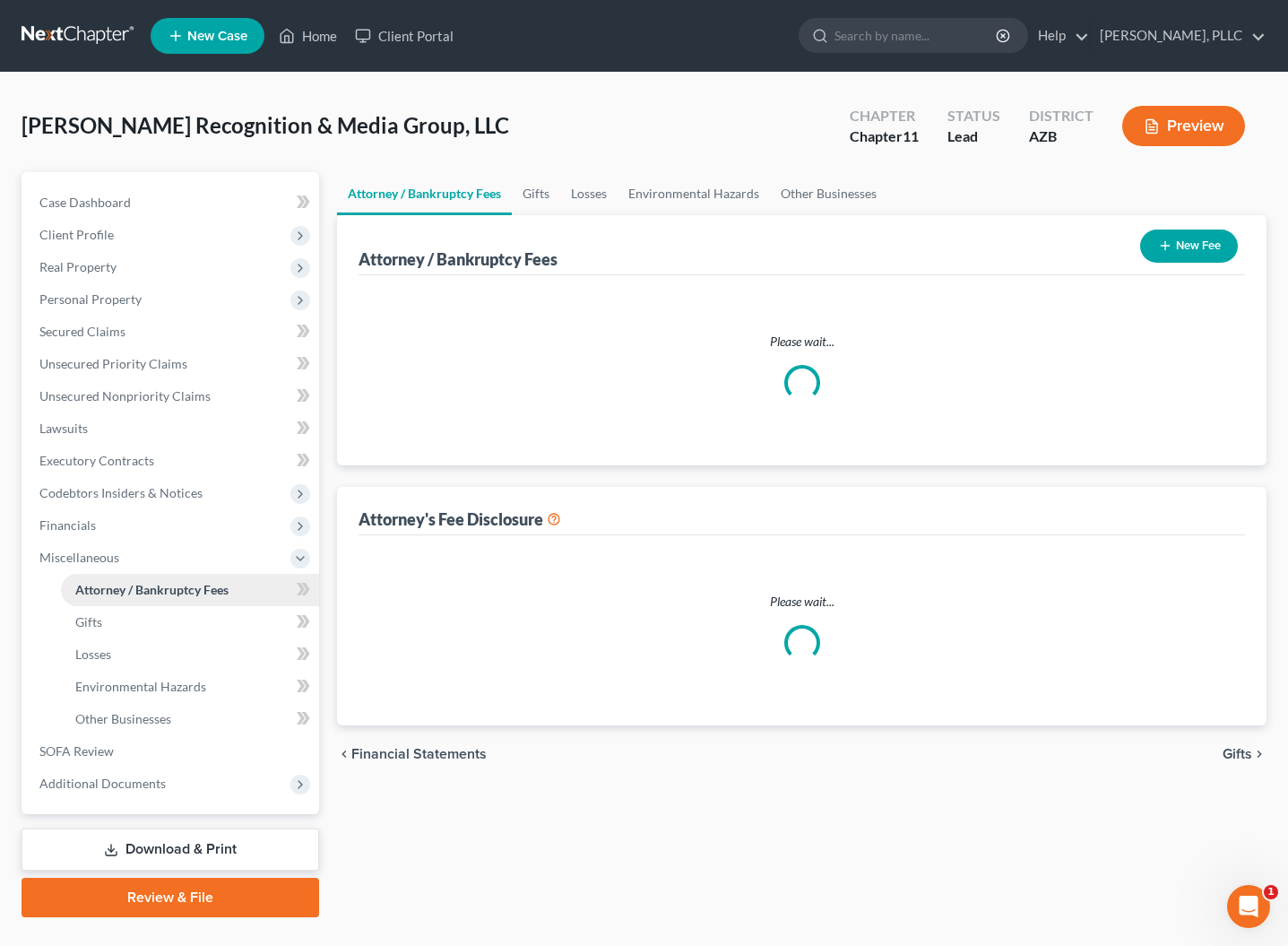
select select "1"
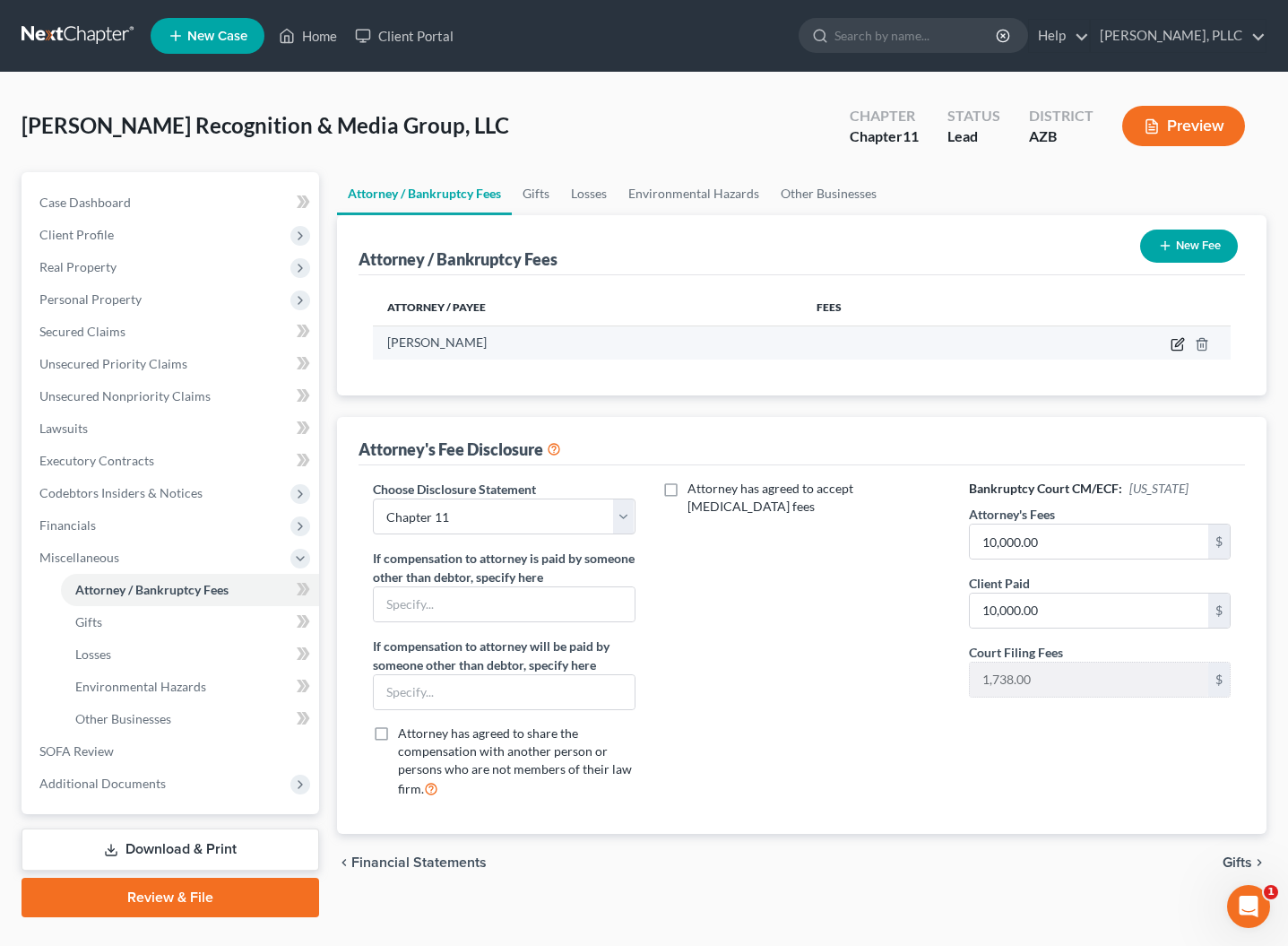
click at [1180, 347] on icon "button" at bounding box center [1177, 344] width 14 height 14
select select "3"
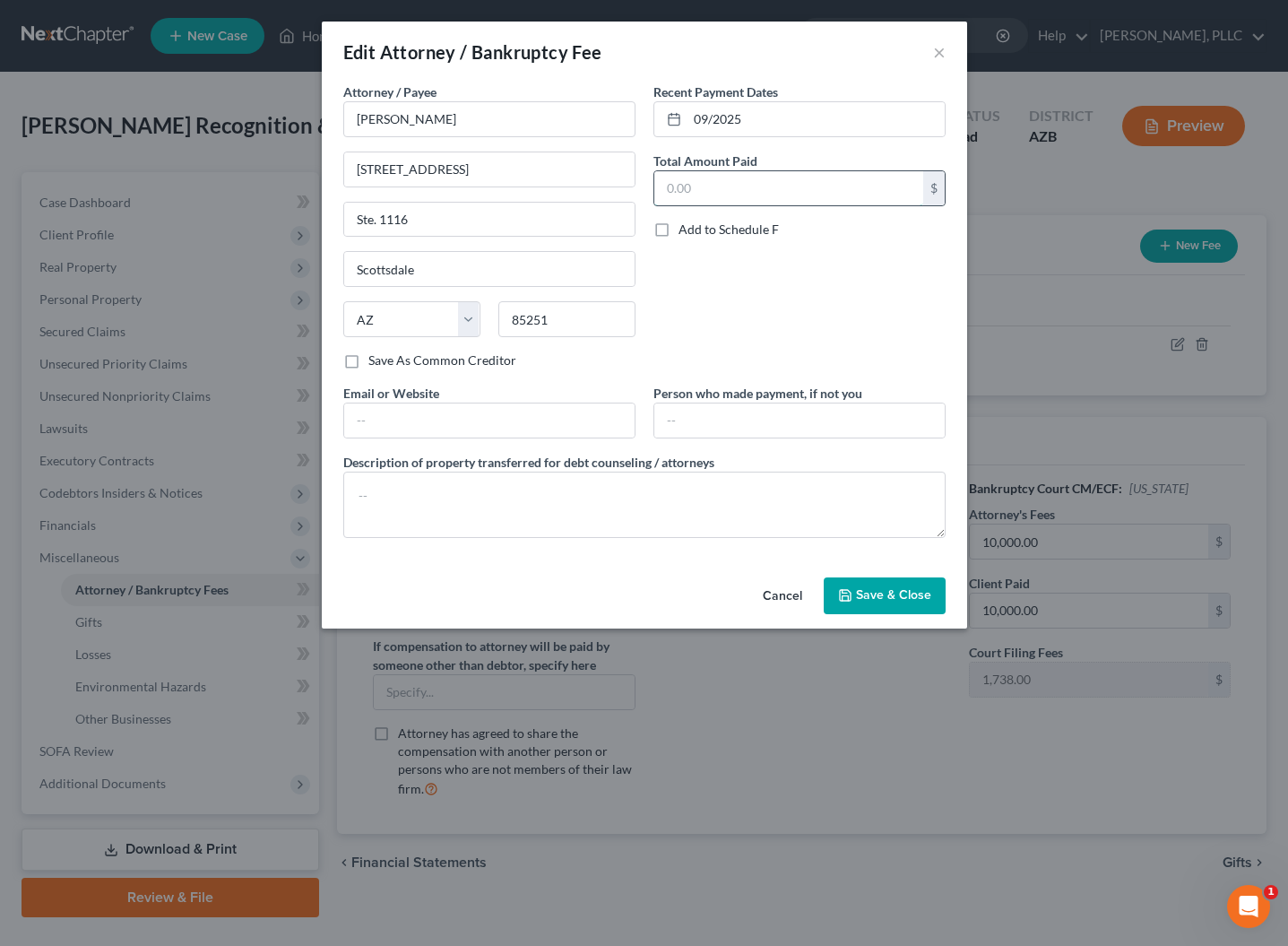
click at [791, 187] on input "text" at bounding box center [788, 188] width 269 height 34
type input "10,000"
click at [872, 600] on span "Save & Close" at bounding box center [894, 595] width 75 height 15
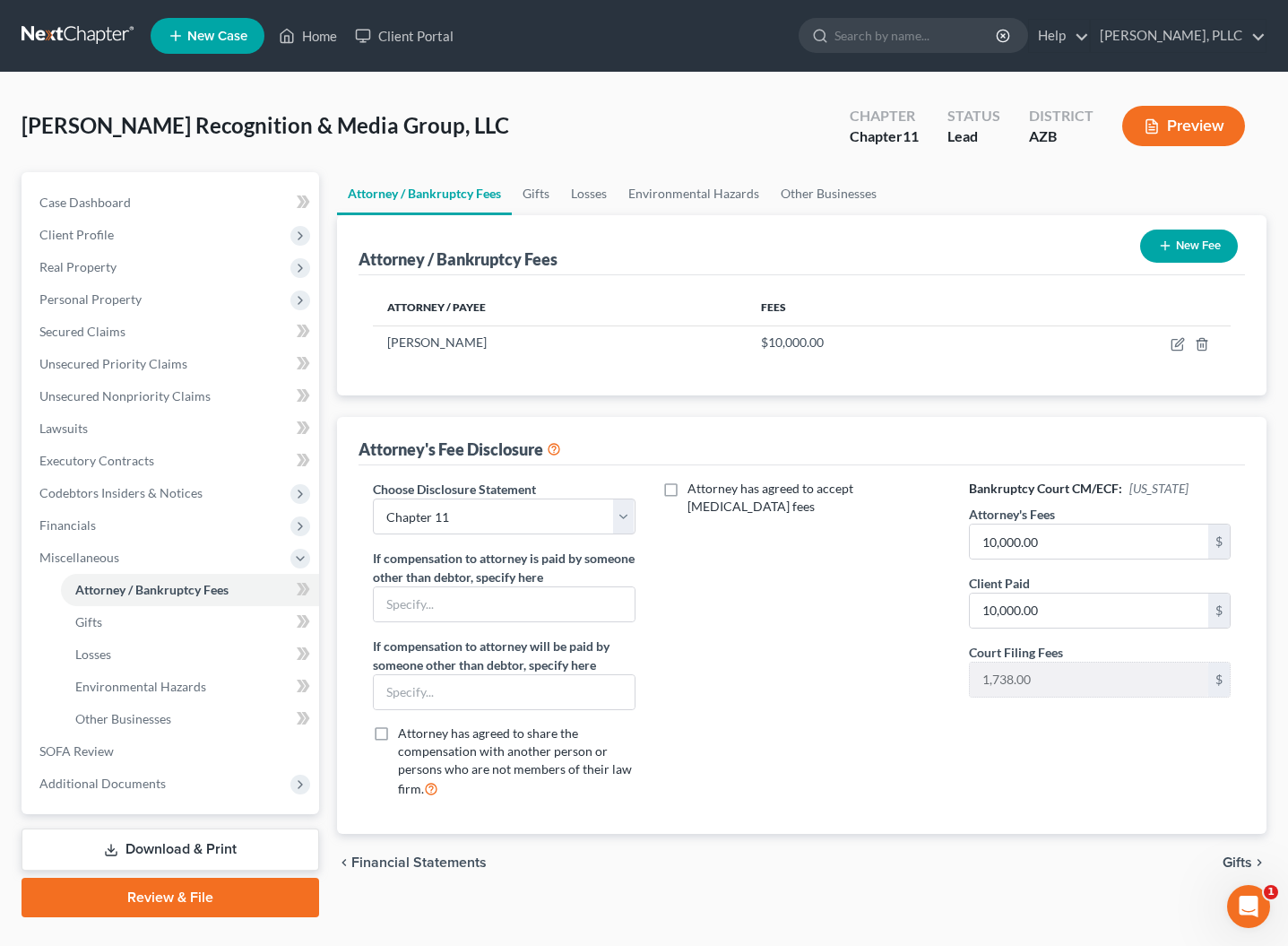
click at [163, 843] on link "Download & Print" at bounding box center [171, 849] width 298 height 42
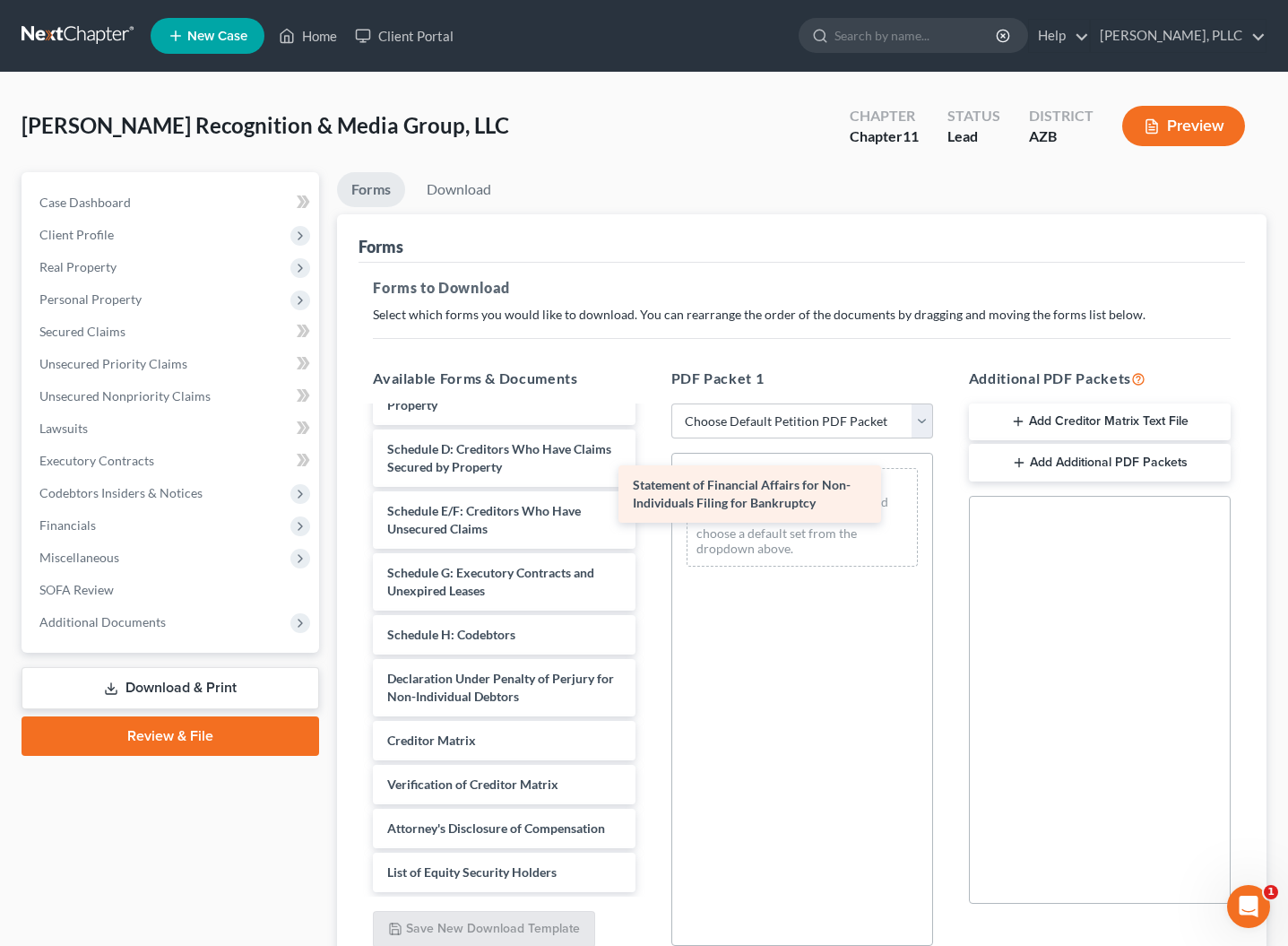
scroll to position [305, 0]
drag, startPoint x: 463, startPoint y: 619, endPoint x: 755, endPoint y: 491, distance: 318.8
click at [649, 491] on div "Statement of Financial Affairs for Non-Individuals Filing for Bankruptcy Declar…" at bounding box center [504, 505] width 290 height 772
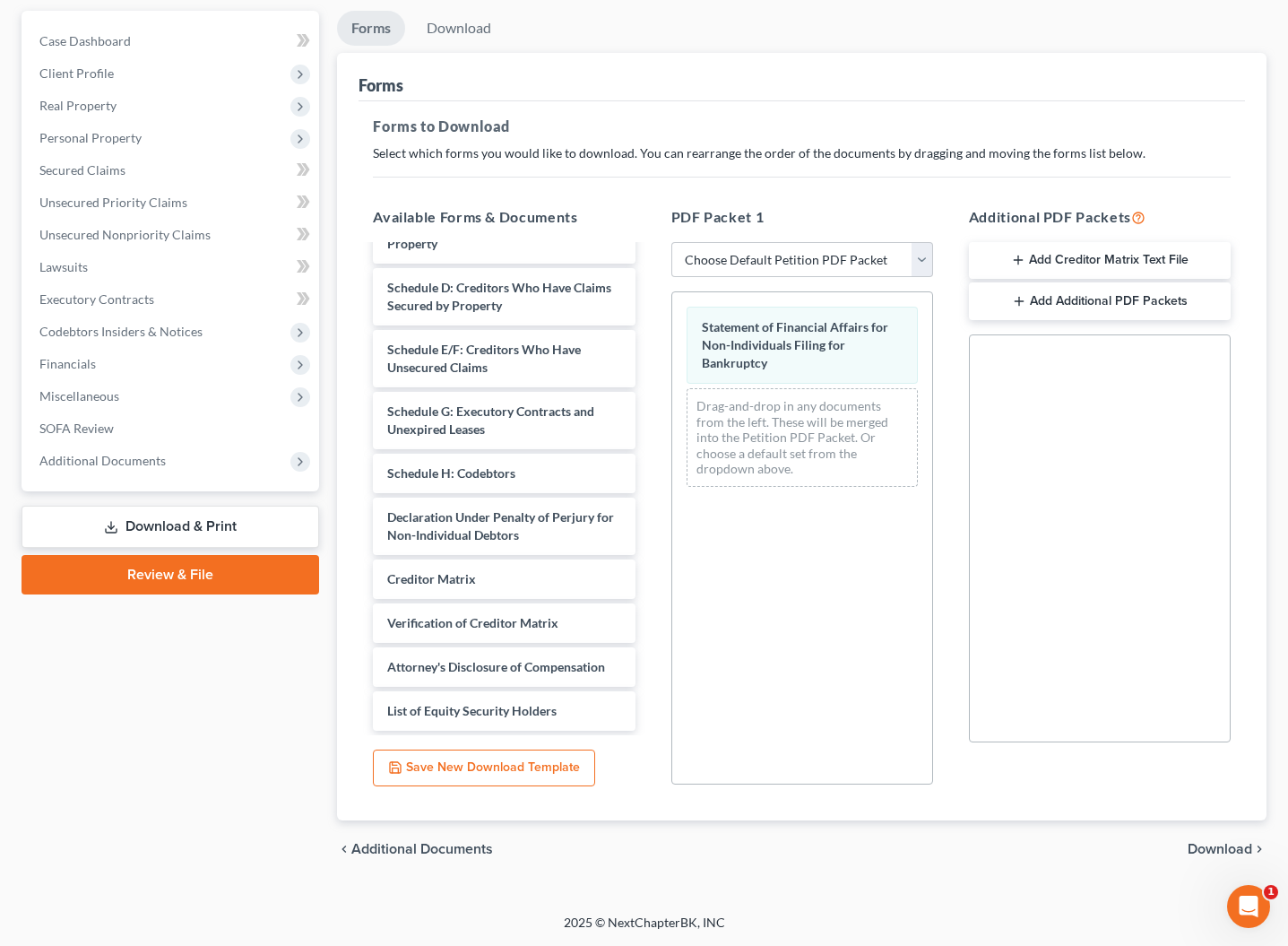
scroll to position [161, 0]
click at [1230, 855] on span "Download" at bounding box center [1220, 848] width 64 height 14
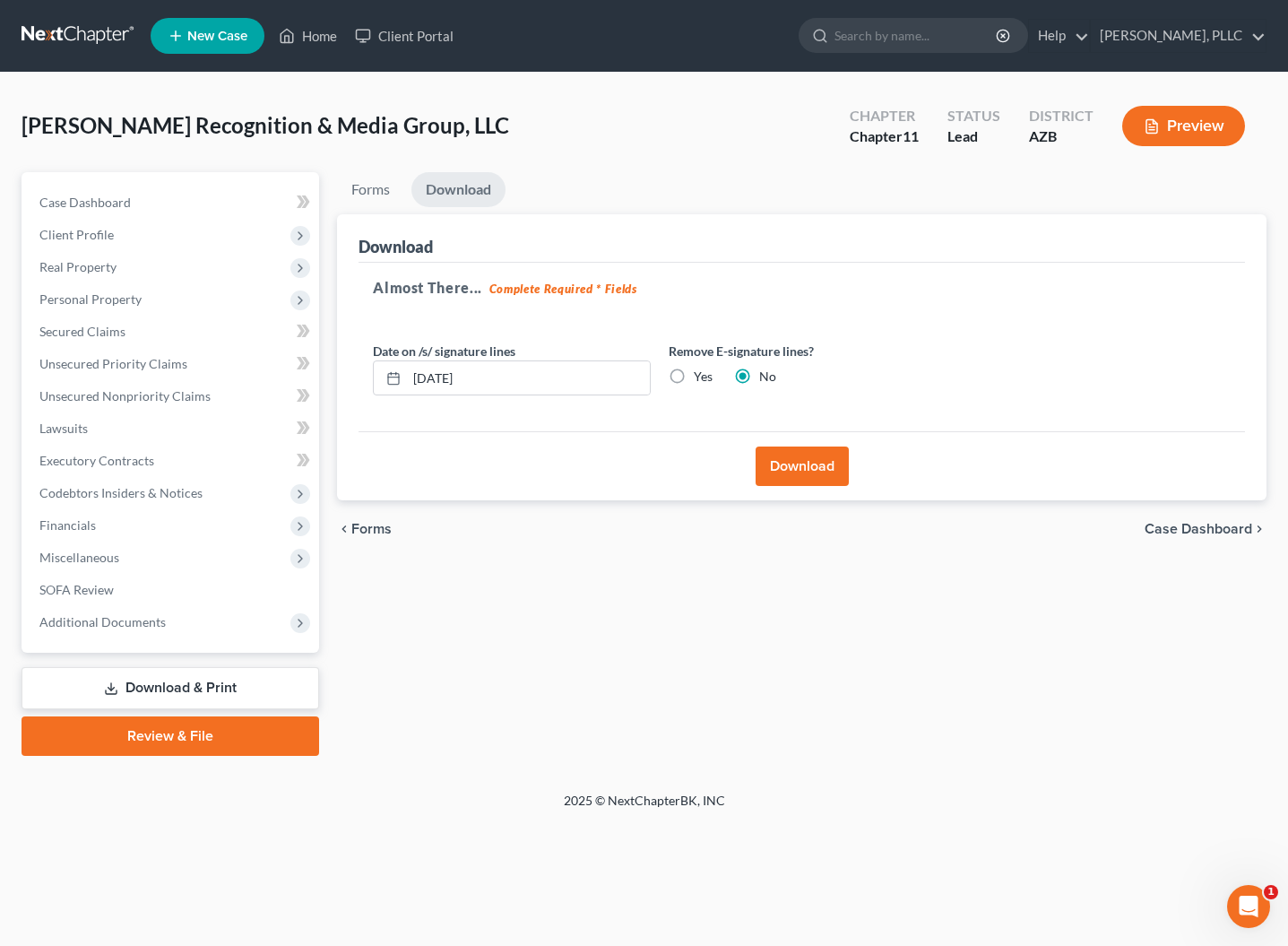
click at [828, 466] on button "Download" at bounding box center [802, 466] width 93 height 40
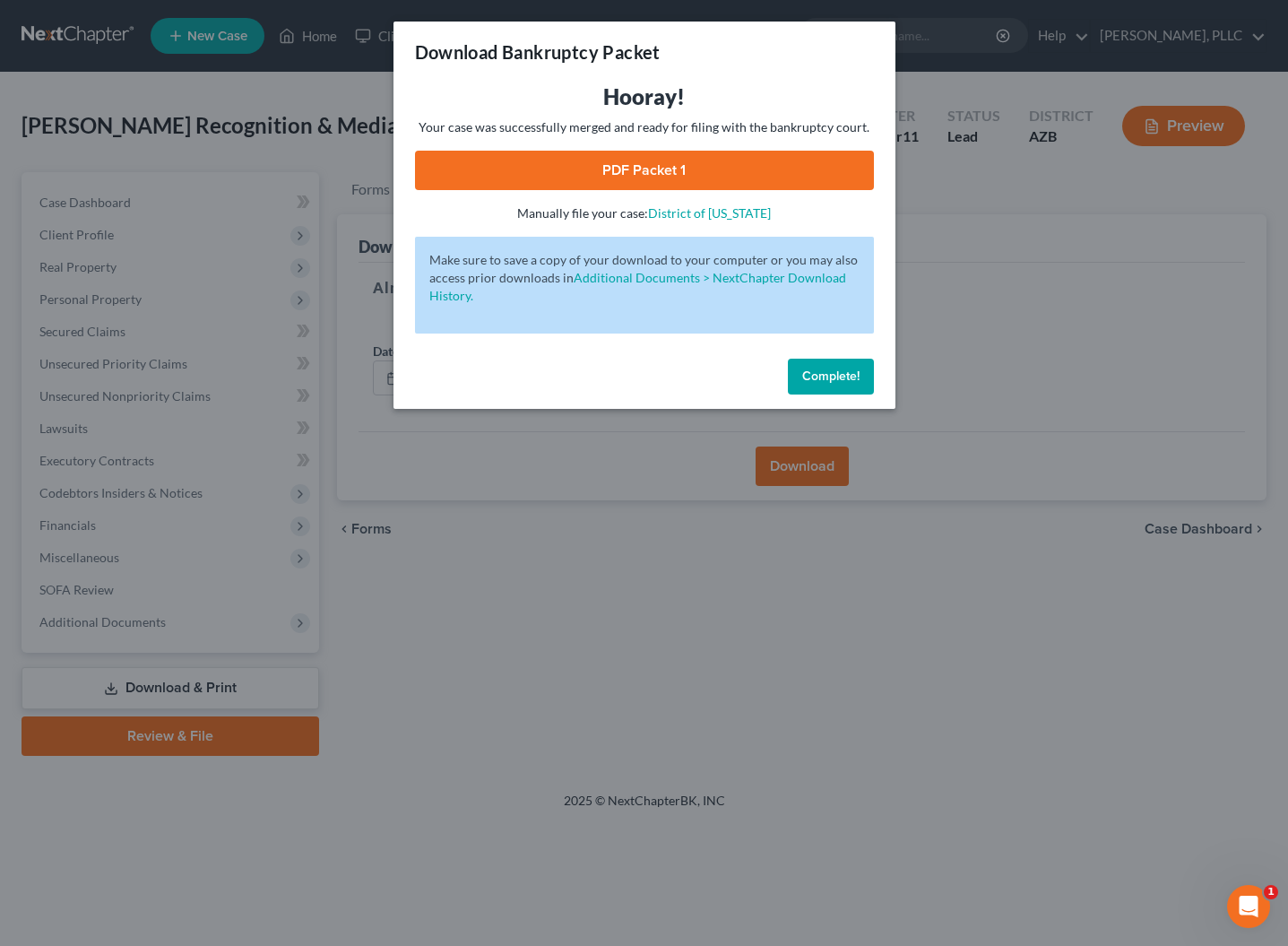
click at [618, 168] on link "PDF Packet 1" at bounding box center [644, 171] width 459 height 40
